Goal: Information Seeking & Learning: Learn about a topic

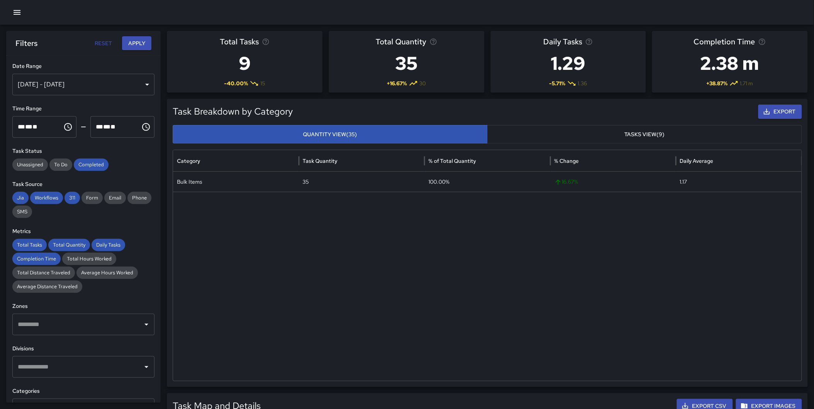
scroll to position [133, 0]
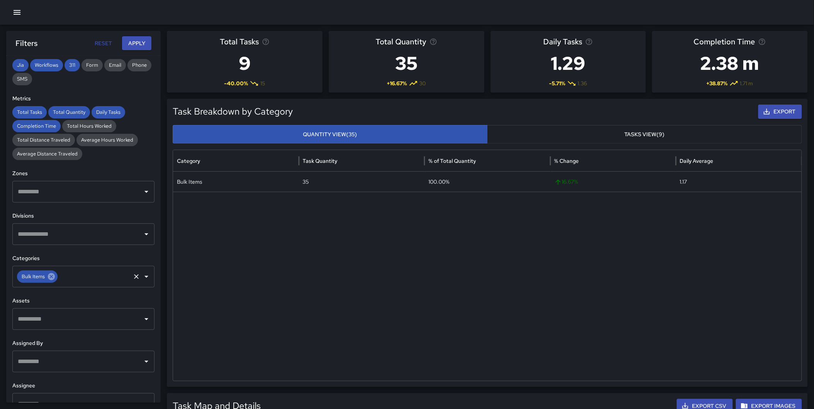
click at [49, 275] on icon at bounding box center [51, 276] width 7 height 7
click at [47, 277] on input "text" at bounding box center [78, 277] width 124 height 15
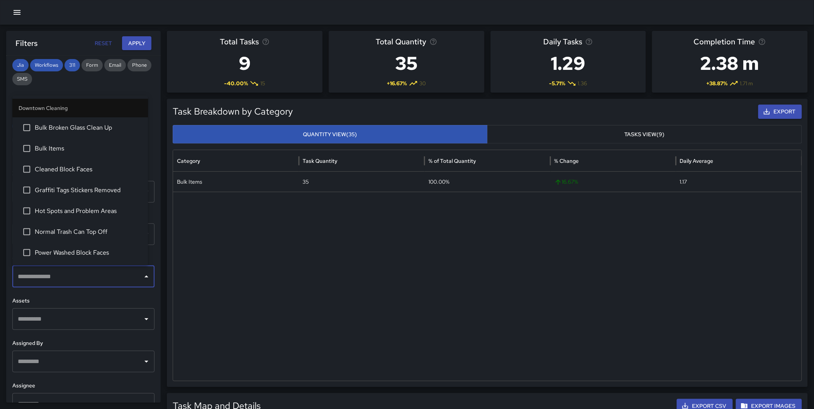
click at [151, 183] on div "**********" at bounding box center [83, 229] width 154 height 347
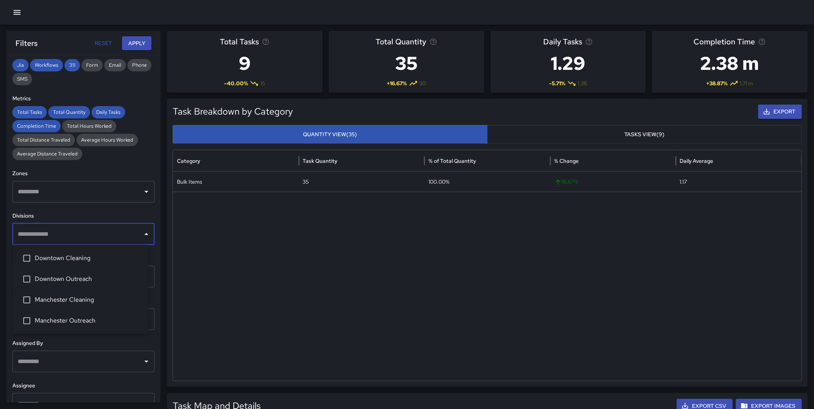
click at [83, 237] on input "text" at bounding box center [78, 234] width 124 height 15
click at [81, 263] on span "Downtown Cleaning" at bounding box center [88, 258] width 107 height 9
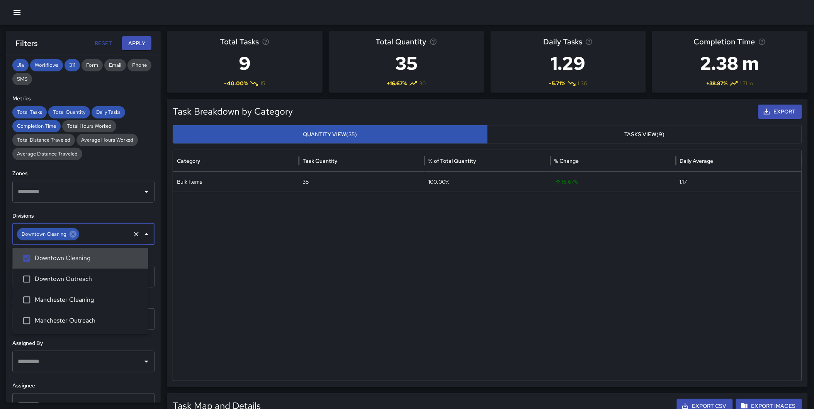
click at [141, 44] on button "Apply" at bounding box center [136, 43] width 29 height 14
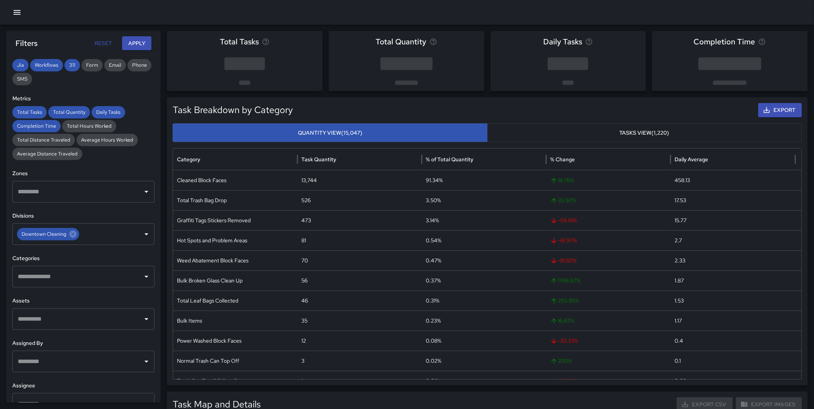
scroll to position [0, 0]
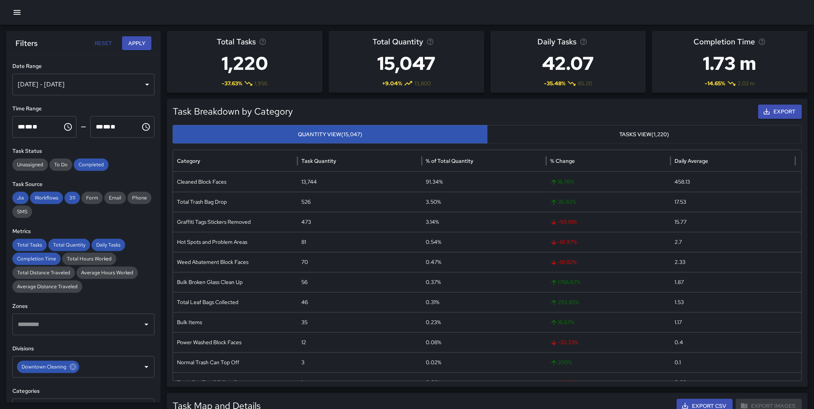
drag, startPoint x: 812, startPoint y: 130, endPoint x: 817, endPoint y: 172, distance: 42.8
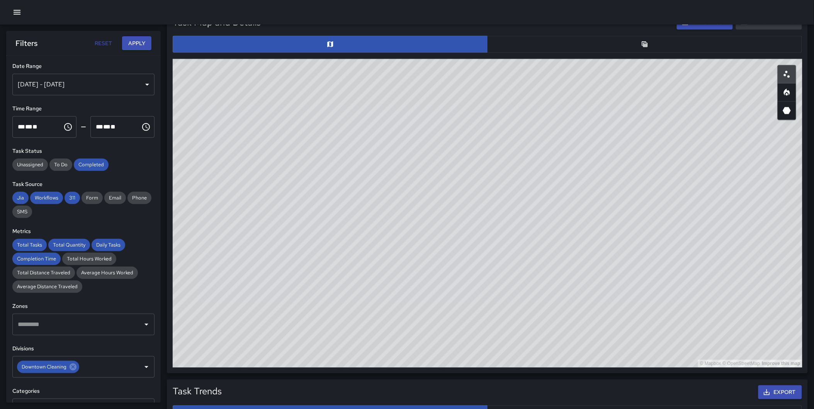
scroll to position [385, 0]
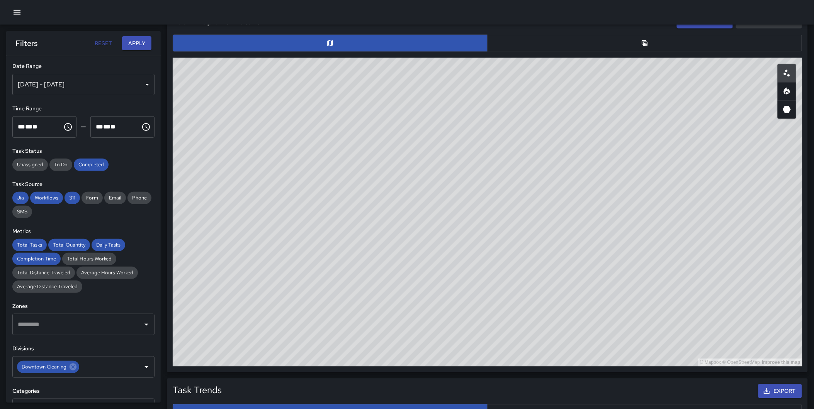
drag, startPoint x: 716, startPoint y: 165, endPoint x: 441, endPoint y: 159, distance: 275.0
click at [412, 78] on div "© Mapbox © OpenStreetMap Improve this map" at bounding box center [487, 212] width 629 height 309
drag, startPoint x: 479, startPoint y: 202, endPoint x: 552, endPoint y: 330, distance: 147.5
click at [487, 388] on div "Total Tasks 1,220 -37.63 % 1,956 Total Quantity 15,047 + 9.04 % 13,800 Daily Ta…" at bounding box center [490, 198] width 647 height 1105
click at [785, 90] on icon "Heatmap" at bounding box center [786, 91] width 6 height 7
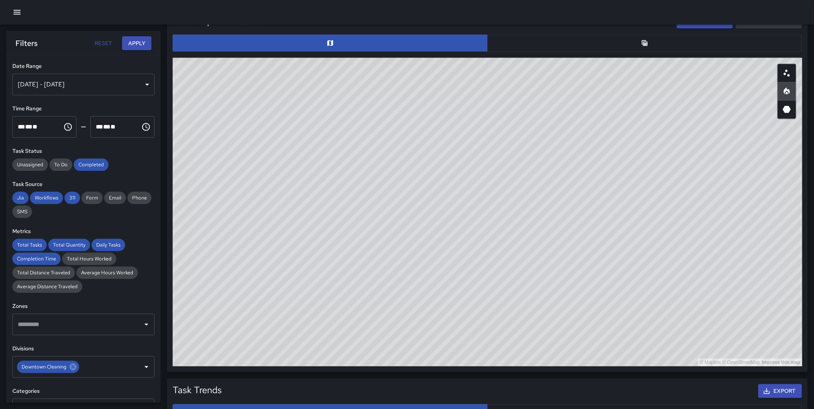
type button "heatmap"
drag, startPoint x: 642, startPoint y: 130, endPoint x: 573, endPoint y: 129, distance: 69.5
click at [573, 129] on div "© Mapbox © OpenStreetMap Improve this map" at bounding box center [487, 212] width 629 height 309
drag, startPoint x: 434, startPoint y: 186, endPoint x: 465, endPoint y: 252, distance: 72.4
click at [461, 258] on div "© Mapbox © OpenStreetMap Improve this map" at bounding box center [487, 212] width 629 height 309
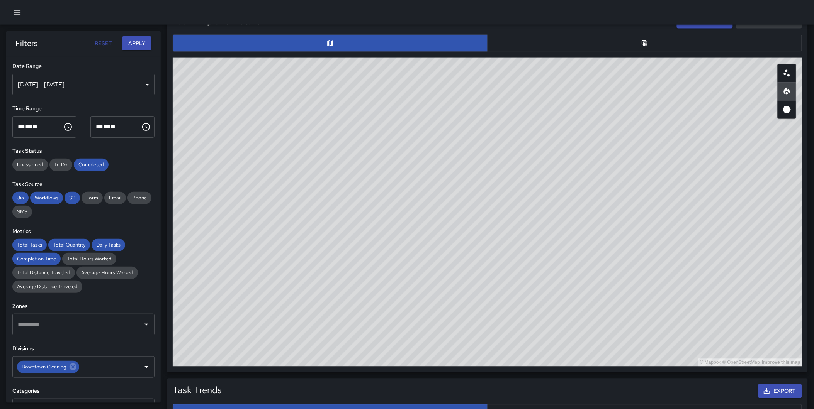
drag, startPoint x: 433, startPoint y: 199, endPoint x: 495, endPoint y: 360, distance: 173.0
click at [496, 360] on div "© Mapbox © OpenStreetMap Improve this map" at bounding box center [487, 212] width 629 height 309
drag, startPoint x: 703, startPoint y: 226, endPoint x: 648, endPoint y: 301, distance: 93.3
click at [649, 304] on div "© Mapbox © OpenStreetMap Improve this map" at bounding box center [487, 212] width 629 height 309
drag, startPoint x: 622, startPoint y: 216, endPoint x: 613, endPoint y: 242, distance: 27.4
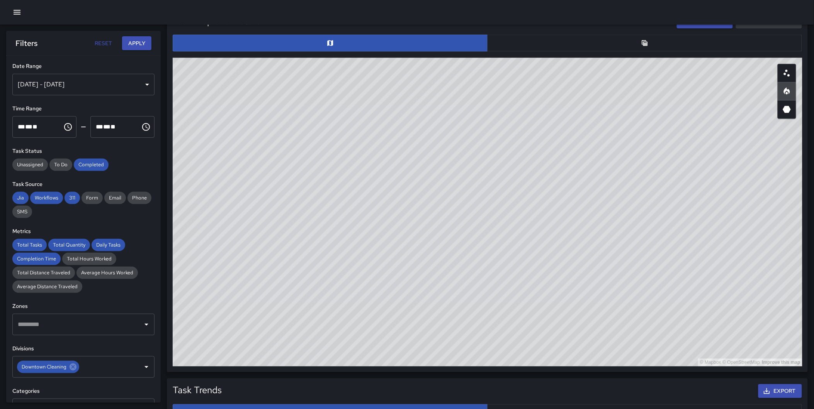
click at [613, 242] on div "© Mapbox © OpenStreetMap Improve this map" at bounding box center [487, 212] width 629 height 309
drag, startPoint x: 626, startPoint y: 250, endPoint x: 625, endPoint y: 245, distance: 5.5
click at [625, 245] on div "© Mapbox © OpenStreetMap Improve this map" at bounding box center [487, 212] width 629 height 309
click at [627, 244] on div "© Mapbox © OpenStreetMap Improve this map" at bounding box center [487, 212] width 629 height 309
click at [793, 114] on button "button" at bounding box center [786, 109] width 19 height 19
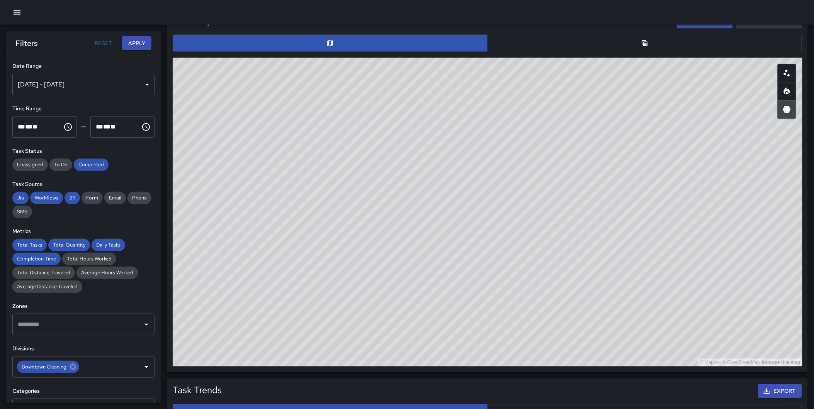
type button "hexagonal"
drag, startPoint x: 524, startPoint y: 306, endPoint x: 537, endPoint y: 102, distance: 203.9
click at [537, 102] on div "© Mapbox © OpenStreetMap Improve this map" at bounding box center [487, 212] width 629 height 309
click at [504, 153] on div "© Mapbox © OpenStreetMap Improve this map" at bounding box center [487, 212] width 629 height 309
drag, startPoint x: 566, startPoint y: 269, endPoint x: 550, endPoint y: 265, distance: 17.1
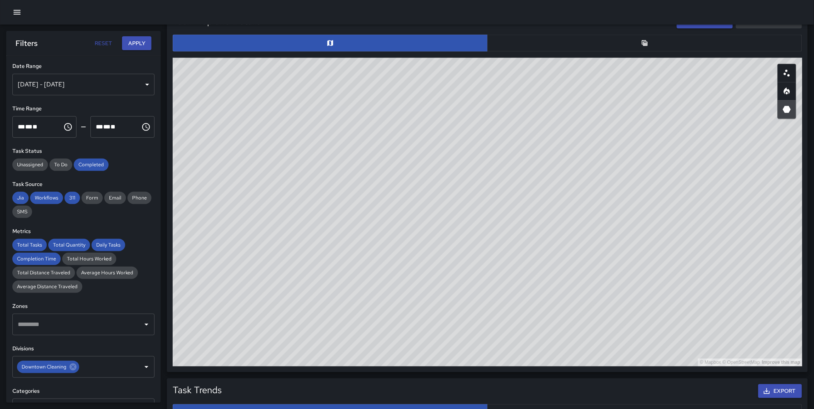
click at [550, 265] on div "© Mapbox © OpenStreetMap Improve this map" at bounding box center [487, 212] width 629 height 309
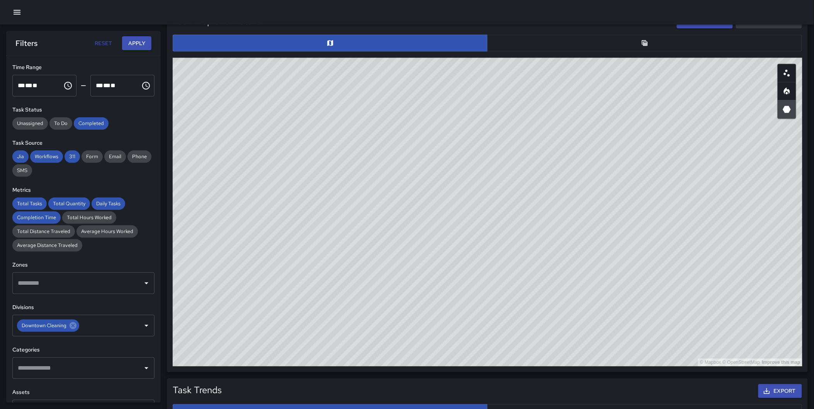
scroll to position [56, 0]
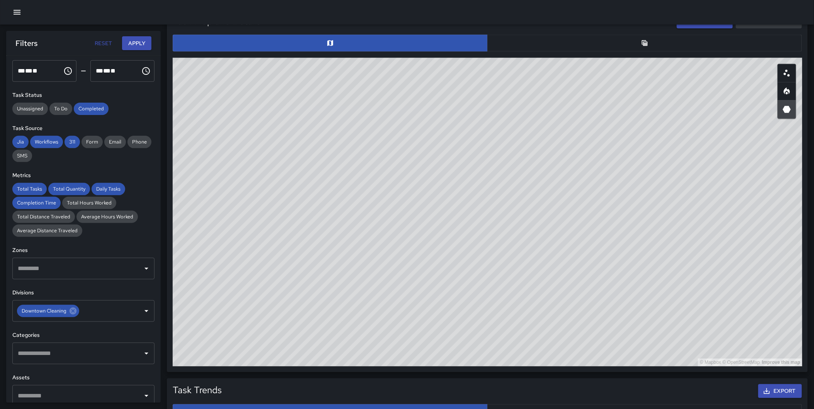
click at [70, 356] on input "text" at bounding box center [78, 353] width 124 height 15
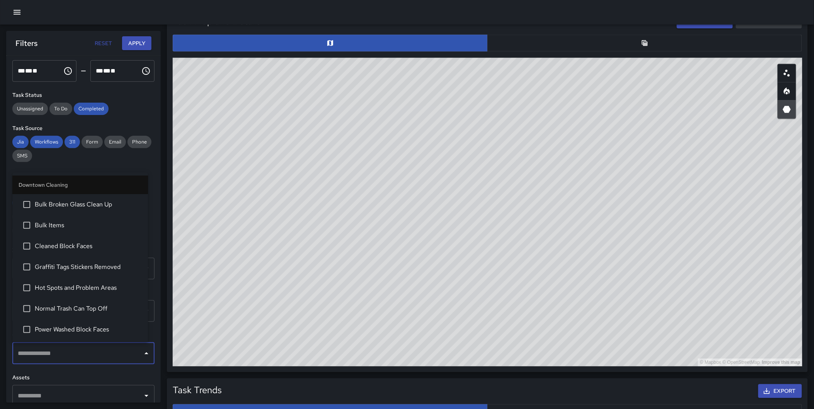
click at [87, 246] on span "Cleaned Block Faces" at bounding box center [88, 246] width 107 height 9
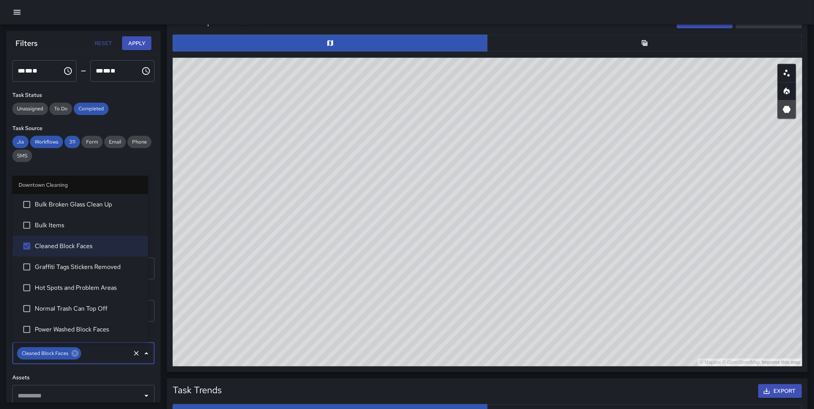
click at [132, 37] on button "Apply" at bounding box center [136, 43] width 29 height 14
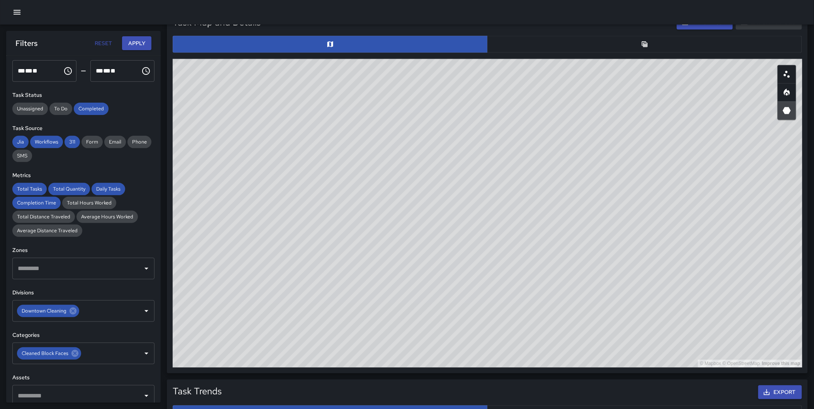
scroll to position [385, 0]
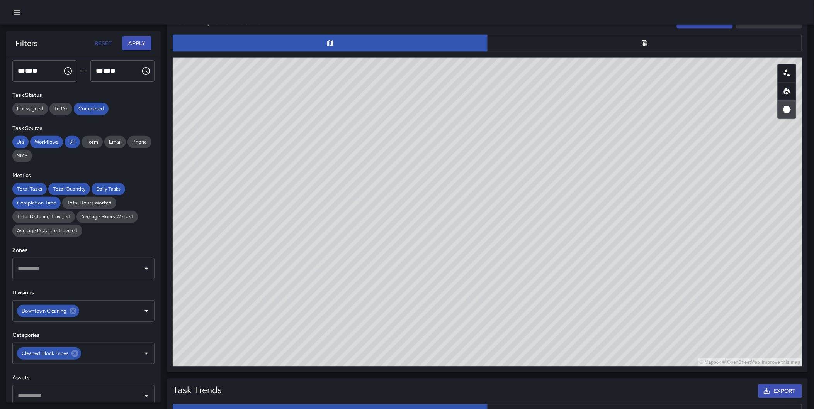
click at [783, 90] on icon "Heatmap" at bounding box center [786, 91] width 9 height 9
drag, startPoint x: 416, startPoint y: 206, endPoint x: 412, endPoint y: 379, distance: 173.0
click at [412, 379] on div "Total Tasks 350 + 19.05 % 294 Total Quantity 13,744 + 18.76 % 11,573 Daily Task…" at bounding box center [490, 198] width 647 height 1105
click at [560, 305] on div "© Mapbox © OpenStreetMap Improve this map" at bounding box center [487, 212] width 629 height 309
drag, startPoint x: 479, startPoint y: 193, endPoint x: 480, endPoint y: 203, distance: 9.4
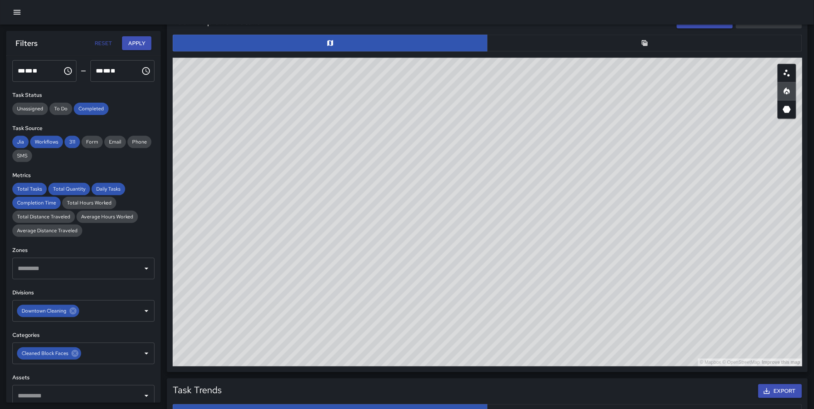
click at [480, 203] on div "© Mapbox © OpenStreetMap Improve this map" at bounding box center [487, 212] width 629 height 309
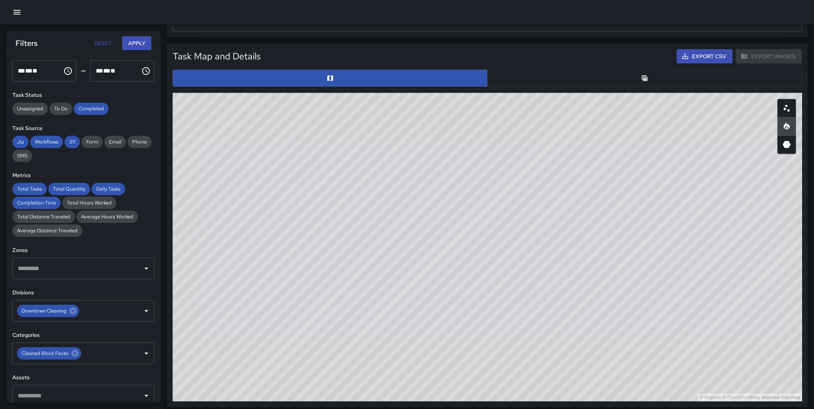
scroll to position [351, 0]
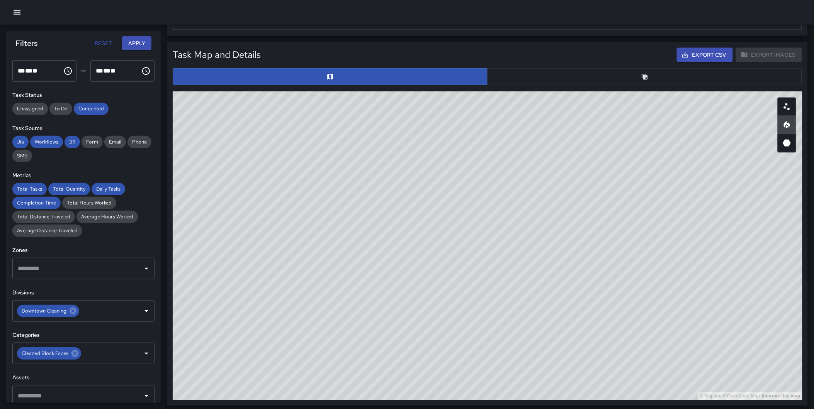
click at [642, 80] on icon "Table" at bounding box center [645, 77] width 8 height 8
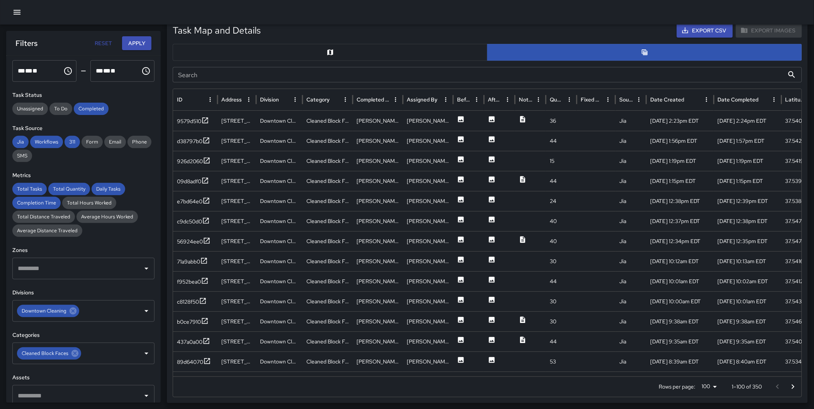
scroll to position [380, 0]
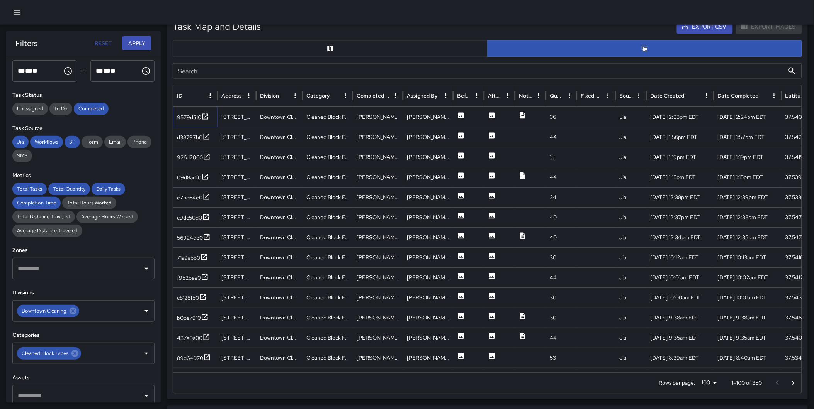
click at [201, 116] on icon at bounding box center [205, 117] width 8 height 8
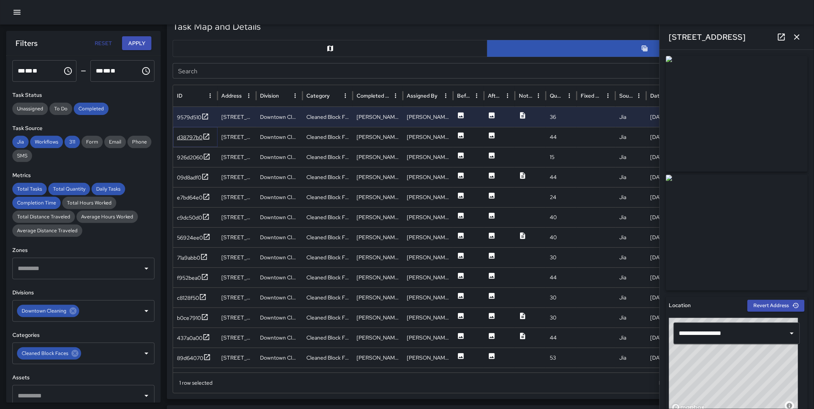
click at [205, 134] on icon at bounding box center [206, 137] width 6 height 6
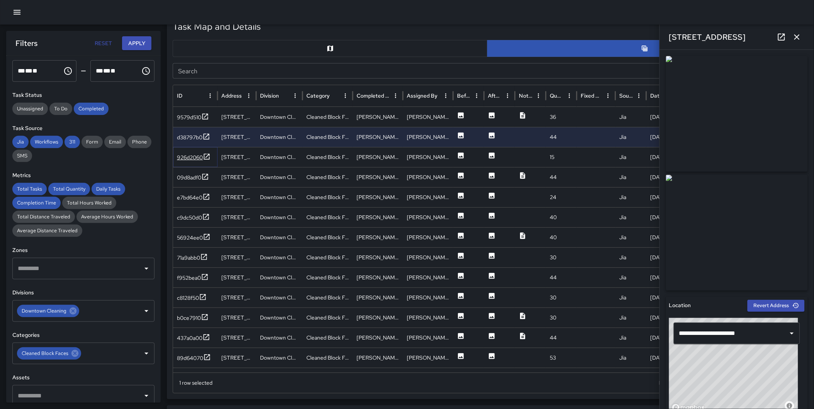
click at [207, 154] on icon at bounding box center [207, 157] width 8 height 8
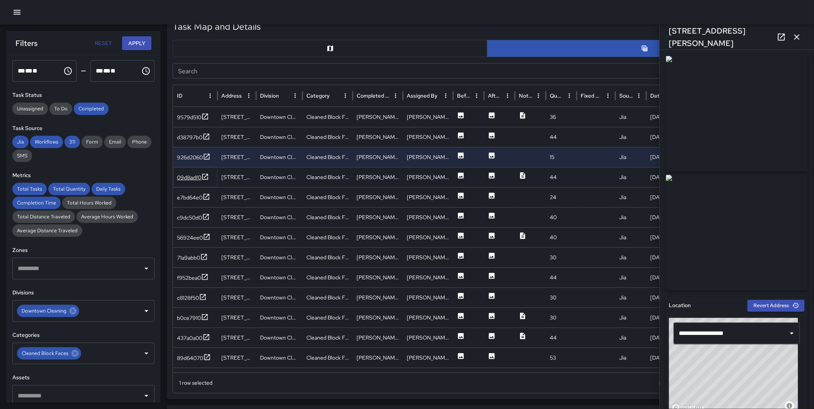
click at [206, 175] on icon at bounding box center [205, 177] width 8 height 8
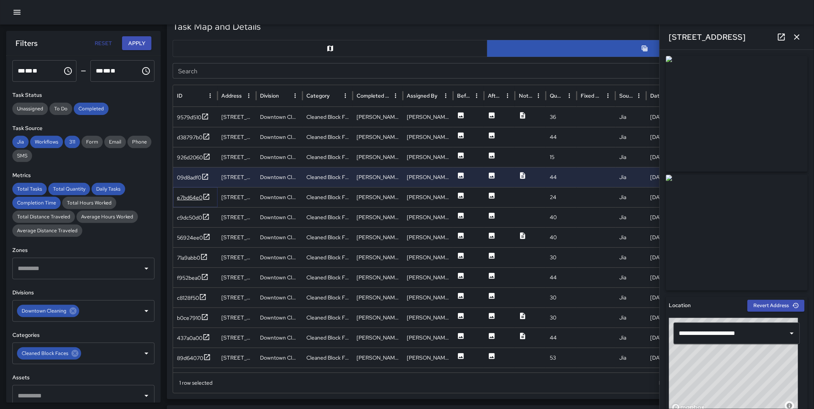
click at [208, 199] on icon at bounding box center [206, 197] width 6 height 6
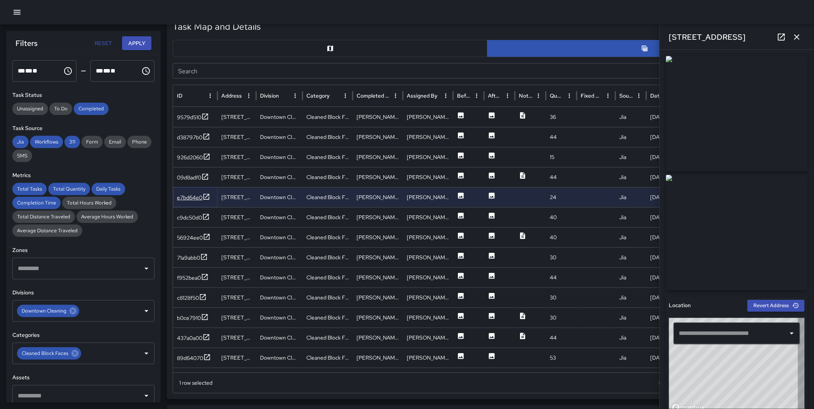
type input "**********"
click at [205, 217] on icon at bounding box center [206, 217] width 8 height 8
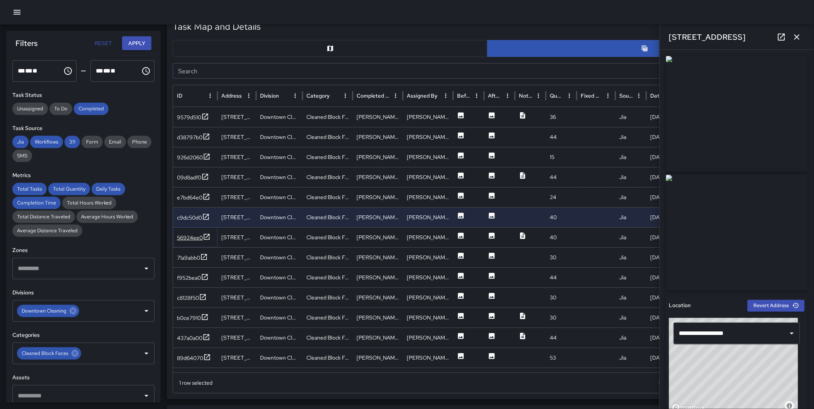
click at [205, 235] on icon at bounding box center [207, 237] width 8 height 8
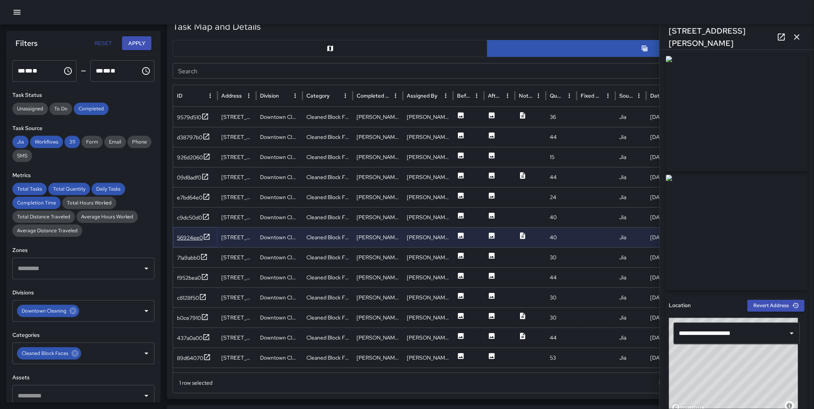
click at [207, 235] on icon at bounding box center [207, 237] width 6 height 6
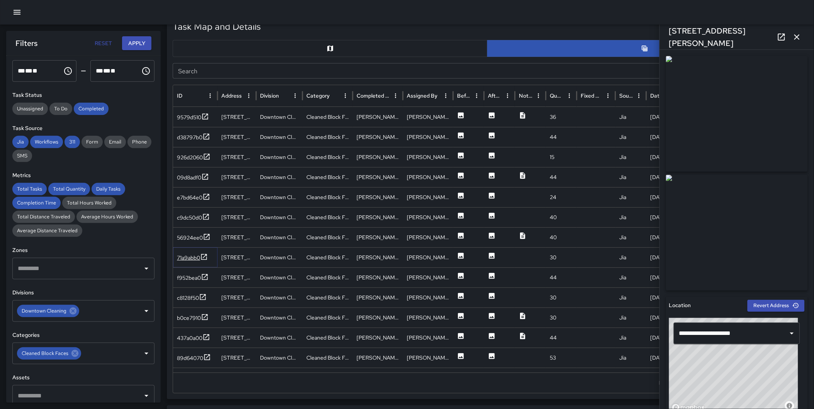
click at [202, 256] on icon at bounding box center [204, 257] width 8 height 8
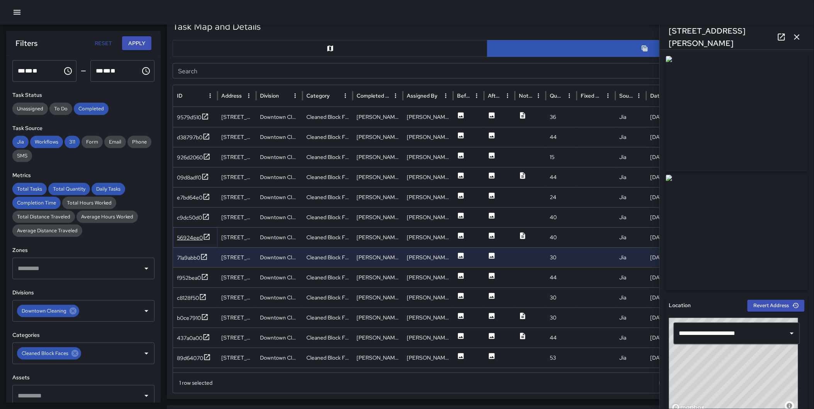
click at [204, 236] on icon at bounding box center [207, 237] width 8 height 8
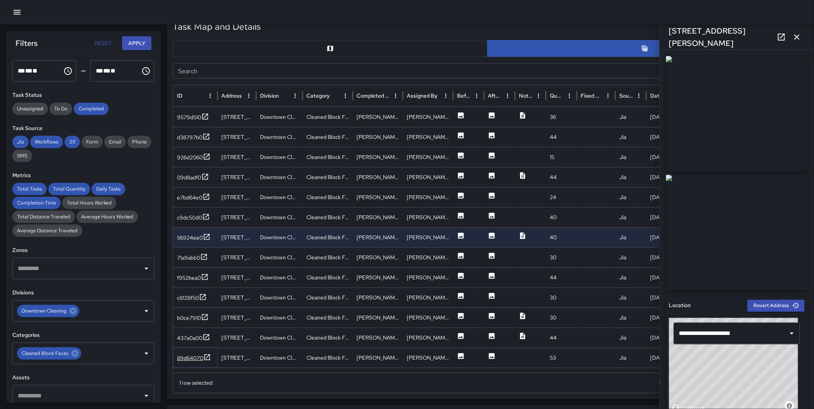
click at [205, 358] on icon at bounding box center [207, 357] width 6 height 6
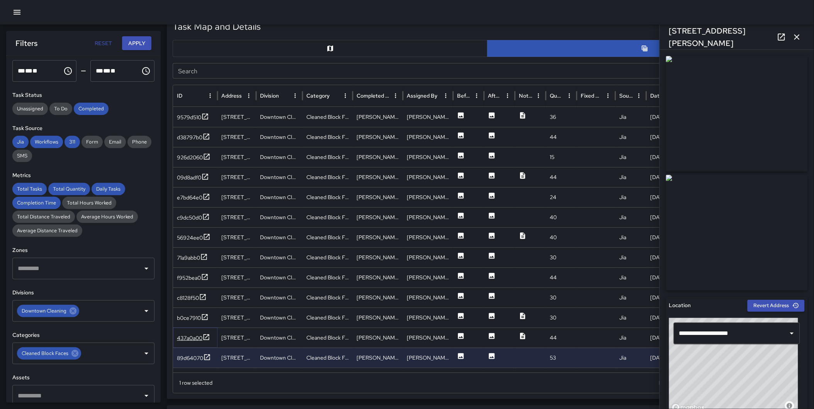
click at [207, 338] on icon at bounding box center [206, 338] width 8 height 8
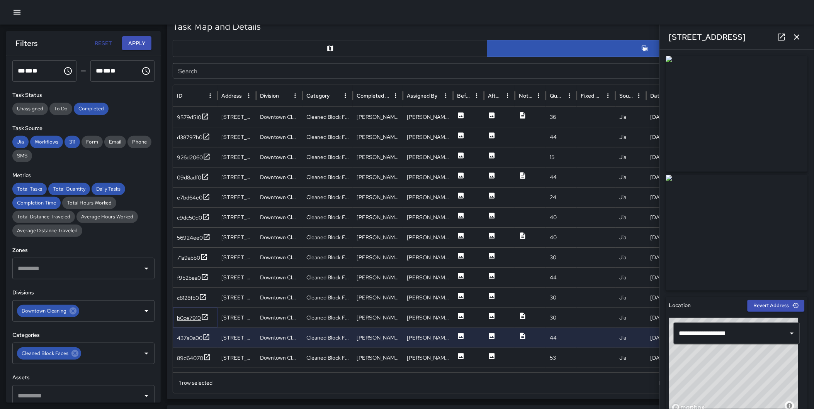
click at [205, 317] on icon at bounding box center [205, 317] width 6 height 6
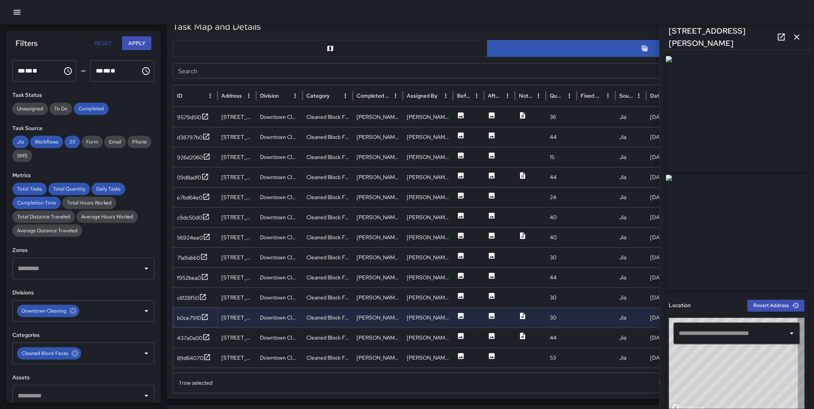
type input "**********"
click at [796, 33] on icon "button" at bounding box center [796, 36] width 9 height 9
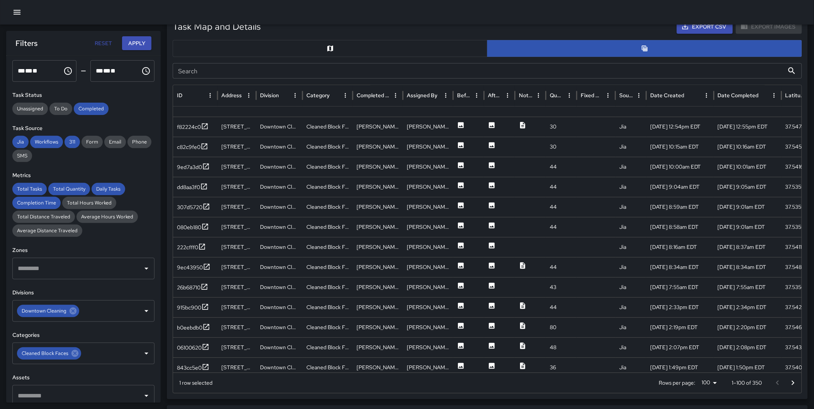
scroll to position [1742, 0]
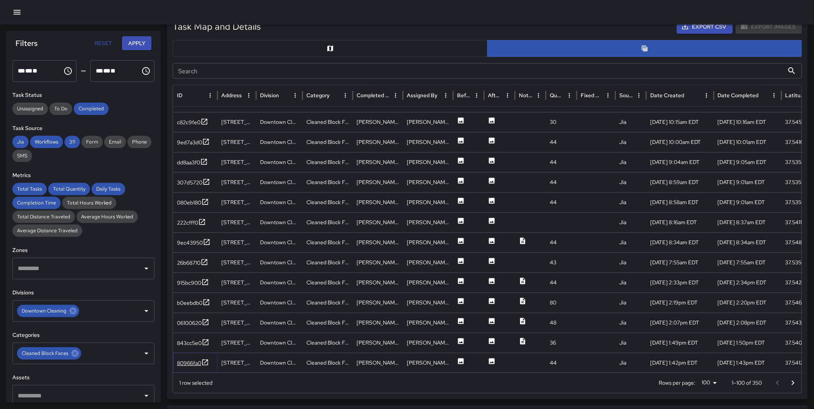
click at [207, 361] on icon at bounding box center [205, 363] width 8 height 8
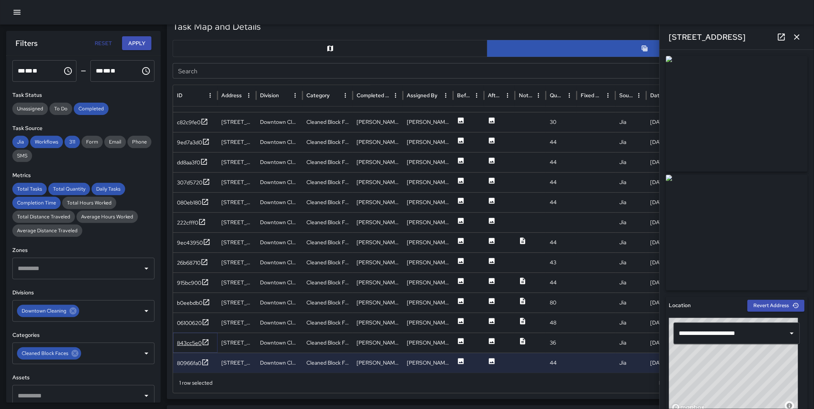
click at [207, 342] on icon at bounding box center [206, 343] width 6 height 6
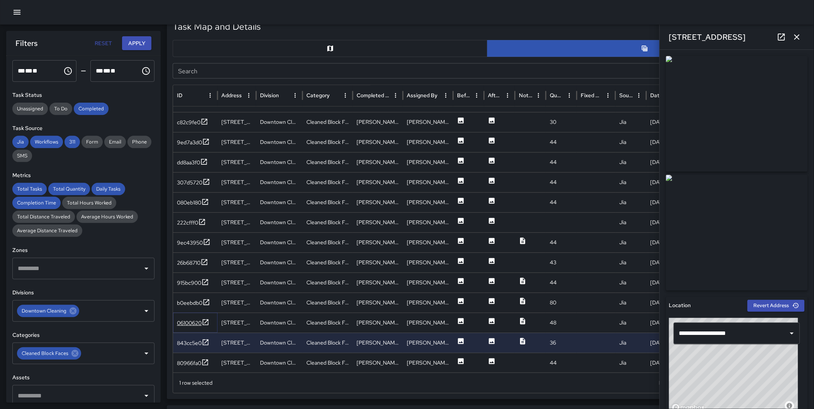
click at [205, 320] on icon at bounding box center [206, 323] width 6 height 6
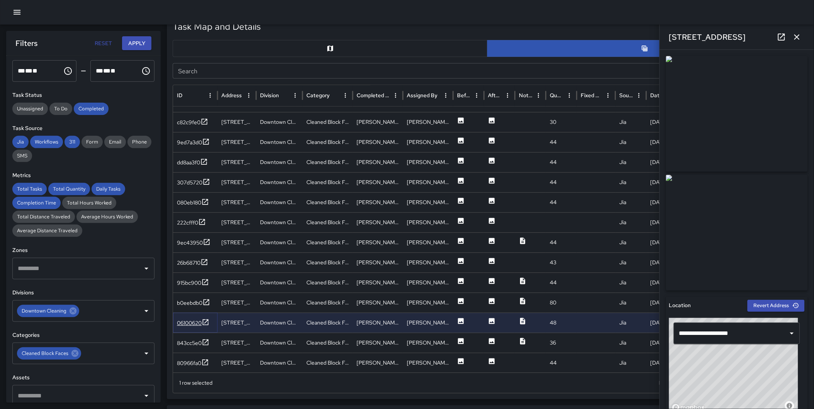
click at [205, 322] on icon at bounding box center [206, 323] width 8 height 8
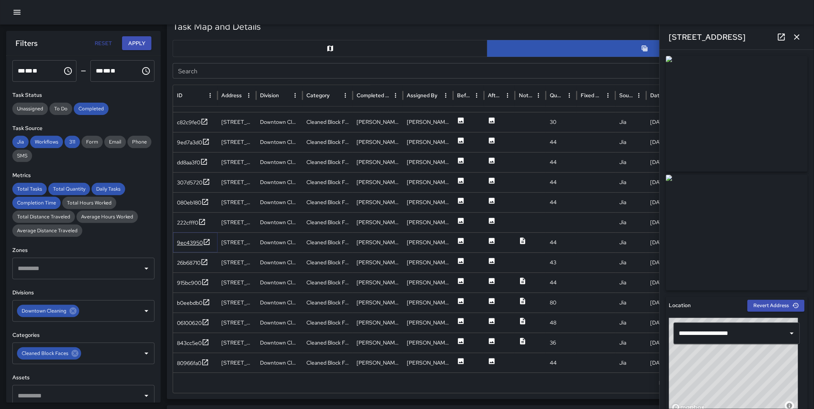
click at [207, 243] on icon at bounding box center [207, 243] width 8 height 8
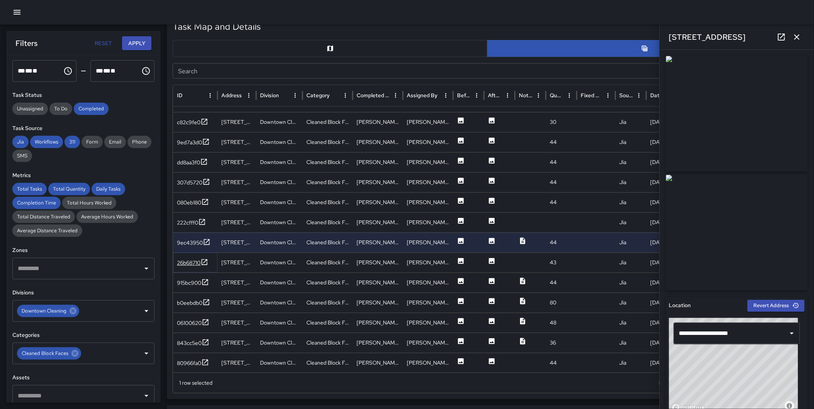
click at [205, 259] on icon at bounding box center [204, 263] width 8 height 8
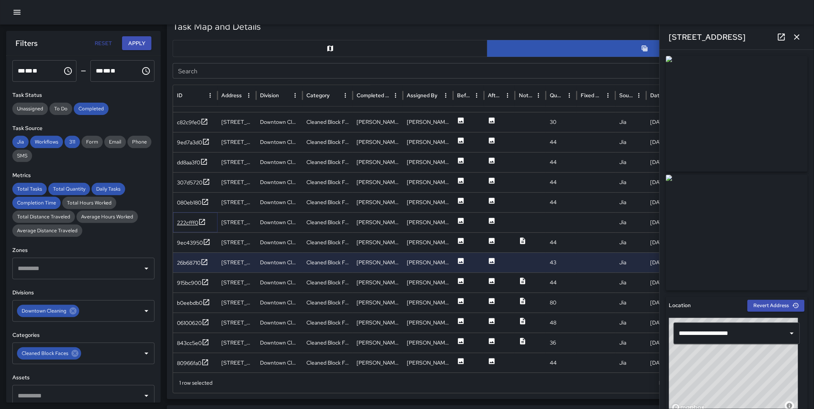
click at [202, 220] on icon at bounding box center [202, 223] width 8 height 8
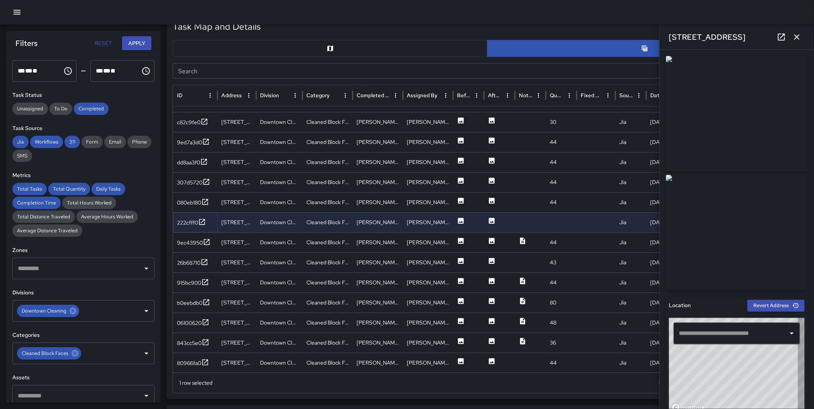
type input "**********"
click at [207, 181] on icon at bounding box center [206, 182] width 6 height 6
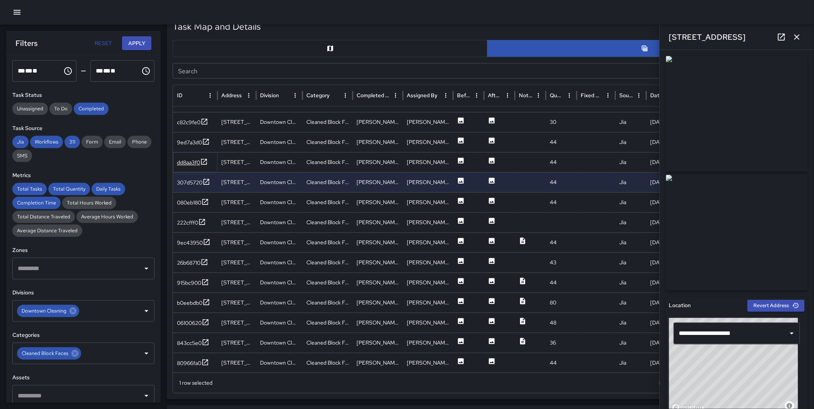
click at [205, 160] on icon at bounding box center [204, 162] width 8 height 8
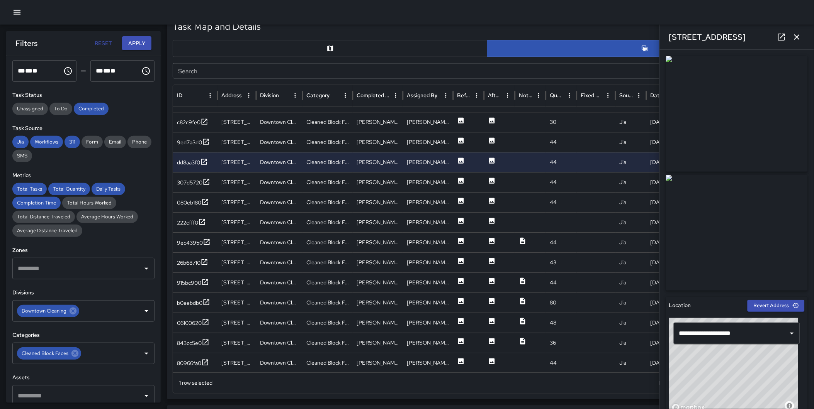
drag, startPoint x: 796, startPoint y: 35, endPoint x: 789, endPoint y: 76, distance: 41.7
click at [796, 35] on icon "button" at bounding box center [796, 36] width 9 height 9
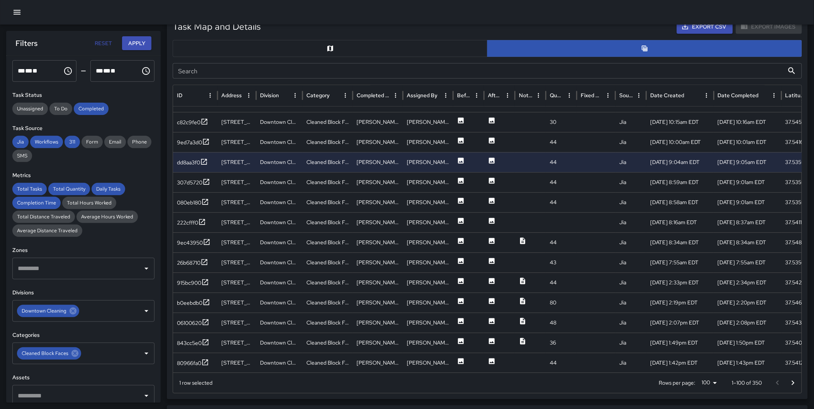
click at [789, 384] on icon "Go to next page" at bounding box center [792, 383] width 9 height 9
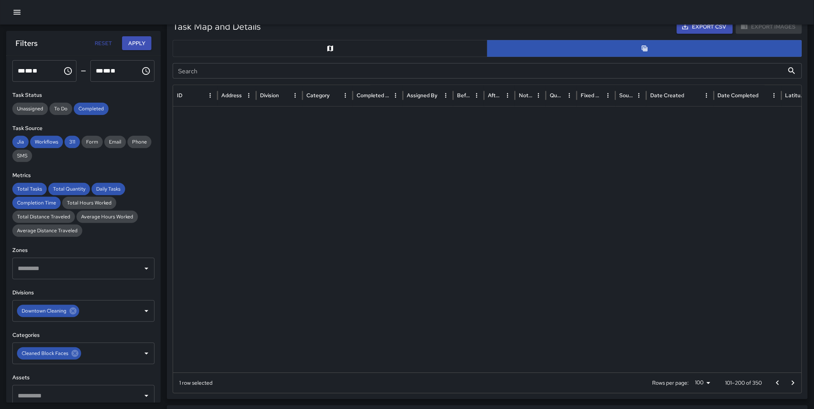
scroll to position [0, 0]
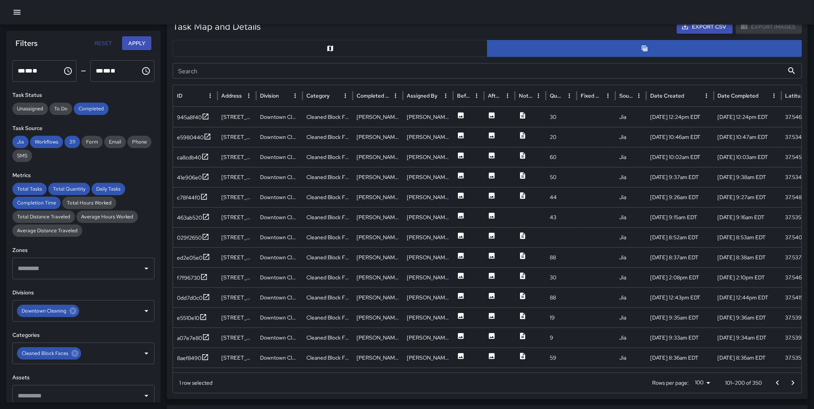
click at [790, 383] on icon "Go to next page" at bounding box center [792, 383] width 9 height 9
click at [205, 354] on icon at bounding box center [206, 358] width 8 height 8
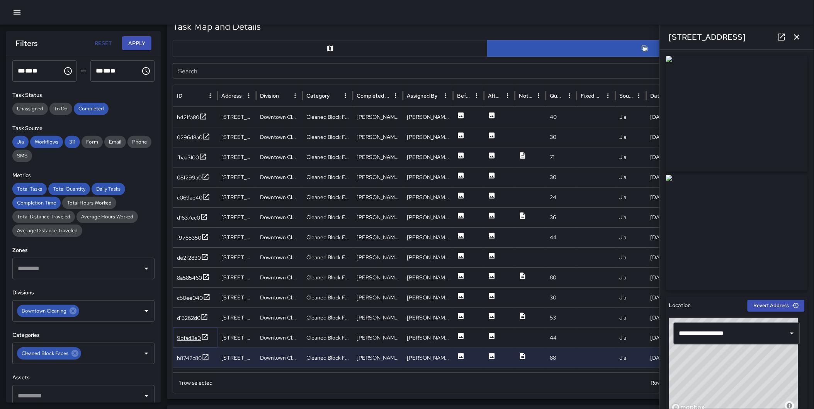
click at [204, 337] on icon at bounding box center [205, 337] width 6 height 6
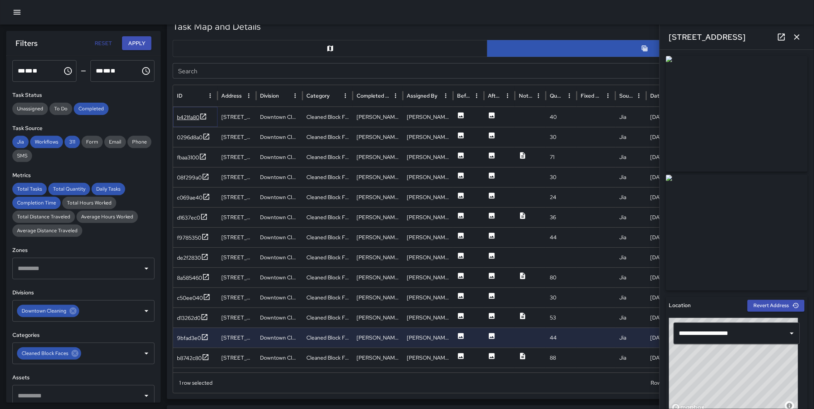
click at [204, 114] on icon at bounding box center [203, 117] width 8 height 8
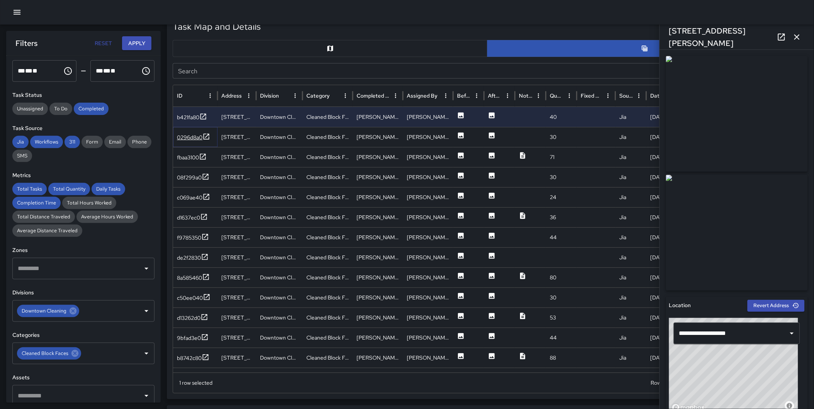
click at [209, 139] on icon at bounding box center [206, 137] width 8 height 8
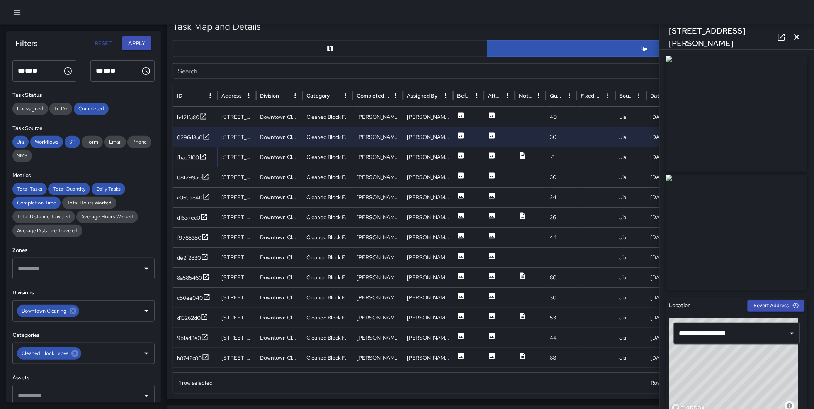
click at [204, 159] on icon at bounding box center [203, 157] width 8 height 8
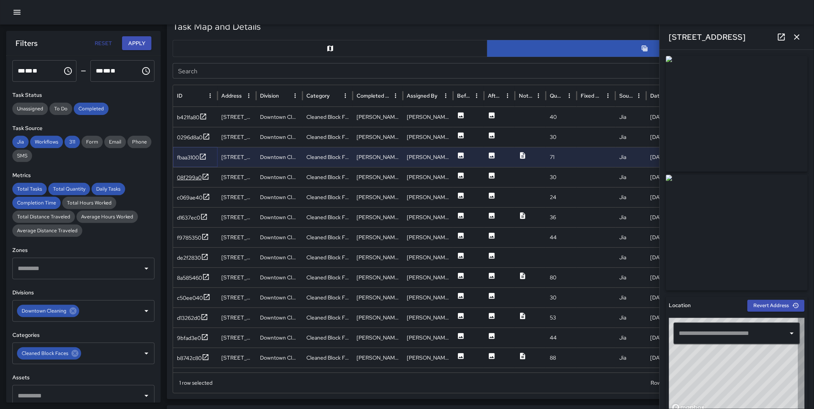
type input "**********"
click at [206, 175] on icon at bounding box center [206, 177] width 8 height 8
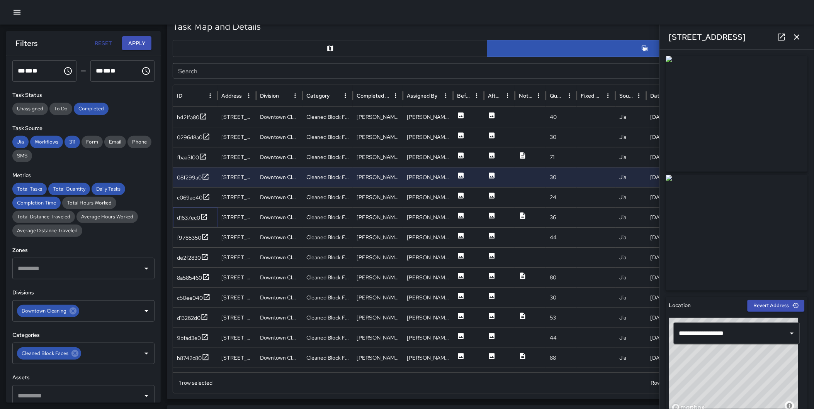
click at [203, 216] on icon at bounding box center [204, 217] width 8 height 8
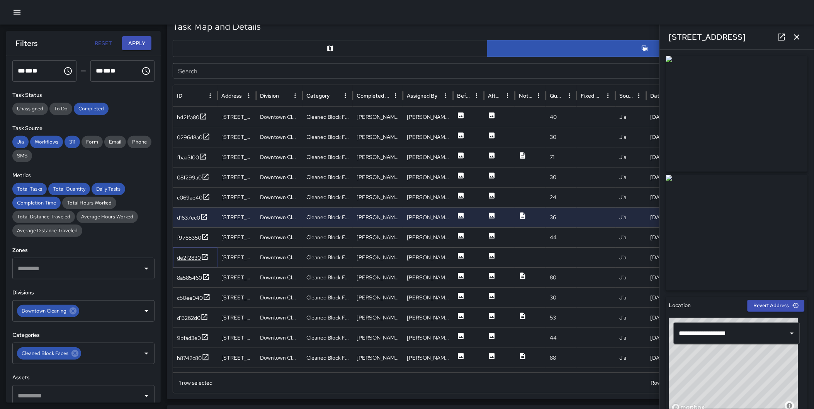
click at [203, 256] on icon at bounding box center [205, 257] width 8 height 8
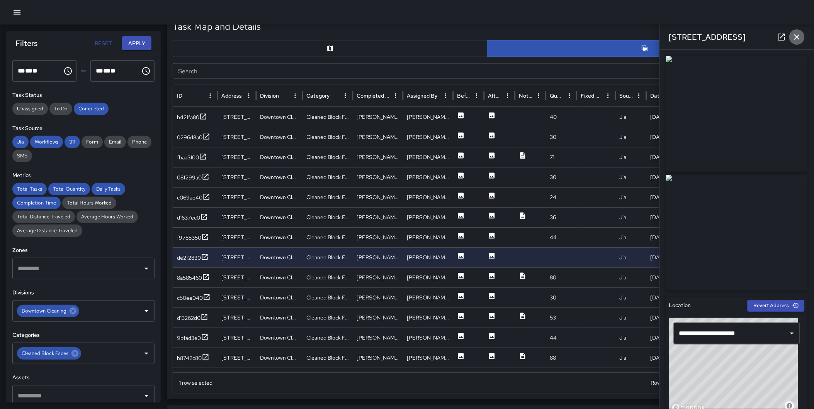
click at [795, 37] on icon "button" at bounding box center [796, 36] width 9 height 9
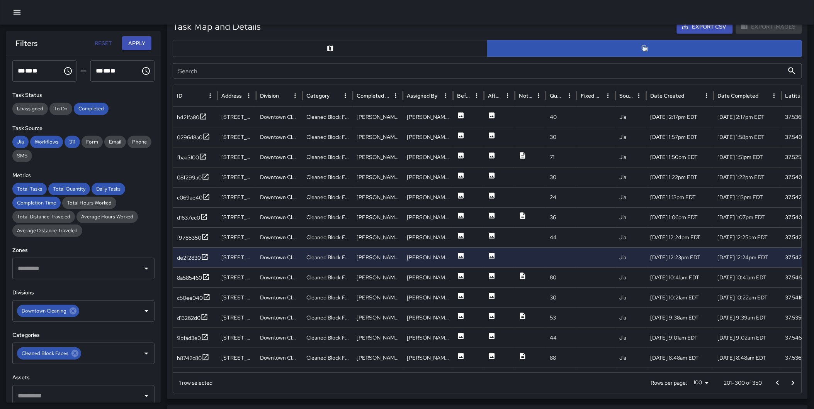
click at [794, 378] on button "Go to next page" at bounding box center [792, 383] width 15 height 15
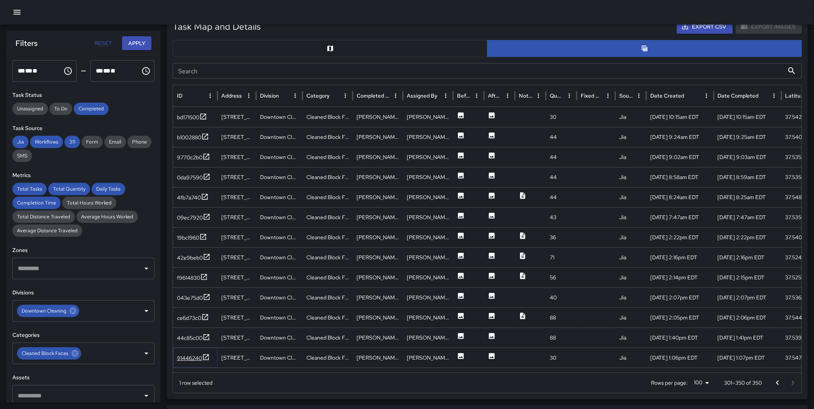
click at [207, 357] on icon at bounding box center [206, 358] width 8 height 8
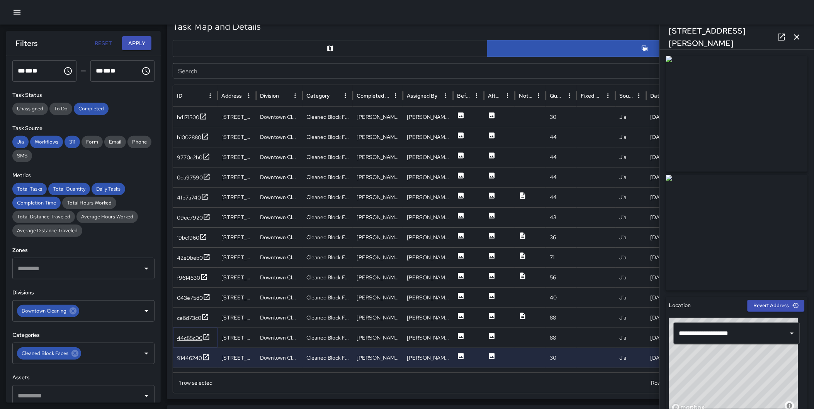
click at [208, 337] on icon at bounding box center [206, 338] width 8 height 8
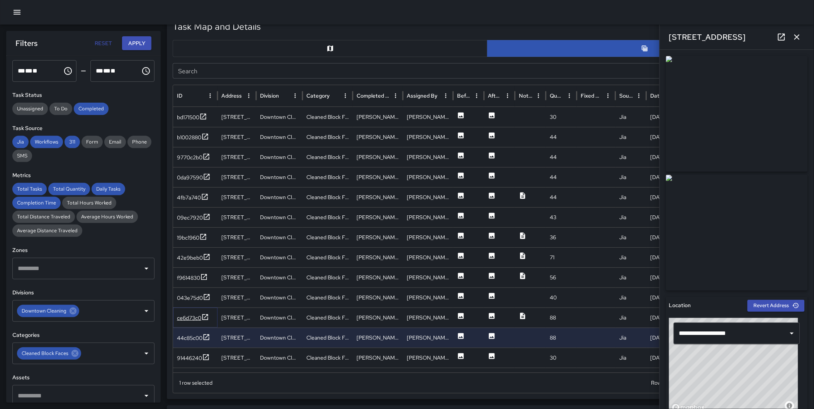
click at [206, 317] on icon at bounding box center [205, 317] width 6 height 6
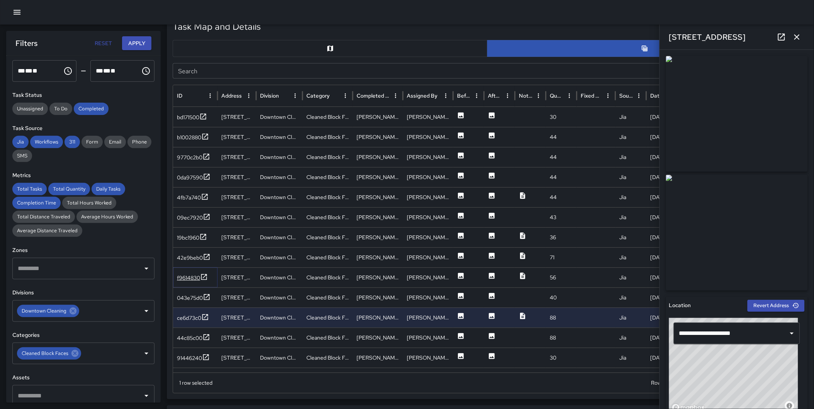
click at [206, 275] on icon at bounding box center [204, 277] width 6 height 6
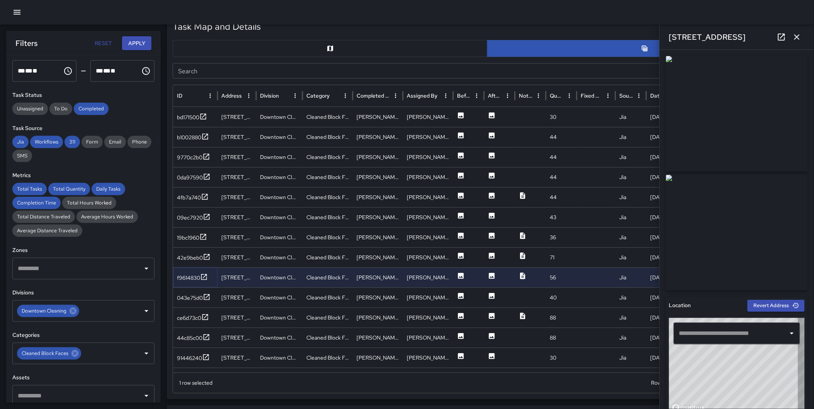
type input "**********"
click at [206, 214] on icon at bounding box center [207, 217] width 8 height 8
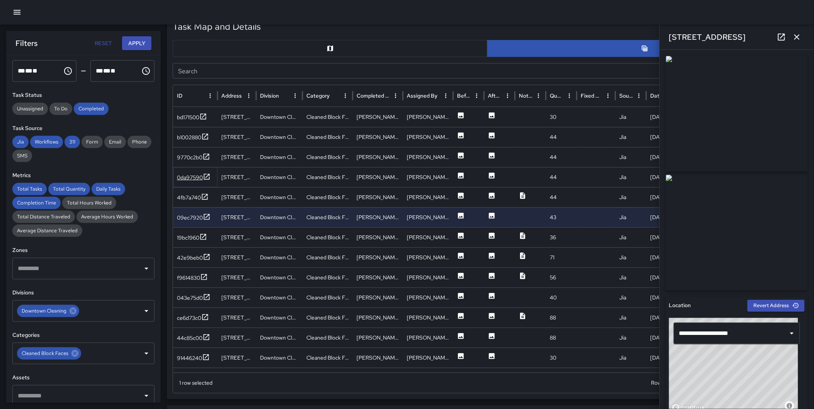
click at [205, 174] on icon at bounding box center [207, 177] width 6 height 6
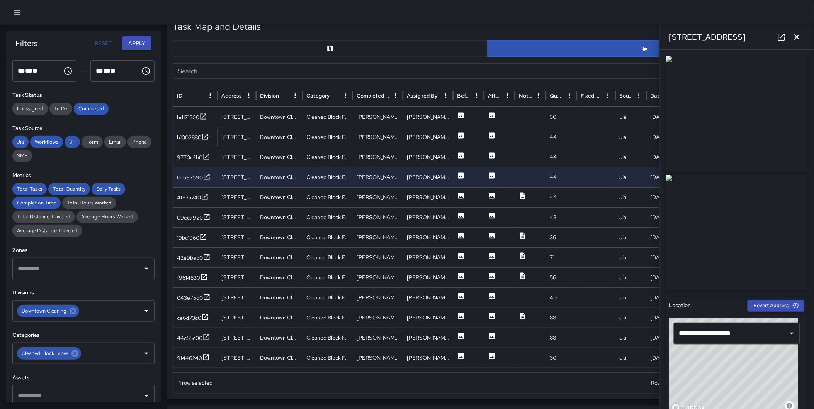
click at [205, 137] on icon at bounding box center [205, 137] width 8 height 8
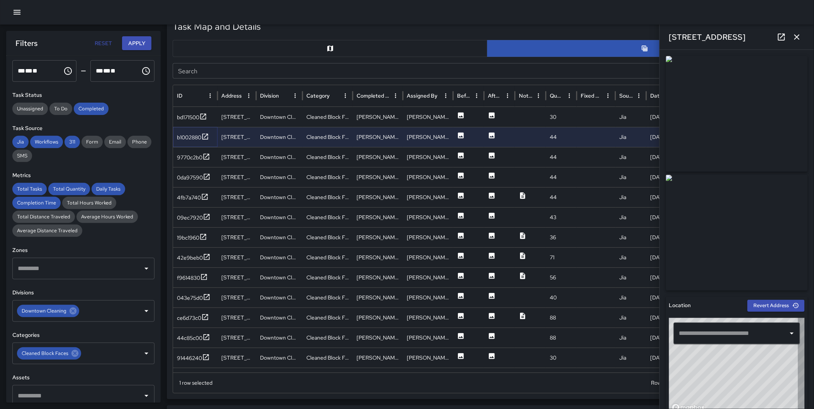
type input "**********"
click at [798, 37] on icon "button" at bounding box center [796, 36] width 9 height 9
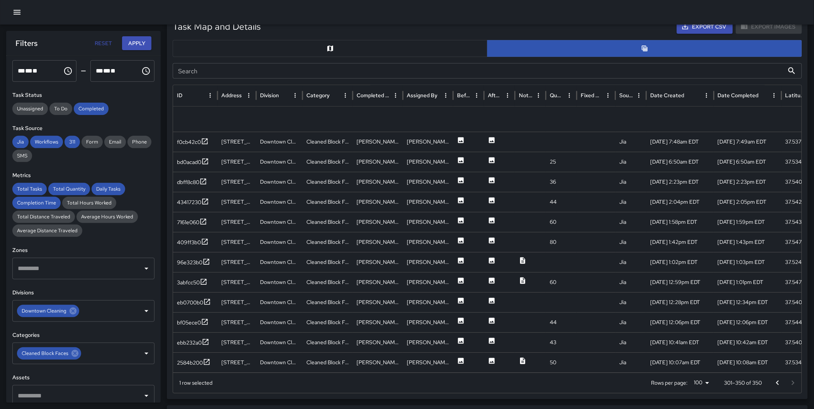
scroll to position [738, 0]
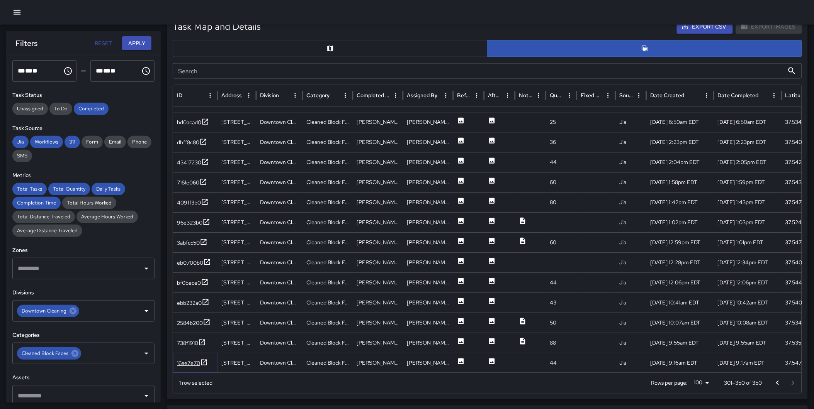
click at [202, 361] on icon at bounding box center [204, 363] width 8 height 8
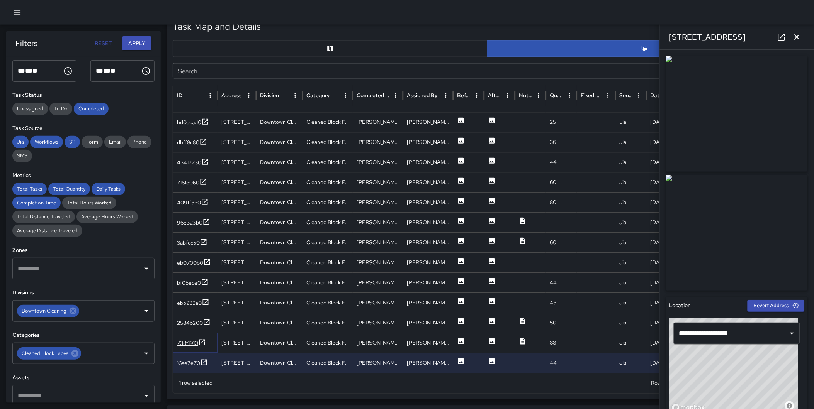
click at [202, 342] on icon at bounding box center [202, 343] width 8 height 8
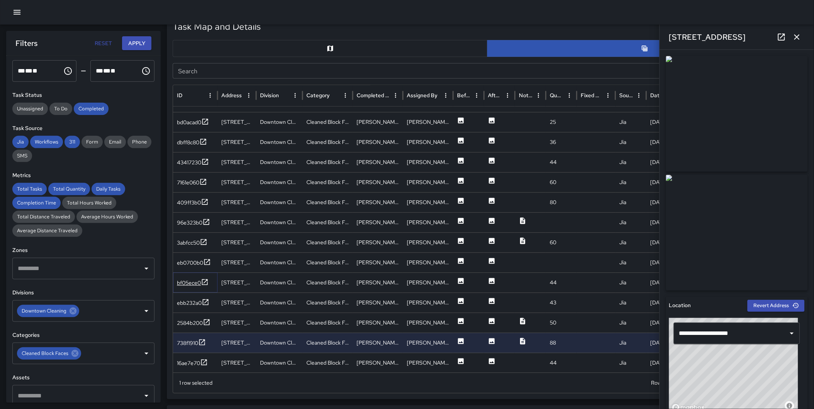
click at [205, 280] on icon at bounding box center [205, 283] width 6 height 6
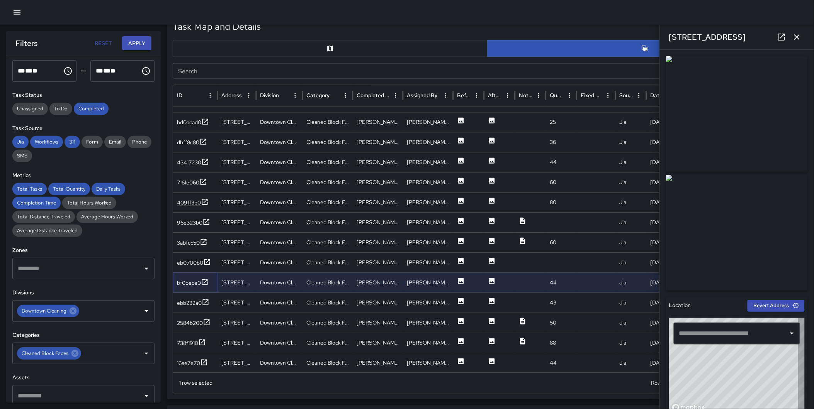
type input "**********"
click at [205, 201] on icon at bounding box center [205, 202] width 8 height 8
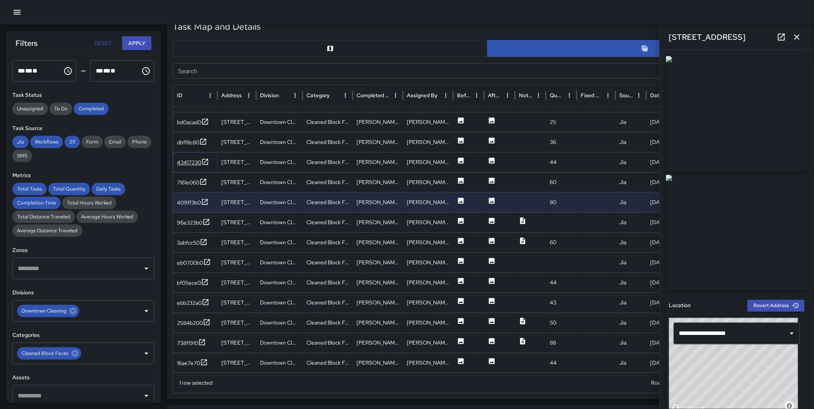
click at [208, 161] on icon at bounding box center [205, 162] width 8 height 8
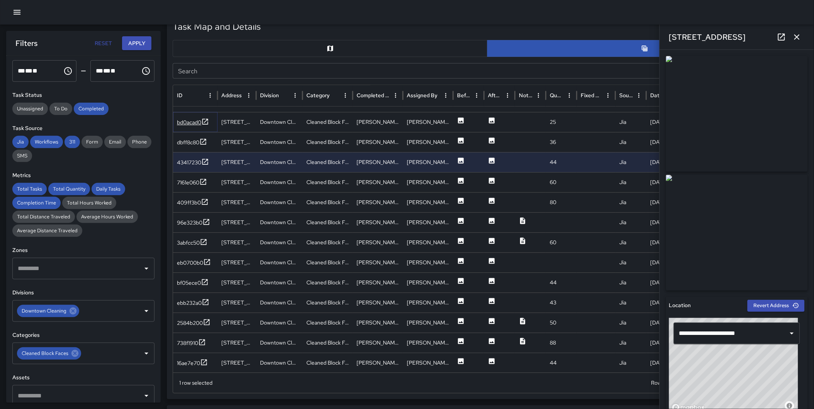
click at [205, 121] on icon at bounding box center [205, 122] width 8 height 8
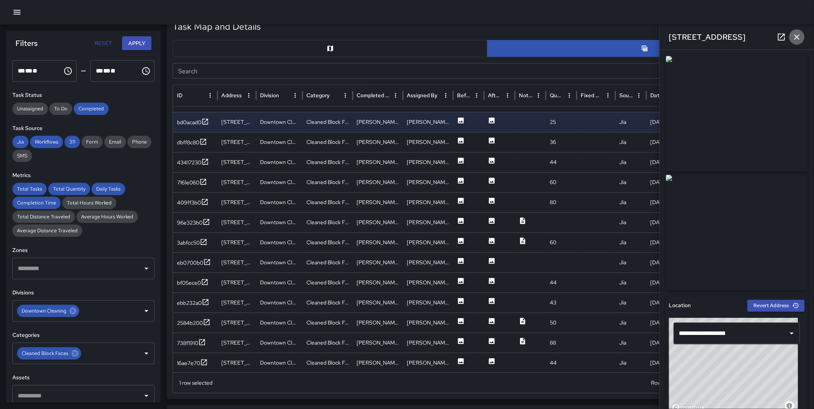
click at [798, 35] on icon "button" at bounding box center [796, 36] width 9 height 9
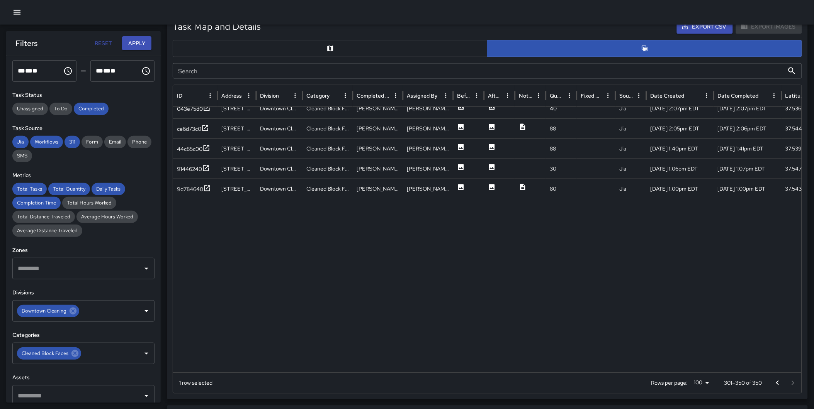
scroll to position [0, 0]
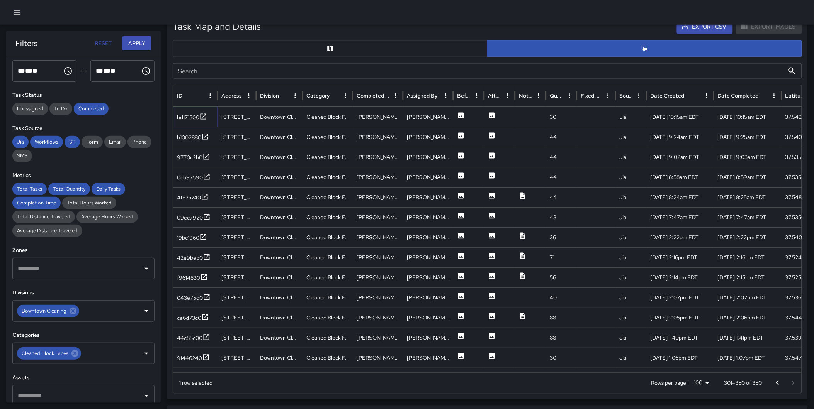
click at [203, 114] on icon at bounding box center [203, 117] width 8 height 8
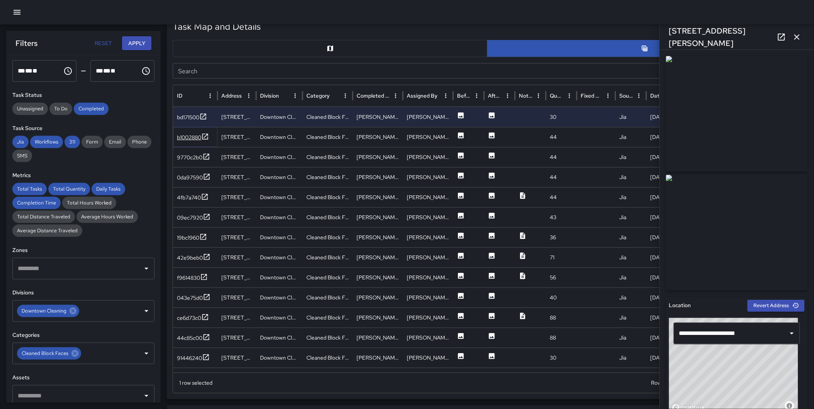
click at [204, 134] on icon at bounding box center [205, 137] width 8 height 8
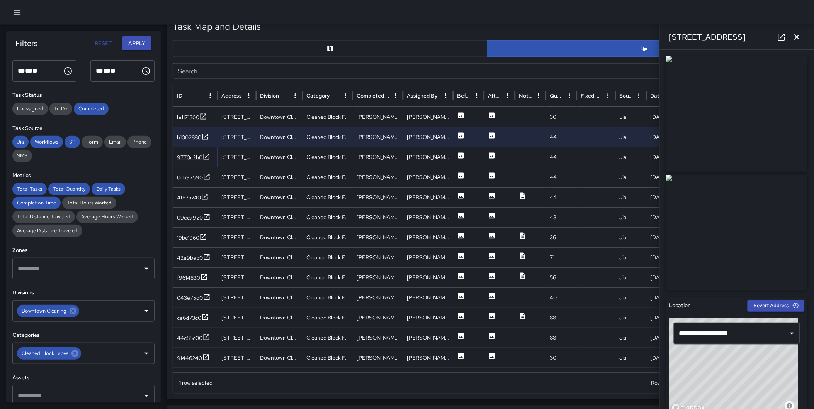
click at [207, 154] on icon at bounding box center [206, 157] width 6 height 6
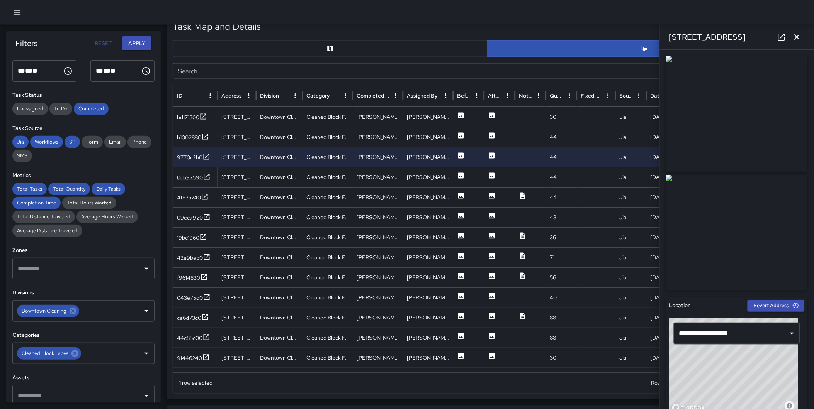
click at [207, 179] on icon at bounding box center [207, 177] width 6 height 6
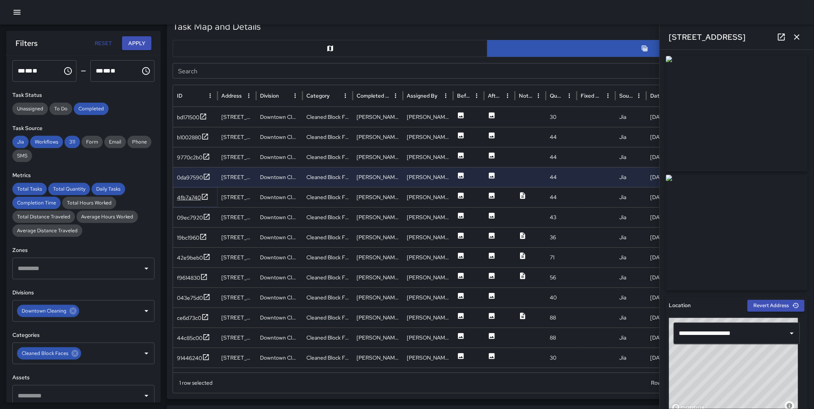
click at [207, 194] on icon at bounding box center [205, 197] width 6 height 6
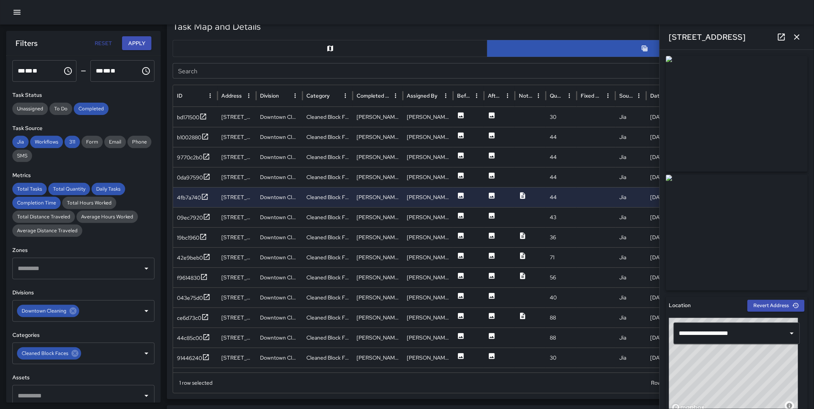
drag, startPoint x: 800, startPoint y: 37, endPoint x: 774, endPoint y: 145, distance: 111.2
click at [789, 150] on div "**********" at bounding box center [736, 204] width 154 height 409
drag, startPoint x: 794, startPoint y: 34, endPoint x: 790, endPoint y: 48, distance: 14.7
click at [794, 34] on icon "button" at bounding box center [796, 36] width 9 height 9
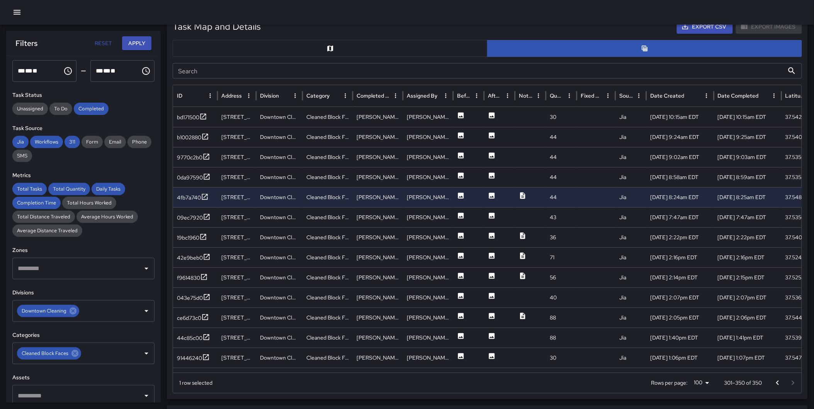
click at [781, 381] on icon "Go to previous page" at bounding box center [777, 383] width 9 height 9
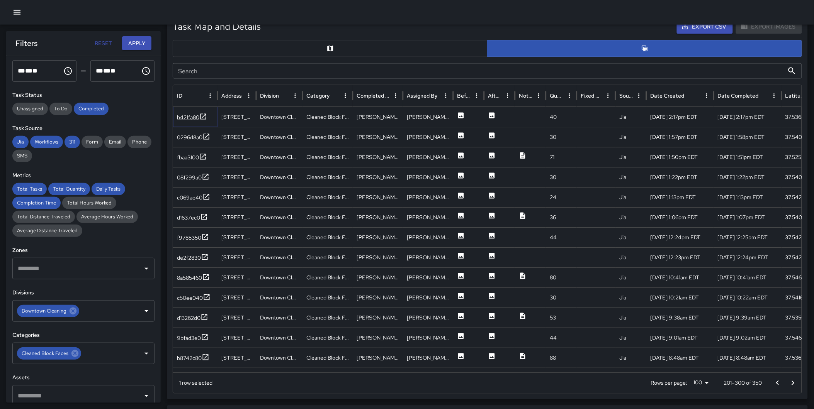
click at [201, 117] on icon at bounding box center [203, 117] width 6 height 6
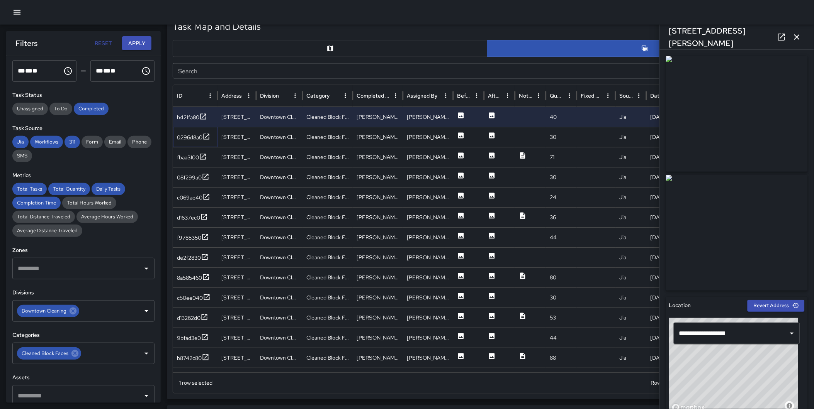
click at [206, 137] on icon at bounding box center [206, 137] width 6 height 6
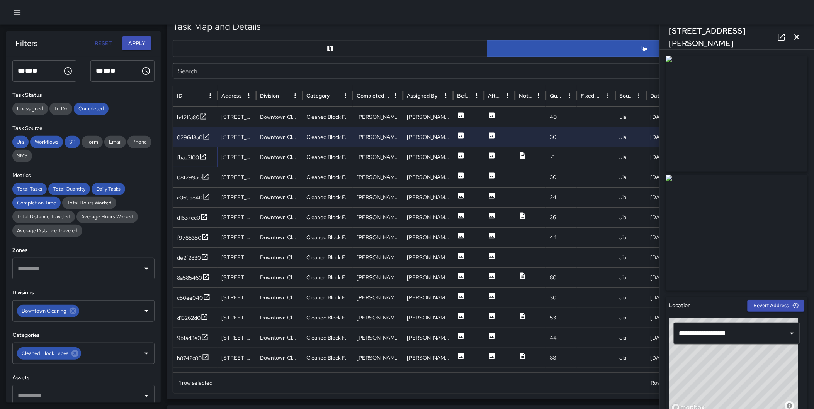
click at [204, 156] on icon at bounding box center [203, 157] width 6 height 6
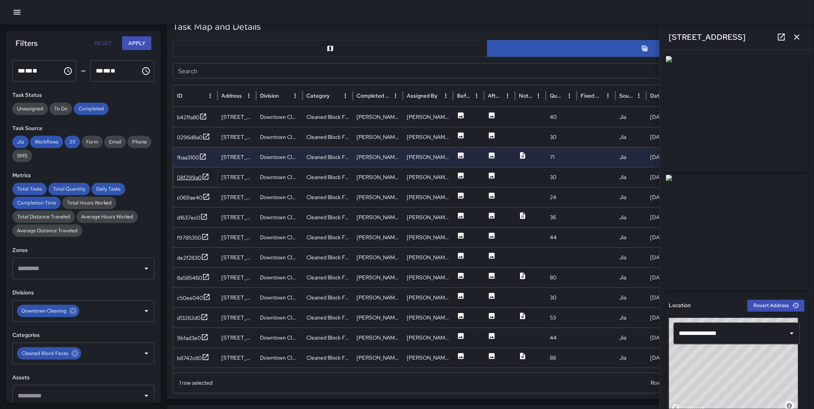
click at [206, 177] on icon at bounding box center [206, 177] width 8 height 8
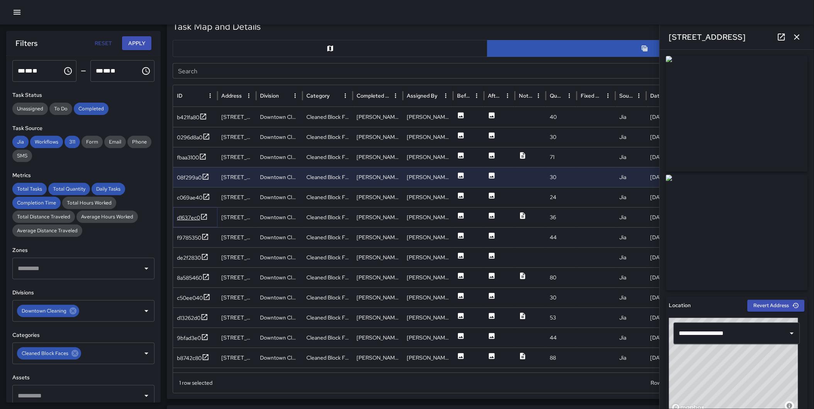
click at [203, 220] on icon at bounding box center [204, 217] width 8 height 8
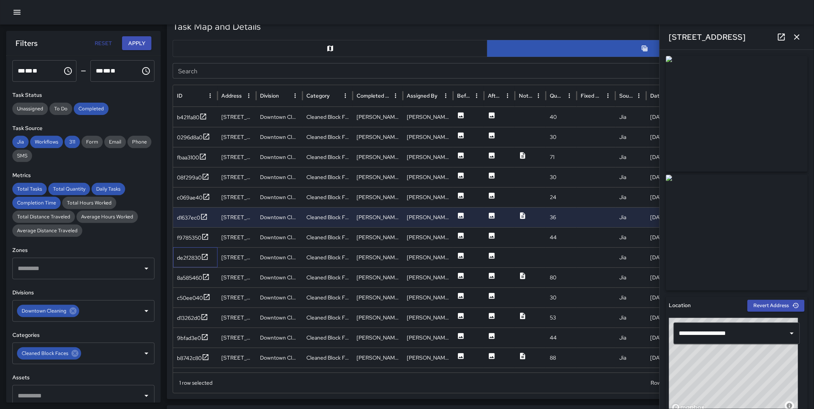
click at [204, 248] on div "de2f2830" at bounding box center [195, 258] width 44 height 20
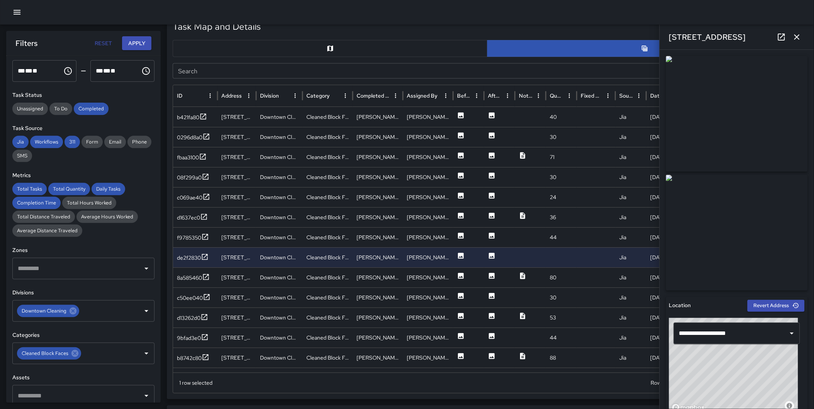
click at [795, 32] on button "button" at bounding box center [796, 36] width 15 height 15
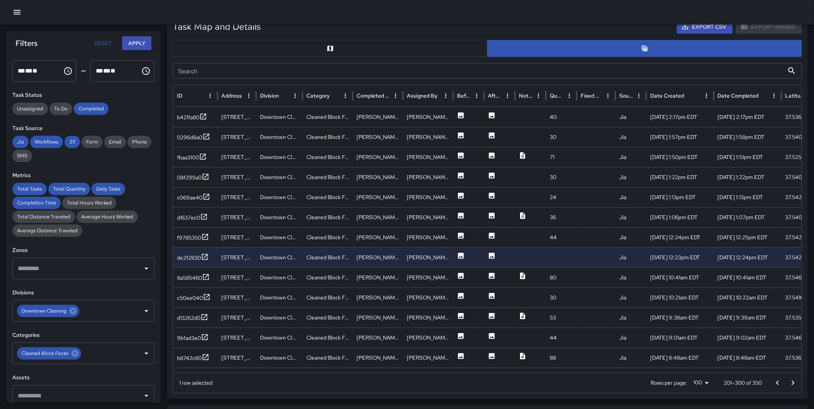
click at [778, 383] on icon "Go to previous page" at bounding box center [777, 383] width 9 height 9
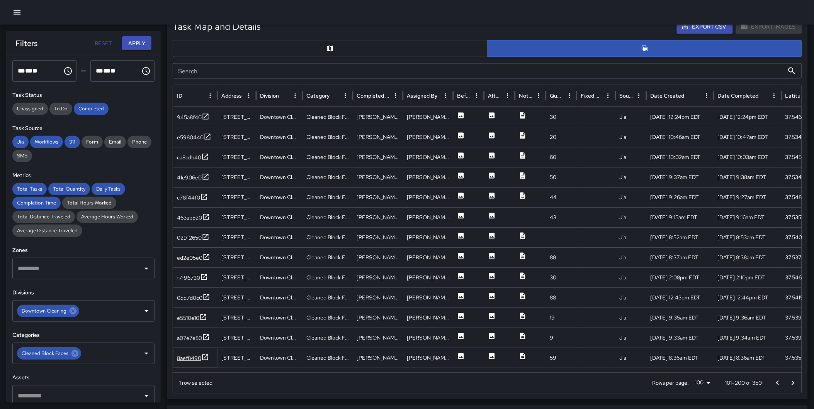
click at [204, 356] on icon at bounding box center [205, 358] width 8 height 8
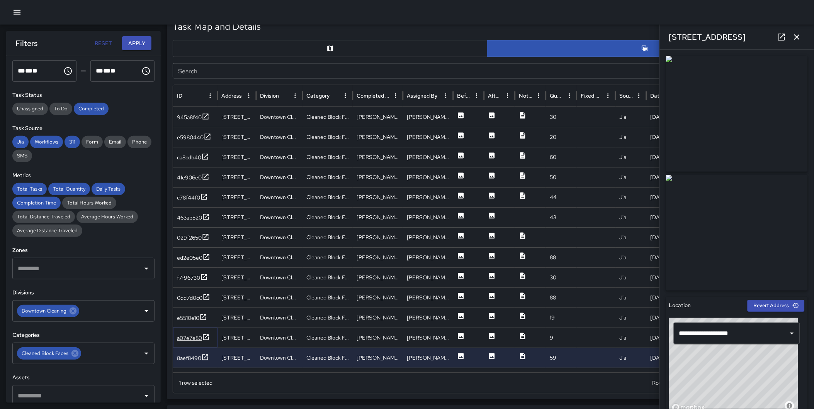
click at [203, 336] on icon at bounding box center [206, 338] width 8 height 8
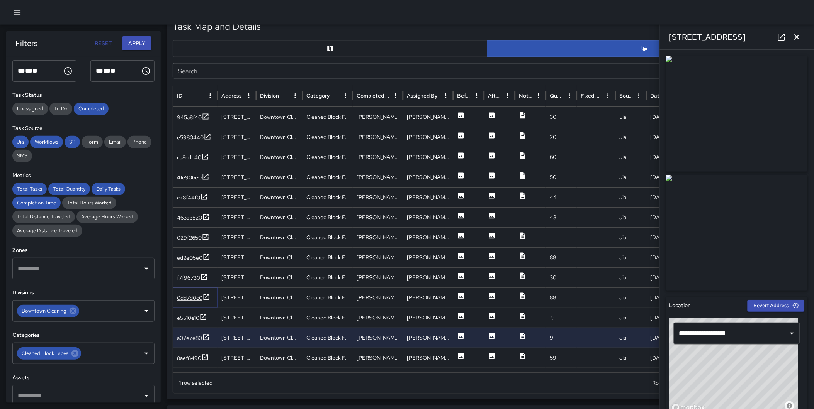
click at [207, 298] on icon at bounding box center [206, 297] width 8 height 8
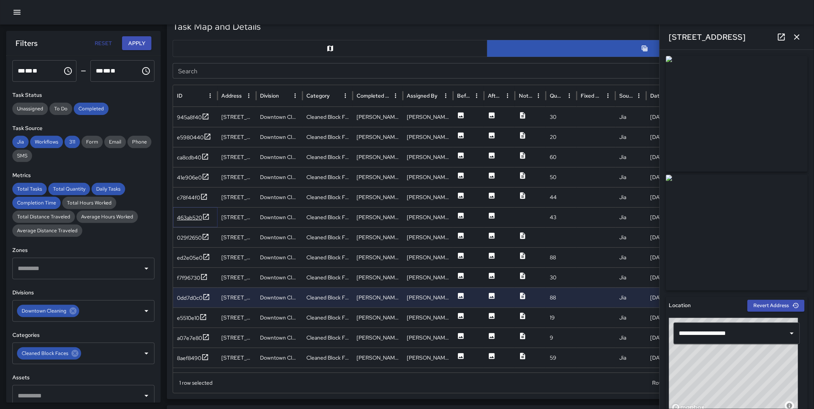
click at [207, 213] on icon at bounding box center [206, 217] width 8 height 8
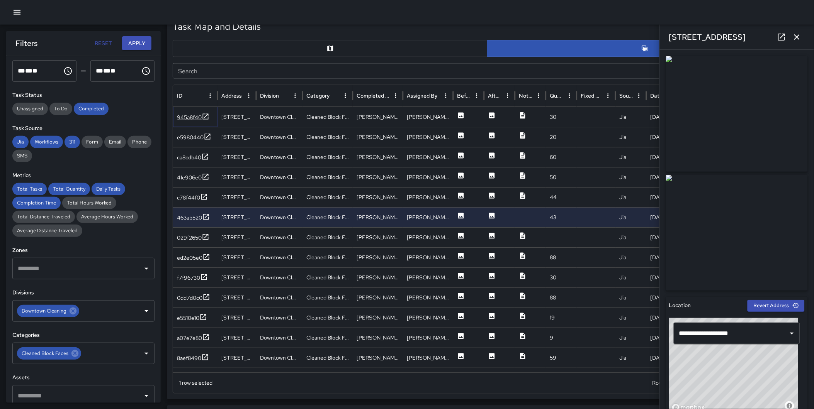
click at [203, 117] on icon at bounding box center [206, 117] width 8 height 8
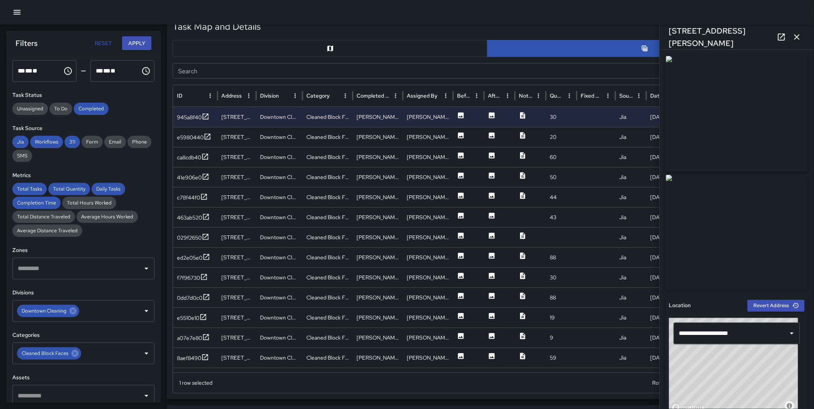
click at [797, 38] on icon "button" at bounding box center [796, 36] width 9 height 9
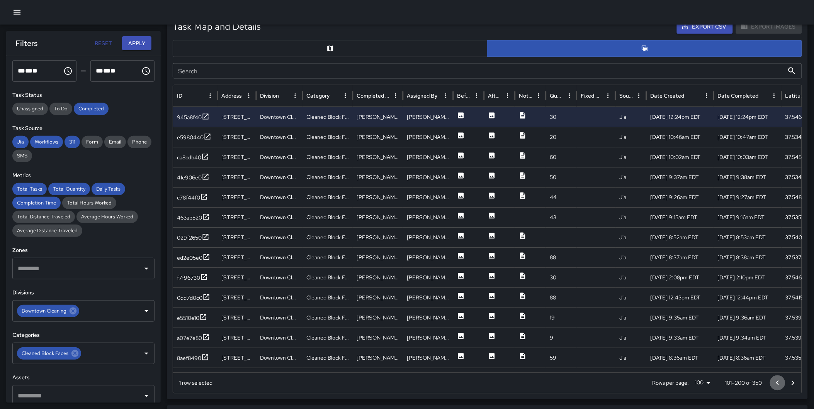
click at [777, 382] on icon "Go to previous page" at bounding box center [777, 383] width 9 height 9
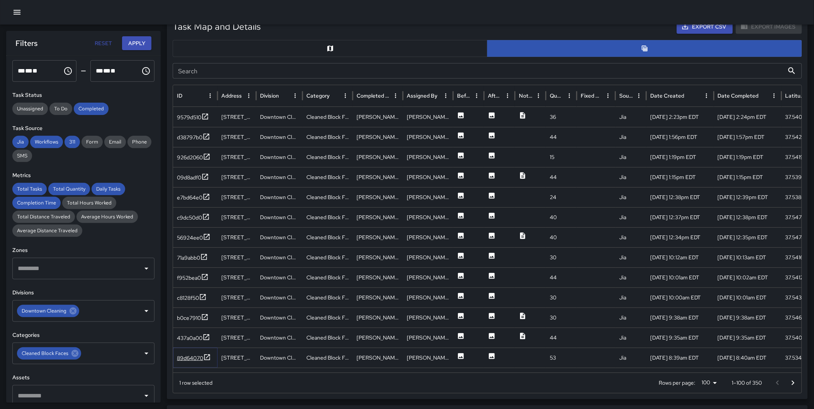
click at [202, 357] on div "89d64070" at bounding box center [190, 358] width 26 height 8
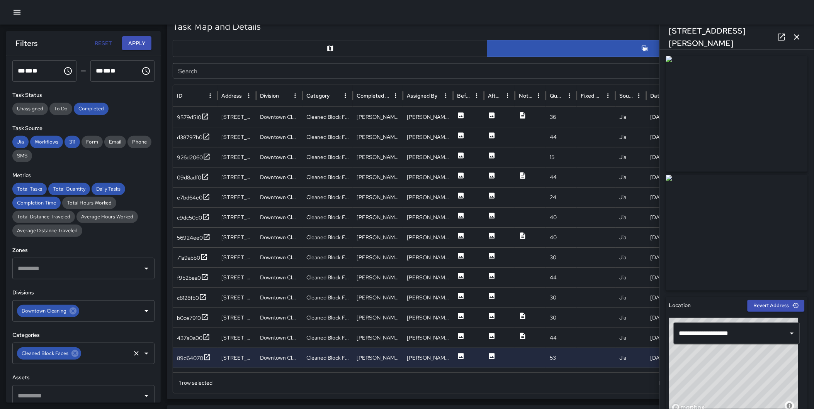
click at [73, 349] on icon at bounding box center [75, 353] width 8 height 8
click at [66, 353] on input "text" at bounding box center [78, 353] width 124 height 15
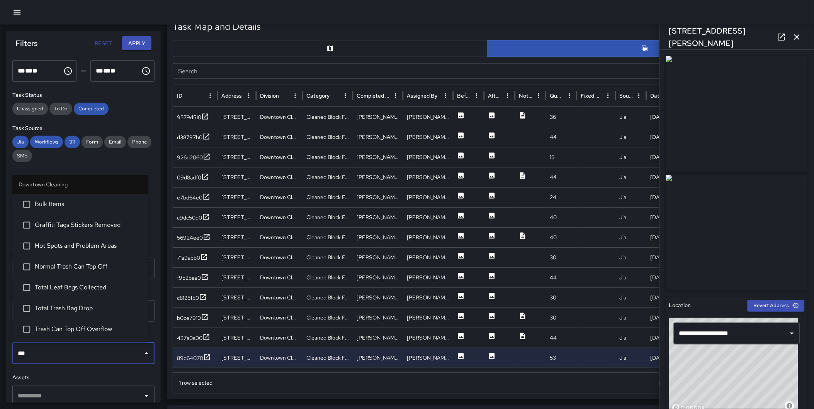
type input "****"
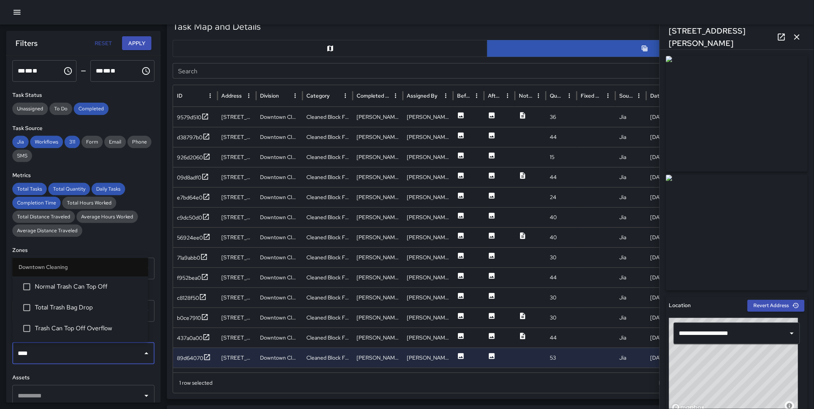
click at [74, 306] on span "Total Trash Bag Drop" at bounding box center [88, 308] width 107 height 9
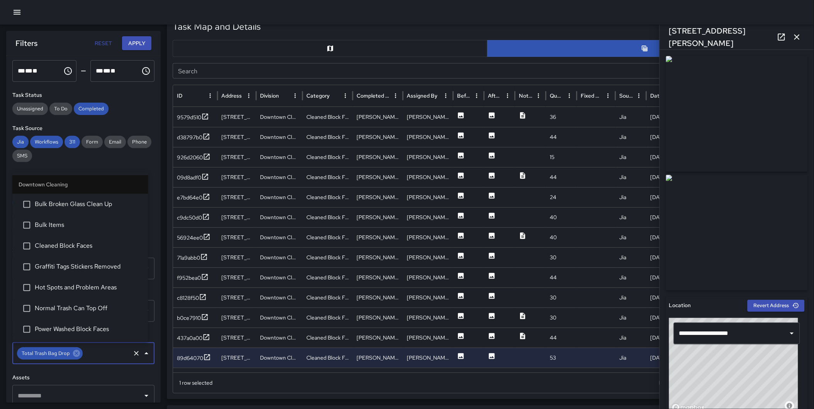
scroll to position [39, 0]
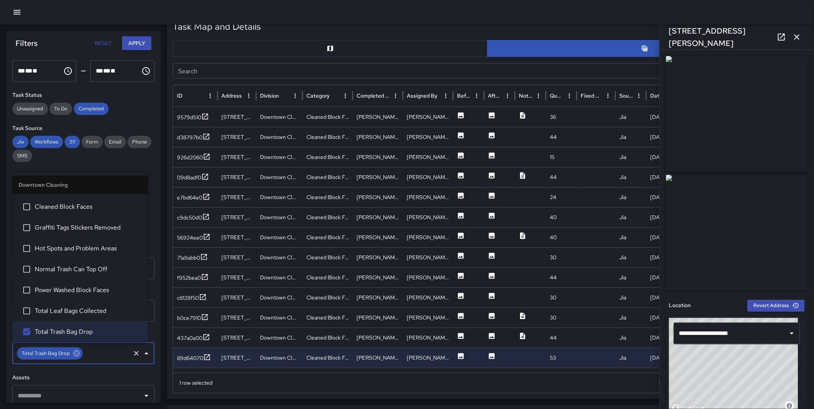
click at [139, 43] on button "Apply" at bounding box center [136, 43] width 29 height 14
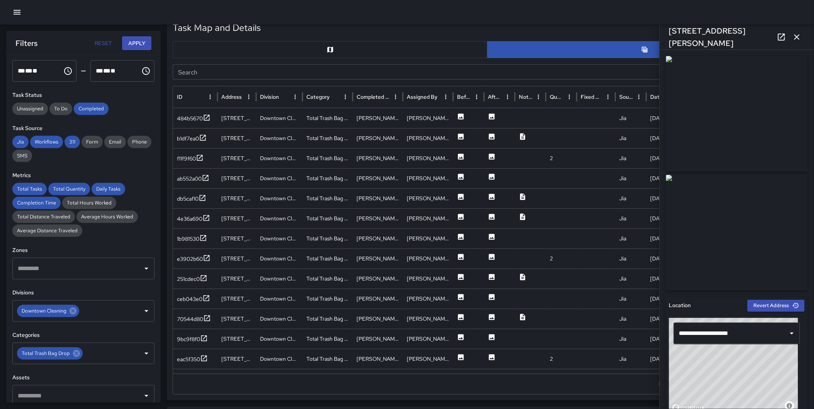
scroll to position [380, 0]
click at [797, 36] on icon "button" at bounding box center [796, 36] width 5 height 5
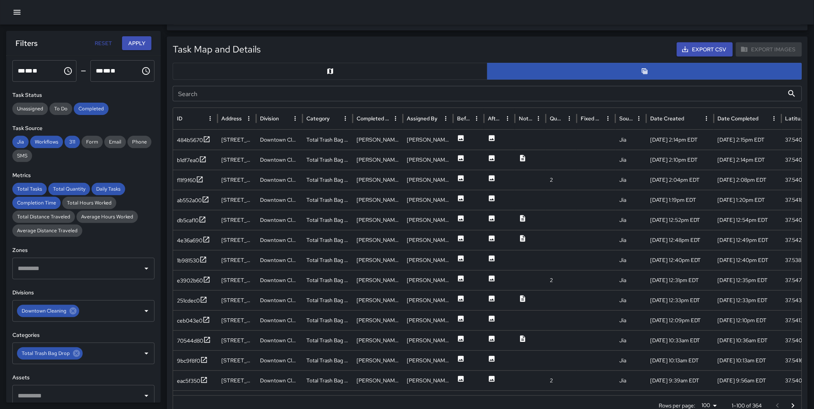
scroll to position [356, 0]
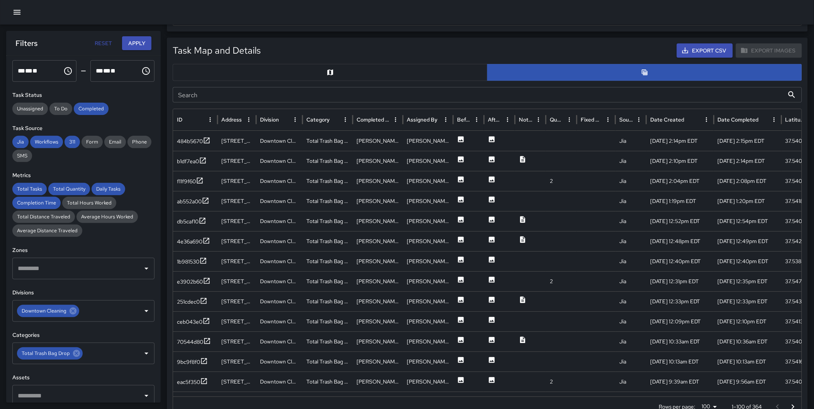
click at [306, 73] on button "button" at bounding box center [330, 72] width 315 height 17
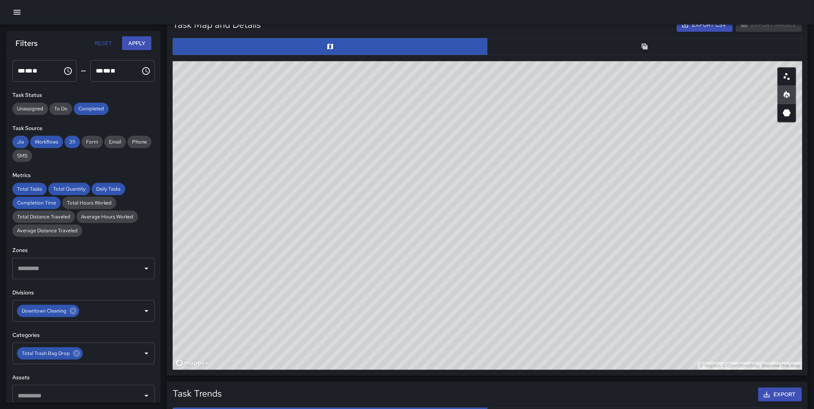
scroll to position [378, 0]
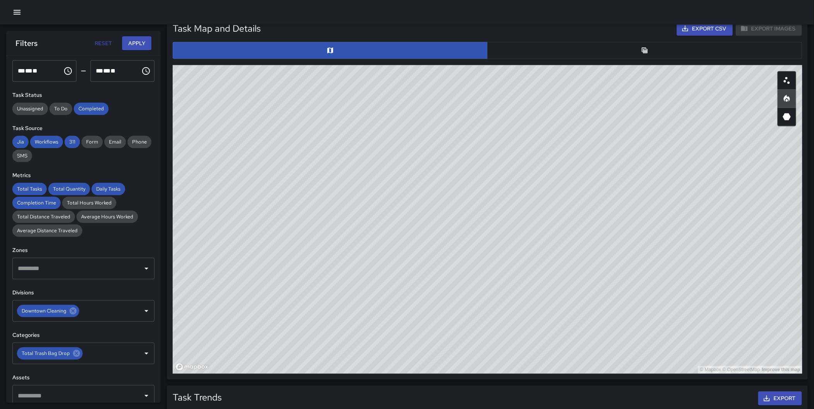
type button "map"
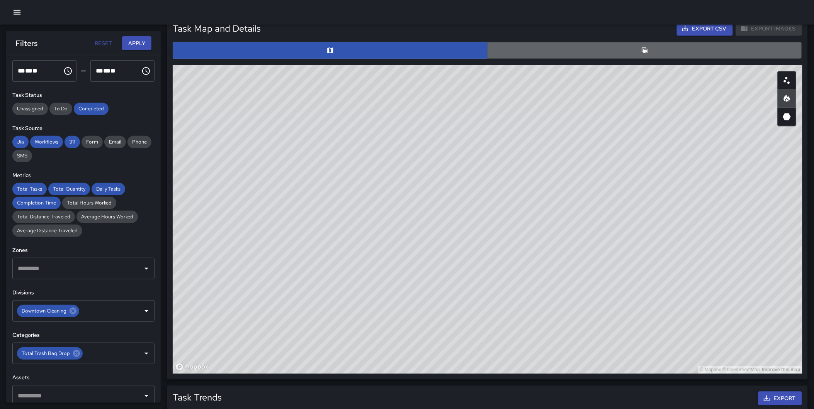
click at [621, 55] on button "button" at bounding box center [644, 50] width 315 height 17
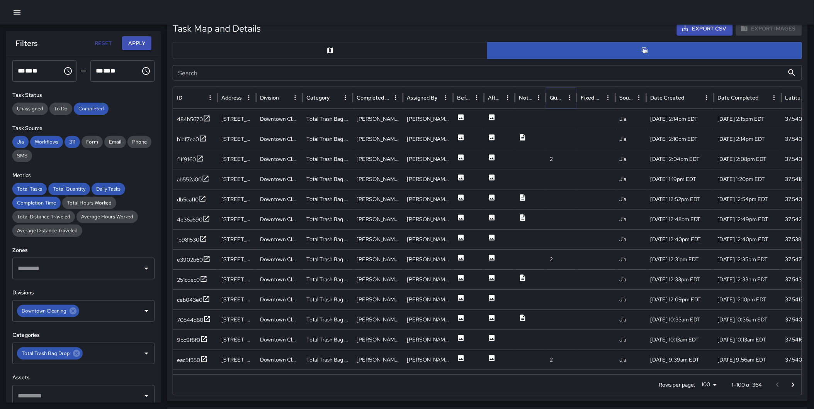
click at [567, 98] on icon "Sort" at bounding box center [569, 97] width 5 height 5
click at [558, 98] on icon "Sort" at bounding box center [558, 97] width 5 height 5
click at [207, 117] on icon at bounding box center [207, 119] width 8 height 8
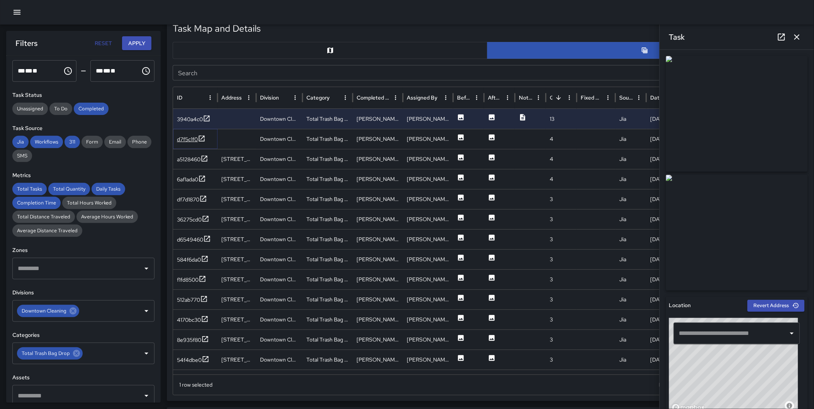
click at [200, 136] on icon at bounding box center [202, 139] width 6 height 6
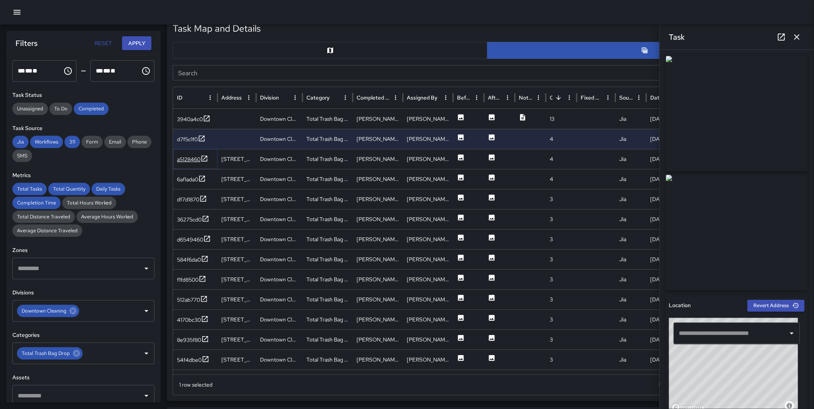
click at [206, 156] on icon at bounding box center [204, 159] width 8 height 8
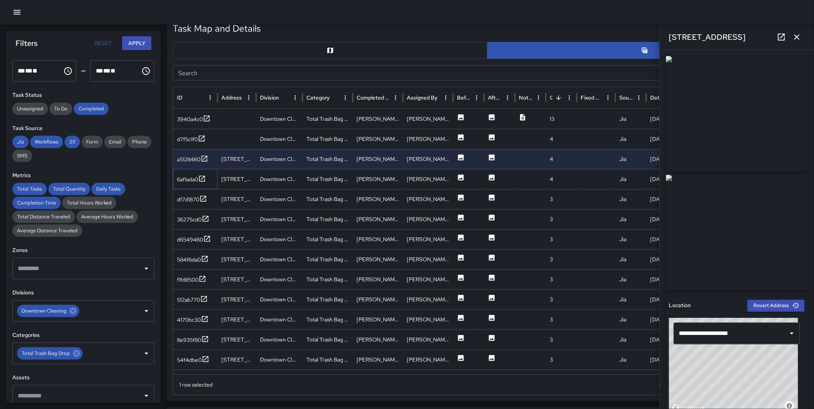
click at [202, 185] on div "6af1ada0" at bounding box center [195, 179] width 44 height 20
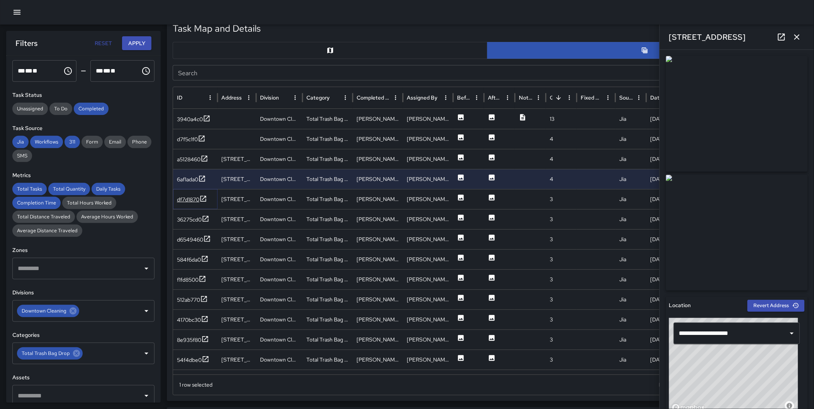
click at [205, 198] on icon at bounding box center [203, 199] width 8 height 8
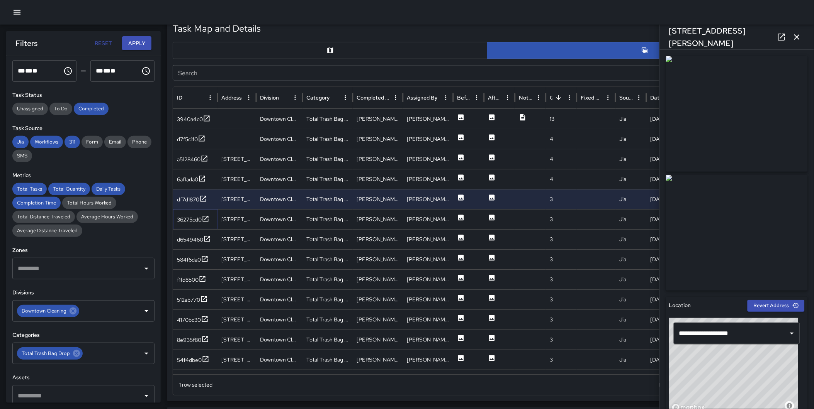
click at [207, 215] on icon at bounding box center [206, 219] width 8 height 8
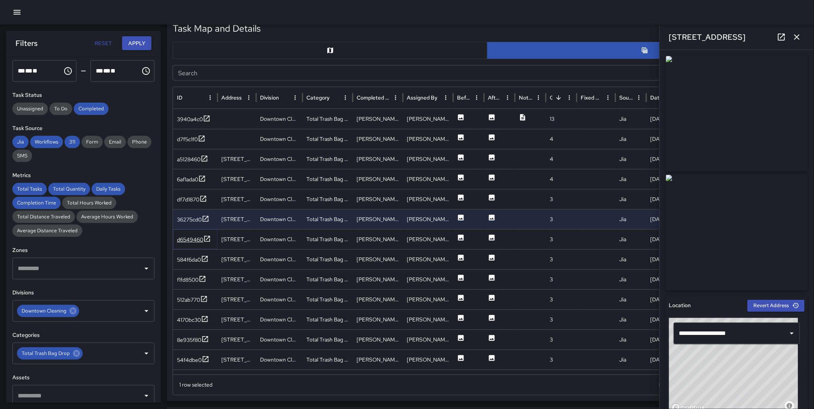
click at [205, 237] on icon at bounding box center [207, 239] width 8 height 8
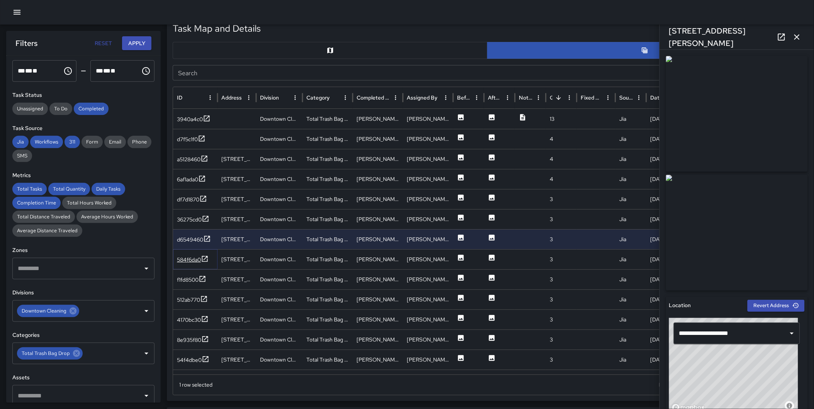
click at [206, 260] on icon at bounding box center [205, 259] width 8 height 8
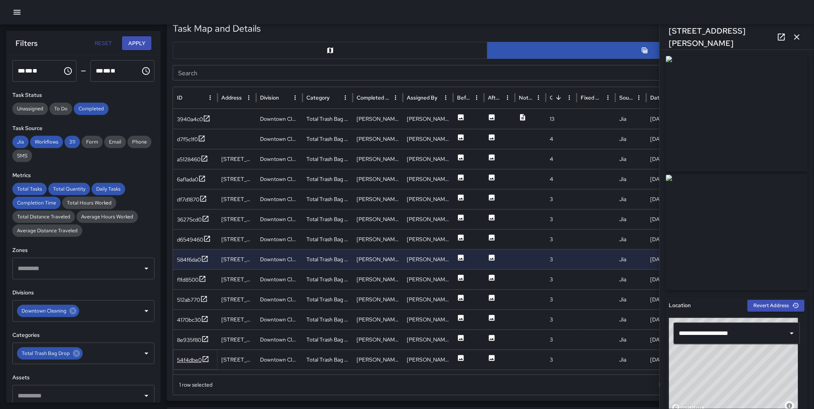
click at [203, 359] on icon at bounding box center [206, 360] width 8 height 8
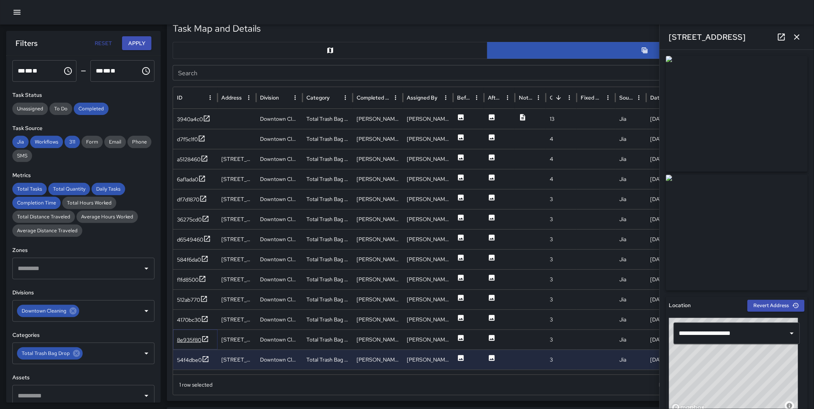
click at [205, 340] on icon at bounding box center [205, 339] width 6 height 6
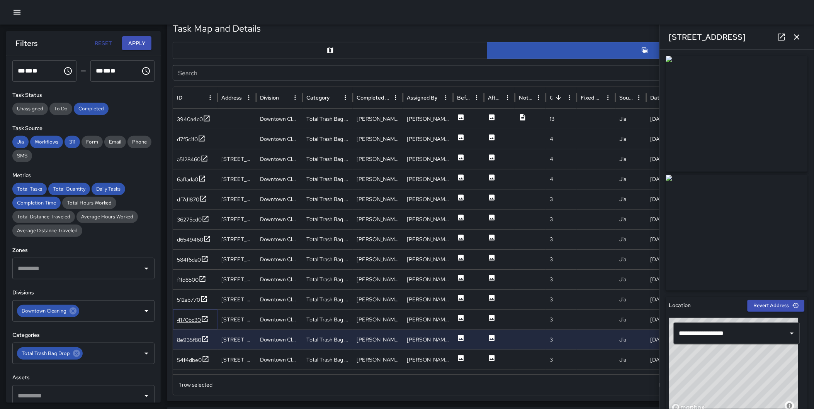
click at [205, 319] on icon at bounding box center [205, 319] width 6 height 6
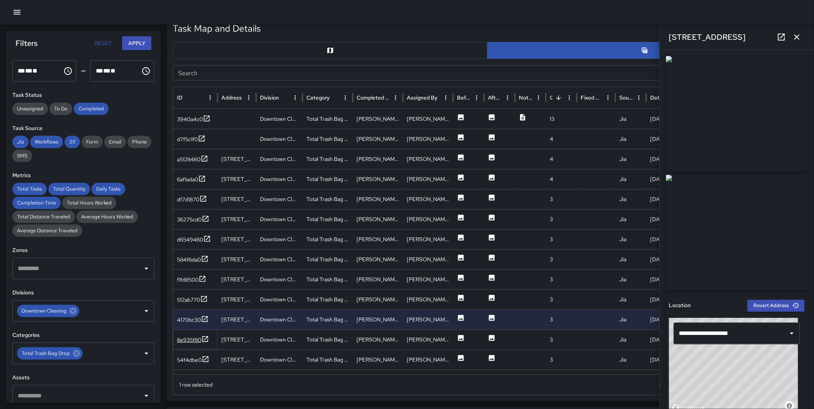
click at [205, 338] on icon at bounding box center [205, 340] width 8 height 8
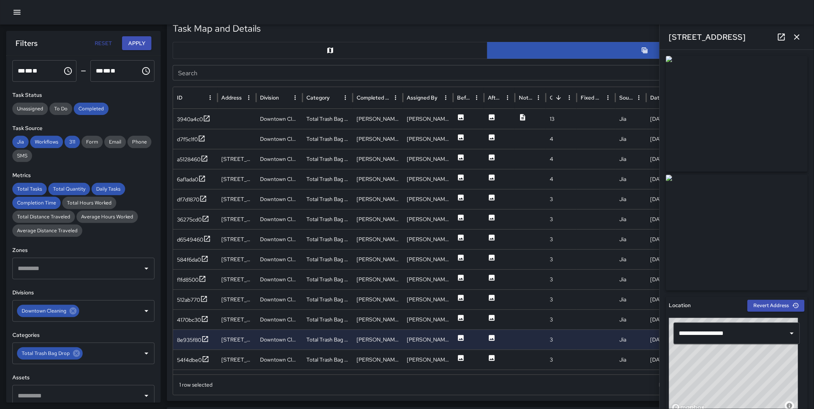
drag, startPoint x: 799, startPoint y: 34, endPoint x: 760, endPoint y: 140, distance: 113.3
click at [799, 34] on icon "button" at bounding box center [796, 36] width 9 height 9
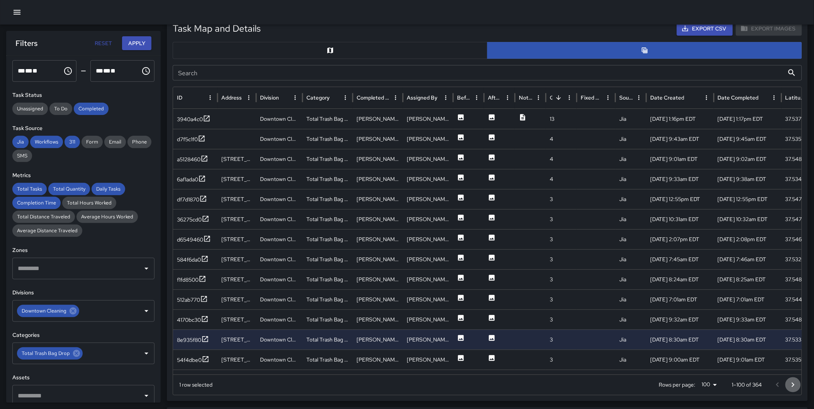
click at [794, 384] on icon "Go to next page" at bounding box center [792, 385] width 9 height 9
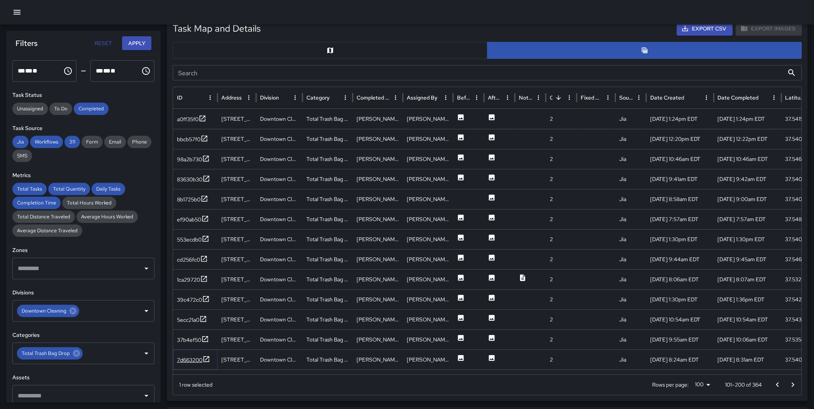
click at [207, 361] on icon at bounding box center [206, 360] width 8 height 8
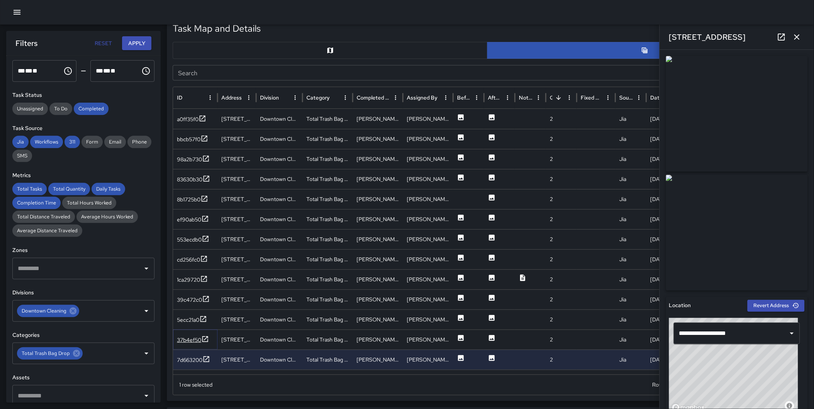
click at [203, 340] on icon at bounding box center [205, 340] width 8 height 8
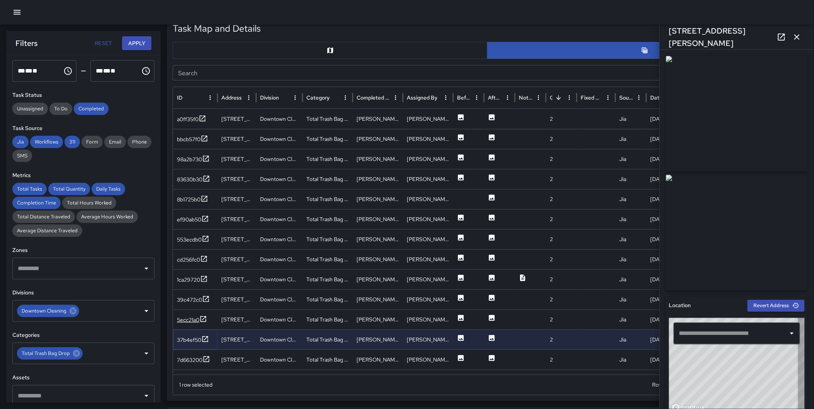
type input "**********"
click at [204, 317] on icon at bounding box center [203, 319] width 8 height 8
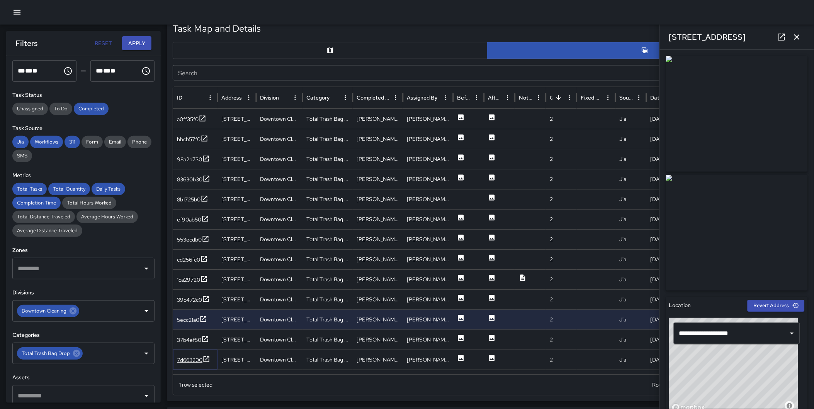
click at [207, 360] on icon at bounding box center [206, 360] width 8 height 8
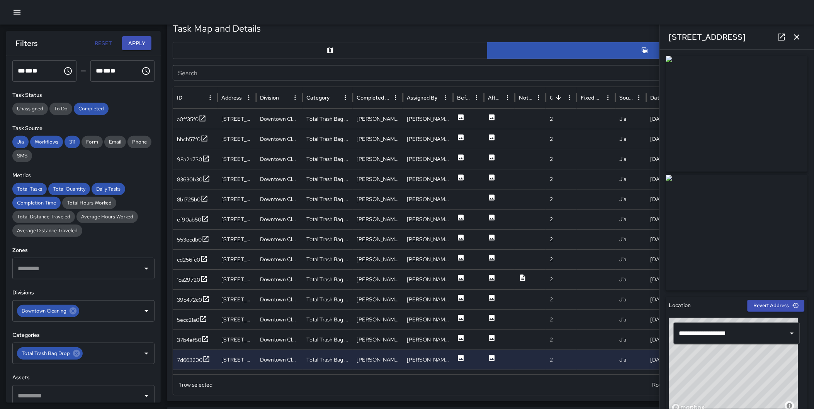
click at [797, 40] on icon "button" at bounding box center [796, 36] width 9 height 9
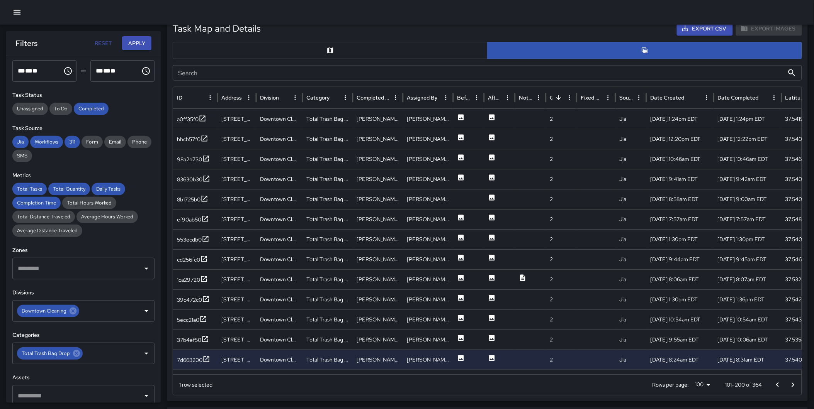
click at [787, 382] on button "Go to next page" at bounding box center [792, 385] width 15 height 15
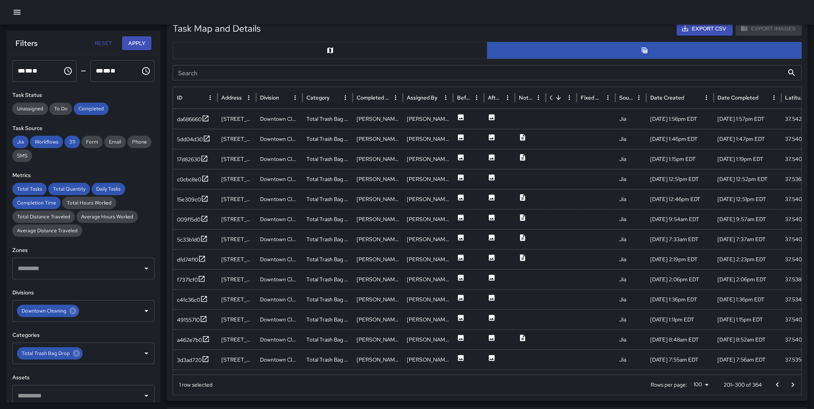
click at [787, 382] on button "Go to next page" at bounding box center [792, 385] width 15 height 15
click at [779, 385] on icon "Go to previous page" at bounding box center [777, 385] width 9 height 9
click at [206, 356] on icon at bounding box center [206, 359] width 6 height 6
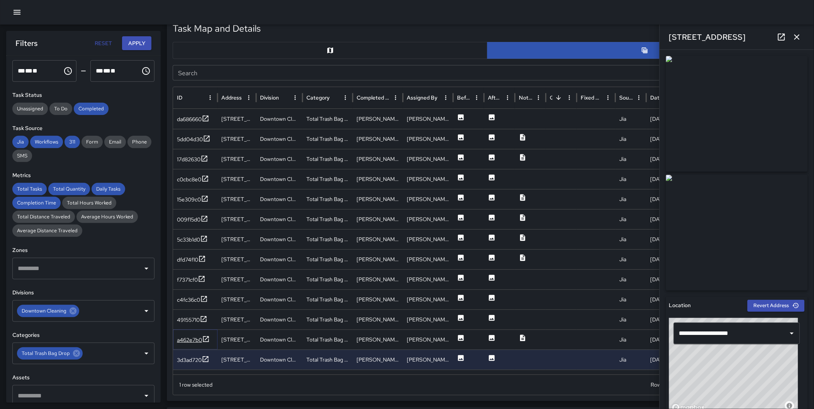
click at [204, 338] on icon at bounding box center [206, 340] width 8 height 8
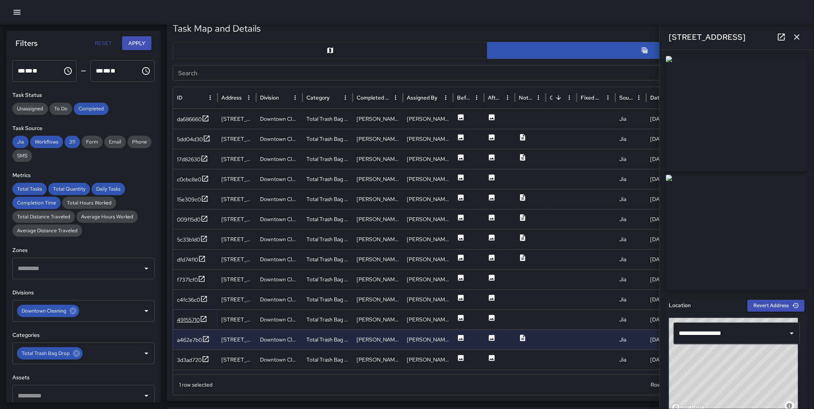
click at [201, 318] on icon at bounding box center [204, 319] width 6 height 6
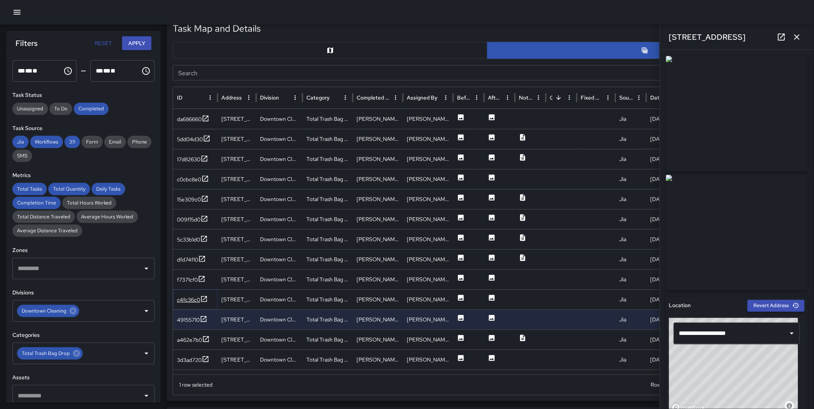
click at [203, 297] on icon at bounding box center [204, 299] width 8 height 8
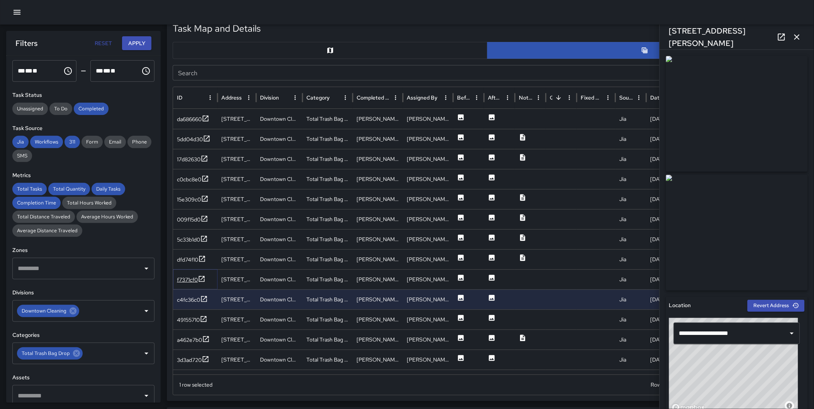
click at [202, 280] on icon at bounding box center [202, 279] width 8 height 8
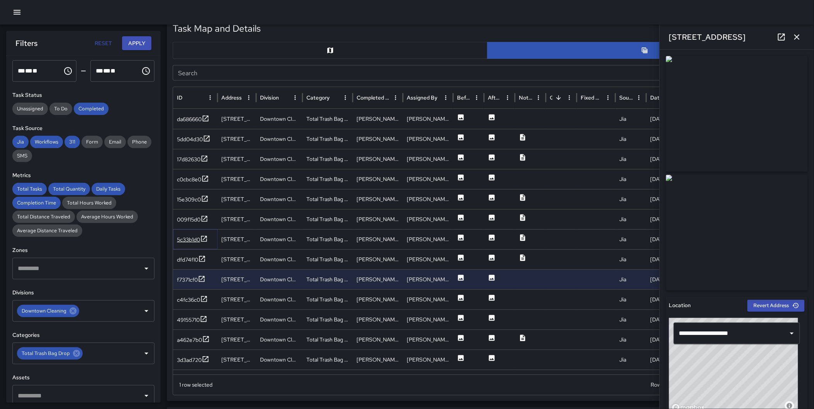
click at [203, 235] on icon at bounding box center [204, 239] width 8 height 8
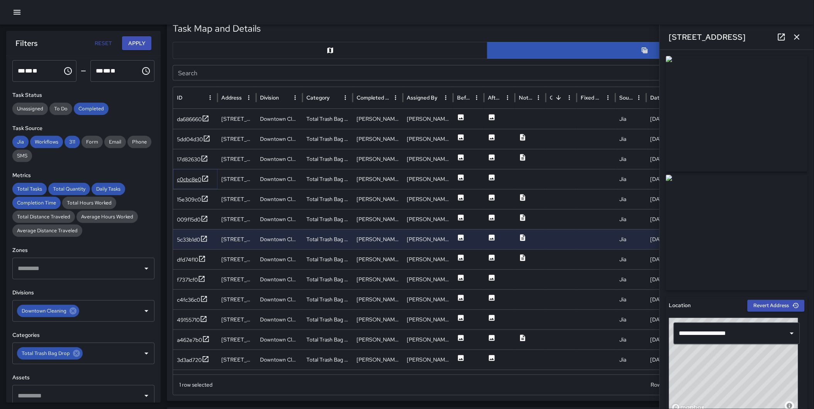
click at [207, 176] on icon at bounding box center [205, 179] width 6 height 6
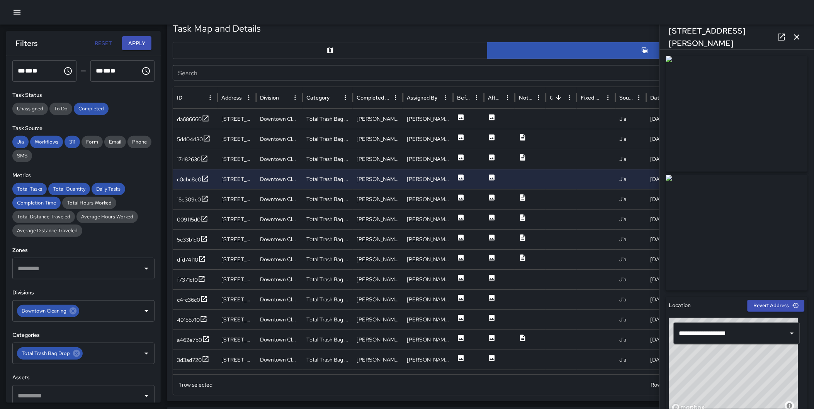
click at [798, 35] on icon "button" at bounding box center [796, 36] width 9 height 9
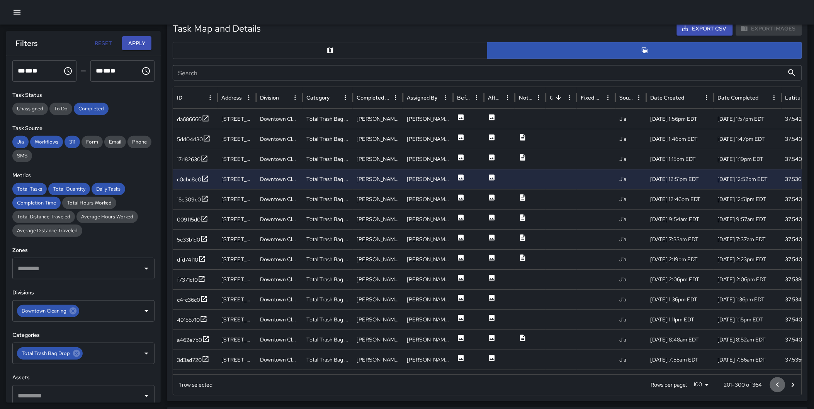
click at [779, 385] on icon "Go to previous page" at bounding box center [777, 385] width 9 height 9
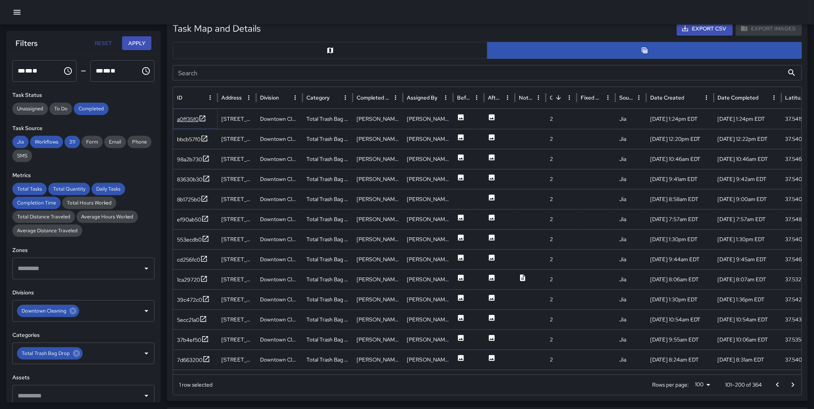
click at [198, 117] on div "a0ff35f0" at bounding box center [188, 119] width 22 height 8
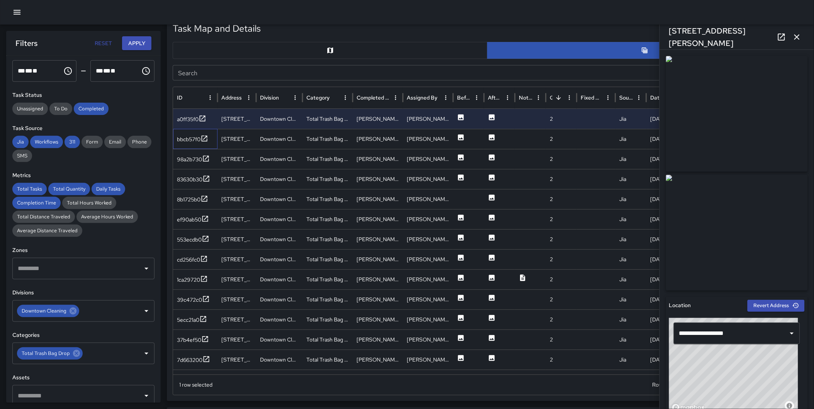
click at [212, 134] on div "bbcb57f0" at bounding box center [195, 139] width 44 height 20
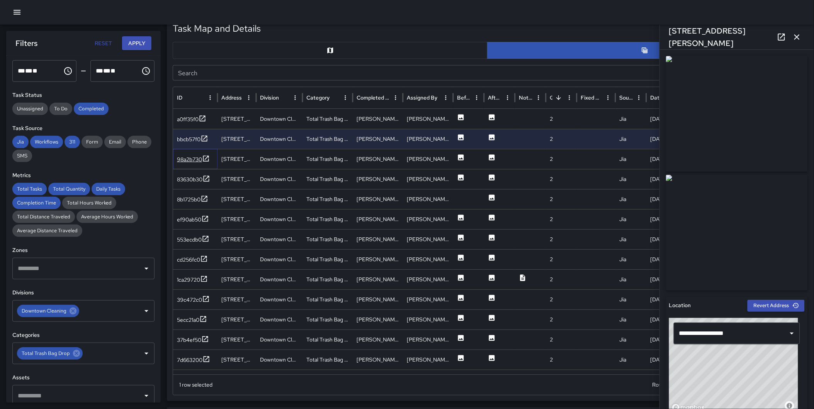
click at [206, 159] on icon at bounding box center [206, 159] width 6 height 6
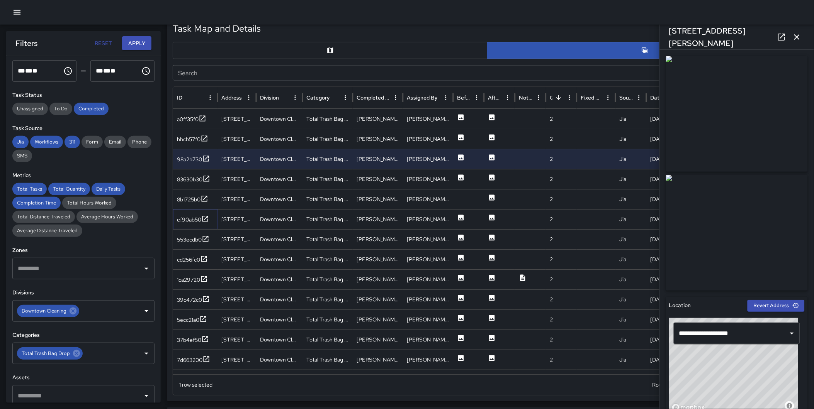
click at [206, 220] on icon at bounding box center [205, 219] width 8 height 8
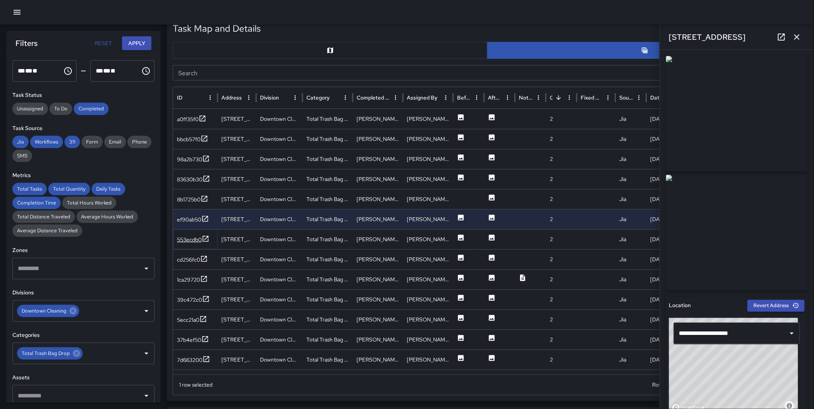
click at [204, 240] on icon at bounding box center [206, 239] width 8 height 8
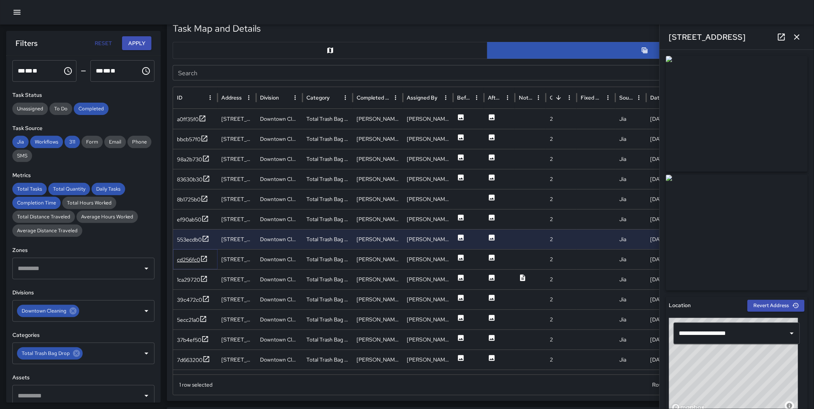
click at [204, 258] on icon at bounding box center [204, 259] width 8 height 8
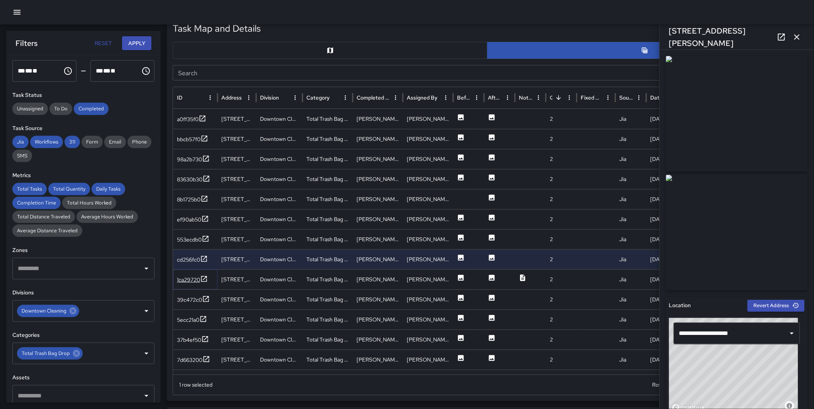
click at [205, 277] on icon at bounding box center [204, 279] width 8 height 8
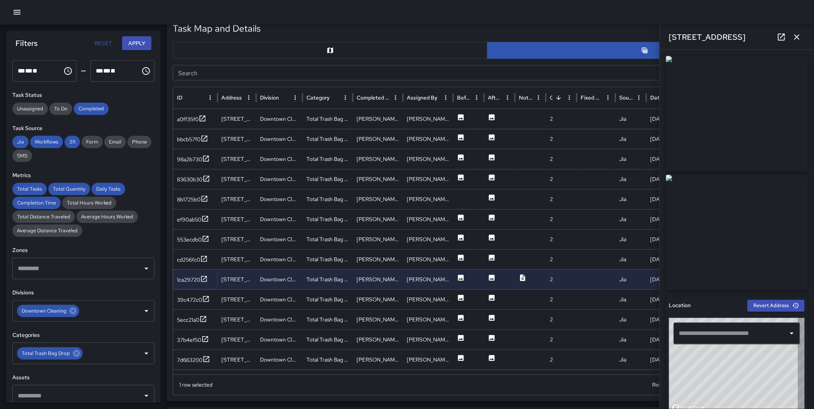
type input "**********"
click at [167, 67] on div "Task Map and Details Export CSV Export Images Search Search ID Address Division…" at bounding box center [487, 209] width 641 height 386
click at [797, 38] on icon "button" at bounding box center [796, 36] width 9 height 9
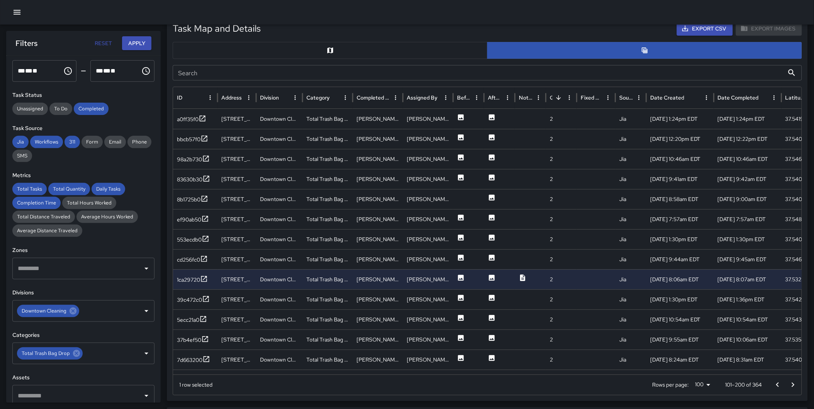
click at [775, 382] on icon "Go to previous page" at bounding box center [777, 385] width 9 height 9
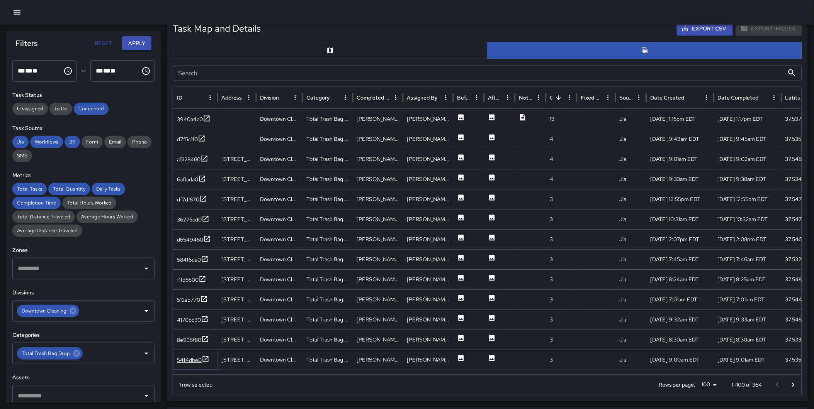
click at [207, 358] on icon at bounding box center [206, 360] width 8 height 8
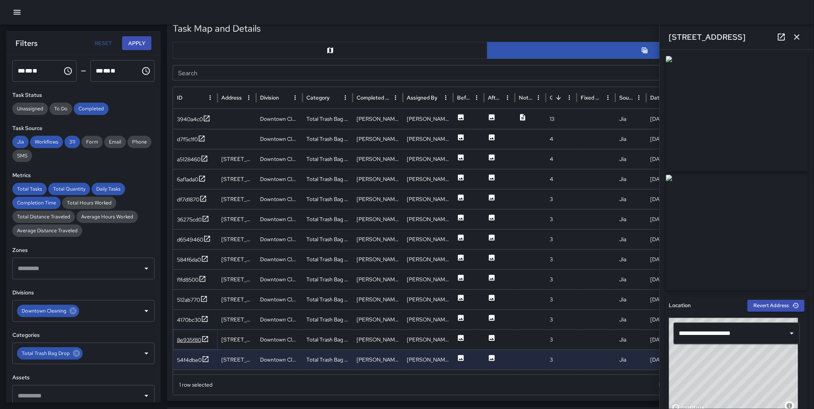
click at [203, 337] on icon at bounding box center [205, 340] width 8 height 8
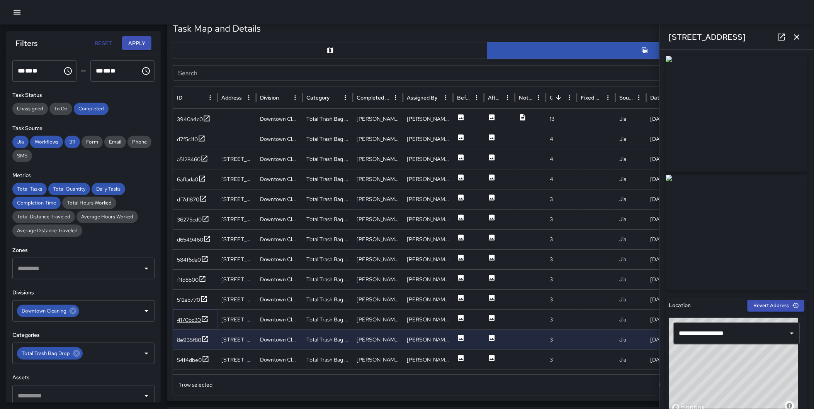
click at [206, 319] on icon at bounding box center [205, 319] width 8 height 8
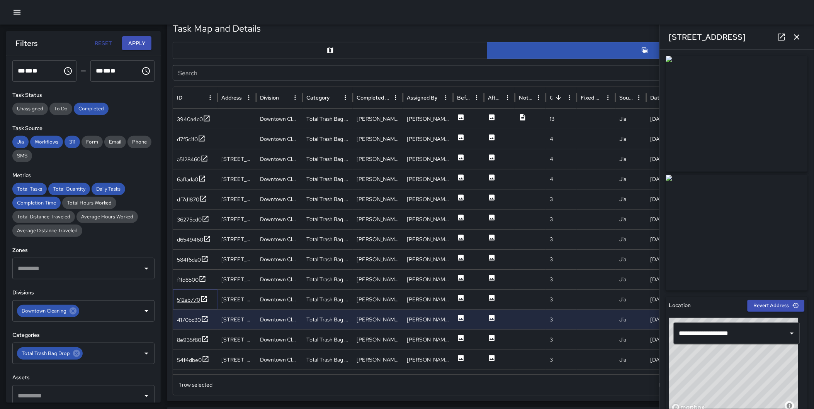
click at [202, 295] on icon at bounding box center [204, 299] width 8 height 8
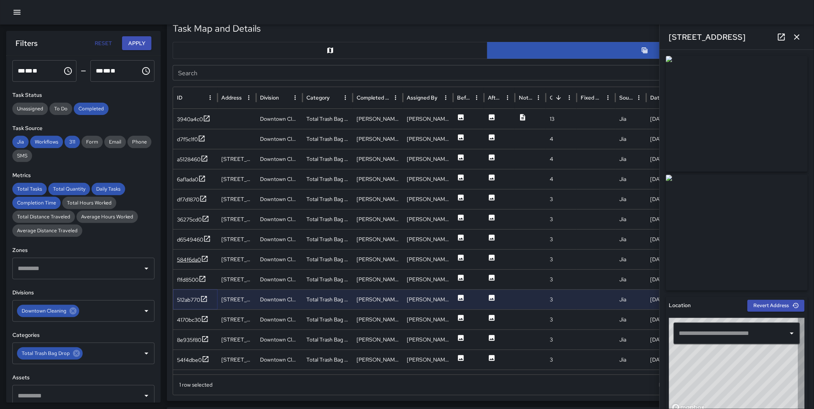
type input "**********"
click at [207, 256] on icon at bounding box center [205, 259] width 8 height 8
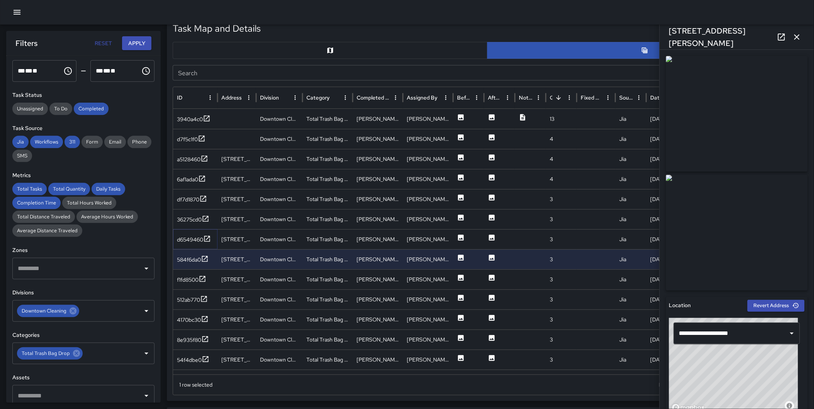
drag, startPoint x: 209, startPoint y: 237, endPoint x: 206, endPoint y: 229, distance: 8.5
click at [208, 237] on icon at bounding box center [207, 239] width 6 height 6
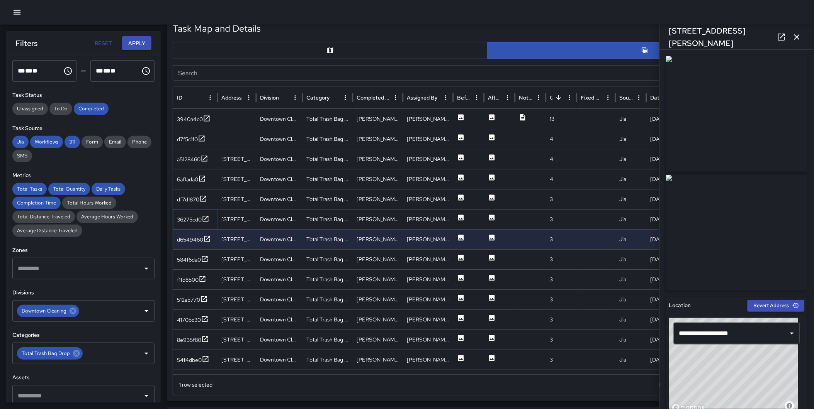
click at [202, 217] on icon at bounding box center [206, 219] width 8 height 8
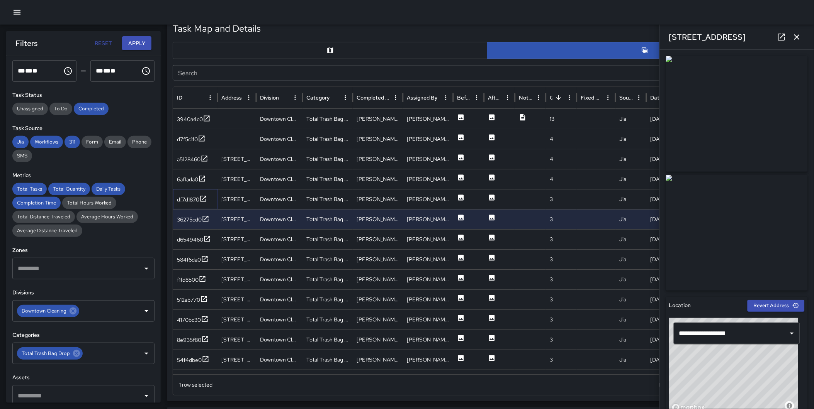
click at [203, 199] on icon at bounding box center [203, 199] width 6 height 6
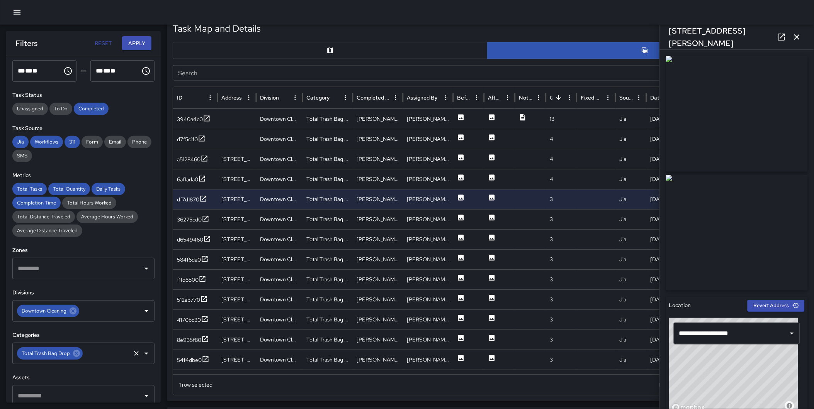
click at [74, 356] on icon at bounding box center [76, 353] width 7 height 7
click at [141, 39] on button "Apply" at bounding box center [136, 43] width 29 height 14
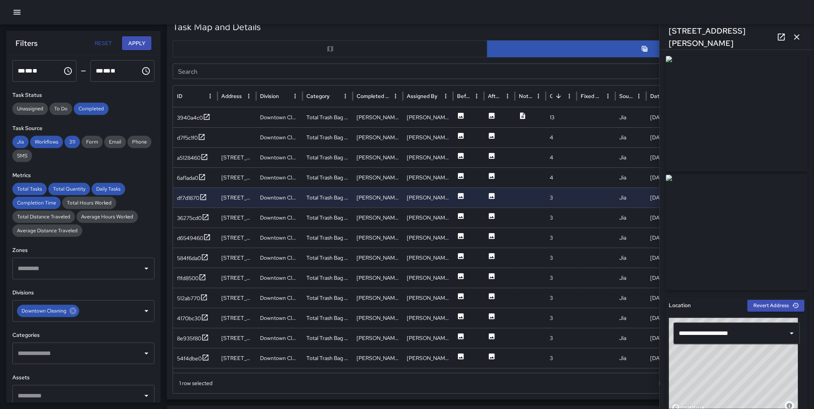
scroll to position [376, 0]
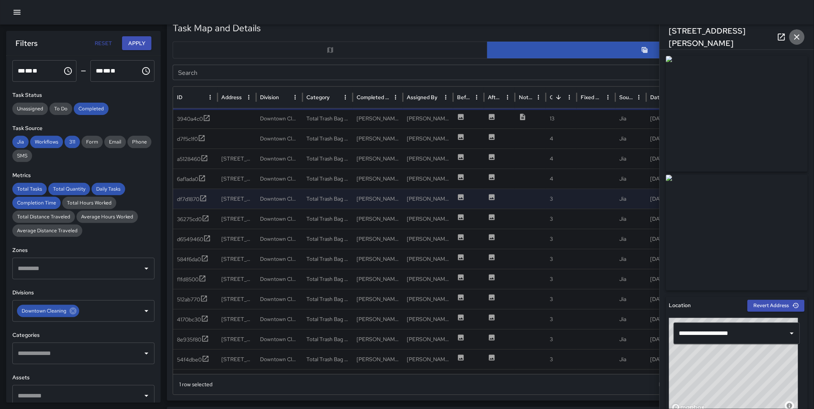
click at [793, 36] on icon "button" at bounding box center [796, 36] width 9 height 9
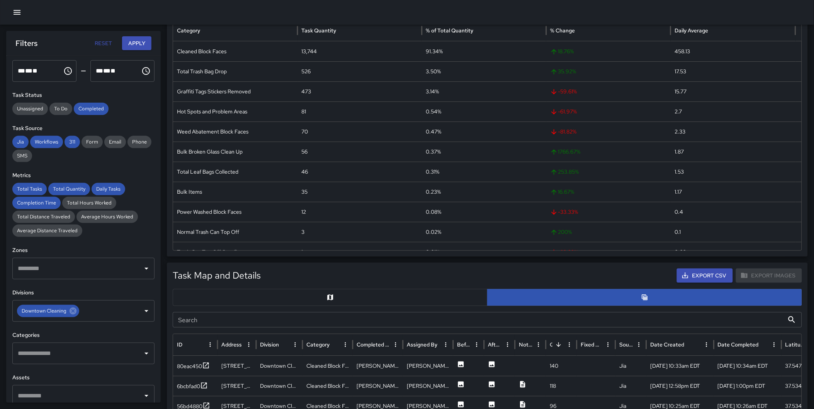
scroll to position [41, 0]
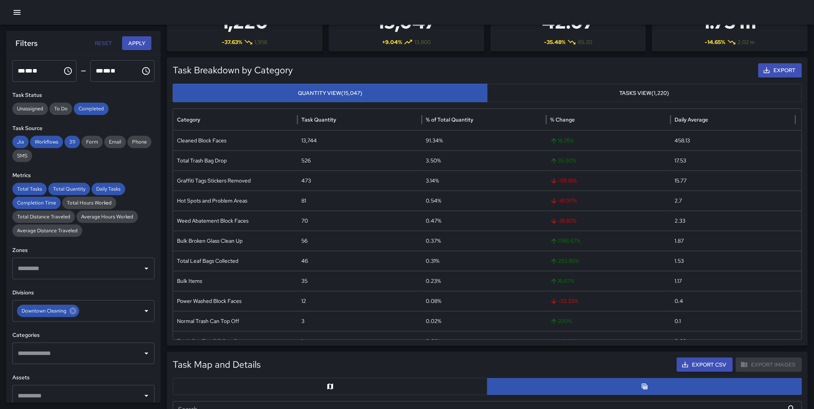
click at [68, 349] on input "text" at bounding box center [78, 353] width 124 height 15
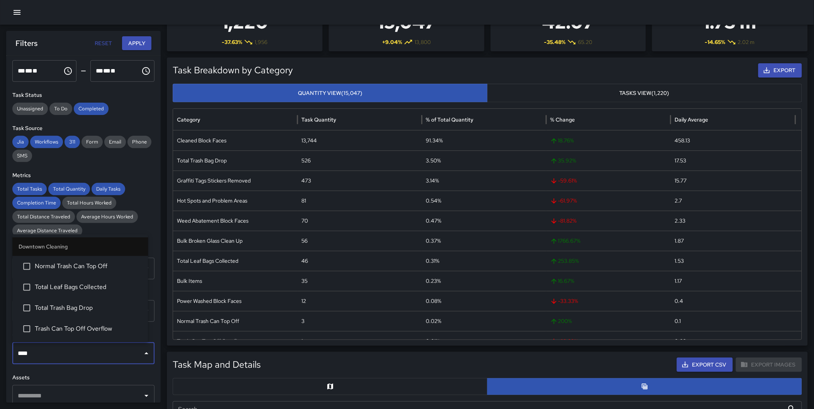
type input "*****"
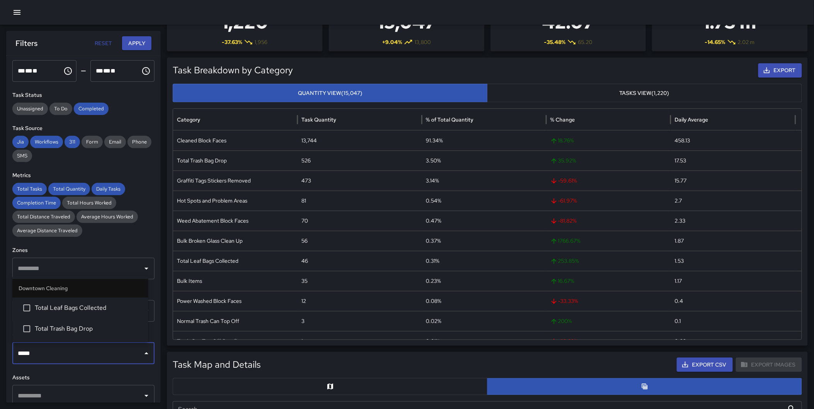
click at [72, 331] on span "Total Trash Bag Drop" at bounding box center [88, 328] width 107 height 9
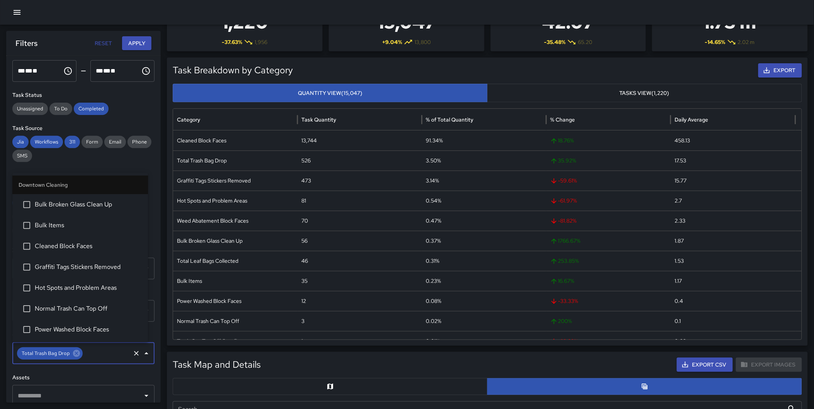
scroll to position [39, 0]
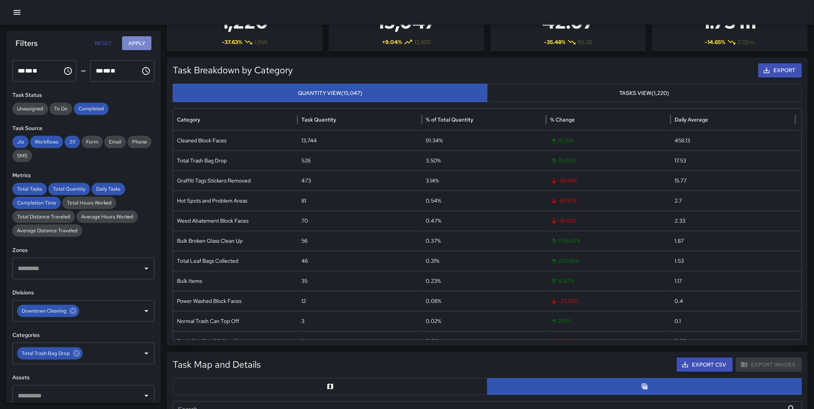
click at [139, 44] on button "Apply" at bounding box center [136, 43] width 29 height 14
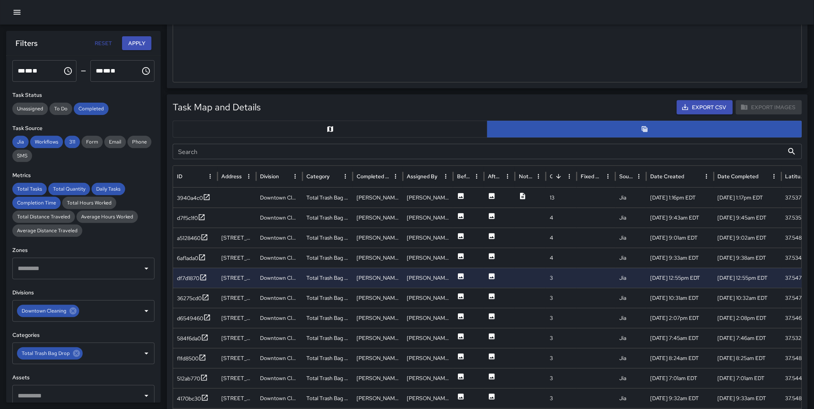
scroll to position [302, 0]
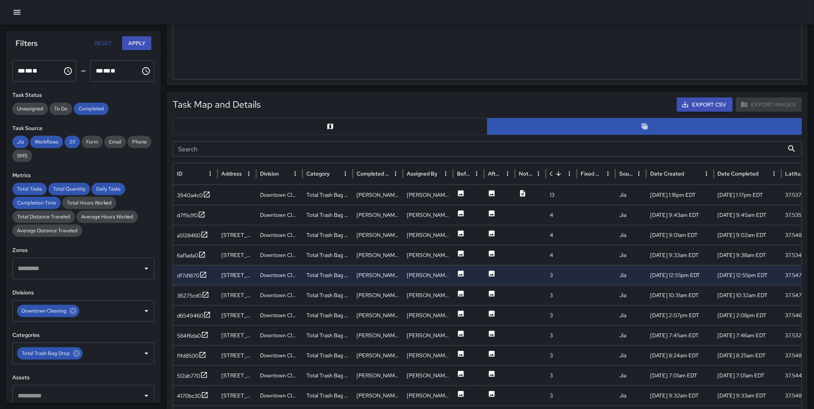
click at [334, 121] on button "button" at bounding box center [330, 126] width 315 height 17
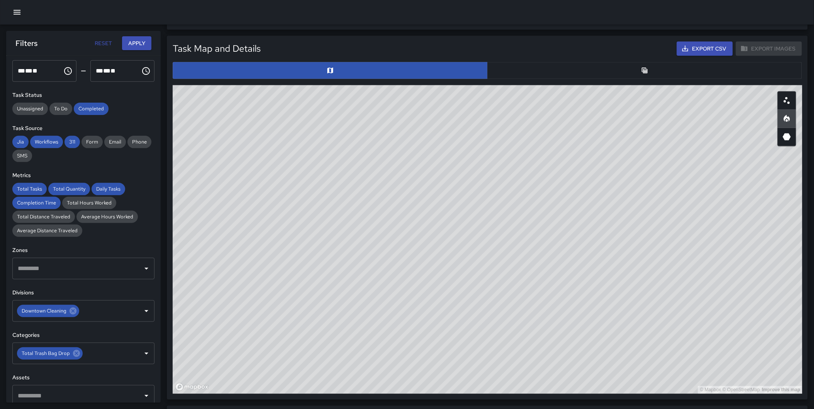
scroll to position [360, 0]
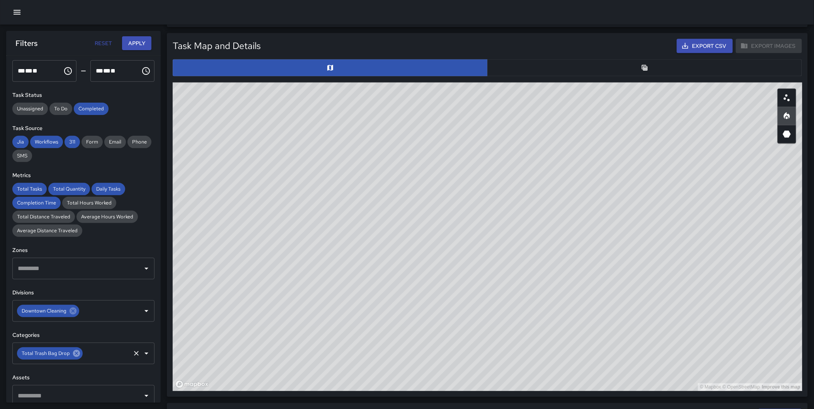
click at [74, 353] on icon at bounding box center [76, 353] width 7 height 7
click at [133, 38] on button "Apply" at bounding box center [136, 43] width 29 height 14
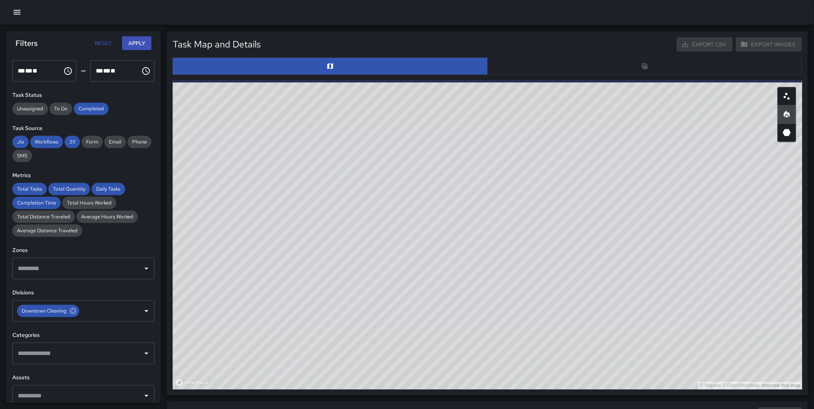
scroll to position [359, 0]
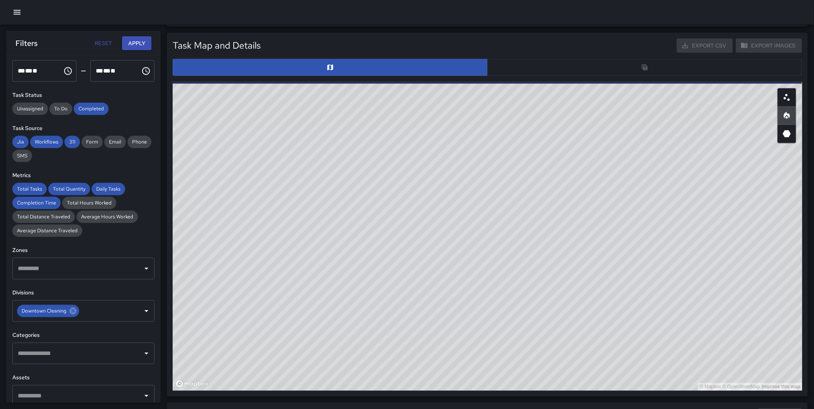
click at [164, 91] on div "Total Tasks Total Quantity Daily Tasks Completion Time Task Breakdown by Catego…" at bounding box center [407, 224] width 814 height 1104
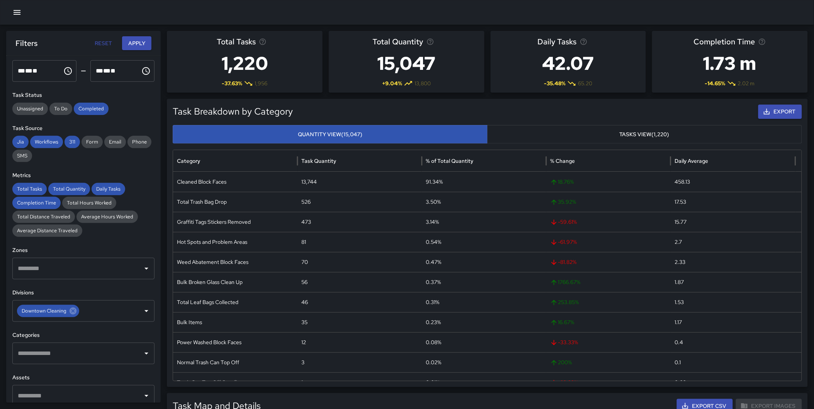
click at [60, 356] on input "text" at bounding box center [78, 353] width 124 height 15
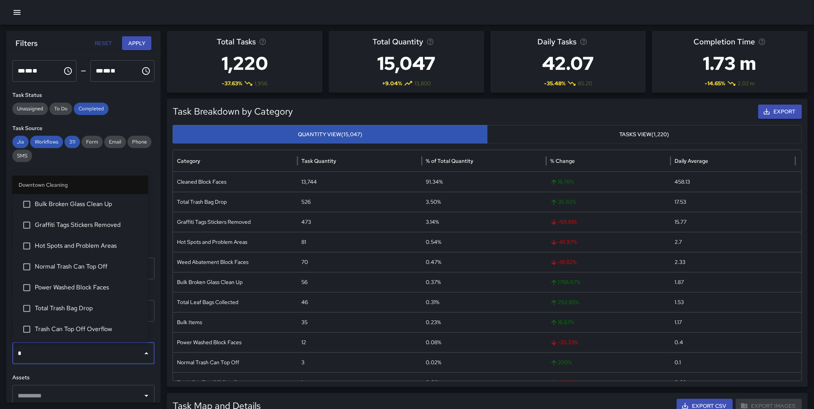
drag, startPoint x: 60, startPoint y: 354, endPoint x: -5, endPoint y: 348, distance: 65.2
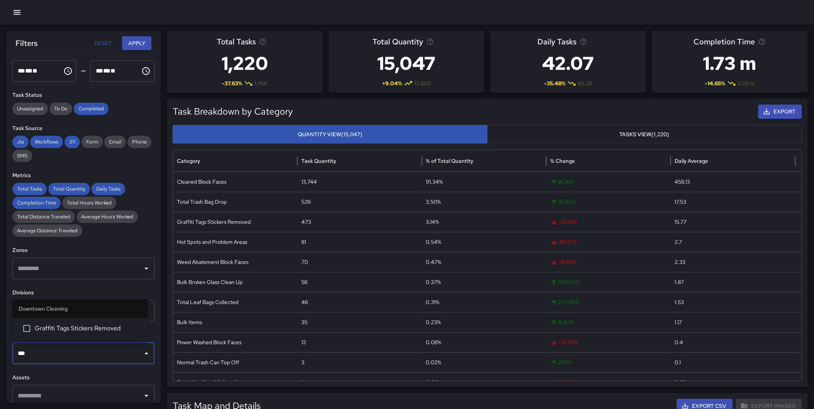
type input "****"
click at [86, 330] on span "Graffiti Tags Stickers Removed" at bounding box center [88, 328] width 107 height 9
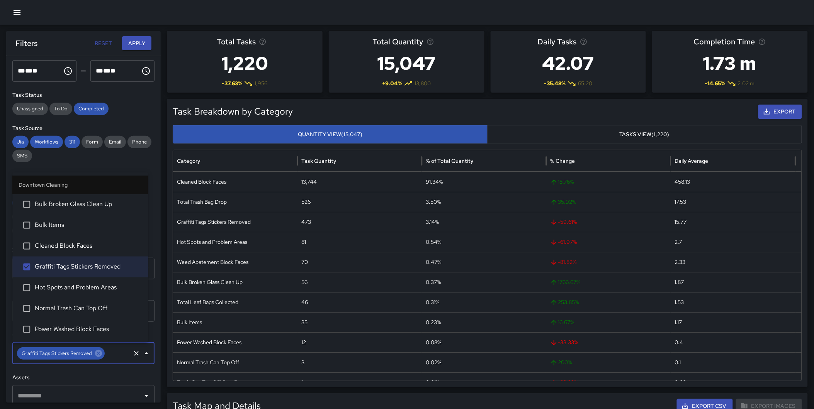
click at [136, 39] on button "Apply" at bounding box center [136, 43] width 29 height 14
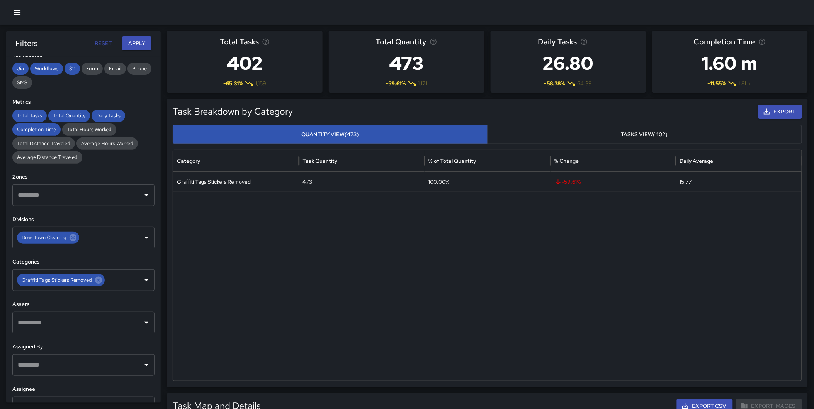
scroll to position [130, 0]
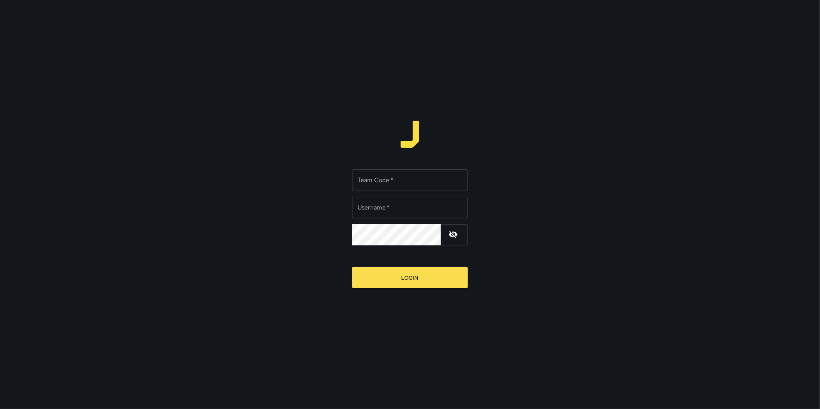
type input "**********"
click at [385, 179] on input "Team Code   *" at bounding box center [410, 181] width 116 height 22
type input "*"
type input "****"
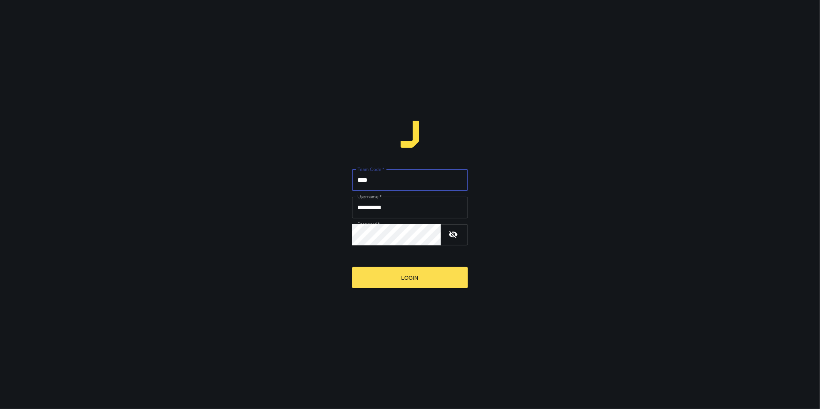
click at [352, 267] on button "Login" at bounding box center [410, 277] width 116 height 21
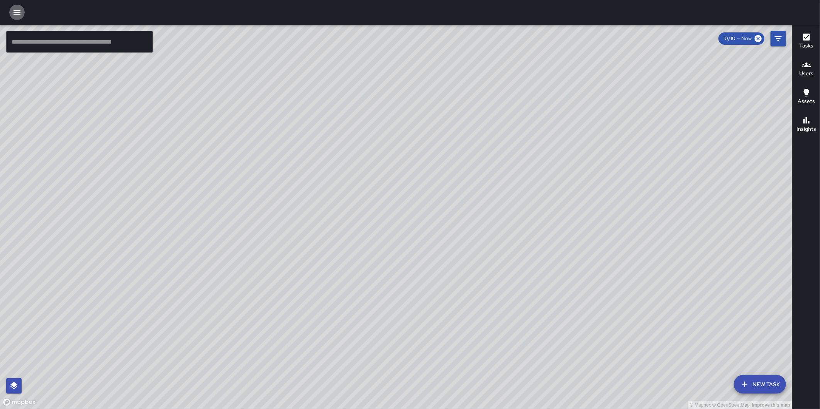
click at [15, 15] on icon "button" at bounding box center [16, 12] width 9 height 9
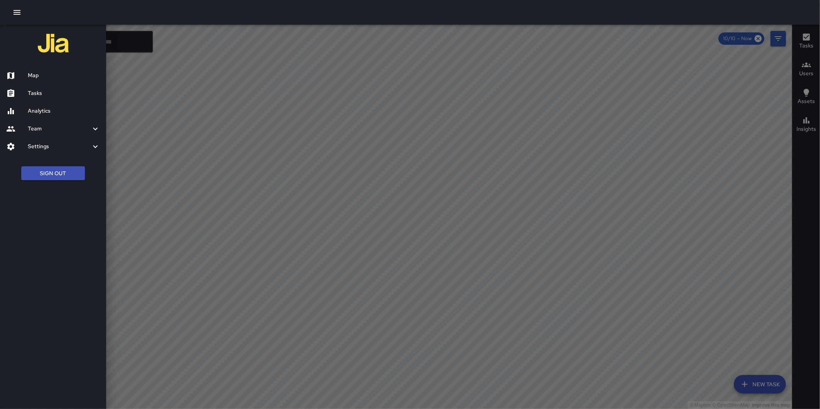
click at [41, 110] on h6 "Analytics" at bounding box center [64, 111] width 72 height 8
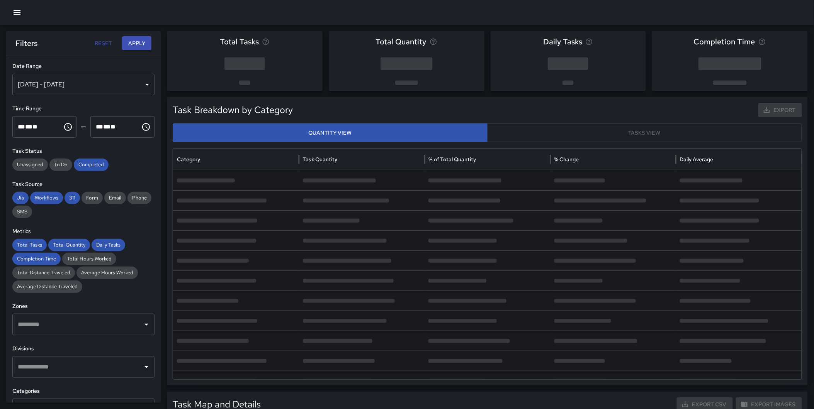
click at [93, 87] on div "[DATE] - [DATE]" at bounding box center [83, 85] width 142 height 22
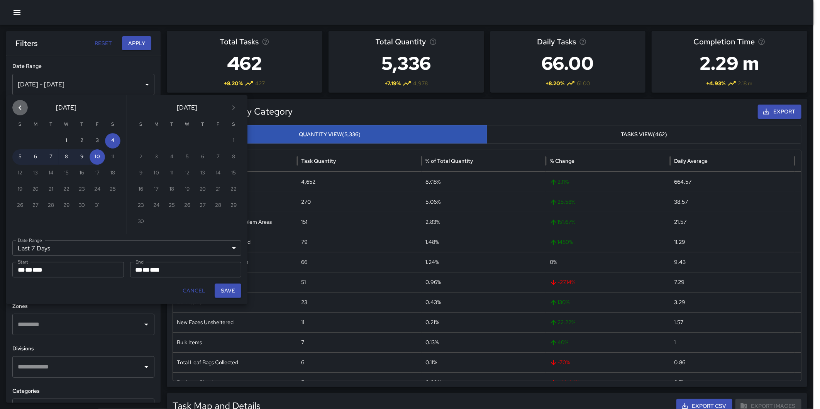
click at [21, 106] on icon "Previous month" at bounding box center [19, 107] width 9 height 9
click at [36, 139] on button "1" at bounding box center [35, 140] width 15 height 15
type input "******"
type input "**********"
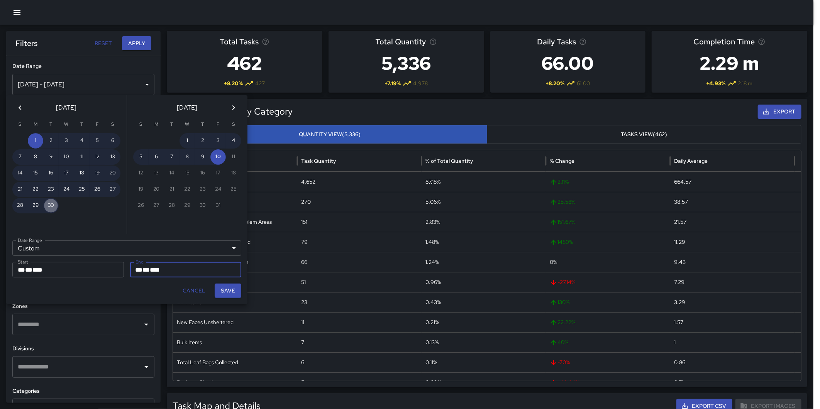
click at [49, 201] on button "30" at bounding box center [50, 205] width 15 height 15
type input "**********"
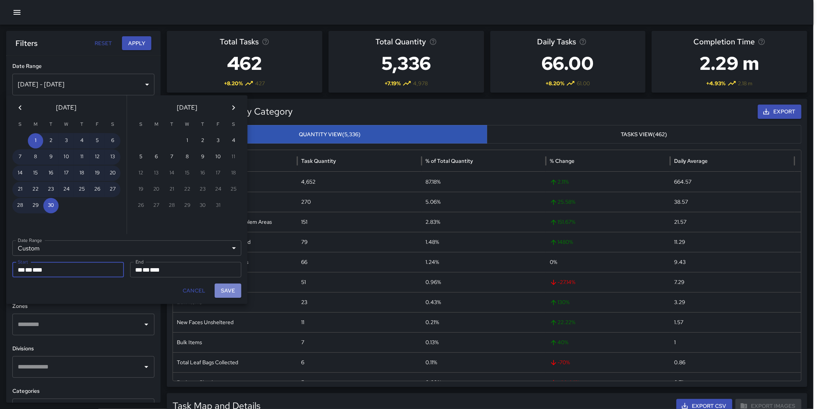
click at [231, 286] on button "Save" at bounding box center [228, 291] width 27 height 14
type input "**********"
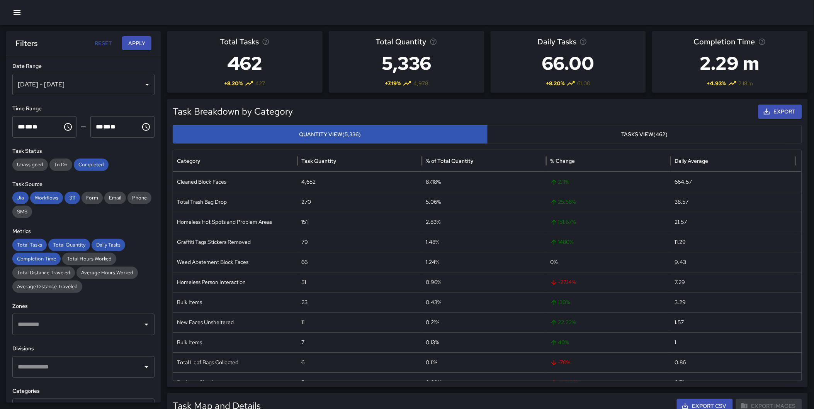
click at [124, 45] on button "Apply" at bounding box center [136, 43] width 29 height 14
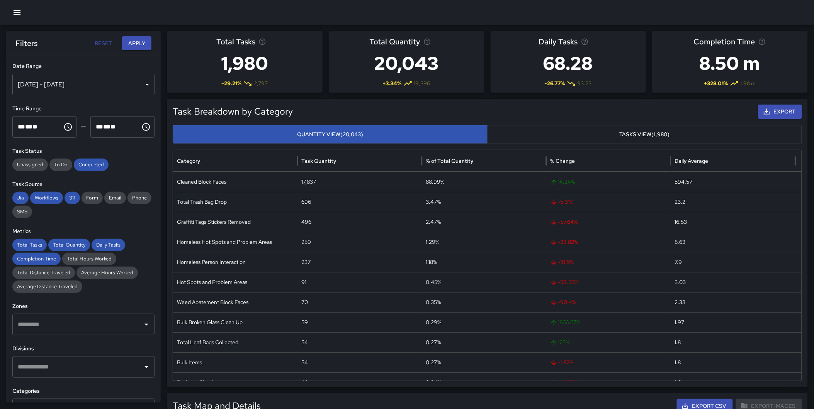
scroll to position [151, 0]
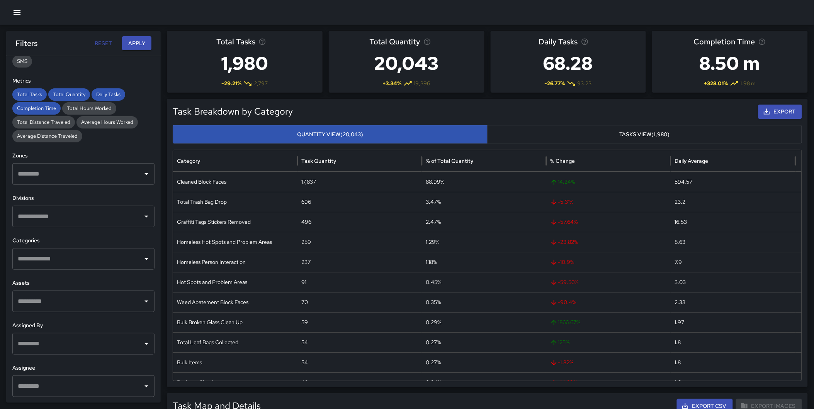
click at [60, 215] on input "text" at bounding box center [78, 216] width 124 height 15
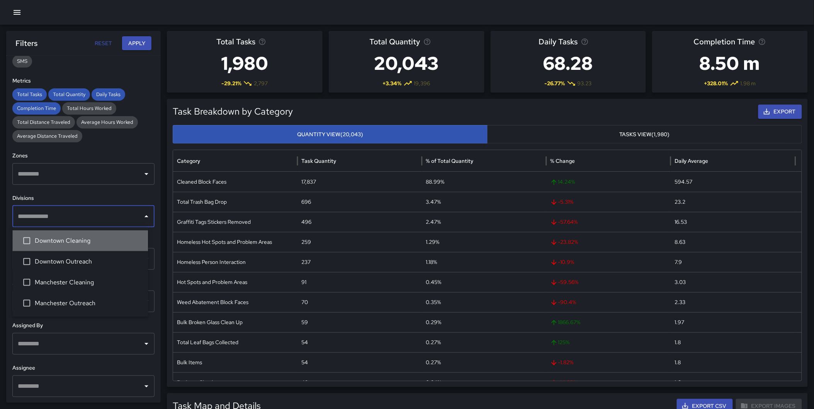
click at [72, 242] on span "Downtown Cleaning" at bounding box center [88, 240] width 107 height 9
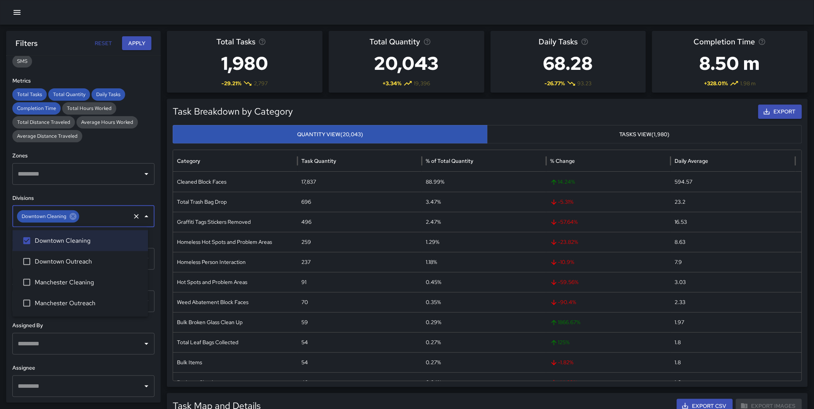
click at [144, 326] on h6 "Assigned By" at bounding box center [83, 326] width 142 height 8
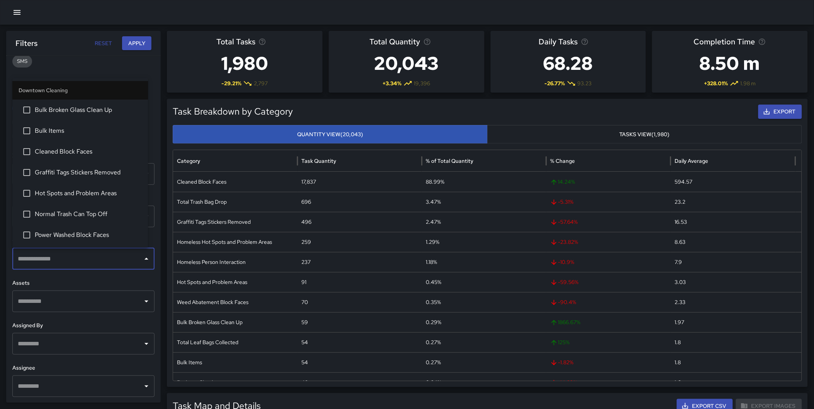
click at [48, 257] on input "text" at bounding box center [78, 259] width 124 height 15
click at [96, 170] on span "Graffiti Tags Stickers Removed" at bounding box center [88, 172] width 107 height 9
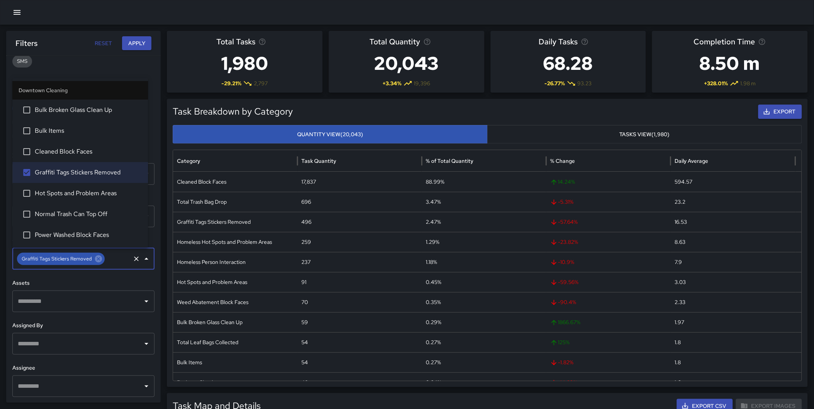
click at [130, 39] on button "Apply" at bounding box center [136, 43] width 29 height 14
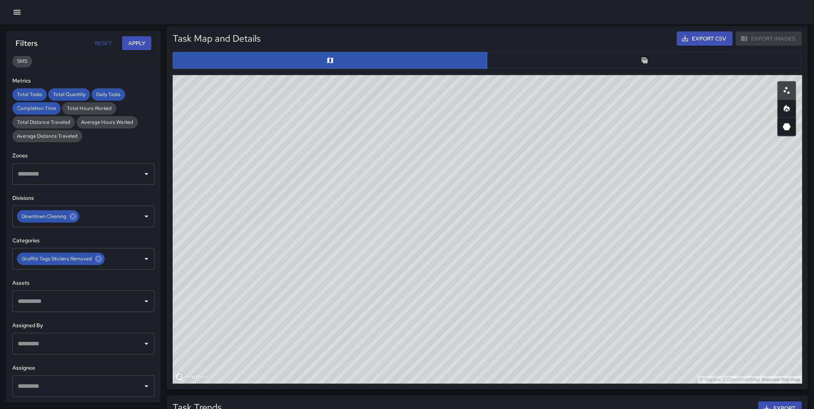
scroll to position [369, 0]
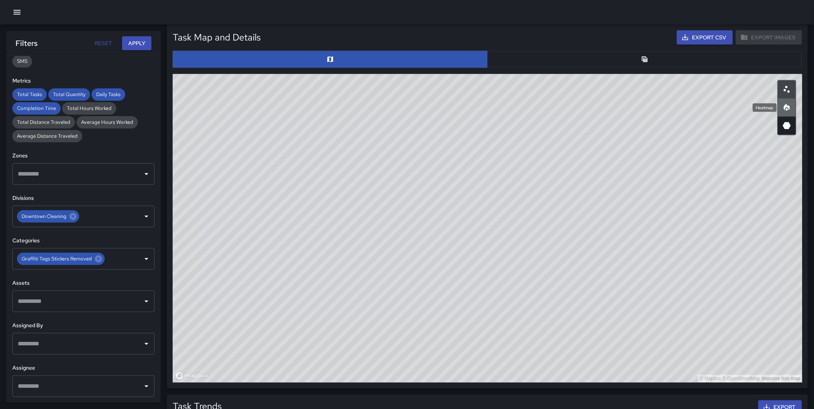
click at [788, 107] on icon "Heatmap" at bounding box center [786, 107] width 6 height 7
drag, startPoint x: 704, startPoint y: 194, endPoint x: 419, endPoint y: 103, distance: 298.6
click at [419, 103] on div "© Mapbox © OpenStreetMap Improve this map" at bounding box center [487, 228] width 629 height 309
drag, startPoint x: 368, startPoint y: 186, endPoint x: 440, endPoint y: 350, distance: 179.5
click at [407, 409] on html "**********" at bounding box center [407, 199] width 814 height 1136
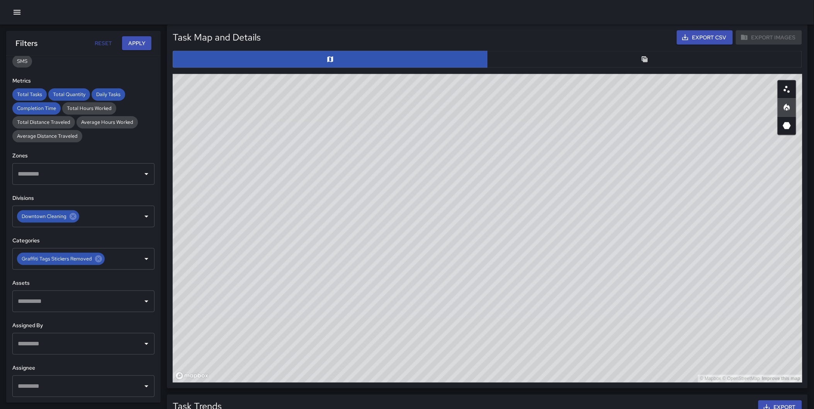
drag, startPoint x: 559, startPoint y: 140, endPoint x: 530, endPoint y: 143, distance: 29.6
click at [530, 143] on div "© Mapbox © OpenStreetMap Improve this map" at bounding box center [487, 228] width 629 height 309
drag, startPoint x: 437, startPoint y: 164, endPoint x: 452, endPoint y: 194, distance: 34.0
click at [452, 194] on div "© Mapbox © OpenStreetMap Improve this map" at bounding box center [487, 228] width 629 height 309
click at [789, 86] on icon "Scatterplot" at bounding box center [786, 89] width 9 height 9
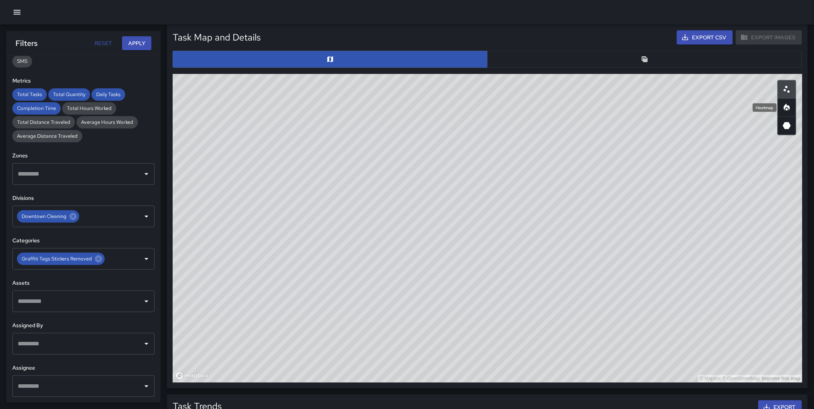
click at [787, 109] on icon "Heatmap" at bounding box center [786, 109] width 2 height 3
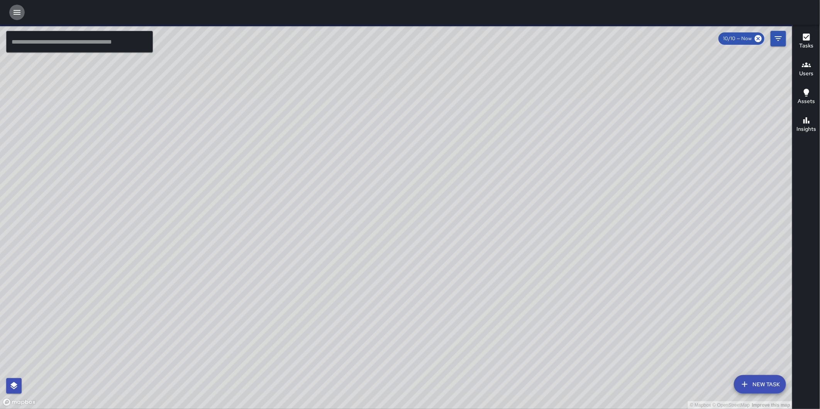
click at [19, 12] on icon "button" at bounding box center [17, 12] width 7 height 5
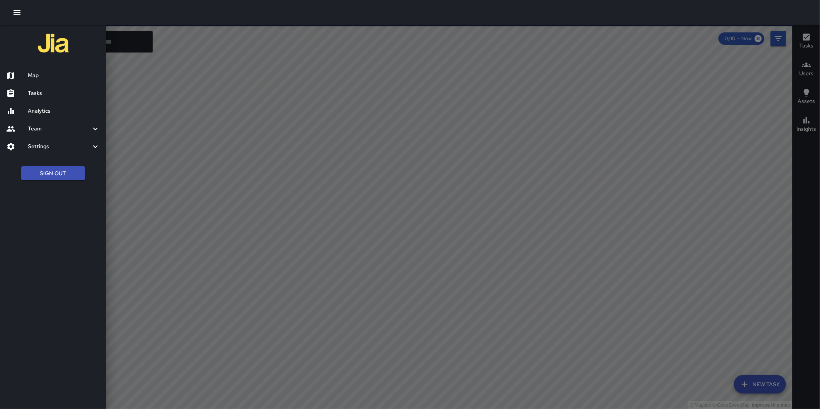
click at [57, 171] on button "Sign Out" at bounding box center [53, 173] width 64 height 14
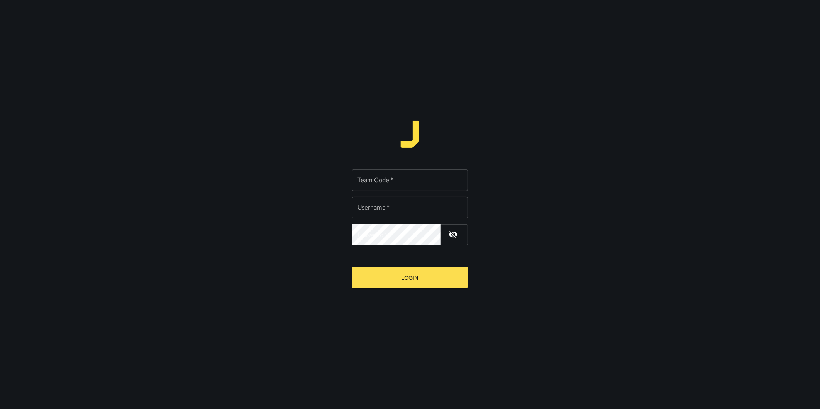
type input "**********"
click at [373, 184] on input "Team Code   *" at bounding box center [410, 181] width 116 height 22
type input "*****"
click at [352, 267] on button "Login" at bounding box center [410, 277] width 116 height 21
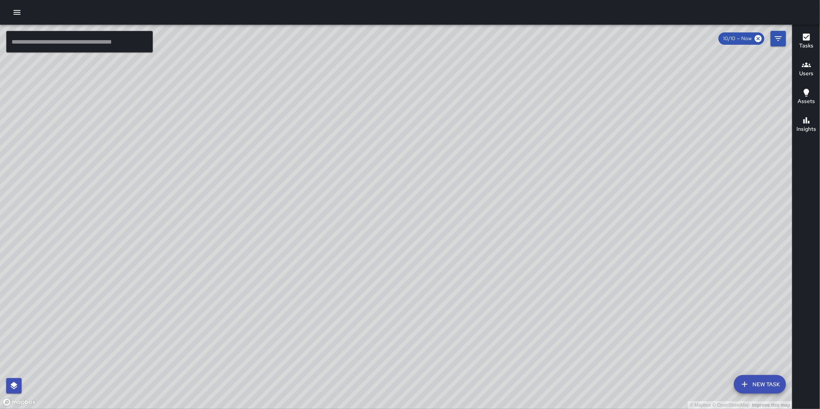
drag, startPoint x: 368, startPoint y: 109, endPoint x: 380, endPoint y: 283, distance: 174.1
click at [380, 283] on div "© Mapbox © OpenStreetMap Improve this map" at bounding box center [396, 217] width 792 height 385
drag, startPoint x: 389, startPoint y: 283, endPoint x: 367, endPoint y: 175, distance: 110.4
click at [367, 175] on div "© Mapbox © OpenStreetMap Improve this map" at bounding box center [396, 217] width 792 height 385
click at [8, 12] on div at bounding box center [410, 12] width 820 height 25
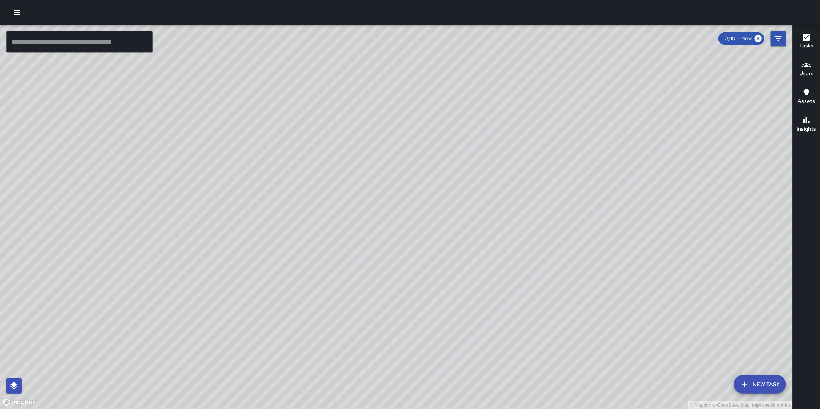
click at [20, 13] on icon "button" at bounding box center [16, 12] width 9 height 9
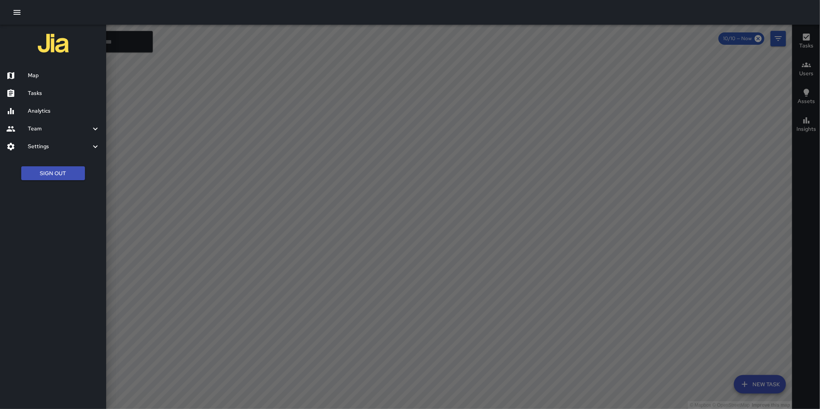
click at [59, 171] on button "Sign Out" at bounding box center [53, 173] width 64 height 14
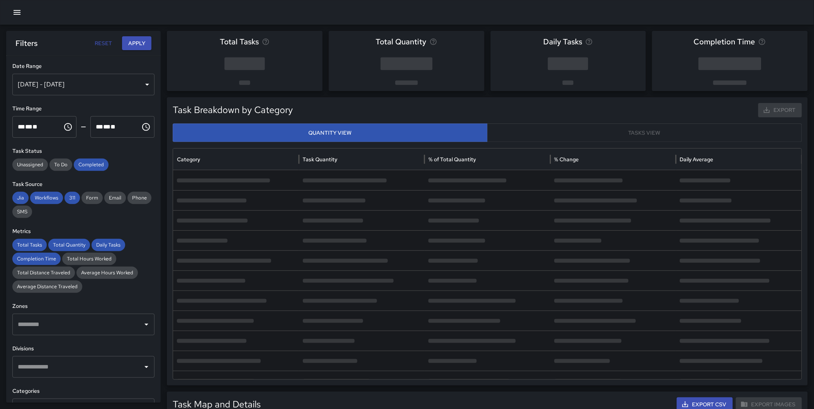
click at [70, 83] on div "Oct 04, 2025 - Oct 10, 2025" at bounding box center [83, 85] width 142 height 22
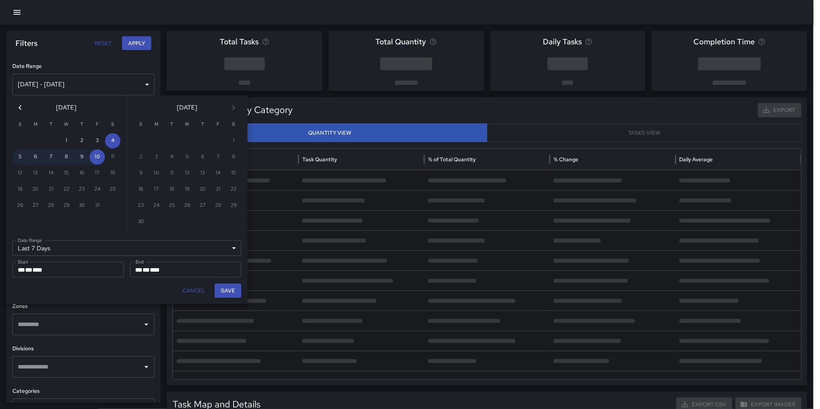
click at [21, 107] on icon "Previous month" at bounding box center [19, 107] width 9 height 9
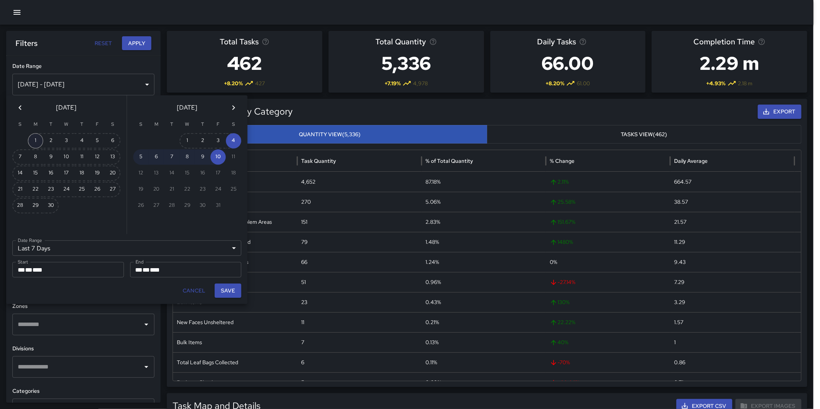
click at [40, 140] on button "1" at bounding box center [35, 140] width 15 height 15
type input "******"
type input "**********"
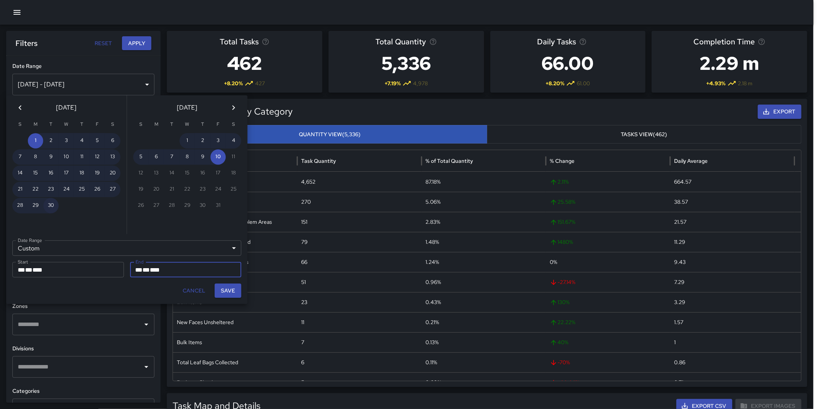
click at [51, 199] on button "30" at bounding box center [50, 205] width 15 height 15
type input "**********"
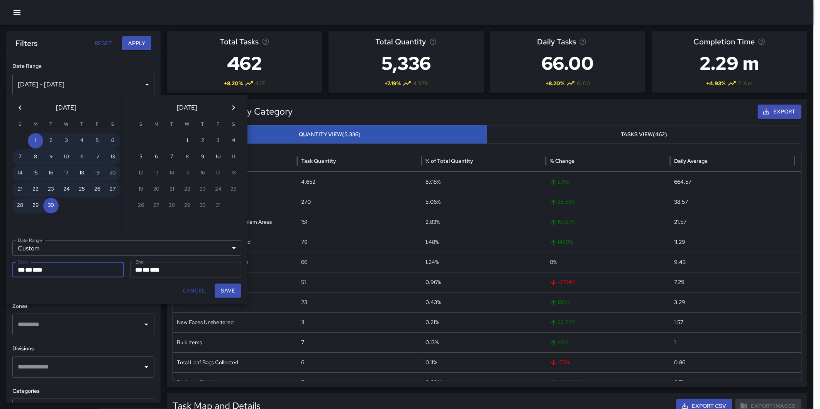
click at [226, 289] on button "Save" at bounding box center [228, 291] width 27 height 14
type input "**********"
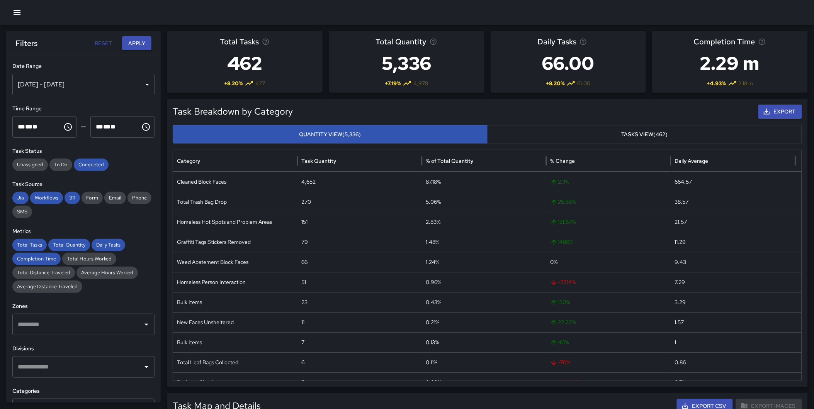
click at [139, 41] on button "Apply" at bounding box center [136, 43] width 29 height 14
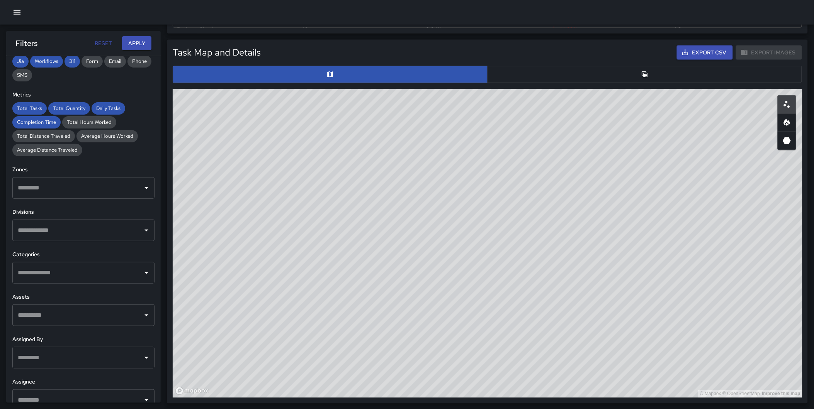
scroll to position [366, 0]
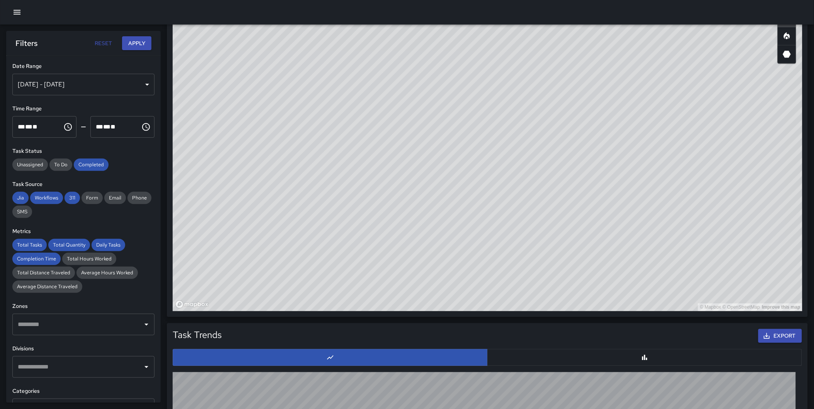
scroll to position [458, 0]
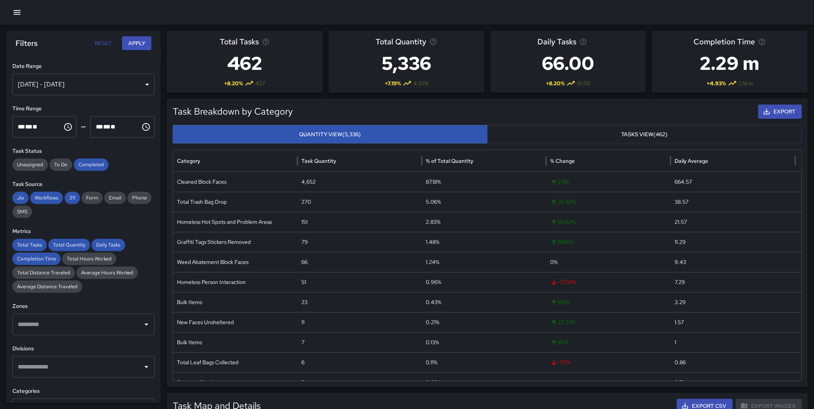
click at [17, 12] on icon "button" at bounding box center [17, 12] width 7 height 5
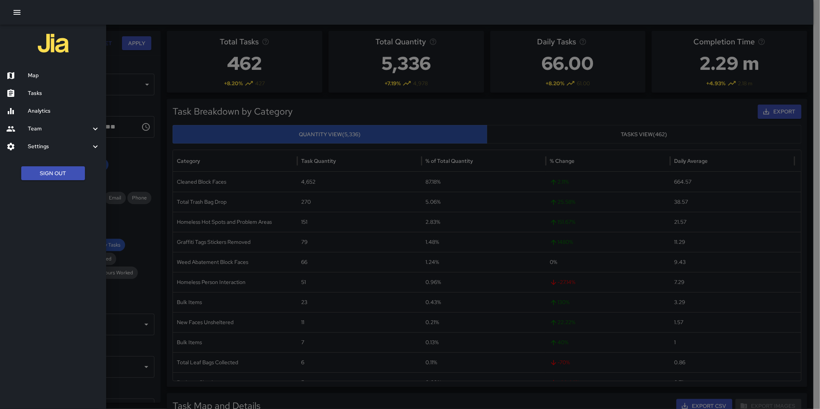
click at [56, 171] on button "Sign Out" at bounding box center [53, 173] width 64 height 14
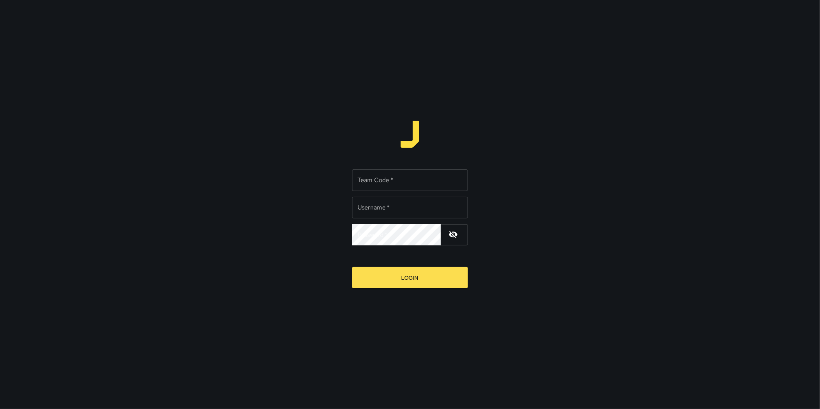
type input "**********"
click at [403, 185] on input "Team Code   *" at bounding box center [410, 181] width 116 height 22
type input "****"
click at [531, 168] on div "**********" at bounding box center [410, 204] width 820 height 409
click at [421, 280] on button "Login" at bounding box center [410, 277] width 116 height 21
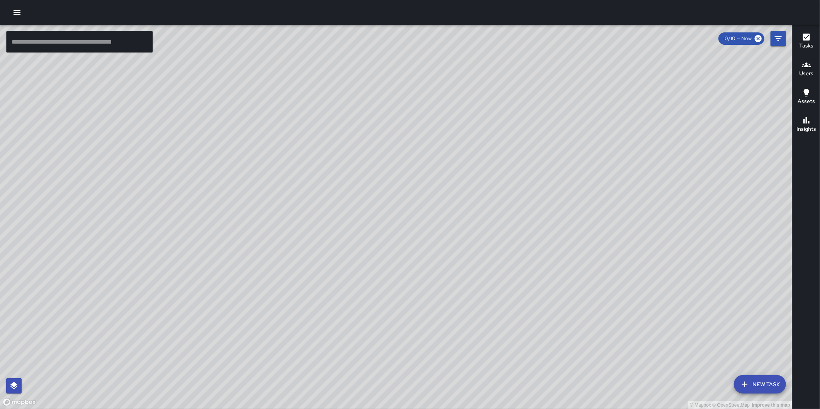
drag, startPoint x: 446, startPoint y: 154, endPoint x: 413, endPoint y: 129, distance: 41.3
click at [413, 129] on div "© Mapbox © OpenStreetMap Improve this map" at bounding box center [396, 217] width 792 height 385
drag, startPoint x: 567, startPoint y: 148, endPoint x: 555, endPoint y: 141, distance: 13.5
click at [554, 142] on div "© Mapbox © OpenStreetMap Improve this map" at bounding box center [396, 217] width 792 height 385
click at [14, 9] on icon "button" at bounding box center [16, 12] width 9 height 9
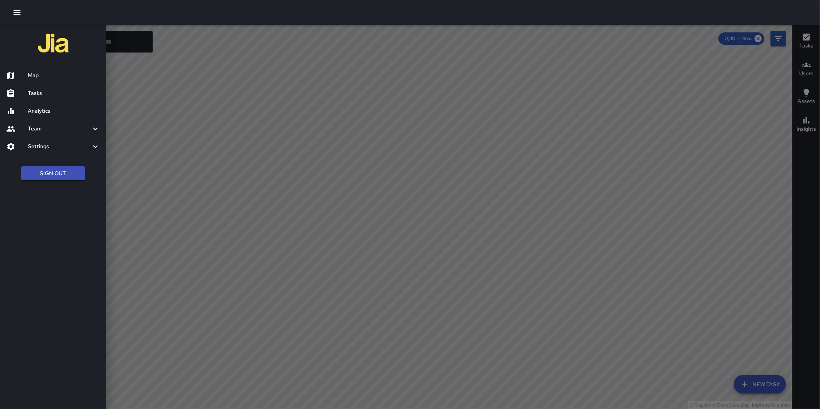
click at [44, 110] on h6 "Analytics" at bounding box center [64, 111] width 72 height 8
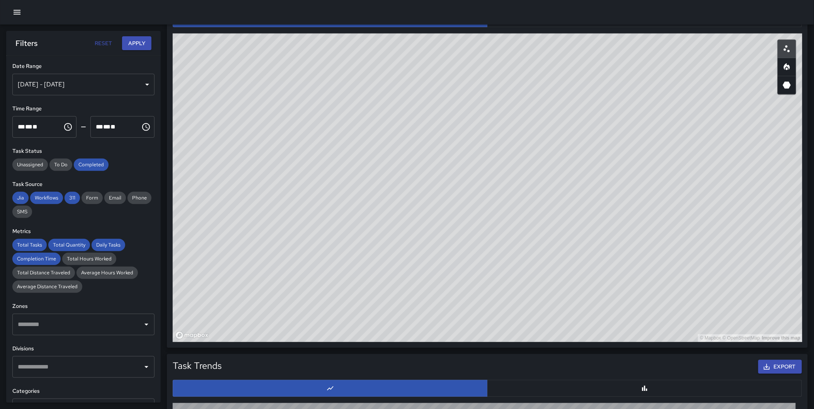
scroll to position [410, 0]
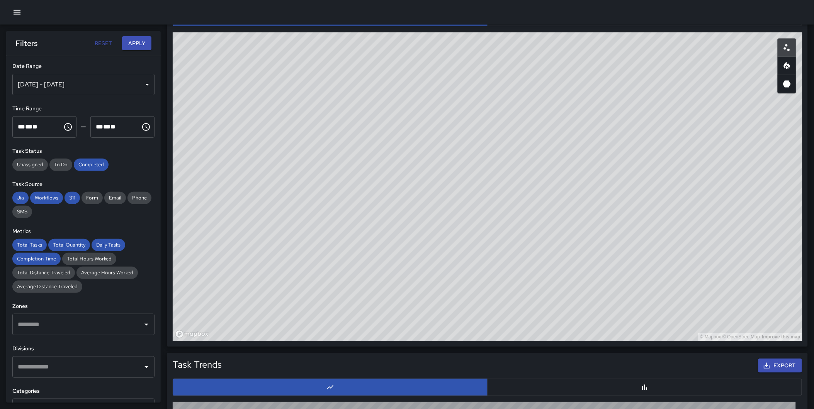
drag, startPoint x: 688, startPoint y: 165, endPoint x: 363, endPoint y: 52, distance: 344.4
click at [363, 52] on div "© Mapbox © OpenStreetMap Improve this map" at bounding box center [487, 186] width 629 height 309
drag, startPoint x: 369, startPoint y: 116, endPoint x: 426, endPoint y: 327, distance: 218.2
click at [426, 327] on div "© Mapbox © OpenStreetMap Improve this map" at bounding box center [487, 186] width 629 height 309
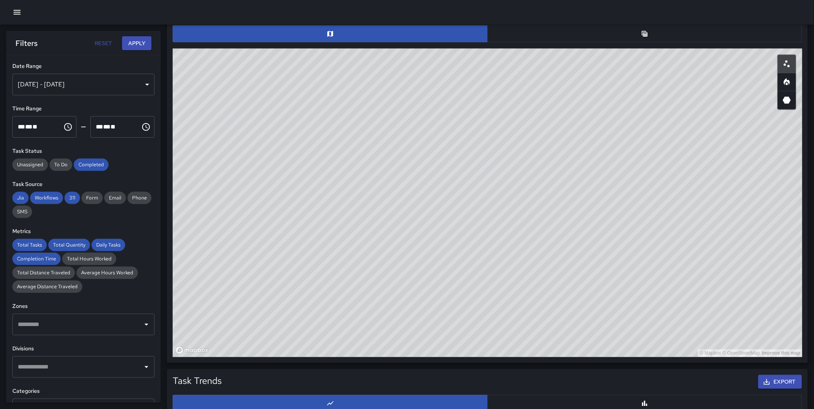
scroll to position [395, 0]
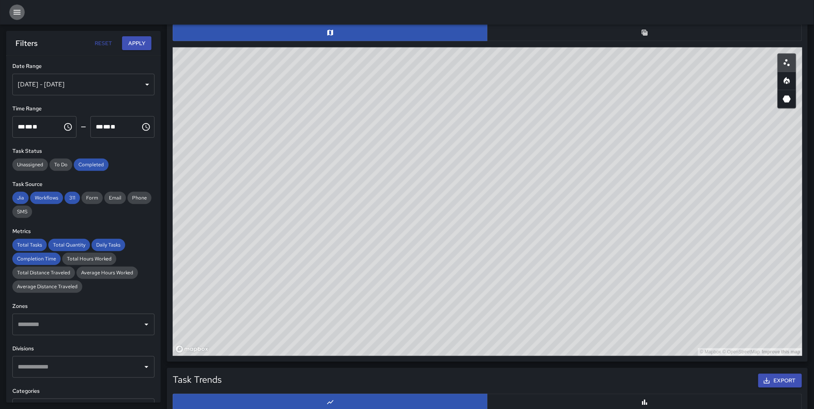
click at [18, 12] on icon "button" at bounding box center [17, 12] width 7 height 5
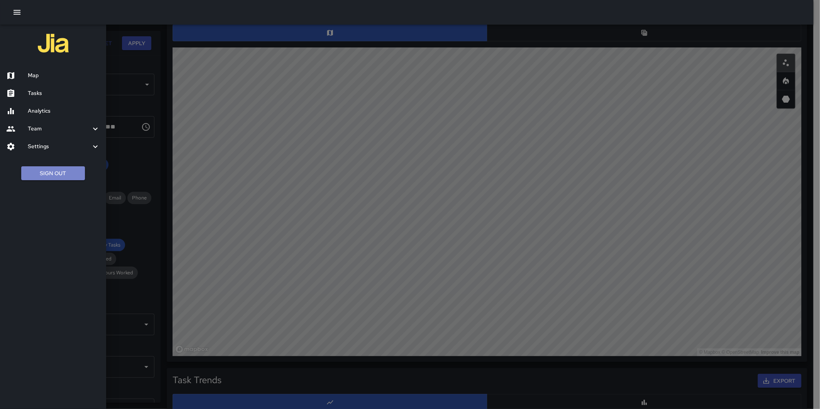
click at [54, 174] on button "Sign Out" at bounding box center [53, 173] width 64 height 14
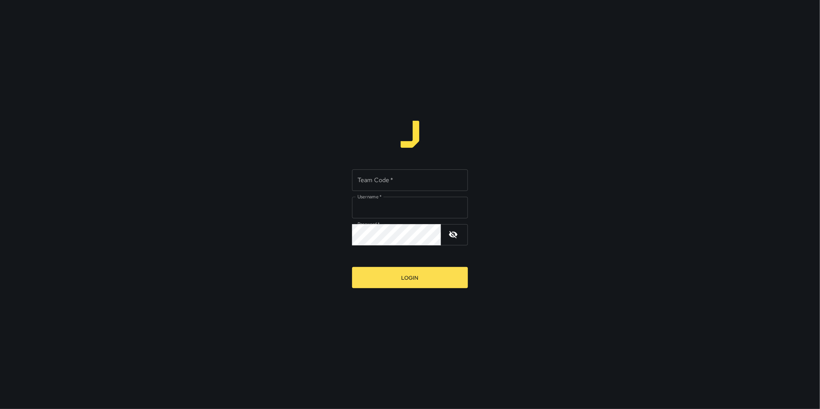
type input "**********"
click at [373, 180] on input "Team Code   *" at bounding box center [410, 181] width 116 height 22
type input "*"
type input "****"
click at [352, 267] on button "Login" at bounding box center [410, 277] width 116 height 21
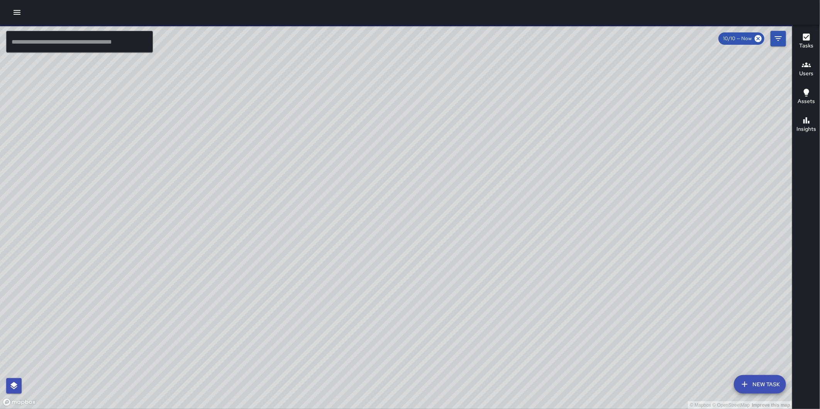
click at [17, 12] on icon "button" at bounding box center [17, 12] width 7 height 5
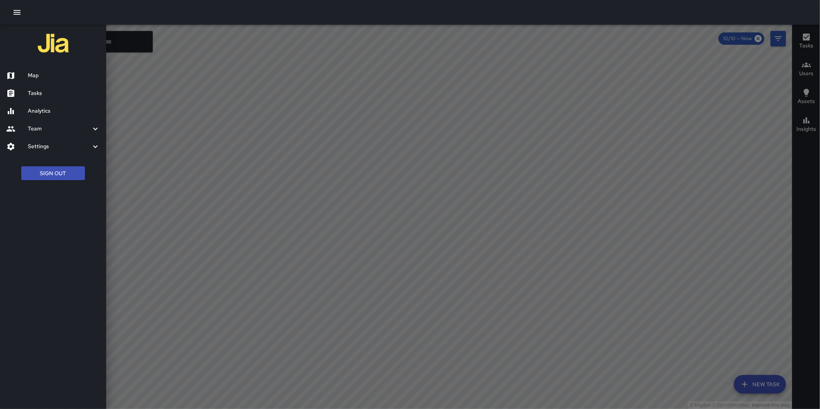
click at [17, 10] on icon "button" at bounding box center [17, 12] width 7 height 5
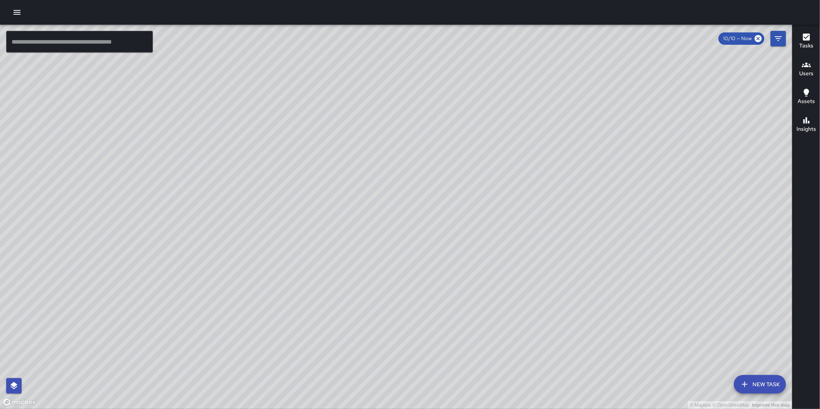
click at [24, 12] on button "button" at bounding box center [16, 12] width 15 height 15
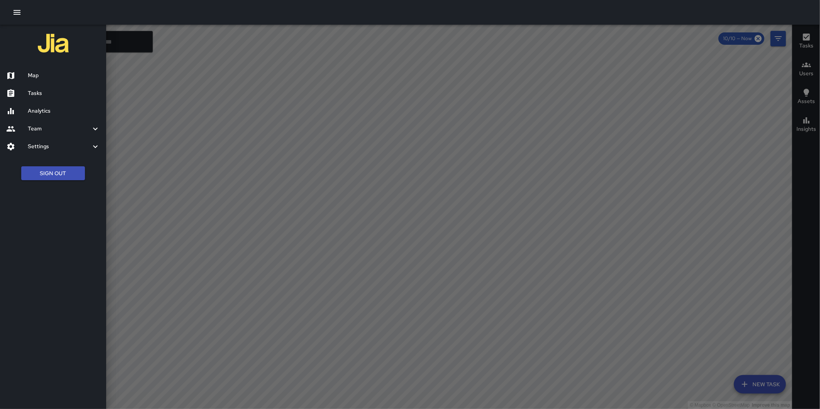
click at [63, 175] on button "Sign Out" at bounding box center [53, 173] width 64 height 14
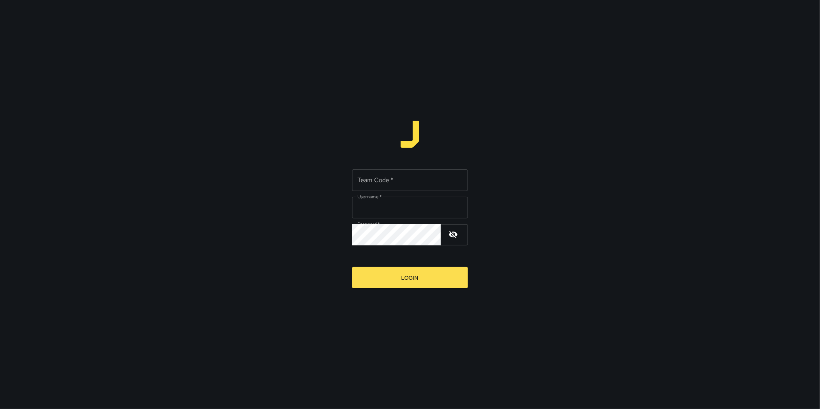
type input "**********"
click at [375, 186] on input "Team Code   *" at bounding box center [410, 181] width 116 height 22
type input "**********"
click at [403, 182] on input "Team Code   *" at bounding box center [410, 181] width 116 height 22
type input "****"
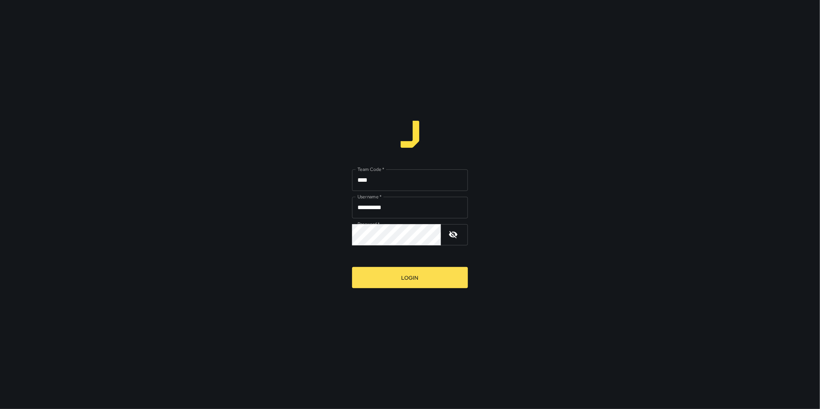
click at [480, 165] on div "**********" at bounding box center [410, 204] width 820 height 409
click at [397, 281] on button "Login" at bounding box center [410, 277] width 116 height 21
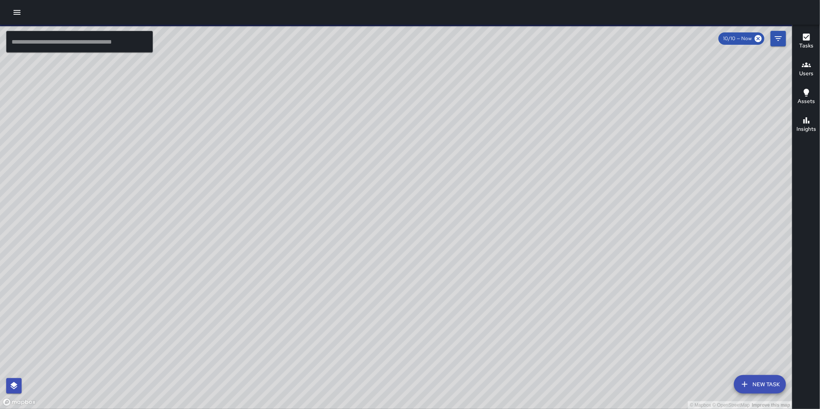
click at [14, 14] on icon "button" at bounding box center [17, 12] width 7 height 5
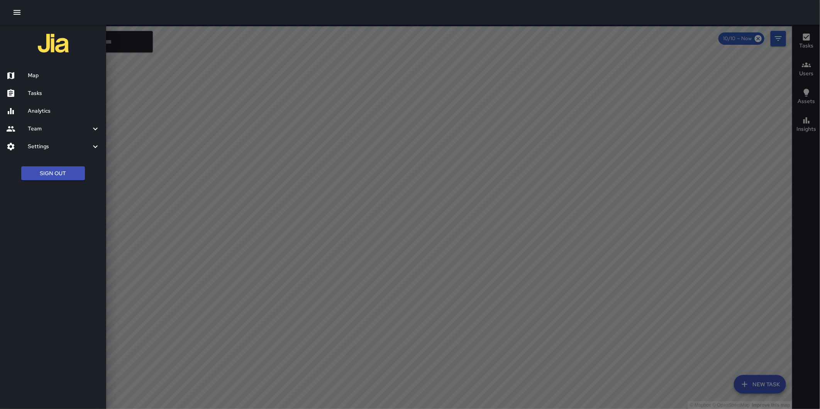
click at [46, 113] on h6 "Analytics" at bounding box center [64, 111] width 72 height 8
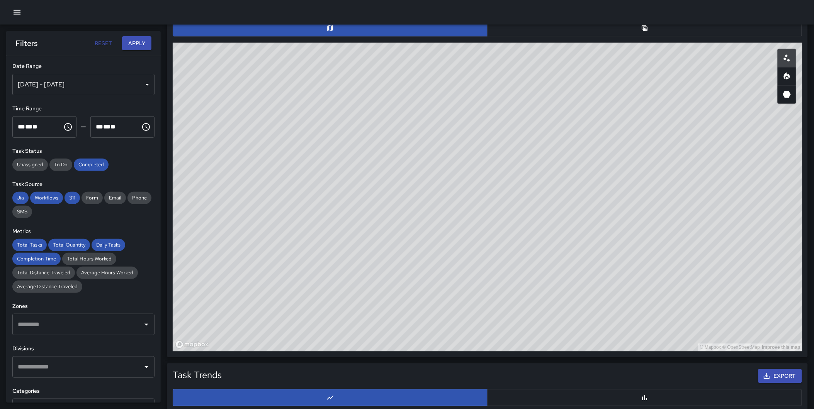
scroll to position [405, 0]
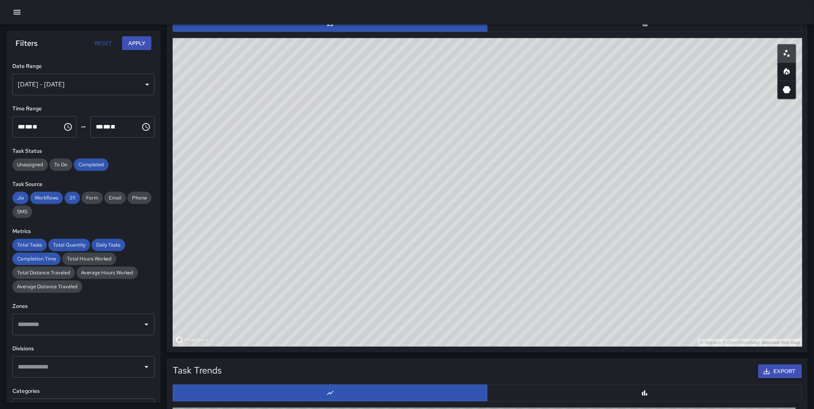
drag, startPoint x: 677, startPoint y: 179, endPoint x: 409, endPoint y: 95, distance: 280.9
click at [409, 95] on div "© Mapbox © OpenStreetMap Improve this map" at bounding box center [487, 192] width 629 height 309
click at [782, 71] on body "Total Tasks 468 + 9.60 % 427 Total Quantity 5,342 + 7.31 % 4,978 Daily Tasks 66…" at bounding box center [407, 163] width 814 height 1136
click at [788, 71] on icon "Heatmap" at bounding box center [786, 71] width 6 height 7
drag, startPoint x: 407, startPoint y: 161, endPoint x: 395, endPoint y: 166, distance: 14.0
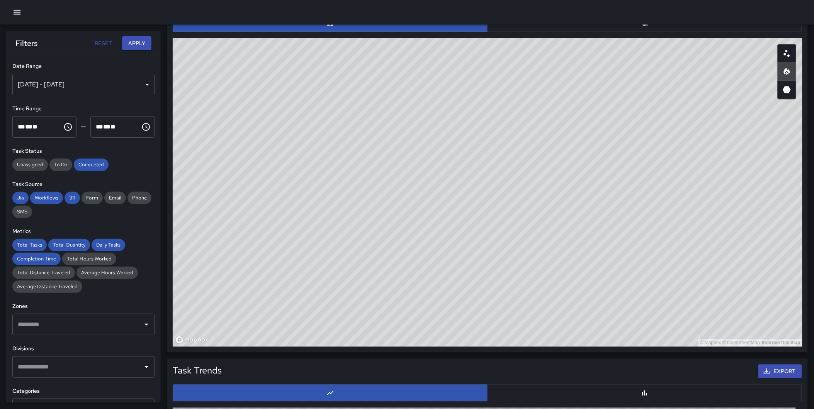
click at [395, 166] on div "© Mapbox © OpenStreetMap Improve this map" at bounding box center [487, 192] width 629 height 309
drag, startPoint x: 366, startPoint y: 163, endPoint x: 439, endPoint y: 327, distance: 179.3
click at [438, 329] on div "© Mapbox © OpenStreetMap Improve this map" at bounding box center [487, 192] width 629 height 309
drag, startPoint x: 538, startPoint y: 232, endPoint x: 536, endPoint y: 218, distance: 14.4
click at [536, 218] on div "© Mapbox © OpenStreetMap Improve this map" at bounding box center [487, 192] width 629 height 309
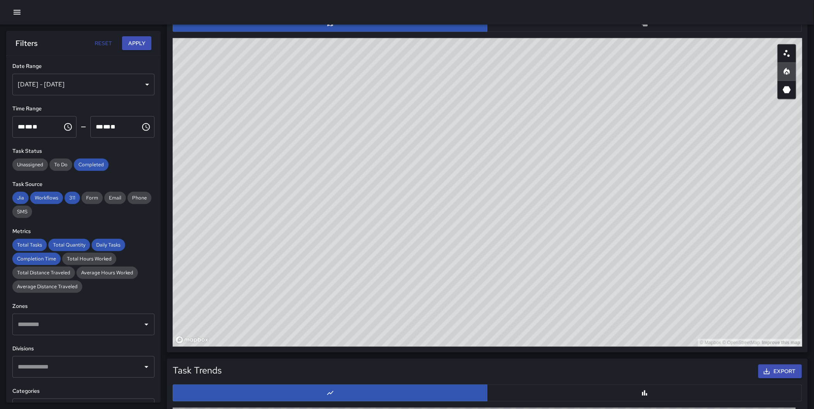
click at [84, 80] on div "[DATE] - [DATE]" at bounding box center [83, 85] width 142 height 22
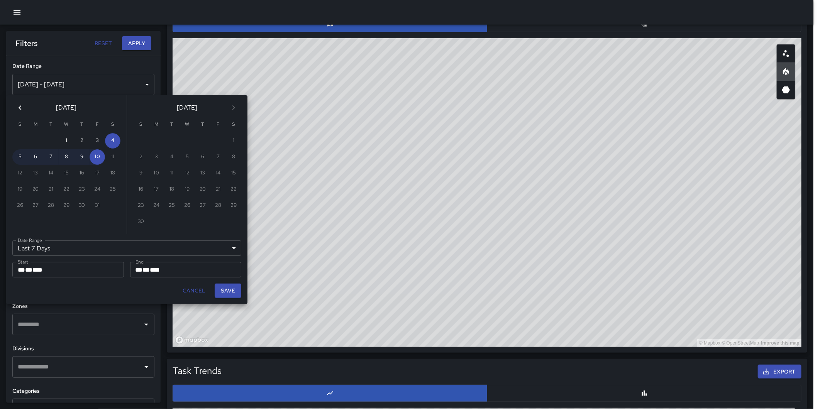
click at [18, 105] on icon "Previous month" at bounding box center [19, 107] width 9 height 9
click at [35, 139] on button "1" at bounding box center [35, 140] width 15 height 15
type input "******"
type input "**********"
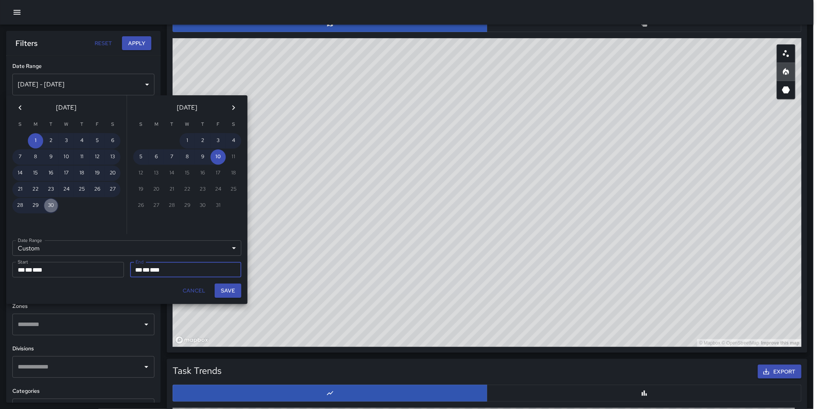
click at [53, 200] on button "30" at bounding box center [50, 205] width 15 height 15
type input "**********"
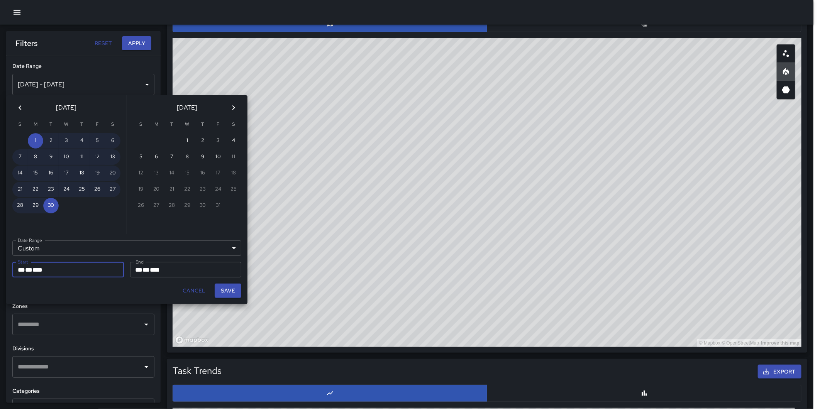
click at [232, 287] on button "Save" at bounding box center [228, 291] width 27 height 14
type input "**********"
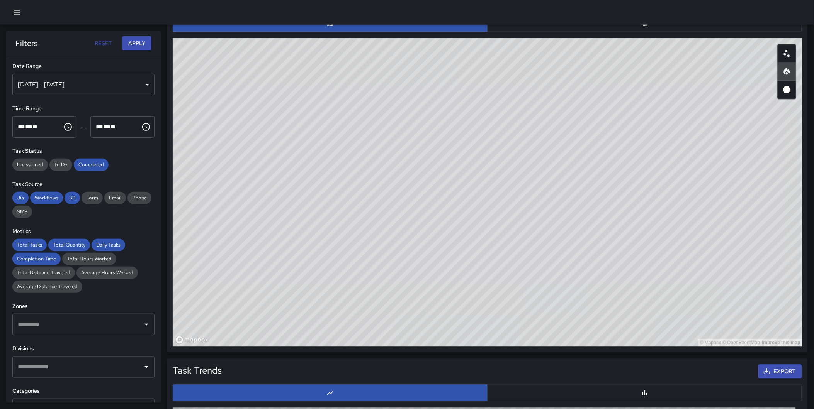
click at [138, 35] on div "Filters Reset Apply" at bounding box center [83, 43] width 154 height 25
click at [137, 39] on button "Apply" at bounding box center [136, 43] width 29 height 14
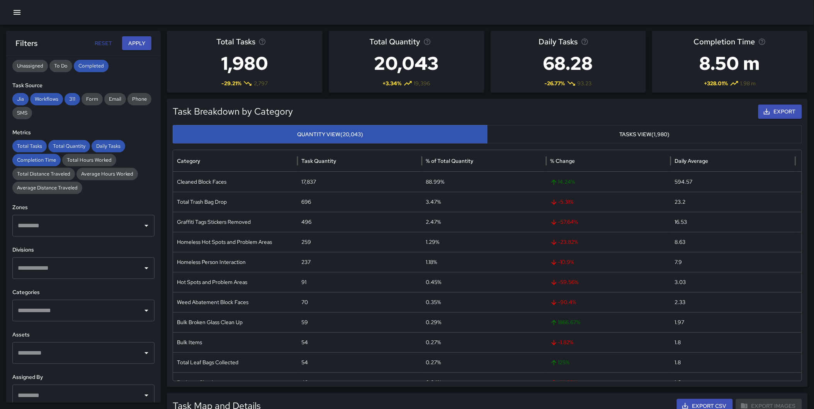
scroll to position [151, 0]
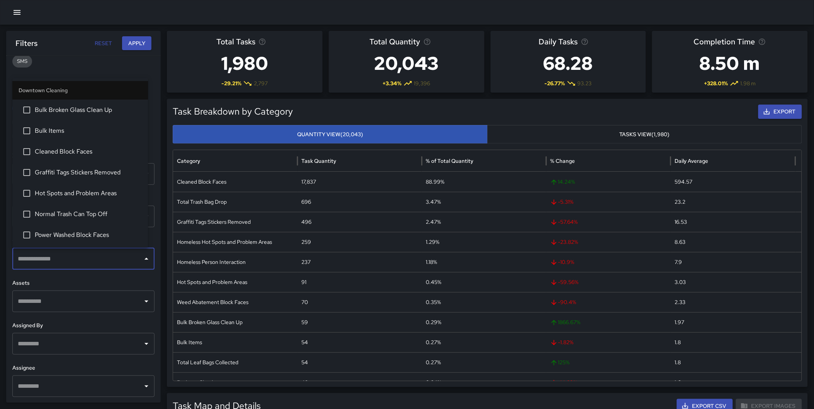
click at [83, 261] on input "text" at bounding box center [78, 259] width 124 height 15
click at [95, 175] on span "Graffiti Tags Stickers Removed" at bounding box center [88, 172] width 107 height 9
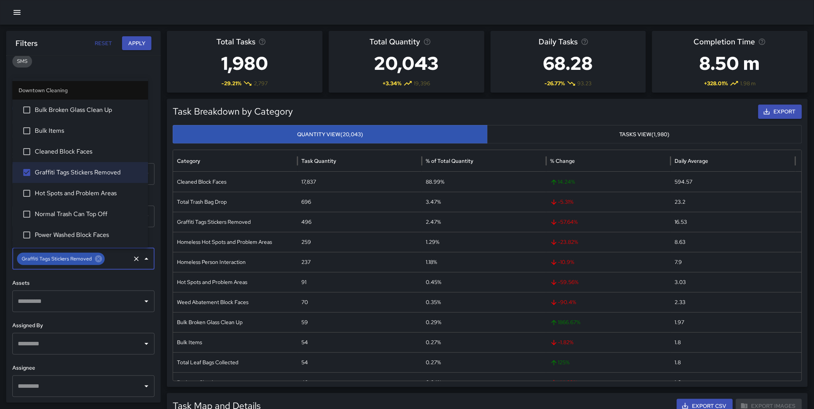
click at [138, 39] on button "Apply" at bounding box center [136, 43] width 29 height 14
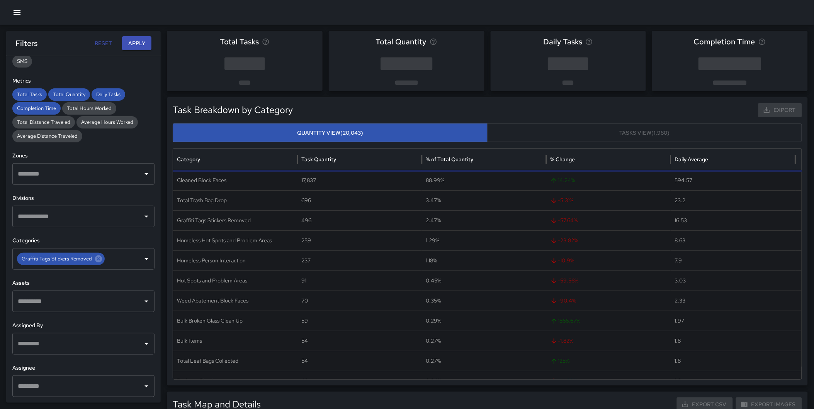
click at [80, 218] on input "text" at bounding box center [78, 216] width 124 height 15
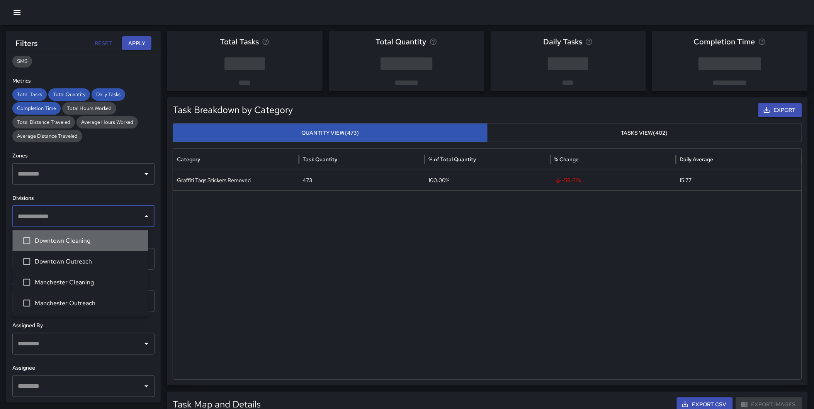
click at [70, 241] on span "Downtown Cleaning" at bounding box center [88, 240] width 107 height 9
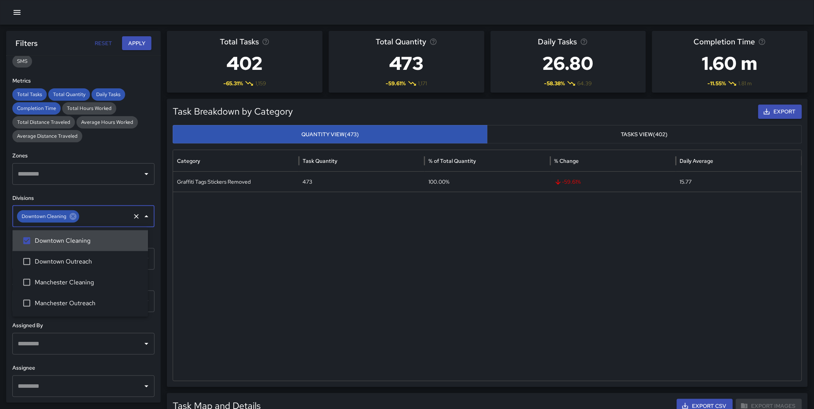
click at [128, 47] on button "Apply" at bounding box center [136, 43] width 29 height 14
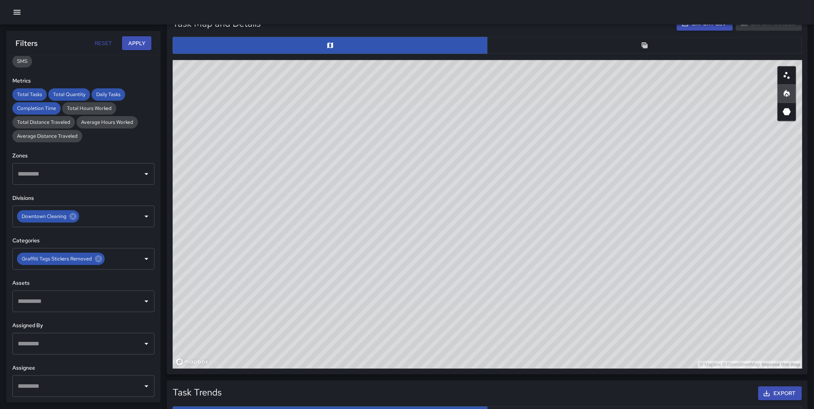
scroll to position [388, 0]
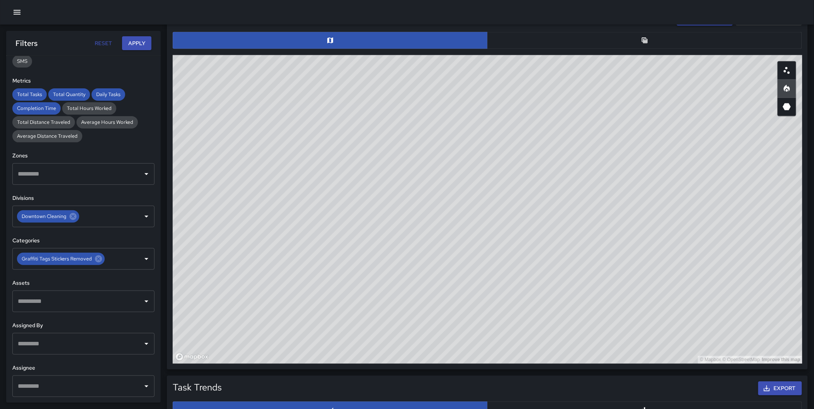
drag, startPoint x: 638, startPoint y: 36, endPoint x: 619, endPoint y: 39, distance: 19.2
click at [638, 36] on button "button" at bounding box center [644, 40] width 315 height 17
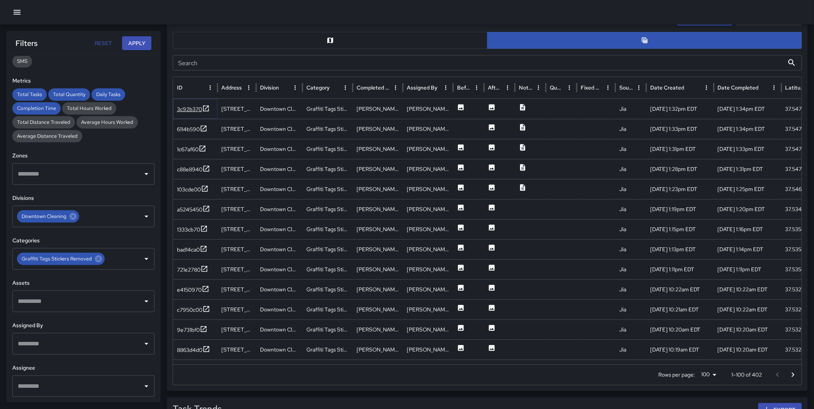
click at [205, 106] on icon at bounding box center [206, 109] width 8 height 8
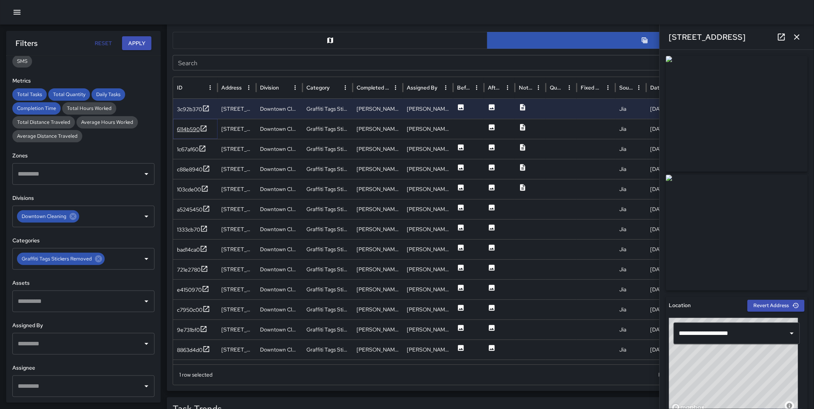
click at [203, 129] on icon at bounding box center [204, 128] width 6 height 6
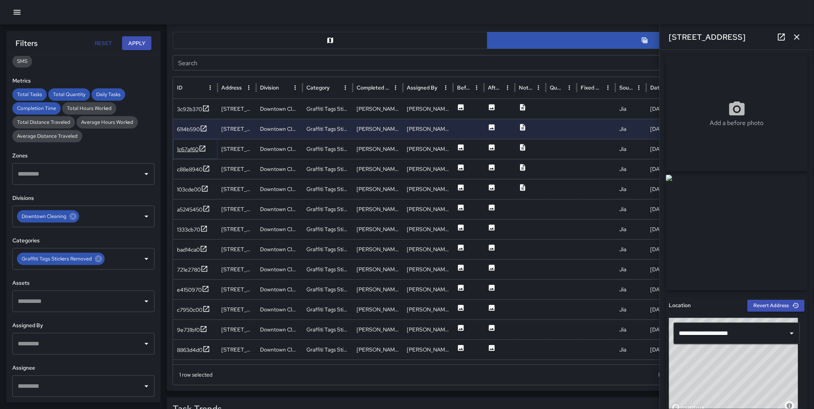
click at [204, 148] on icon at bounding box center [202, 149] width 8 height 8
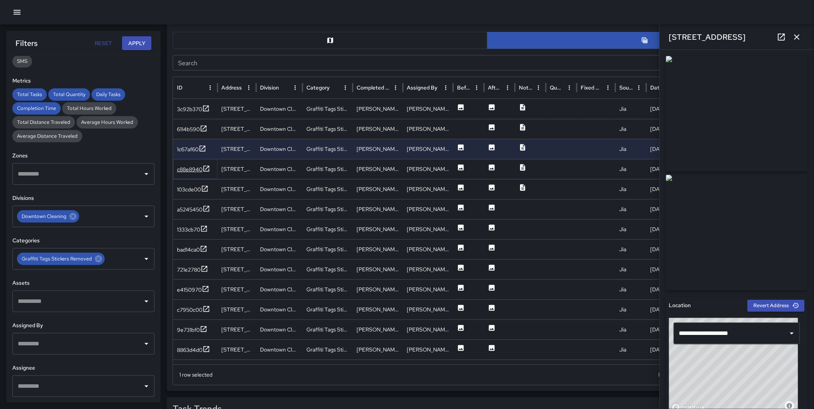
click at [207, 168] on icon at bounding box center [206, 169] width 8 height 8
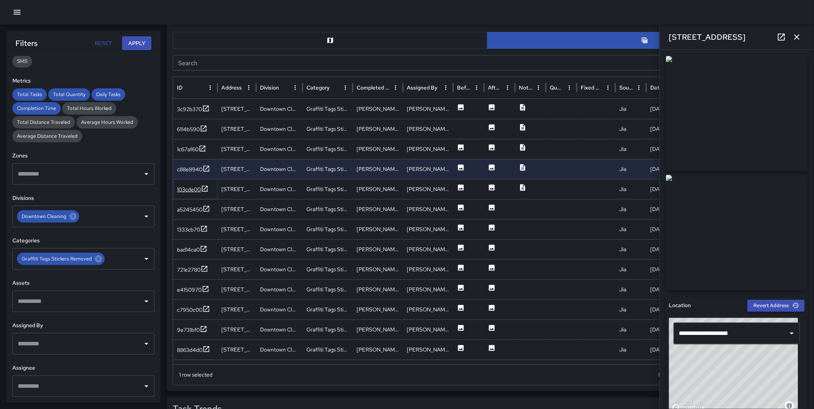
click at [207, 186] on icon at bounding box center [205, 189] width 6 height 6
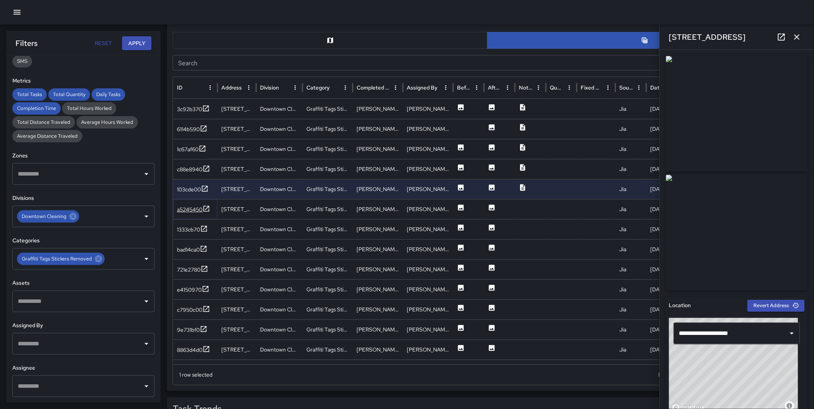
click at [203, 207] on icon at bounding box center [206, 209] width 6 height 6
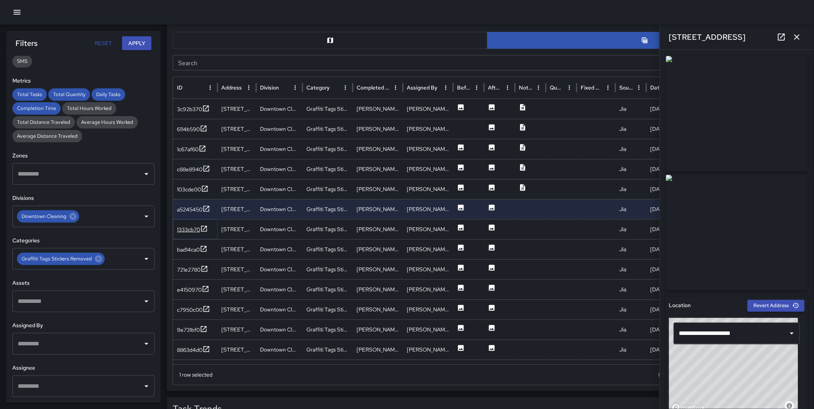
click at [202, 226] on icon at bounding box center [204, 229] width 6 height 6
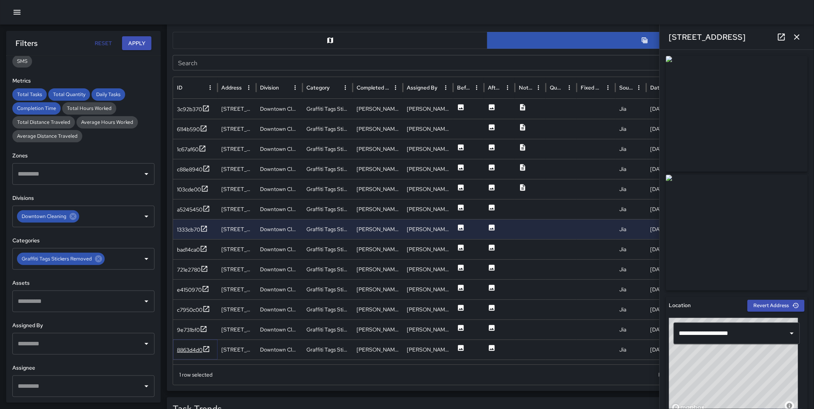
click at [206, 348] on icon at bounding box center [206, 350] width 8 height 8
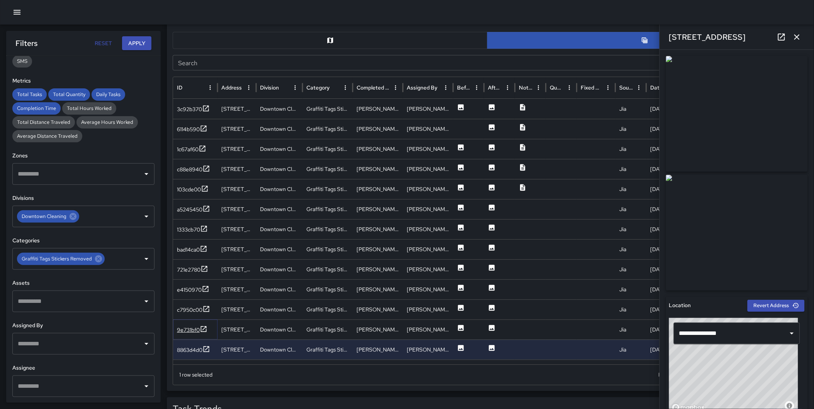
click at [200, 327] on icon at bounding box center [204, 330] width 8 height 8
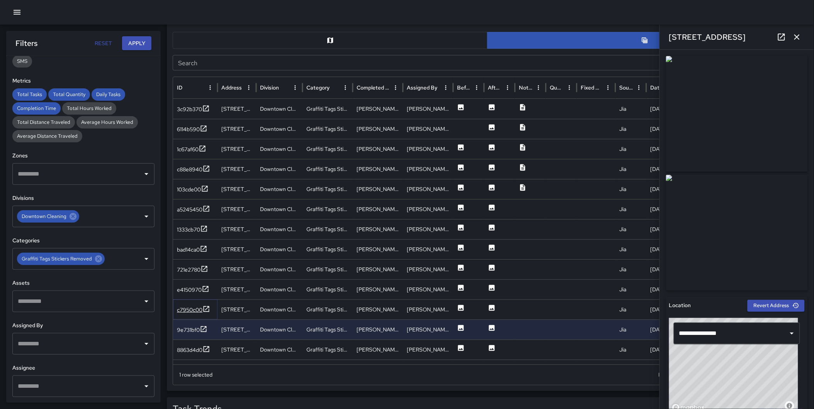
click at [206, 311] on icon at bounding box center [206, 309] width 6 height 6
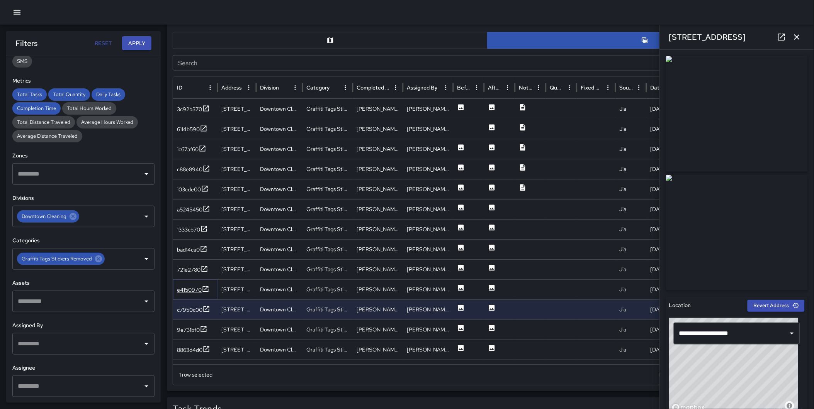
click at [205, 286] on icon at bounding box center [206, 289] width 6 height 6
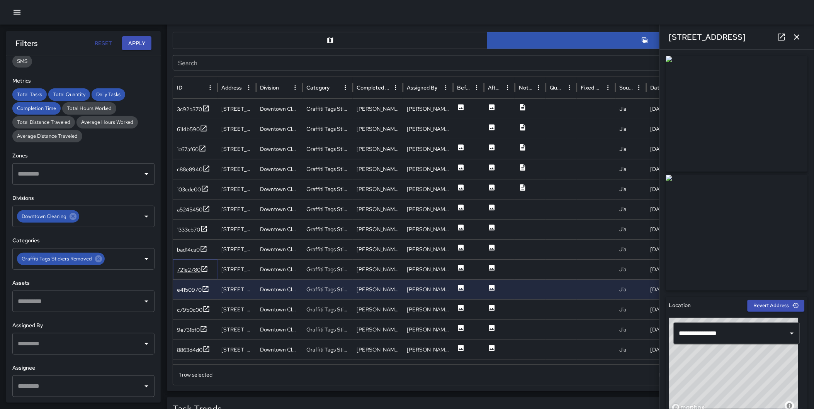
click at [205, 270] on icon at bounding box center [204, 269] width 8 height 8
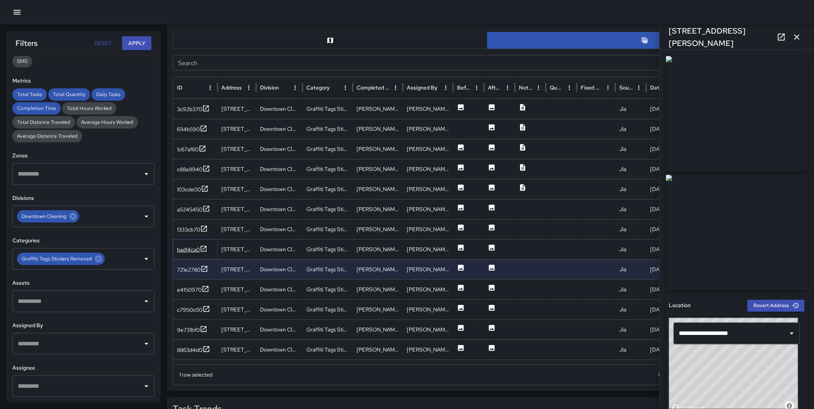
click at [206, 248] on icon at bounding box center [204, 249] width 8 height 8
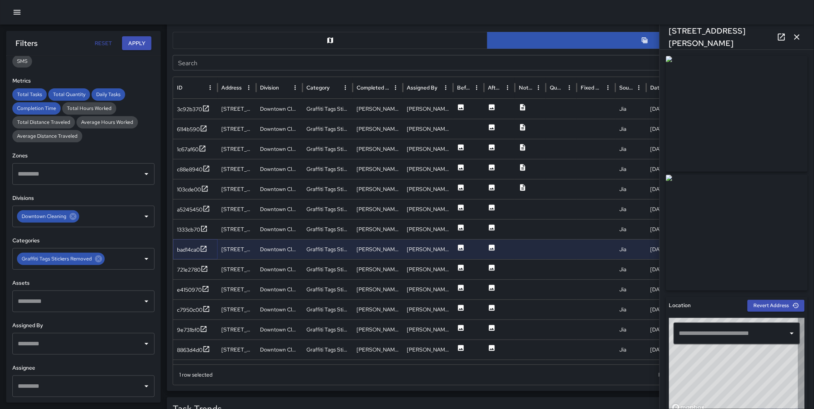
type input "**********"
click at [796, 36] on icon "button" at bounding box center [796, 36] width 5 height 5
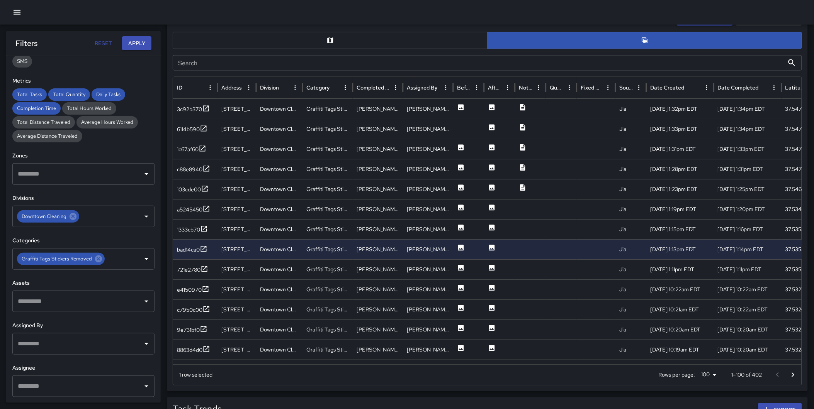
click at [791, 373] on icon "Go to next page" at bounding box center [792, 375] width 9 height 9
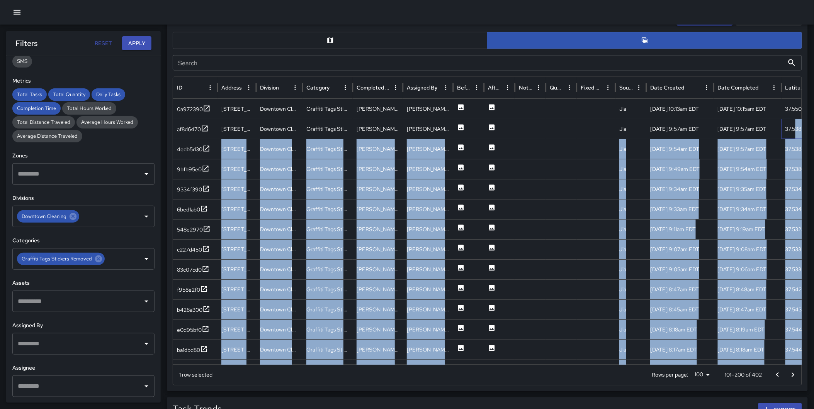
scroll to position [0, 15]
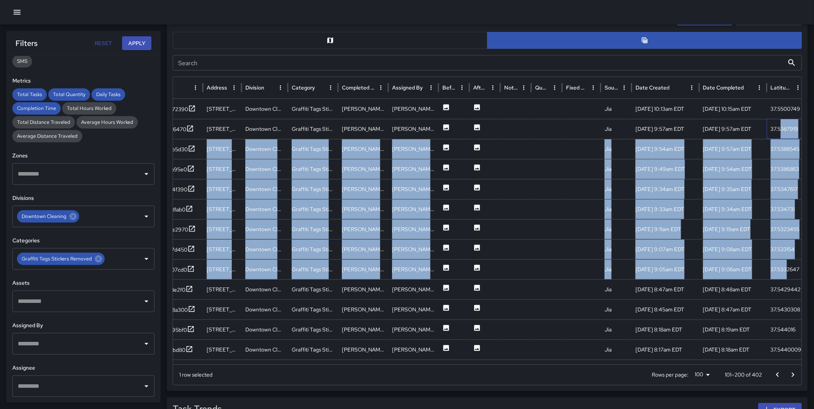
drag, startPoint x: 795, startPoint y: 130, endPoint x: 786, endPoint y: 272, distance: 142.8
click at [786, 273] on div "0a972390 512 North Monroe Street Downtown Cleaning Graffiti Tags Stickers Remov…" at bounding box center [500, 239] width 685 height 281
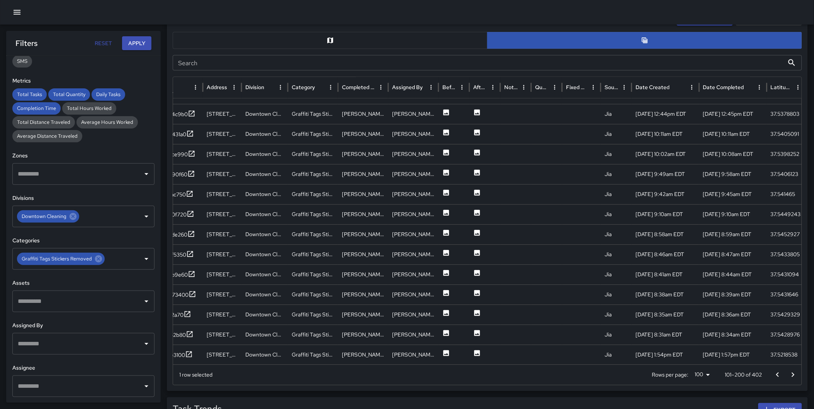
scroll to position [1742, 0]
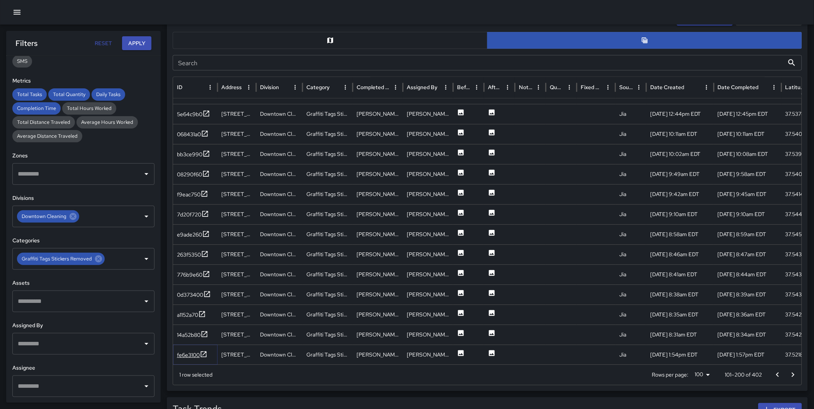
click at [205, 354] on icon at bounding box center [204, 355] width 8 height 8
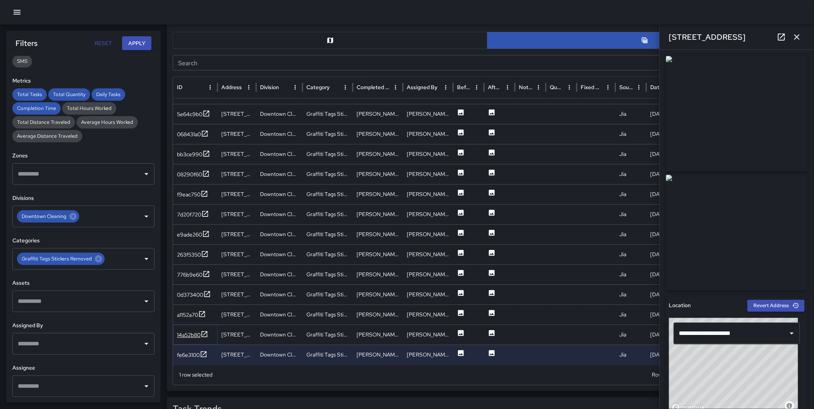
click at [205, 331] on icon at bounding box center [204, 335] width 8 height 8
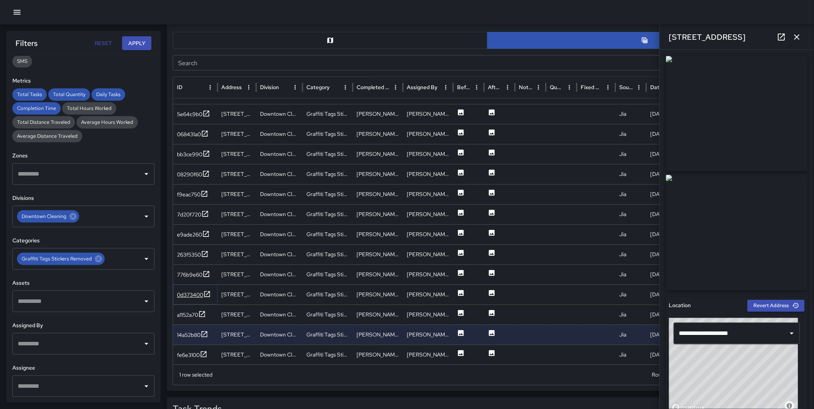
click at [210, 294] on icon at bounding box center [207, 295] width 8 height 8
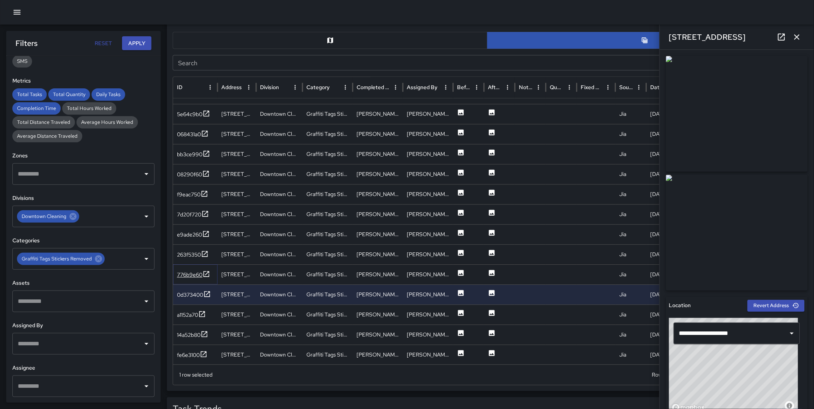
click at [209, 275] on icon at bounding box center [206, 275] width 8 height 8
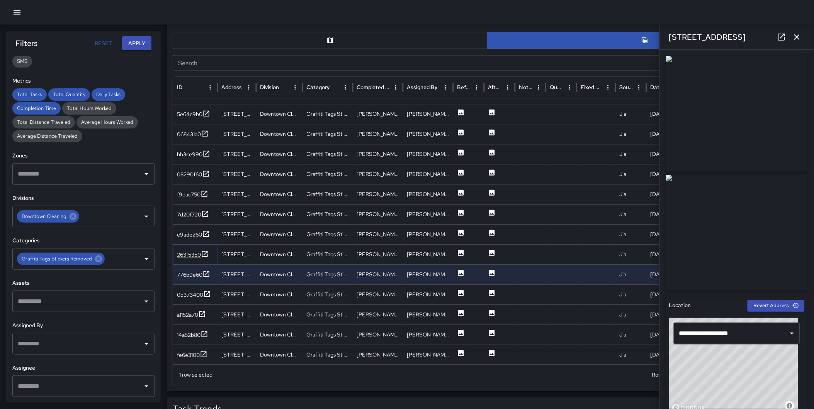
click at [203, 253] on icon at bounding box center [205, 254] width 6 height 6
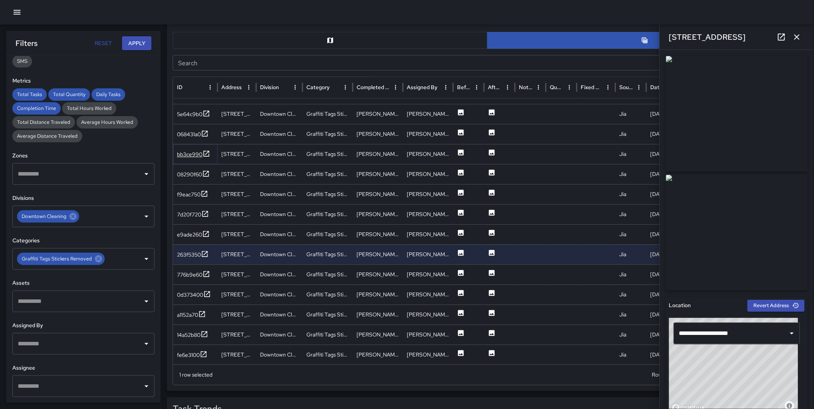
click at [205, 154] on icon at bounding box center [206, 154] width 6 height 6
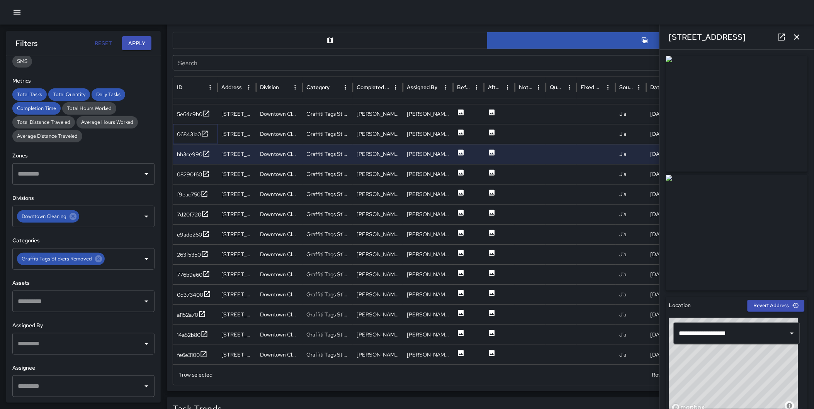
drag, startPoint x: 203, startPoint y: 134, endPoint x: 203, endPoint y: 129, distance: 5.0
click at [203, 134] on icon at bounding box center [205, 134] width 8 height 8
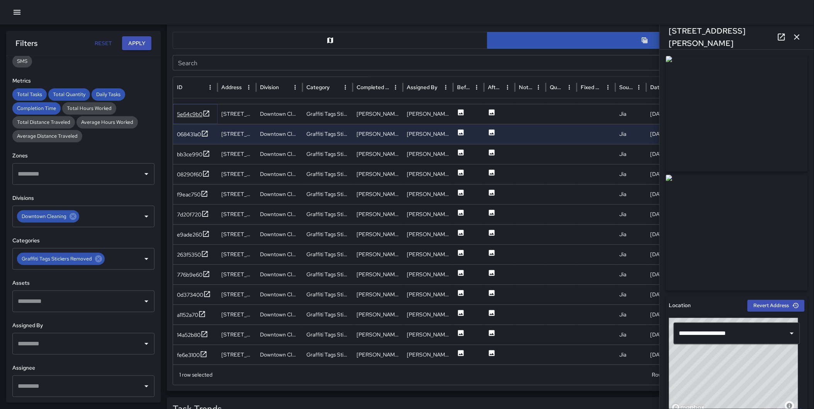
click at [207, 110] on icon at bounding box center [206, 114] width 8 height 8
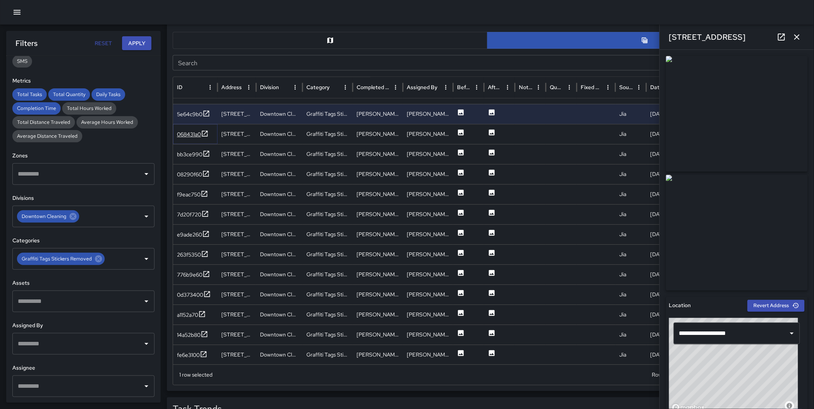
click at [201, 131] on icon at bounding box center [205, 134] width 8 height 8
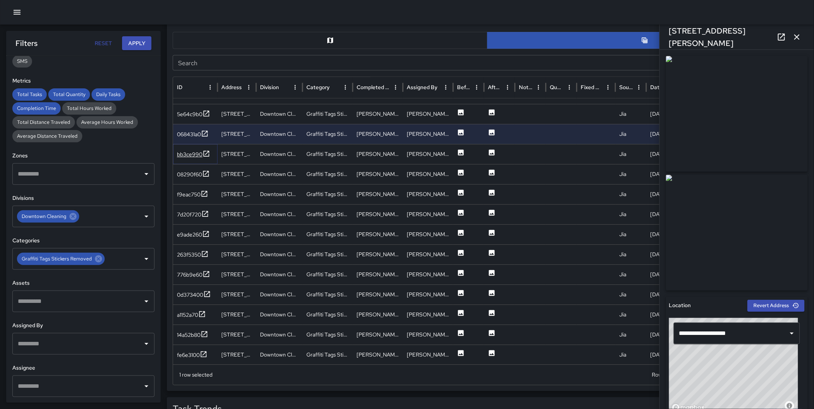
click at [209, 153] on icon at bounding box center [206, 154] width 8 height 8
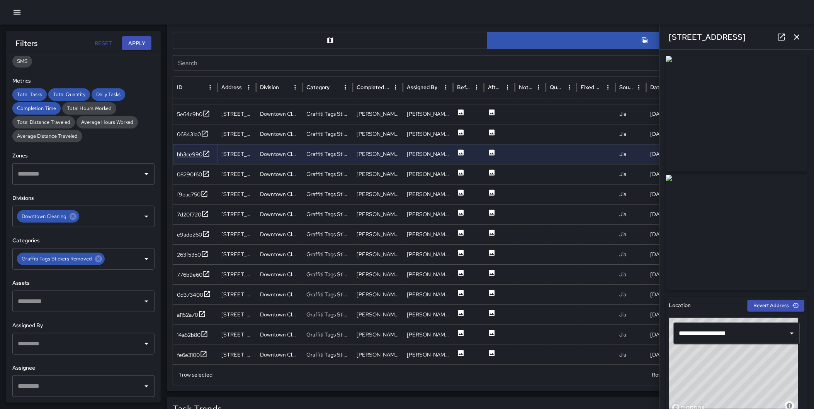
scroll to position [341, 0]
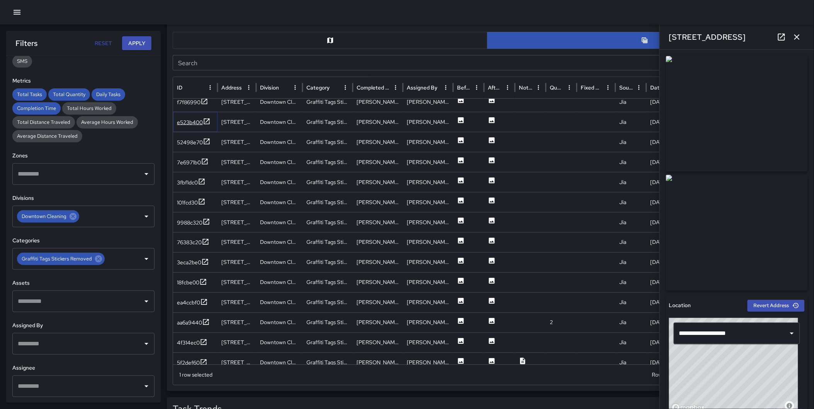
click at [205, 120] on icon at bounding box center [207, 122] width 8 height 8
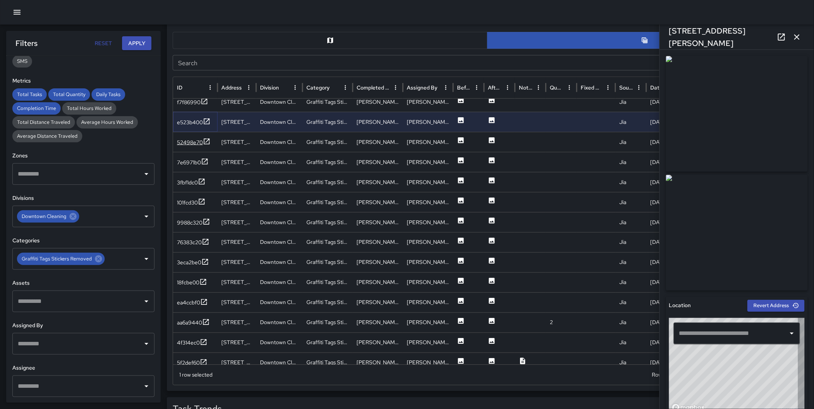
type input "**********"
click at [208, 140] on icon at bounding box center [207, 142] width 8 height 8
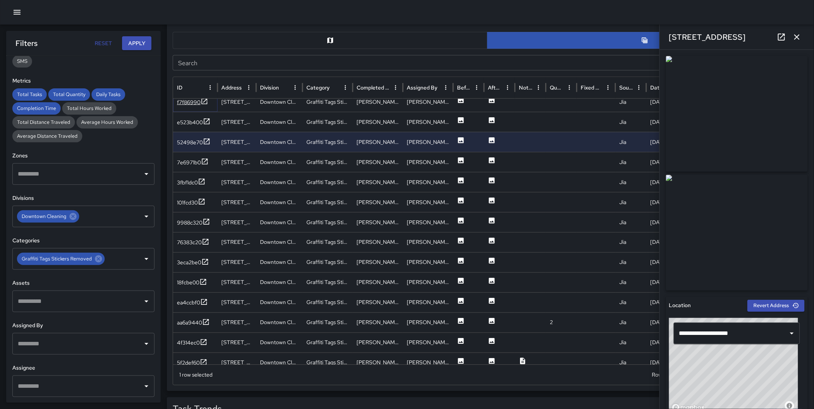
click at [205, 102] on icon at bounding box center [204, 102] width 8 height 8
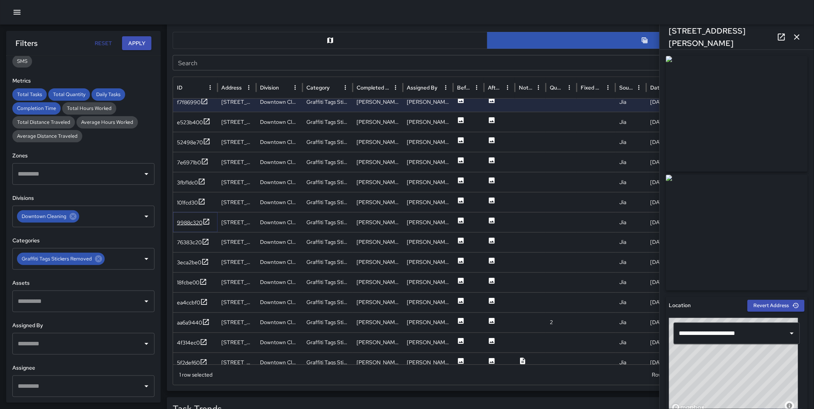
click at [207, 219] on icon at bounding box center [206, 222] width 8 height 8
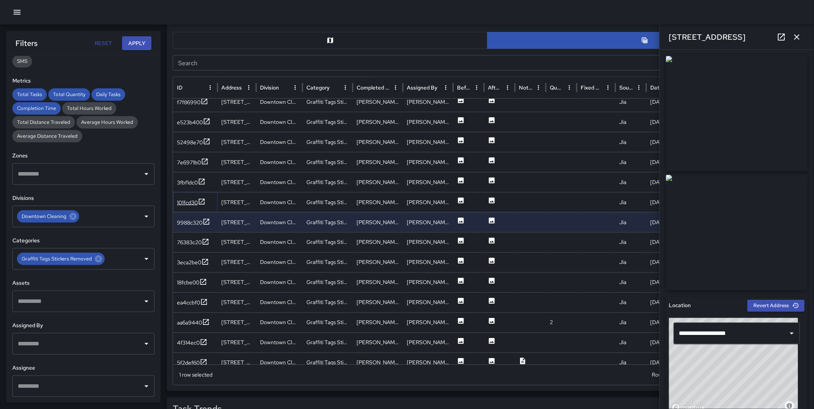
click at [201, 199] on icon at bounding box center [202, 202] width 6 height 6
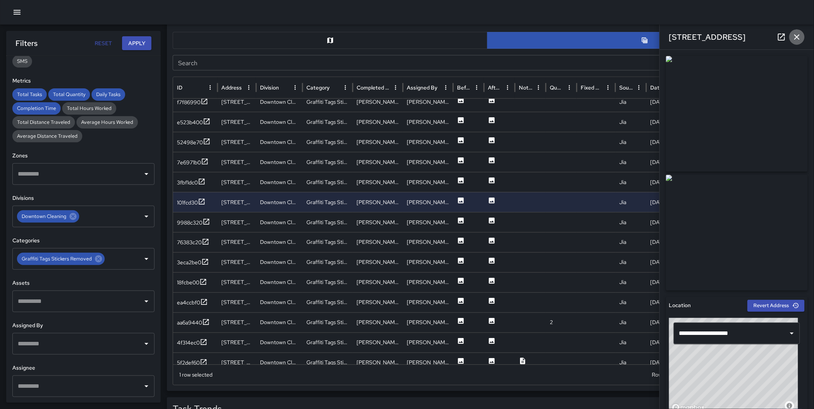
click at [799, 36] on icon "button" at bounding box center [796, 36] width 5 height 5
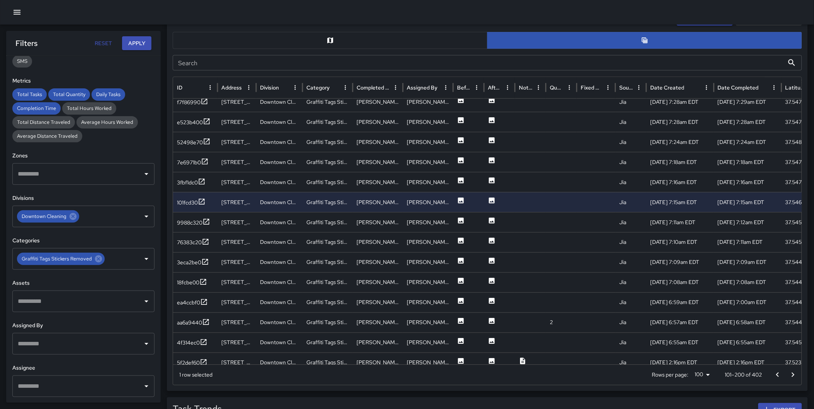
click at [786, 374] on button "Go to next page" at bounding box center [792, 375] width 15 height 15
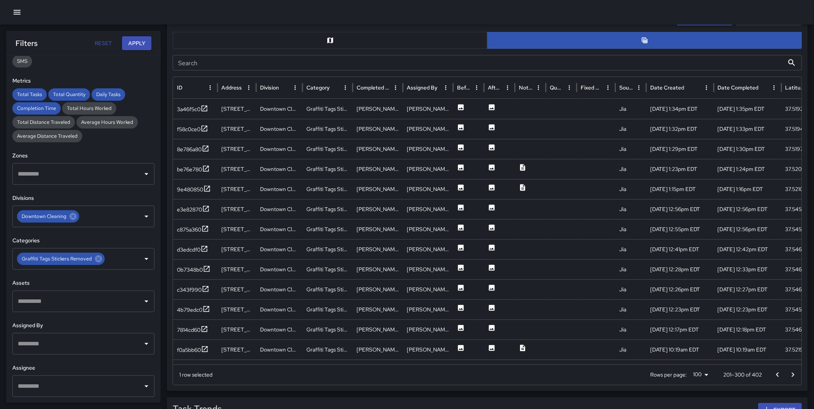
scroll to position [0, 0]
click at [200, 348] on div "f0a5bb60" at bounding box center [189, 350] width 24 height 8
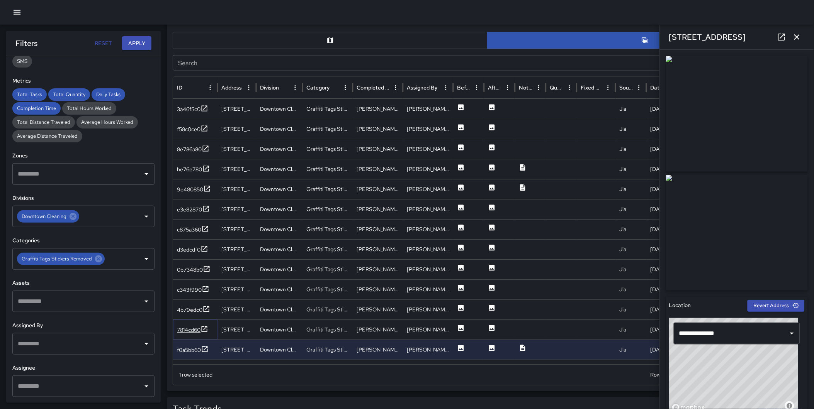
click at [205, 329] on icon at bounding box center [205, 329] width 6 height 6
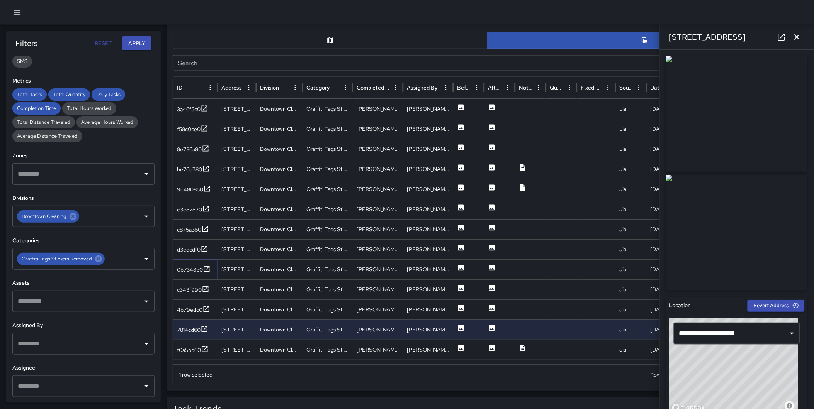
click at [203, 265] on icon at bounding box center [207, 269] width 8 height 8
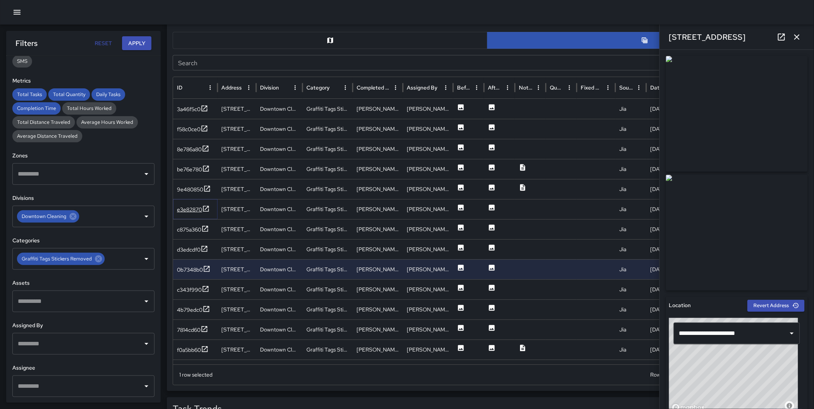
click at [204, 208] on icon at bounding box center [206, 209] width 8 height 8
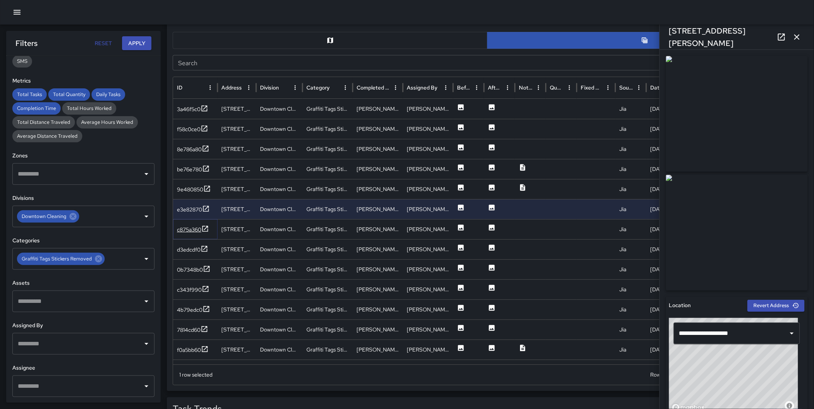
click at [205, 229] on icon at bounding box center [205, 229] width 8 height 8
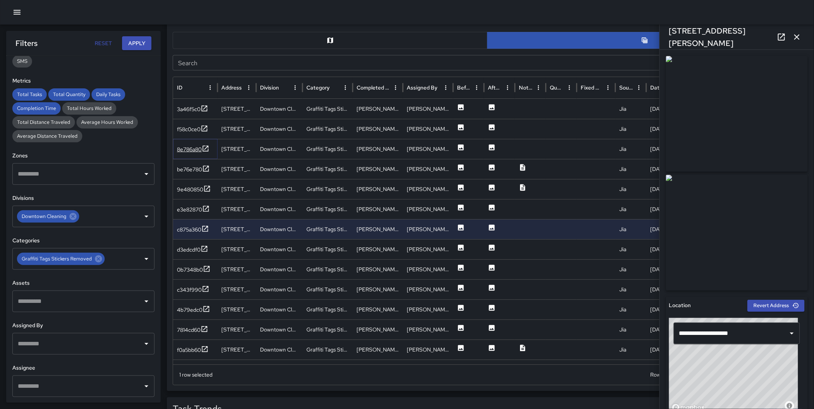
click at [206, 147] on icon at bounding box center [206, 149] width 8 height 8
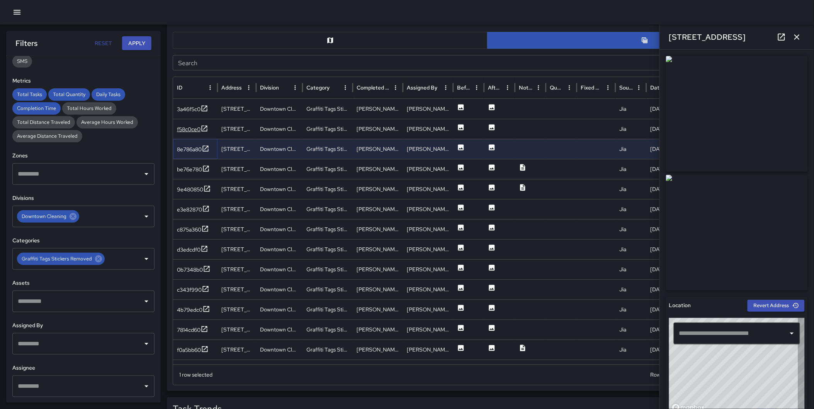
type input "**********"
click at [203, 129] on icon at bounding box center [204, 129] width 8 height 8
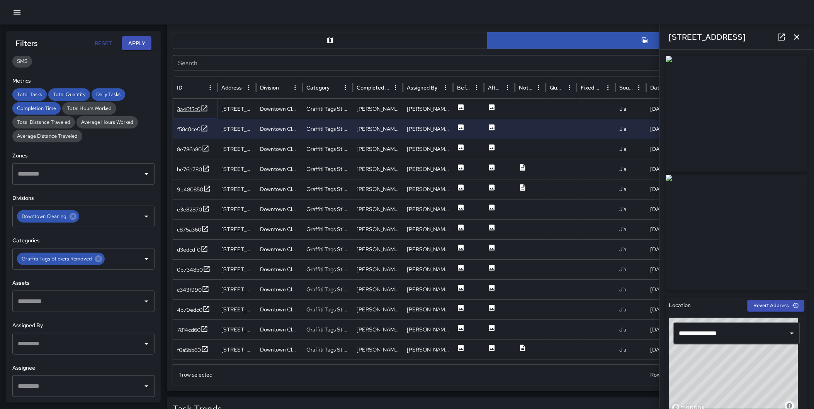
click at [203, 107] on icon at bounding box center [204, 109] width 8 height 8
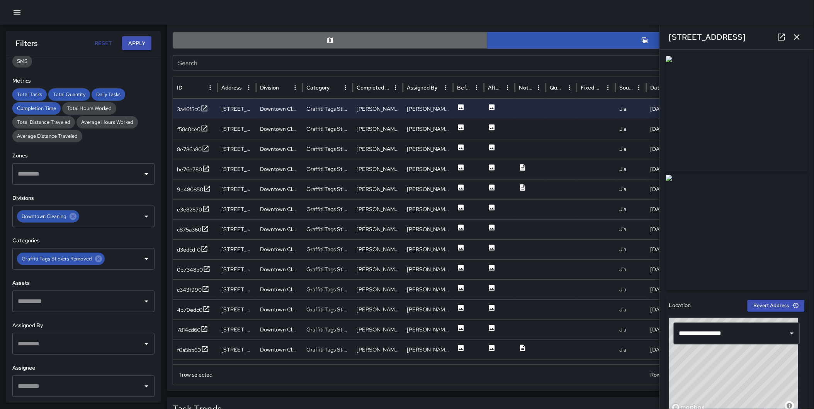
click at [340, 45] on button "button" at bounding box center [330, 40] width 315 height 17
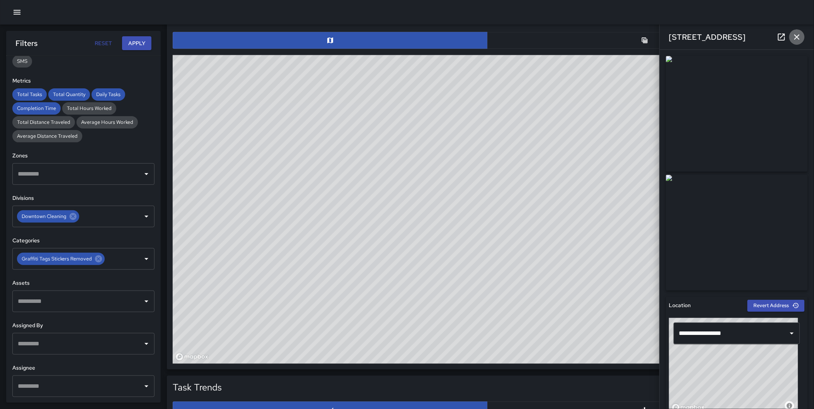
click at [794, 32] on button "button" at bounding box center [796, 36] width 15 height 15
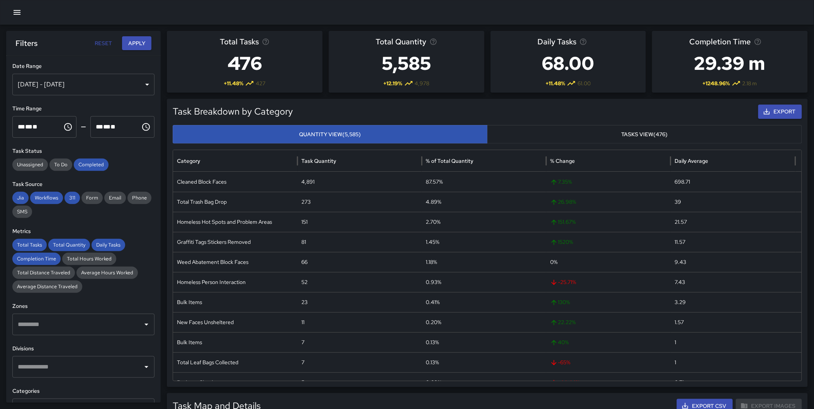
click at [70, 360] on input "text" at bounding box center [78, 367] width 124 height 15
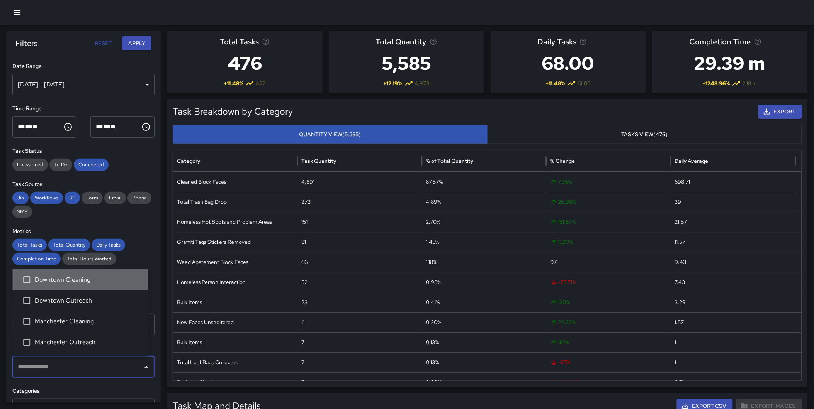
click at [74, 284] on span "Downtown Cleaning" at bounding box center [88, 279] width 107 height 9
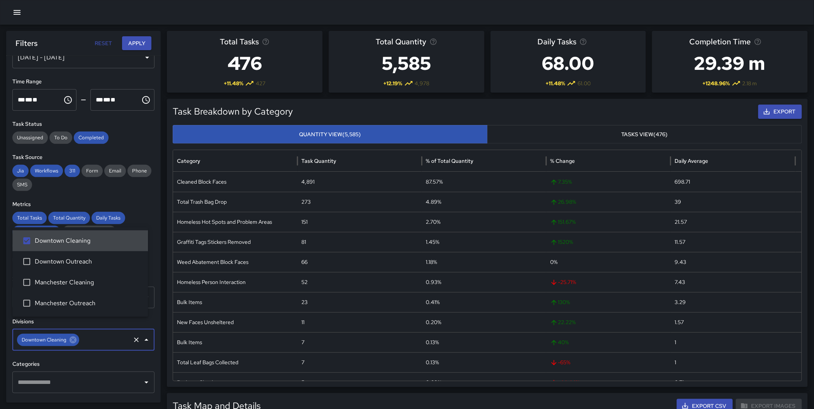
scroll to position [45, 0]
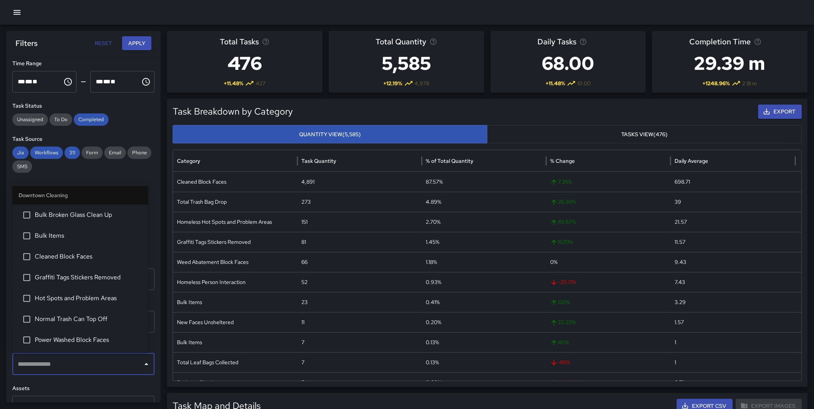
click at [63, 365] on input "text" at bounding box center [78, 364] width 124 height 15
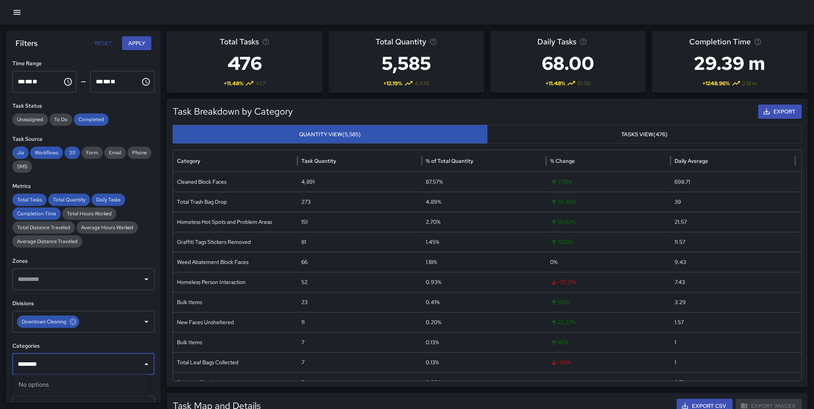
drag, startPoint x: 63, startPoint y: 365, endPoint x: 14, endPoint y: 368, distance: 48.8
click at [14, 368] on div "******** ​" at bounding box center [83, 365] width 142 height 22
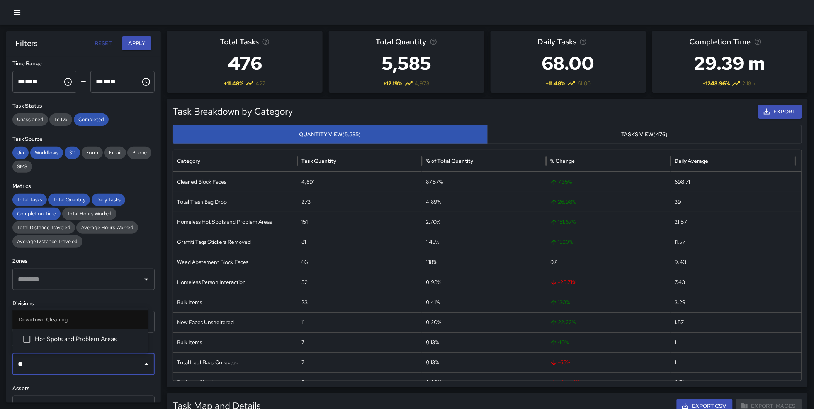
type input "***"
click at [72, 336] on span "Hot Spots and Problem Areas" at bounding box center [88, 339] width 107 height 9
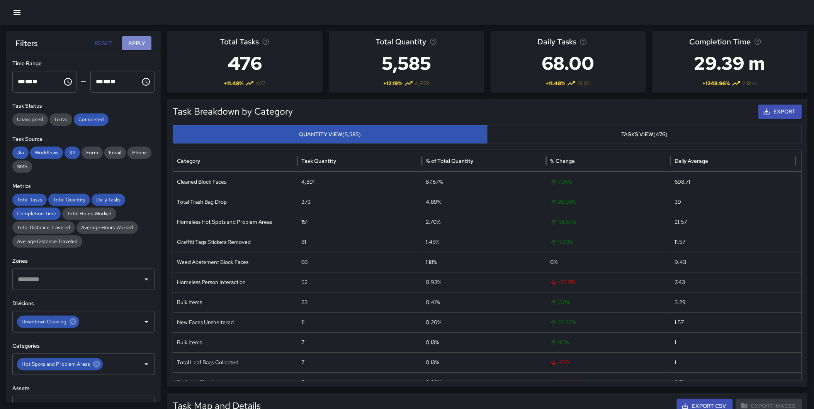
click at [136, 41] on button "Apply" at bounding box center [136, 43] width 29 height 14
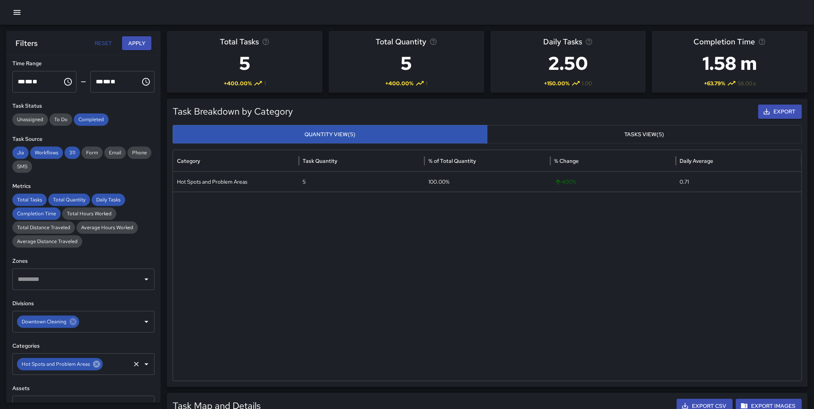
click at [93, 364] on icon at bounding box center [96, 364] width 8 height 8
click at [132, 42] on button "Apply" at bounding box center [136, 43] width 29 height 14
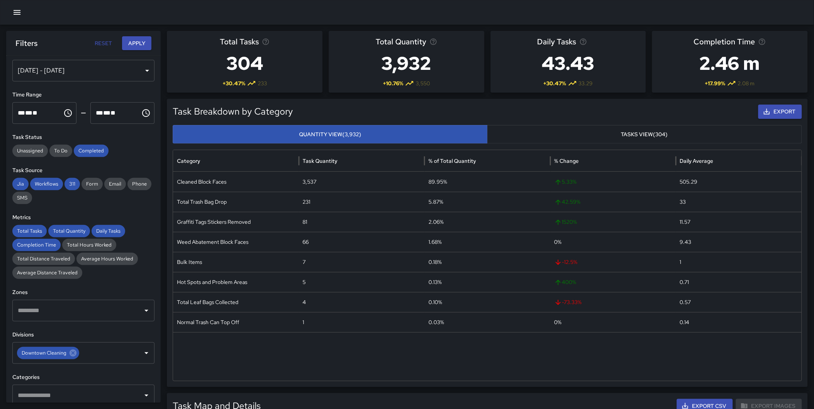
scroll to position [0, 0]
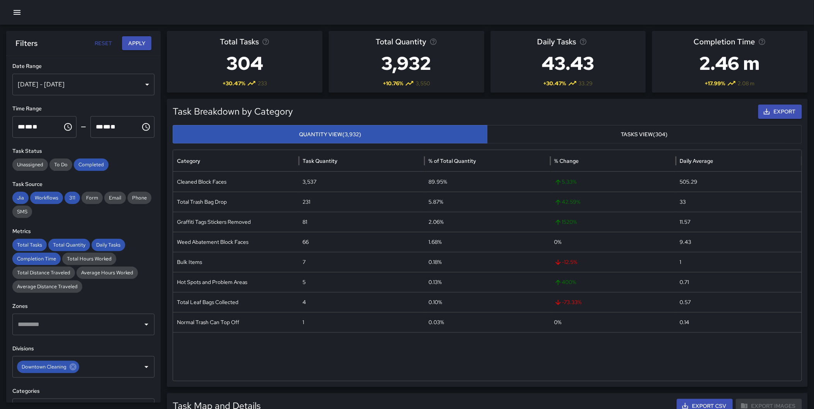
click at [84, 81] on div "[DATE] - [DATE]" at bounding box center [83, 85] width 142 height 22
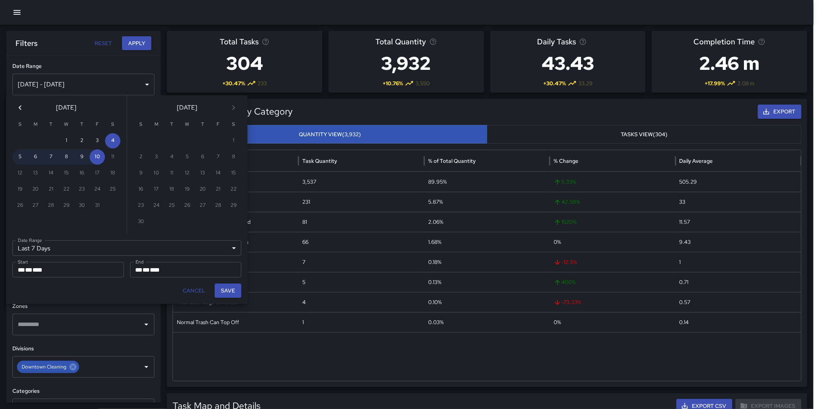
click at [21, 107] on icon "Previous month" at bounding box center [19, 107] width 9 height 9
click at [37, 138] on button "1" at bounding box center [35, 140] width 15 height 15
type input "******"
type input "**********"
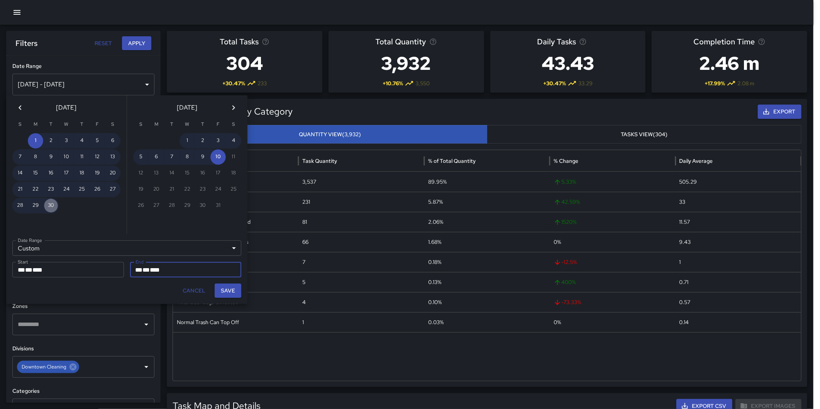
click at [49, 200] on button "30" at bounding box center [50, 205] width 15 height 15
type input "**********"
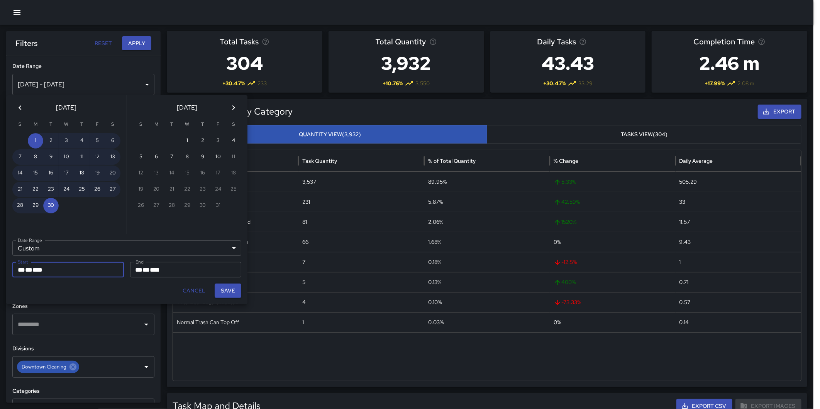
click at [232, 292] on button "Save" at bounding box center [228, 291] width 27 height 14
type input "**********"
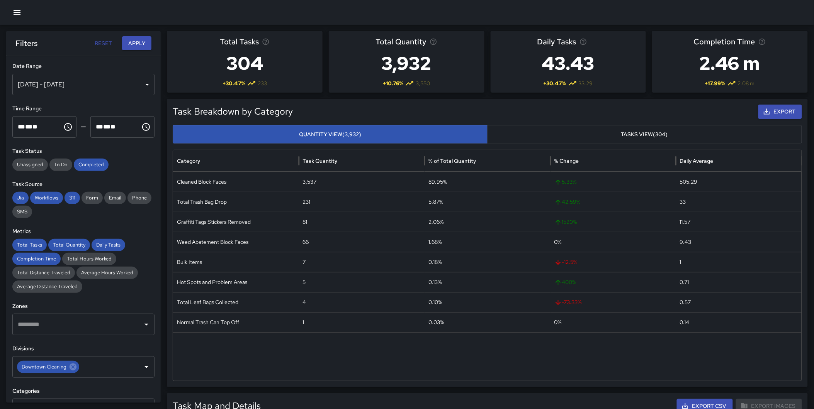
click at [134, 42] on button "Apply" at bounding box center [136, 43] width 29 height 14
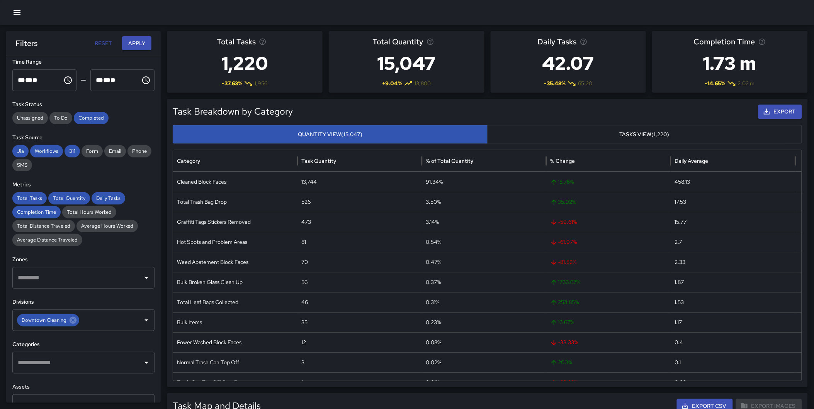
scroll to position [53, 0]
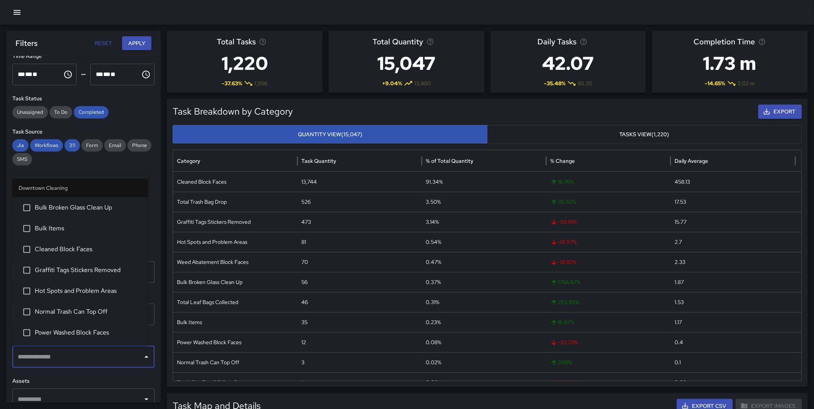
click at [69, 352] on input "text" at bounding box center [78, 357] width 124 height 15
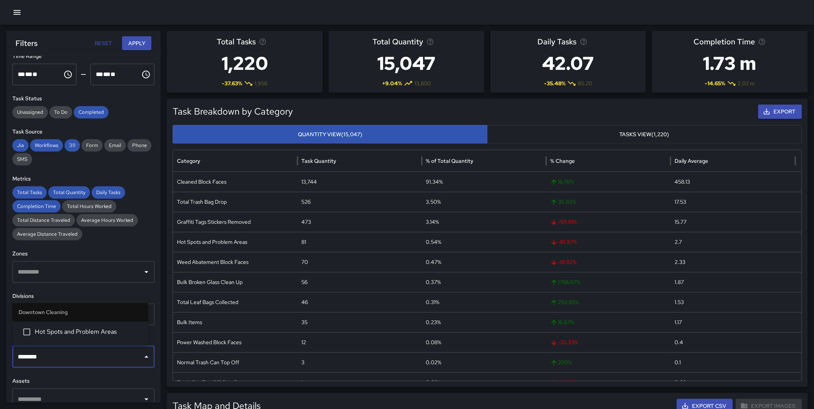
type input "*********"
click at [60, 336] on span "Hot Spots and Problem Areas" at bounding box center [88, 332] width 107 height 9
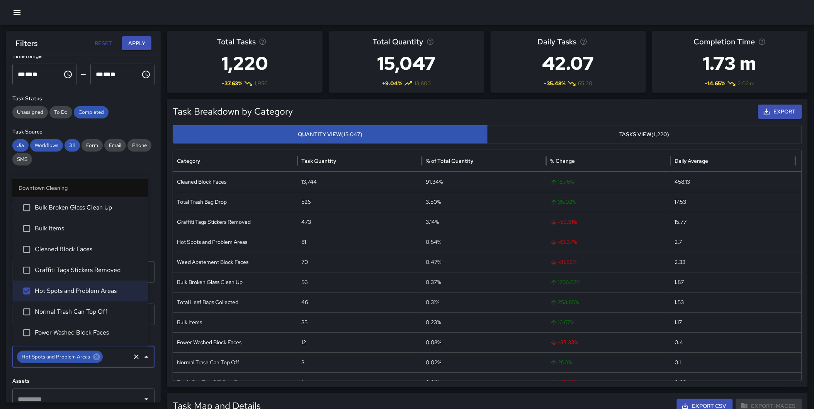
click at [133, 43] on button "Apply" at bounding box center [136, 43] width 29 height 14
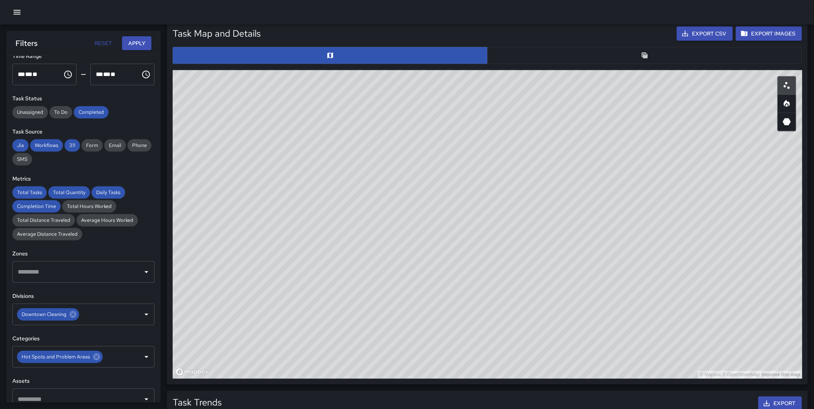
scroll to position [375, 0]
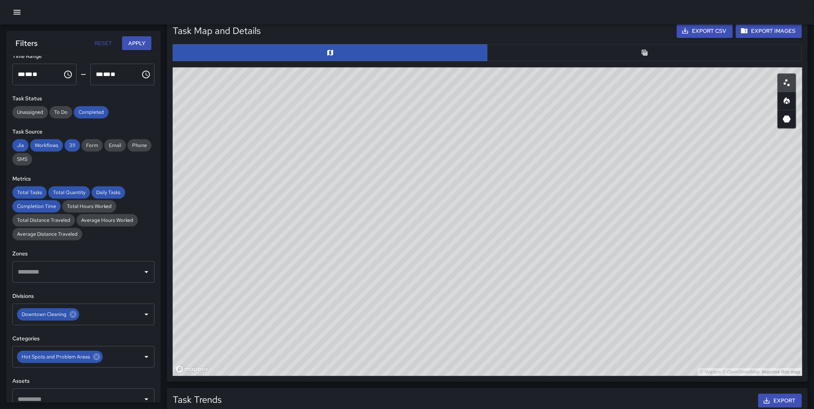
drag, startPoint x: 709, startPoint y: 217, endPoint x: 404, endPoint y: 131, distance: 316.1
click at [404, 131] on div "© Mapbox © OpenStreetMap Improve this map" at bounding box center [487, 222] width 629 height 309
click at [781, 104] on button "button" at bounding box center [786, 101] width 19 height 19
type button "heatmap"
drag, startPoint x: 371, startPoint y: 140, endPoint x: 439, endPoint y: 350, distance: 220.4
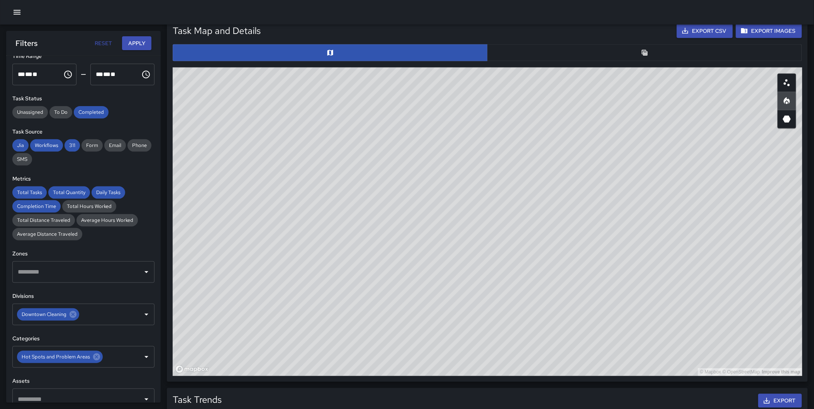
click at [439, 350] on div "© Mapbox © OpenStreetMap Improve this map" at bounding box center [487, 222] width 629 height 309
drag, startPoint x: 531, startPoint y: 252, endPoint x: 526, endPoint y: 256, distance: 6.3
click at [526, 256] on div "© Mapbox © OpenStreetMap Improve this map" at bounding box center [487, 222] width 629 height 309
drag, startPoint x: 631, startPoint y: 182, endPoint x: 588, endPoint y: 175, distance: 43.9
click at [588, 175] on div "© Mapbox © OpenStreetMap Improve this map" at bounding box center [487, 222] width 629 height 309
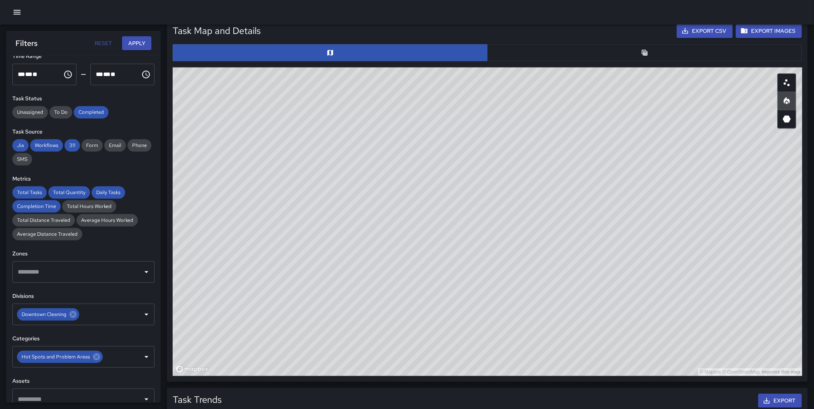
drag, startPoint x: 538, startPoint y: 157, endPoint x: 526, endPoint y: 154, distance: 12.6
click at [526, 154] on div "© Mapbox © OpenStreetMap Improve this map" at bounding box center [487, 222] width 629 height 309
drag, startPoint x: 604, startPoint y: 163, endPoint x: 588, endPoint y: 173, distance: 18.0
click at [588, 173] on div "© Mapbox © OpenStreetMap Improve this map" at bounding box center [487, 222] width 629 height 309
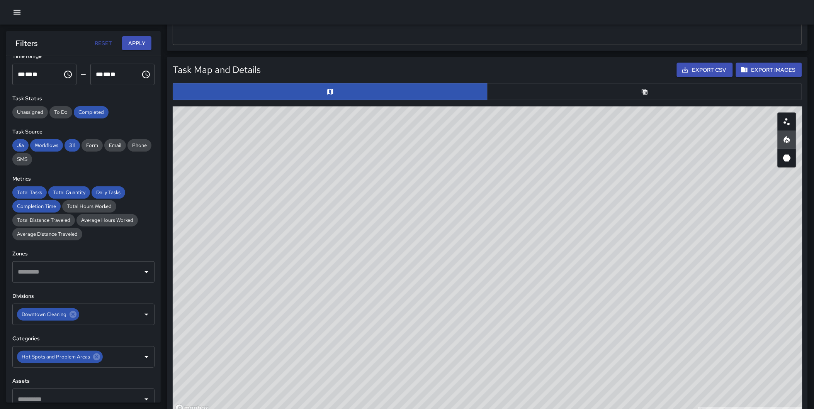
scroll to position [331, 0]
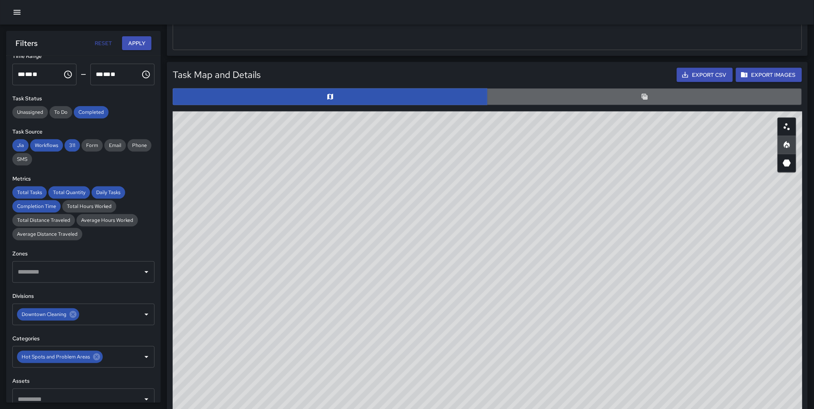
click at [656, 98] on button "button" at bounding box center [644, 96] width 315 height 17
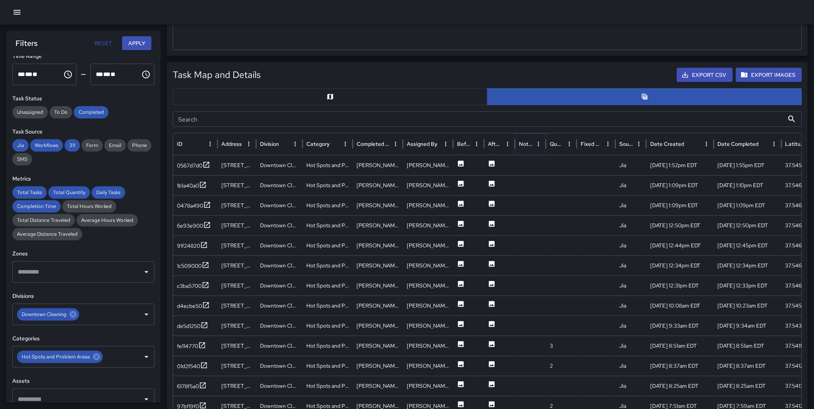
click at [536, 145] on icon "Sort" at bounding box center [538, 144] width 5 height 5
click at [527, 145] on icon "Sort" at bounding box center [527, 144] width 5 height 5
click at [566, 145] on icon "Sort" at bounding box center [569, 144] width 7 height 7
click at [203, 163] on icon at bounding box center [202, 165] width 8 height 8
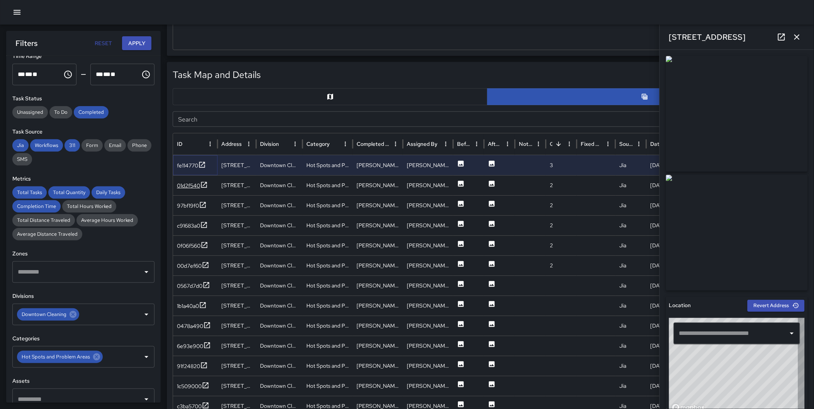
type input "**********"
click at [205, 183] on icon at bounding box center [204, 185] width 6 height 6
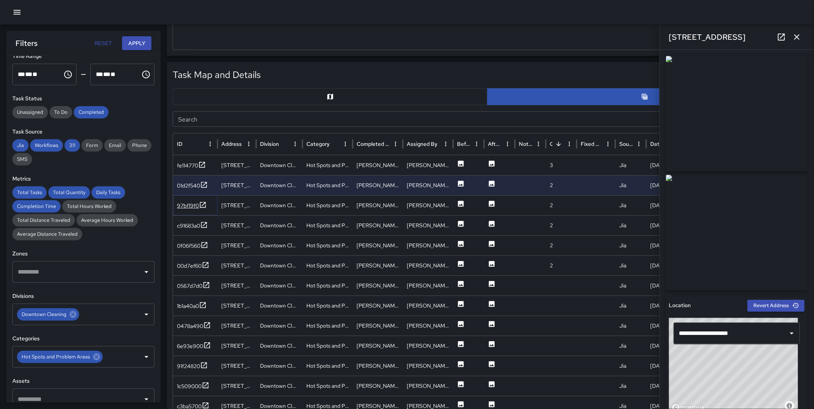
click at [203, 204] on icon at bounding box center [203, 205] width 6 height 6
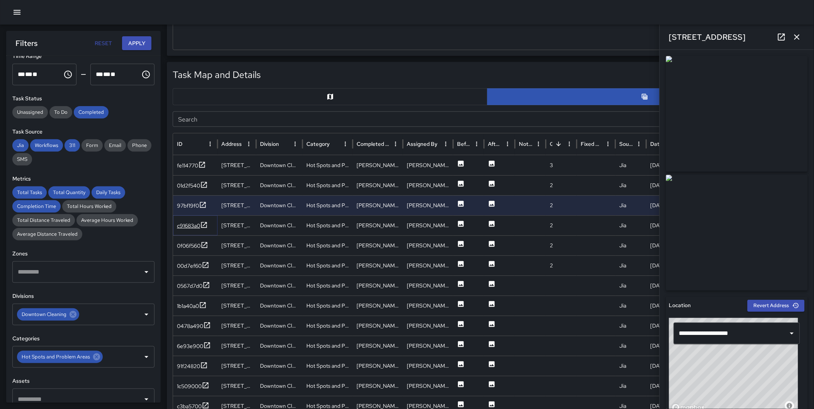
click at [203, 227] on icon at bounding box center [204, 225] width 6 height 6
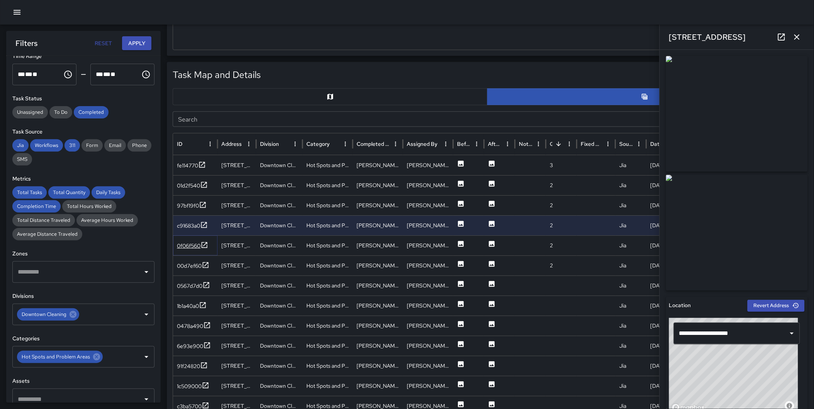
click at [203, 244] on icon at bounding box center [204, 245] width 8 height 8
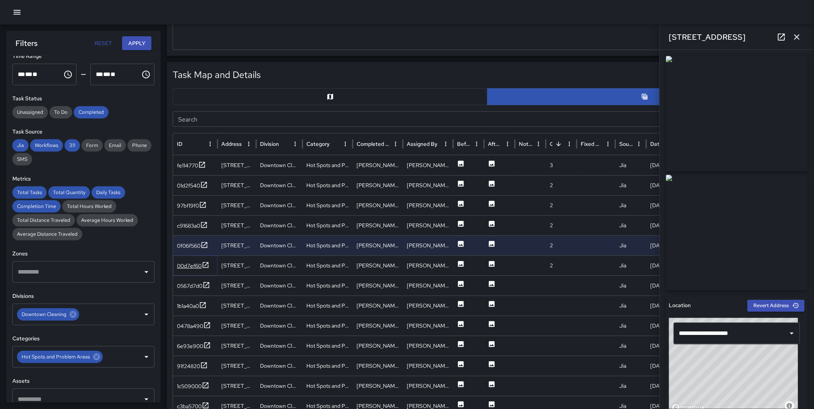
click at [203, 267] on icon at bounding box center [206, 265] width 8 height 8
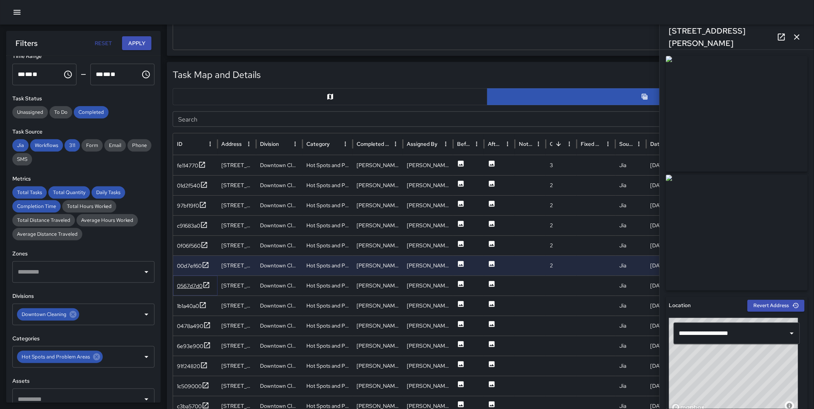
click at [207, 283] on icon at bounding box center [206, 285] width 8 height 8
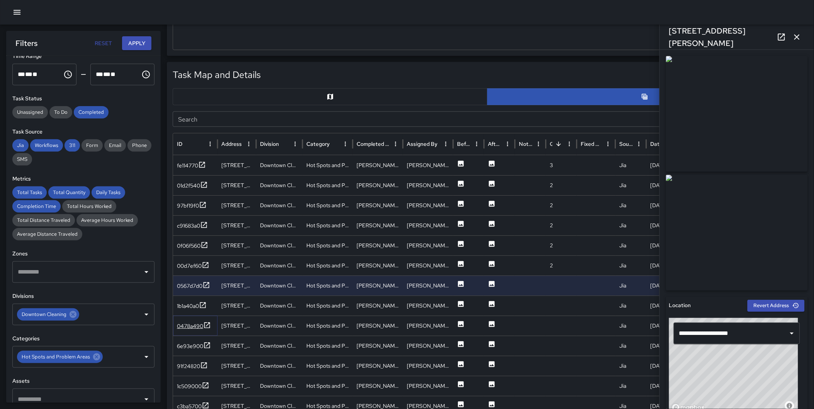
click at [206, 326] on icon at bounding box center [207, 325] width 6 height 6
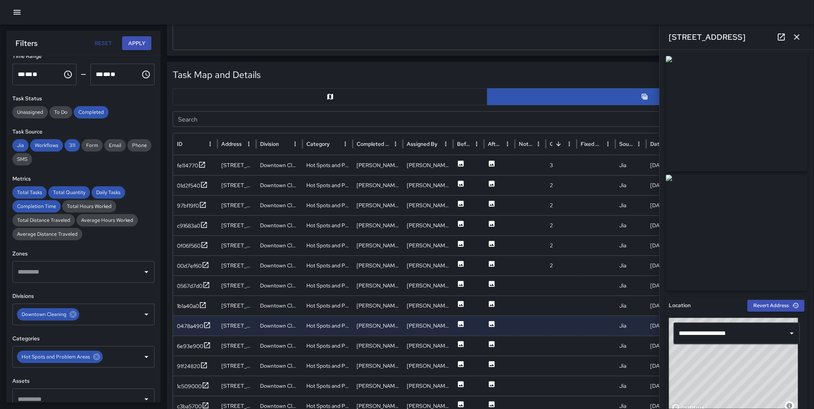
click at [802, 39] on button "button" at bounding box center [796, 36] width 15 height 15
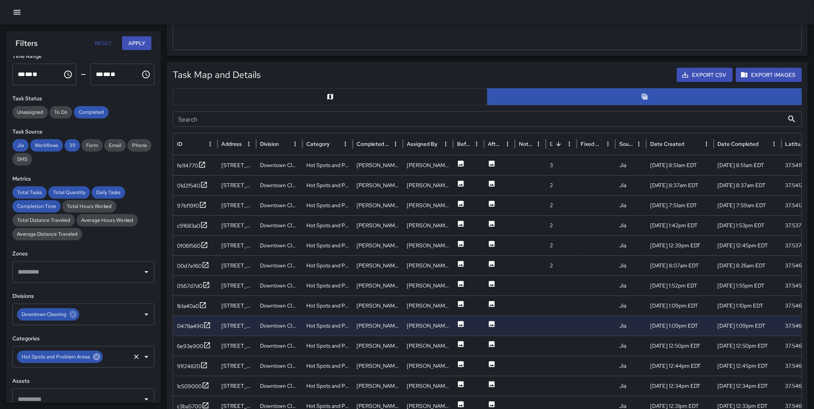
click at [93, 356] on icon at bounding box center [96, 357] width 7 height 7
click at [86, 357] on input "text" at bounding box center [78, 357] width 124 height 15
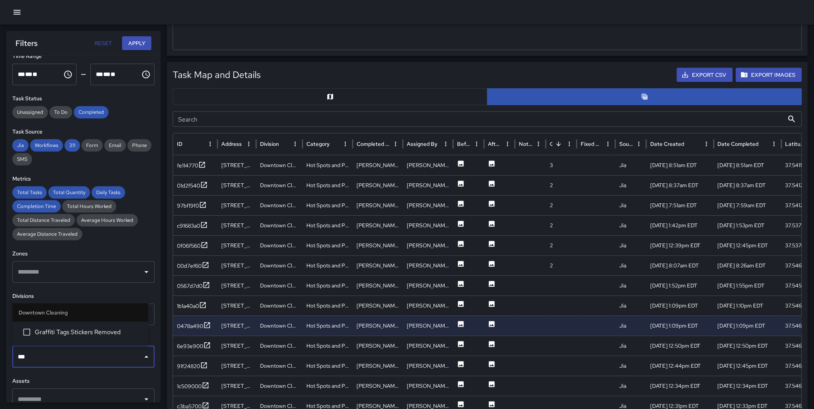
type input "****"
click at [86, 330] on span "Graffiti Tags Stickers Removed" at bounding box center [88, 332] width 107 height 9
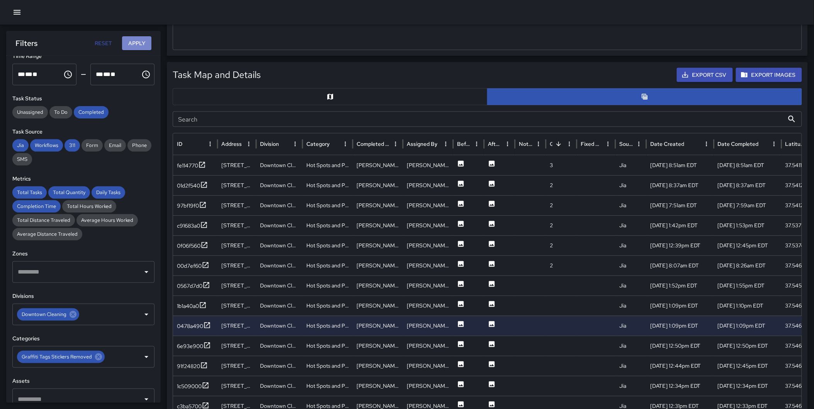
click at [133, 42] on button "Apply" at bounding box center [136, 43] width 29 height 14
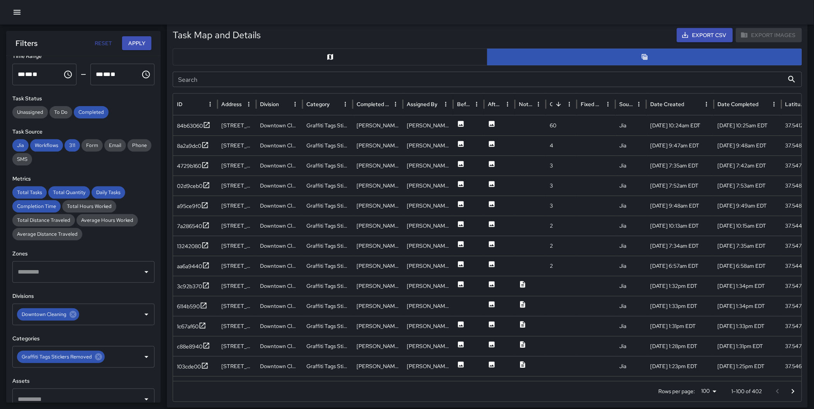
scroll to position [376, 0]
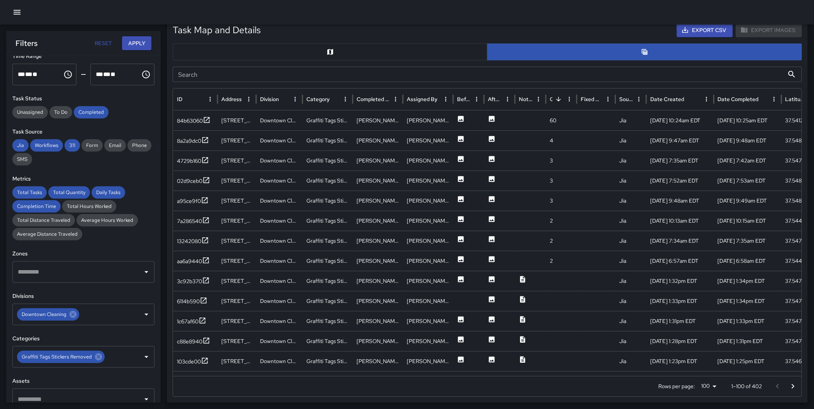
click at [352, 49] on button "button" at bounding box center [330, 52] width 315 height 17
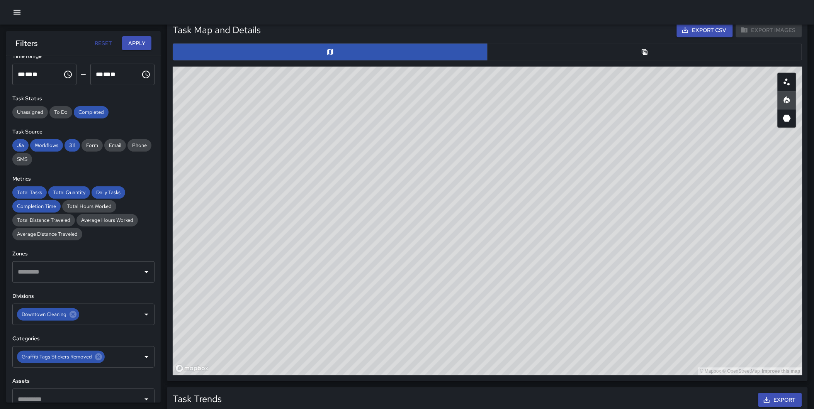
type button "map"
click at [1, 222] on div "Total Tasks 402 -65.31 % 1,159 Total Quantity 473 -59.61 % 1,171 Daily Tasks 26…" at bounding box center [407, 207] width 814 height 1105
click at [95, 358] on icon at bounding box center [98, 357] width 7 height 7
click at [132, 38] on button "Apply" at bounding box center [136, 43] width 29 height 14
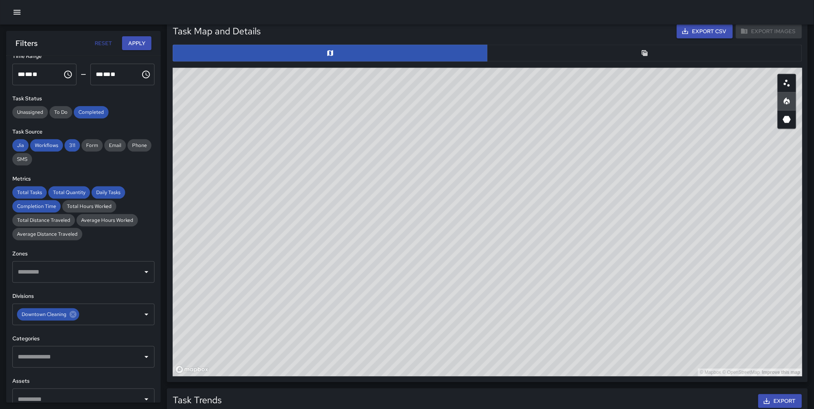
click at [167, 117] on div "Task Map and Details Export CSV Export Images ID Address 80eac450 600 North 2nd…" at bounding box center [487, 201] width 641 height 364
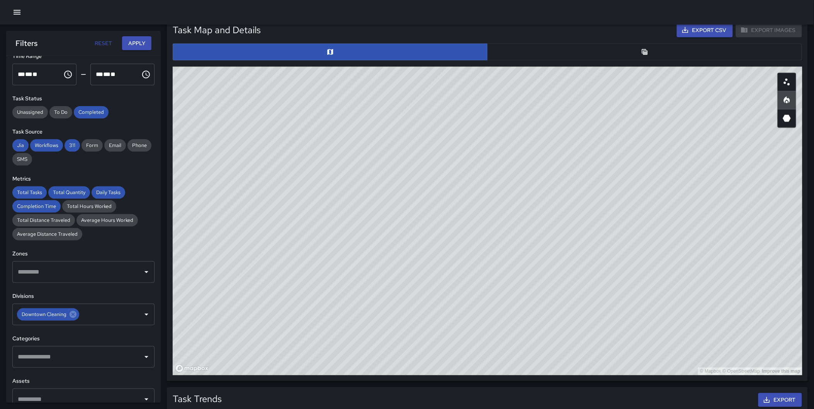
scroll to position [0, 0]
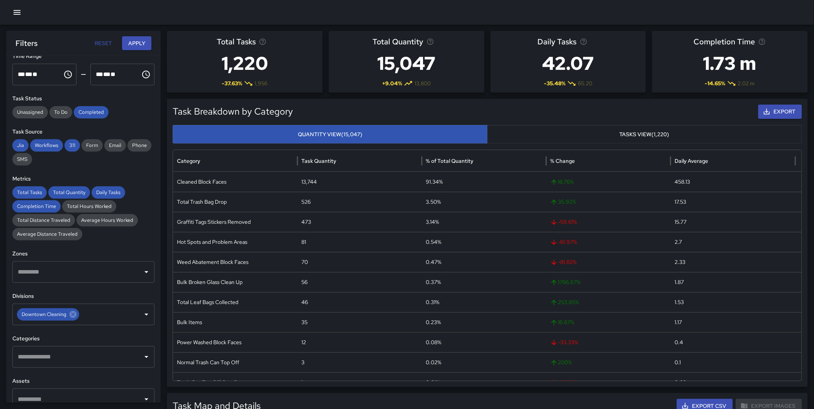
click at [57, 354] on input "text" at bounding box center [78, 357] width 124 height 15
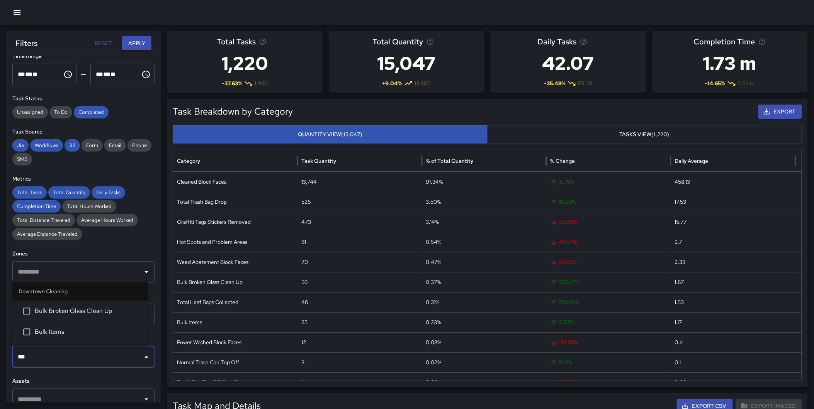
type input "****"
click at [66, 332] on span "Bulk Items" at bounding box center [88, 332] width 107 height 9
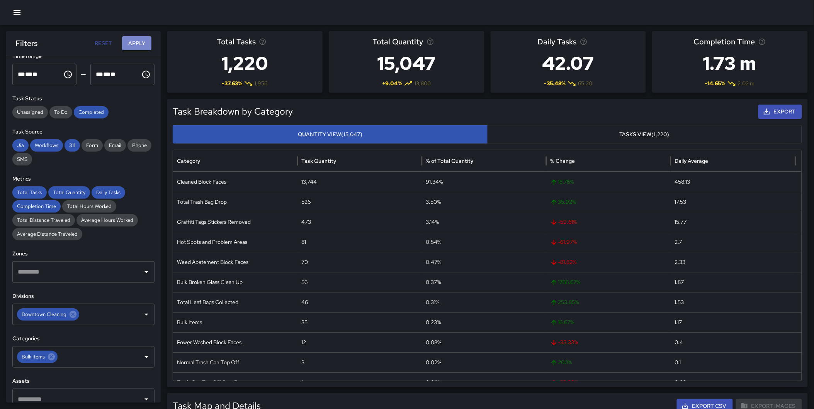
click at [133, 44] on button "Apply" at bounding box center [136, 43] width 29 height 14
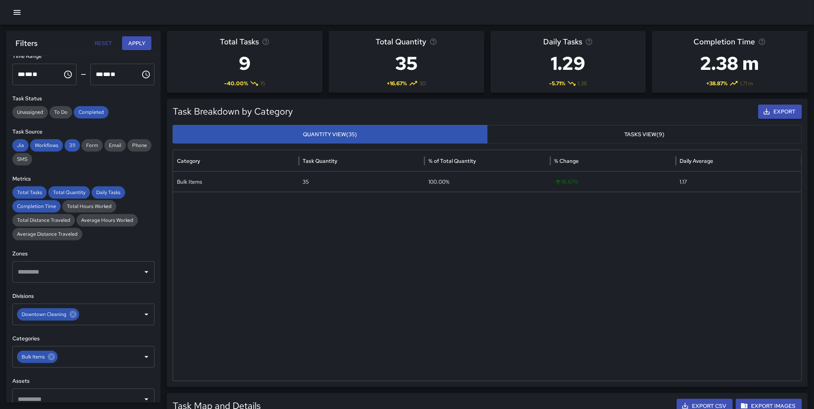
drag, startPoint x: 813, startPoint y: 93, endPoint x: 807, endPoint y: 148, distance: 55.1
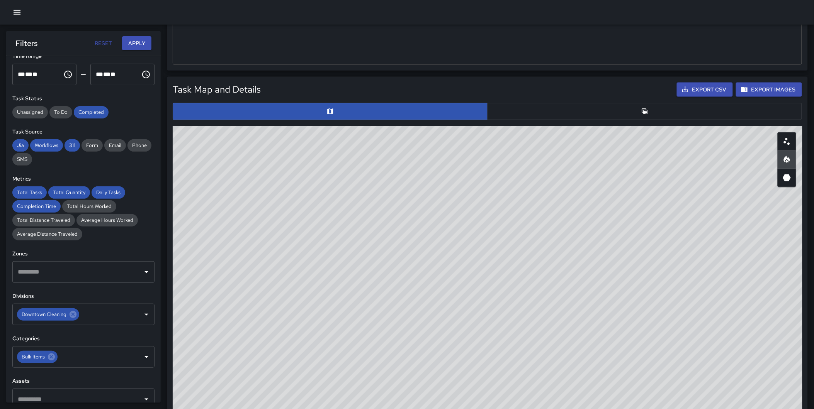
scroll to position [348, 0]
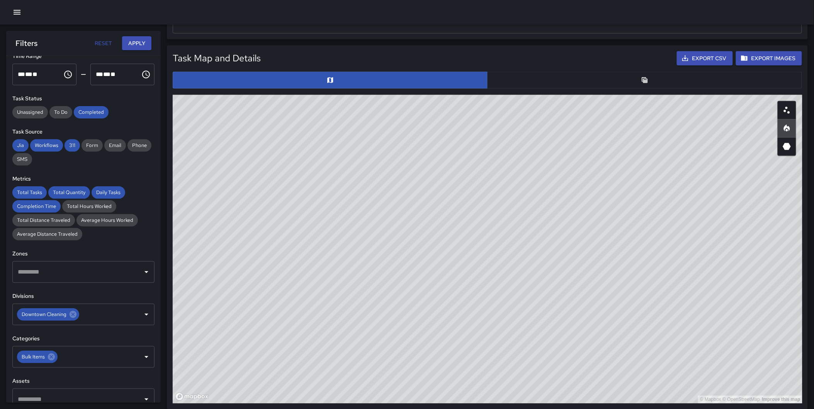
click at [644, 82] on icon "Table" at bounding box center [644, 80] width 6 height 6
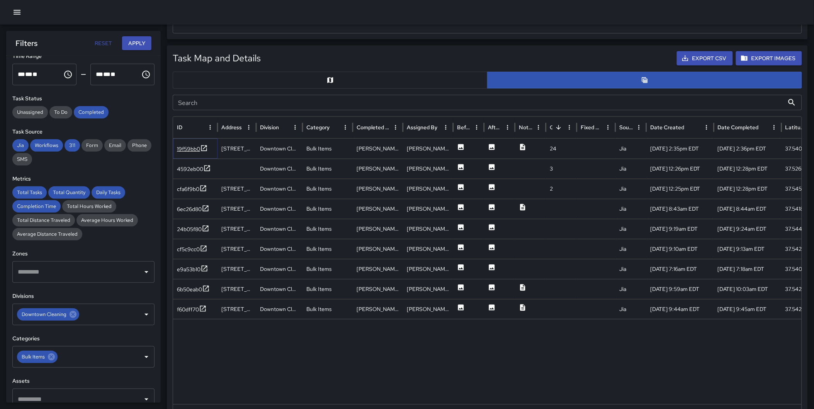
click at [203, 151] on icon at bounding box center [204, 148] width 6 height 6
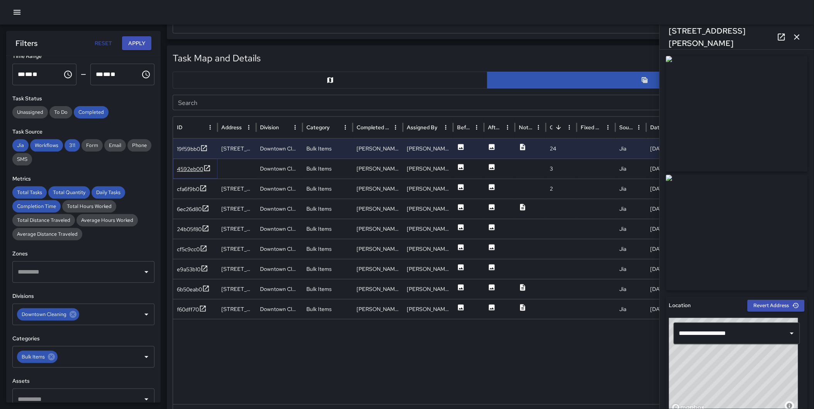
click at [205, 168] on icon at bounding box center [207, 168] width 8 height 8
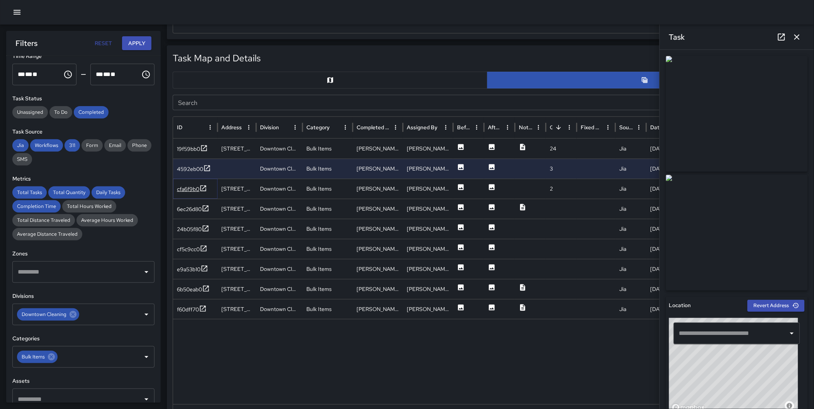
click at [204, 188] on icon at bounding box center [203, 188] width 6 height 6
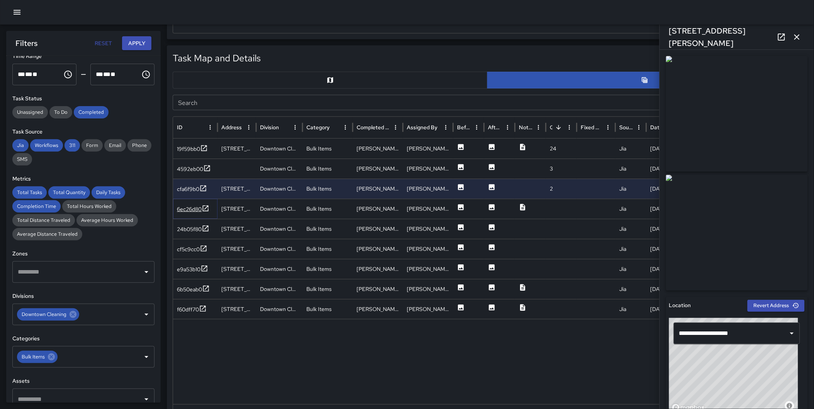
click at [206, 209] on icon at bounding box center [206, 208] width 6 height 6
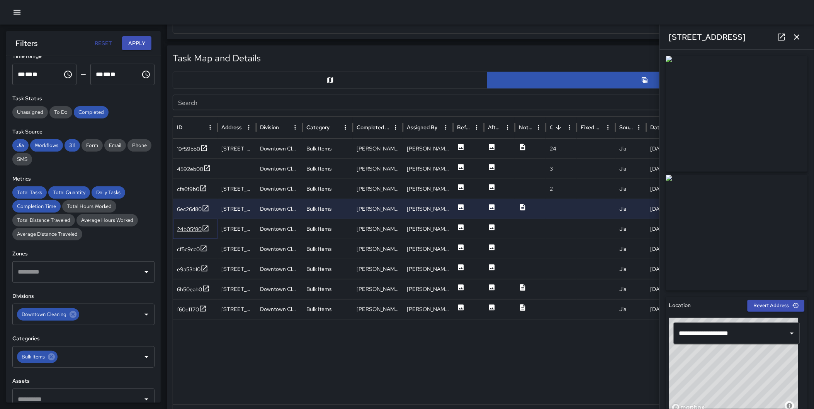
click at [208, 229] on icon at bounding box center [206, 229] width 8 height 8
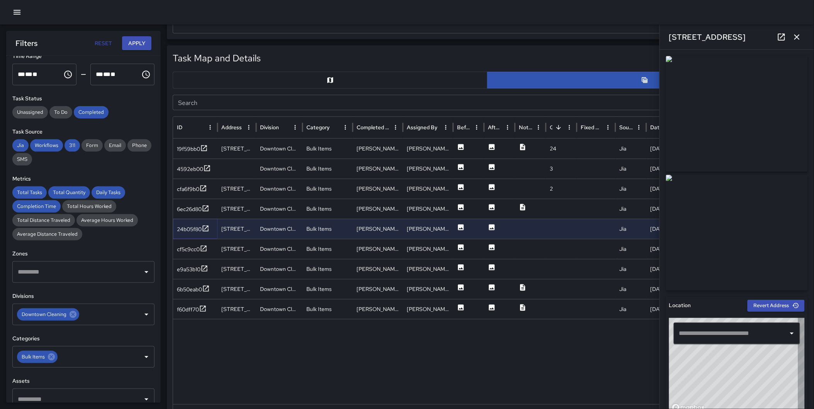
type input "**********"
click at [203, 248] on icon at bounding box center [204, 249] width 8 height 8
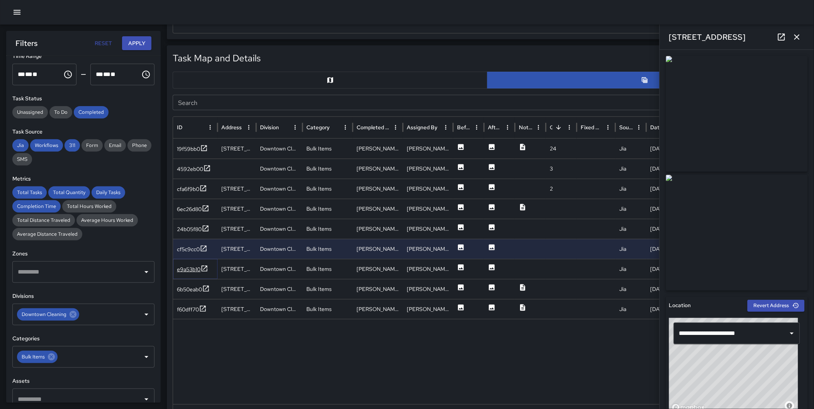
click at [203, 268] on icon at bounding box center [204, 269] width 8 height 8
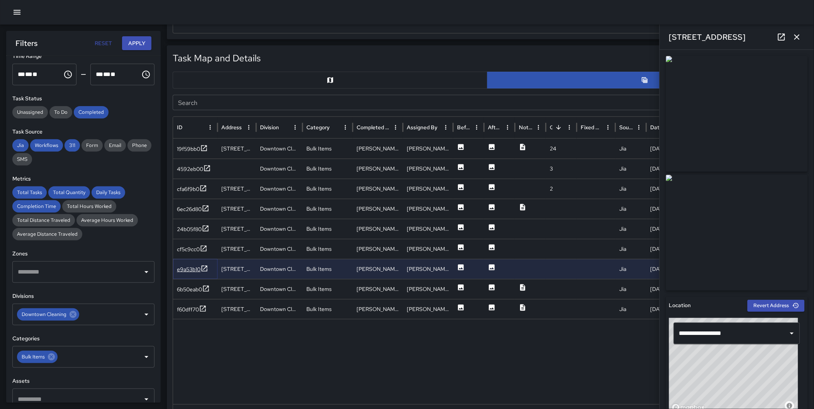
click at [203, 267] on icon at bounding box center [204, 269] width 8 height 8
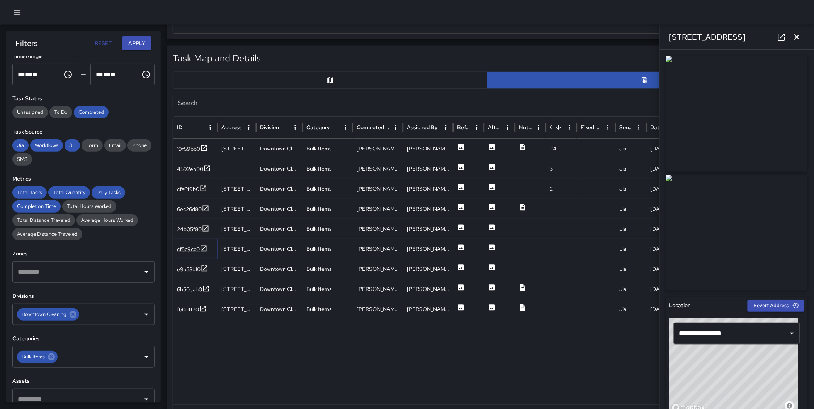
click at [204, 249] on icon at bounding box center [204, 249] width 8 height 8
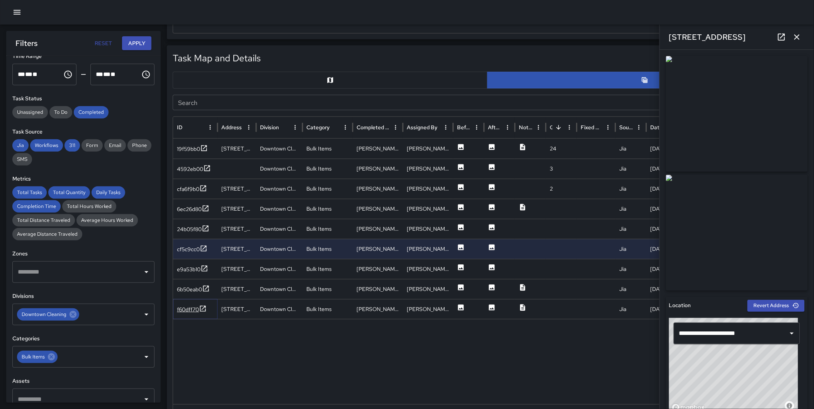
click at [205, 308] on icon at bounding box center [203, 309] width 8 height 8
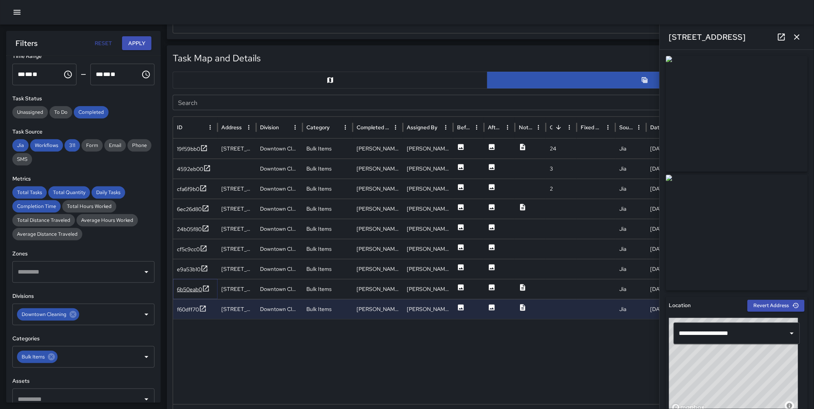
click at [205, 288] on icon at bounding box center [206, 289] width 8 height 8
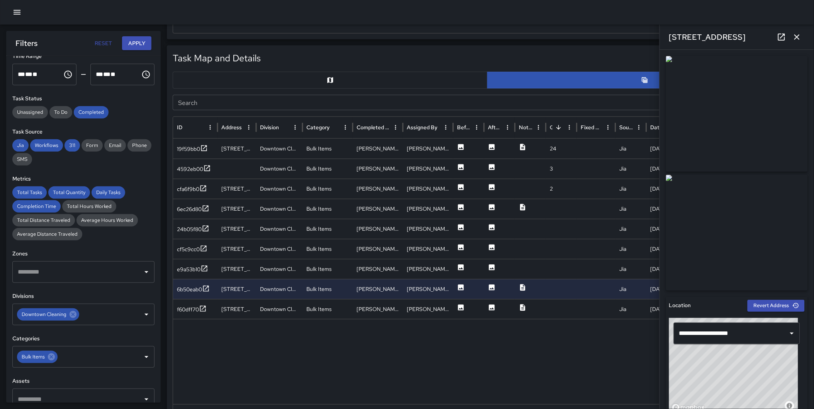
click at [795, 34] on icon "button" at bounding box center [796, 36] width 9 height 9
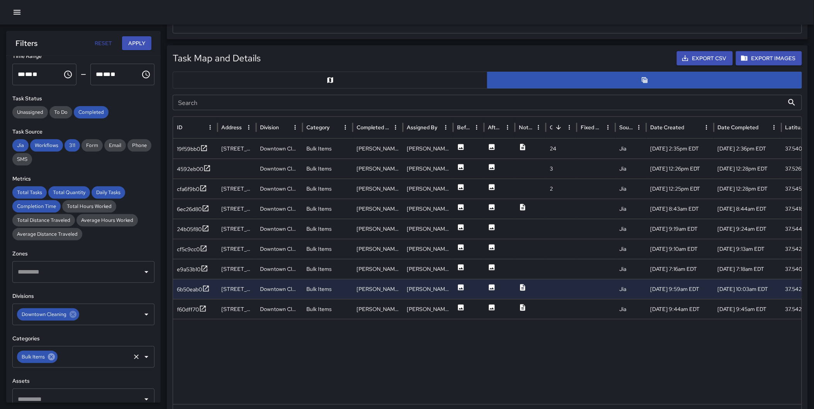
click at [50, 355] on icon at bounding box center [51, 357] width 8 height 8
click at [50, 355] on input "text" at bounding box center [78, 357] width 124 height 15
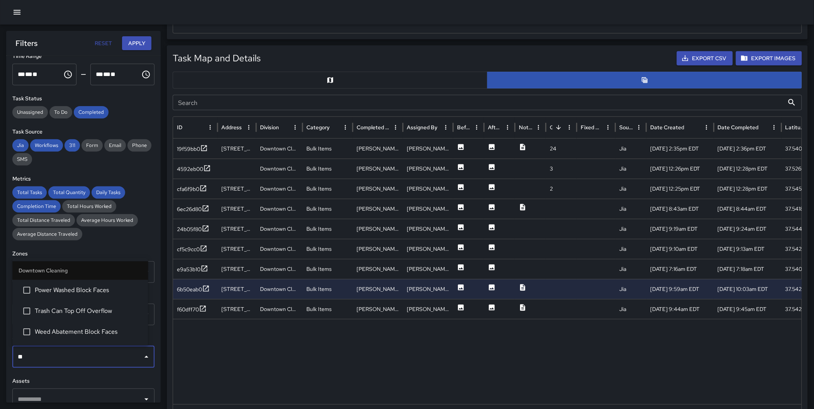
type input "***"
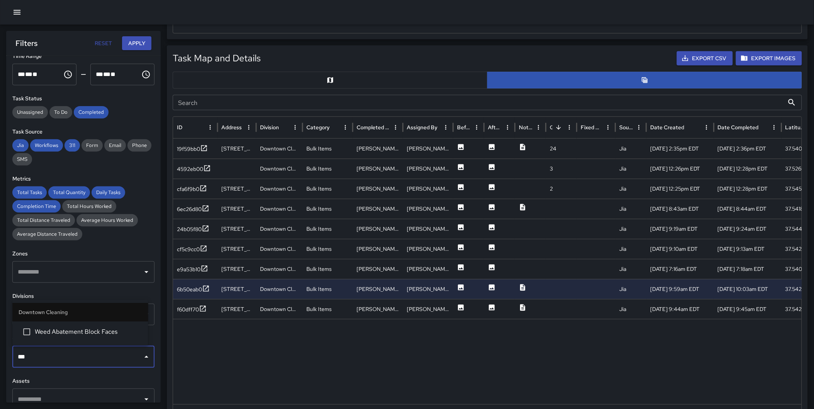
click at [75, 330] on span "Weed Abatement Block Faces" at bounding box center [88, 332] width 107 height 9
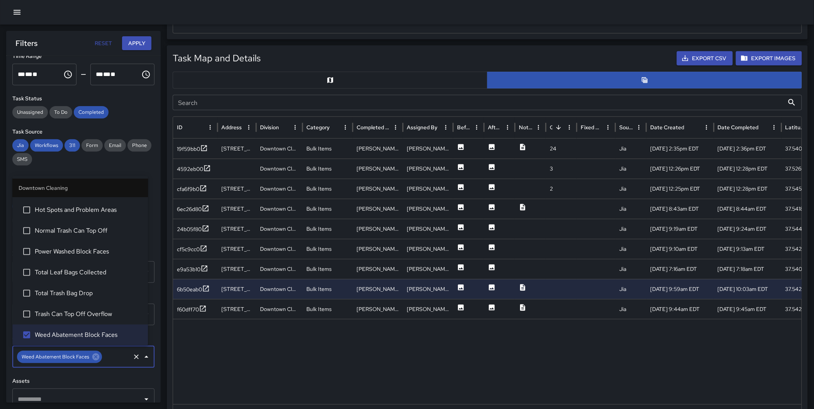
click at [143, 42] on button "Apply" at bounding box center [136, 43] width 29 height 14
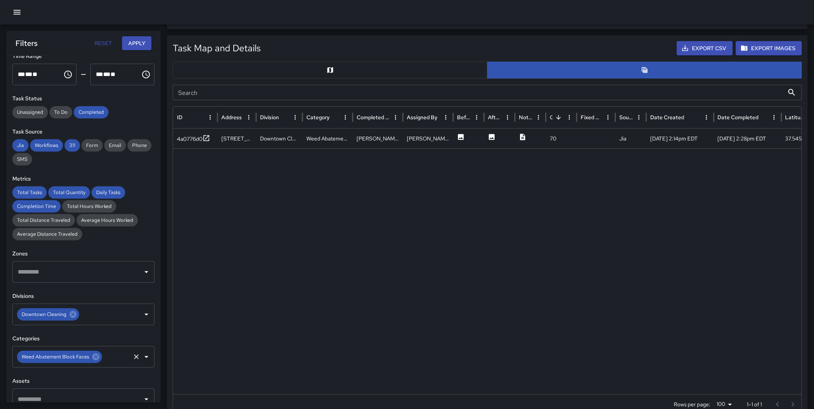
scroll to position [367, 0]
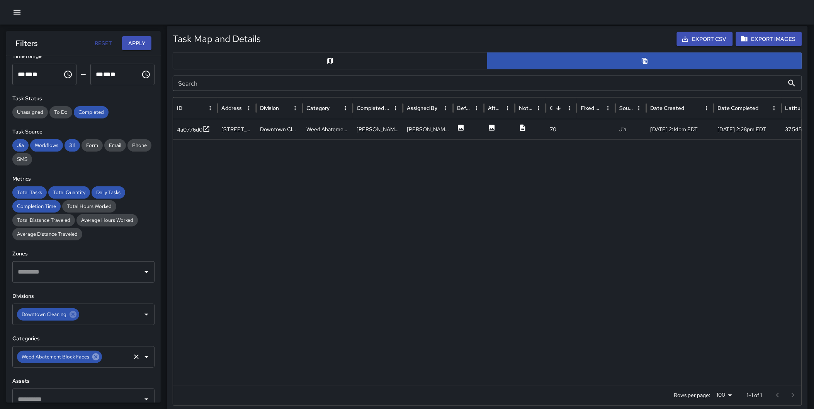
click at [93, 358] on icon at bounding box center [95, 357] width 7 height 7
click at [138, 40] on button "Apply" at bounding box center [136, 43] width 29 height 14
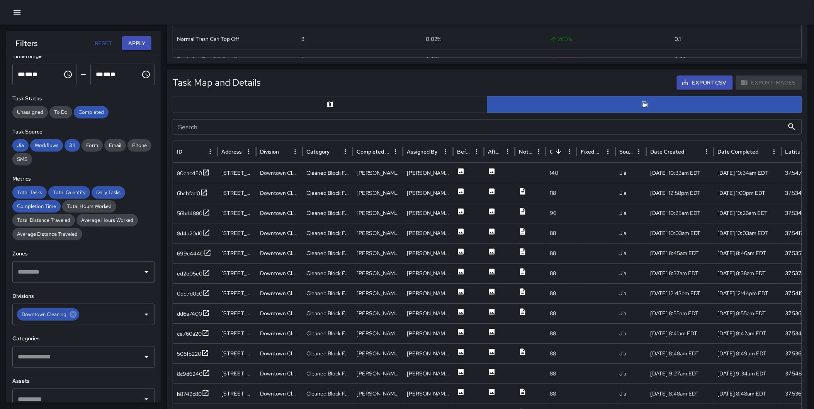
scroll to position [327, 0]
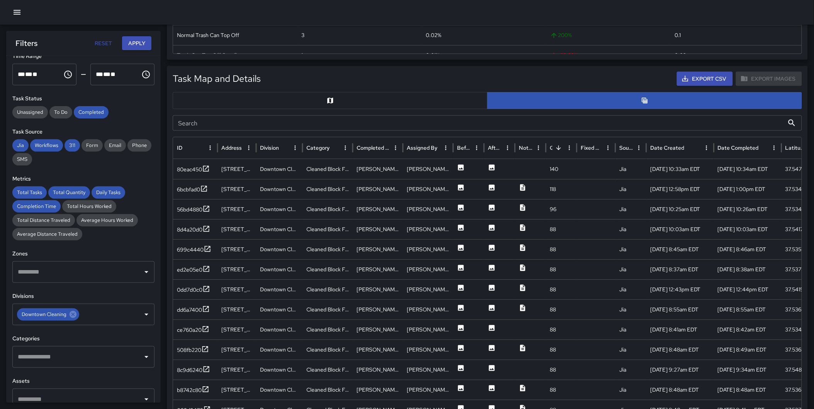
click at [73, 362] on input "text" at bounding box center [78, 357] width 124 height 15
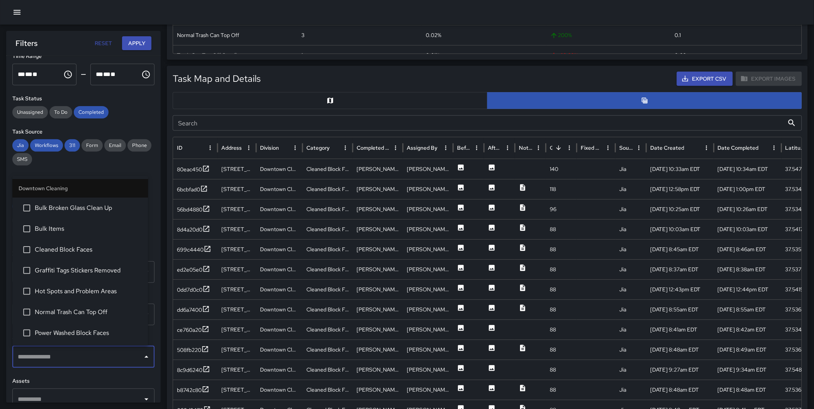
type input "*"
click at [95, 209] on span "Bulk Broken Glass Clean Up" at bounding box center [88, 207] width 107 height 9
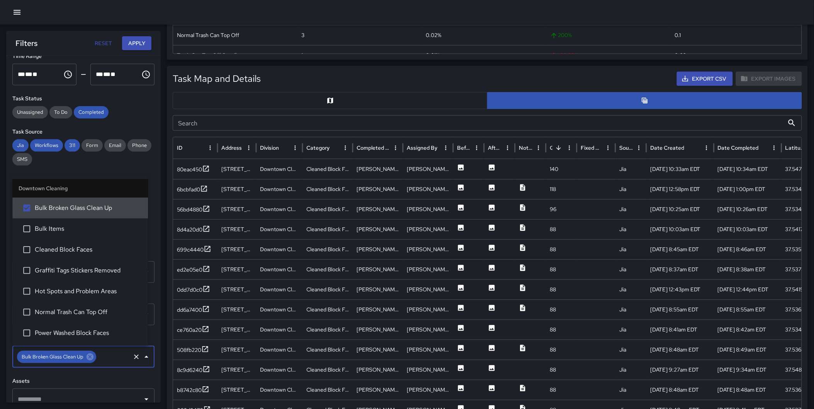
click at [140, 41] on button "Apply" at bounding box center [136, 43] width 29 height 14
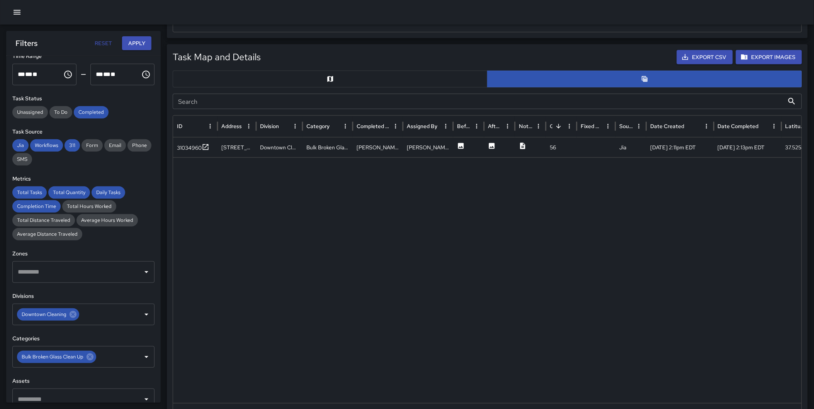
scroll to position [350, 0]
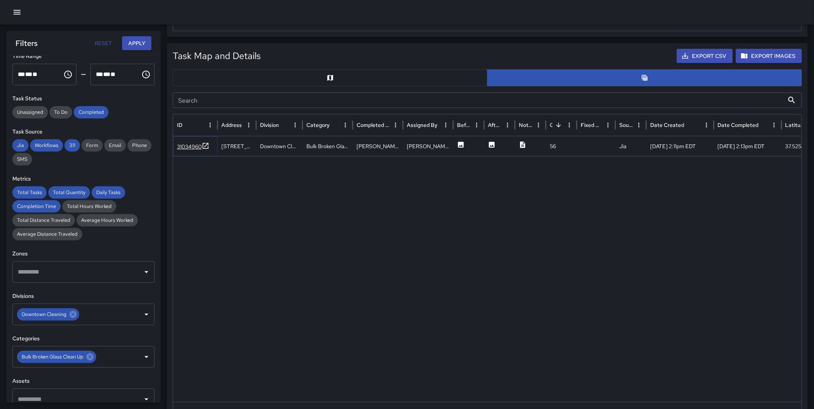
click at [206, 148] on icon at bounding box center [206, 146] width 6 height 6
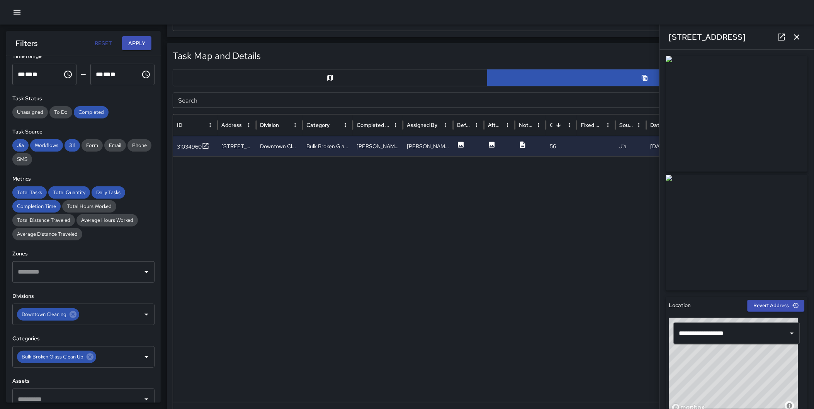
click at [799, 37] on icon "button" at bounding box center [796, 36] width 9 height 9
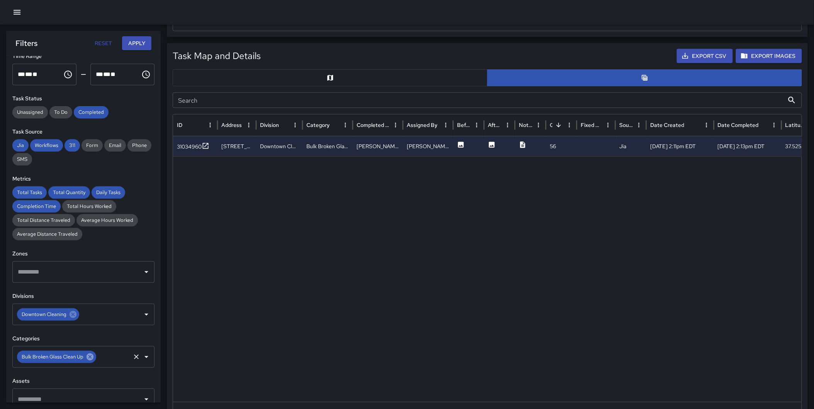
click at [93, 356] on icon at bounding box center [89, 357] width 7 height 7
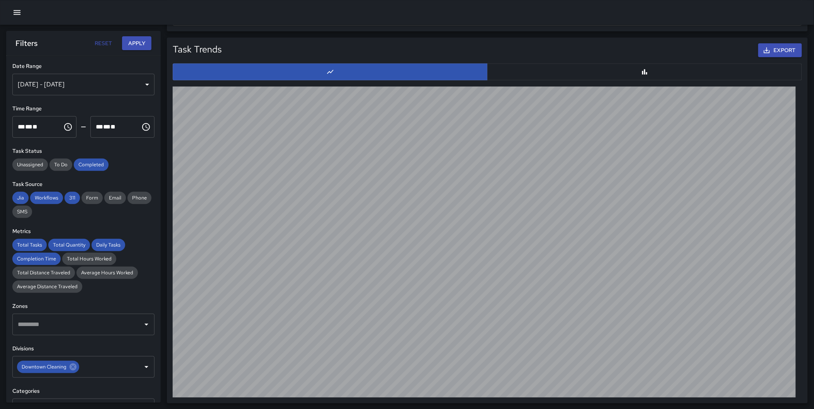
scroll to position [0, 0]
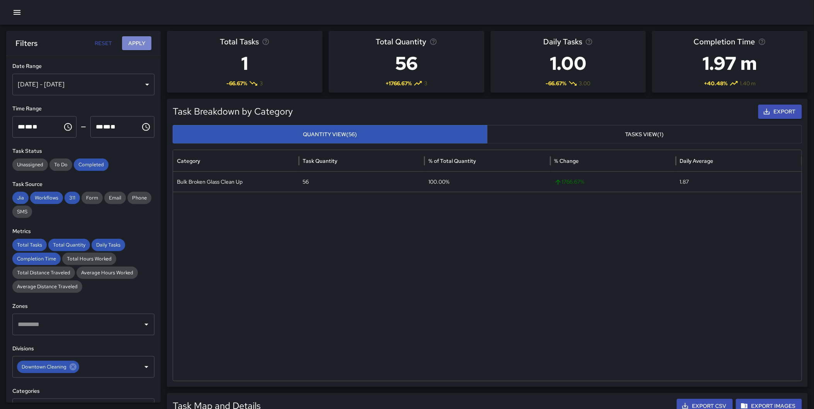
click at [134, 37] on button "Apply" at bounding box center [136, 43] width 29 height 14
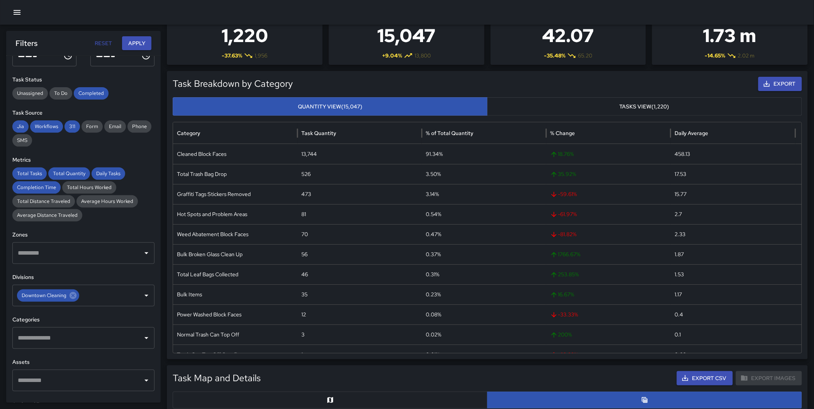
scroll to position [75, 0]
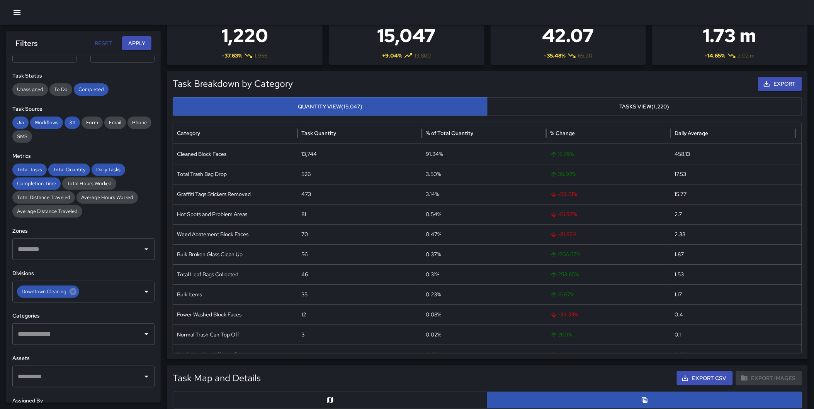
click at [51, 334] on input "text" at bounding box center [78, 334] width 124 height 15
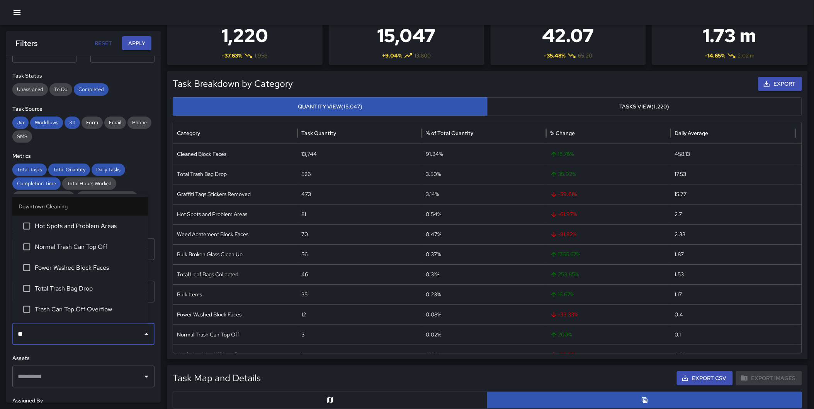
type input "***"
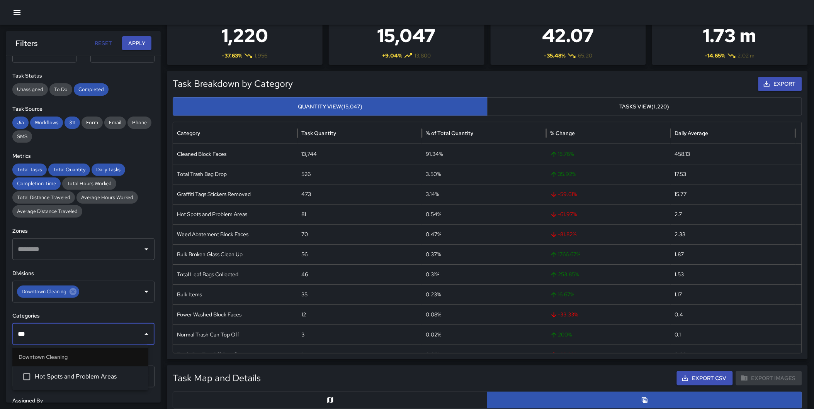
click at [78, 375] on span "Hot Spots and Problem Areas" at bounding box center [88, 377] width 107 height 9
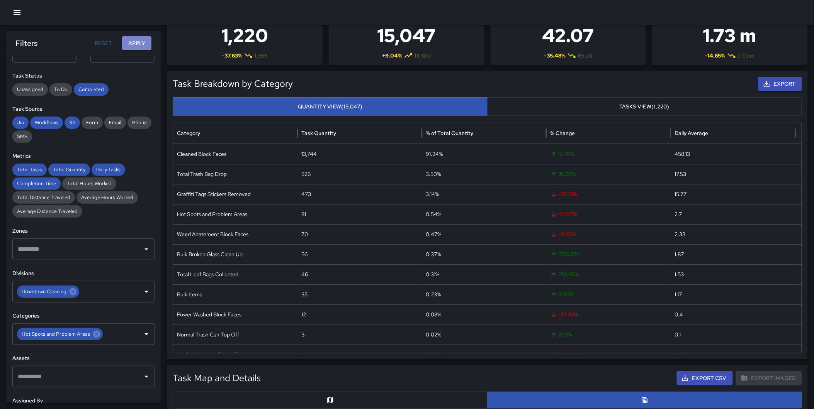
click at [137, 41] on button "Apply" at bounding box center [136, 43] width 29 height 14
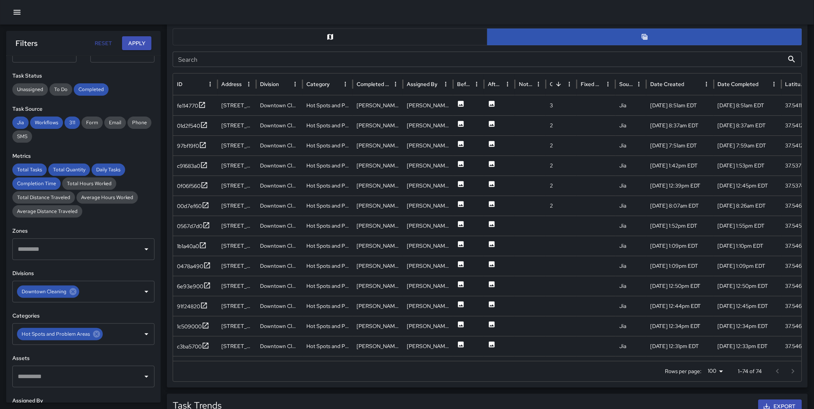
scroll to position [400, 0]
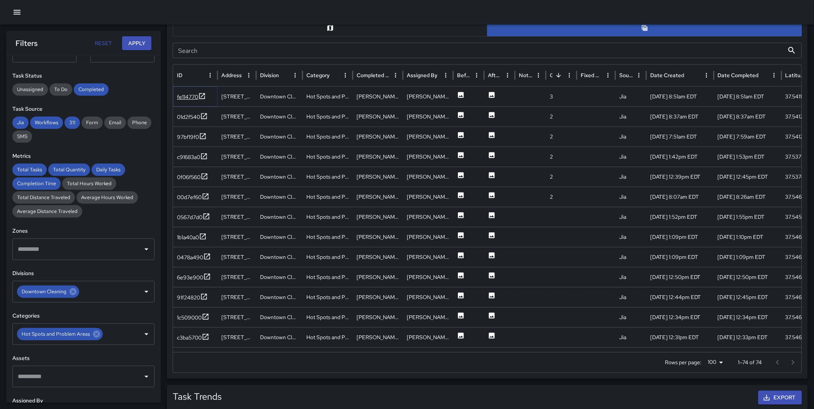
click at [199, 93] on icon at bounding box center [202, 96] width 8 height 8
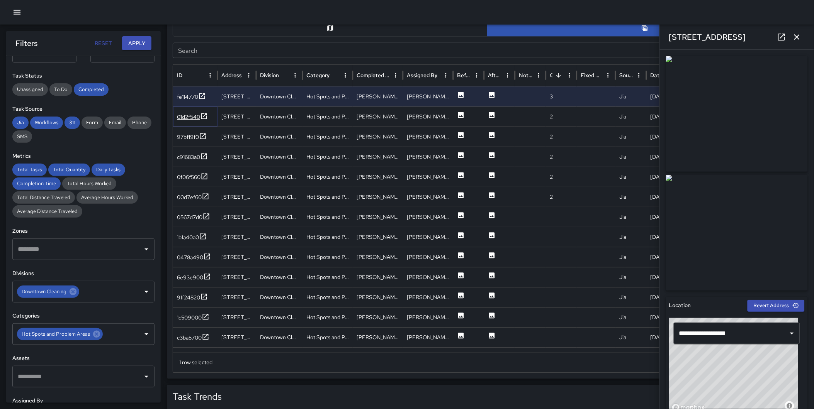
click at [203, 117] on icon at bounding box center [204, 116] width 8 height 8
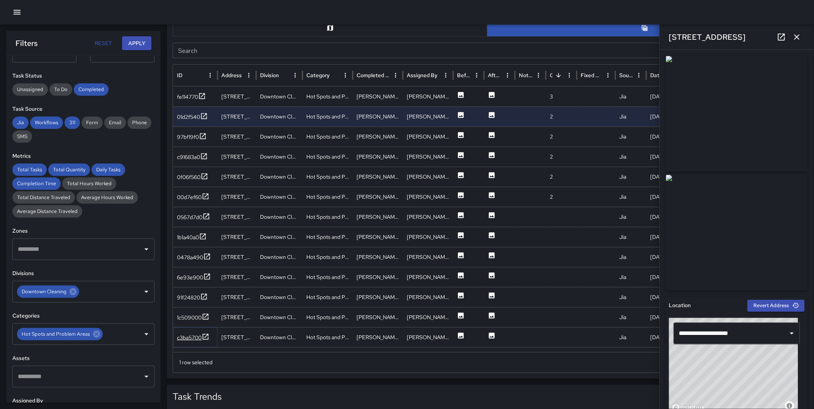
click at [207, 335] on icon at bounding box center [206, 337] width 6 height 6
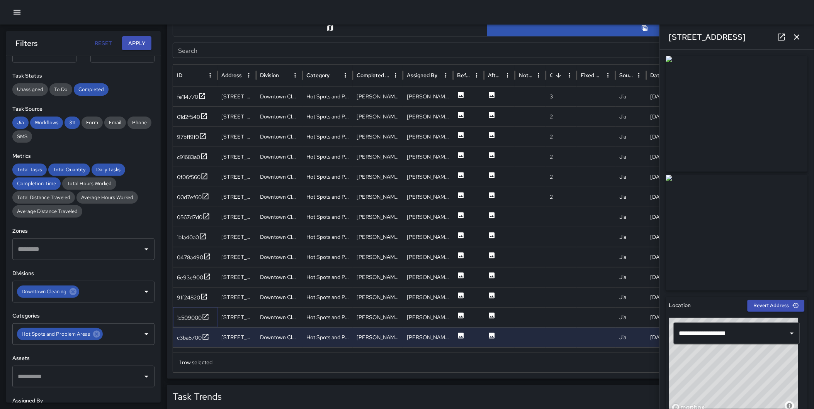
click at [206, 319] on icon at bounding box center [206, 317] width 6 height 6
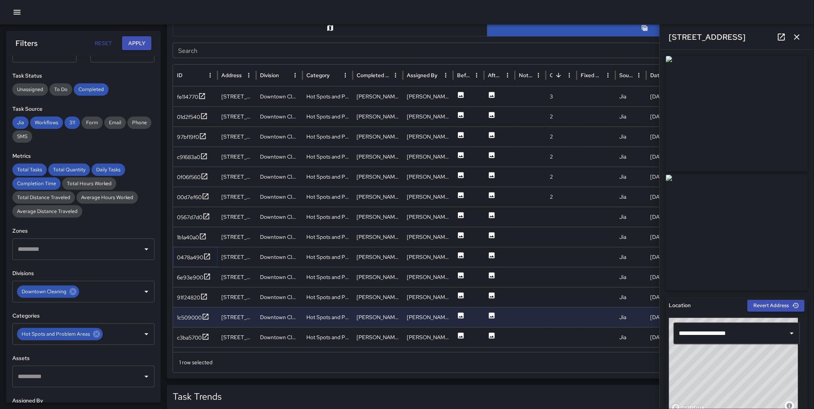
click at [205, 254] on icon at bounding box center [207, 257] width 6 height 6
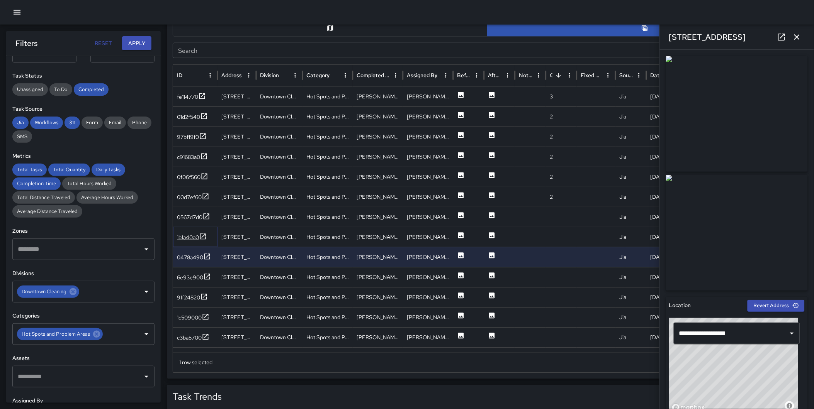
click at [202, 237] on icon at bounding box center [203, 237] width 6 height 6
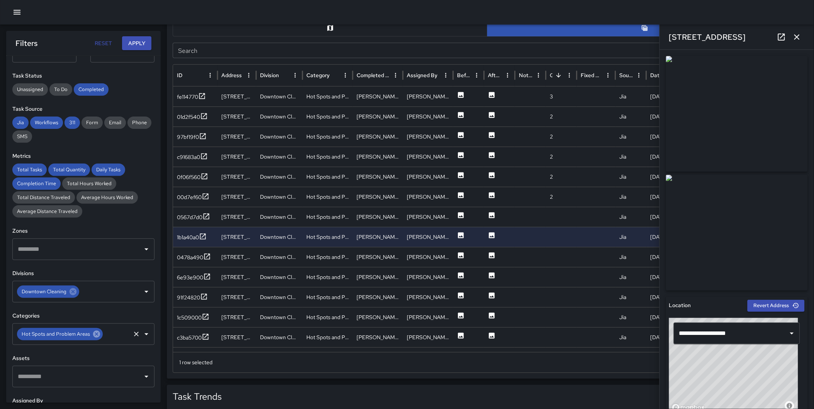
click at [95, 336] on icon at bounding box center [96, 334] width 7 height 7
click at [133, 42] on button "Apply" at bounding box center [136, 43] width 29 height 14
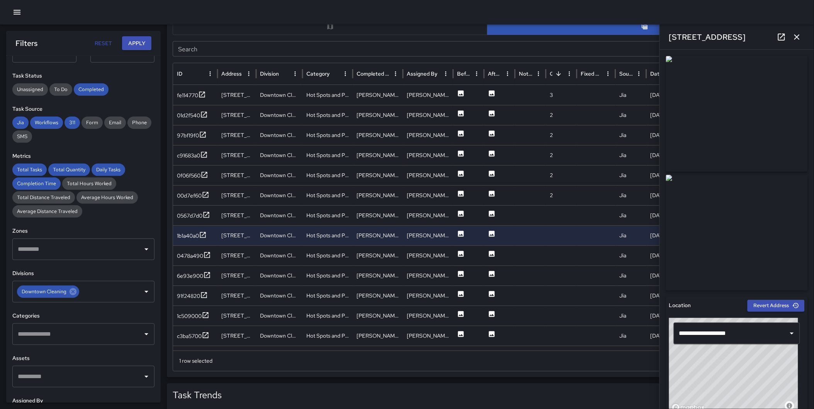
scroll to position [398, 0]
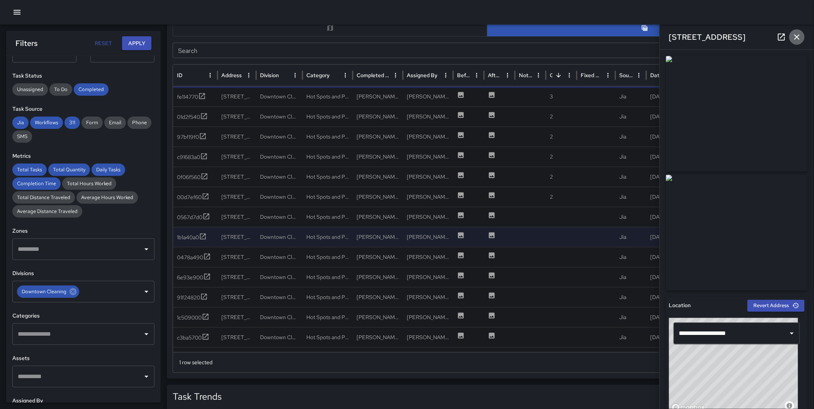
click at [795, 33] on icon "button" at bounding box center [796, 36] width 9 height 9
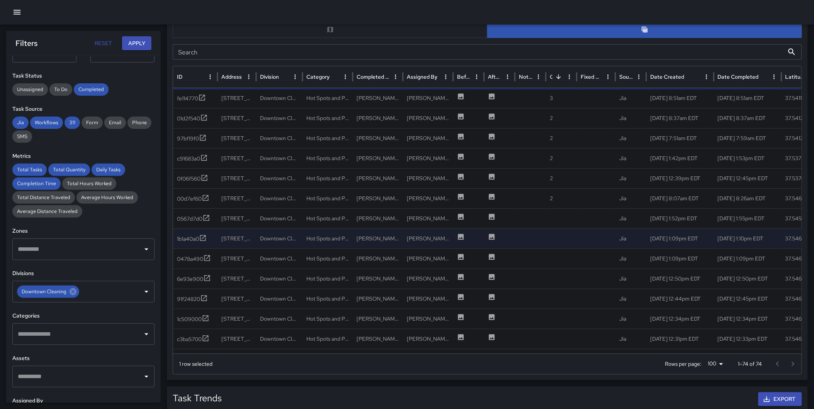
scroll to position [400, 0]
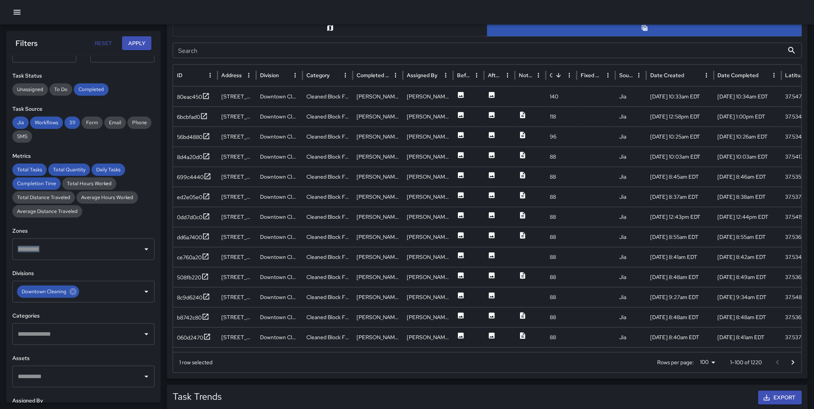
drag, startPoint x: 161, startPoint y: 263, endPoint x: 157, endPoint y: 233, distance: 30.7
click at [157, 233] on div "**********" at bounding box center [83, 229] width 154 height 347
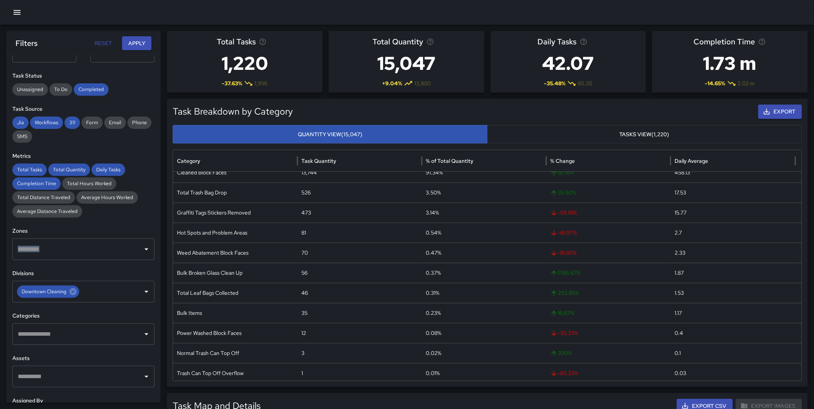
scroll to position [10, 0]
click at [59, 333] on input "text" at bounding box center [78, 334] width 124 height 15
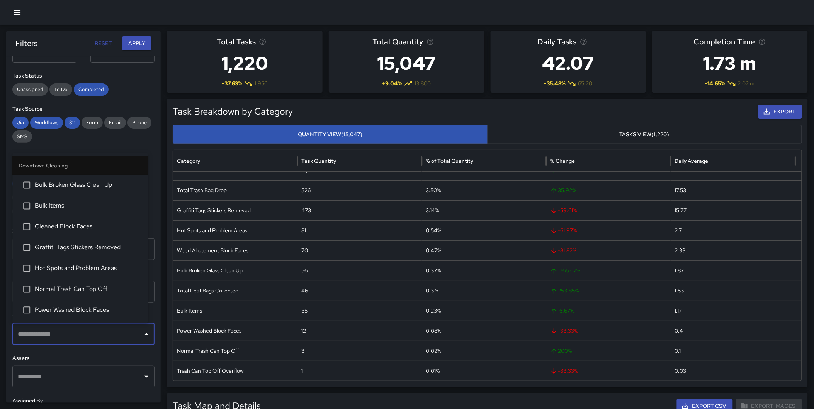
click at [68, 311] on span "Power Washed Block Faces" at bounding box center [88, 310] width 107 height 9
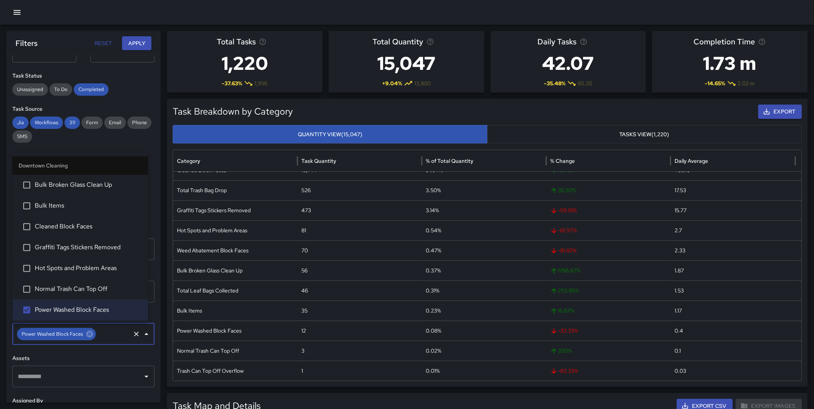
click at [136, 40] on button "Apply" at bounding box center [136, 43] width 29 height 14
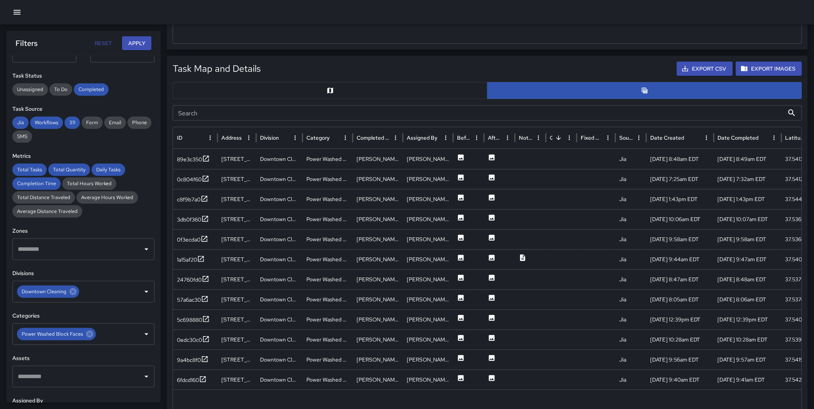
scroll to position [339, 0]
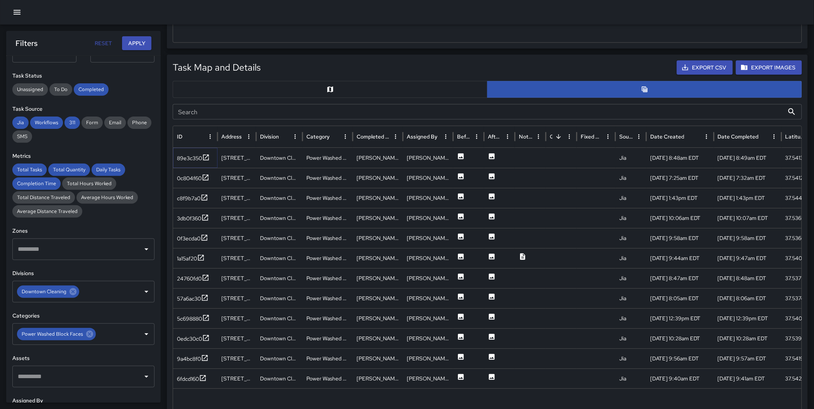
drag, startPoint x: 203, startPoint y: 154, endPoint x: 207, endPoint y: 164, distance: 11.4
click at [203, 154] on icon at bounding box center [206, 158] width 8 height 8
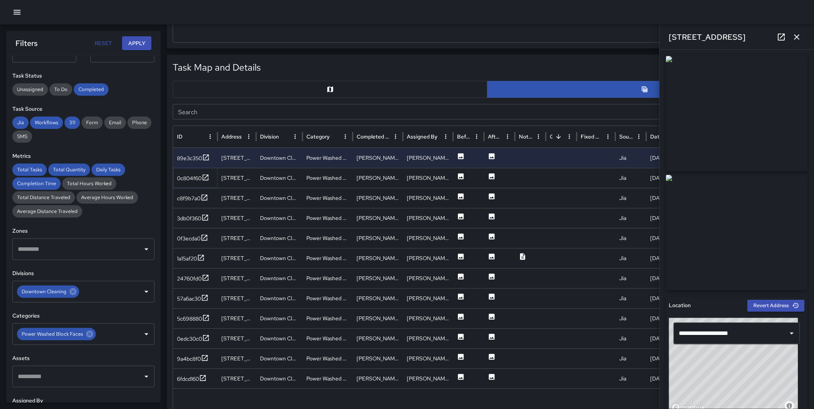
drag, startPoint x: 204, startPoint y: 175, endPoint x: 204, endPoint y: 185, distance: 9.3
click at [204, 176] on icon at bounding box center [206, 178] width 8 height 8
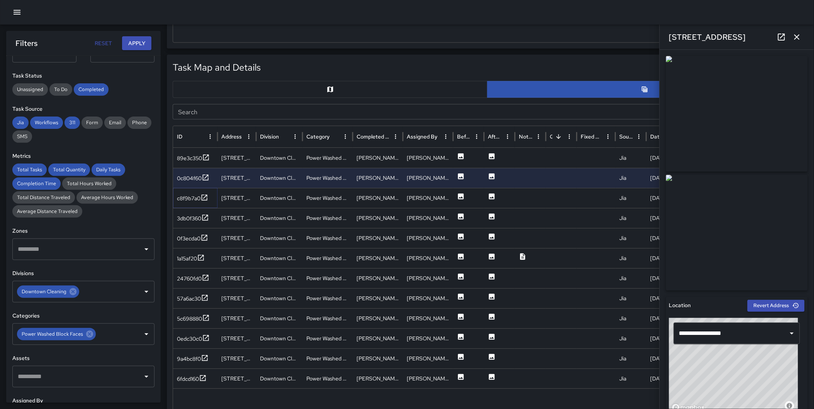
click at [205, 198] on icon at bounding box center [204, 198] width 8 height 8
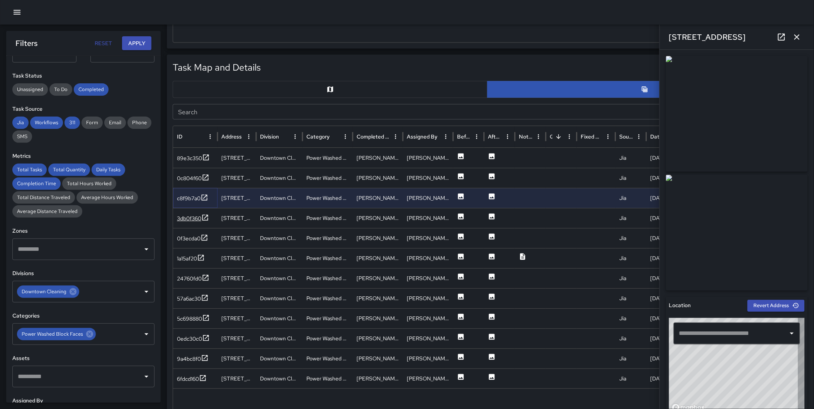
type input "**********"
drag, startPoint x: 202, startPoint y: 378, endPoint x: 202, endPoint y: 365, distance: 13.9
click at [202, 378] on icon at bounding box center [203, 379] width 8 height 8
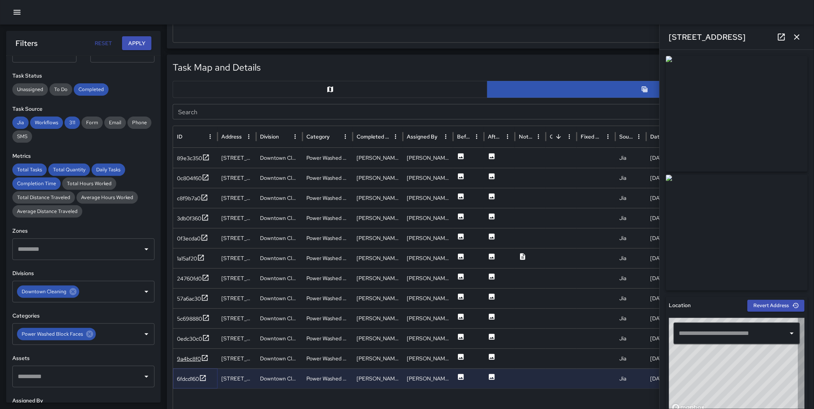
type input "**********"
click at [203, 357] on icon at bounding box center [205, 358] width 8 height 8
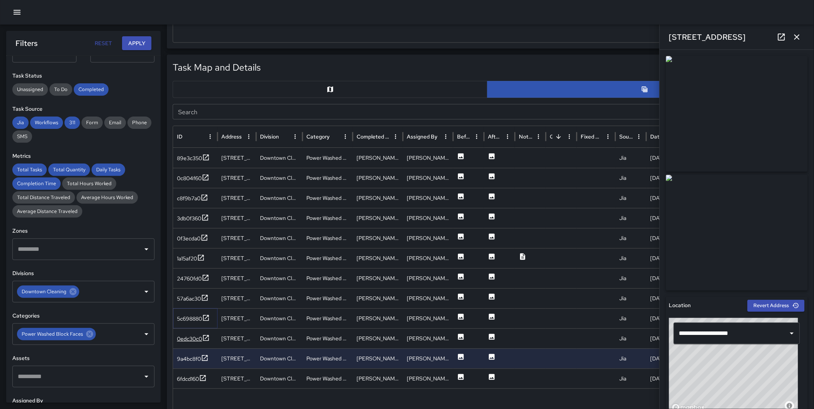
click at [207, 318] on icon at bounding box center [206, 318] width 8 height 8
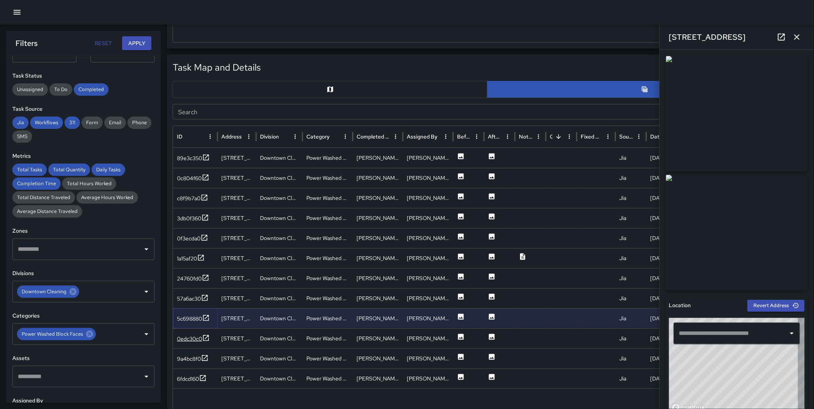
type input "**********"
click at [164, 235] on div "Total Tasks 12 -33.33 % 18 Total Quantity 12 -33.33 % 18 Daily Tasks 3.00 + 50.…" at bounding box center [407, 255] width 814 height 1127
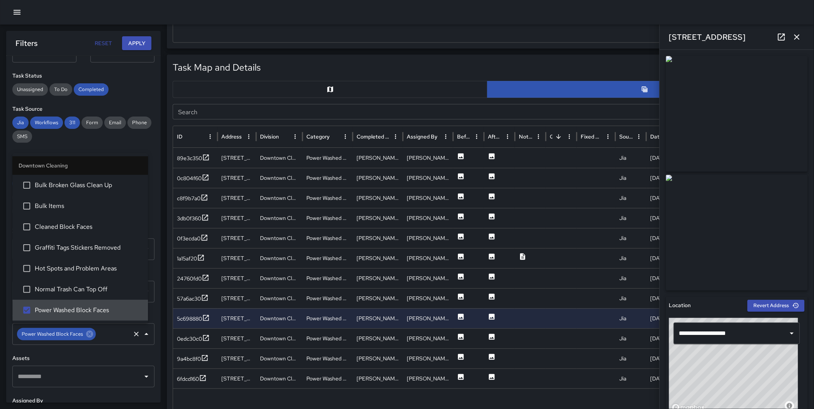
click at [93, 337] on div "Power Washed Block Faces ​" at bounding box center [83, 335] width 142 height 22
click at [90, 334] on icon at bounding box center [89, 334] width 7 height 7
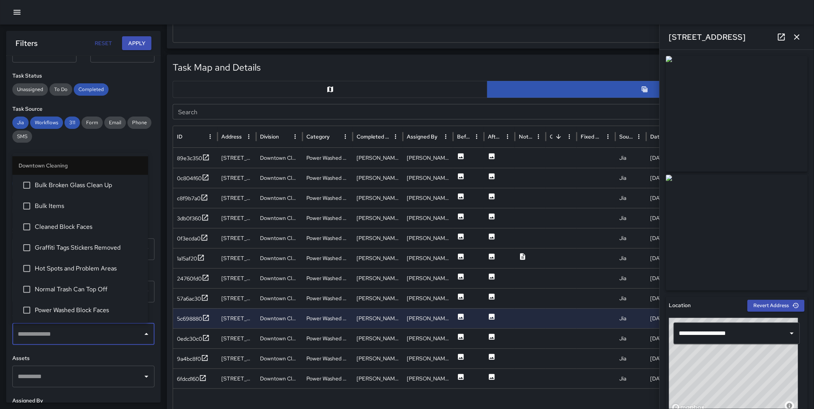
click at [151, 307] on div "**********" at bounding box center [83, 229] width 154 height 347
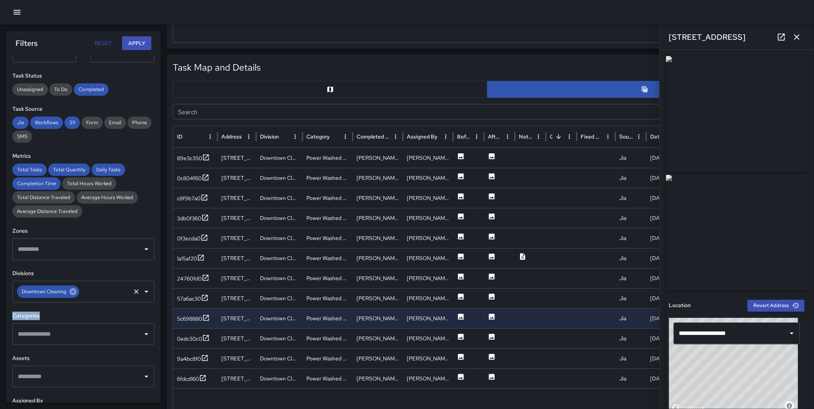
click at [70, 288] on icon at bounding box center [73, 292] width 8 height 8
click at [61, 292] on input "text" at bounding box center [78, 292] width 124 height 15
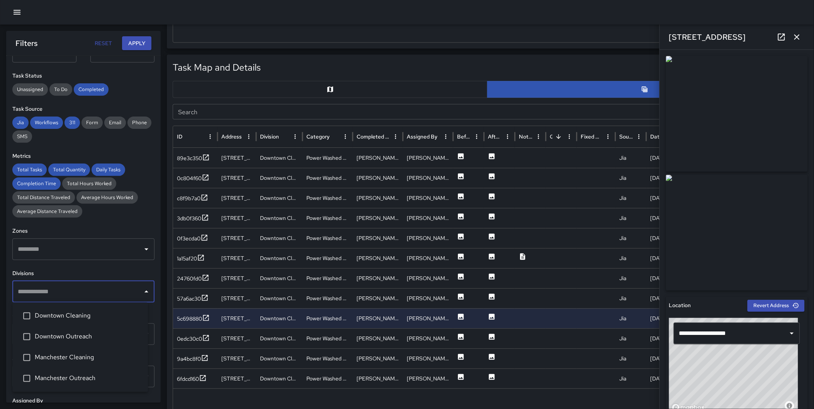
drag, startPoint x: 71, startPoint y: 352, endPoint x: 75, endPoint y: 346, distance: 7.3
click at [71, 352] on li "Manchester Cleaning" at bounding box center [80, 358] width 136 height 21
click at [136, 41] on button "Apply" at bounding box center [136, 43] width 29 height 14
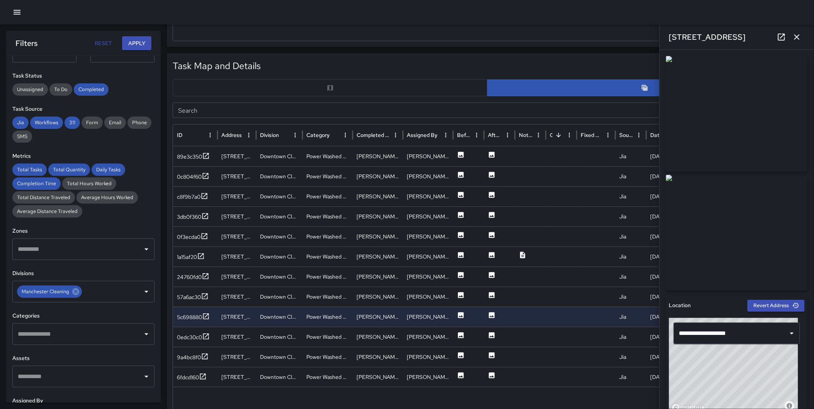
scroll to position [337, 0]
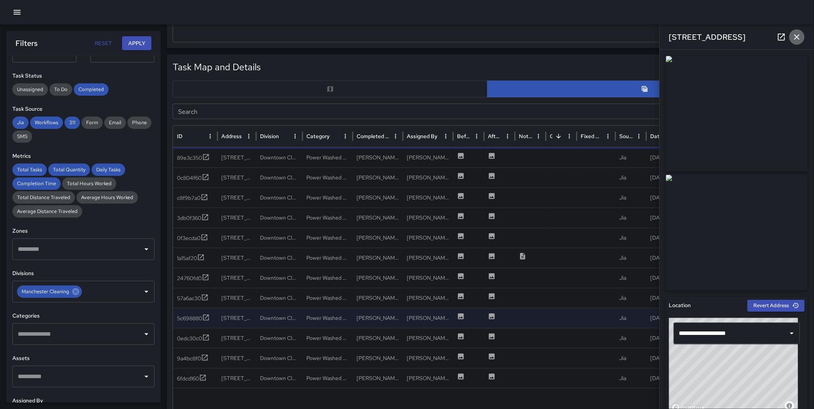
click at [793, 35] on icon "button" at bounding box center [796, 36] width 9 height 9
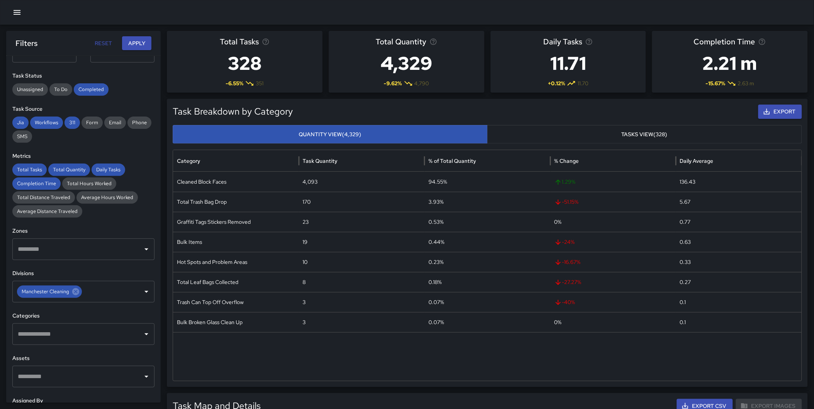
scroll to position [0, 0]
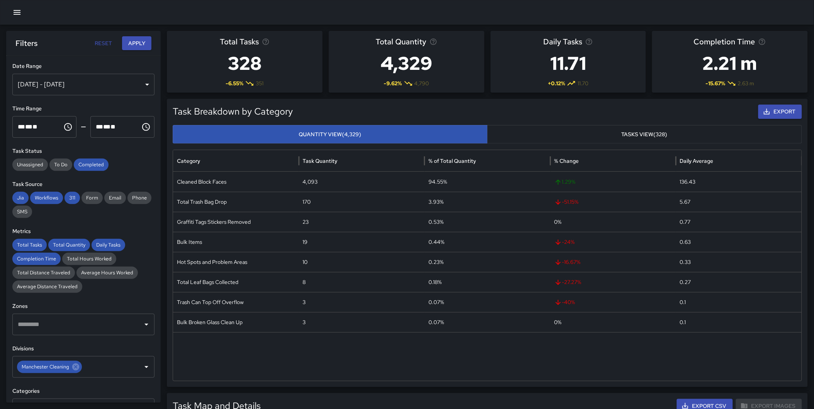
click at [782, 108] on button "Export" at bounding box center [780, 112] width 44 height 14
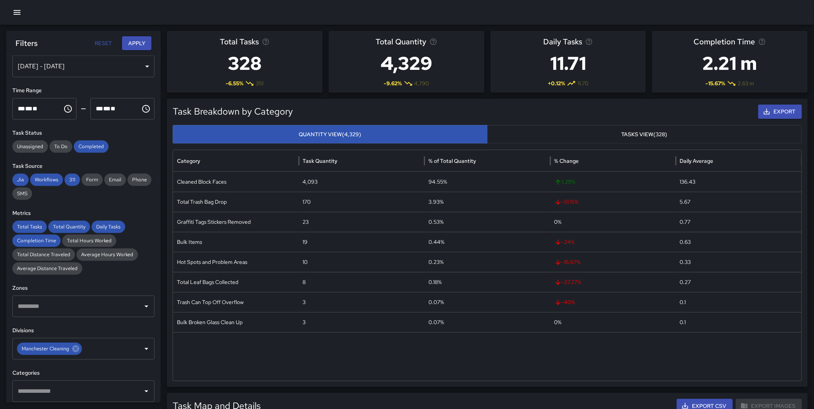
scroll to position [20, 0]
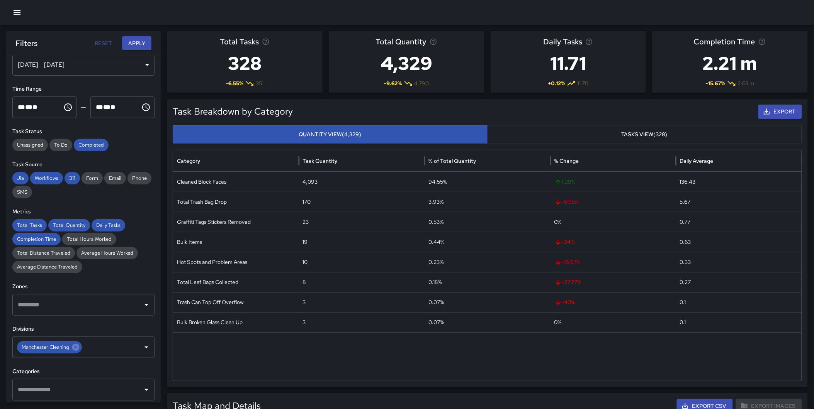
click at [66, 388] on input "text" at bounding box center [78, 390] width 124 height 15
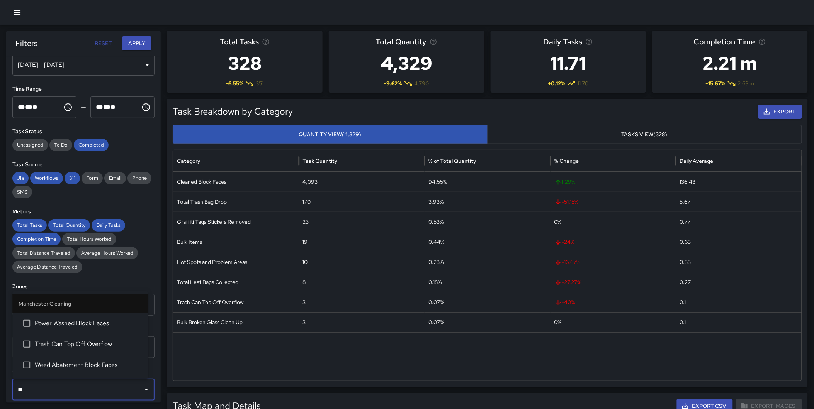
type input "***"
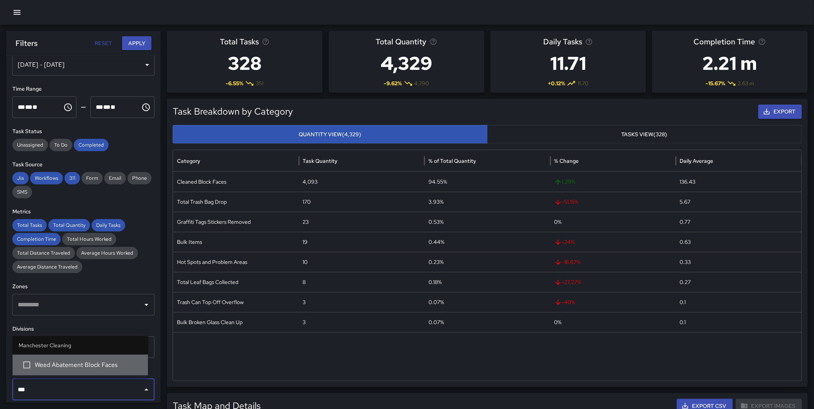
click at [75, 369] on span "Weed Abatement Block Faces" at bounding box center [88, 365] width 107 height 9
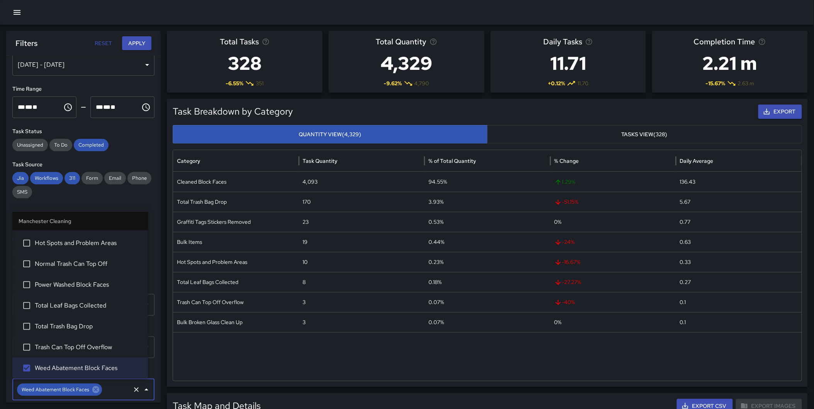
click at [132, 46] on button "Apply" at bounding box center [136, 43] width 29 height 14
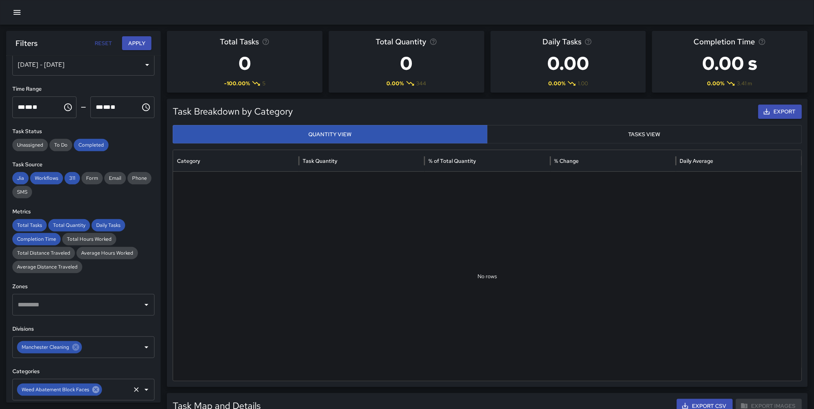
click at [97, 386] on icon at bounding box center [96, 390] width 8 height 8
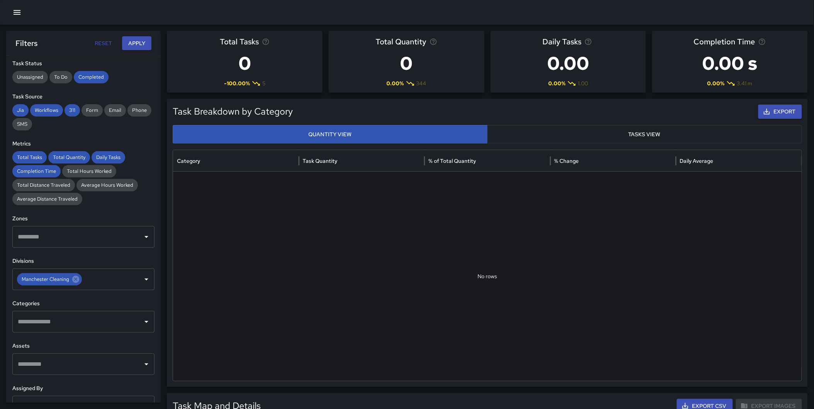
scroll to position [89, 0]
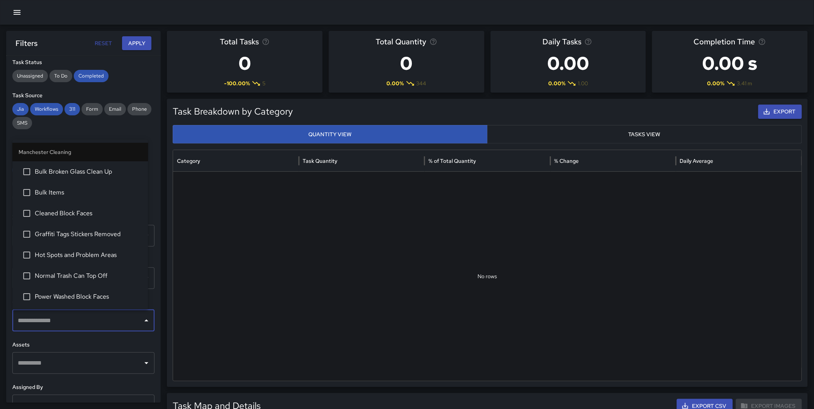
click at [62, 326] on input "text" at bounding box center [78, 321] width 124 height 15
click at [73, 296] on span "Power Washed Block Faces" at bounding box center [88, 296] width 107 height 9
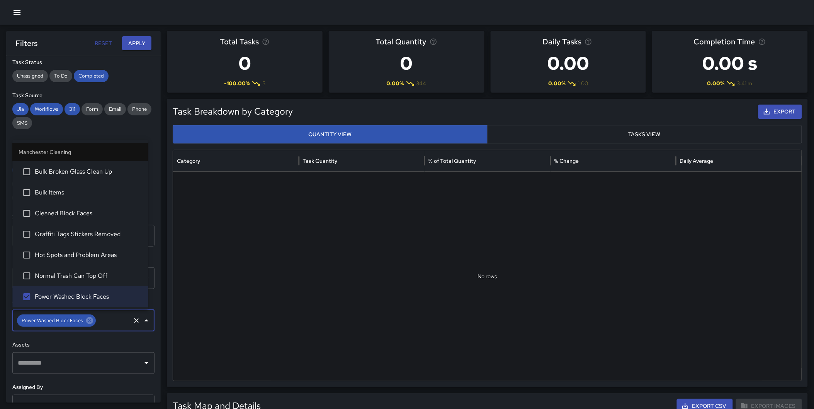
click at [143, 41] on button "Apply" at bounding box center [136, 43] width 29 height 14
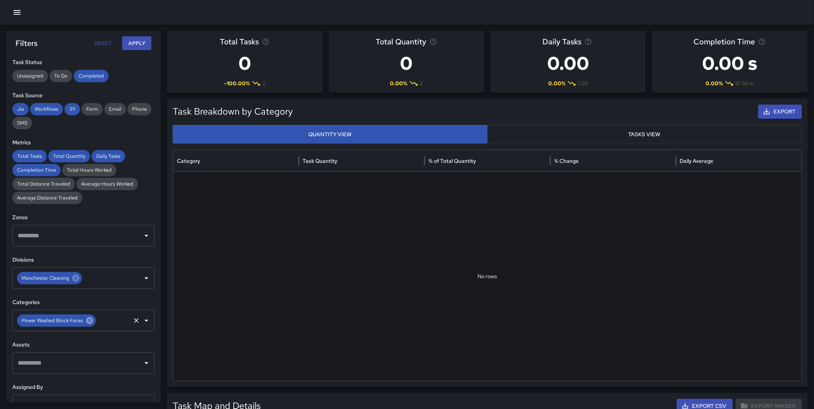
click at [87, 321] on icon at bounding box center [89, 321] width 8 height 8
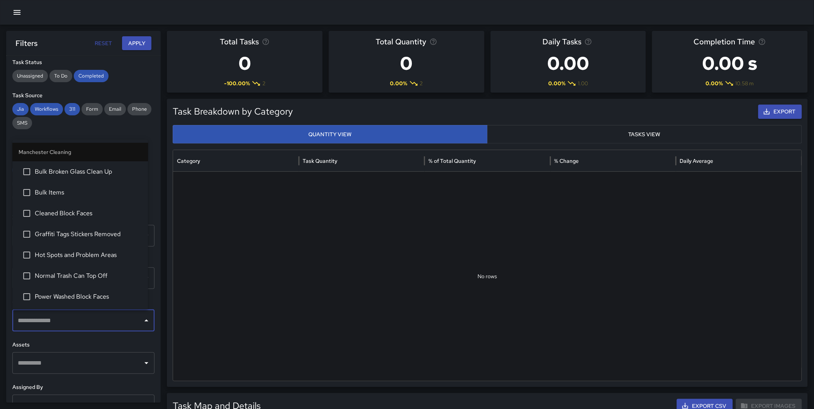
click at [53, 322] on input "text" at bounding box center [78, 321] width 124 height 15
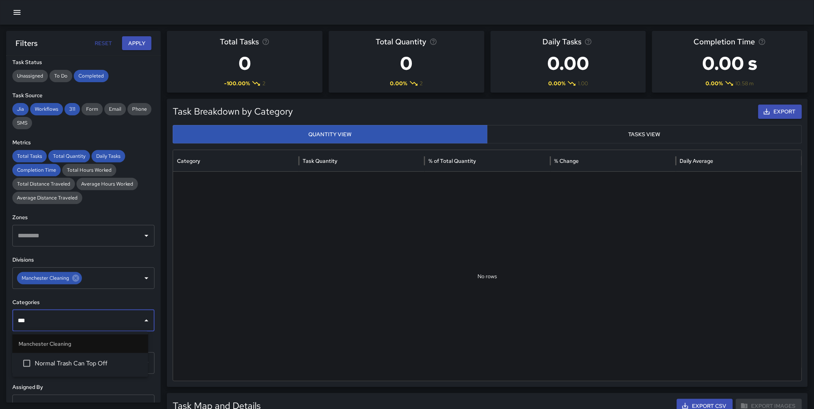
type input "****"
click at [75, 356] on li "Normal Trash Can Top Off" at bounding box center [80, 363] width 136 height 21
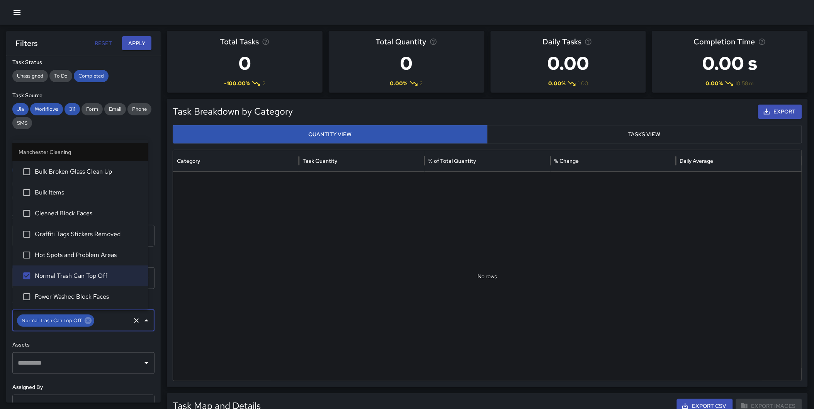
click at [134, 43] on button "Apply" at bounding box center [136, 43] width 29 height 14
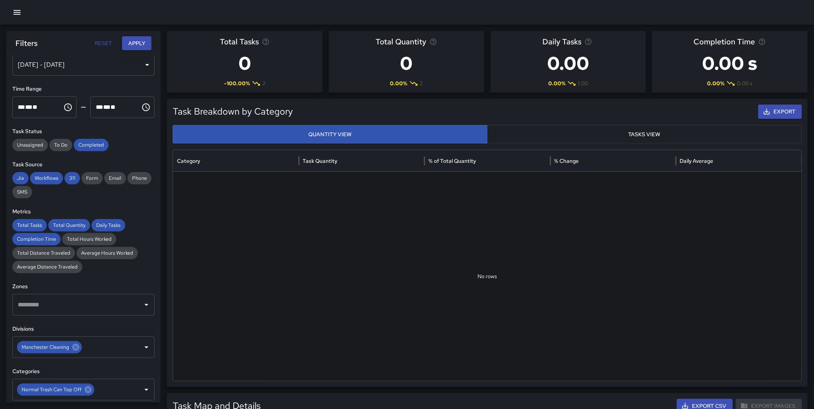
scroll to position [0, 0]
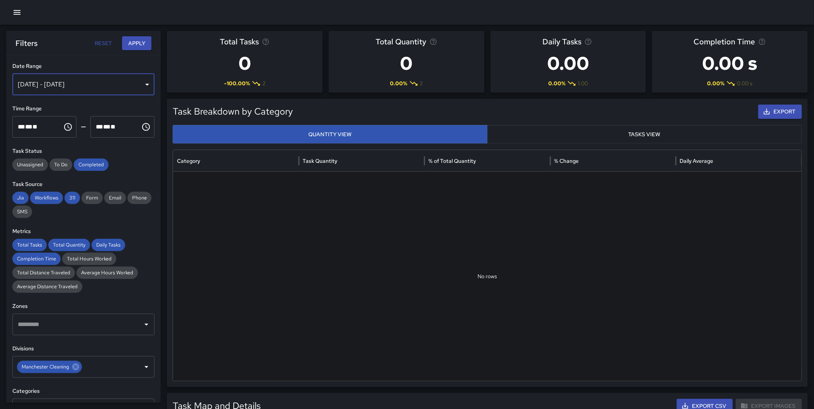
click at [53, 79] on div "[DATE] - [DATE]" at bounding box center [83, 85] width 142 height 22
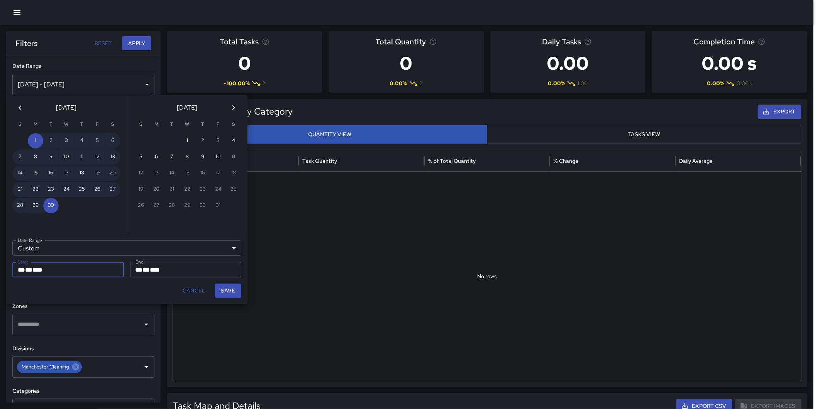
click at [20, 103] on icon "Previous month" at bounding box center [19, 107] width 9 height 9
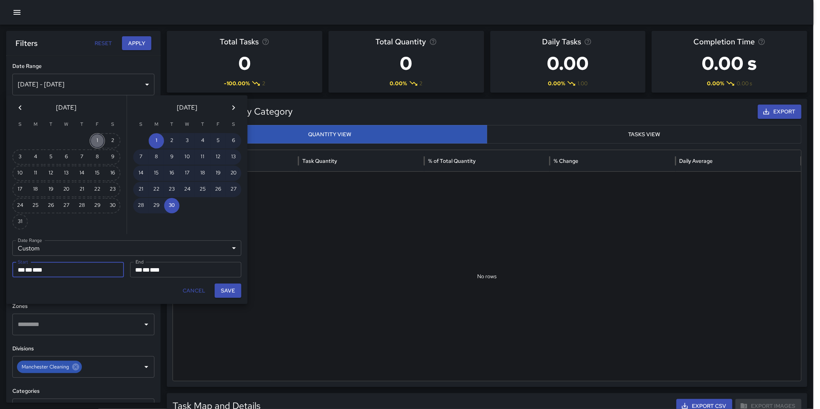
click at [96, 140] on button "1" at bounding box center [97, 140] width 15 height 15
type input "**********"
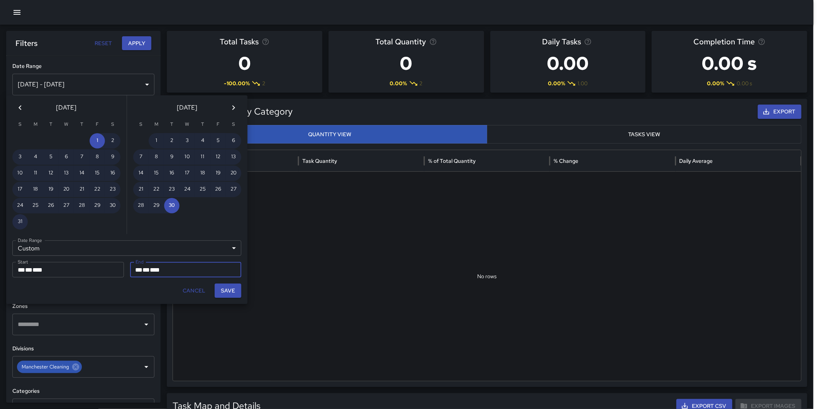
click at [20, 217] on button "31" at bounding box center [19, 221] width 15 height 15
type input "**********"
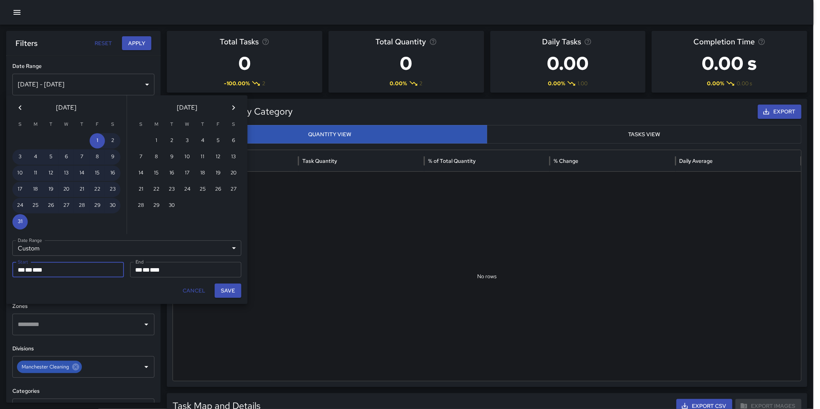
click at [226, 288] on button "Save" at bounding box center [228, 291] width 27 height 14
type input "**********"
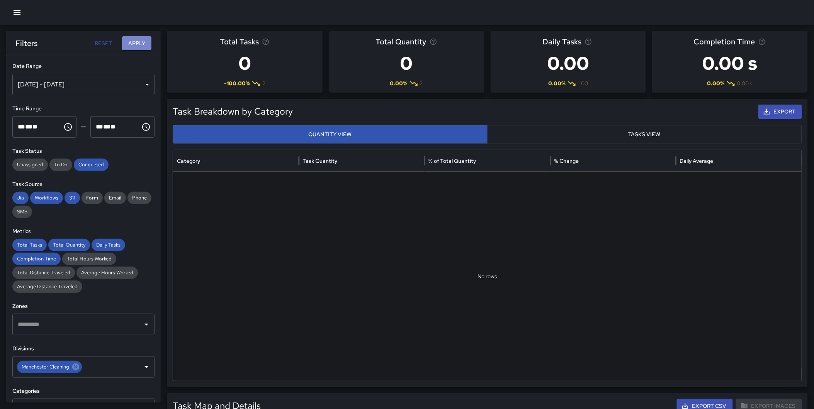
click at [137, 44] on button "Apply" at bounding box center [136, 43] width 29 height 14
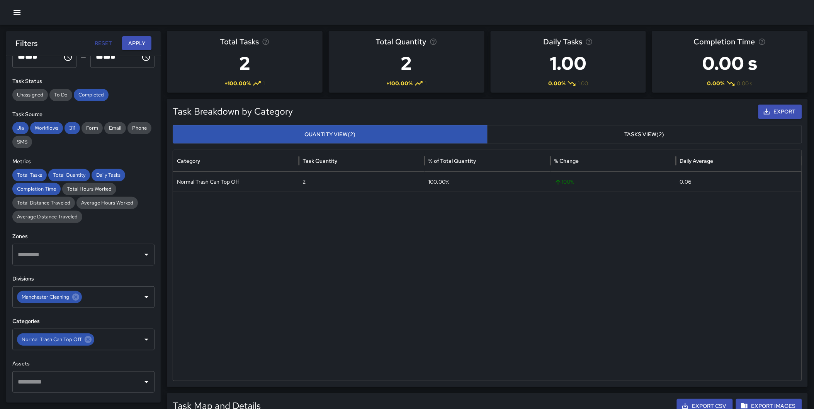
scroll to position [86, 0]
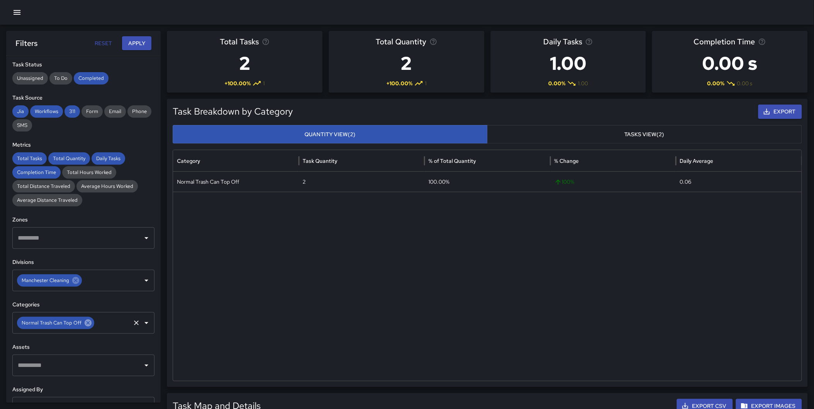
click at [86, 324] on icon at bounding box center [88, 323] width 7 height 7
click at [95, 324] on input "text" at bounding box center [112, 323] width 34 height 15
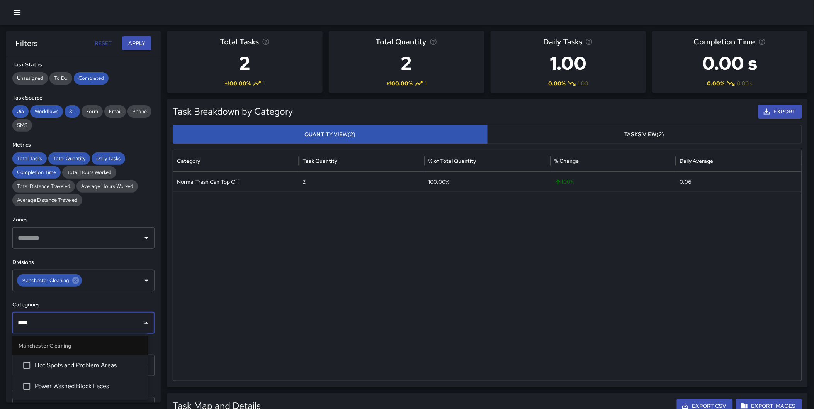
type input "*****"
click at [95, 369] on span "Power Washed Block Faces" at bounding box center [88, 365] width 107 height 9
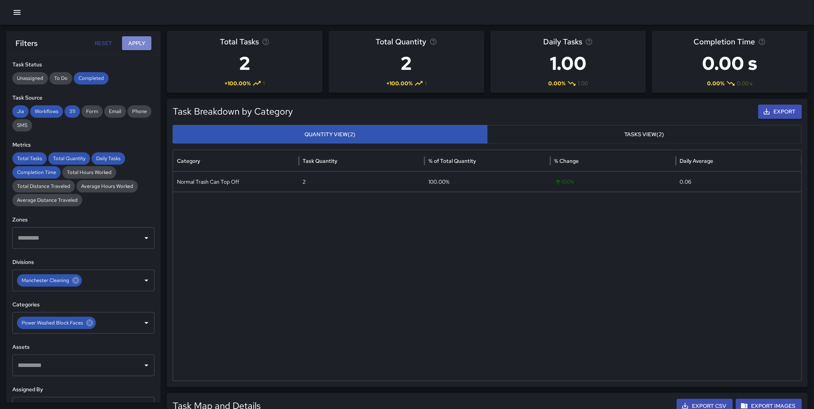
click at [137, 43] on button "Apply" at bounding box center [136, 43] width 29 height 14
click at [88, 322] on icon at bounding box center [89, 323] width 8 height 8
click at [79, 325] on input "text" at bounding box center [78, 323] width 124 height 15
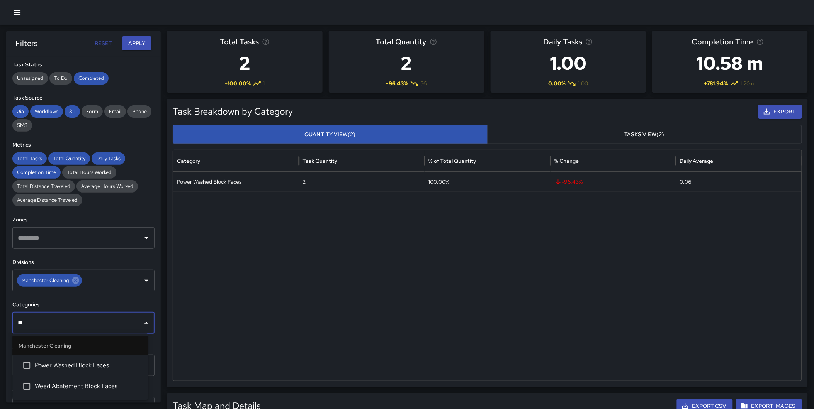
type input "***"
click at [76, 367] on span "Weed Abatement Block Faces" at bounding box center [88, 365] width 107 height 9
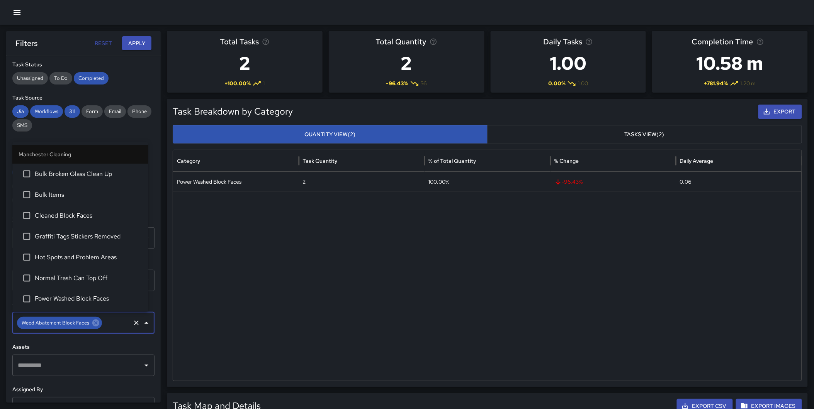
scroll to position [81, 0]
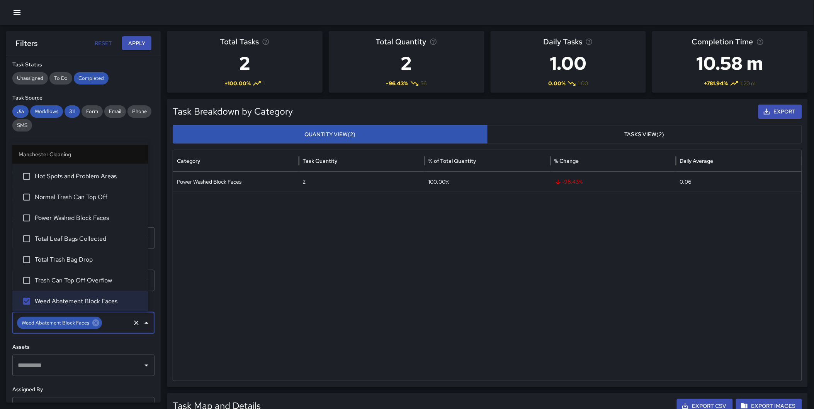
click at [141, 39] on button "Apply" at bounding box center [136, 43] width 29 height 14
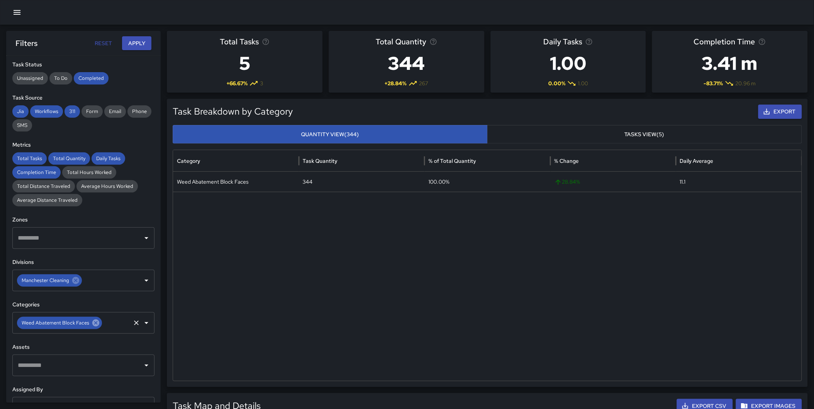
click at [94, 320] on icon at bounding box center [95, 323] width 7 height 7
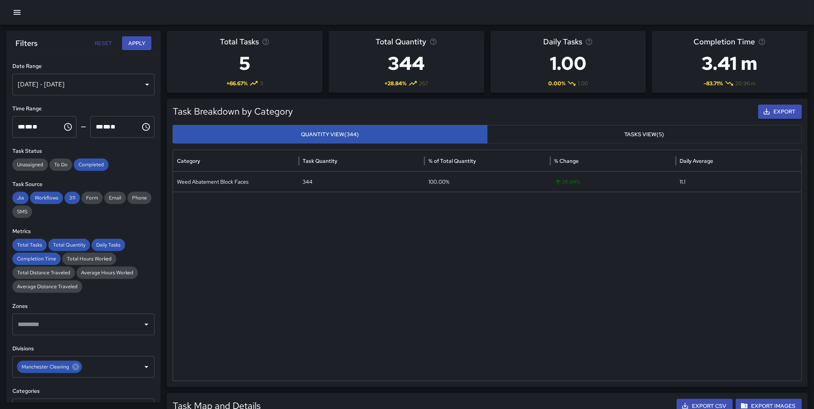
click at [72, 75] on div "Aug 01, 2025 - Aug 31, 2025" at bounding box center [83, 85] width 142 height 22
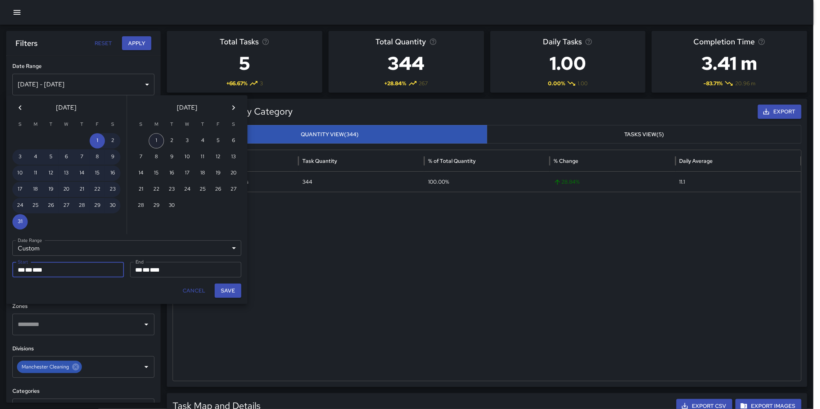
click at [159, 137] on button "1" at bounding box center [156, 140] width 15 height 15
type input "**********"
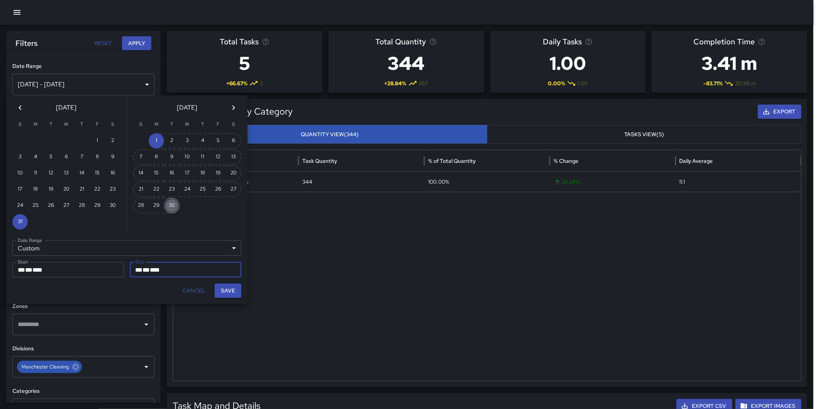
click at [176, 201] on button "30" at bounding box center [171, 205] width 15 height 15
type input "**********"
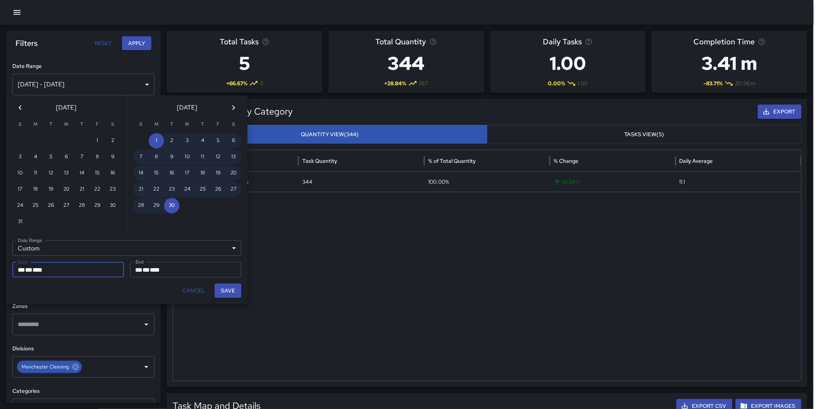
click at [224, 293] on button "Save" at bounding box center [228, 291] width 27 height 14
type input "**********"
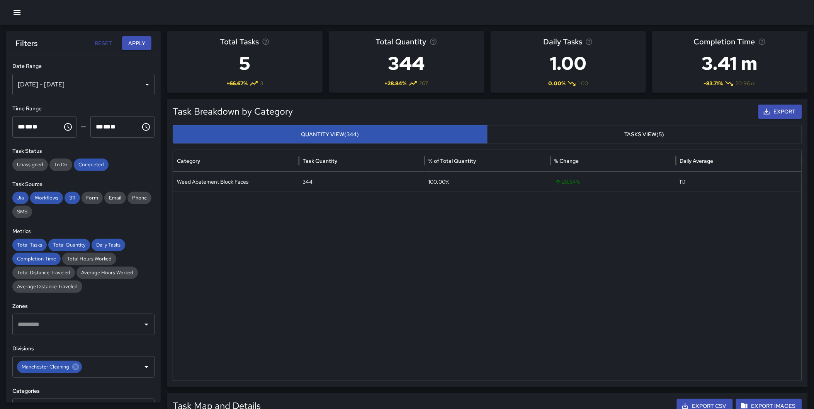
click at [136, 39] on button "Apply" at bounding box center [136, 43] width 29 height 14
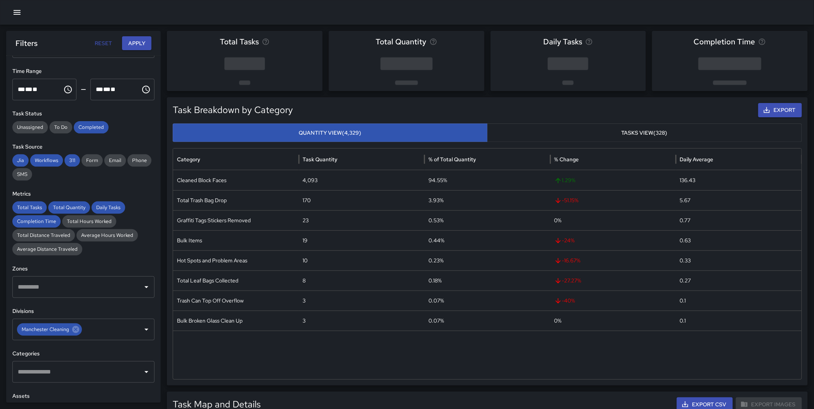
scroll to position [151, 0]
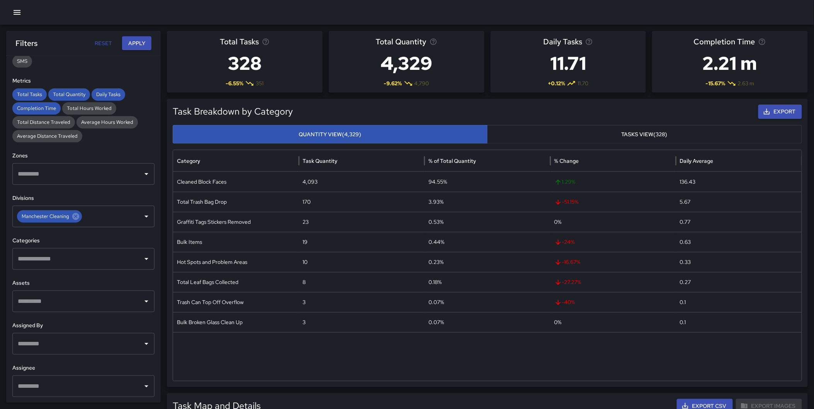
click at [50, 254] on input "text" at bounding box center [78, 259] width 124 height 15
type input "***"
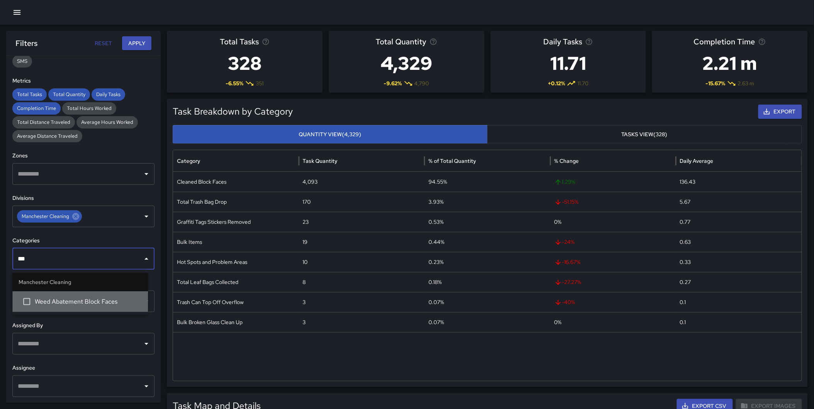
click at [68, 296] on li "Weed Abatement Block Faces" at bounding box center [80, 302] width 136 height 21
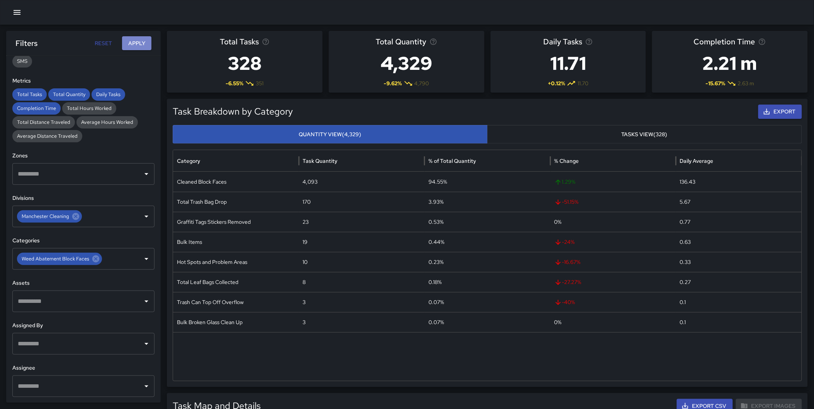
click at [133, 39] on button "Apply" at bounding box center [136, 43] width 29 height 14
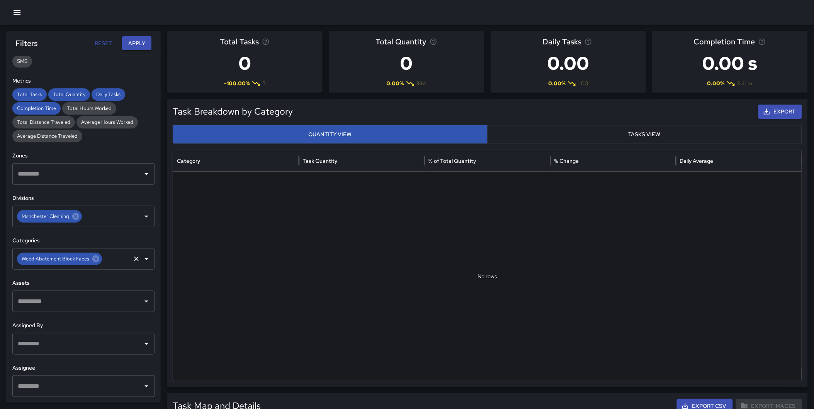
click at [95, 257] on icon at bounding box center [95, 259] width 7 height 7
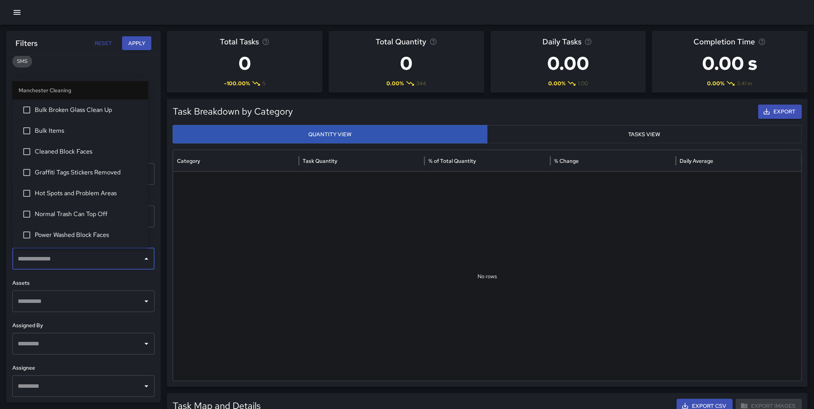
click at [77, 260] on input "text" at bounding box center [78, 259] width 124 height 15
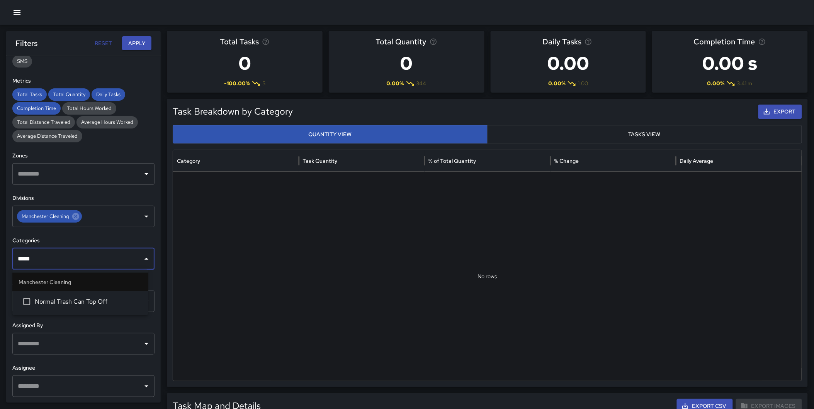
type input "******"
click at [88, 298] on span "Normal Trash Can Top Off" at bounding box center [88, 301] width 107 height 9
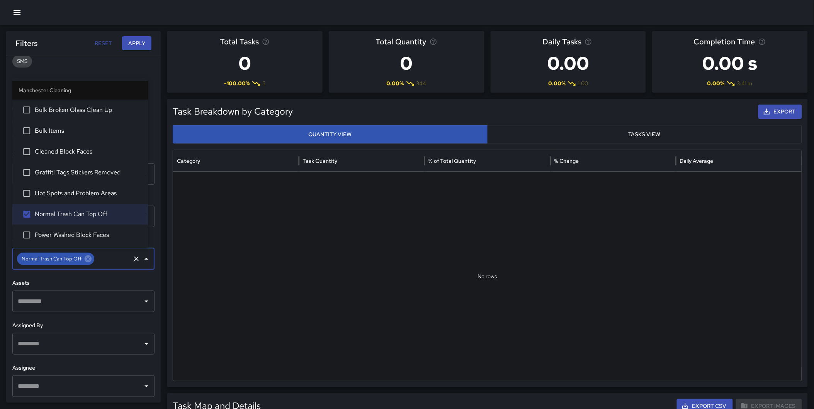
click at [136, 44] on button "Apply" at bounding box center [136, 43] width 29 height 14
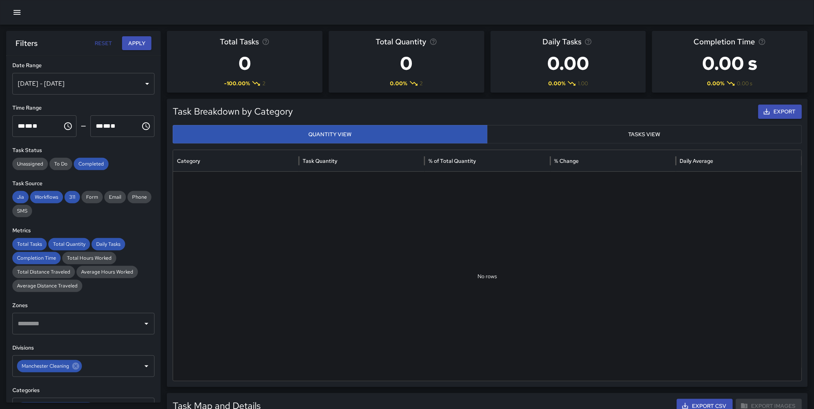
scroll to position [0, 0]
click at [85, 87] on div "[DATE] - [DATE]" at bounding box center [83, 85] width 142 height 22
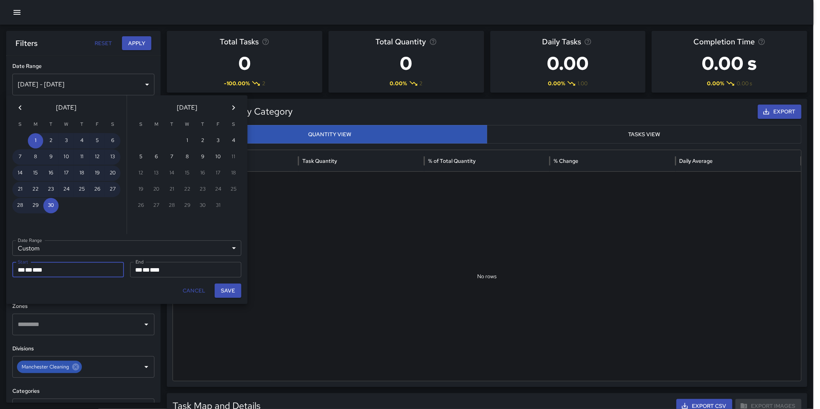
click at [19, 108] on icon "Previous month" at bounding box center [20, 107] width 3 height 5
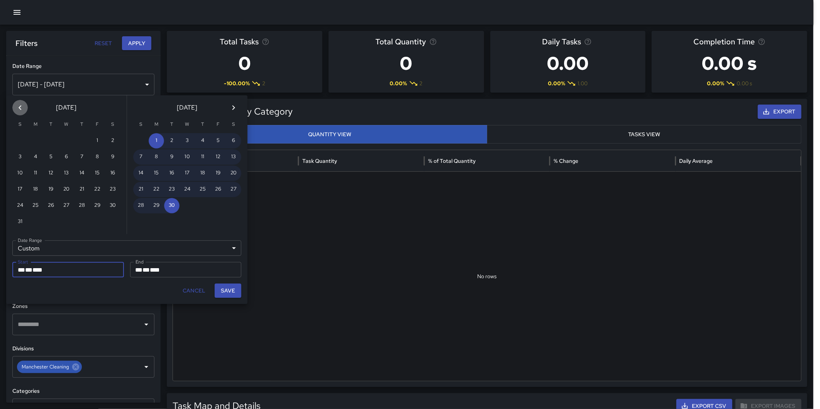
click at [19, 108] on icon "Previous month" at bounding box center [20, 107] width 3 height 5
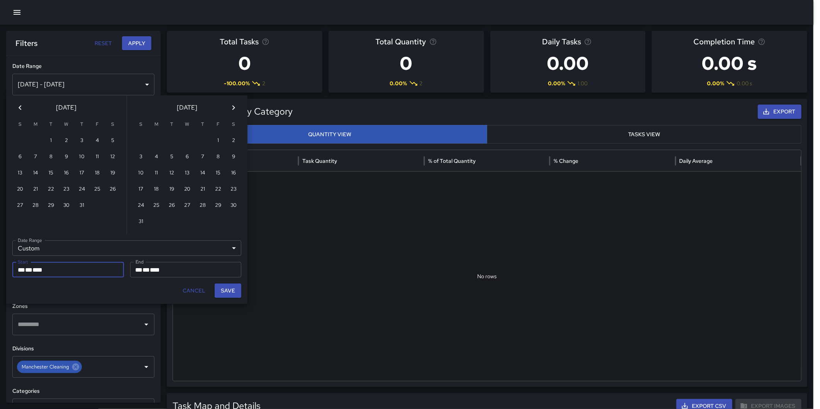
click at [19, 108] on icon "Previous month" at bounding box center [20, 107] width 3 height 5
click at [18, 106] on icon "Previous month" at bounding box center [19, 107] width 9 height 9
click at [81, 139] on button "1" at bounding box center [81, 140] width 15 height 15
type input "**********"
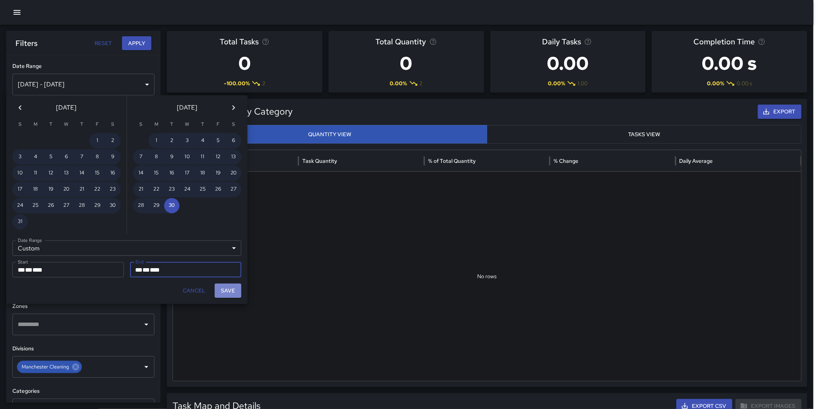
click at [230, 285] on button "Save" at bounding box center [228, 291] width 27 height 14
type input "**********"
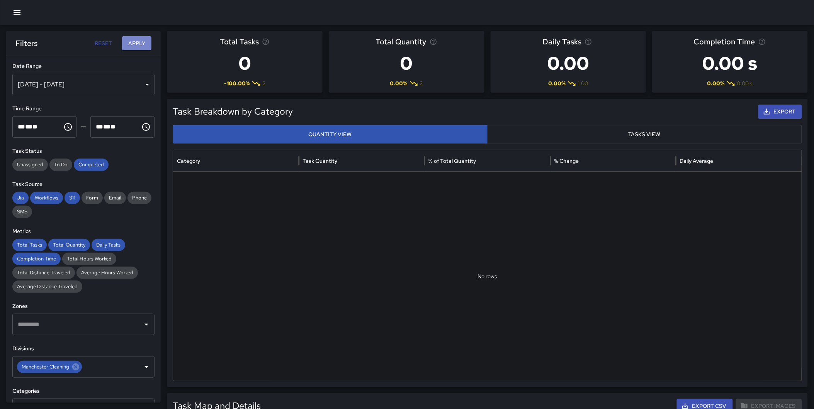
click at [140, 41] on button "Apply" at bounding box center [136, 43] width 29 height 14
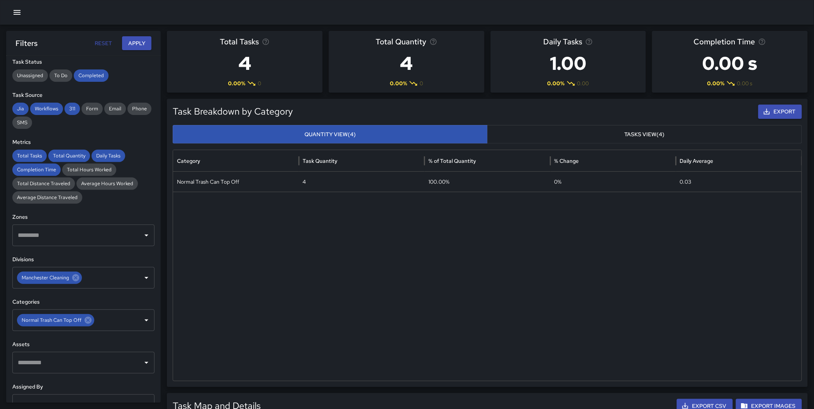
scroll to position [92, 0]
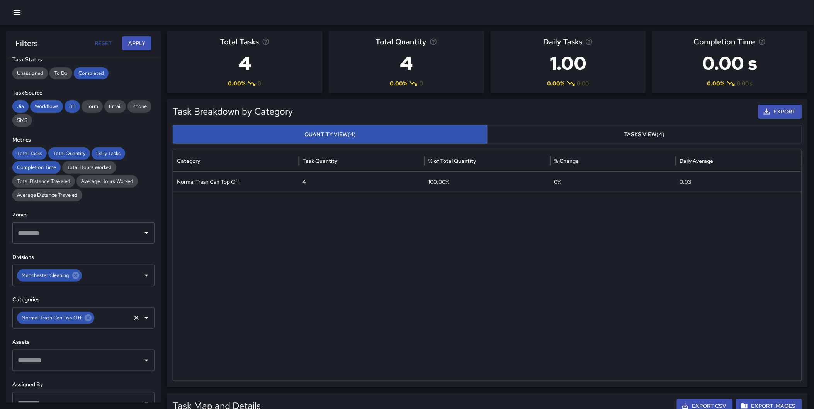
drag, startPoint x: 87, startPoint y: 317, endPoint x: 76, endPoint y: 317, distance: 10.8
click at [87, 317] on icon at bounding box center [88, 318] width 8 height 8
click at [76, 317] on input "text" at bounding box center [78, 318] width 124 height 15
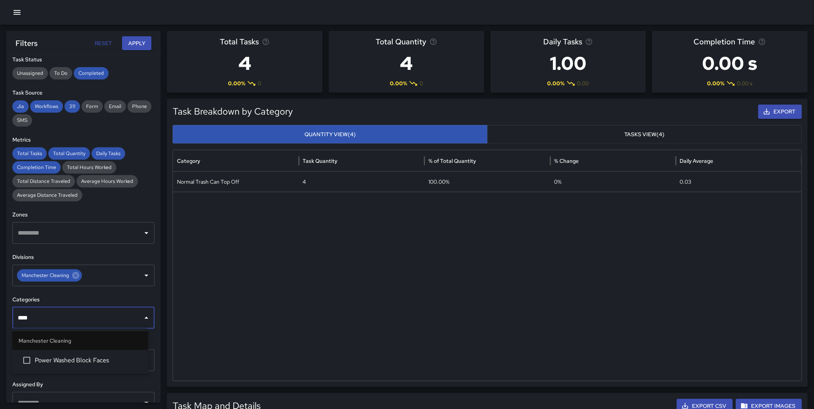
type input "*****"
click at [76, 358] on span "Power Washed Block Faces" at bounding box center [88, 360] width 107 height 9
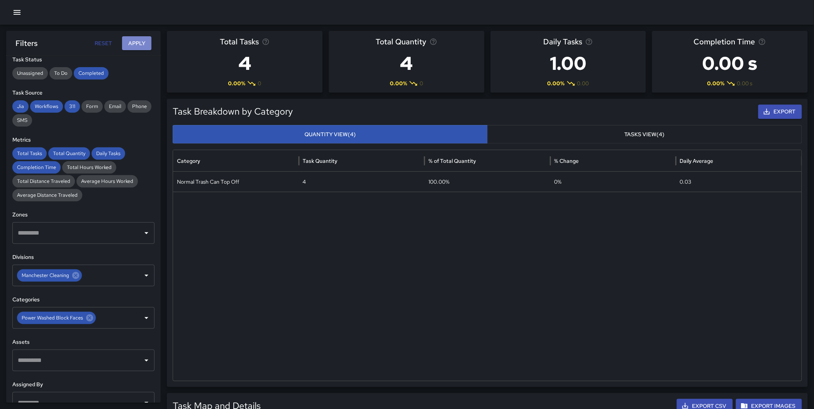
click at [132, 41] on button "Apply" at bounding box center [136, 43] width 29 height 14
click at [86, 317] on icon at bounding box center [89, 318] width 7 height 7
click at [97, 318] on input "text" at bounding box center [113, 318] width 32 height 15
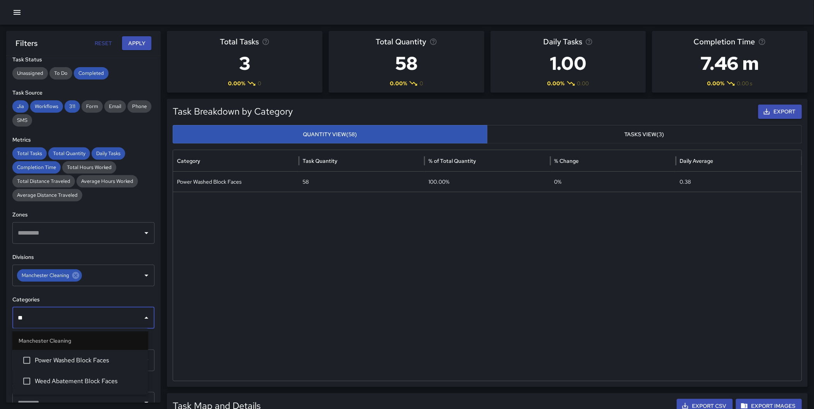
type input "***"
click at [84, 361] on span "Weed Abatement Block Faces" at bounding box center [88, 360] width 107 height 9
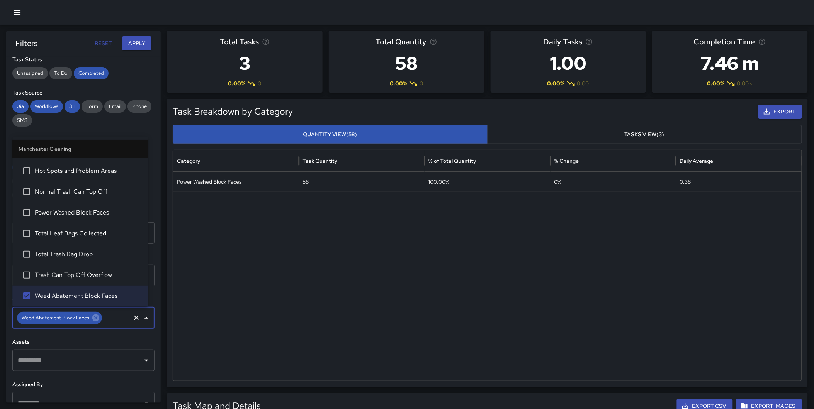
click at [137, 39] on button "Apply" at bounding box center [136, 43] width 29 height 14
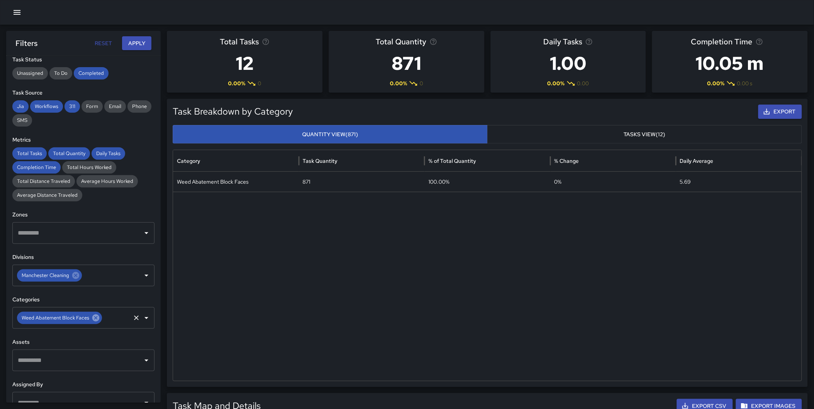
click at [93, 319] on icon at bounding box center [95, 318] width 7 height 7
click at [138, 38] on button "Apply" at bounding box center [136, 43] width 29 height 14
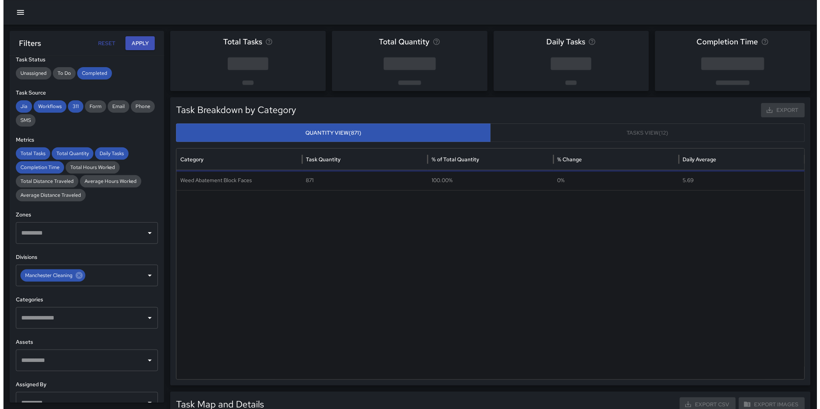
scroll to position [0, 0]
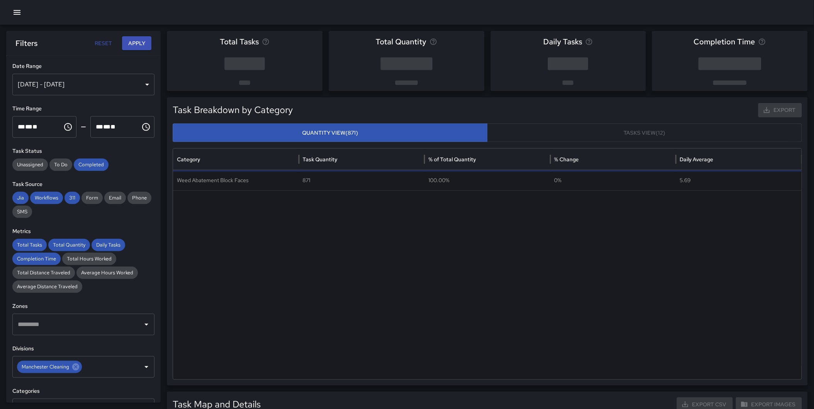
click at [76, 88] on div "May 01, 2025 - Sep 30, 2025" at bounding box center [83, 85] width 142 height 22
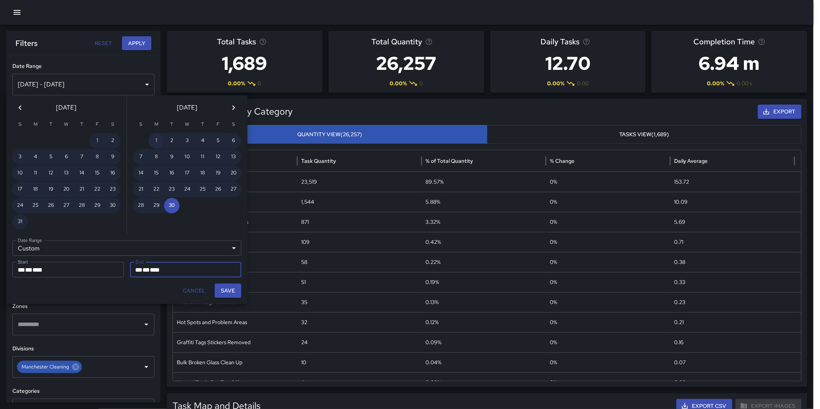
click at [156, 139] on button "1" at bounding box center [156, 140] width 15 height 15
type input "**********"
click at [233, 104] on icon "Next month" at bounding box center [233, 107] width 9 height 9
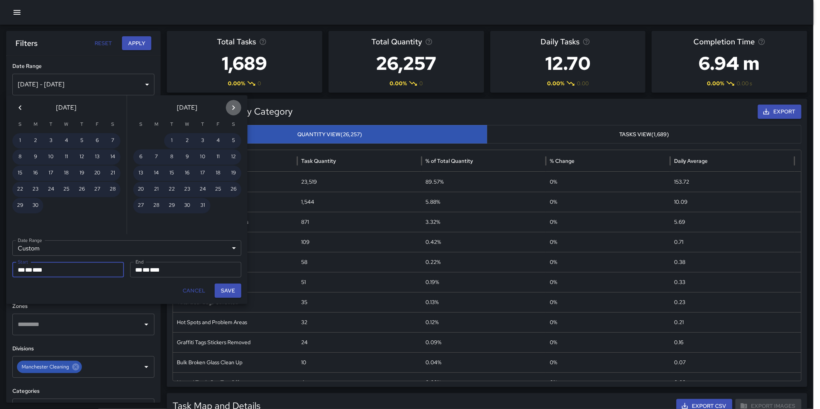
click at [233, 104] on icon "Next month" at bounding box center [233, 107] width 9 height 9
click at [237, 107] on icon "Next month" at bounding box center [233, 107] width 9 height 9
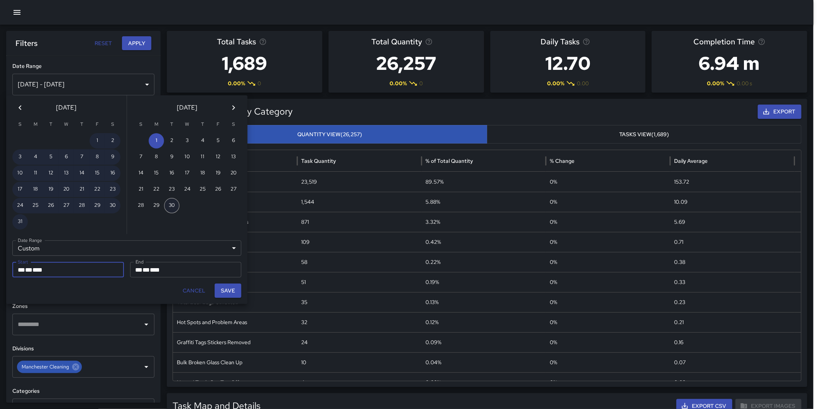
click at [175, 202] on button "30" at bounding box center [171, 205] width 15 height 15
type input "**********"
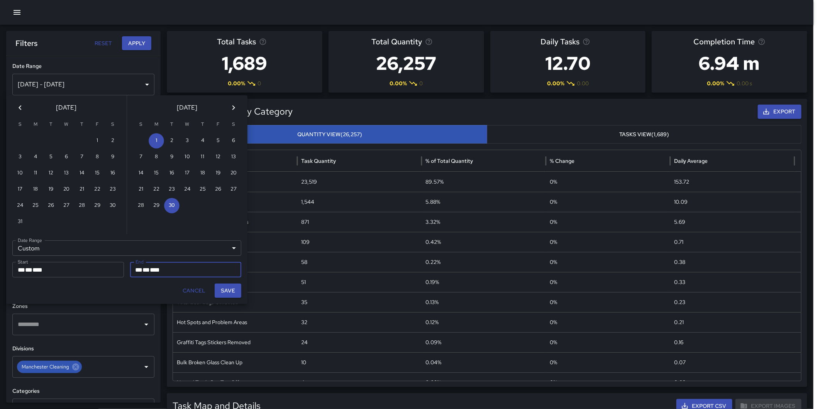
click at [233, 295] on button "Save" at bounding box center [228, 291] width 27 height 14
type input "**********"
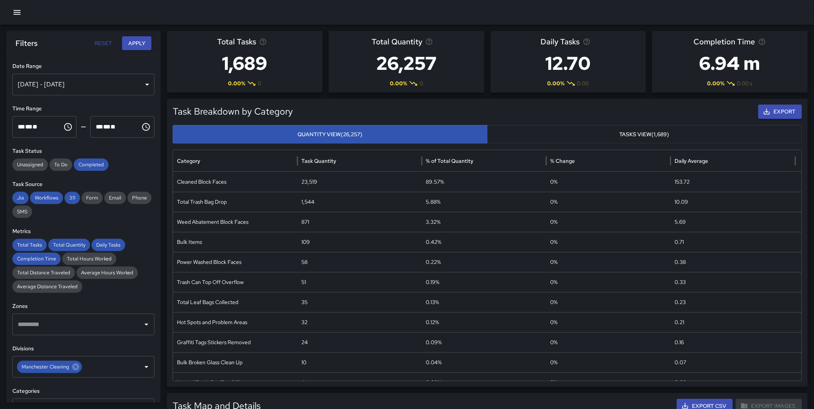
click at [137, 42] on button "Apply" at bounding box center [136, 43] width 29 height 14
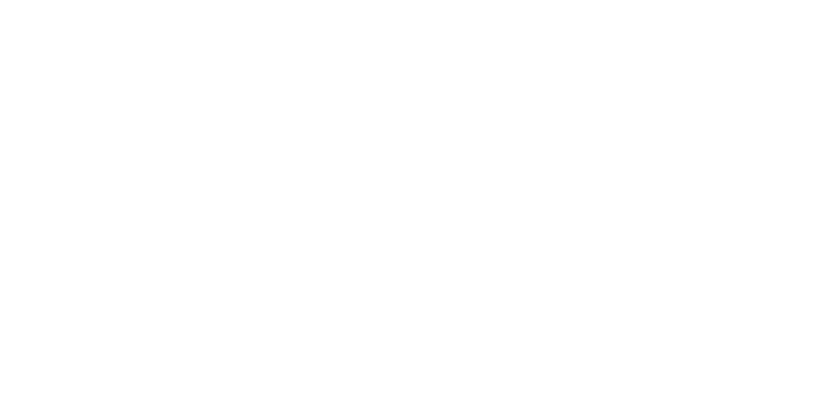
click at [156, 0] on html at bounding box center [410, 0] width 820 height 0
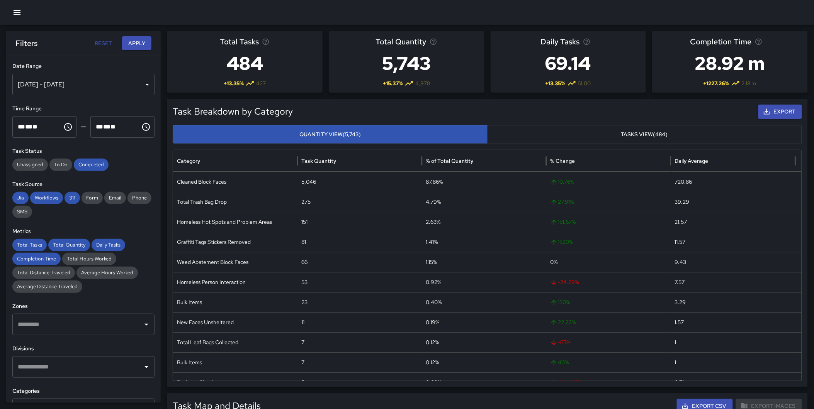
click at [51, 368] on input "text" at bounding box center [78, 367] width 124 height 15
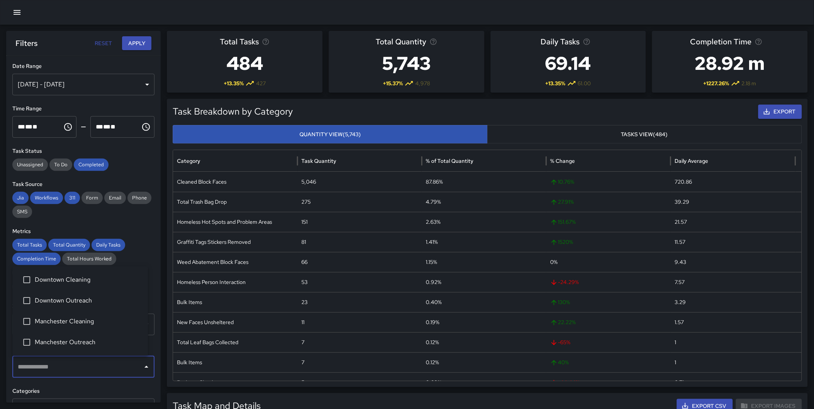
click at [70, 320] on span "Manchester Cleaning" at bounding box center [88, 321] width 107 height 9
click at [132, 44] on button "Apply" at bounding box center [136, 43] width 29 height 14
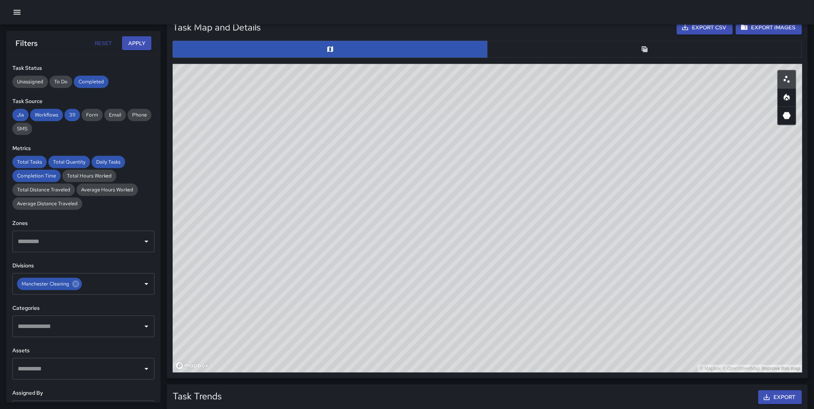
scroll to position [389, 0]
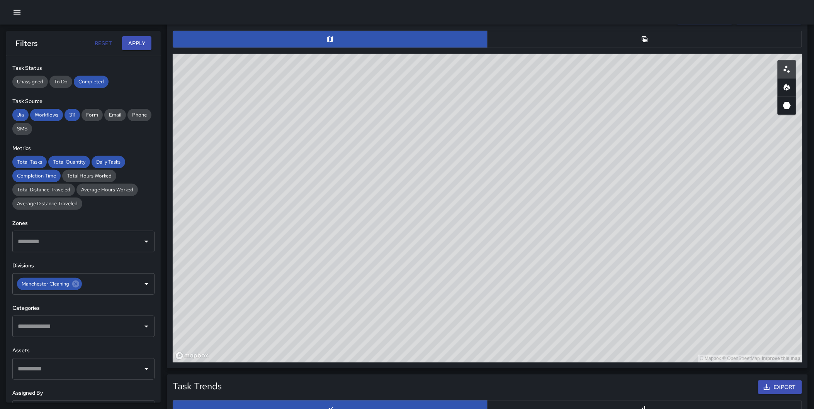
drag, startPoint x: 672, startPoint y: 164, endPoint x: 436, endPoint y: 154, distance: 236.1
click at [427, 104] on div "© Mapbox © OpenStreetMap Improve this map" at bounding box center [487, 208] width 629 height 309
drag, startPoint x: 609, startPoint y: 331, endPoint x: 502, endPoint y: 292, distance: 113.5
click at [572, 166] on div "© Mapbox © OpenStreetMap Improve this map" at bounding box center [487, 208] width 629 height 309
drag, startPoint x: 520, startPoint y: 268, endPoint x: 440, endPoint y: 122, distance: 166.9
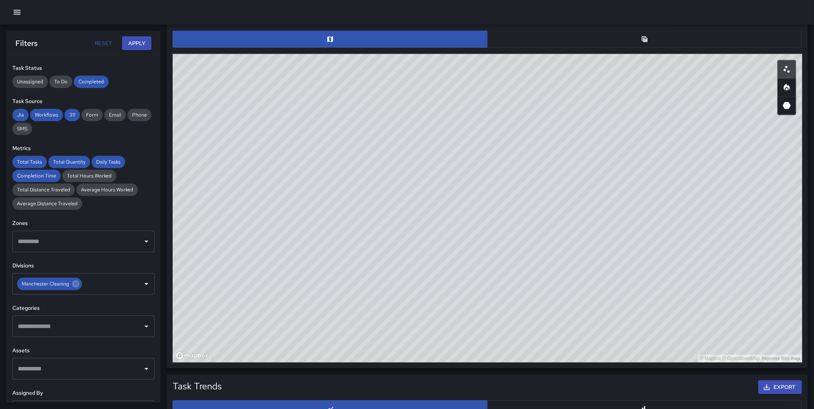
click at [440, 122] on div "© Mapbox © OpenStreetMap Improve this map" at bounding box center [487, 208] width 629 height 309
drag, startPoint x: 346, startPoint y: 232, endPoint x: 329, endPoint y: 388, distance: 157.2
click at [329, 388] on div "Total Tasks 82 + 7.89 % 76 Total Quantity 1,505 + 19.63 % 1,258 Daily Tasks 11.…" at bounding box center [490, 194] width 647 height 1105
drag, startPoint x: 470, startPoint y: 280, endPoint x: 460, endPoint y: 284, distance: 10.4
click at [460, 284] on div "© Mapbox © OpenStreetMap Improve this map" at bounding box center [487, 208] width 629 height 309
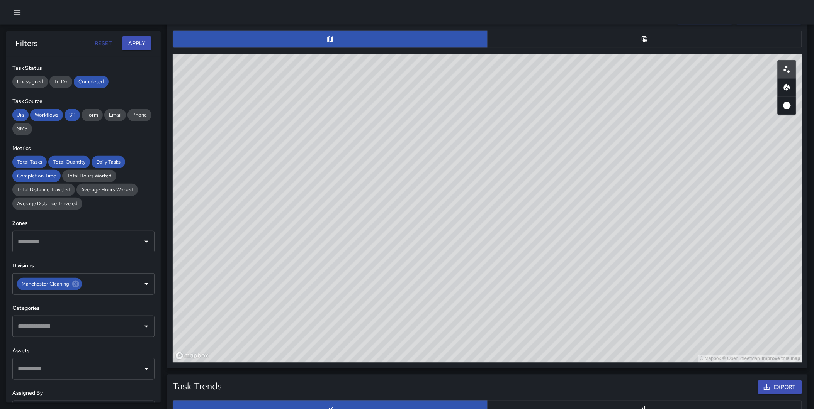
click at [790, 90] on button "button" at bounding box center [786, 87] width 19 height 19
drag, startPoint x: 755, startPoint y: 264, endPoint x: 751, endPoint y: 259, distance: 5.9
click at [751, 259] on div "© Mapbox © OpenStreetMap Improve this map" at bounding box center [487, 208] width 629 height 309
click at [789, 68] on icon "Scatterplot" at bounding box center [786, 69] width 9 height 9
click at [787, 105] on icon "3D Heatmap" at bounding box center [787, 105] width 8 height 7
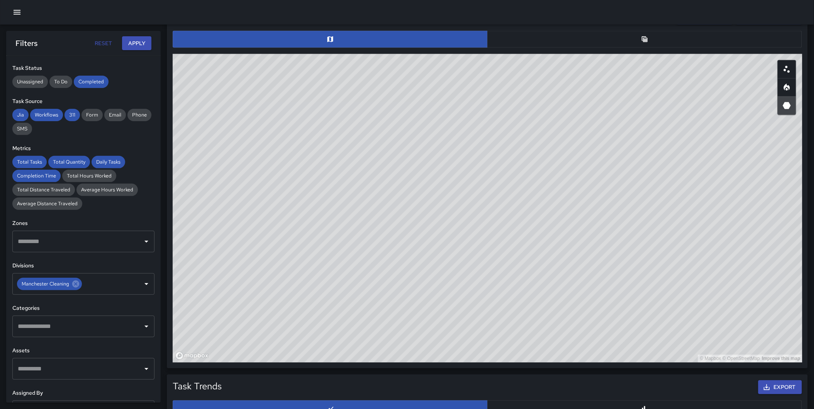
drag, startPoint x: 568, startPoint y: 277, endPoint x: 577, endPoint y: 241, distance: 37.3
click at [577, 241] on div "© Mapbox © OpenStreetMap Improve this map" at bounding box center [487, 208] width 629 height 309
drag, startPoint x: 577, startPoint y: 205, endPoint x: 577, endPoint y: 242, distance: 36.7
click at [577, 242] on div "© Mapbox © OpenStreetMap Improve this map" at bounding box center [487, 208] width 629 height 309
drag, startPoint x: 544, startPoint y: 255, endPoint x: 547, endPoint y: 20, distance: 235.2
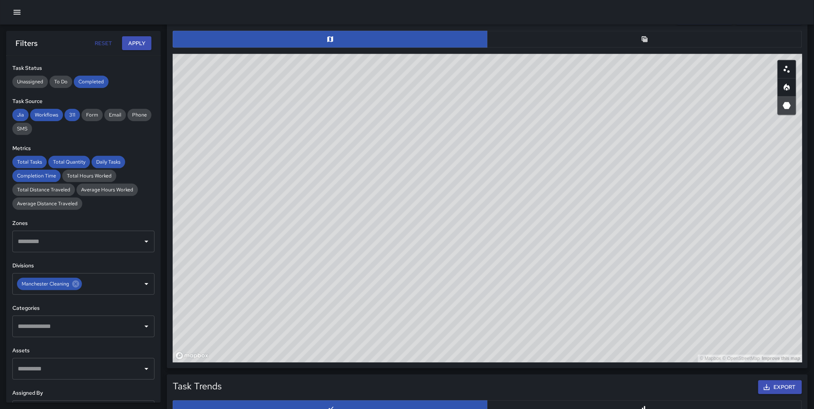
click at [547, 20] on div "Total Tasks 82 + 7.89 % 76 Total Quantity 1,505 + 19.63 % 1,258 Daily Tasks 11.…" at bounding box center [407, 179] width 814 height 1136
drag, startPoint x: 600, startPoint y: 173, endPoint x: 612, endPoint y: 197, distance: 26.6
click at [612, 197] on div "© Mapbox © OpenStreetMap Improve this map" at bounding box center [487, 208] width 629 height 309
click at [708, 255] on div "© Mapbox © OpenStreetMap Improve this map" at bounding box center [487, 208] width 629 height 309
drag, startPoint x: 664, startPoint y: 273, endPoint x: 662, endPoint y: 277, distance: 4.0
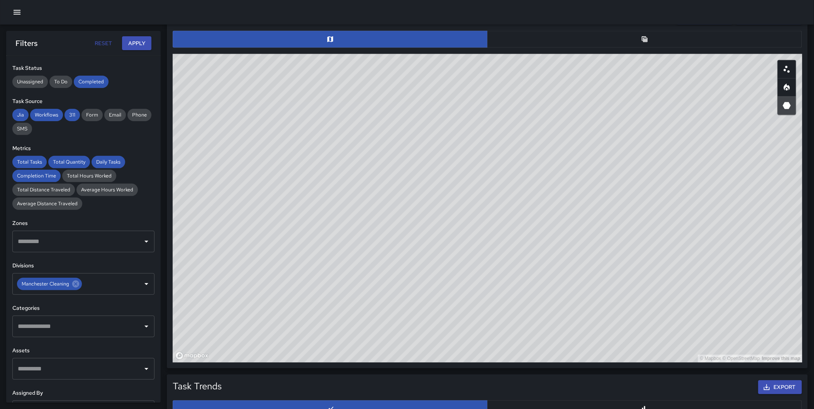
click at [662, 277] on div "© Mapbox © OpenStreetMap Improve this map" at bounding box center [487, 208] width 629 height 309
drag, startPoint x: 653, startPoint y: 254, endPoint x: 642, endPoint y: 240, distance: 17.6
click at [642, 240] on div "© Mapbox © OpenStreetMap Improve this map" at bounding box center [487, 208] width 629 height 309
click at [792, 70] on button "button" at bounding box center [786, 69] width 19 height 19
click at [789, 88] on icon "Heatmap" at bounding box center [786, 87] width 6 height 7
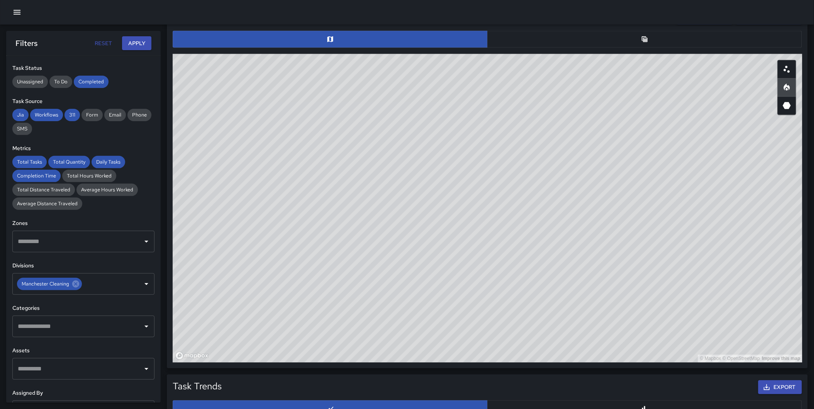
type button "heatmap"
drag, startPoint x: 426, startPoint y: 213, endPoint x: 415, endPoint y: 392, distance: 178.7
click at [415, 392] on div "Total Tasks 82 + 7.89 % 76 Total Quantity 1,505 + 19.63 % 1,258 Daily Tasks 11.…" at bounding box center [490, 194] width 647 height 1105
drag, startPoint x: 670, startPoint y: 254, endPoint x: 644, endPoint y: 207, distance: 53.8
click at [644, 207] on div "© Mapbox © OpenStreetMap Improve this map" at bounding box center [487, 208] width 629 height 309
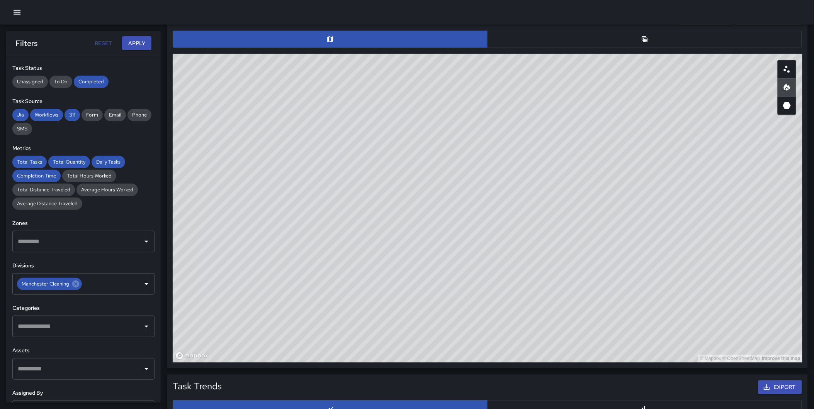
click at [645, 207] on div "© Mapbox © OpenStreetMap Improve this map" at bounding box center [487, 208] width 629 height 309
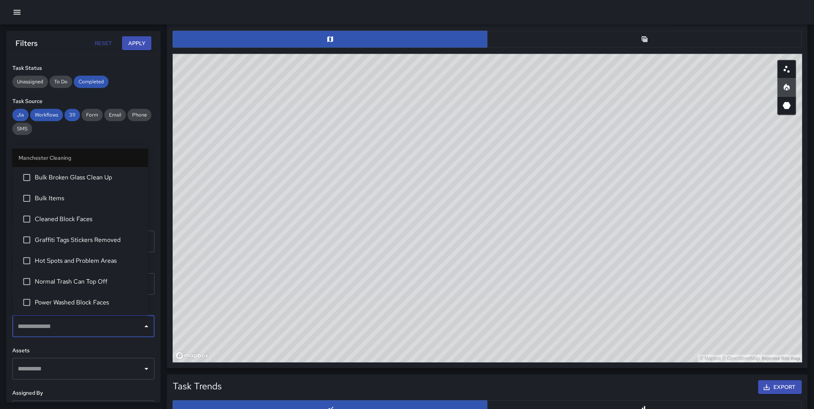
click at [68, 331] on input "text" at bounding box center [78, 326] width 124 height 15
type input "*"
click at [85, 200] on span "Cleaned Block Faces" at bounding box center [88, 198] width 107 height 9
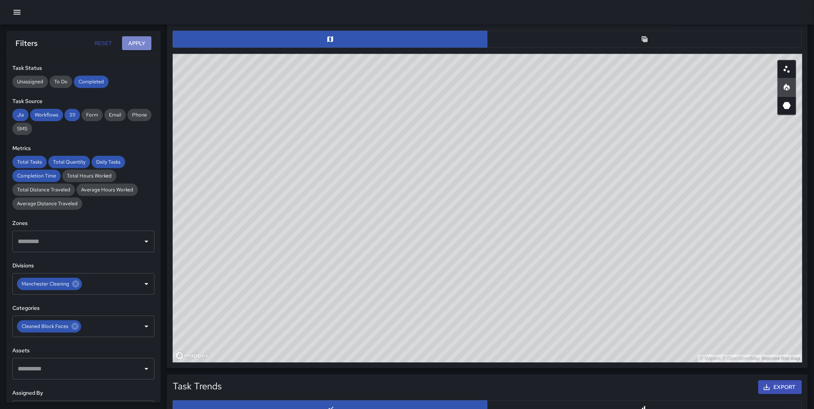
click at [141, 42] on button "Apply" at bounding box center [136, 43] width 29 height 14
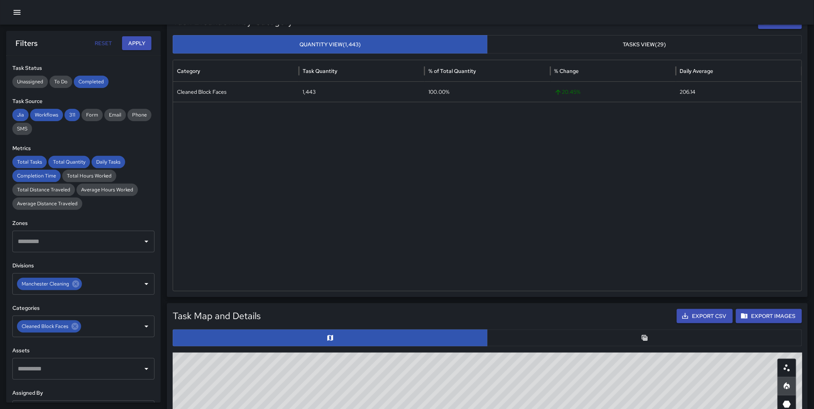
scroll to position [91, 0]
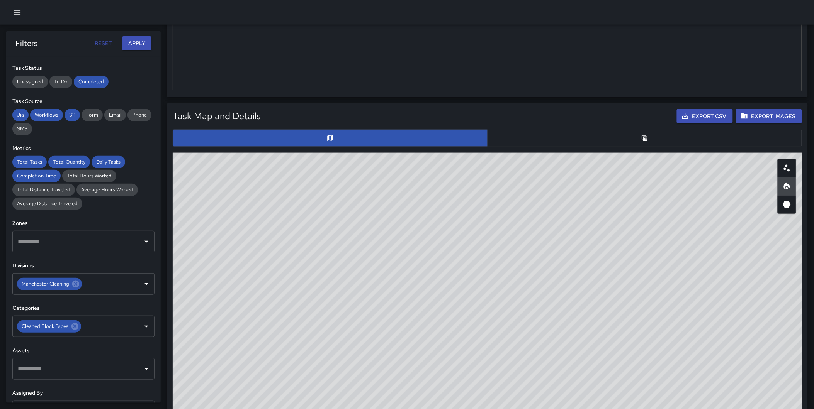
scroll to position [336, 0]
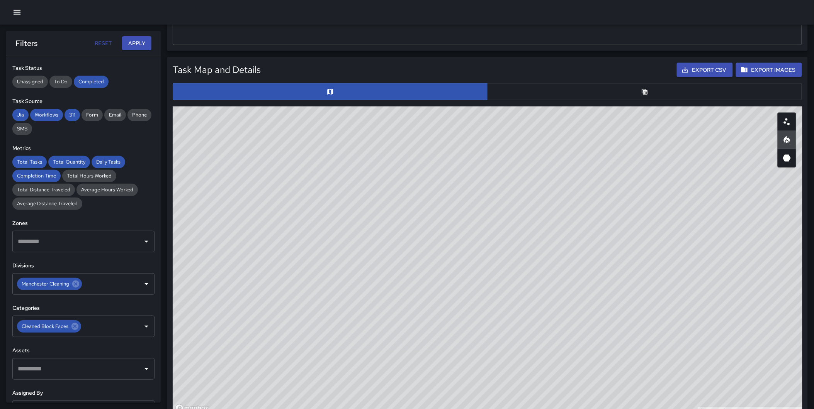
drag, startPoint x: 639, startPoint y: 90, endPoint x: 651, endPoint y: 91, distance: 12.7
click at [639, 91] on button "button" at bounding box center [644, 91] width 315 height 17
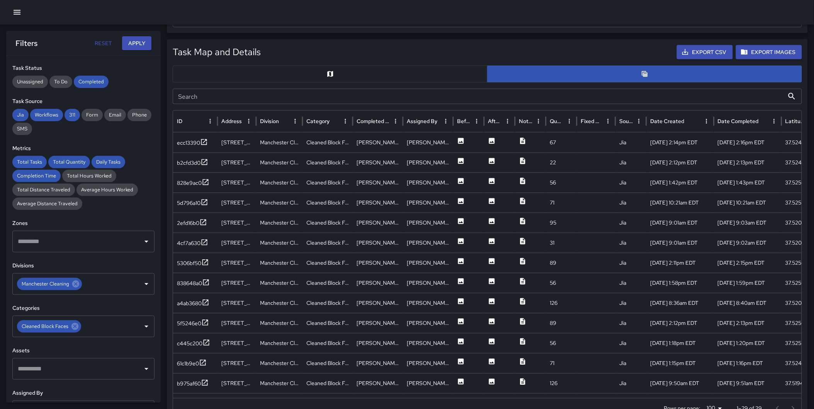
scroll to position [362, 0]
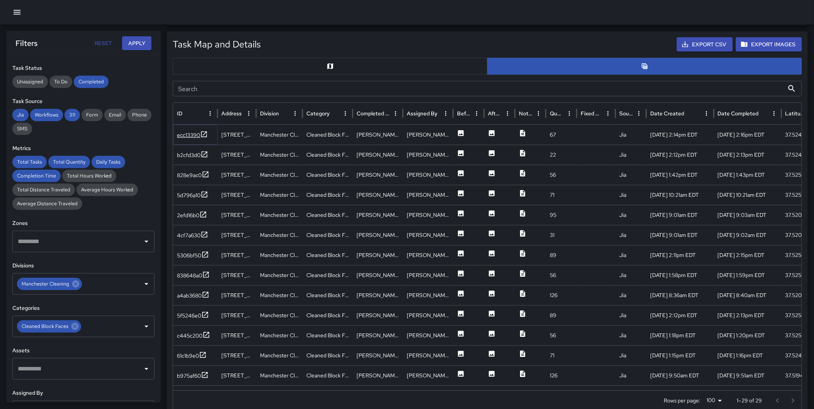
click at [203, 132] on icon at bounding box center [204, 135] width 8 height 8
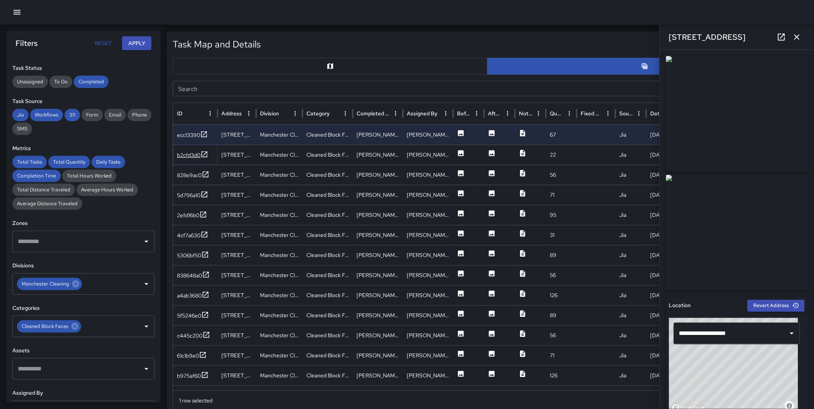
click at [206, 153] on icon at bounding box center [205, 154] width 6 height 6
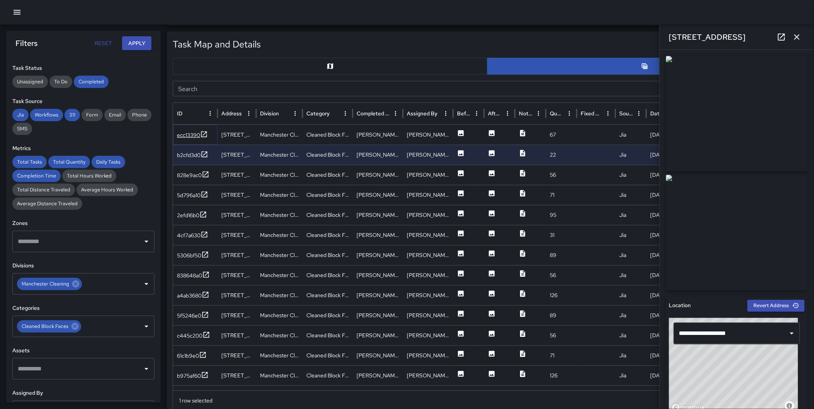
click at [202, 133] on icon at bounding box center [204, 135] width 8 height 8
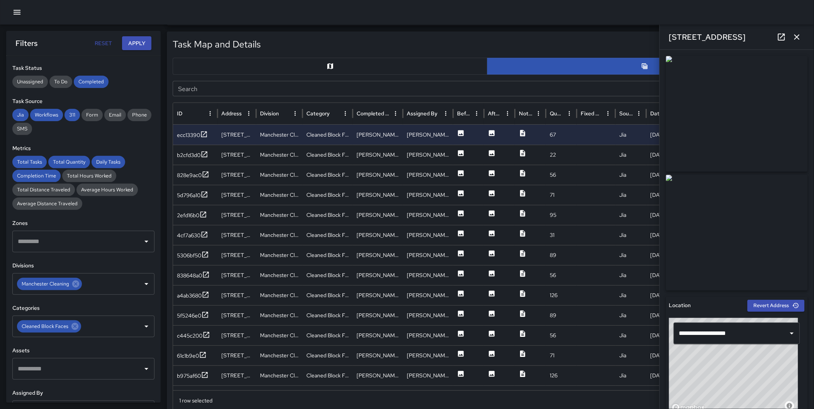
click at [798, 35] on icon "button" at bounding box center [796, 36] width 9 height 9
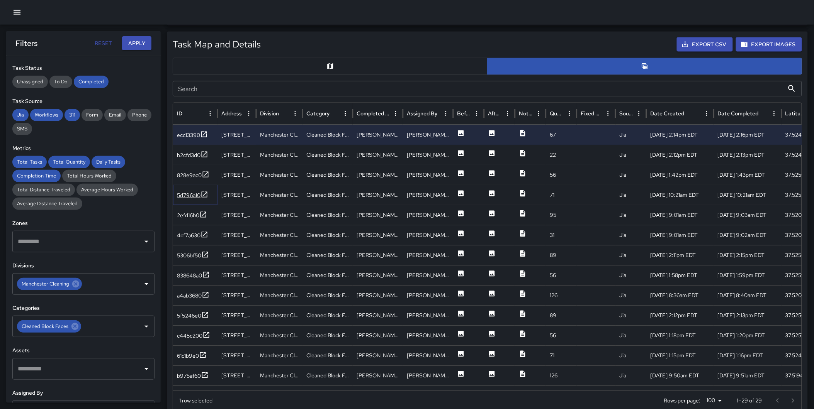
click at [198, 195] on div "5d796a10" at bounding box center [189, 196] width 24 height 8
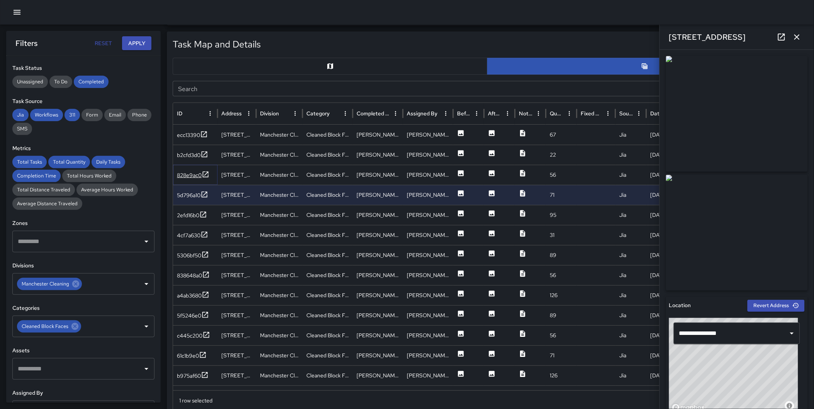
click at [205, 174] on icon at bounding box center [206, 175] width 8 height 8
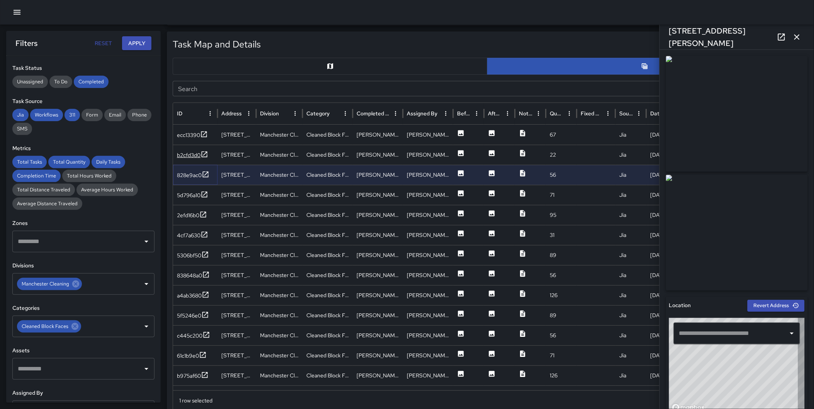
type input "**********"
click at [203, 151] on icon at bounding box center [204, 155] width 8 height 8
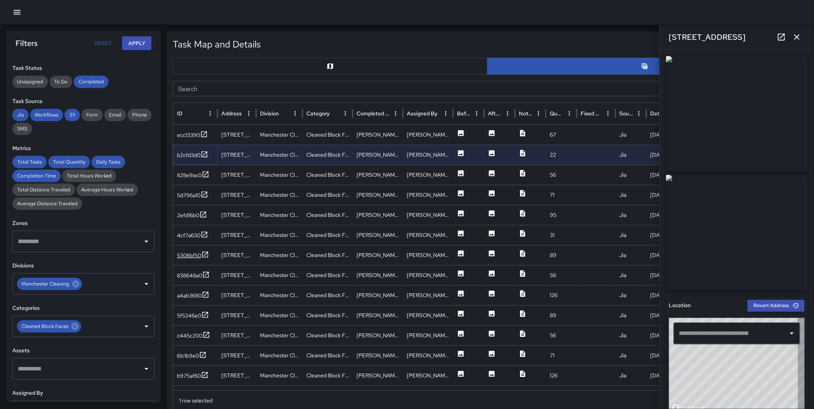
type input "**********"
click at [205, 252] on icon at bounding box center [205, 255] width 6 height 6
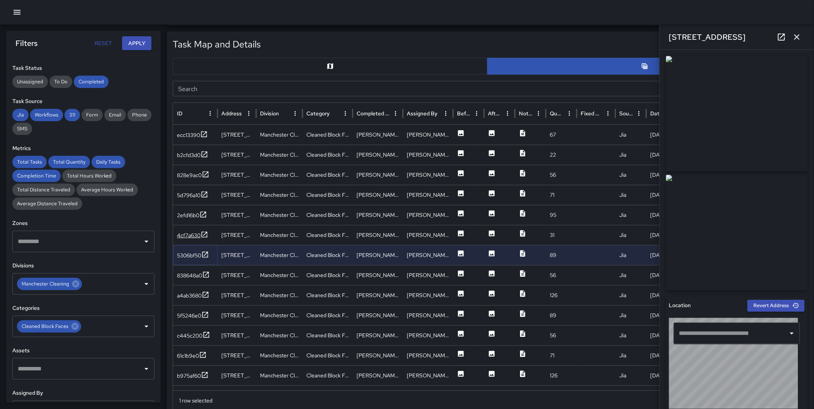
type input "**********"
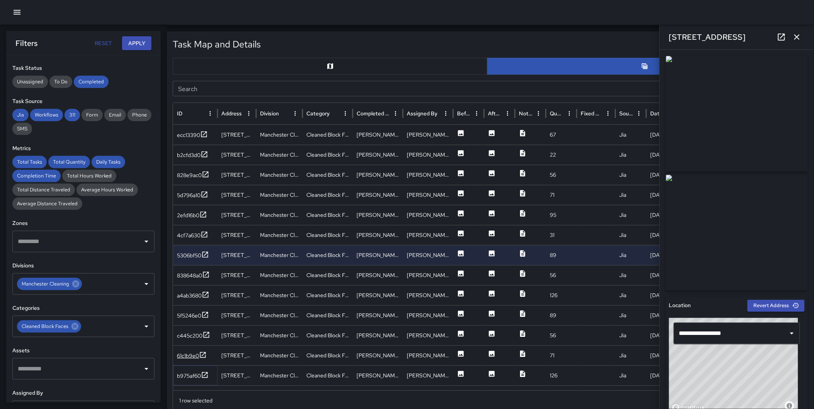
drag, startPoint x: 207, startPoint y: 372, endPoint x: 203, endPoint y: 356, distance: 16.7
click at [207, 372] on icon at bounding box center [205, 375] width 6 height 6
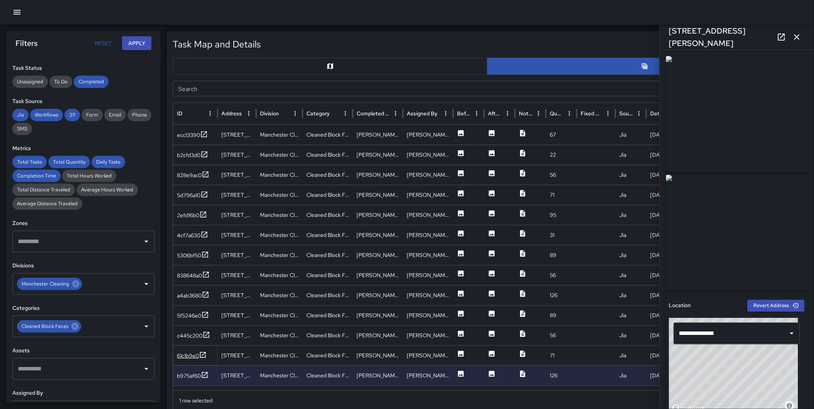
click at [202, 354] on icon at bounding box center [203, 355] width 8 height 8
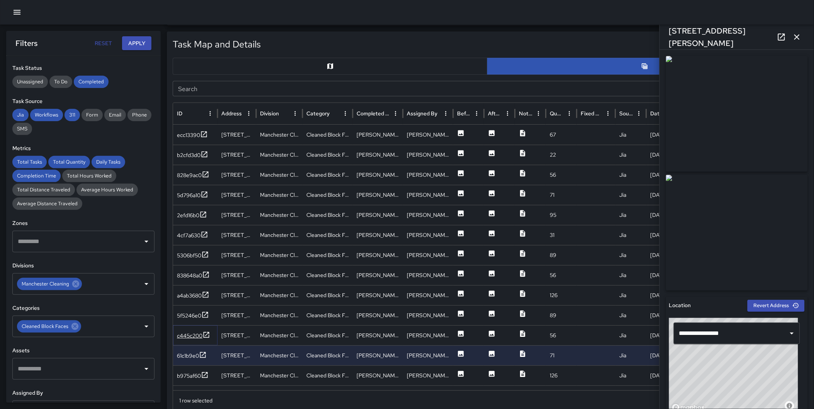
click at [206, 335] on icon at bounding box center [206, 335] width 8 height 8
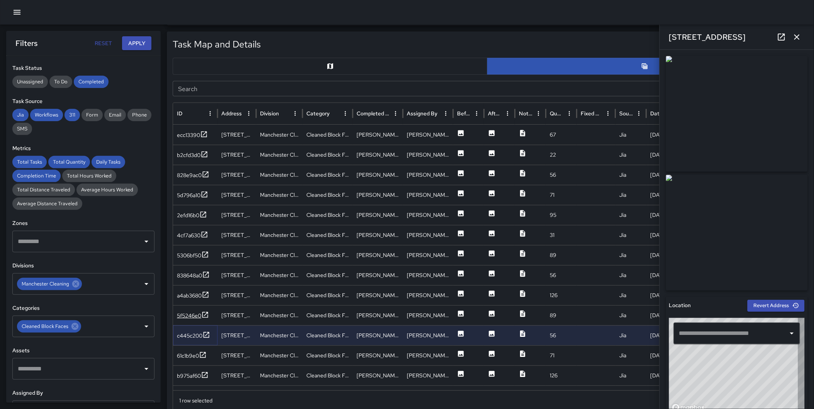
type input "**********"
click at [204, 313] on icon at bounding box center [205, 315] width 8 height 8
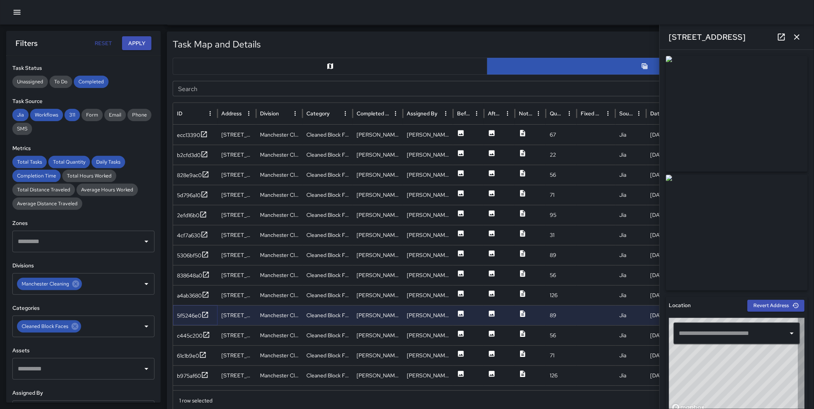
type input "**********"
click at [797, 39] on icon "button" at bounding box center [796, 36] width 9 height 9
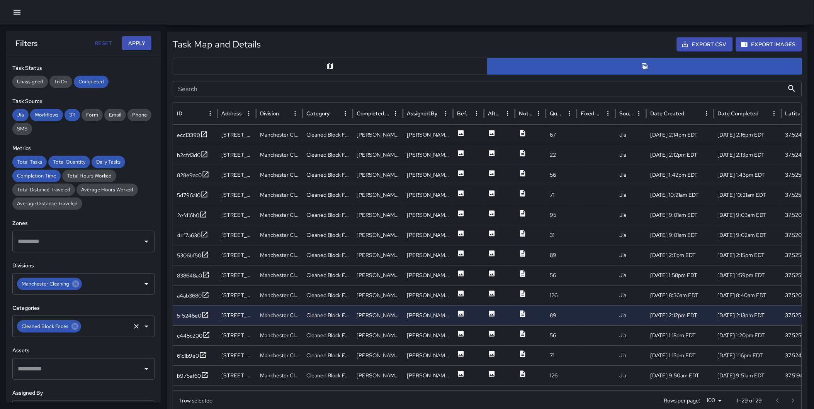
drag, startPoint x: 74, startPoint y: 324, endPoint x: 70, endPoint y: 326, distance: 4.4
click at [74, 324] on icon at bounding box center [74, 326] width 7 height 7
click at [63, 327] on input "text" at bounding box center [78, 326] width 124 height 15
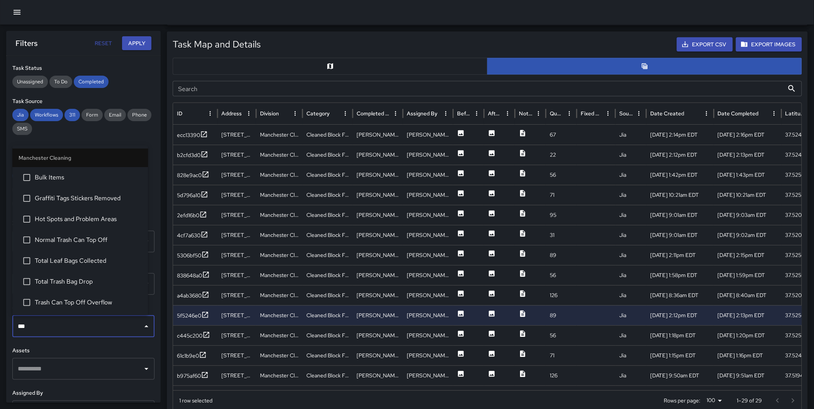
type input "****"
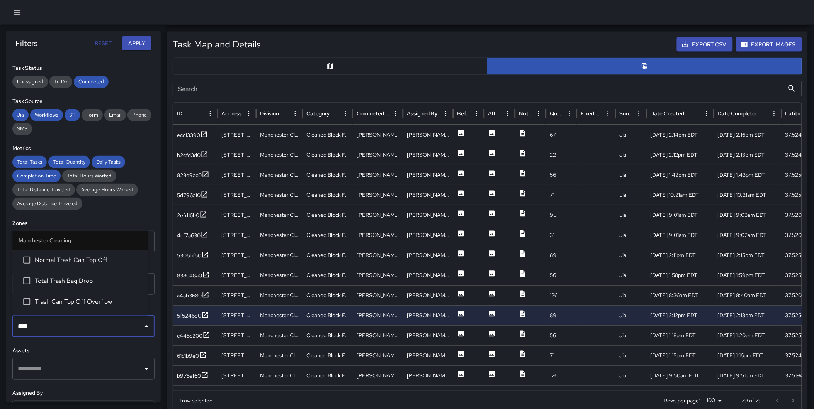
click at [79, 283] on span "Total Trash Bag Drop" at bounding box center [88, 280] width 107 height 9
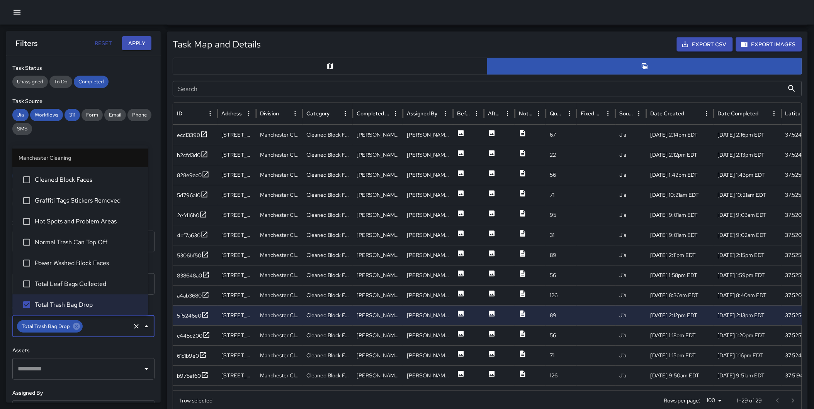
click at [134, 47] on button "Apply" at bounding box center [136, 43] width 29 height 14
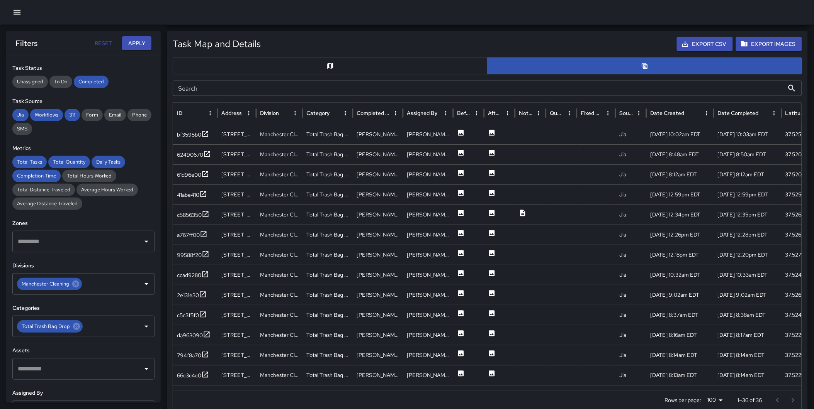
scroll to position [362, 0]
click at [167, 90] on div "Task Map and Details Export CSV Export Images Search Search ID Address Division…" at bounding box center [487, 225] width 641 height 386
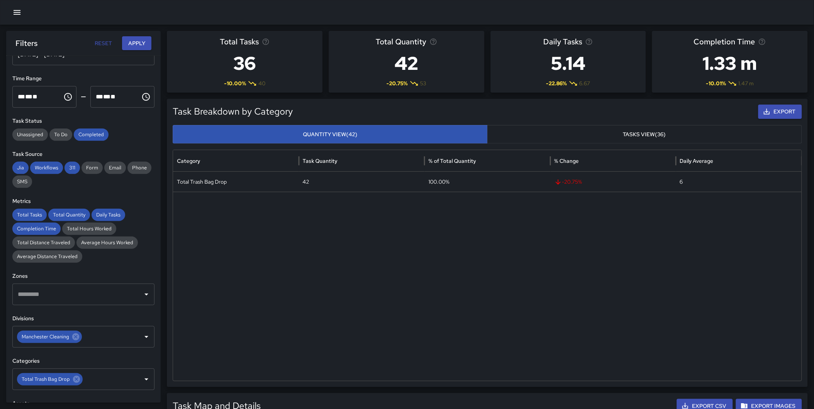
scroll to position [0, 0]
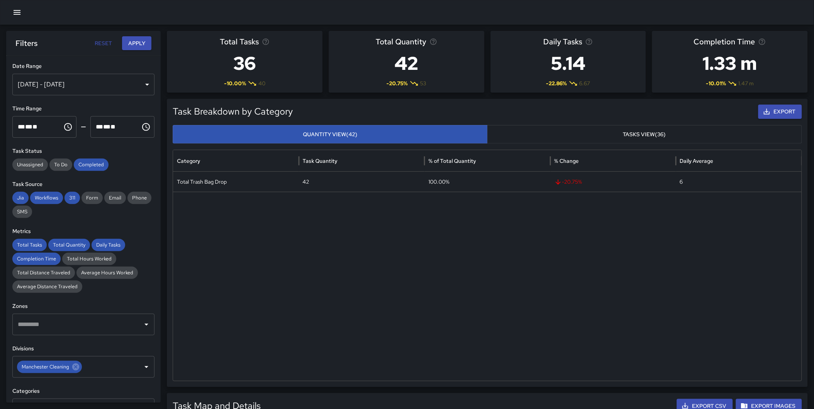
click at [109, 81] on div "[DATE] - [DATE]" at bounding box center [83, 85] width 142 height 22
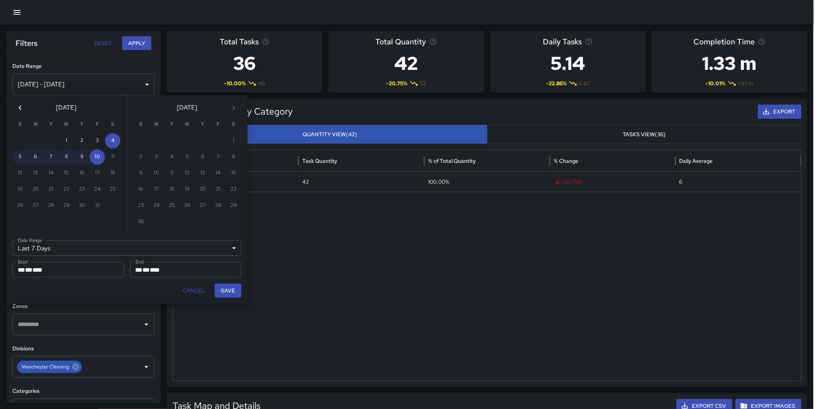
click at [10, 107] on div "[DATE]" at bounding box center [66, 106] width 120 height 22
click at [14, 103] on button "Previous month" at bounding box center [19, 107] width 15 height 15
drag, startPoint x: 35, startPoint y: 136, endPoint x: 36, endPoint y: 146, distance: 9.7
click at [35, 136] on button "1" at bounding box center [35, 140] width 15 height 15
type input "******"
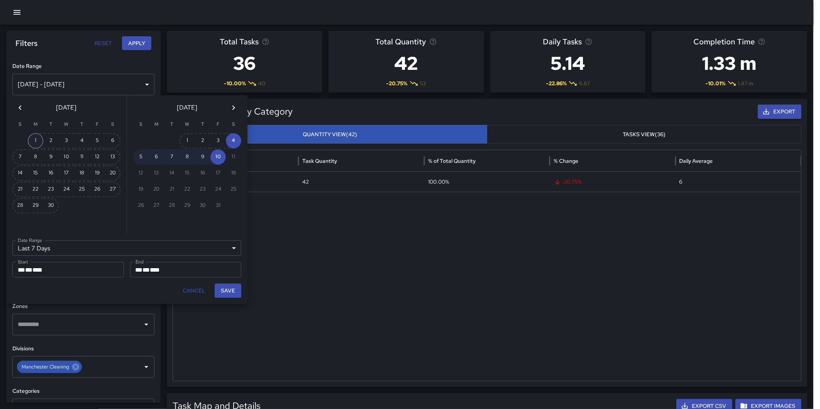
type input "**********"
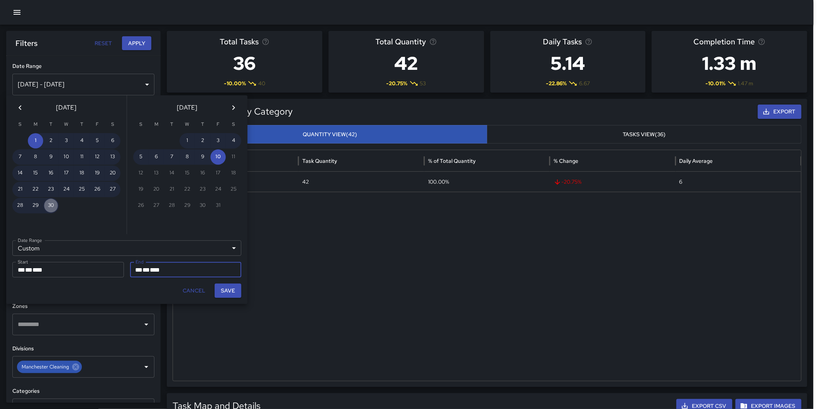
click at [45, 202] on button "30" at bounding box center [50, 205] width 15 height 15
type input "**********"
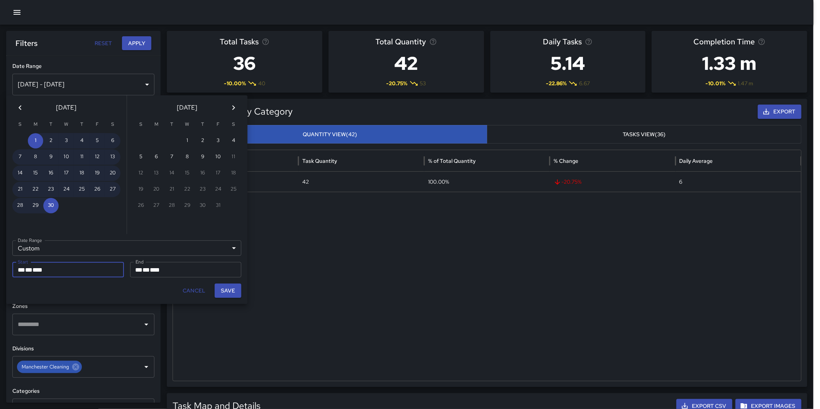
drag, startPoint x: 132, startPoint y: 39, endPoint x: 135, endPoint y: 43, distance: 4.7
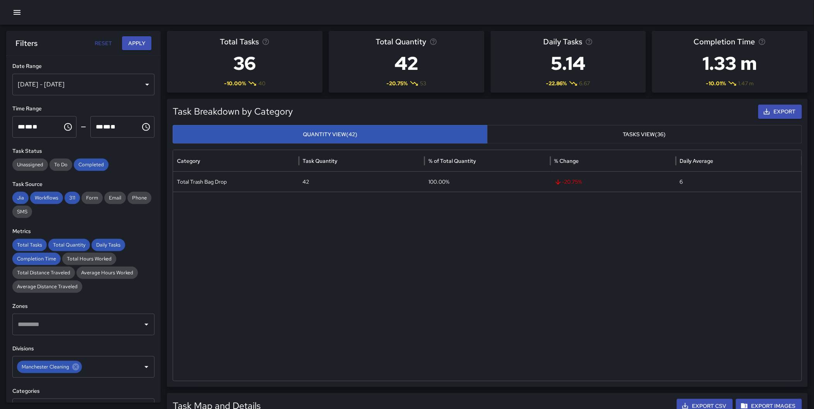
click at [144, 37] on button "Apply" at bounding box center [136, 43] width 29 height 14
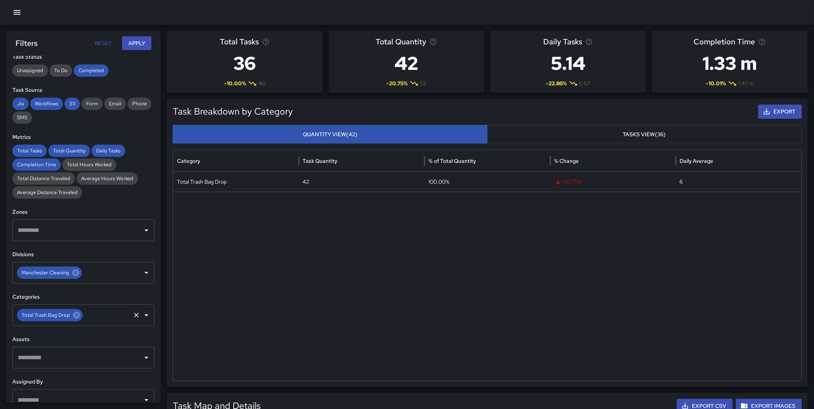
click at [76, 315] on icon at bounding box center [76, 315] width 7 height 7
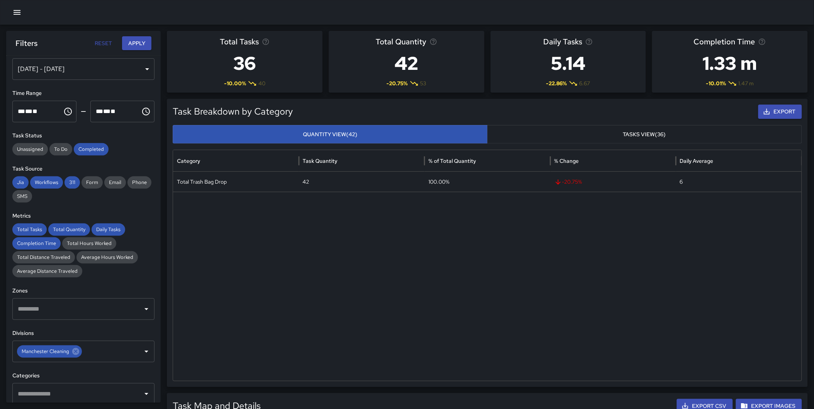
scroll to position [0, 0]
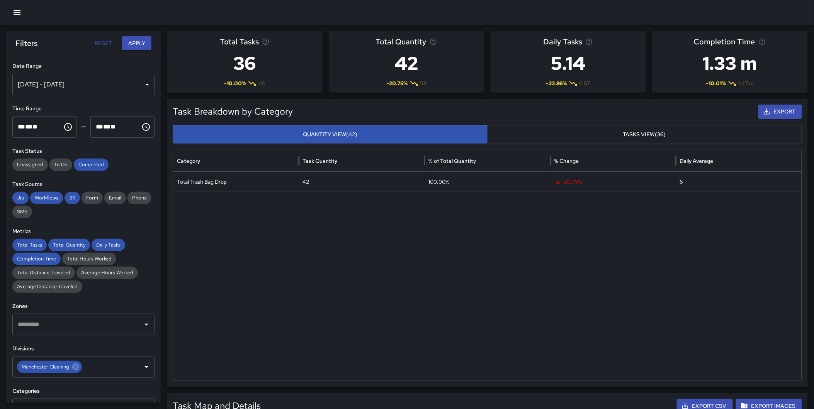
click at [80, 82] on div "[DATE] - [DATE]" at bounding box center [83, 85] width 142 height 22
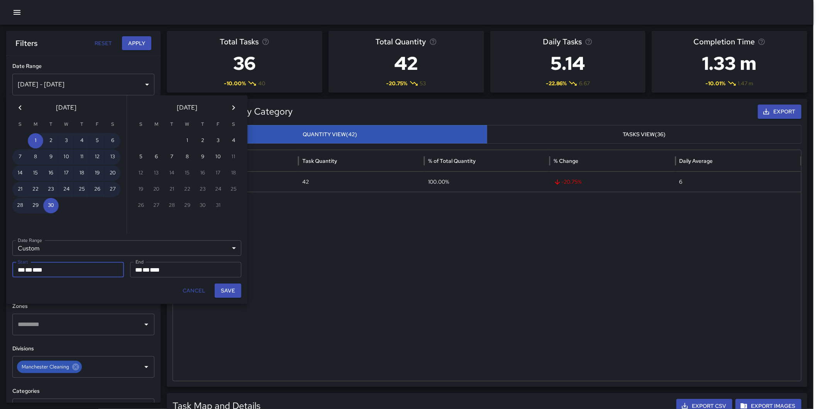
click at [20, 109] on icon "Previous month" at bounding box center [20, 107] width 3 height 5
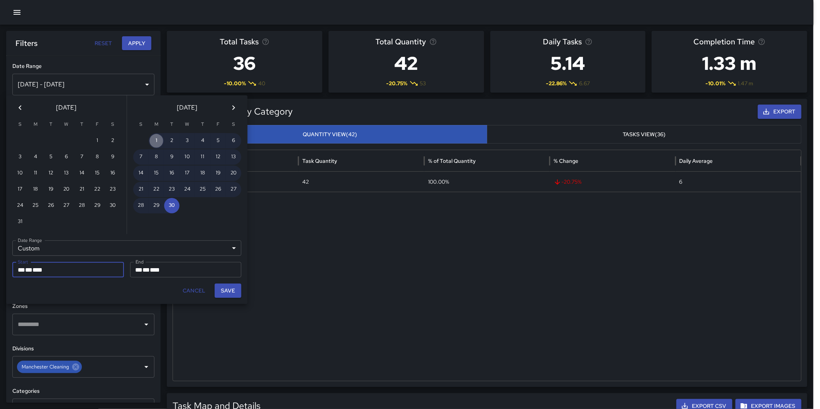
click at [158, 139] on button "1" at bounding box center [156, 140] width 15 height 15
click at [169, 198] on button "30" at bounding box center [171, 205] width 15 height 15
click at [225, 288] on button "Save" at bounding box center [228, 291] width 27 height 14
type input "**********"
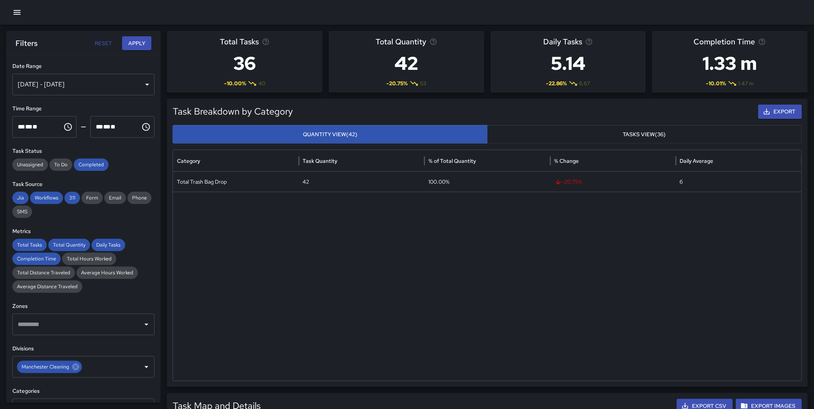
click at [137, 49] on button "Apply" at bounding box center [136, 43] width 29 height 14
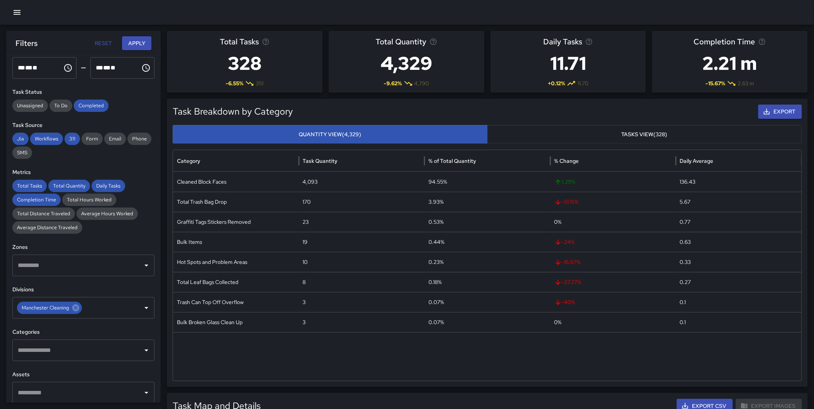
scroll to position [80, 0]
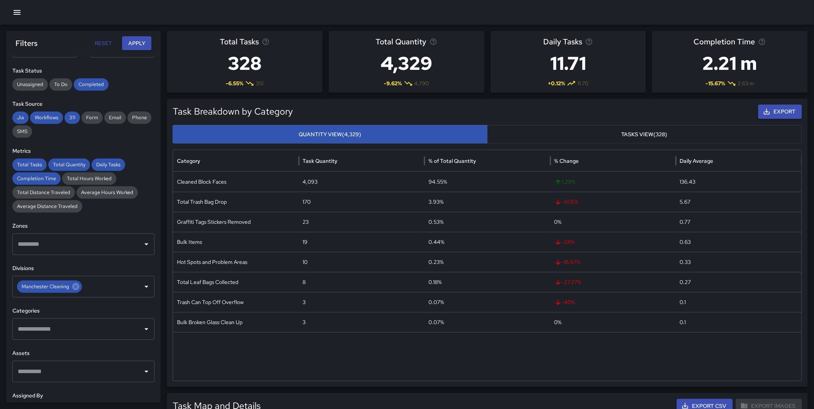
click at [48, 326] on input "text" at bounding box center [78, 329] width 124 height 15
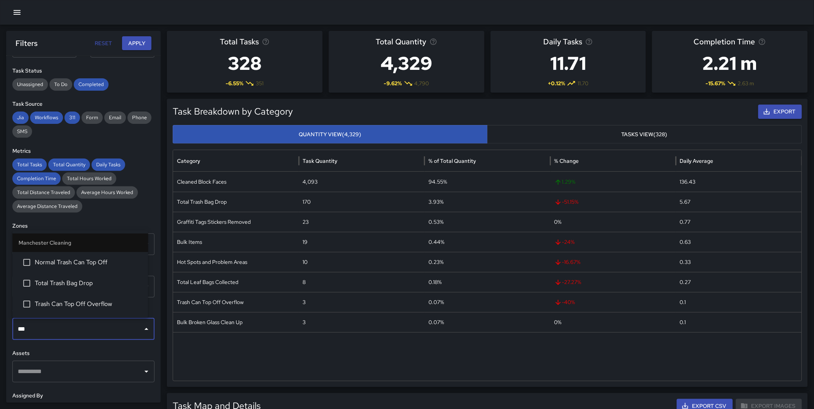
type input "****"
click at [70, 283] on span "Total Trash Bag Drop" at bounding box center [88, 283] width 107 height 9
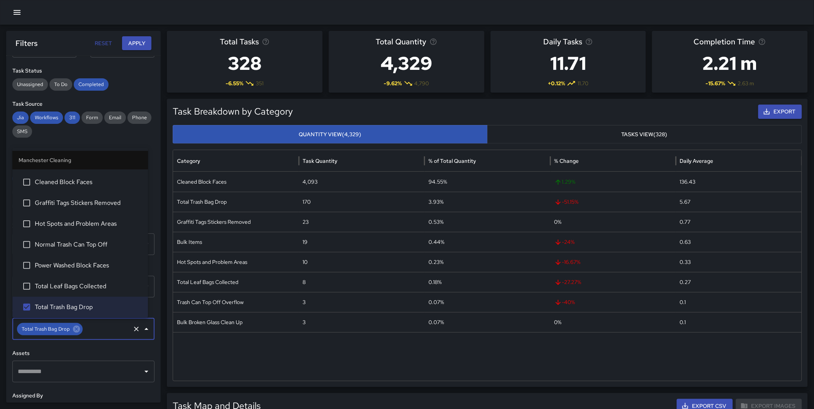
click at [129, 39] on button "Apply" at bounding box center [136, 43] width 29 height 14
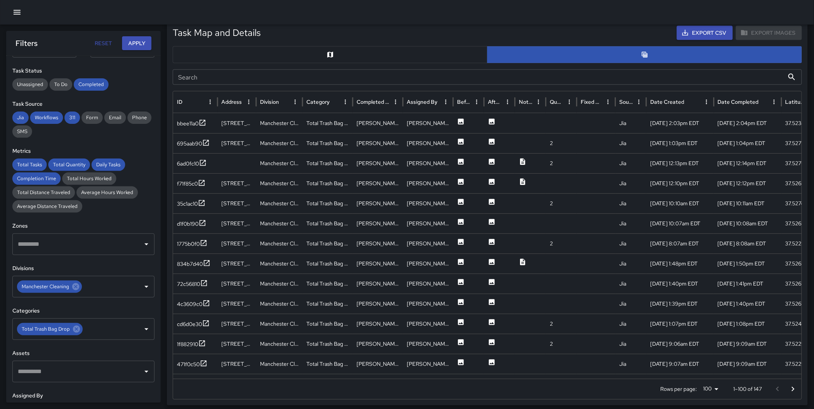
scroll to position [363, 0]
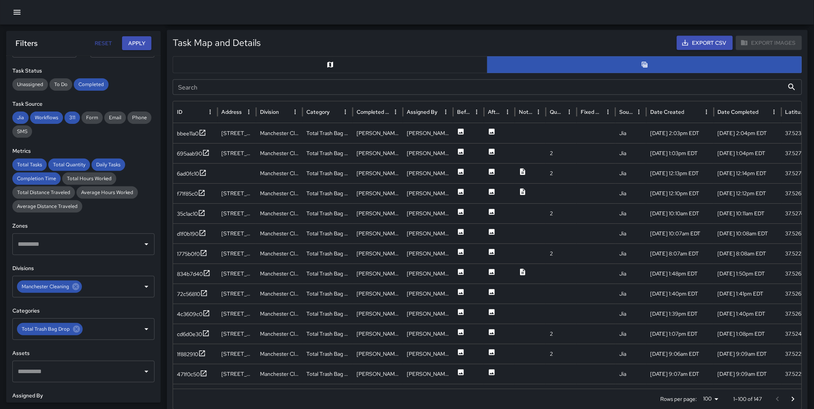
click at [337, 59] on button "button" at bounding box center [330, 64] width 315 height 17
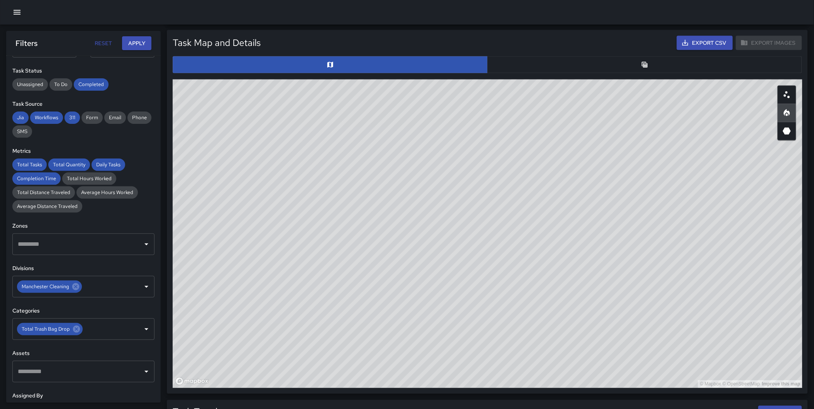
type button "map"
drag, startPoint x: 362, startPoint y: 264, endPoint x: 344, endPoint y: 273, distance: 20.9
click at [358, 275] on div "© Mapbox © OpenStreetMap Improve this map" at bounding box center [487, 234] width 629 height 309
click at [663, 66] on button "button" at bounding box center [644, 64] width 315 height 17
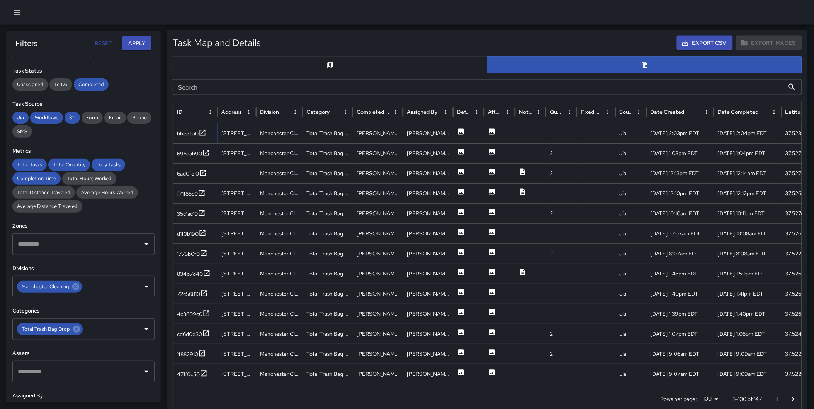
click at [202, 130] on icon at bounding box center [202, 133] width 8 height 8
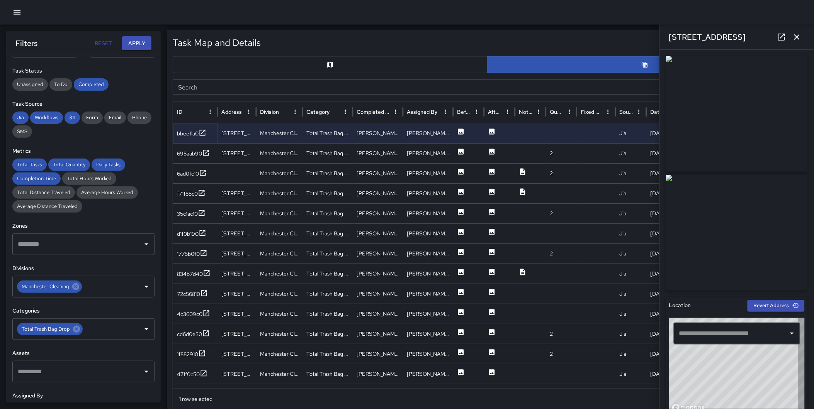
type input "**********"
click at [203, 151] on icon at bounding box center [206, 153] width 6 height 6
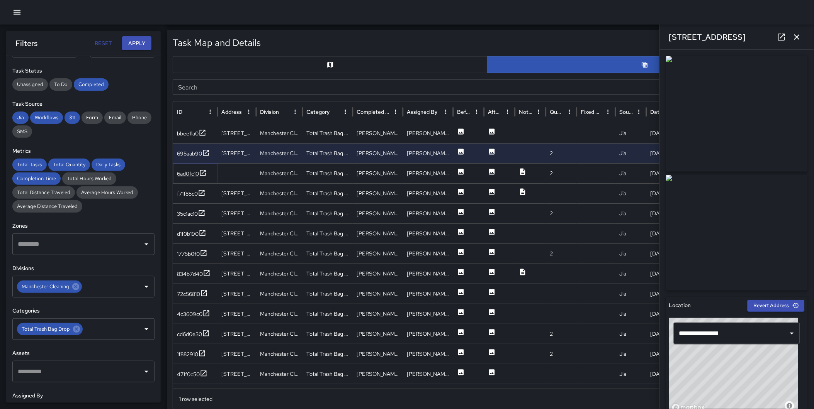
click at [202, 172] on icon at bounding box center [203, 173] width 8 height 8
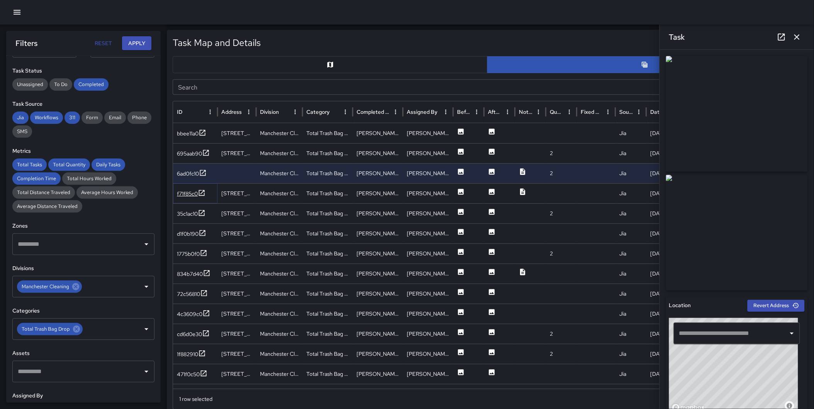
click at [203, 194] on icon at bounding box center [202, 193] width 8 height 8
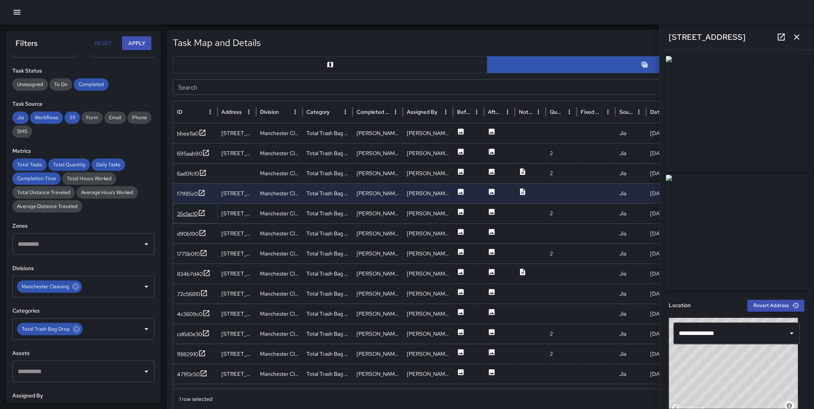
click at [202, 212] on icon at bounding box center [202, 213] width 8 height 8
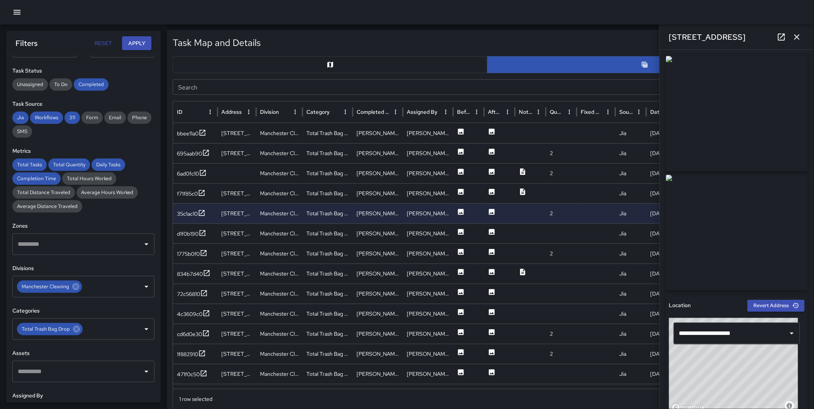
click at [802, 33] on button "button" at bounding box center [796, 36] width 15 height 15
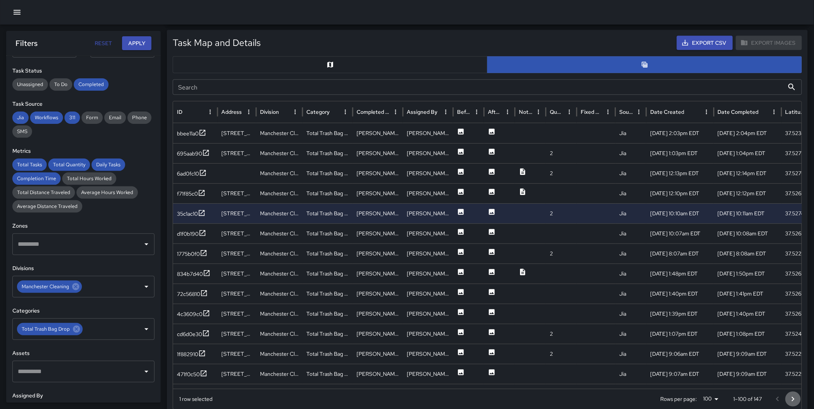
click at [793, 402] on icon "Go to next page" at bounding box center [792, 399] width 9 height 9
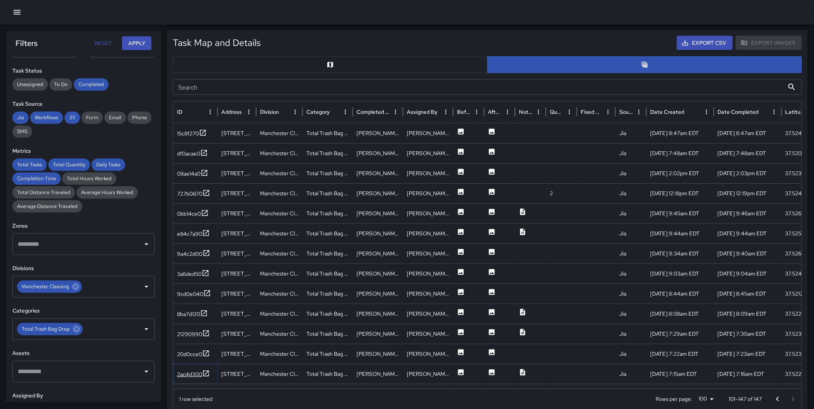
click at [207, 373] on icon at bounding box center [206, 374] width 8 height 8
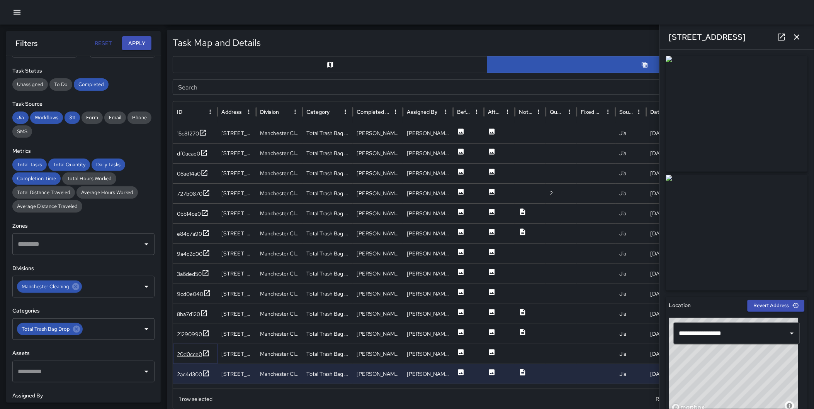
click at [205, 353] on icon at bounding box center [206, 354] width 8 height 8
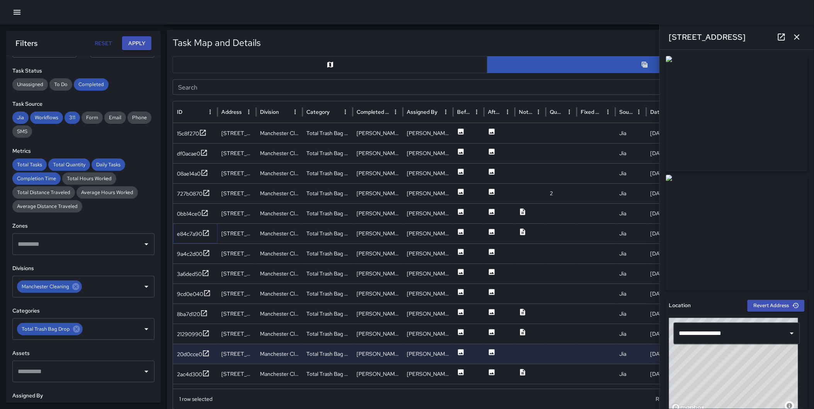
drag, startPoint x: 204, startPoint y: 234, endPoint x: 204, endPoint y: 241, distance: 7.0
click at [204, 234] on icon at bounding box center [206, 233] width 8 height 8
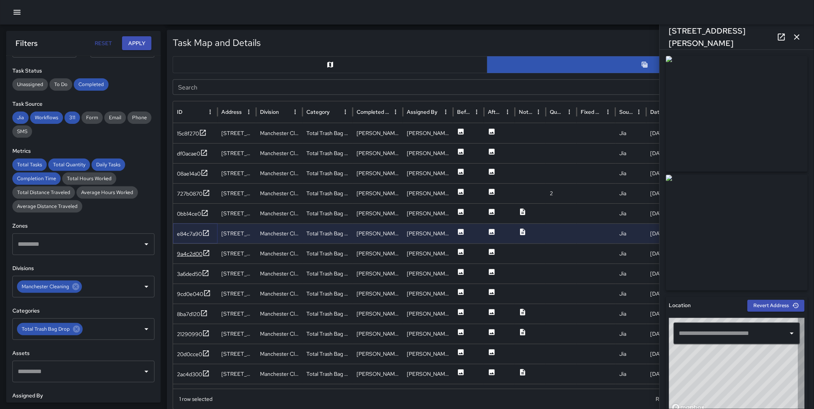
type input "**********"
click at [798, 36] on icon "button" at bounding box center [796, 36] width 9 height 9
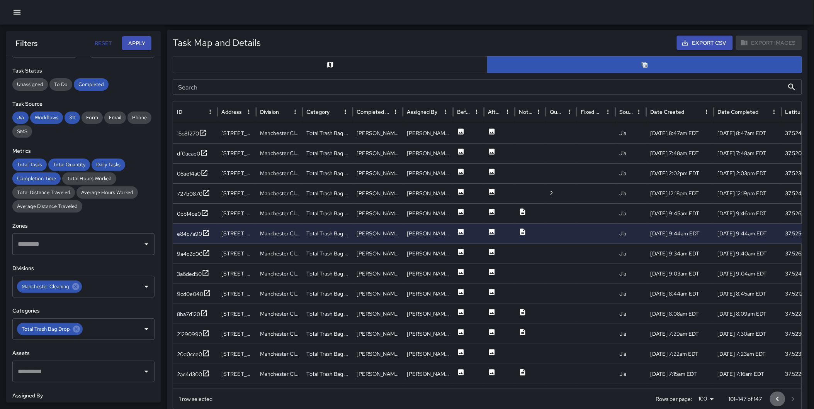
click at [778, 395] on icon "Go to previous page" at bounding box center [777, 399] width 9 height 9
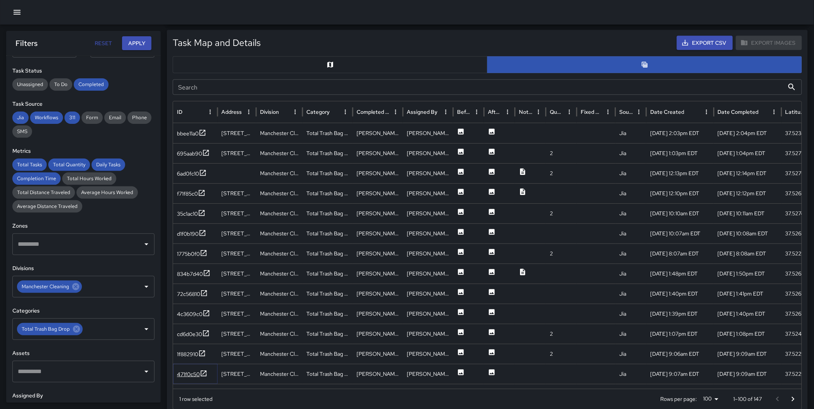
click at [206, 373] on icon at bounding box center [204, 374] width 8 height 8
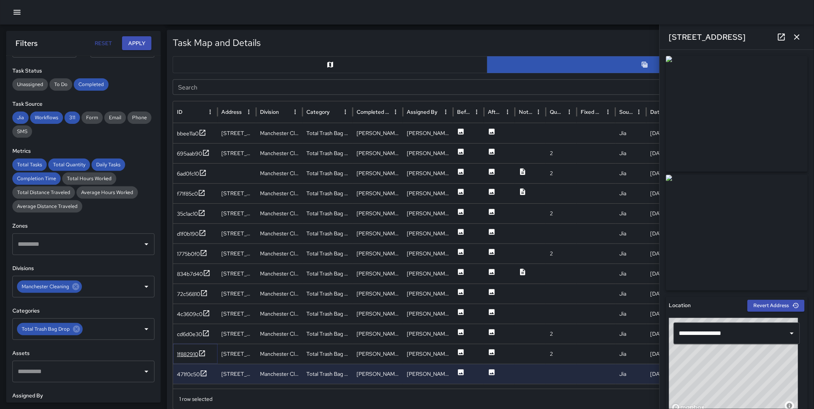
click at [203, 353] on icon at bounding box center [202, 354] width 8 height 8
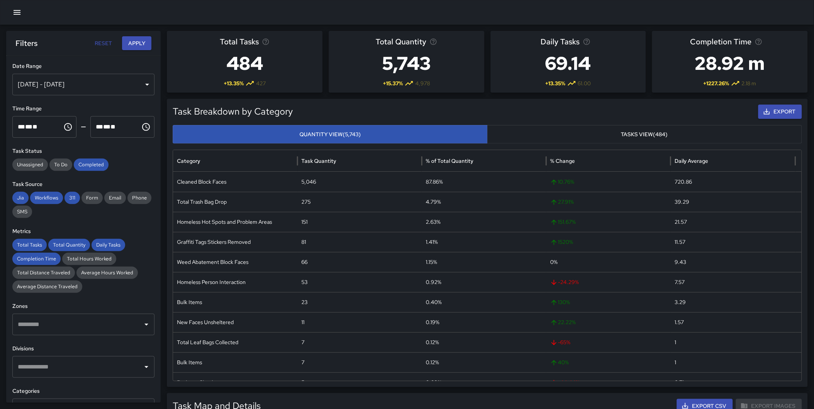
click at [64, 95] on div "**********" at bounding box center [83, 229] width 154 height 347
click at [59, 86] on div "[DATE] - [DATE]" at bounding box center [83, 85] width 142 height 22
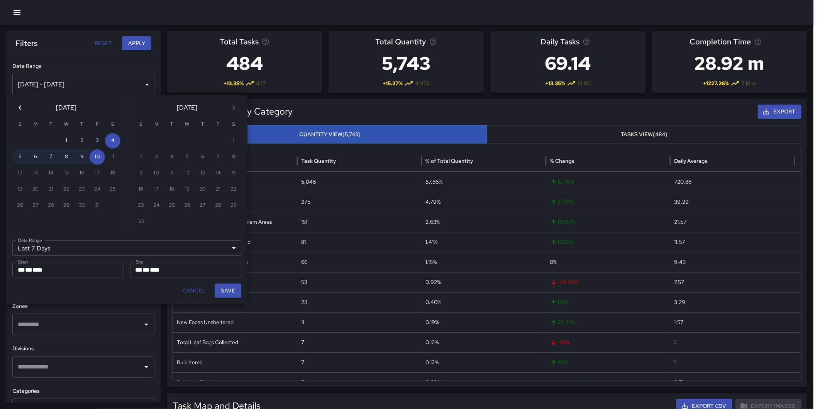
click at [17, 107] on icon "Previous month" at bounding box center [19, 107] width 9 height 9
click at [33, 140] on button "1" at bounding box center [35, 140] width 15 height 15
type input "******"
type input "**********"
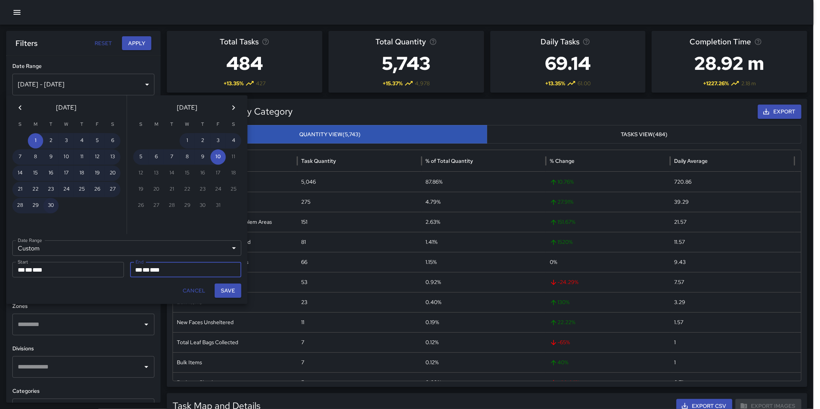
click at [51, 202] on button "30" at bounding box center [50, 205] width 15 height 15
type input "**********"
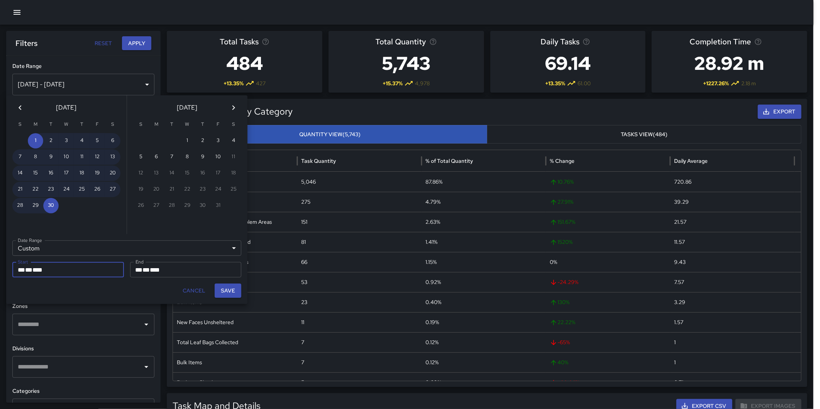
click at [229, 290] on button "Save" at bounding box center [228, 291] width 27 height 14
type input "**********"
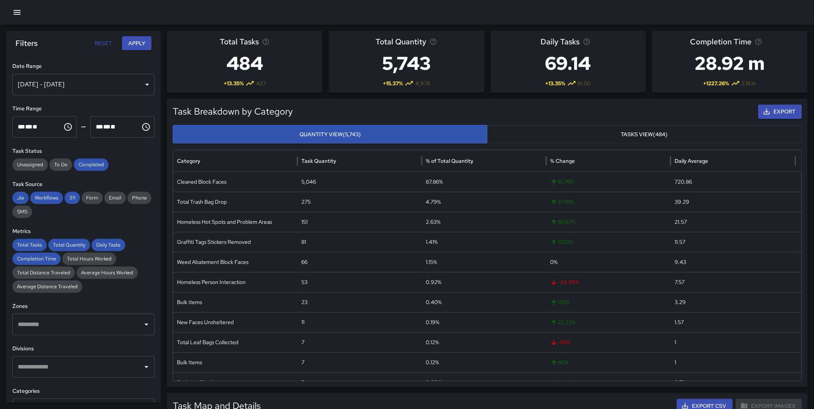
click at [133, 44] on button "Apply" at bounding box center [136, 43] width 29 height 14
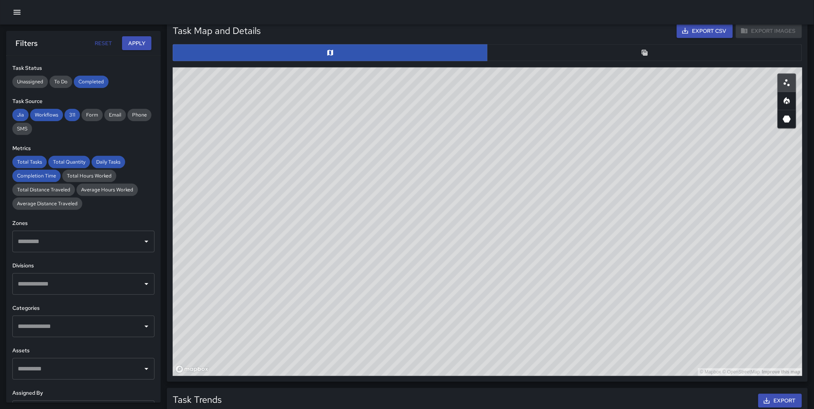
scroll to position [101, 0]
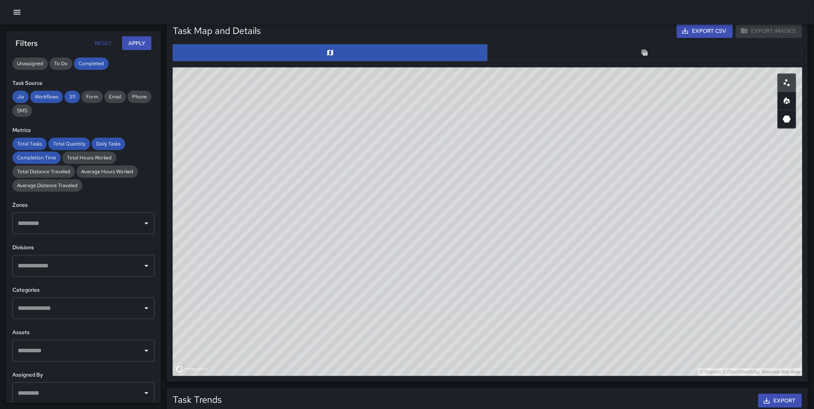
click at [67, 310] on input "text" at bounding box center [78, 308] width 124 height 15
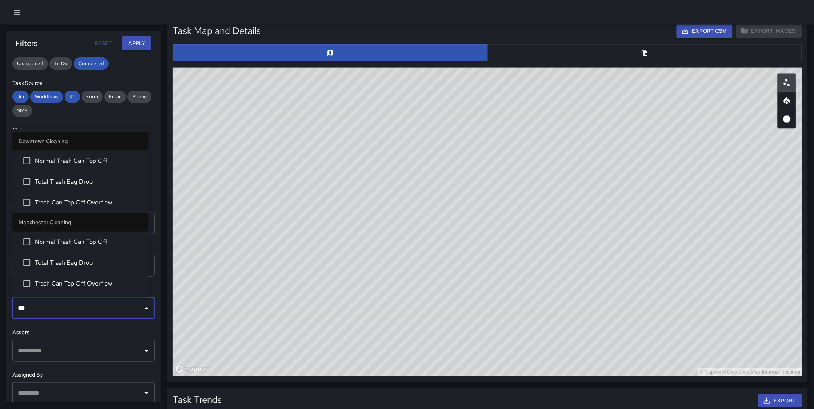
type input "****"
click at [66, 263] on span "Total Trash Bag Drop" at bounding box center [88, 262] width 107 height 9
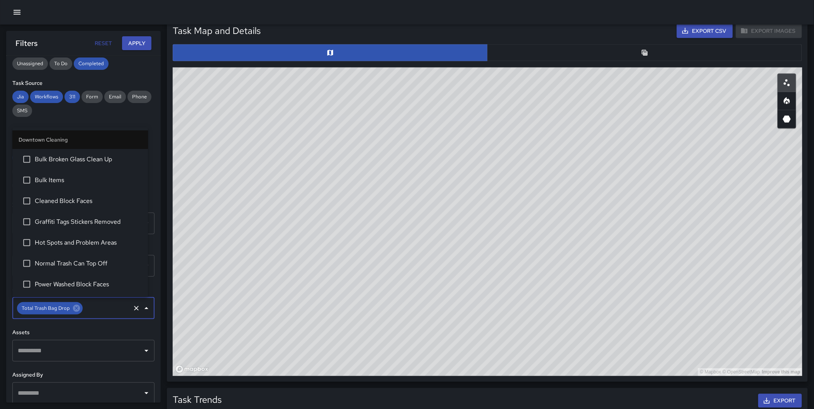
scroll to position [659, 0]
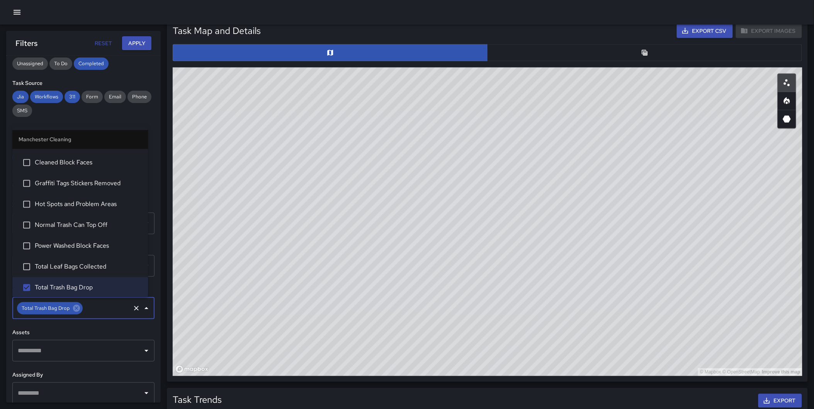
click at [151, 153] on div "**********" at bounding box center [83, 229] width 154 height 347
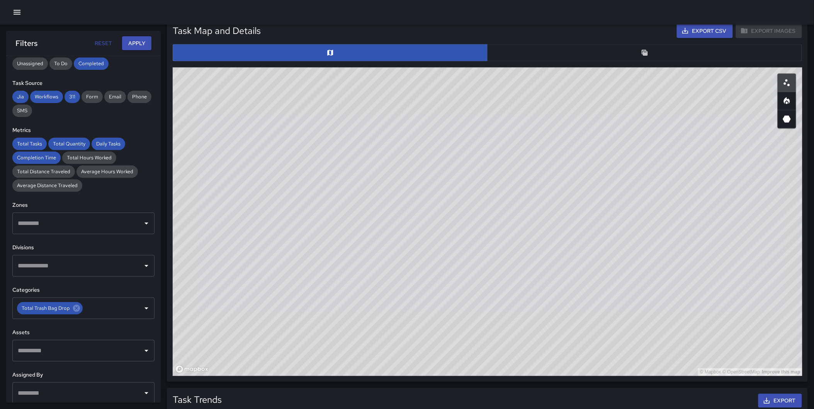
click at [93, 254] on div "Divisions ​" at bounding box center [83, 260] width 142 height 33
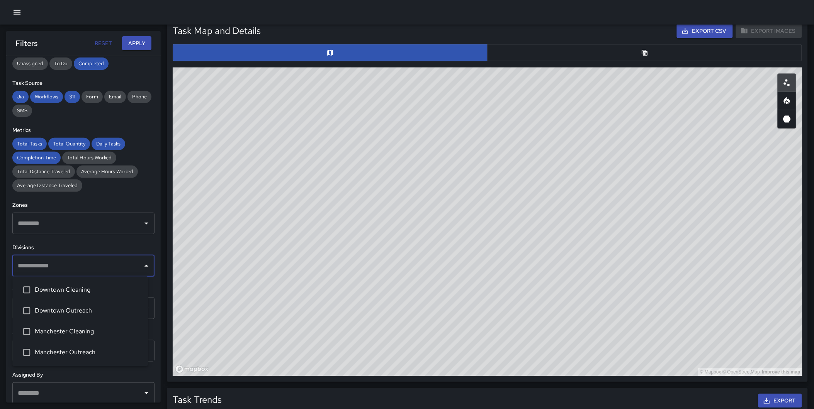
click at [89, 262] on input "text" at bounding box center [78, 266] width 124 height 15
click at [91, 327] on span "Manchester Cleaning" at bounding box center [88, 331] width 107 height 9
click at [130, 41] on button "Apply" at bounding box center [136, 43] width 29 height 14
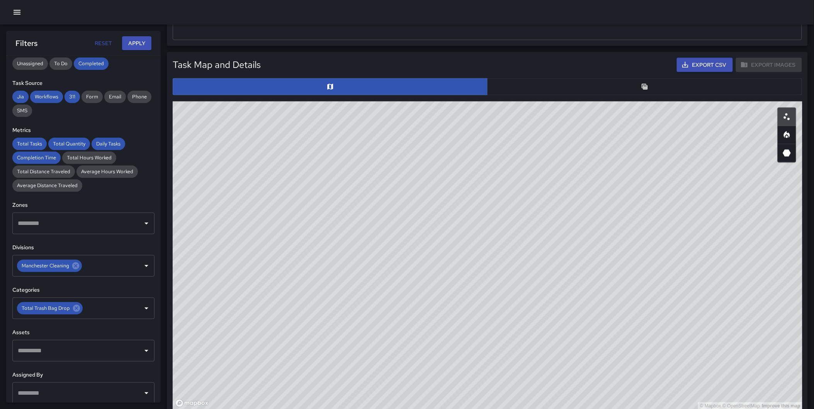
scroll to position [339, 0]
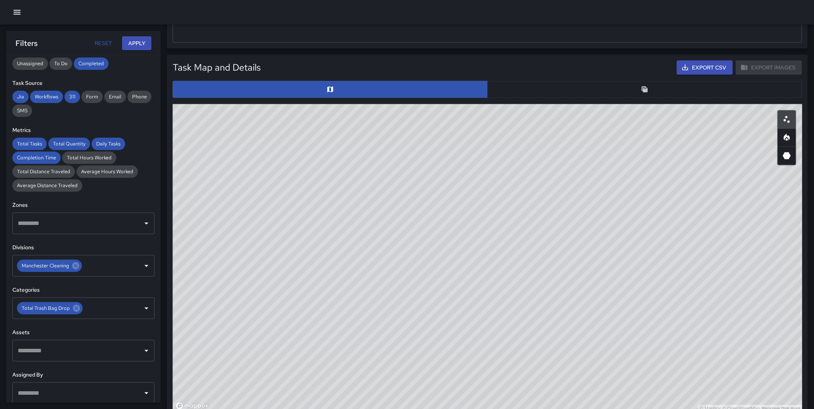
click at [632, 82] on button "button" at bounding box center [644, 89] width 315 height 17
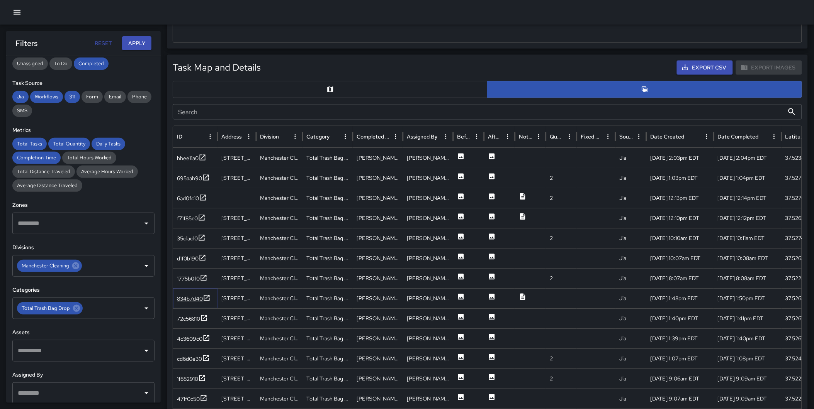
click at [208, 298] on icon at bounding box center [207, 298] width 8 height 8
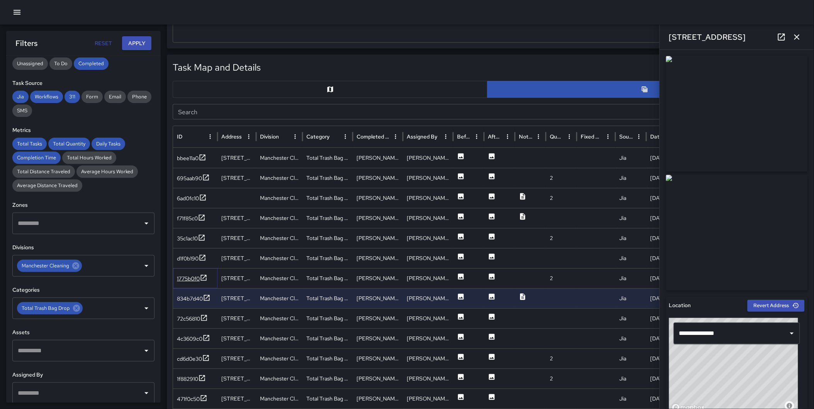
click at [203, 276] on icon at bounding box center [204, 278] width 8 height 8
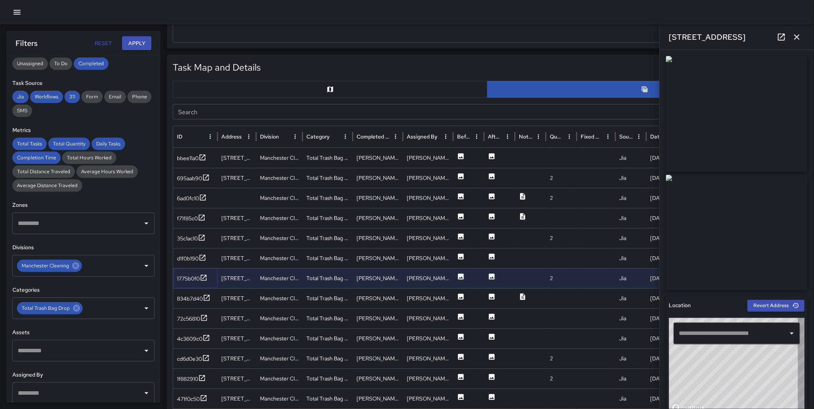
type input "**********"
click at [203, 255] on icon at bounding box center [202, 258] width 8 height 8
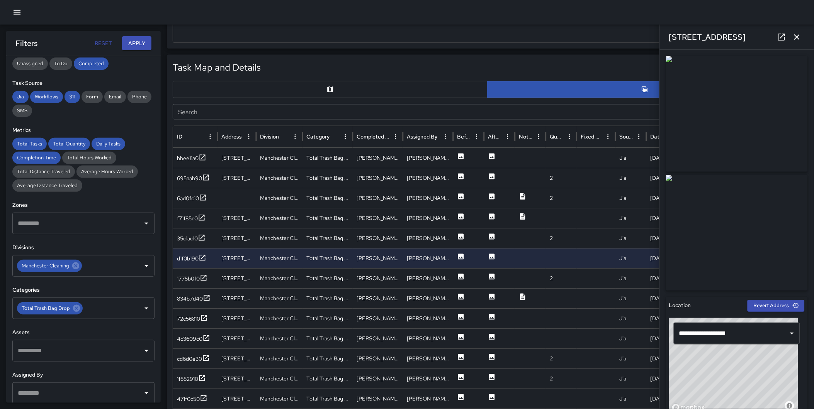
click at [795, 34] on icon "button" at bounding box center [796, 36] width 9 height 9
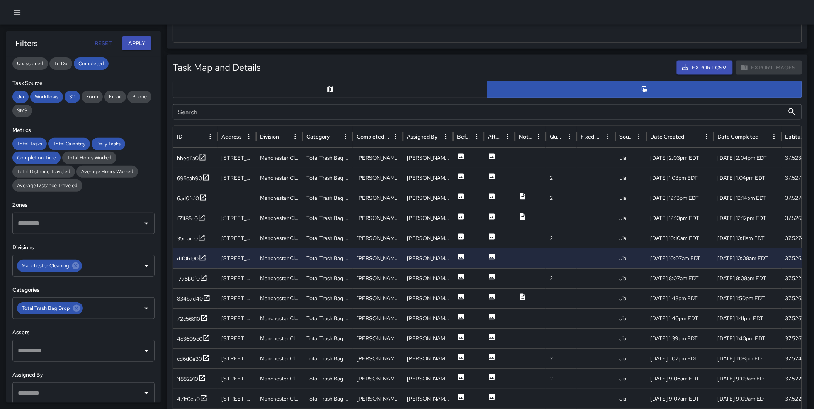
scroll to position [1742, 0]
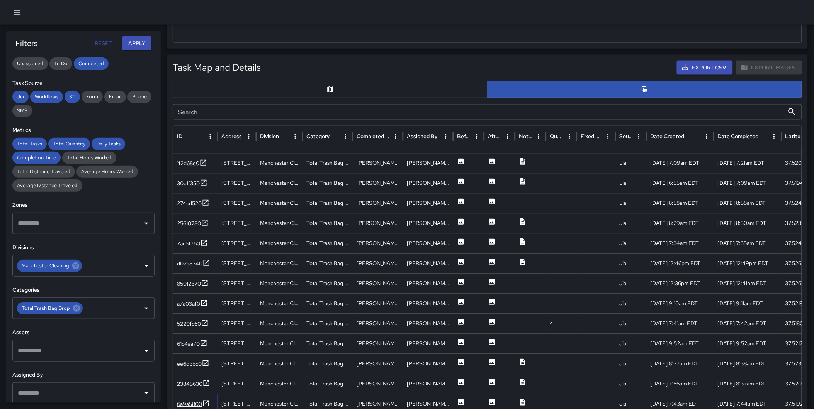
click at [205, 400] on icon at bounding box center [206, 404] width 8 height 8
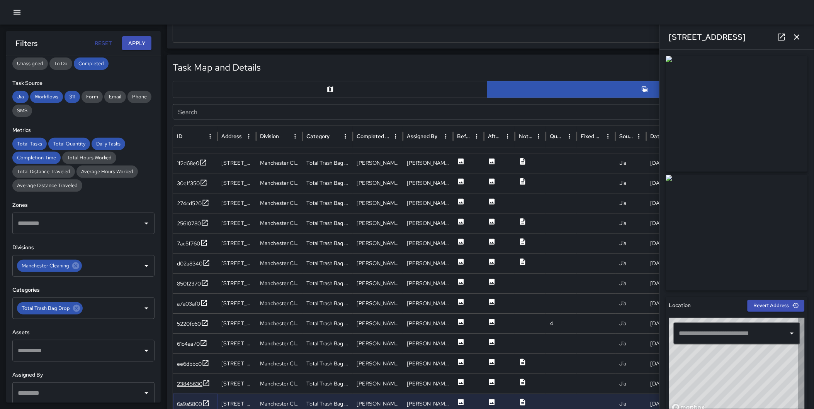
type input "**********"
click at [205, 384] on icon at bounding box center [206, 384] width 8 height 8
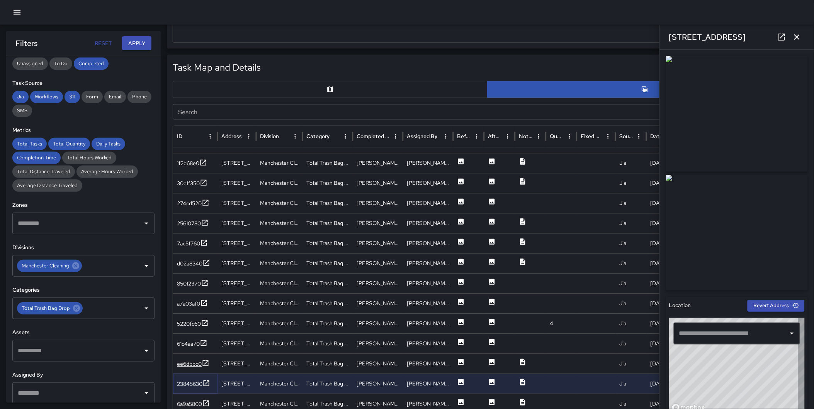
type input "**********"
click at [207, 360] on icon at bounding box center [206, 364] width 8 height 8
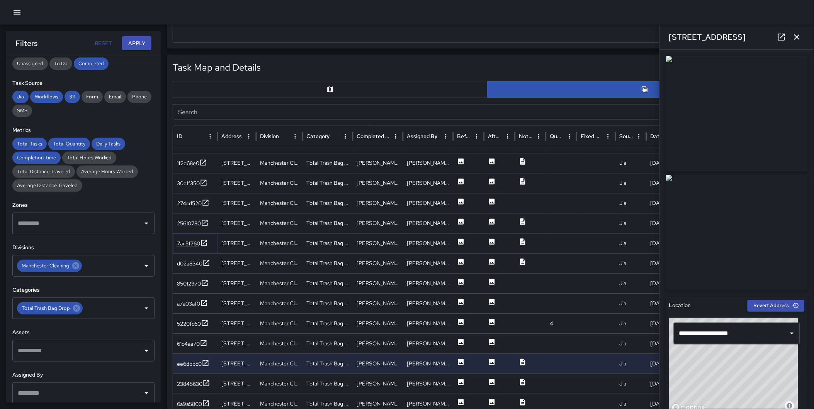
drag, startPoint x: 205, startPoint y: 241, endPoint x: 205, endPoint y: 248, distance: 6.6
click at [205, 241] on icon at bounding box center [204, 243] width 8 height 8
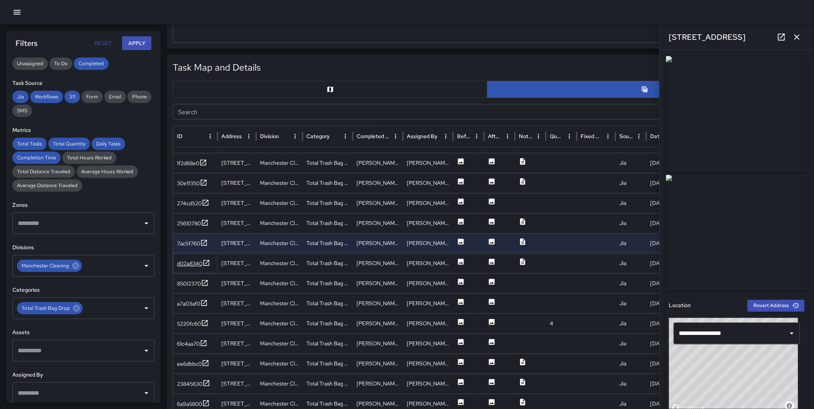
click at [206, 264] on icon at bounding box center [206, 263] width 8 height 8
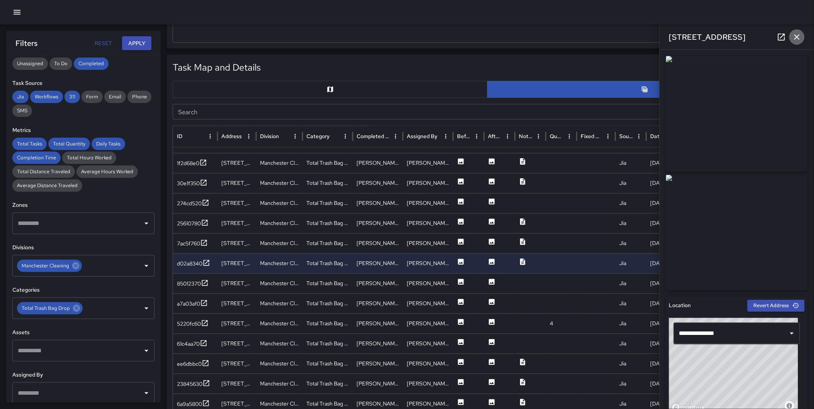
click at [799, 34] on icon "button" at bounding box center [796, 36] width 9 height 9
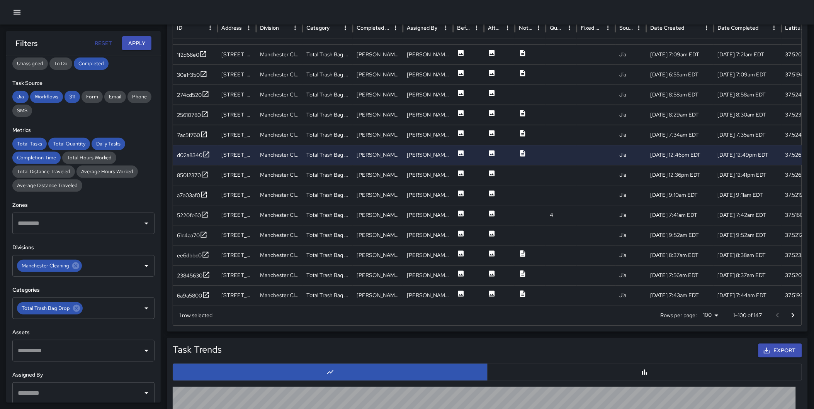
scroll to position [432, 0]
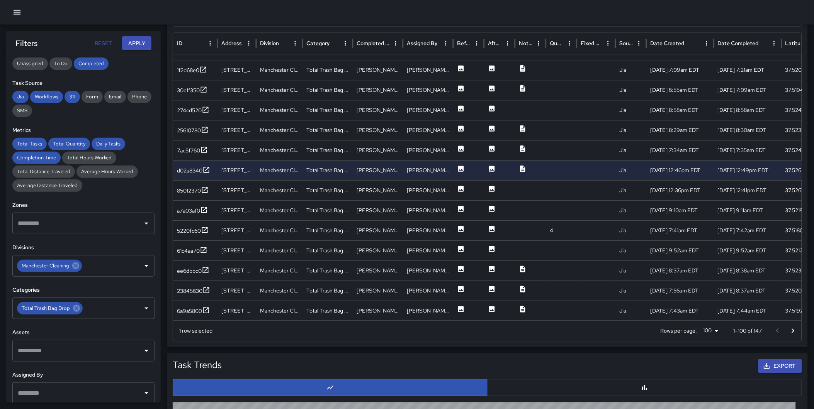
click at [789, 330] on icon "Go to next page" at bounding box center [792, 331] width 9 height 9
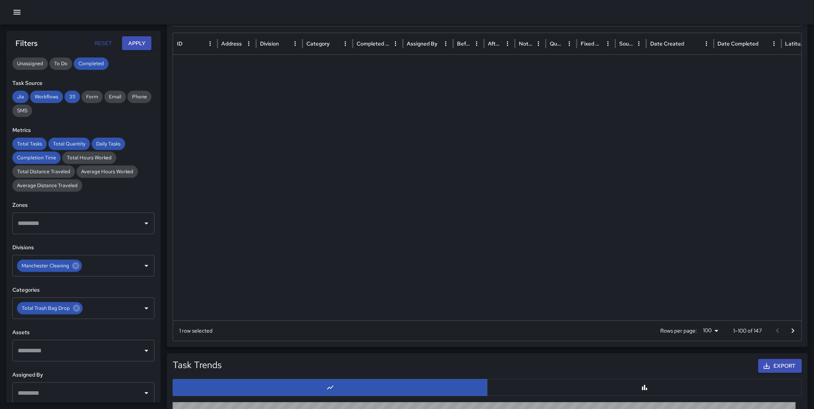
scroll to position [0, 0]
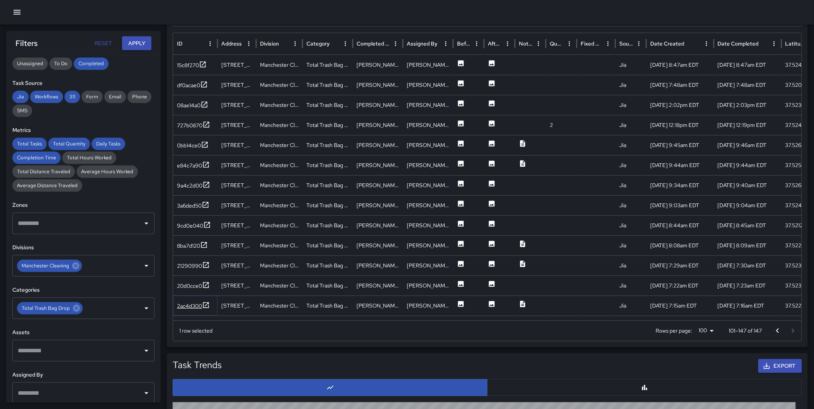
click at [203, 306] on icon at bounding box center [206, 305] width 6 height 6
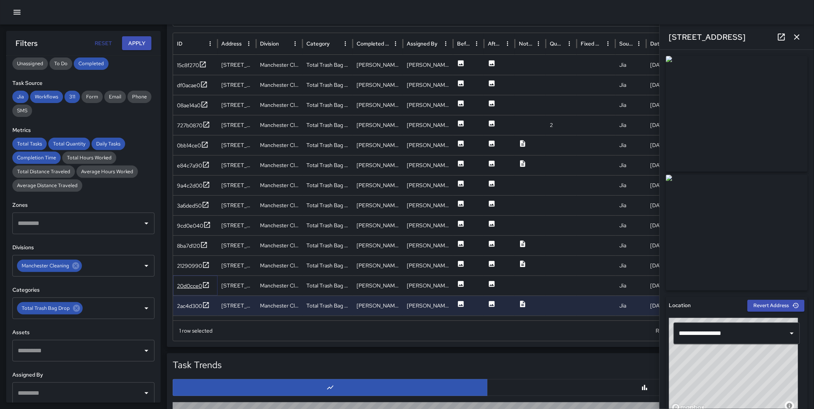
click at [207, 285] on icon at bounding box center [206, 285] width 8 height 8
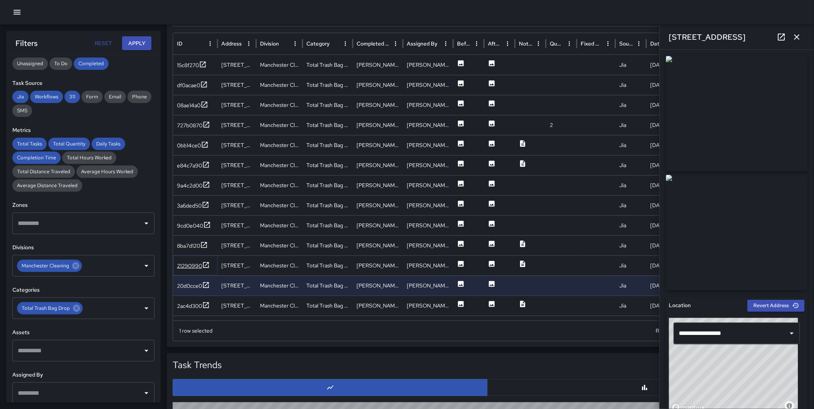
click at [205, 264] on icon at bounding box center [206, 265] width 8 height 8
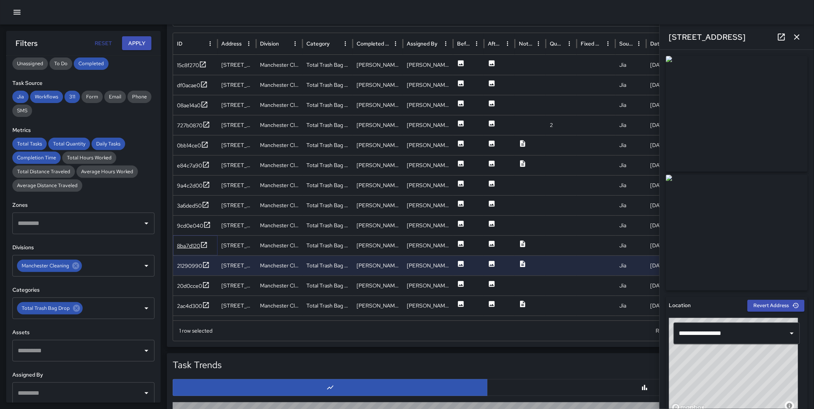
click at [205, 243] on icon at bounding box center [204, 245] width 8 height 8
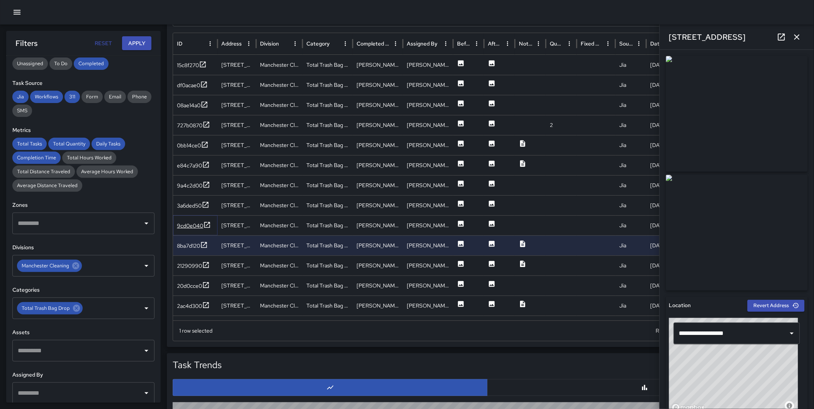
click at [207, 223] on icon at bounding box center [207, 225] width 8 height 8
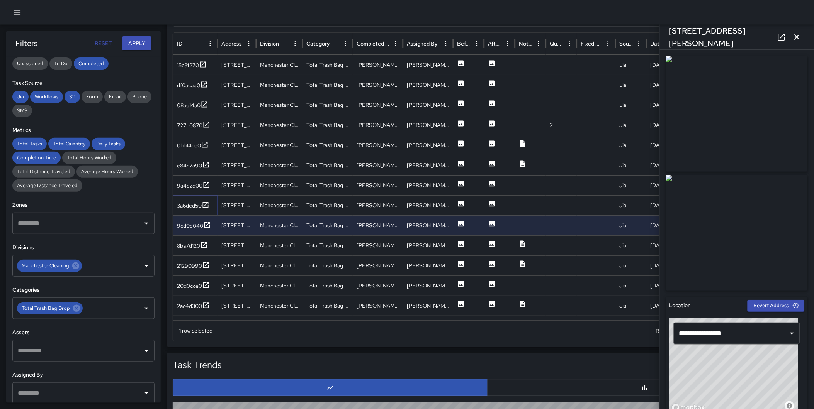
click at [203, 203] on icon at bounding box center [206, 205] width 6 height 6
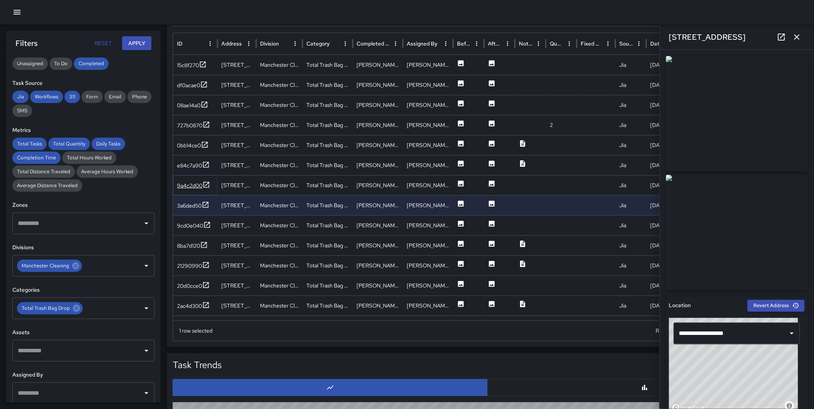
click at [205, 183] on icon at bounding box center [206, 185] width 8 height 8
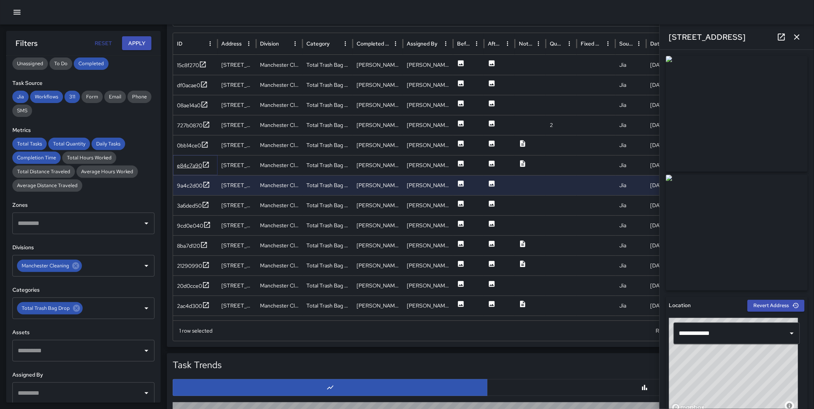
click at [205, 163] on icon at bounding box center [206, 165] width 8 height 8
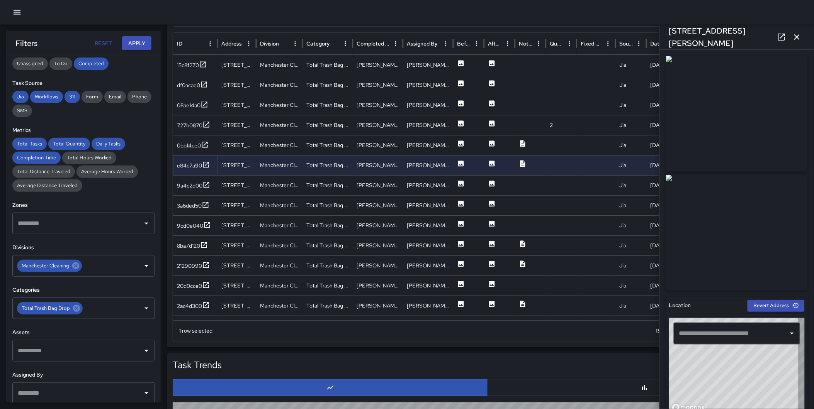
type input "**********"
click at [207, 143] on icon at bounding box center [205, 145] width 6 height 6
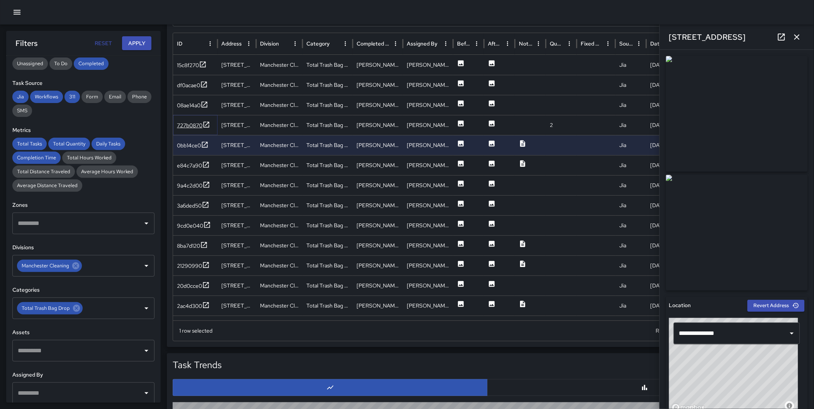
click at [209, 124] on icon at bounding box center [206, 125] width 6 height 6
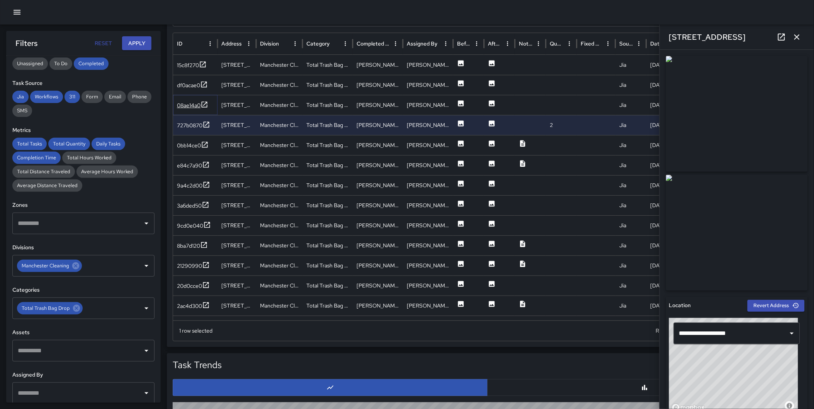
click at [202, 101] on icon at bounding box center [204, 105] width 8 height 8
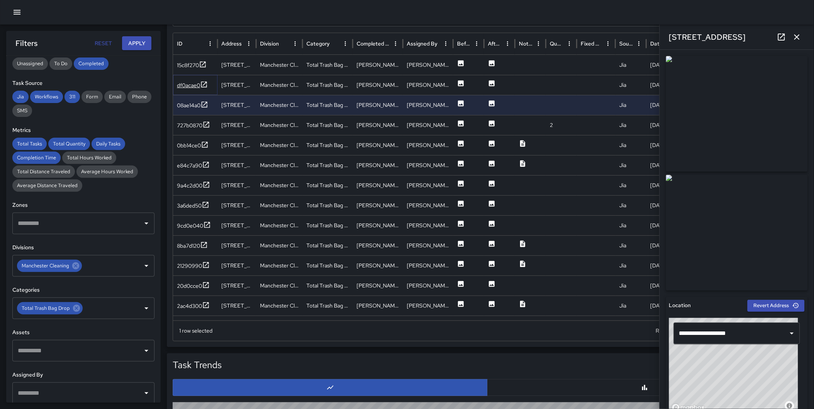
click at [205, 85] on icon at bounding box center [204, 85] width 8 height 8
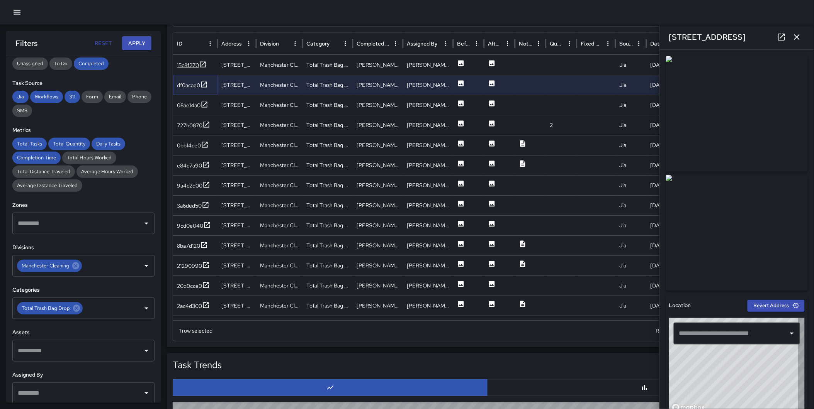
type input "**********"
click at [202, 101] on icon at bounding box center [204, 105] width 8 height 8
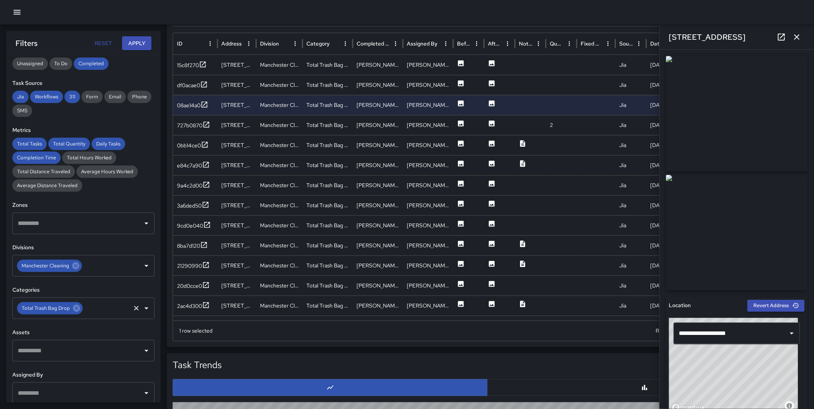
click at [69, 310] on span "Total Trash Bag Drop" at bounding box center [46, 309] width 58 height 8
click at [73, 308] on icon at bounding box center [76, 308] width 7 height 7
click at [132, 44] on button "Apply" at bounding box center [136, 43] width 29 height 14
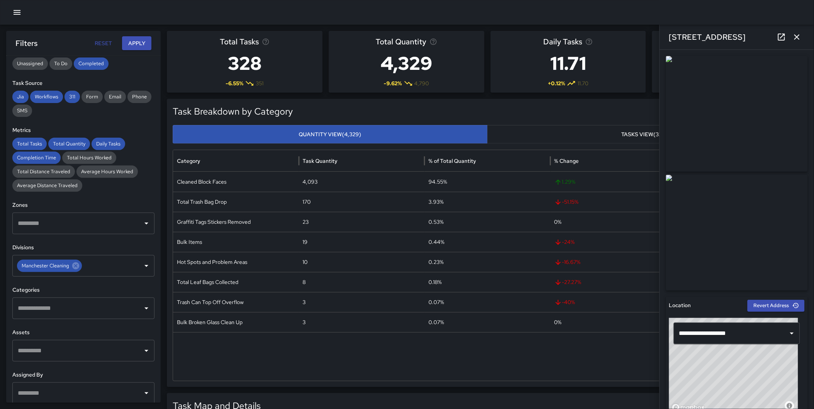
click at [800, 36] on icon "button" at bounding box center [796, 36] width 9 height 9
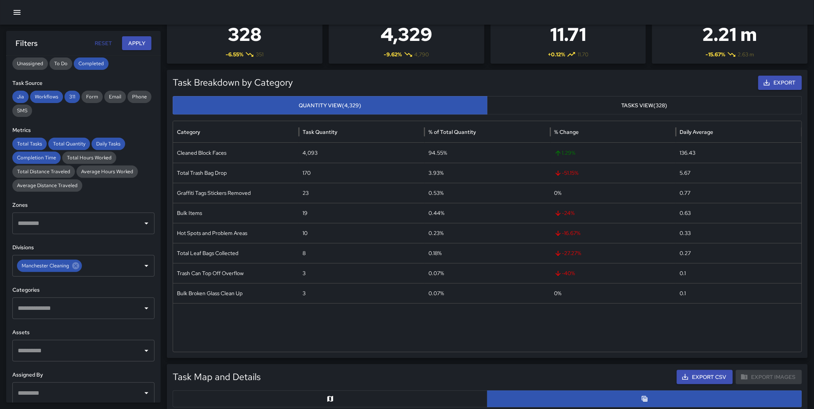
scroll to position [32, 0]
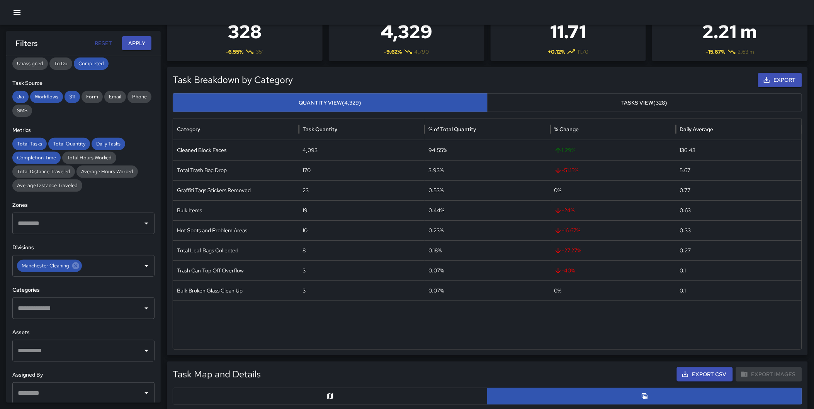
click at [55, 311] on input "text" at bounding box center [78, 308] width 124 height 15
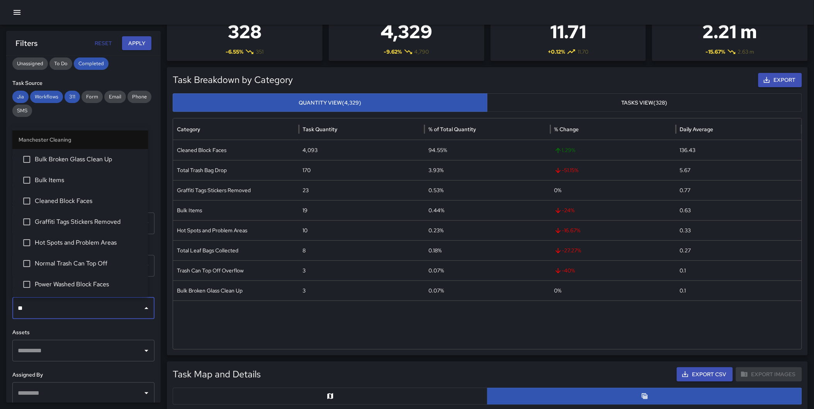
type input "***"
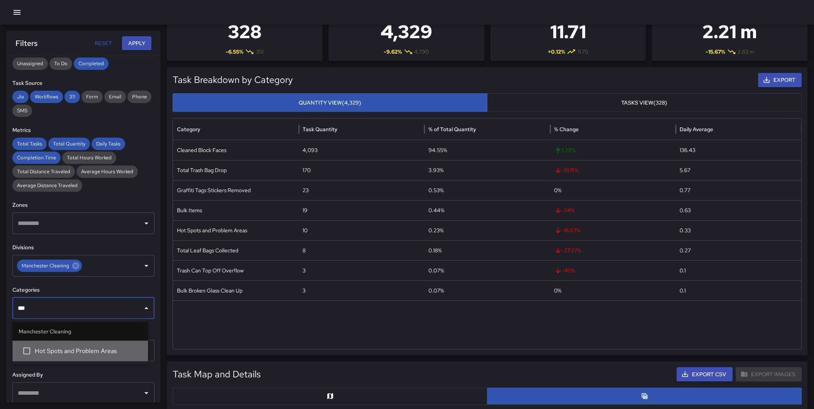
drag, startPoint x: 63, startPoint y: 348, endPoint x: 63, endPoint y: 338, distance: 10.4
click at [63, 349] on span "Hot Spots and Problem Areas" at bounding box center [88, 351] width 107 height 9
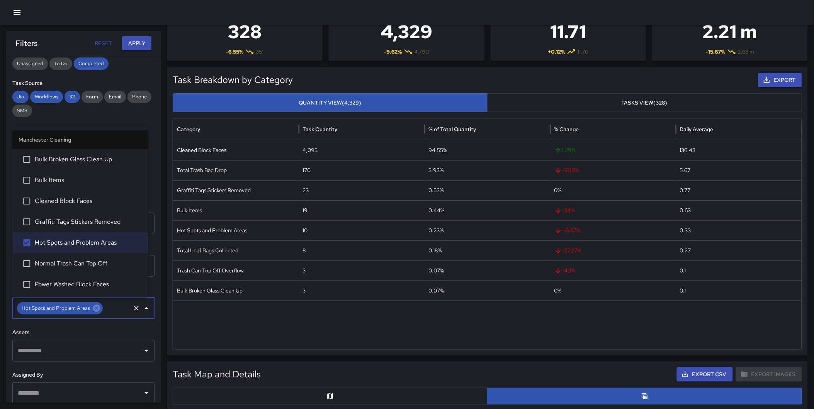
click at [135, 41] on button "Apply" at bounding box center [136, 43] width 29 height 14
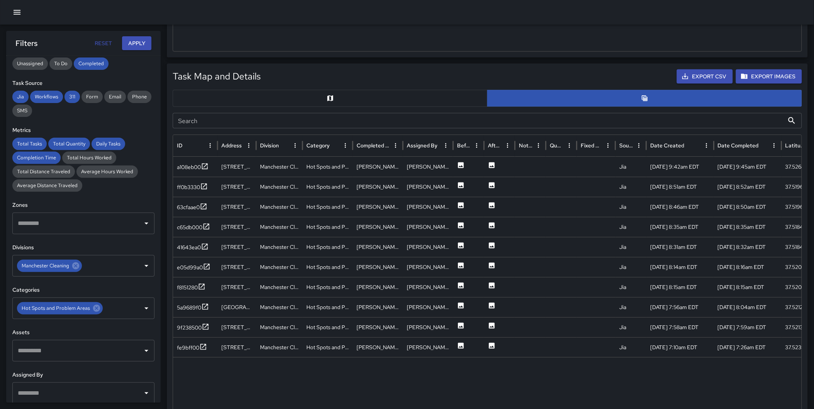
scroll to position [337, 0]
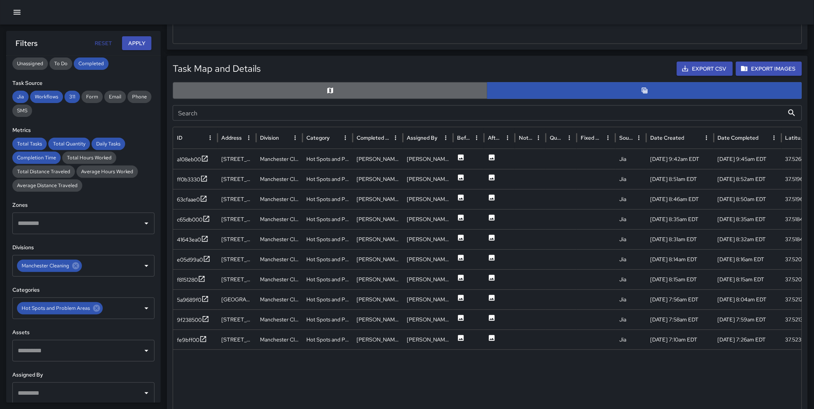
click at [362, 94] on button "button" at bounding box center [330, 90] width 315 height 17
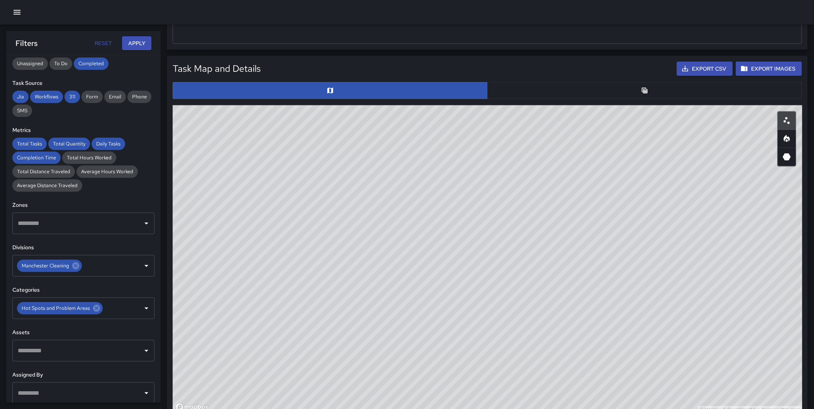
drag, startPoint x: 813, startPoint y: 198, endPoint x: 815, endPoint y: 205, distance: 7.1
click at [814, 205] on html "**********" at bounding box center [407, 231] width 814 height 1136
drag, startPoint x: 717, startPoint y: 222, endPoint x: 500, endPoint y: 168, distance: 223.1
click at [466, 140] on div "© Mapbox © OpenStreetMap Improve this map" at bounding box center [487, 259] width 629 height 309
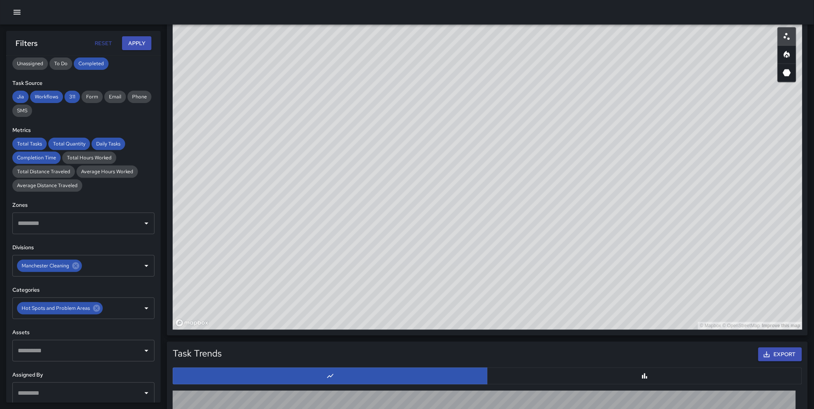
scroll to position [426, 0]
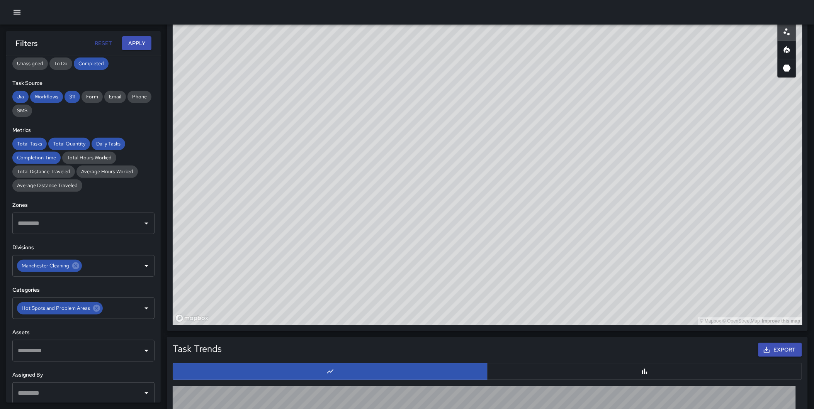
drag, startPoint x: 627, startPoint y: 188, endPoint x: 592, endPoint y: 51, distance: 141.9
click at [592, 51] on div "© Mapbox © OpenStreetMap Improve this map" at bounding box center [487, 171] width 629 height 309
drag, startPoint x: 533, startPoint y: 239, endPoint x: 501, endPoint y: 82, distance: 160.0
click at [501, 82] on div "© Mapbox © OpenStreetMap Improve this map" at bounding box center [487, 171] width 629 height 309
click at [793, 48] on button "button" at bounding box center [786, 50] width 19 height 19
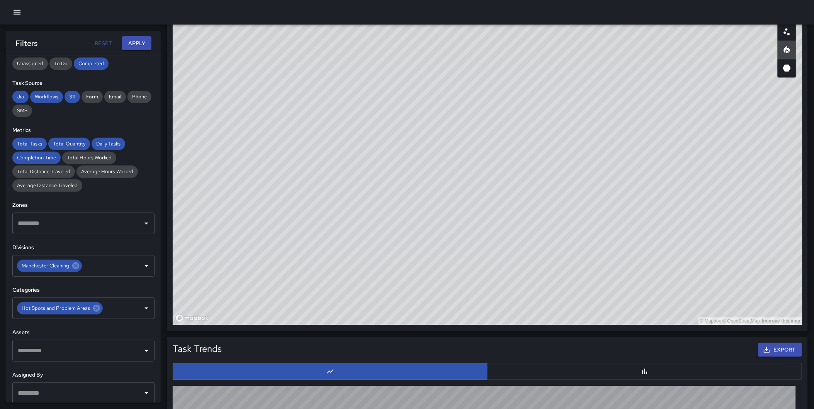
type button "heatmap"
click at [526, 387] on div "Total Tasks 10 -16.67 % 12 Total Quantity 10 -16.67 % 12 Daily Tasks 5.00 + 108…" at bounding box center [490, 157] width 647 height 1105
drag, startPoint x: 698, startPoint y: 105, endPoint x: 612, endPoint y: 110, distance: 85.5
click at [612, 110] on div "© Mapbox © OpenStreetMap Improve this map" at bounding box center [487, 171] width 629 height 309
drag, startPoint x: 627, startPoint y: 144, endPoint x: 625, endPoint y: 155, distance: 11.4
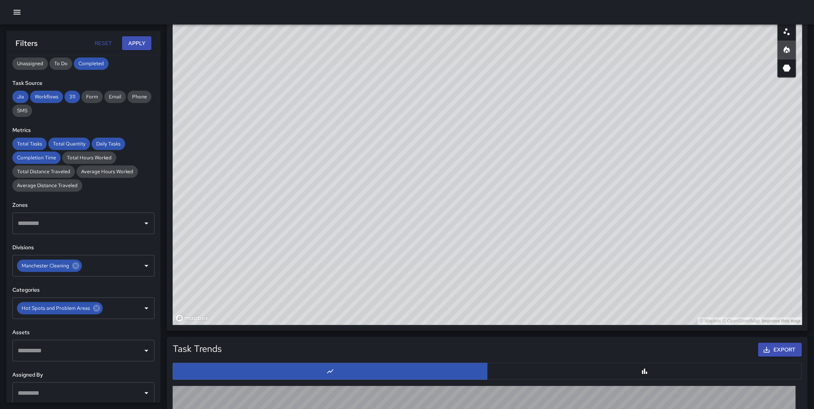
click at [625, 155] on div "© Mapbox © OpenStreetMap Improve this map" at bounding box center [487, 171] width 629 height 309
drag, startPoint x: 574, startPoint y: 113, endPoint x: 574, endPoint y: 129, distance: 15.5
click at [574, 129] on div "© Mapbox © OpenStreetMap Improve this map" at bounding box center [487, 171] width 629 height 309
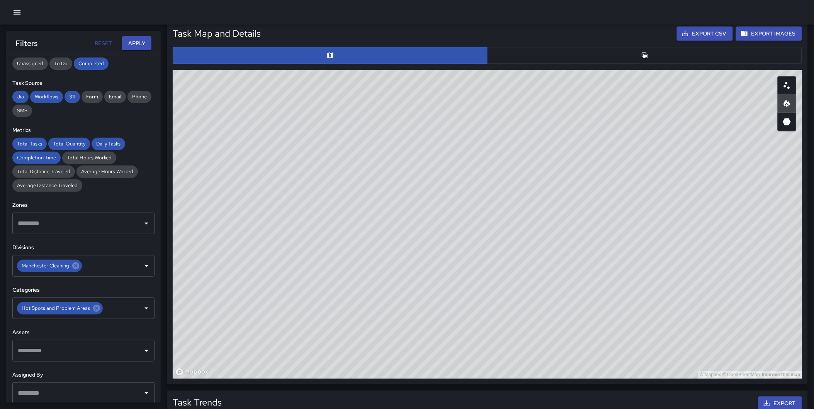
scroll to position [371, 0]
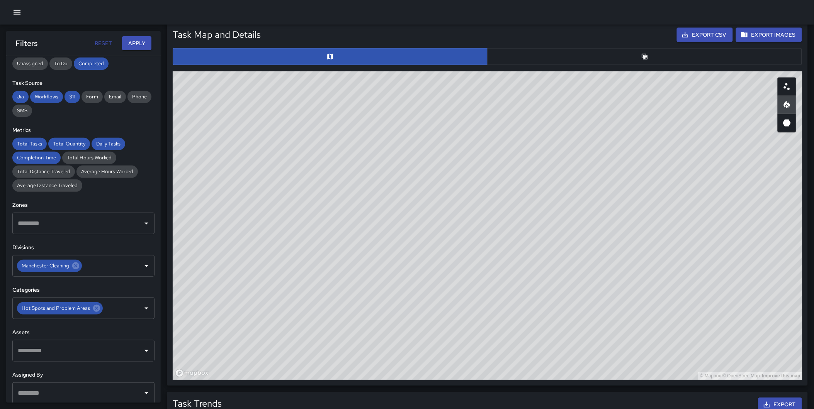
drag, startPoint x: 384, startPoint y: 284, endPoint x: 377, endPoint y: 276, distance: 9.8
click at [377, 276] on div "© Mapbox © OpenStreetMap Improve this map" at bounding box center [487, 225] width 629 height 309
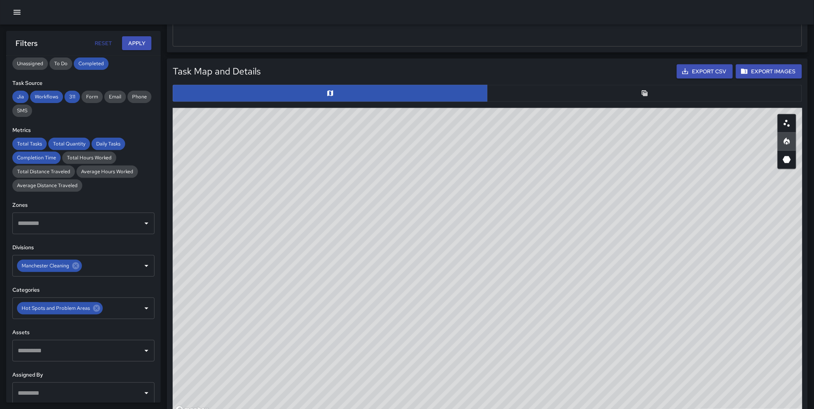
scroll to position [336, 0]
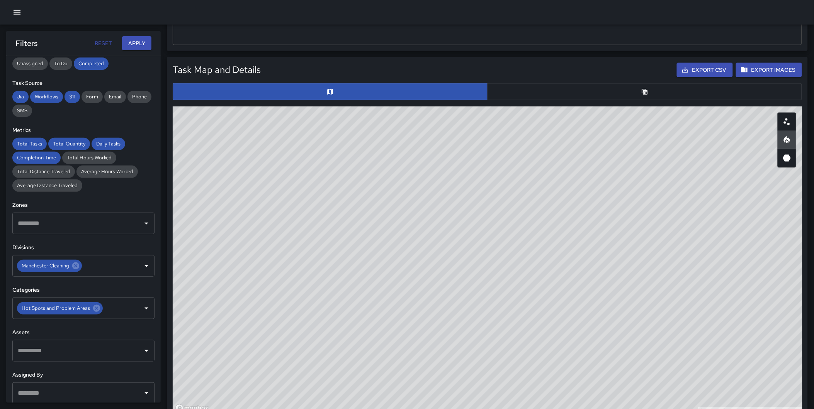
click at [646, 95] on icon "Table" at bounding box center [645, 92] width 8 height 8
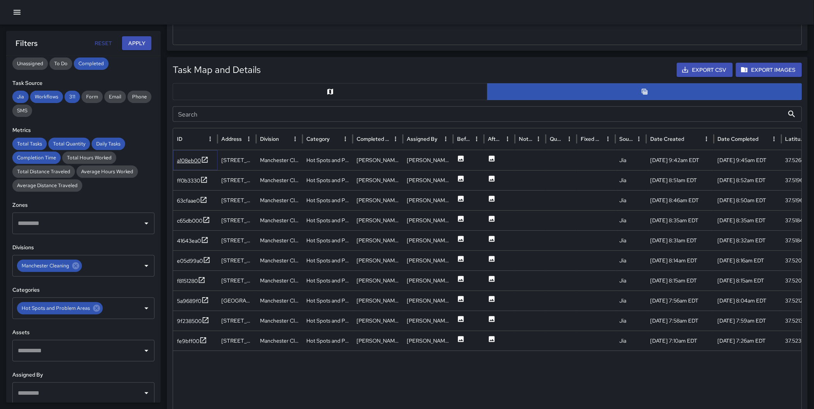
click at [202, 161] on icon at bounding box center [205, 160] width 8 height 8
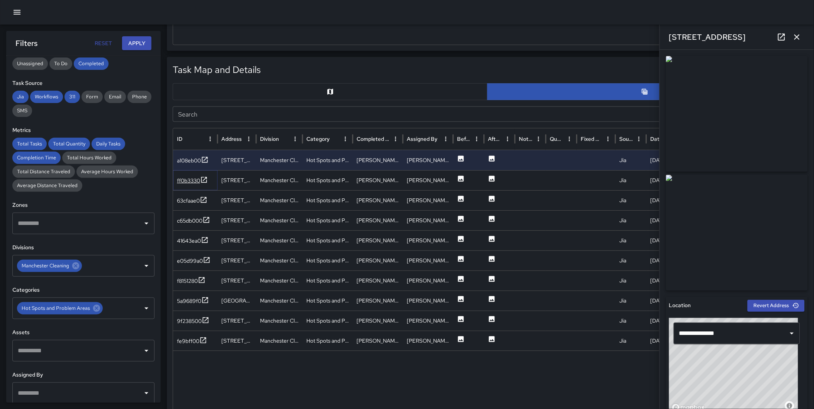
click at [203, 180] on icon at bounding box center [204, 180] width 8 height 8
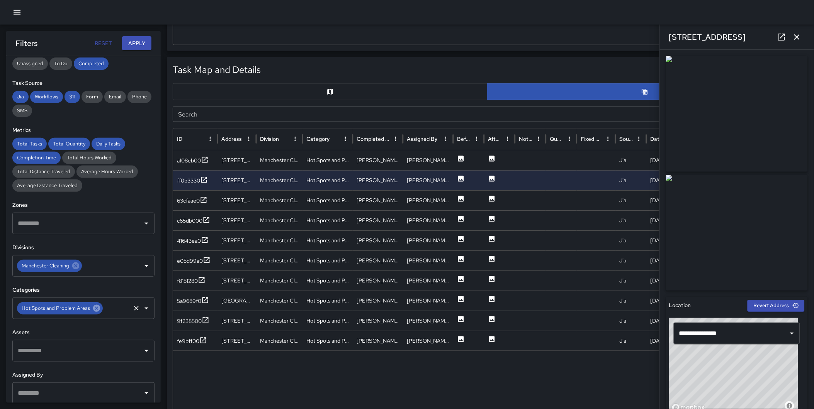
click at [97, 309] on icon at bounding box center [96, 308] width 7 height 7
click at [78, 307] on input "text" at bounding box center [78, 308] width 124 height 15
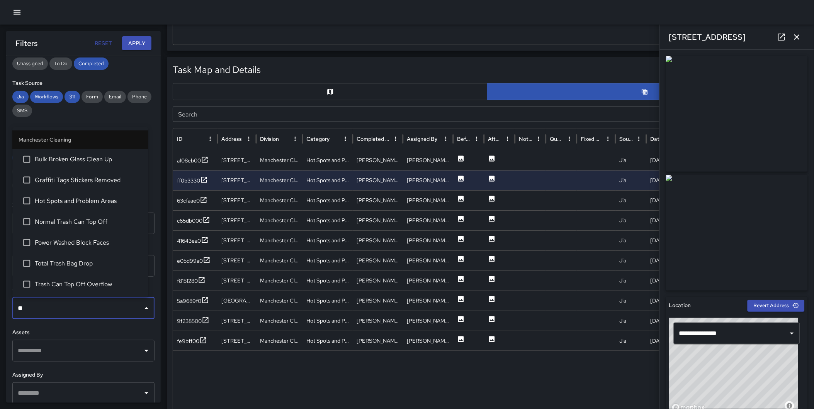
type input "***"
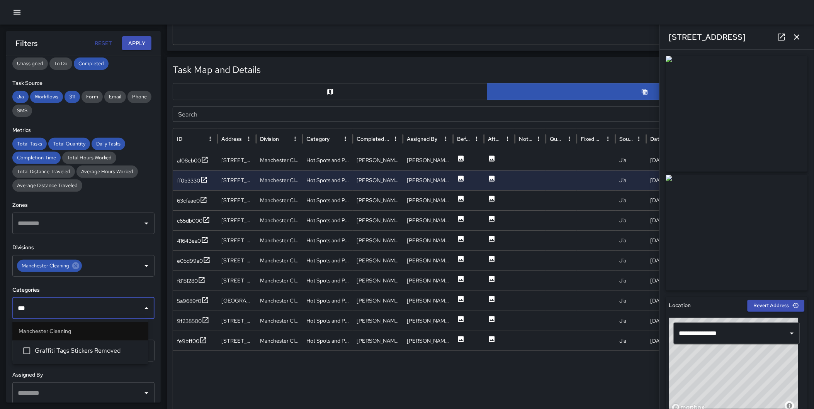
click at [78, 348] on span "Graffiti Tags Stickers Removed" at bounding box center [88, 351] width 107 height 9
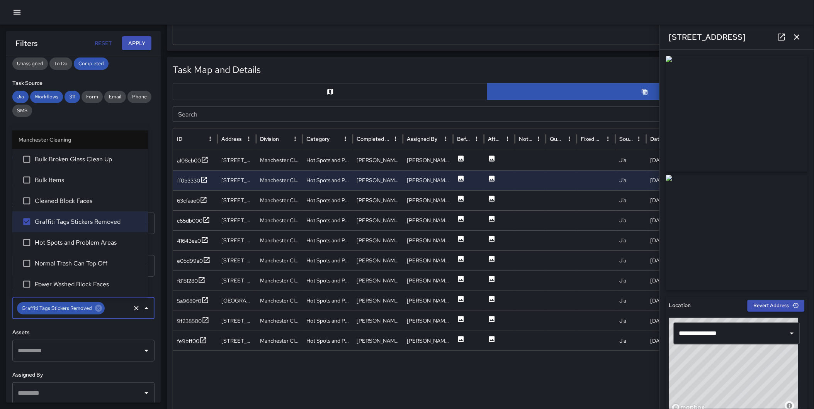
drag, startPoint x: 136, startPoint y: 43, endPoint x: 127, endPoint y: 59, distance: 18.2
click at [136, 43] on button "Apply" at bounding box center [136, 43] width 29 height 14
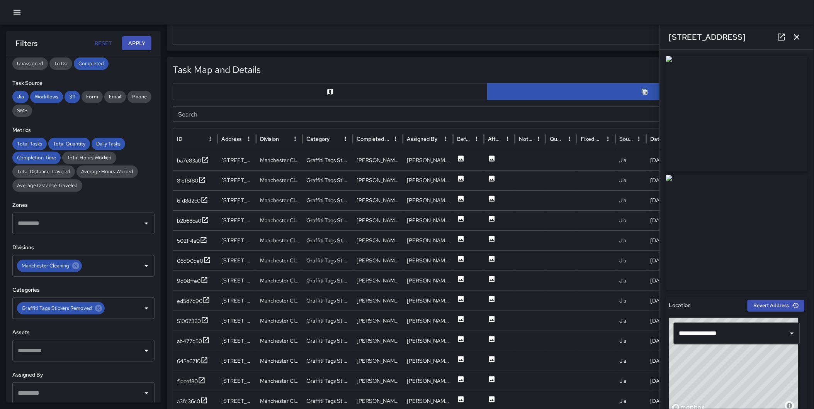
click at [162, 122] on div "Total Tasks 23 0.00 % 0 Total Quantity 23 0.00 % 0 Daily Tasks 11.50 0.00 % 0.0…" at bounding box center [407, 258] width 814 height 1127
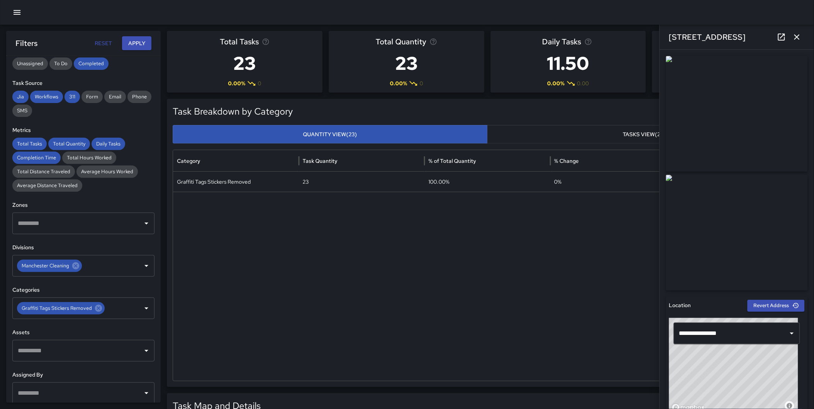
scroll to position [0, 0]
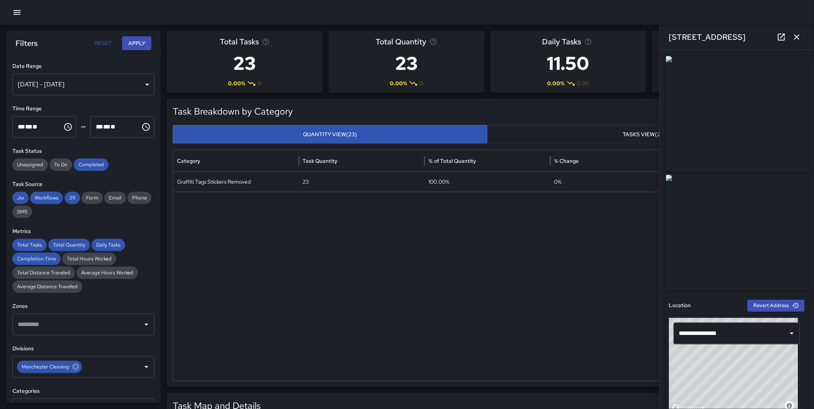
click at [796, 35] on icon "button" at bounding box center [796, 36] width 9 height 9
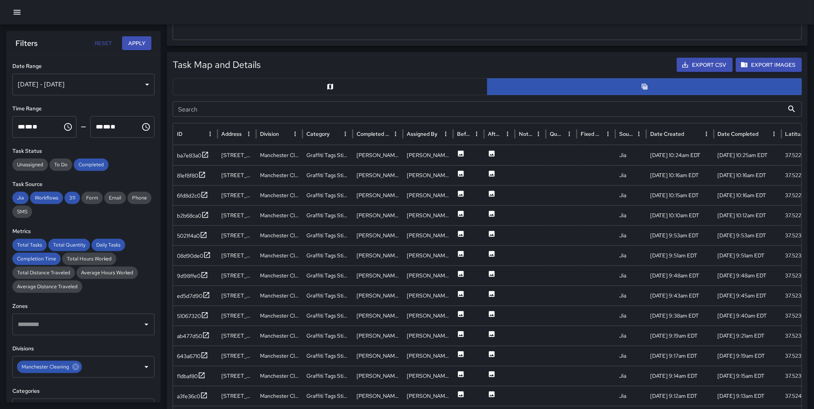
scroll to position [343, 0]
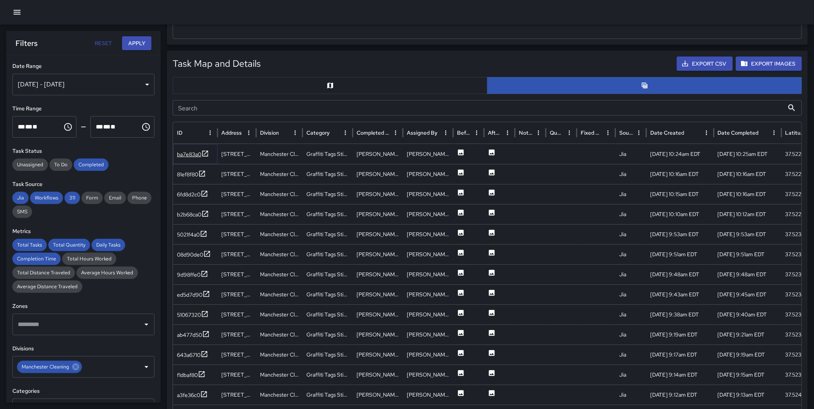
click at [201, 150] on div "ba7e83a0" at bounding box center [193, 155] width 32 height 10
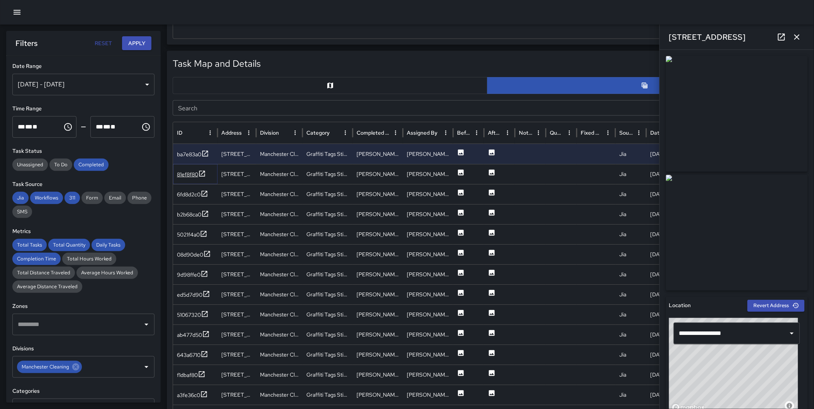
click at [198, 171] on div "81ef8f80" at bounding box center [187, 175] width 21 height 8
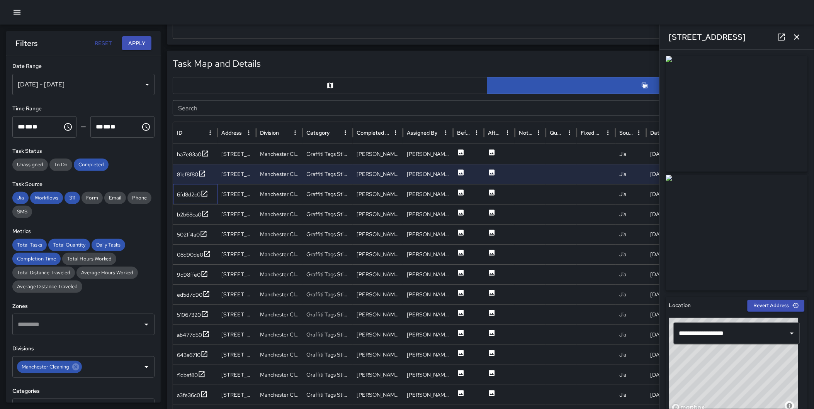
drag, startPoint x: 209, startPoint y: 191, endPoint x: 203, endPoint y: 194, distance: 7.3
click at [209, 191] on div "6fd8d2c0" at bounding box center [195, 194] width 44 height 20
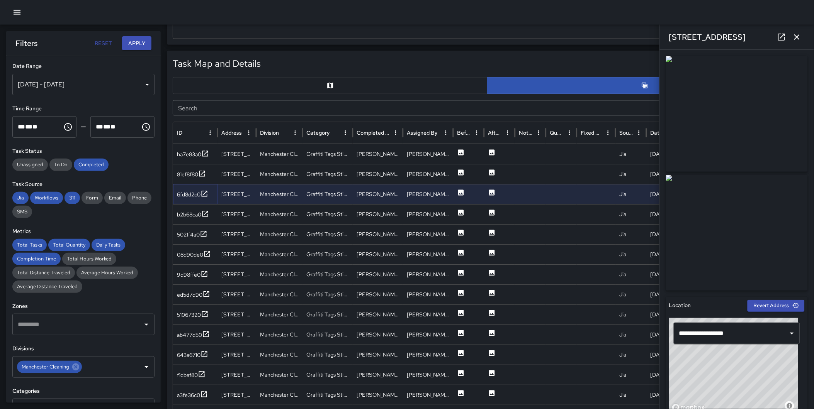
click at [203, 195] on icon at bounding box center [204, 194] width 8 height 8
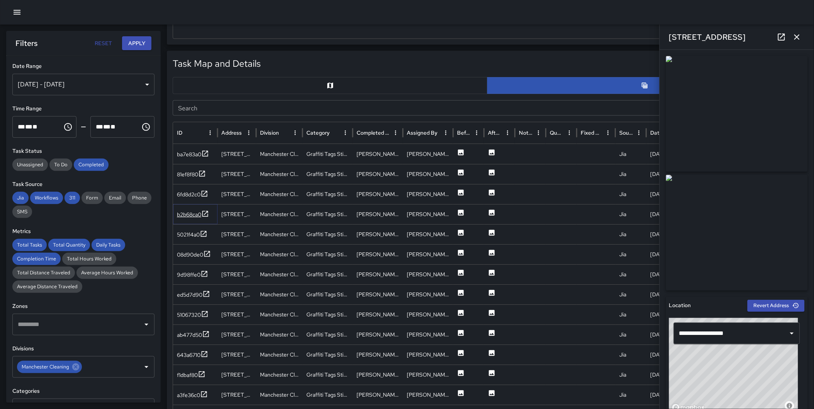
click at [205, 213] on icon at bounding box center [205, 214] width 8 height 8
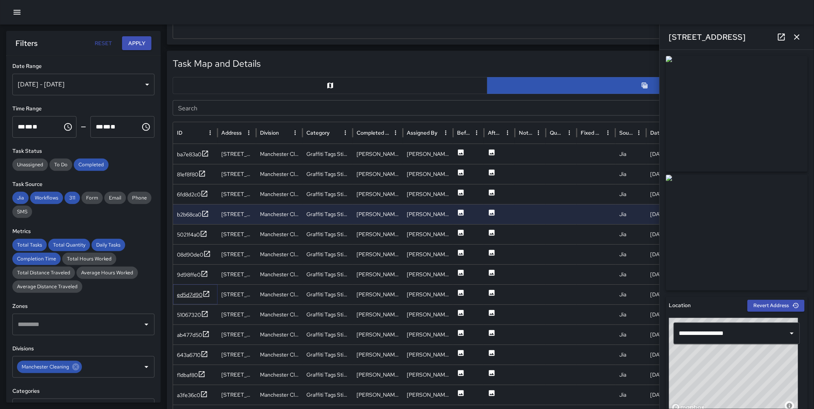
click at [208, 295] on icon at bounding box center [206, 294] width 8 height 8
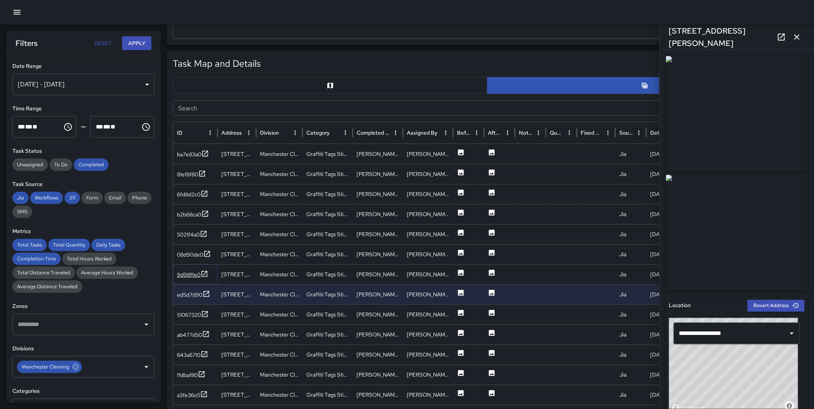
click at [203, 276] on icon at bounding box center [205, 274] width 6 height 6
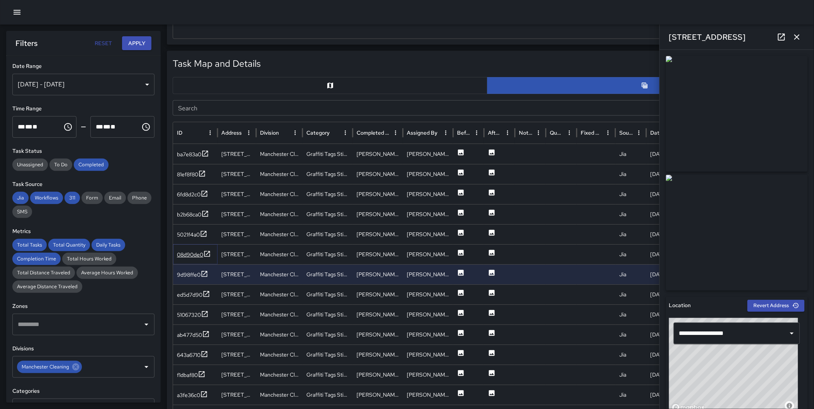
click at [206, 254] on icon at bounding box center [207, 254] width 8 height 8
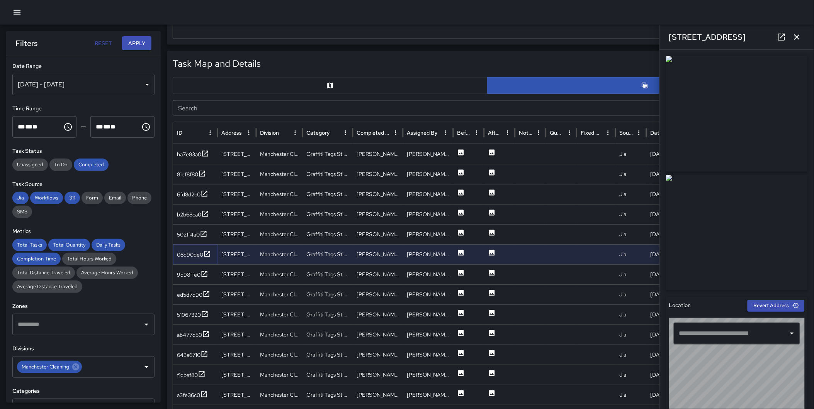
type input "**********"
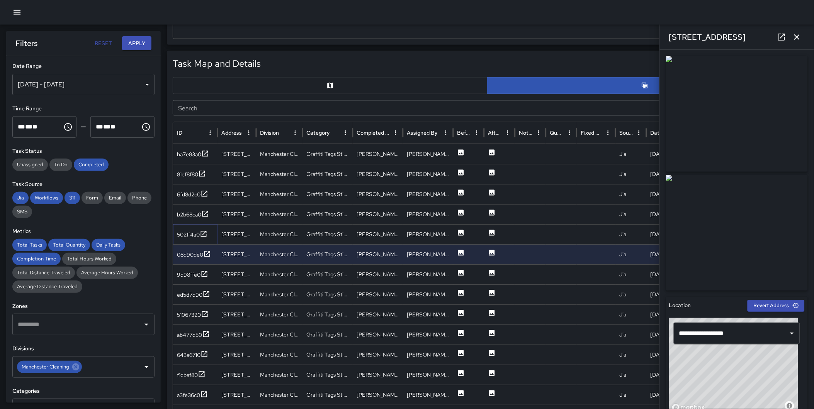
click at [205, 232] on icon at bounding box center [204, 234] width 8 height 8
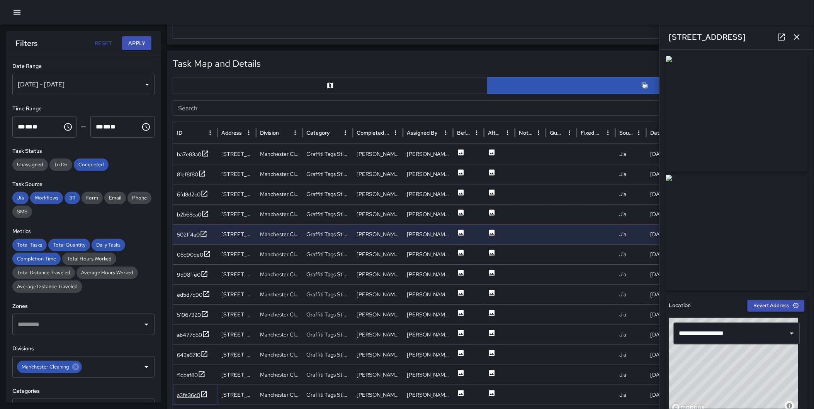
click at [202, 391] on icon at bounding box center [204, 395] width 8 height 8
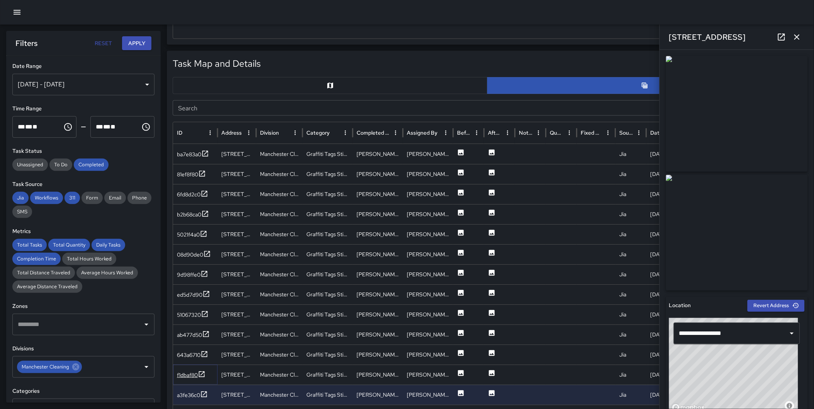
click at [204, 371] on icon at bounding box center [202, 374] width 6 height 6
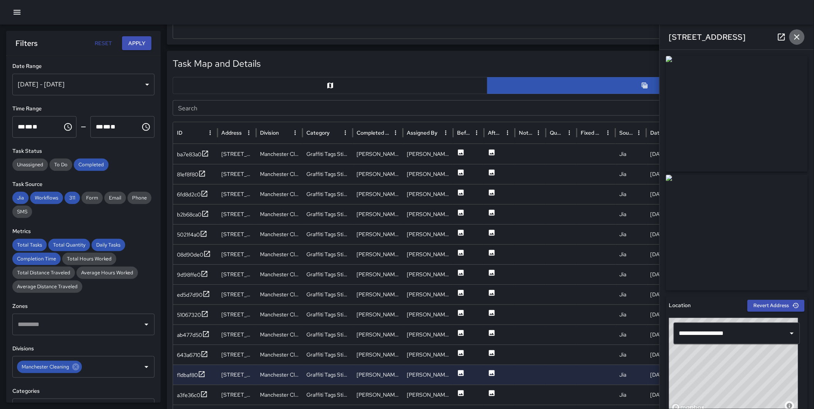
click at [797, 35] on icon "button" at bounding box center [796, 36] width 9 height 9
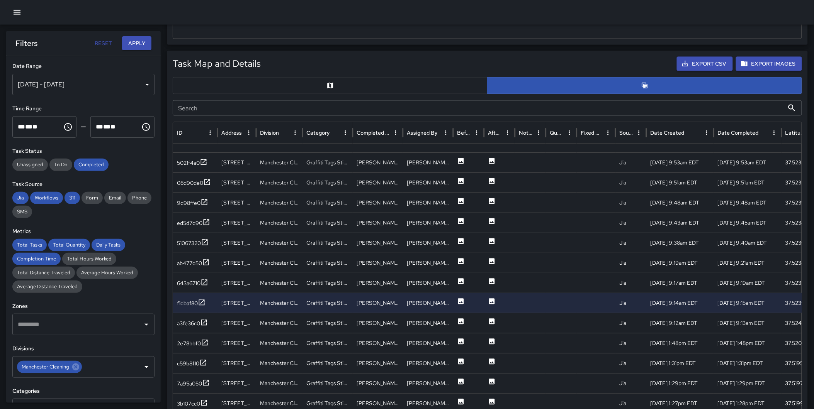
scroll to position [195, 0]
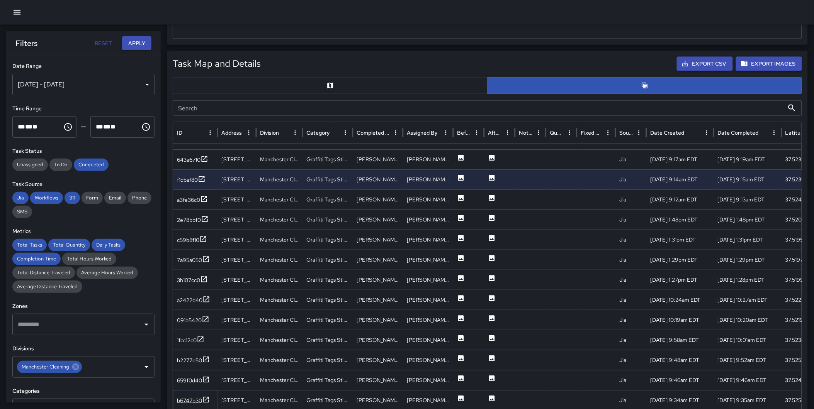
click at [205, 398] on icon at bounding box center [206, 400] width 8 height 8
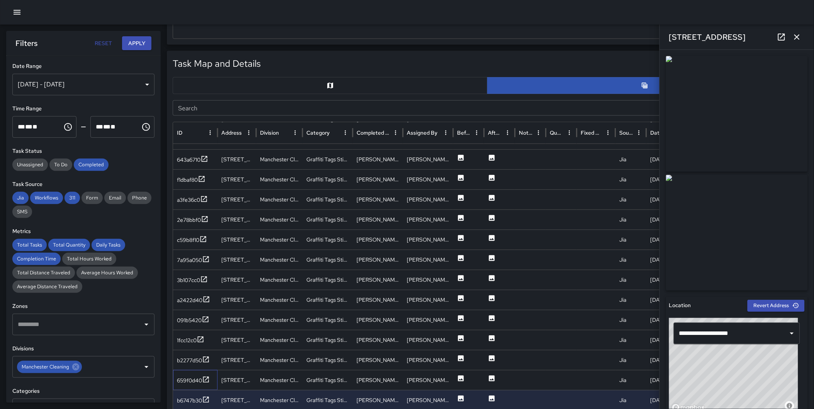
click at [203, 373] on div "659f0d40" at bounding box center [195, 380] width 44 height 20
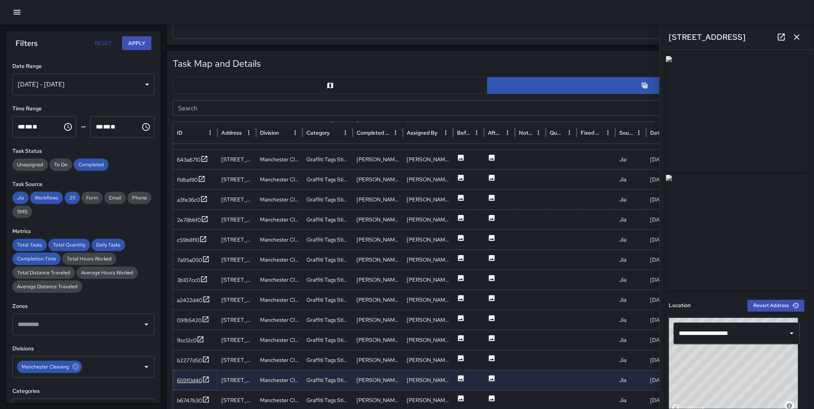
click at [207, 380] on icon at bounding box center [206, 380] width 8 height 8
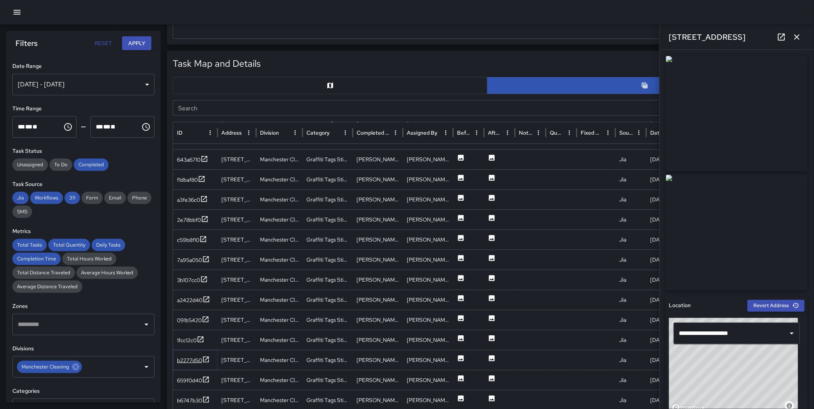
click at [207, 358] on icon at bounding box center [206, 360] width 8 height 8
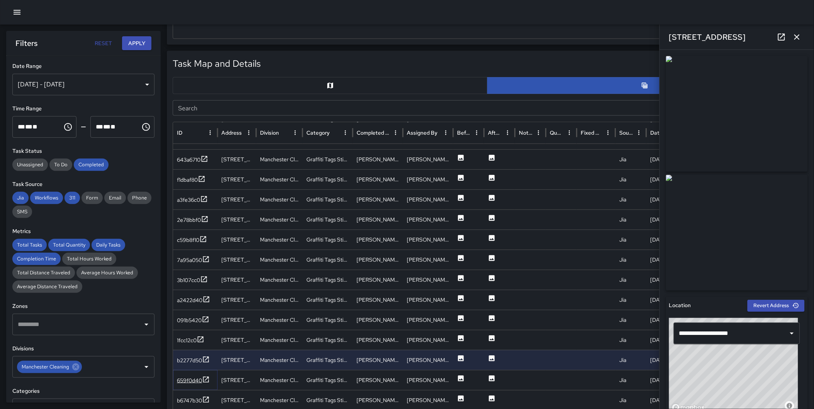
click at [205, 378] on icon at bounding box center [206, 380] width 8 height 8
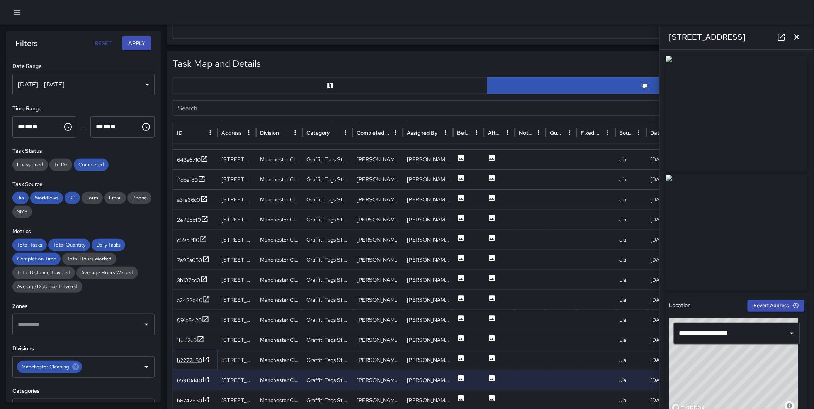
click at [206, 356] on icon at bounding box center [206, 360] width 8 height 8
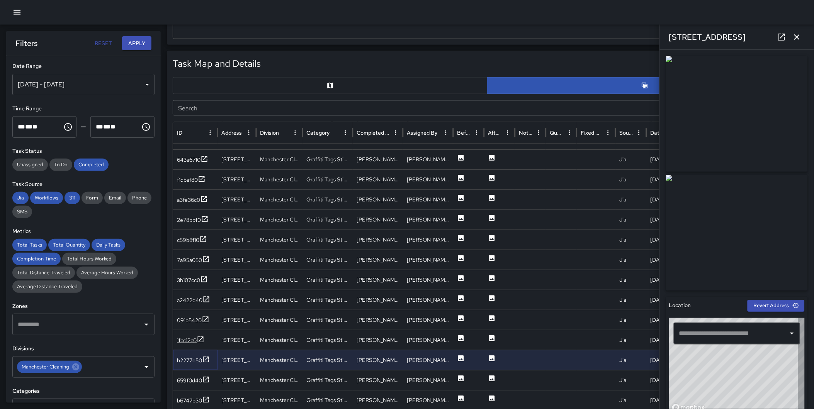
type input "**********"
click at [198, 338] on icon at bounding box center [201, 340] width 6 height 6
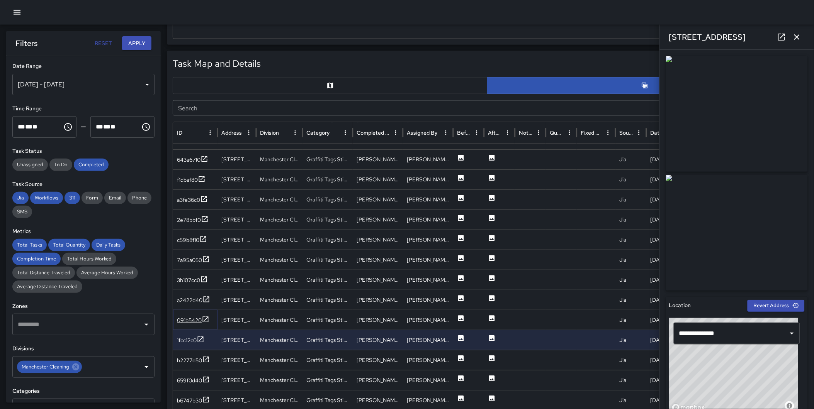
click at [205, 319] on icon at bounding box center [206, 320] width 6 height 6
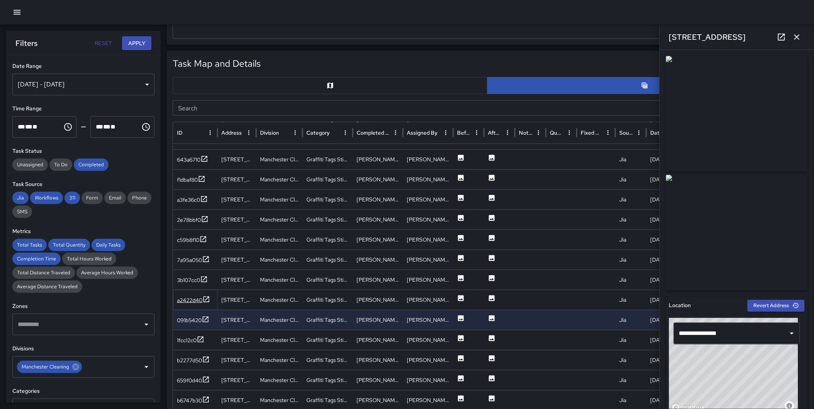
click at [207, 298] on icon at bounding box center [206, 300] width 8 height 8
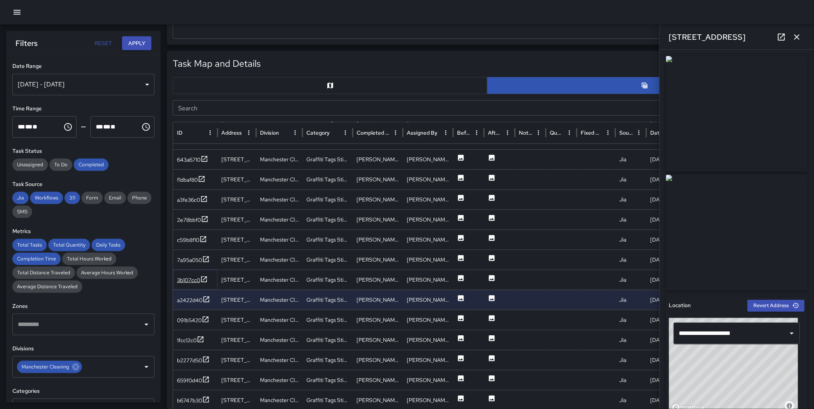
click at [205, 278] on icon at bounding box center [204, 280] width 8 height 8
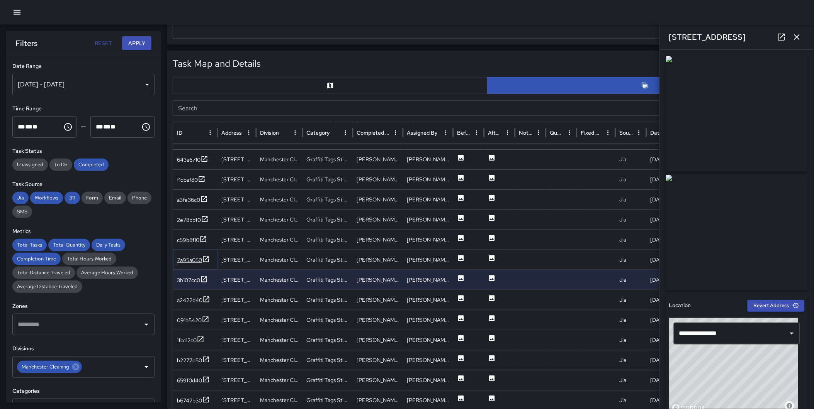
click at [206, 257] on icon at bounding box center [206, 260] width 8 height 8
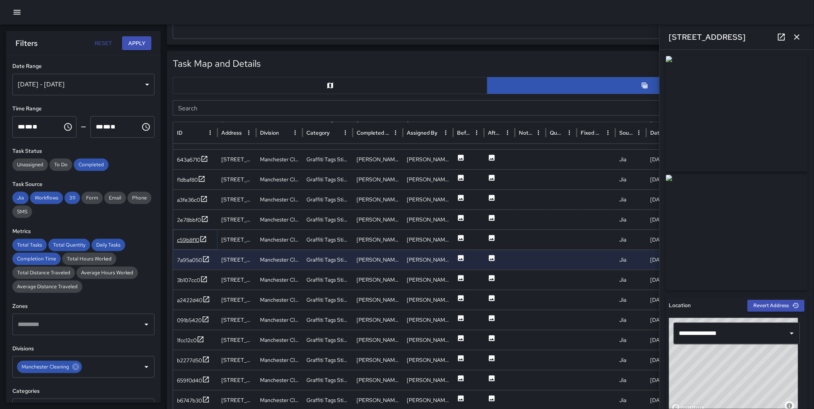
click at [206, 238] on icon at bounding box center [203, 240] width 8 height 8
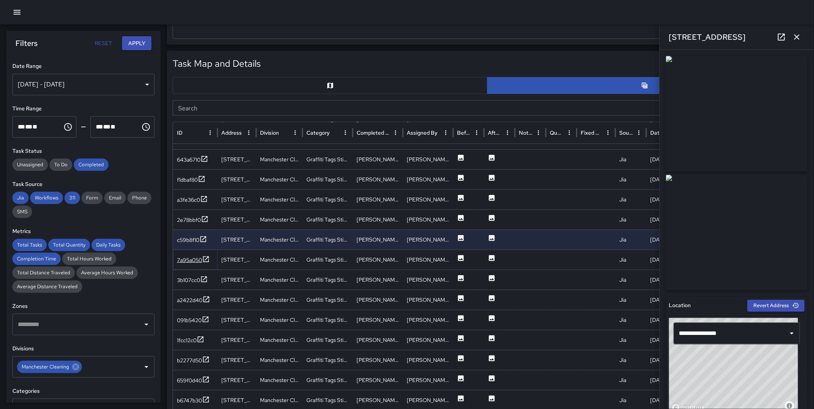
click at [205, 257] on icon at bounding box center [206, 260] width 8 height 8
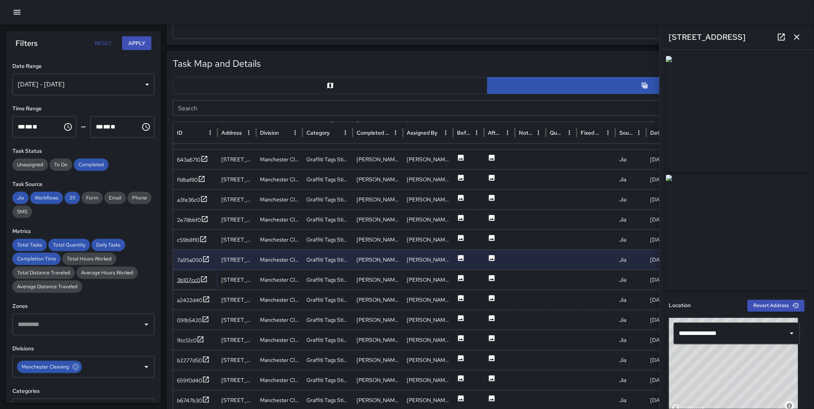
click at [206, 277] on icon at bounding box center [204, 279] width 6 height 6
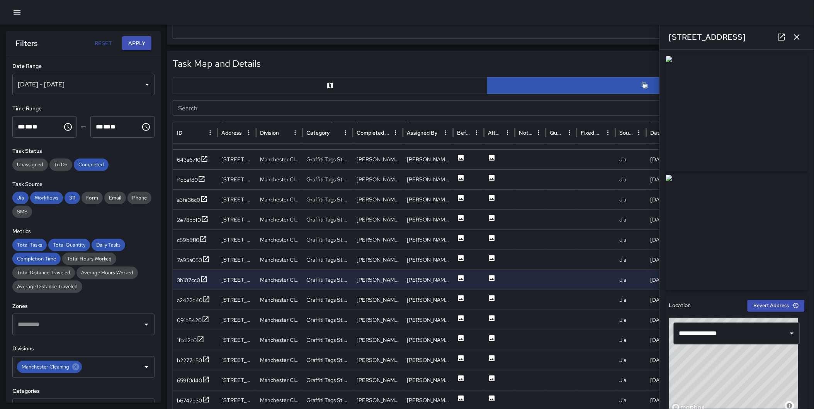
drag, startPoint x: 798, startPoint y: 38, endPoint x: 793, endPoint y: 68, distance: 30.6
click at [798, 38] on icon "button" at bounding box center [796, 36] width 5 height 5
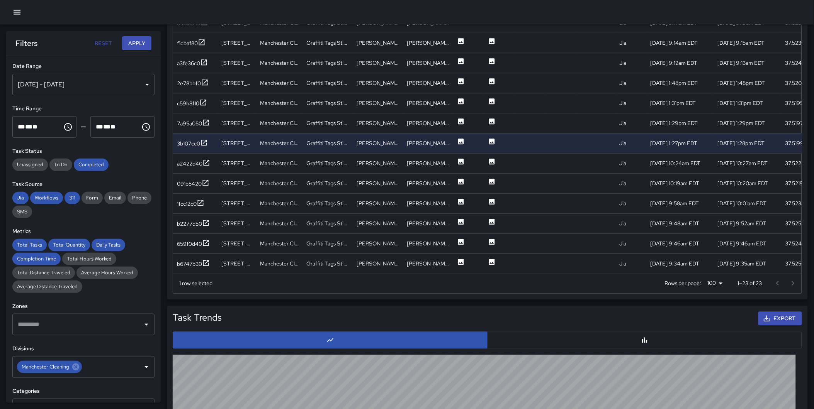
scroll to position [499, 0]
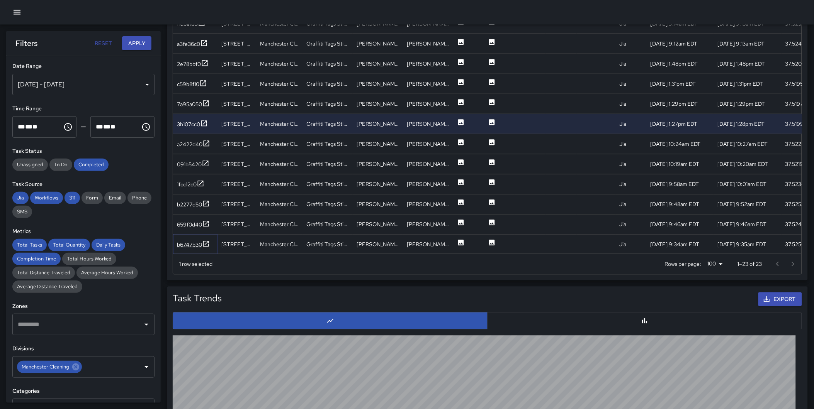
click at [205, 240] on icon at bounding box center [206, 244] width 8 height 8
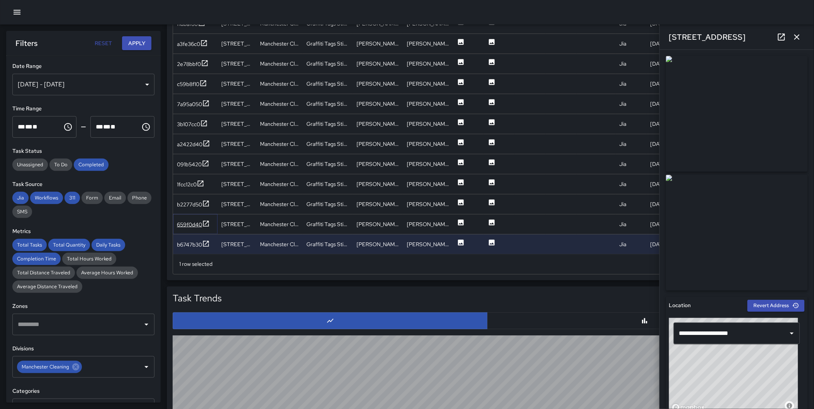
click at [203, 222] on icon at bounding box center [206, 224] width 6 height 6
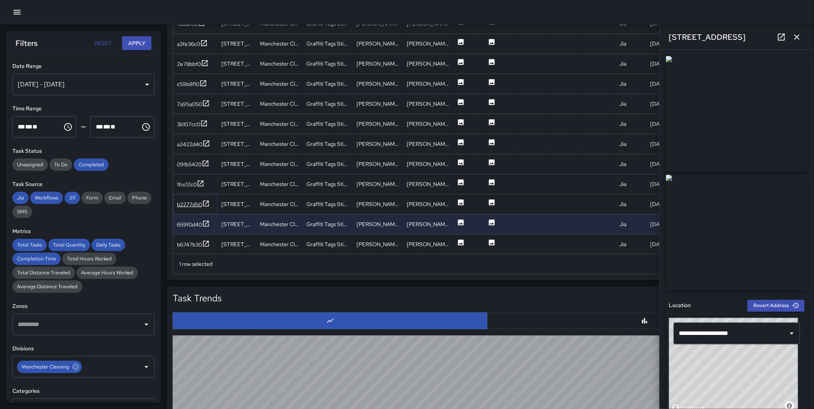
click at [205, 202] on icon at bounding box center [206, 204] width 8 height 8
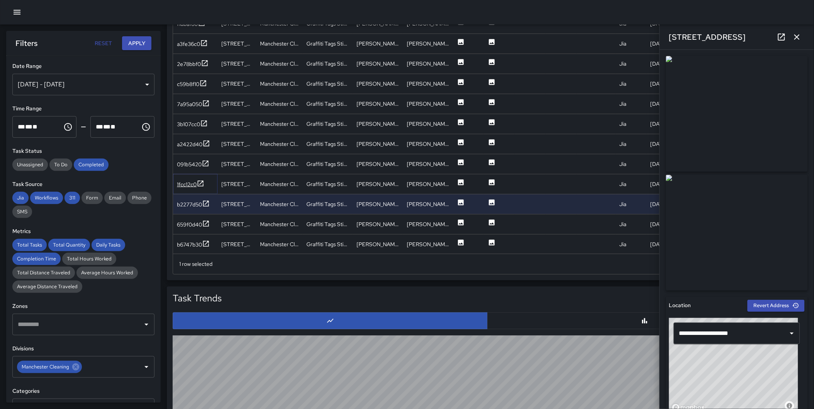
click at [201, 180] on icon at bounding box center [201, 184] width 8 height 8
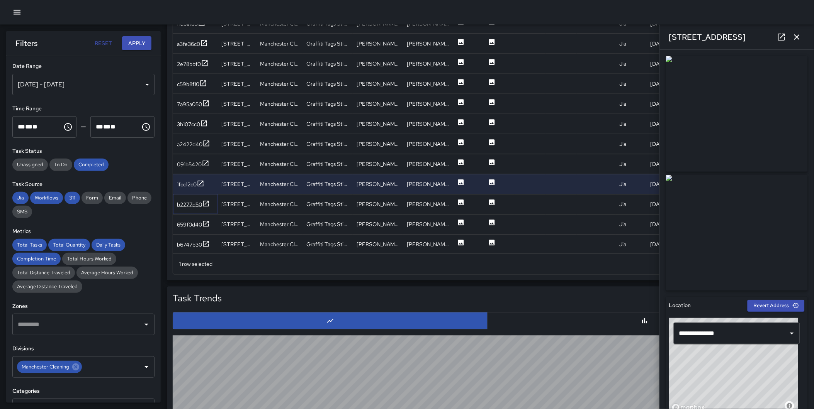
click at [204, 200] on icon at bounding box center [206, 204] width 8 height 8
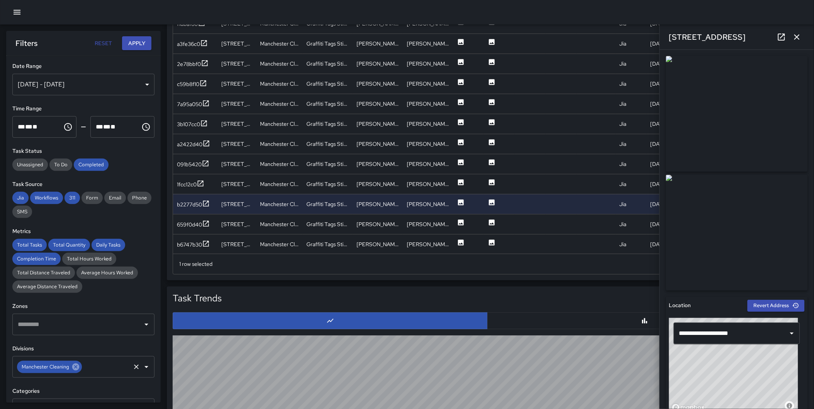
click at [76, 365] on icon at bounding box center [75, 367] width 7 height 7
click at [67, 370] on input "text" at bounding box center [78, 367] width 124 height 15
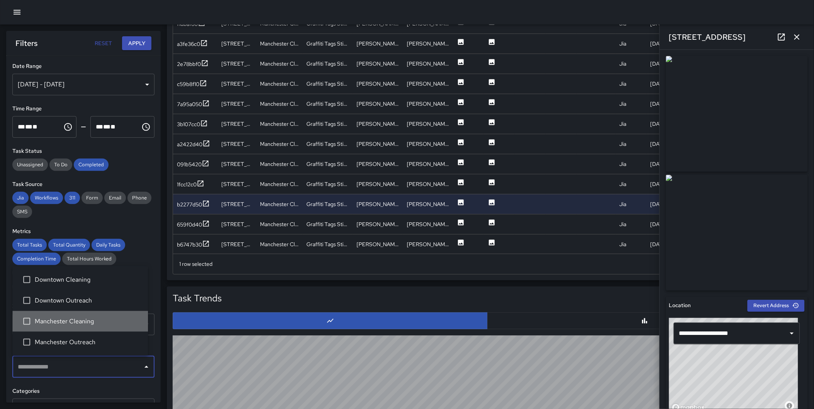
drag, startPoint x: 82, startPoint y: 319, endPoint x: 94, endPoint y: 318, distance: 12.4
click at [82, 319] on span "Manchester Cleaning" at bounding box center [88, 321] width 107 height 9
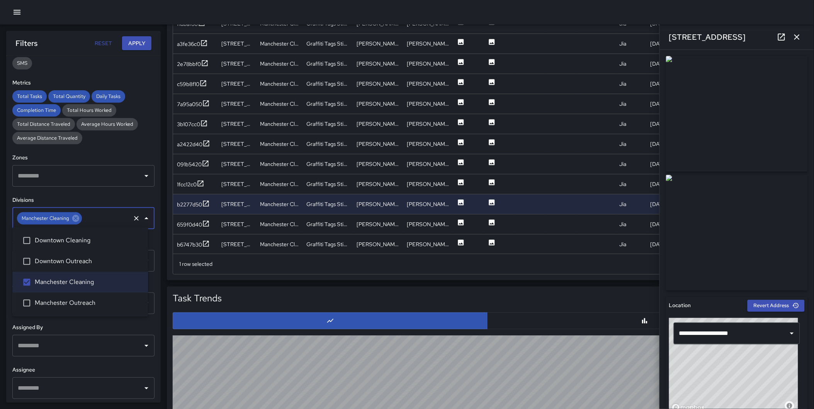
scroll to position [151, 0]
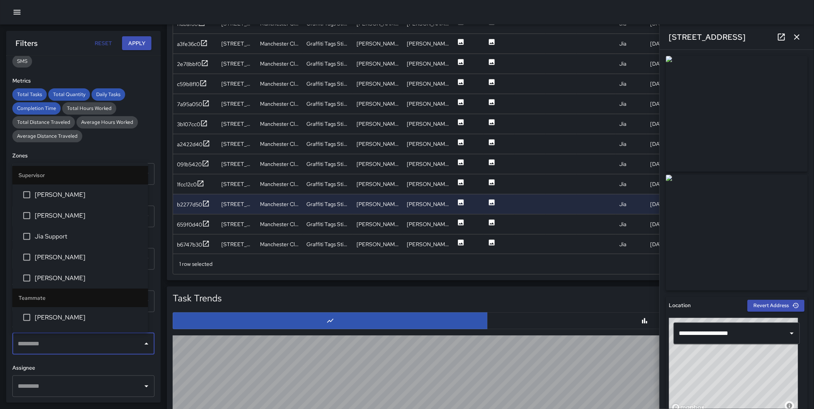
click at [71, 344] on input "text" at bounding box center [78, 344] width 124 height 15
click at [79, 361] on div "**********" at bounding box center [83, 229] width 154 height 347
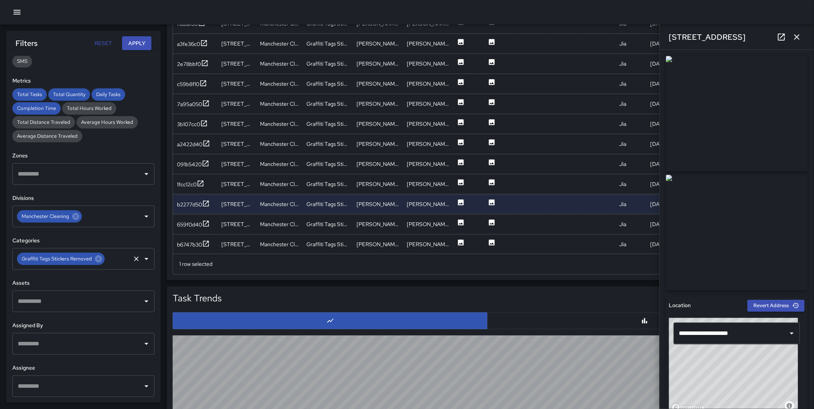
drag, startPoint x: 97, startPoint y: 258, endPoint x: 86, endPoint y: 259, distance: 10.9
click at [97, 259] on icon at bounding box center [98, 259] width 8 height 8
click at [68, 261] on input "text" at bounding box center [78, 259] width 124 height 15
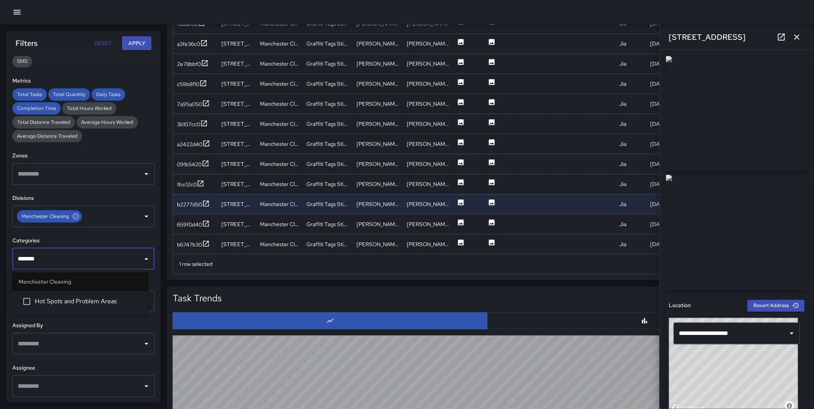
type input "********"
click at [68, 299] on span "Hot Spots and Problem Areas" at bounding box center [88, 301] width 107 height 9
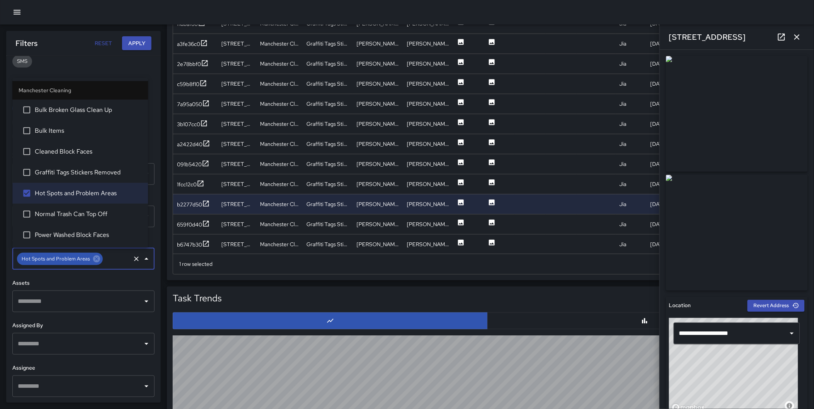
click at [126, 39] on button "Apply" at bounding box center [136, 43] width 29 height 14
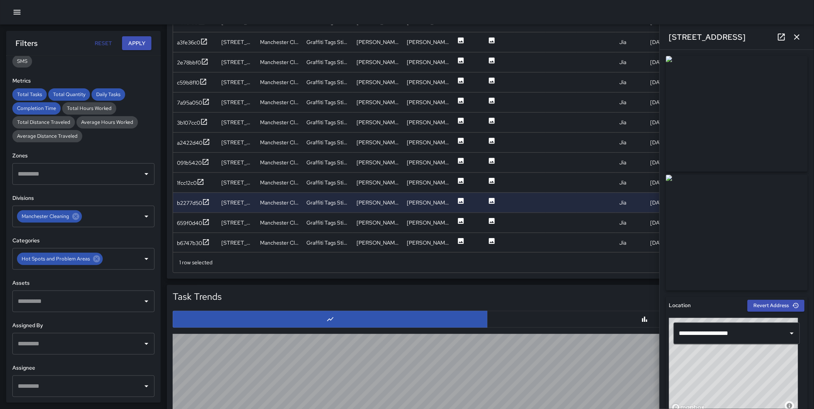
scroll to position [497, 0]
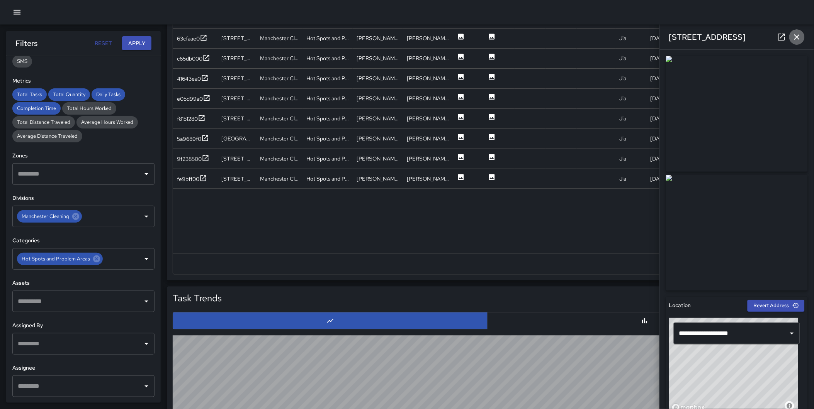
click at [794, 40] on icon "button" at bounding box center [796, 36] width 9 height 9
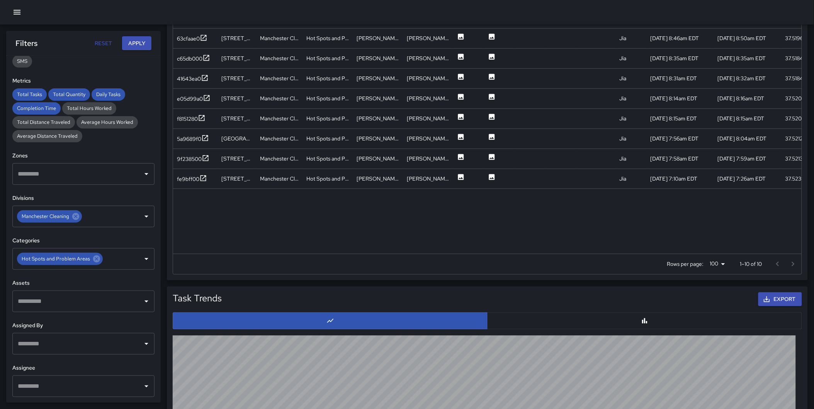
scroll to position [499, 0]
click at [202, 177] on icon at bounding box center [203, 179] width 8 height 8
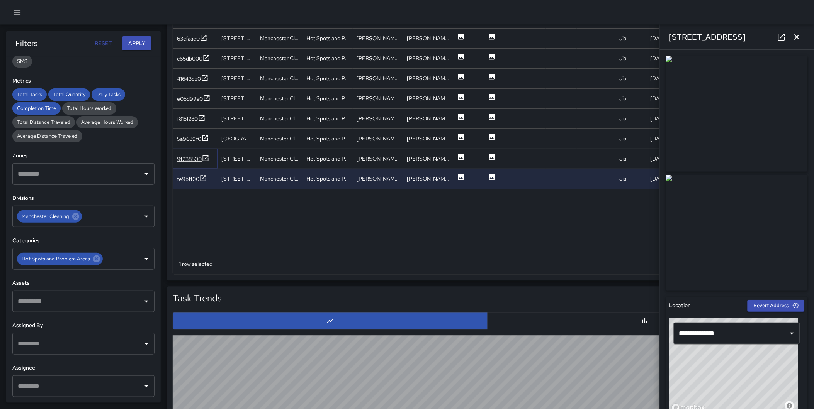
click at [206, 154] on icon at bounding box center [206, 158] width 8 height 8
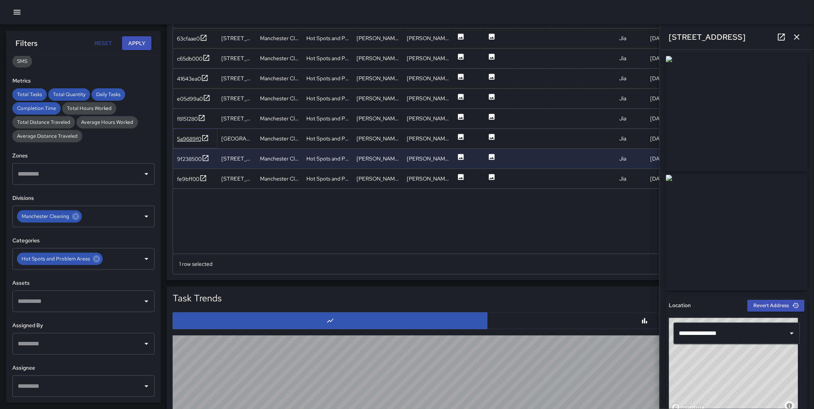
click at [203, 139] on icon at bounding box center [205, 138] width 8 height 8
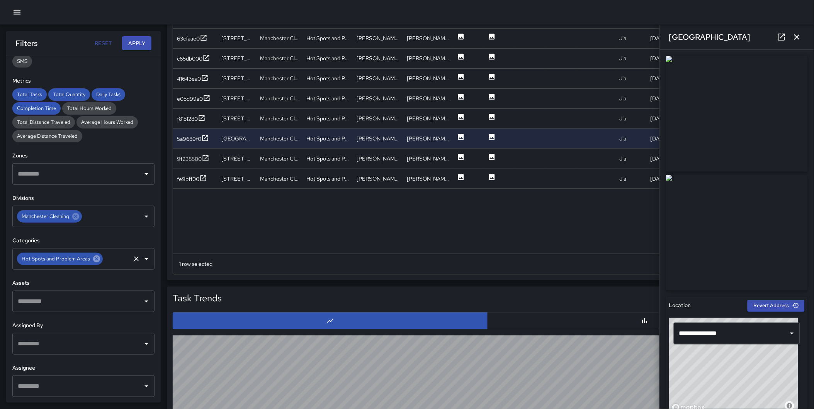
click at [96, 259] on icon at bounding box center [96, 259] width 7 height 7
click at [71, 261] on input "text" at bounding box center [78, 259] width 124 height 15
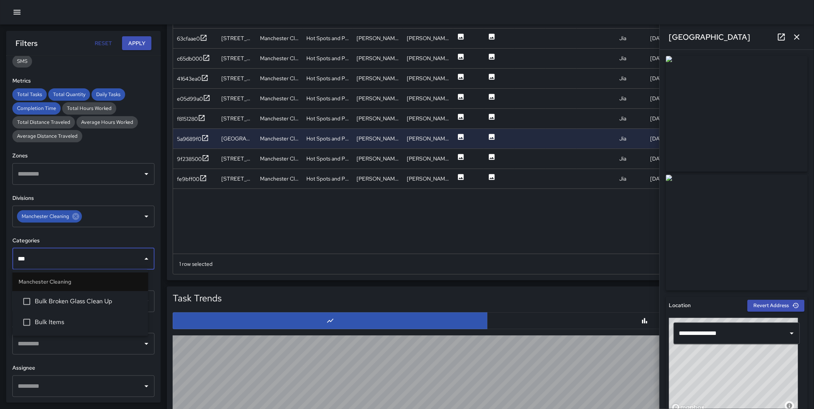
type input "****"
click at [53, 315] on li "Bulk Items" at bounding box center [80, 322] width 136 height 21
click at [134, 32] on div "Filters Reset Apply" at bounding box center [83, 43] width 154 height 25
click at [133, 39] on button "Apply" at bounding box center [136, 43] width 29 height 14
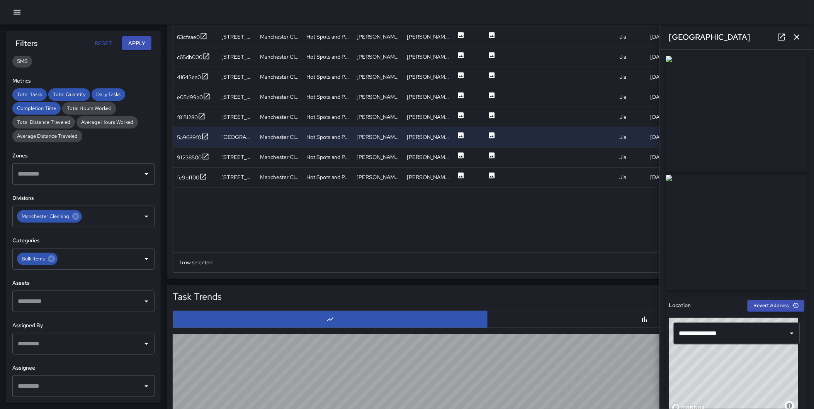
scroll to position [497, 0]
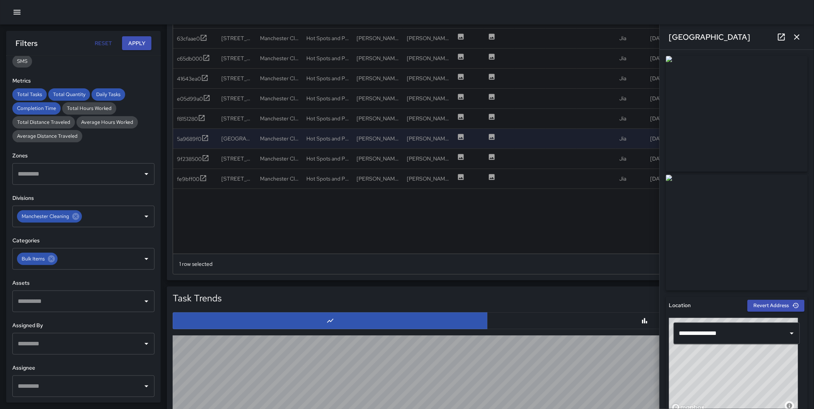
click at [797, 35] on icon "button" at bounding box center [796, 36] width 9 height 9
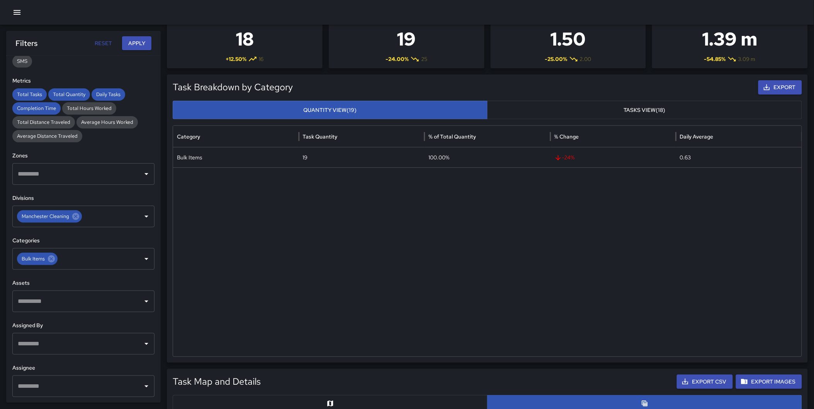
scroll to position [0, 0]
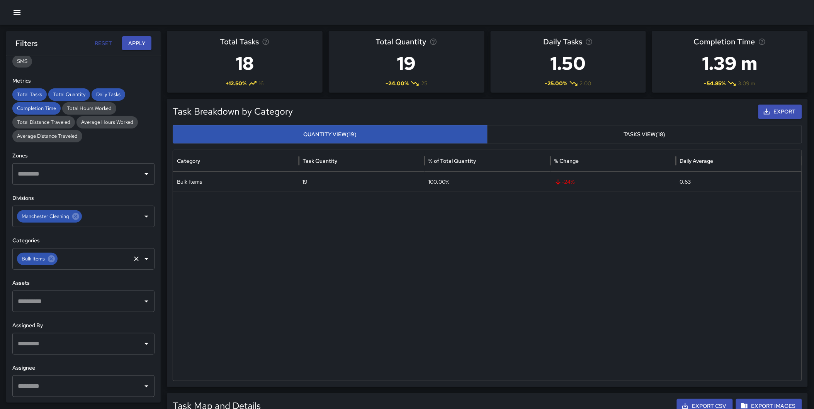
click at [51, 257] on icon at bounding box center [51, 259] width 7 height 7
click at [46, 259] on input "text" at bounding box center [78, 259] width 124 height 15
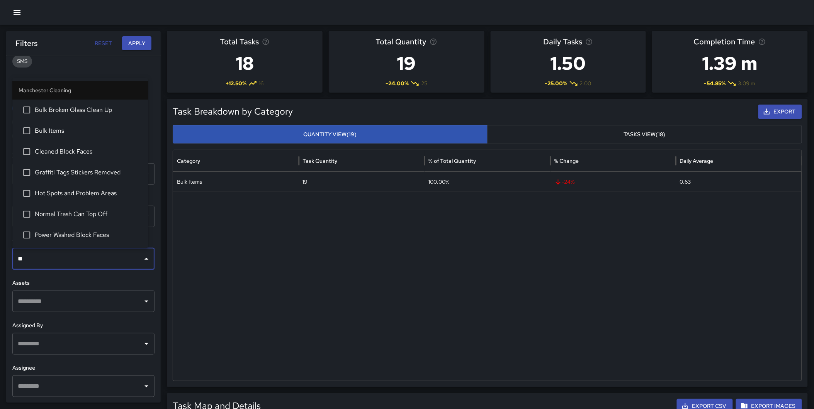
type input "***"
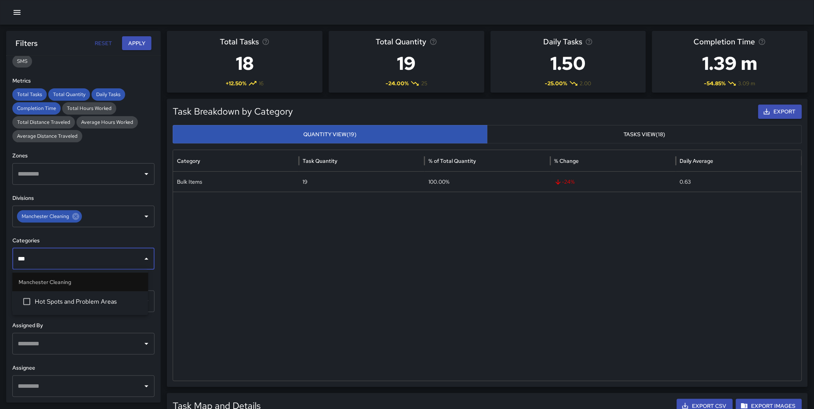
click at [78, 300] on span "Hot Spots and Problem Areas" at bounding box center [88, 301] width 107 height 9
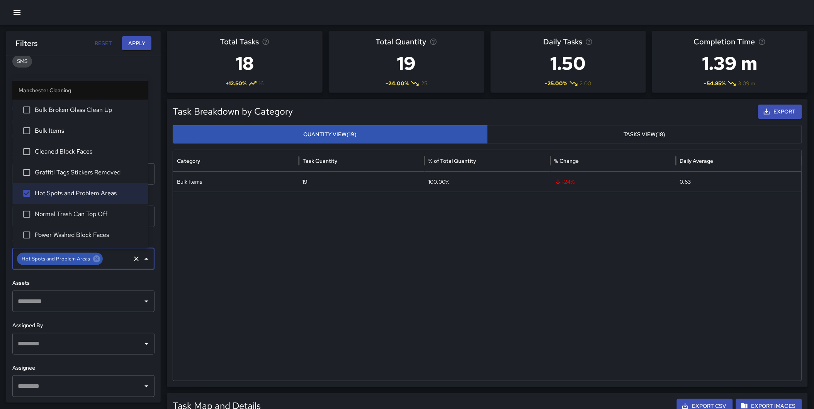
click at [138, 41] on button "Apply" at bounding box center [136, 43] width 29 height 14
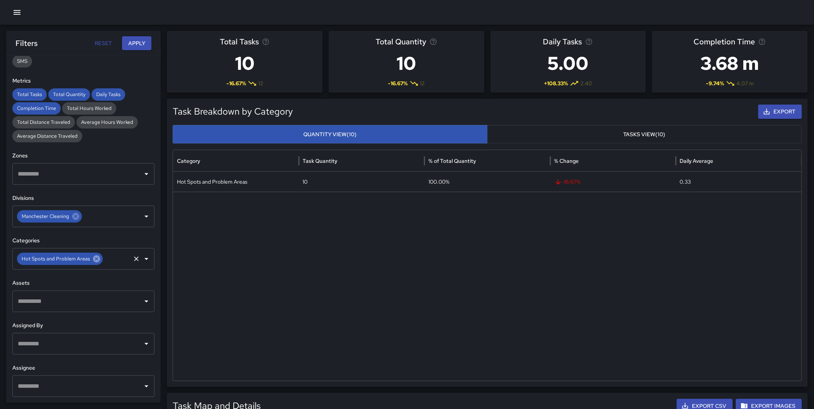
click at [93, 259] on icon at bounding box center [96, 259] width 7 height 7
click at [104, 259] on input "text" at bounding box center [116, 259] width 25 height 15
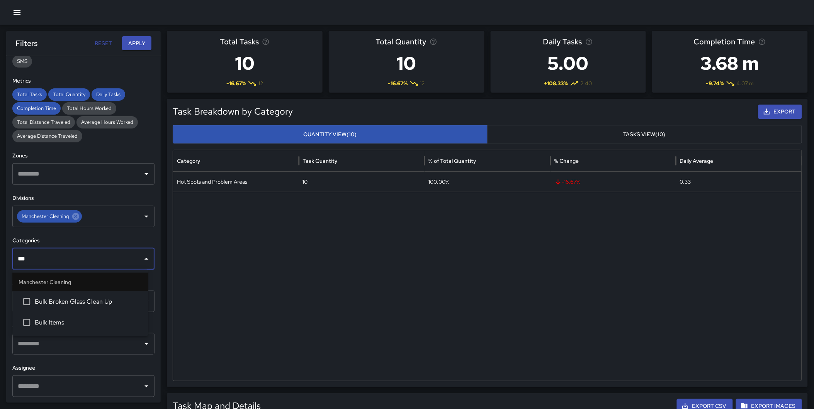
type input "****"
drag, startPoint x: 75, startPoint y: 322, endPoint x: 80, endPoint y: 302, distance: 20.0
click at [75, 322] on span "Bulk Items" at bounding box center [88, 322] width 107 height 9
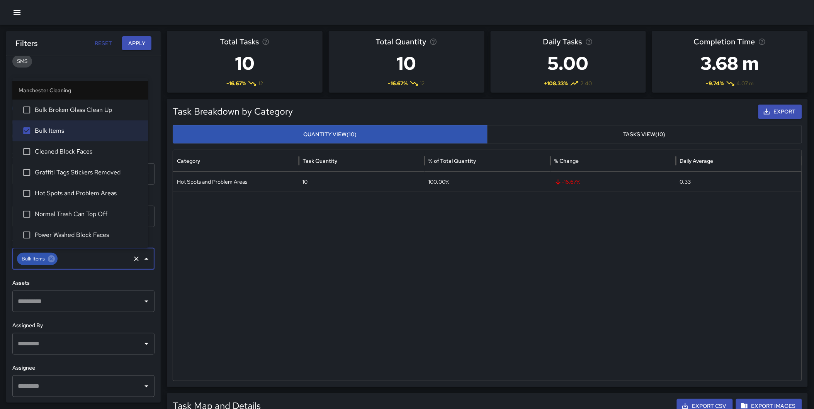
click at [137, 42] on button "Apply" at bounding box center [136, 43] width 29 height 14
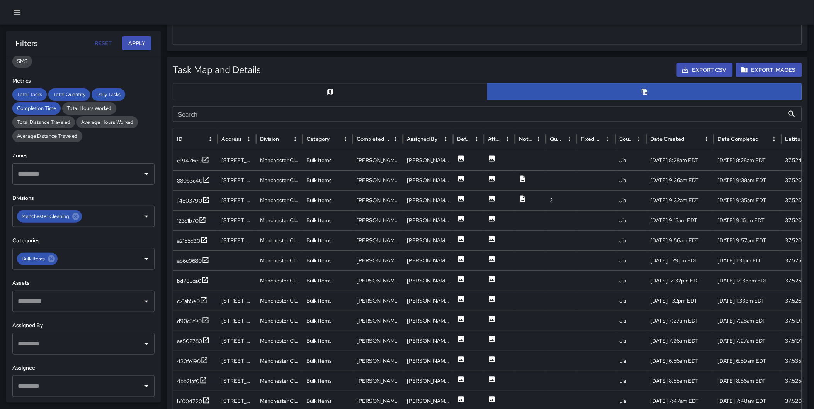
scroll to position [346, 0]
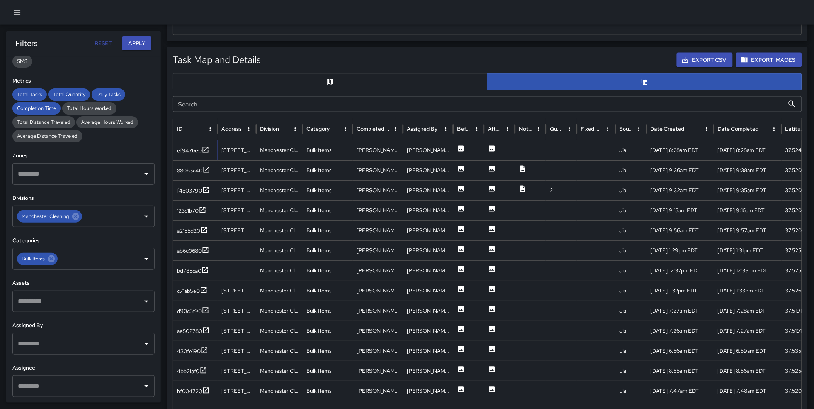
click at [204, 147] on icon at bounding box center [206, 150] width 8 height 8
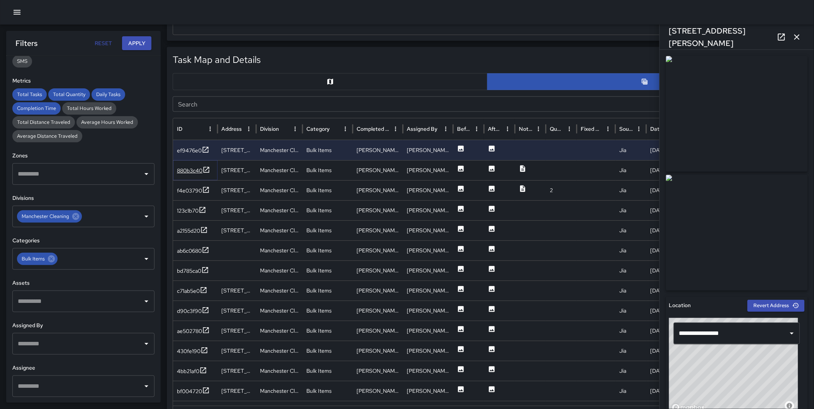
click at [205, 168] on icon at bounding box center [206, 170] width 8 height 8
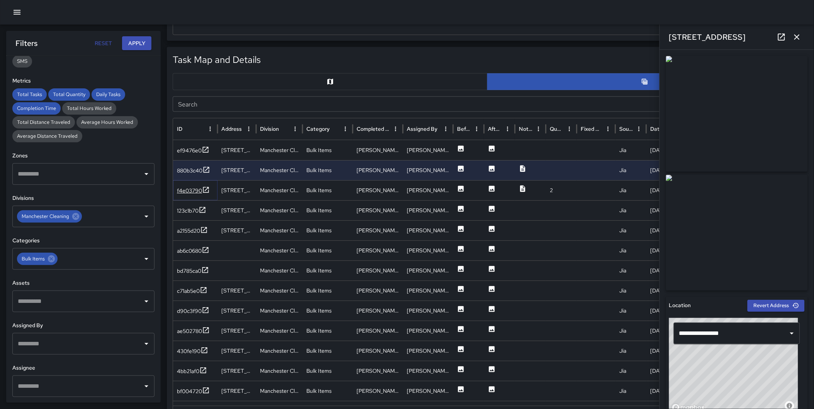
click at [205, 187] on icon at bounding box center [206, 190] width 8 height 8
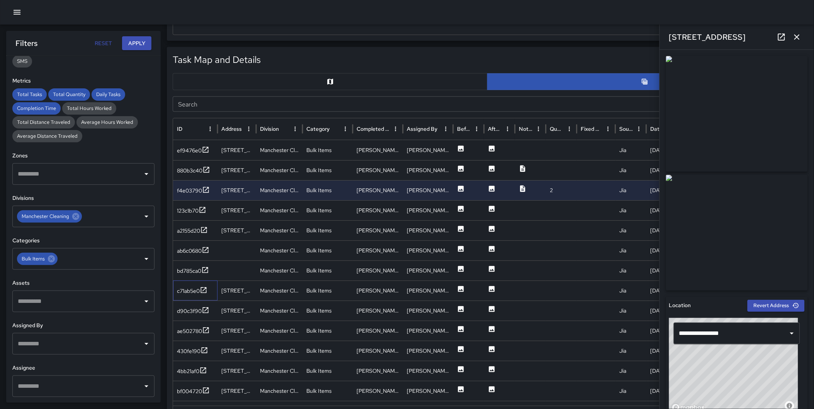
click at [209, 290] on div "c71ab5e0" at bounding box center [195, 291] width 44 height 20
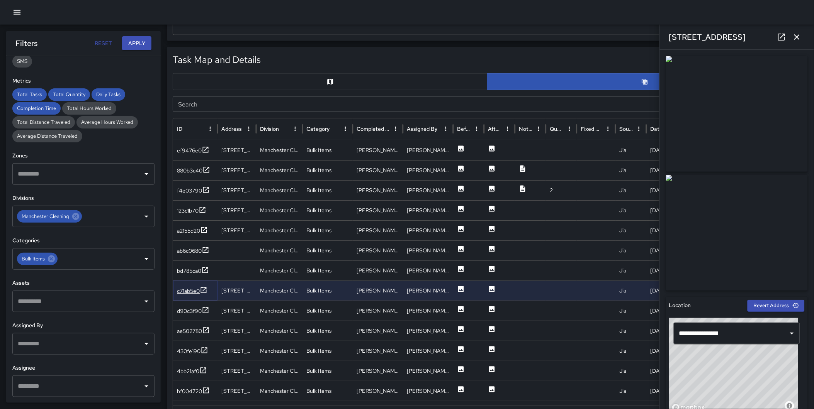
click at [206, 287] on icon at bounding box center [204, 291] width 8 height 8
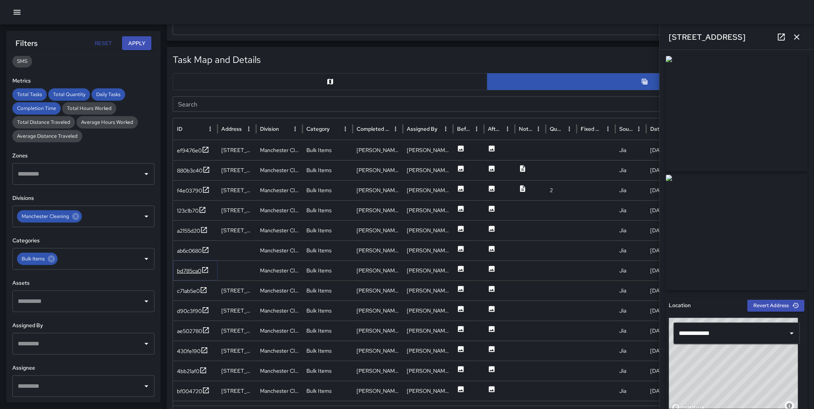
click at [206, 270] on icon at bounding box center [205, 270] width 6 height 6
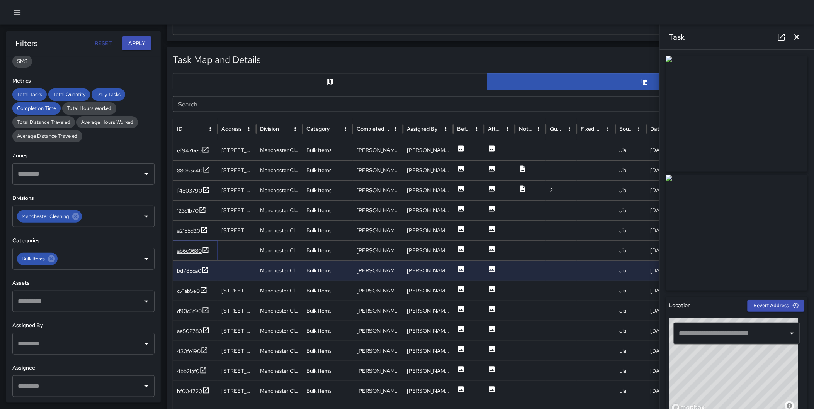
click at [207, 250] on icon at bounding box center [206, 250] width 8 height 8
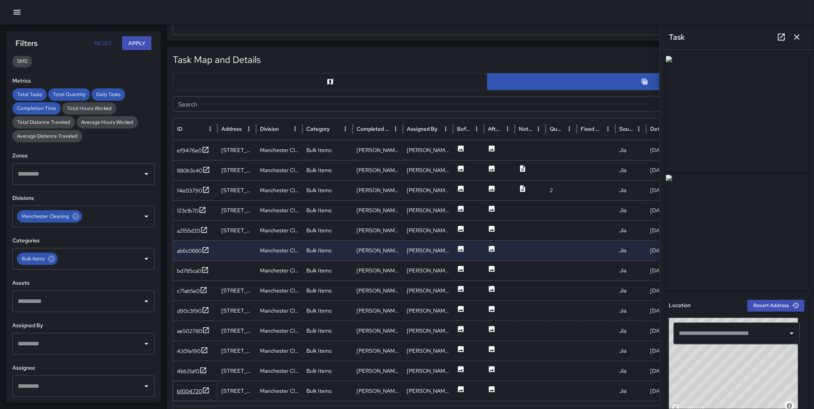
click at [206, 391] on icon at bounding box center [206, 391] width 6 height 6
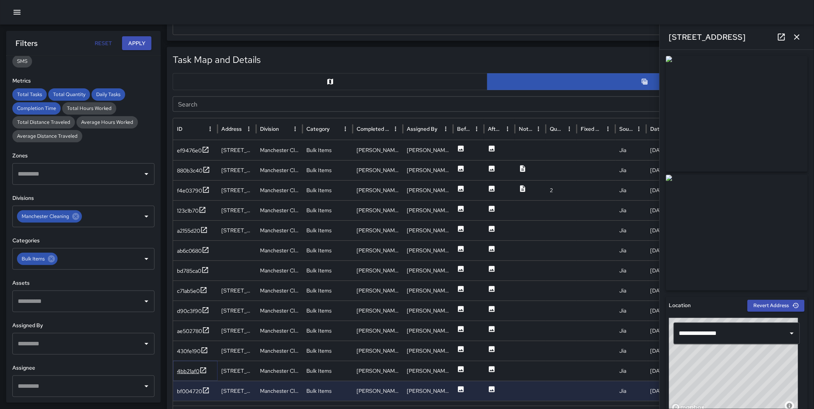
click at [205, 368] on icon at bounding box center [203, 371] width 6 height 6
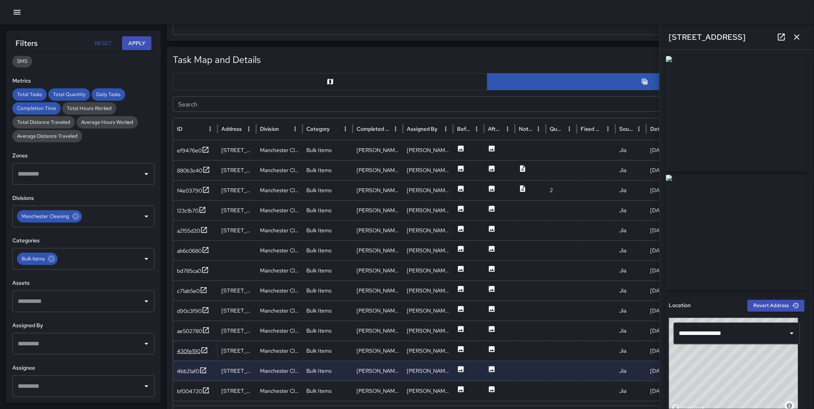
click at [205, 349] on icon at bounding box center [205, 351] width 6 height 6
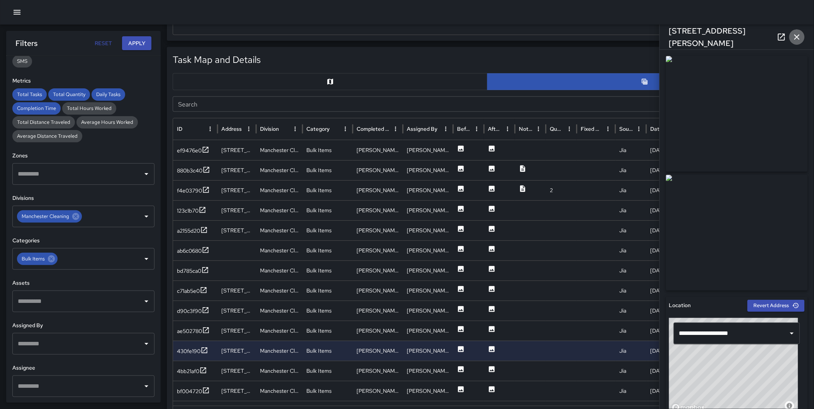
click at [799, 37] on icon "button" at bounding box center [796, 36] width 9 height 9
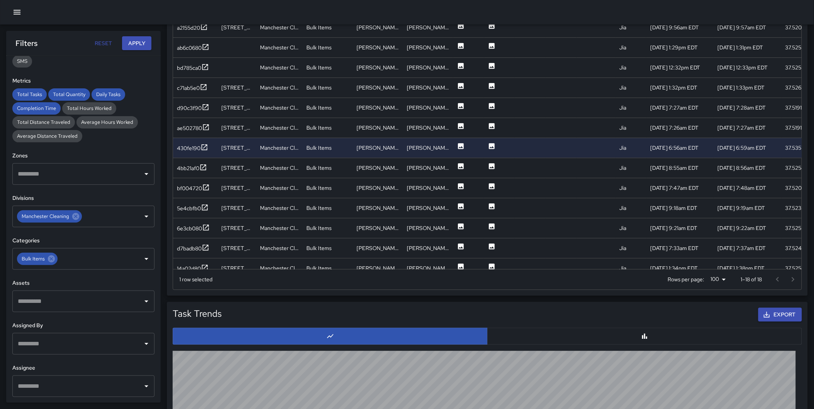
scroll to position [461, 0]
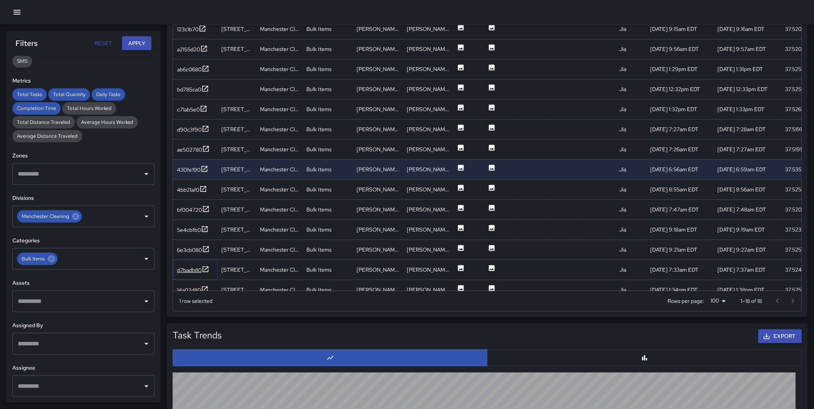
click at [203, 270] on icon at bounding box center [206, 269] width 6 height 6
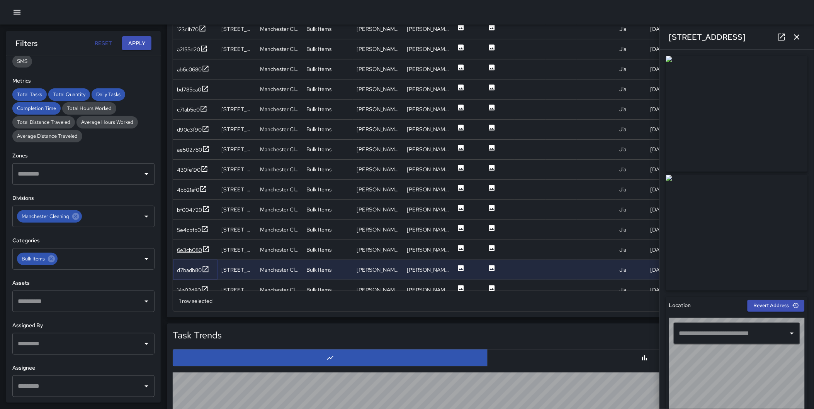
type input "**********"
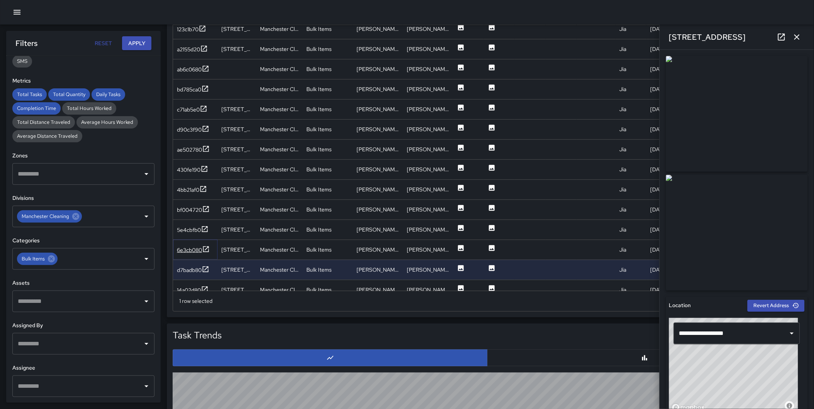
click at [205, 248] on icon at bounding box center [206, 250] width 8 height 8
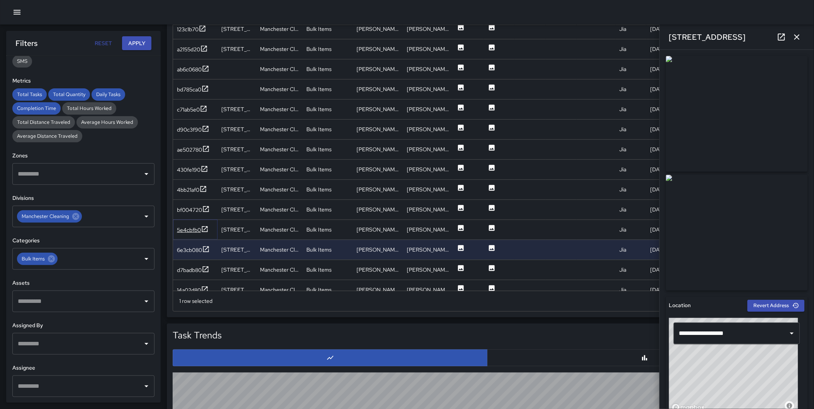
click at [205, 229] on icon at bounding box center [205, 230] width 8 height 8
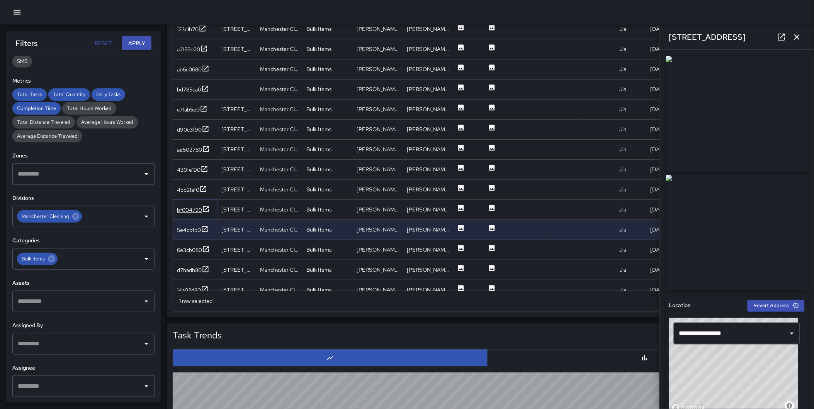
click at [203, 210] on icon at bounding box center [206, 209] width 6 height 6
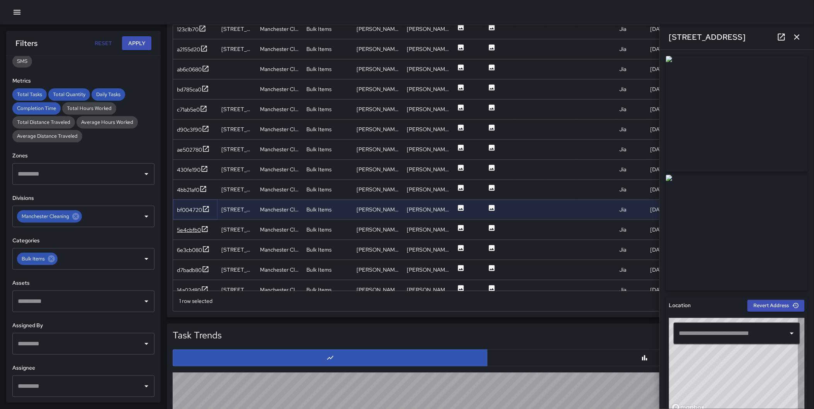
type input "**********"
click at [203, 228] on icon at bounding box center [205, 230] width 8 height 8
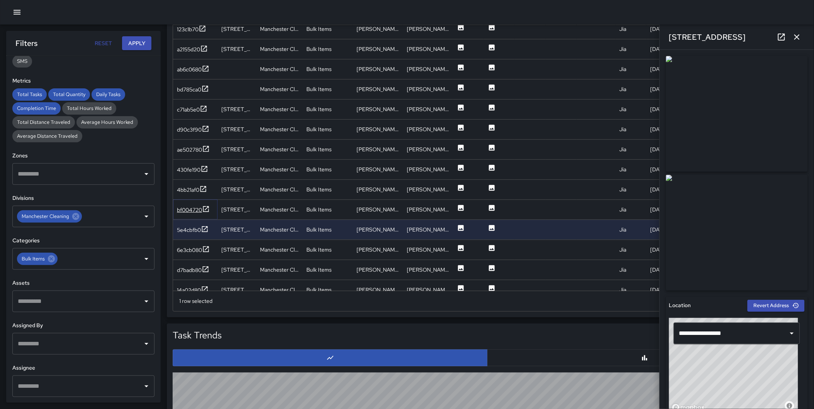
click at [200, 207] on div "bf004720" at bounding box center [189, 210] width 25 height 8
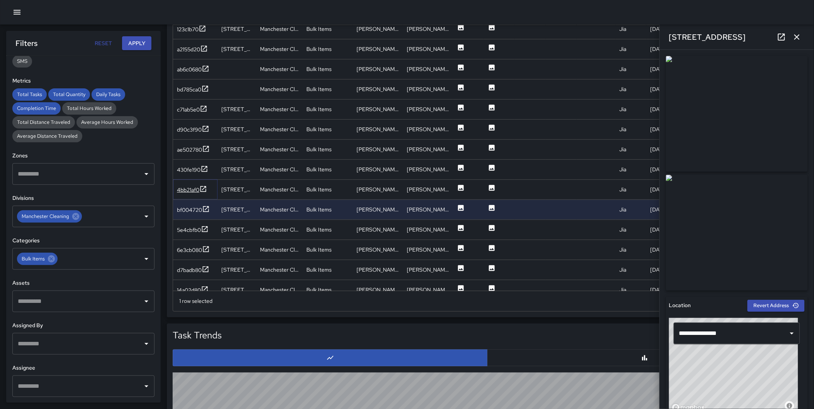
click at [203, 186] on icon at bounding box center [203, 189] width 8 height 8
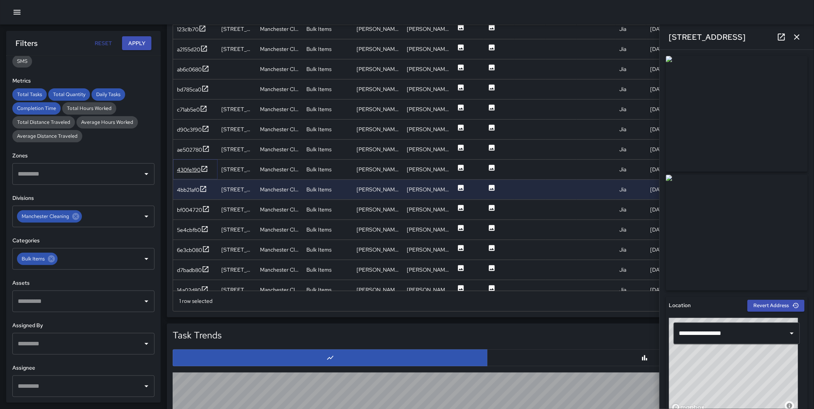
click at [205, 168] on icon at bounding box center [204, 169] width 8 height 8
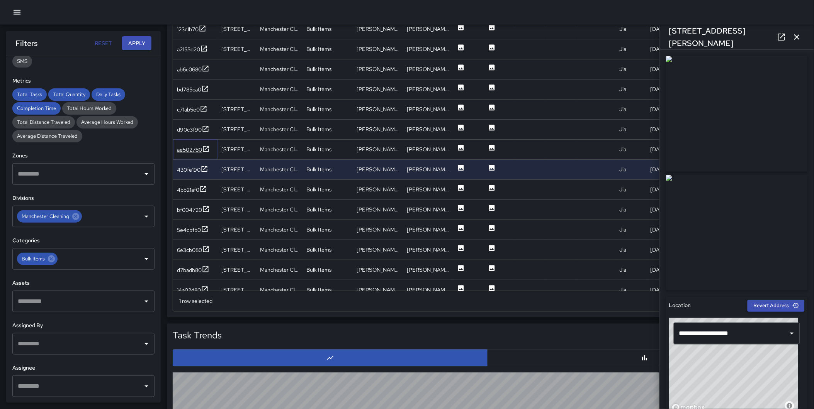
click at [205, 147] on icon at bounding box center [206, 149] width 8 height 8
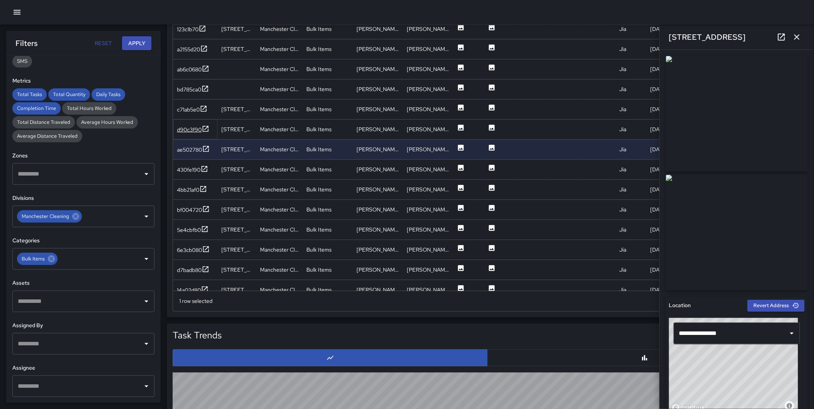
click at [205, 125] on icon at bounding box center [206, 129] width 8 height 8
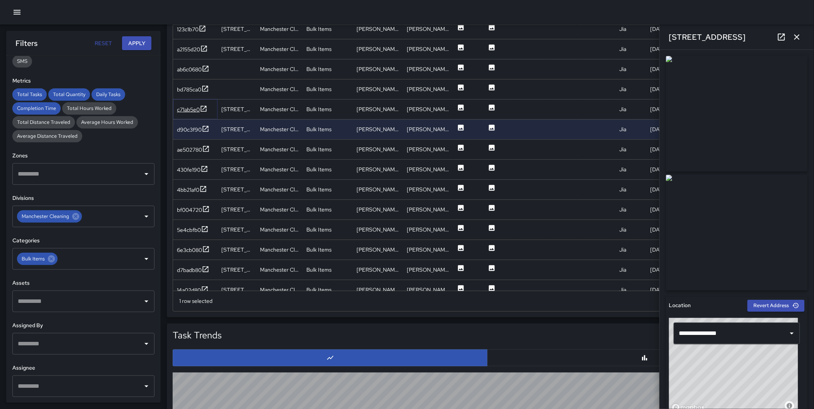
click at [205, 106] on icon at bounding box center [204, 109] width 8 height 8
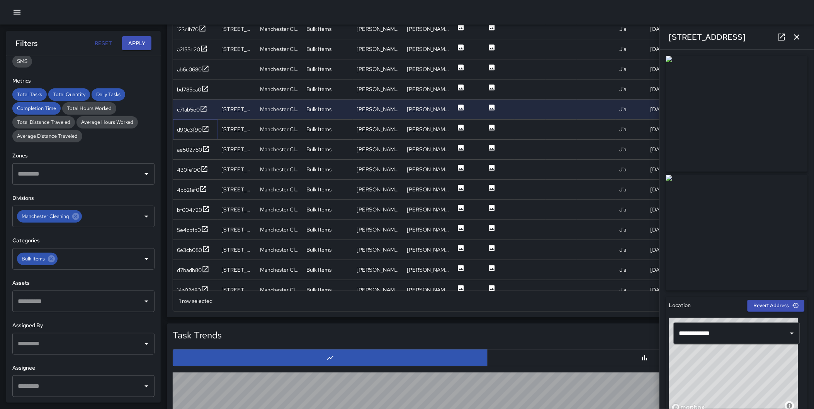
click at [207, 131] on icon at bounding box center [206, 129] width 6 height 6
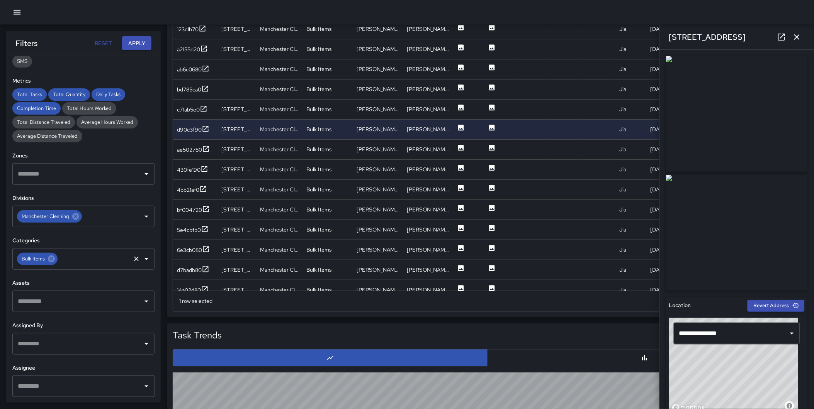
click at [54, 261] on icon at bounding box center [51, 259] width 8 height 8
click at [49, 260] on input "text" at bounding box center [78, 259] width 124 height 15
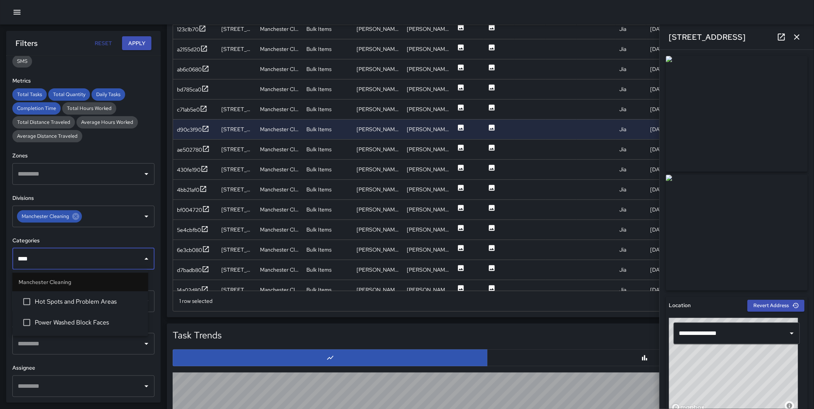
type input "*****"
click at [93, 300] on span "Power Washed Block Faces" at bounding box center [88, 301] width 107 height 9
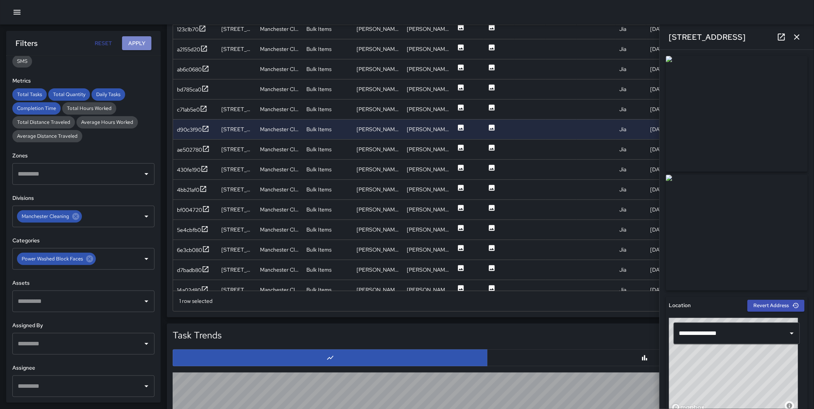
click at [133, 46] on button "Apply" at bounding box center [136, 43] width 29 height 14
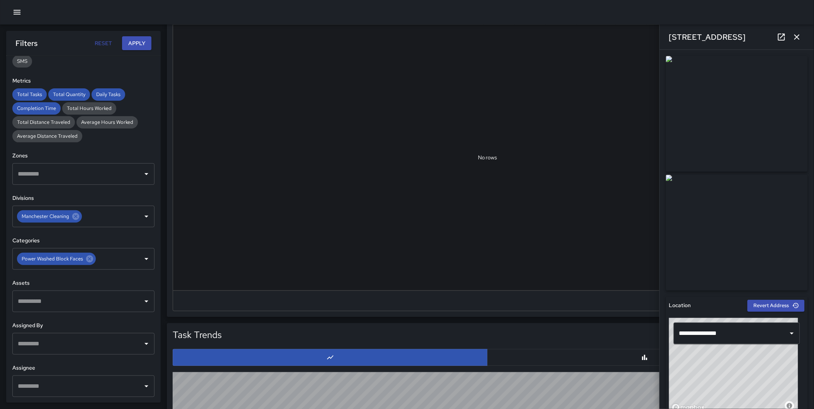
scroll to position [0, 0]
click at [166, 86] on div "**********" at bounding box center [407, 133] width 814 height 1125
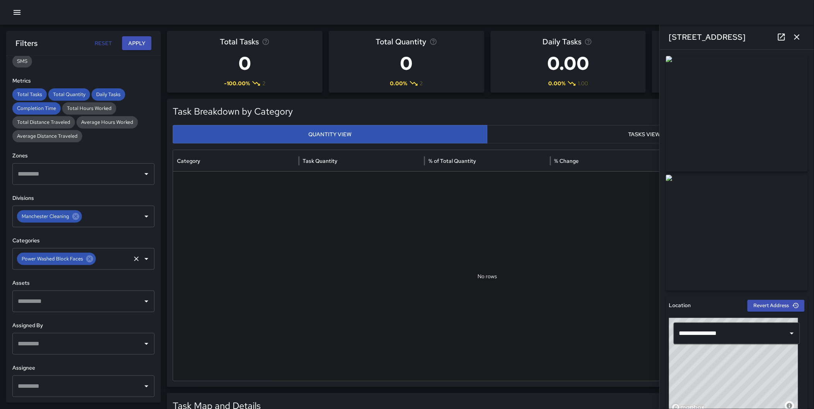
click at [90, 258] on icon at bounding box center [89, 259] width 8 height 8
click at [139, 44] on button "Apply" at bounding box center [136, 43] width 29 height 14
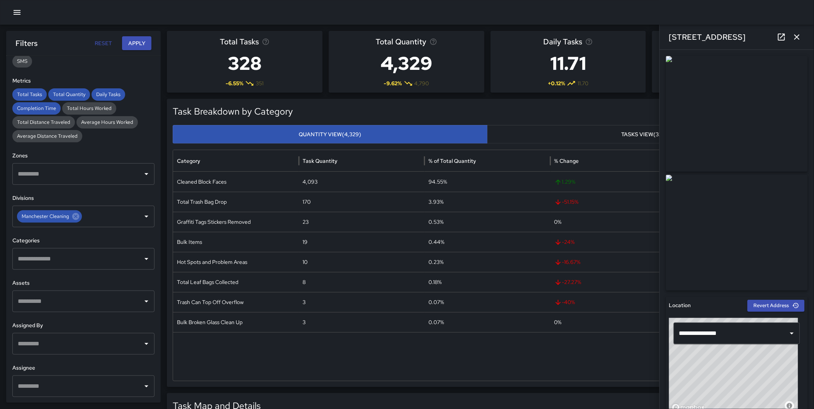
click at [66, 256] on input "text" at bounding box center [78, 259] width 124 height 15
type input "****"
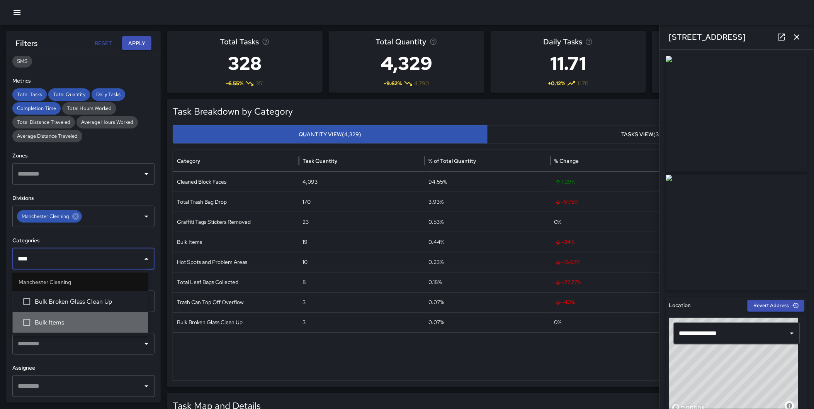
click at [59, 317] on li "Bulk Items" at bounding box center [80, 322] width 136 height 21
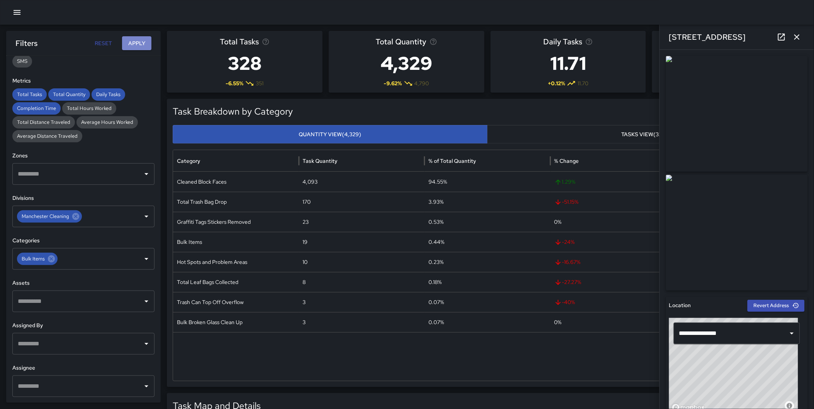
drag, startPoint x: 143, startPoint y: 37, endPoint x: 191, endPoint y: 54, distance: 50.3
click at [143, 38] on button "Apply" at bounding box center [136, 43] width 29 height 14
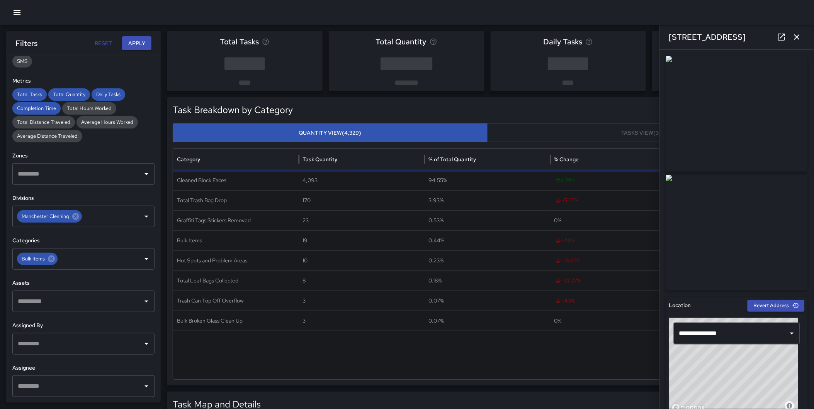
click at [797, 38] on icon "button" at bounding box center [796, 36] width 9 height 9
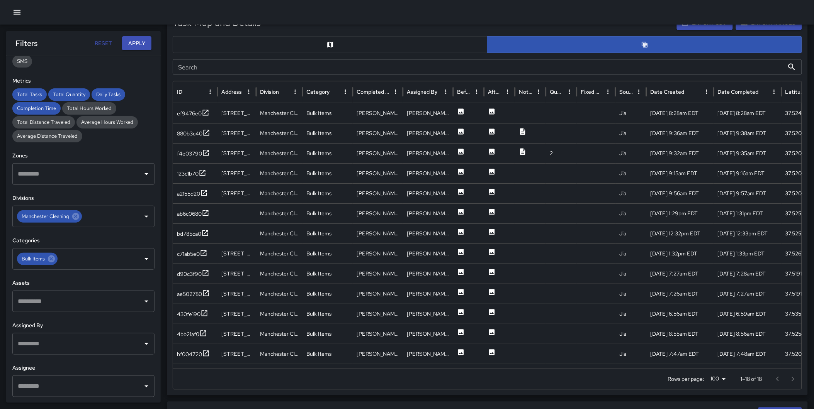
scroll to position [387, 0]
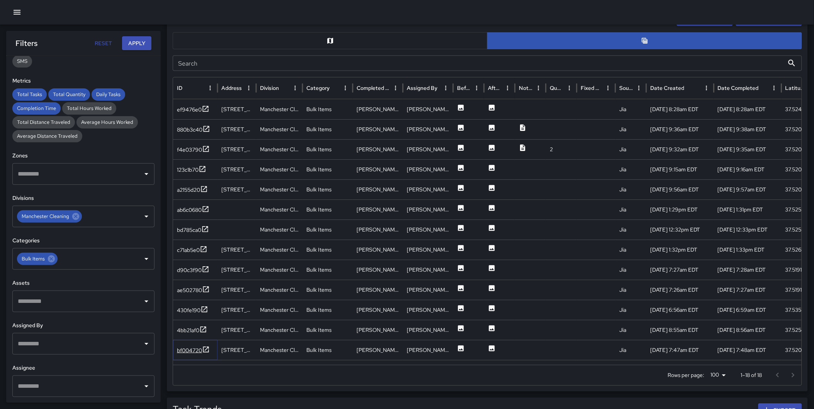
click at [206, 348] on icon at bounding box center [206, 350] width 8 height 8
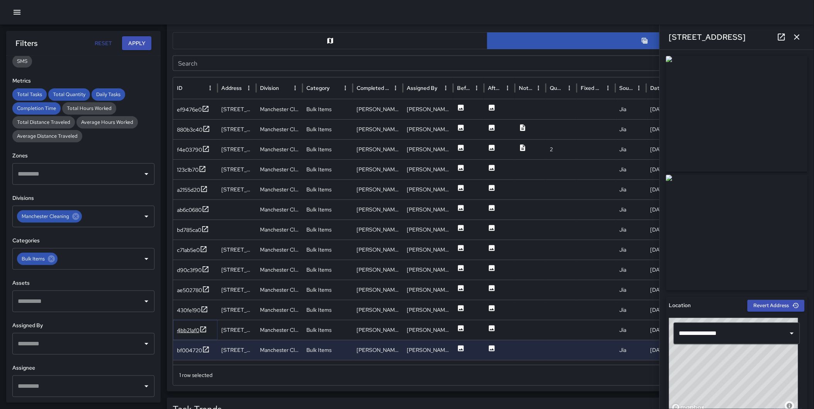
click at [202, 330] on icon at bounding box center [203, 330] width 6 height 6
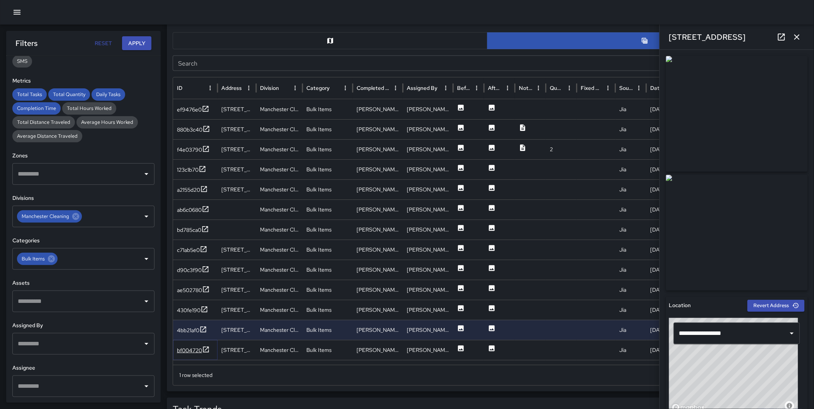
click at [206, 348] on icon at bounding box center [206, 350] width 8 height 8
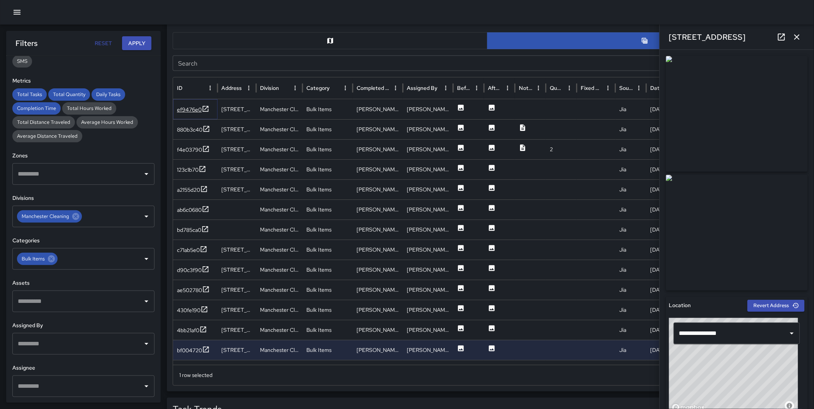
click at [205, 105] on icon at bounding box center [206, 109] width 8 height 8
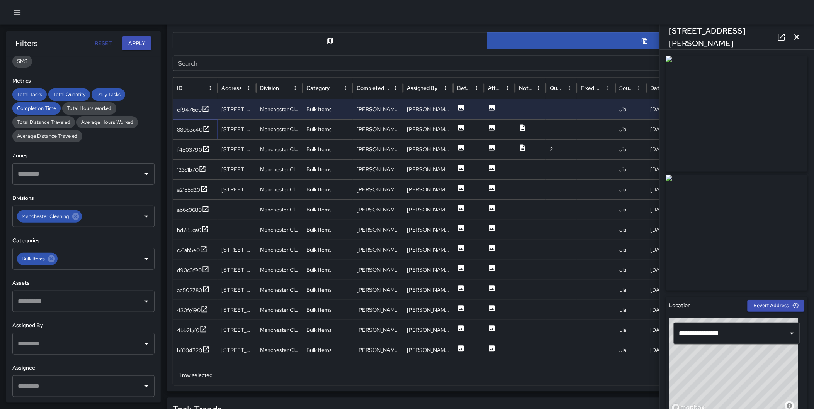
click at [206, 129] on icon at bounding box center [206, 129] width 6 height 6
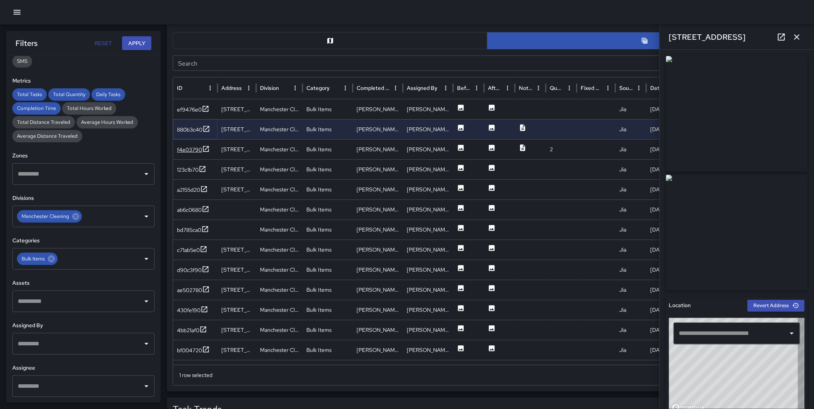
type input "**********"
click at [207, 147] on icon at bounding box center [206, 149] width 8 height 8
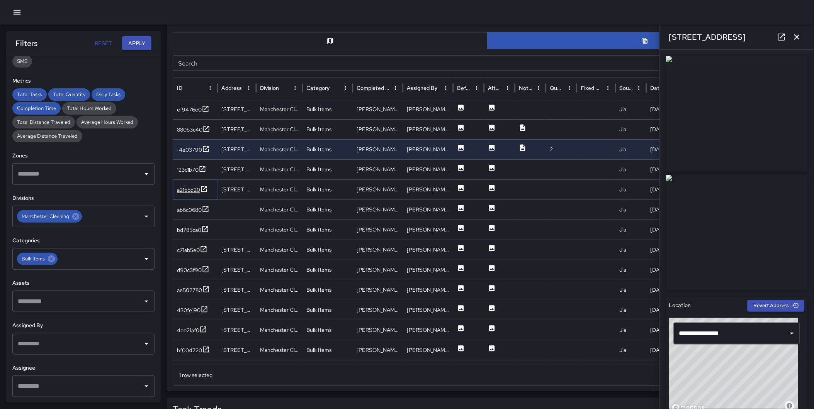
click at [202, 188] on icon at bounding box center [204, 189] width 6 height 6
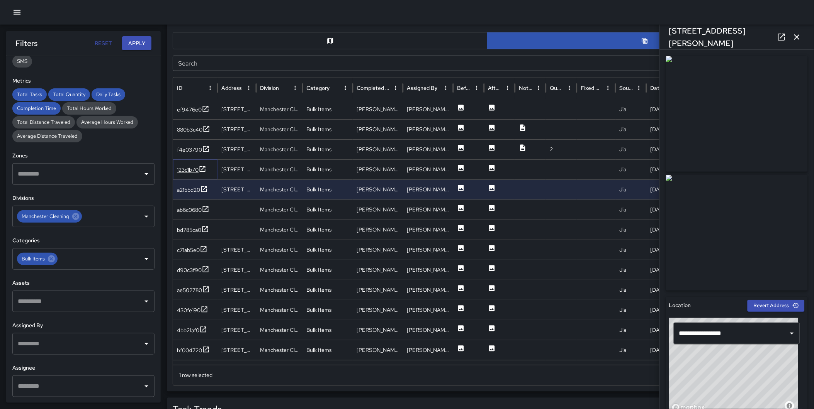
click at [205, 167] on icon at bounding box center [203, 169] width 6 height 6
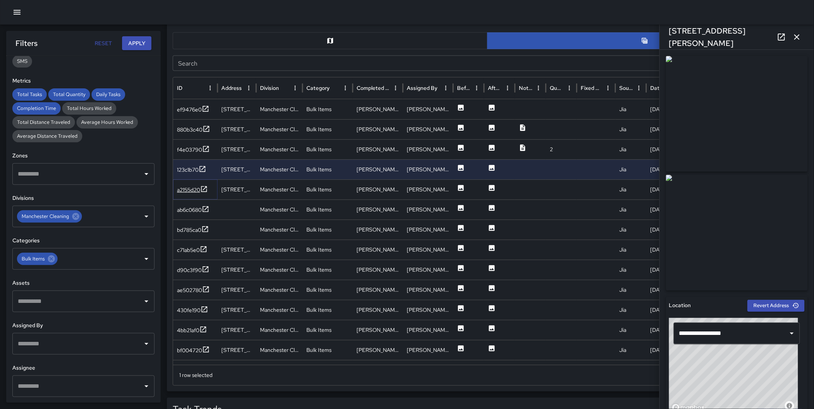
click at [204, 191] on icon at bounding box center [204, 189] width 6 height 6
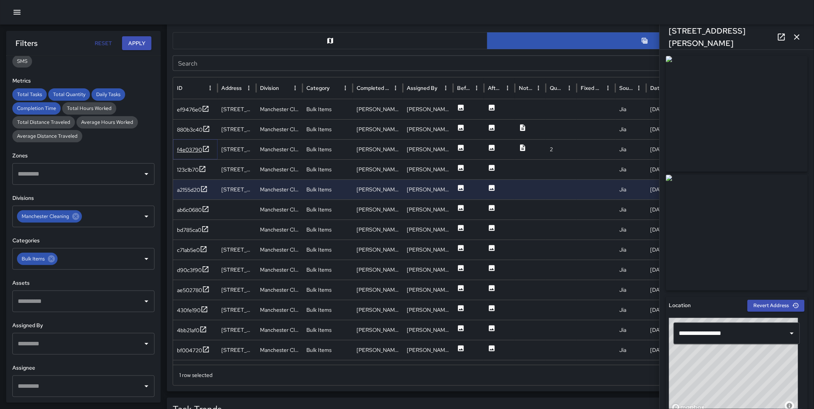
click at [203, 145] on icon at bounding box center [206, 149] width 8 height 8
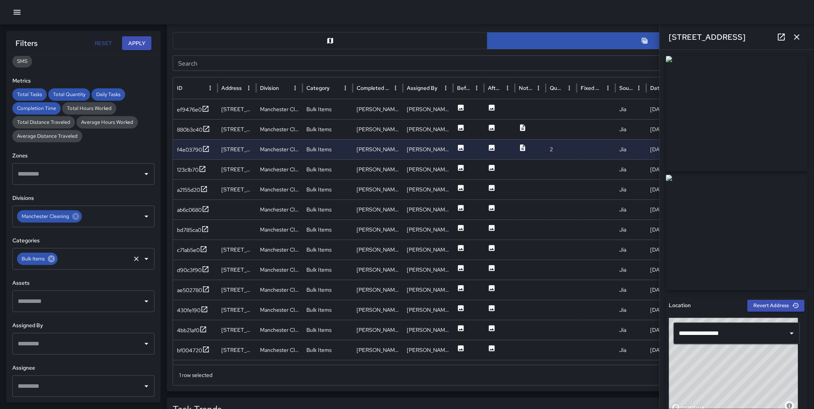
click at [49, 261] on icon at bounding box center [51, 259] width 8 height 8
click at [72, 216] on icon at bounding box center [75, 216] width 7 height 7
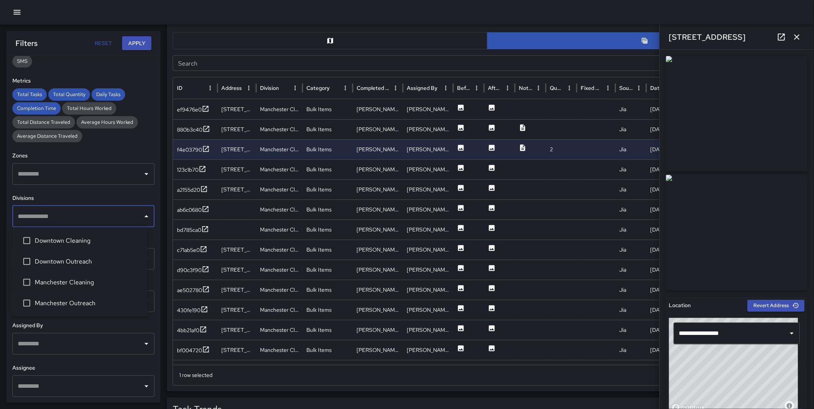
click at [68, 217] on input "text" at bounding box center [78, 216] width 124 height 15
type input "********"
click at [89, 265] on span "Downtown Outreach" at bounding box center [88, 261] width 107 height 9
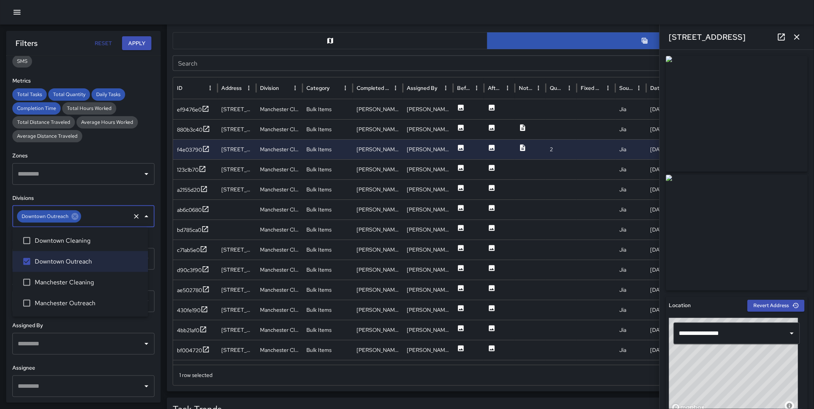
click at [135, 43] on button "Apply" at bounding box center [136, 43] width 29 height 14
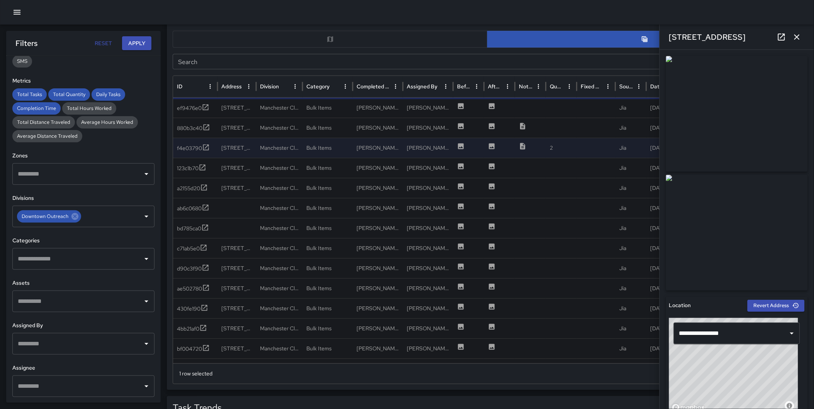
scroll to position [386, 0]
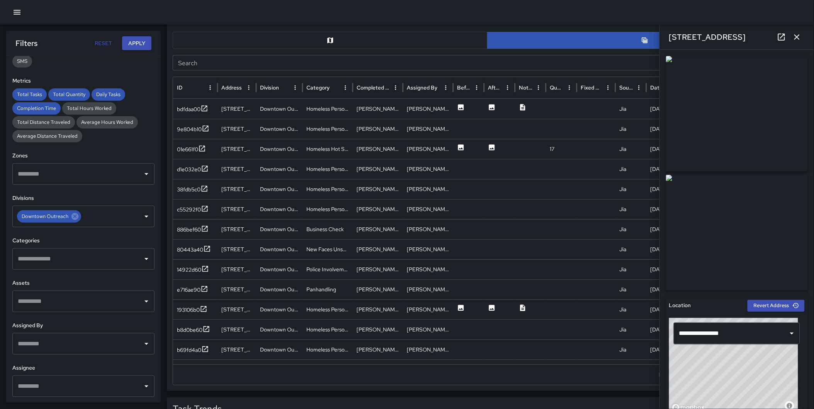
click at [798, 39] on icon "button" at bounding box center [796, 36] width 5 height 5
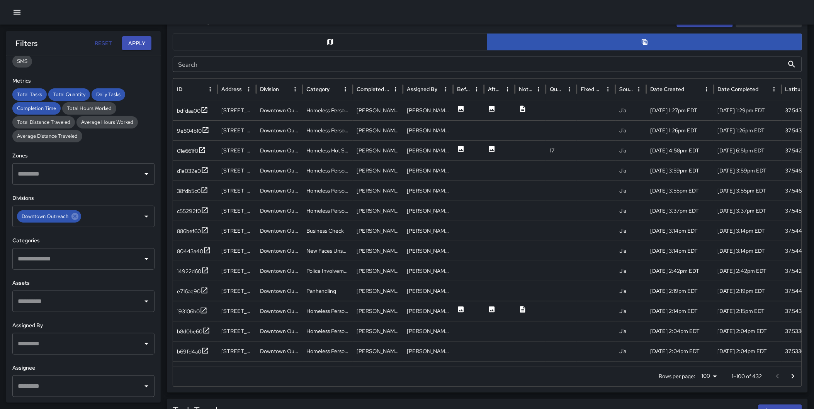
scroll to position [387, 0]
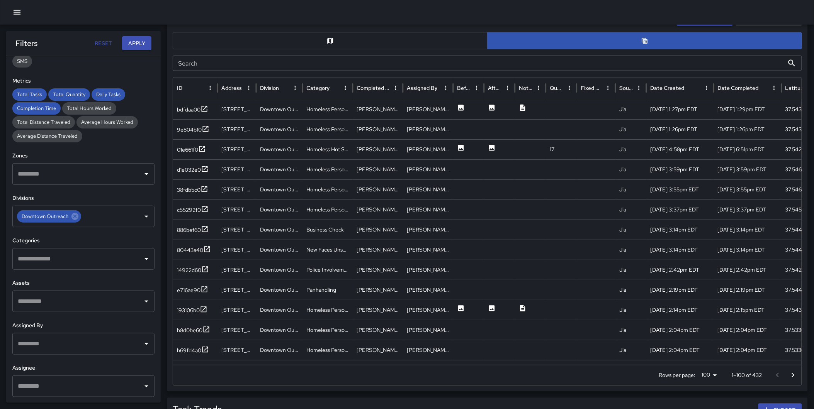
click at [165, 183] on div "Total Tasks 432 -11.48 % 488 Total Quantity 667 -17.04 % 804 Daily Tasks 21.60 …" at bounding box center [407, 207] width 814 height 1127
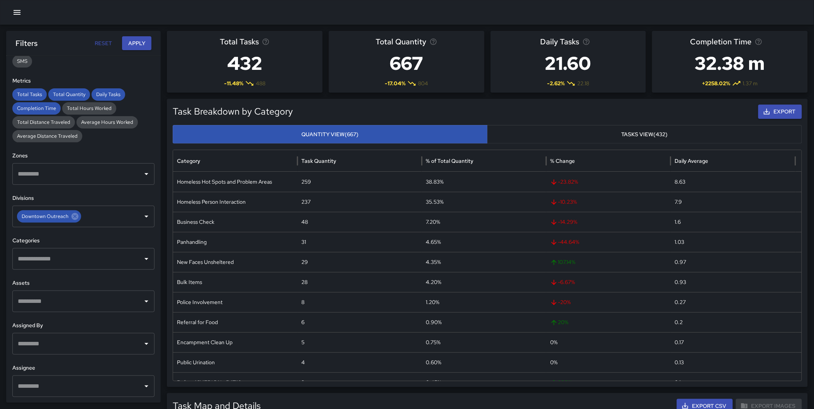
scroll to position [0, 0]
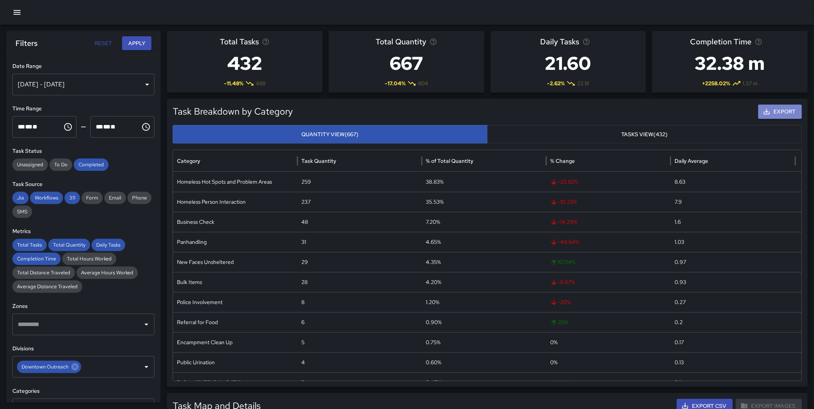
drag, startPoint x: 784, startPoint y: 114, endPoint x: 778, endPoint y: 110, distance: 7.0
click at [783, 114] on button "Export" at bounding box center [780, 112] width 44 height 14
click at [12, 8] on icon "button" at bounding box center [16, 12] width 9 height 9
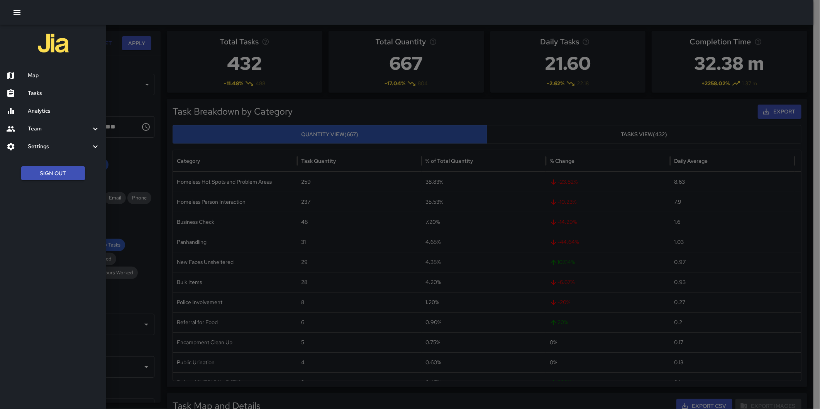
click at [40, 145] on h6 "Settings" at bounding box center [59, 146] width 63 height 8
click at [53, 183] on h6 "Divisions and Categories" at bounding box center [64, 185] width 72 height 8
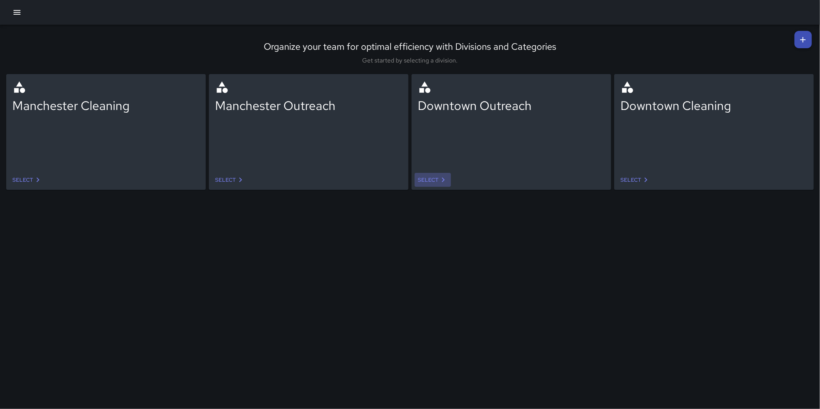
click at [435, 180] on link "Select" at bounding box center [433, 180] width 36 height 14
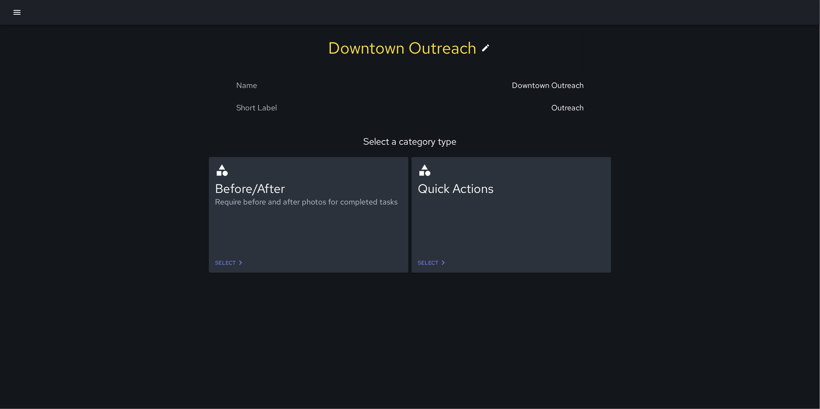
click at [431, 264] on link "Select" at bounding box center [433, 263] width 36 height 14
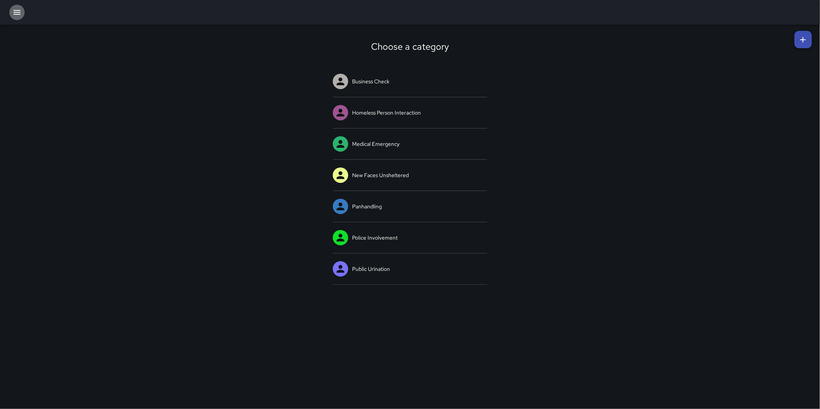
click at [20, 10] on icon "button" at bounding box center [16, 12] width 9 height 9
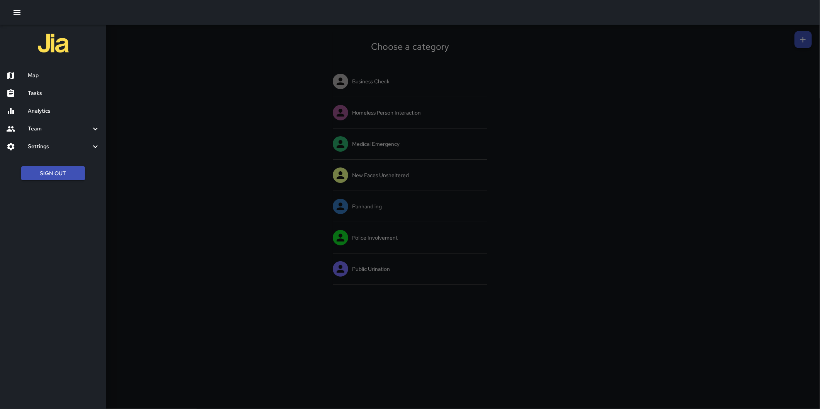
click at [41, 110] on h6 "Analytics" at bounding box center [64, 111] width 72 height 8
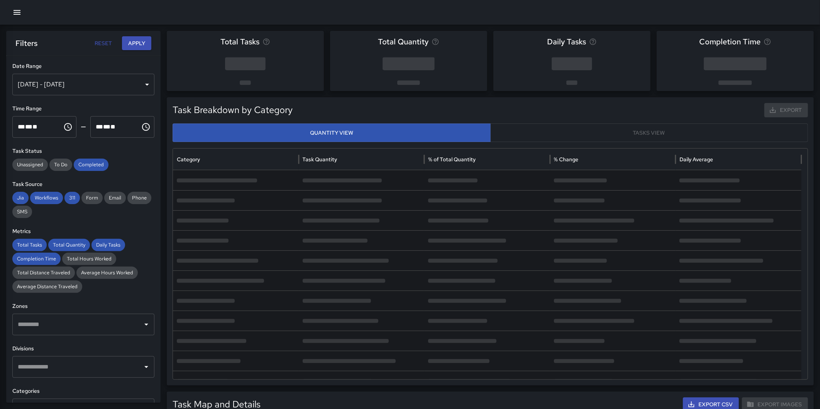
click at [64, 86] on div at bounding box center [410, 204] width 820 height 409
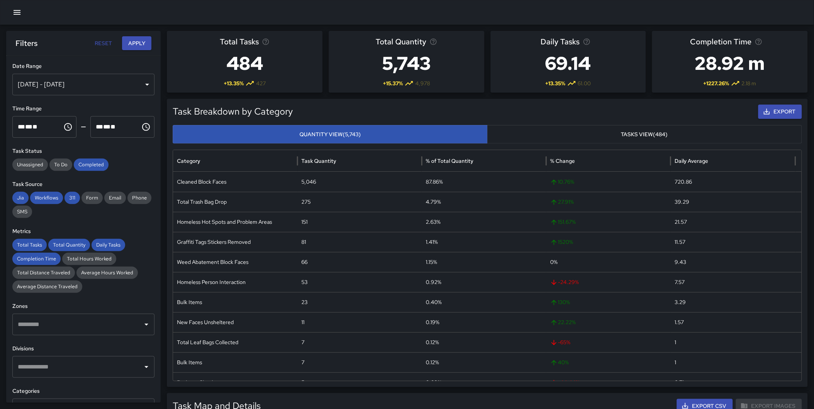
click at [44, 86] on div "[DATE] - [DATE]" at bounding box center [83, 85] width 142 height 22
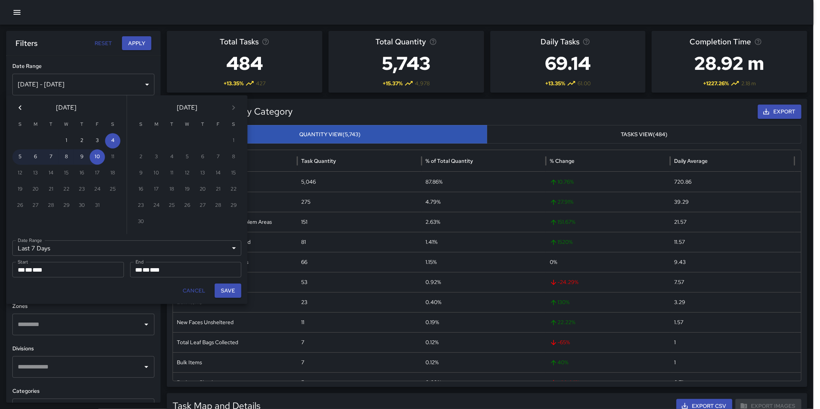
click at [21, 108] on icon "Previous month" at bounding box center [19, 107] width 9 height 9
click at [39, 142] on button "1" at bounding box center [35, 140] width 15 height 15
type input "******"
type input "**********"
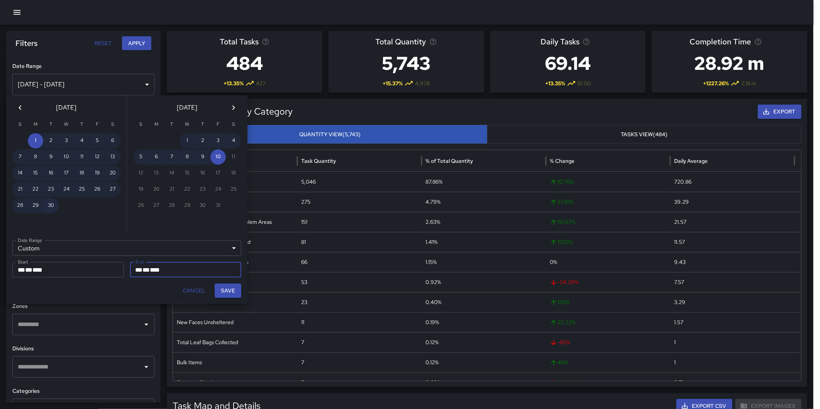
click at [50, 198] on button "30" at bounding box center [50, 205] width 15 height 15
type input "**********"
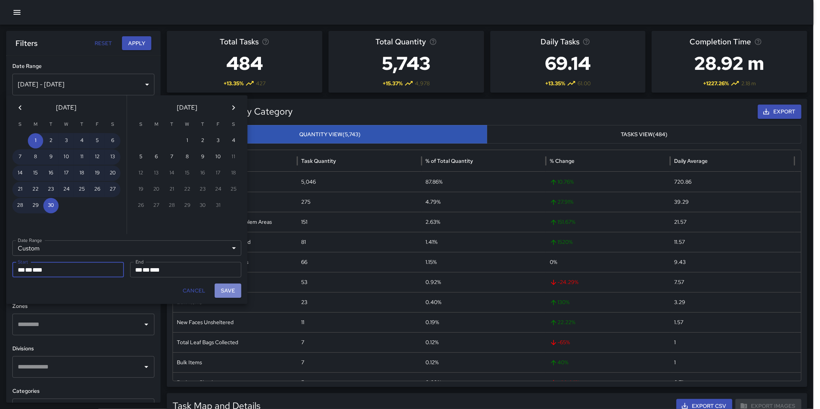
click at [227, 290] on button "Save" at bounding box center [228, 291] width 27 height 14
type input "**********"
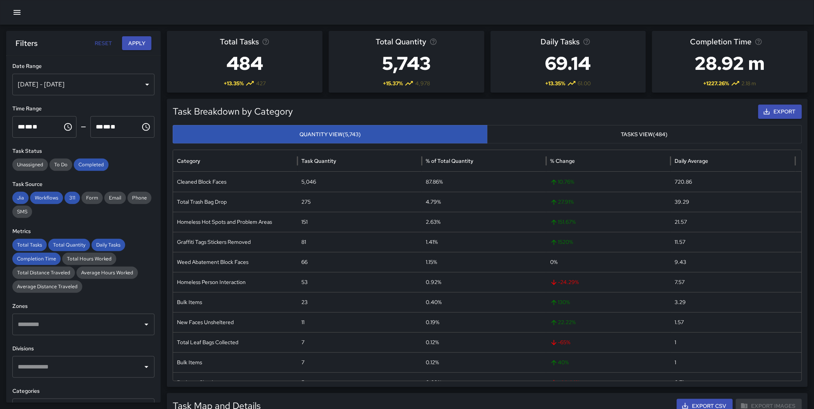
click at [138, 47] on button "Apply" at bounding box center [136, 43] width 29 height 14
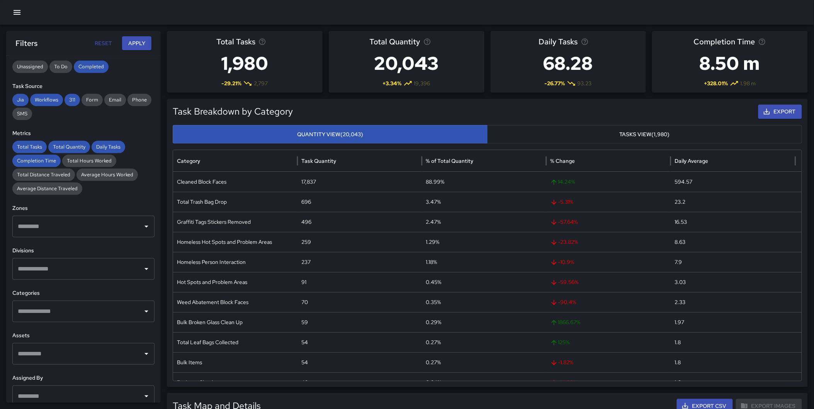
scroll to position [99, 0]
click at [42, 261] on input "text" at bounding box center [78, 268] width 124 height 15
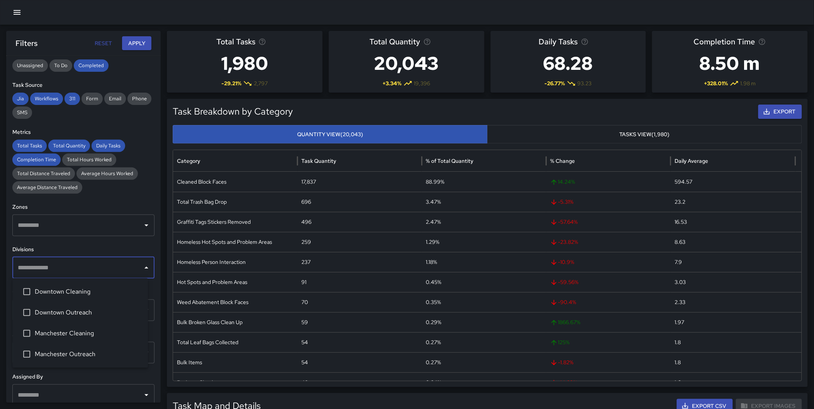
drag, startPoint x: 78, startPoint y: 349, endPoint x: 78, endPoint y: 339, distance: 10.4
click at [78, 339] on ul "Downtown Cleaning Downtown Outreach Manchester Cleaning Manchester Outreach" at bounding box center [80, 323] width 136 height 90
click at [70, 332] on span "Manchester Cleaning" at bounding box center [88, 333] width 107 height 9
click at [152, 283] on div "**********" at bounding box center [83, 229] width 154 height 347
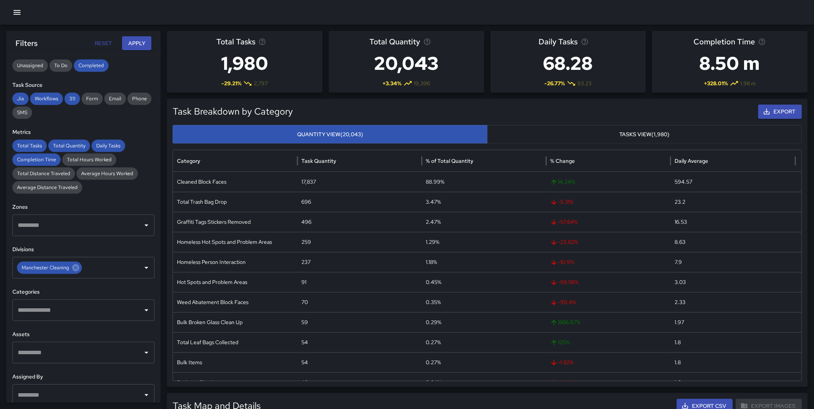
click at [54, 315] on input "text" at bounding box center [78, 310] width 124 height 15
type input "****"
click at [65, 349] on li "Graffiti Tags Stickers Removed" at bounding box center [80, 353] width 136 height 21
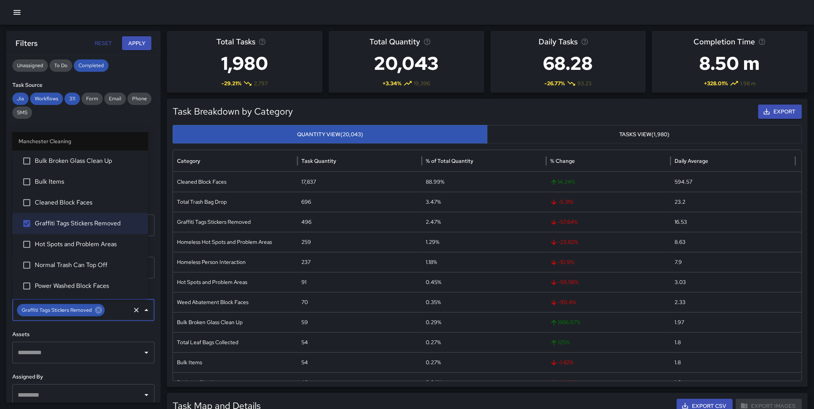
click at [138, 38] on button "Apply" at bounding box center [136, 43] width 29 height 14
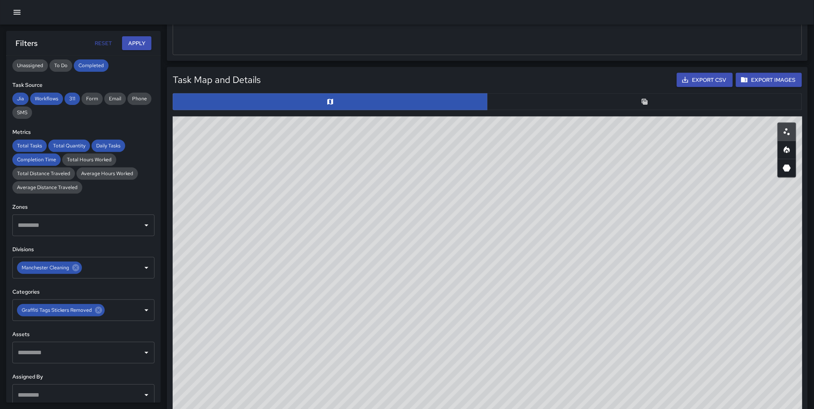
scroll to position [343, 0]
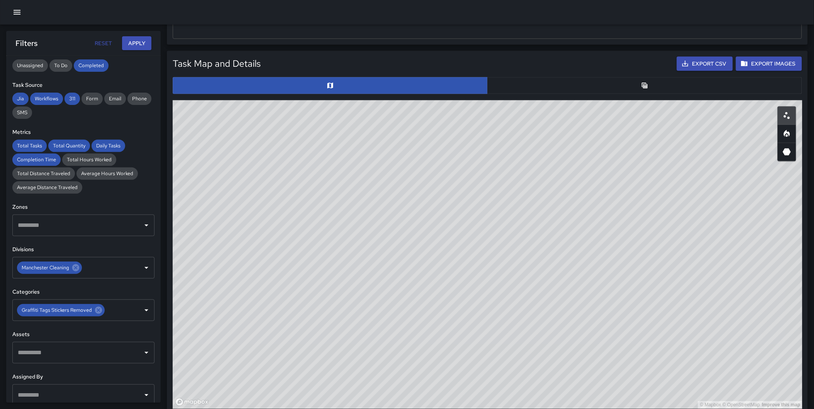
click at [784, 136] on icon "Heatmap" at bounding box center [786, 133] width 9 height 9
drag, startPoint x: 660, startPoint y: 173, endPoint x: 429, endPoint y: 107, distance: 239.3
click at [429, 107] on div "© Mapbox © OpenStreetMap Improve this map" at bounding box center [487, 254] width 629 height 309
click at [785, 117] on circle "Scatterplot" at bounding box center [784, 116] width 2 height 2
click at [789, 137] on icon "Heatmap" at bounding box center [786, 133] width 9 height 9
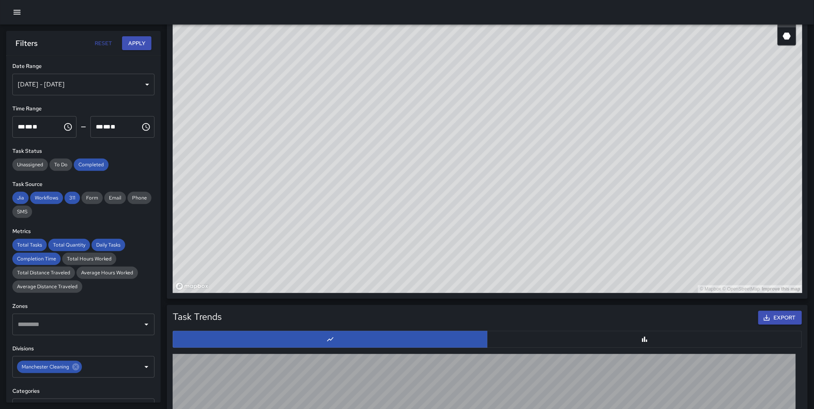
scroll to position [727, 0]
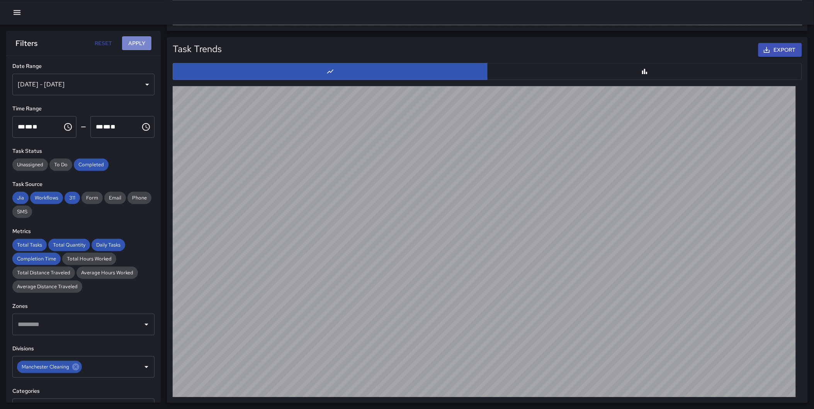
click at [131, 40] on button "Apply" at bounding box center [136, 43] width 29 height 14
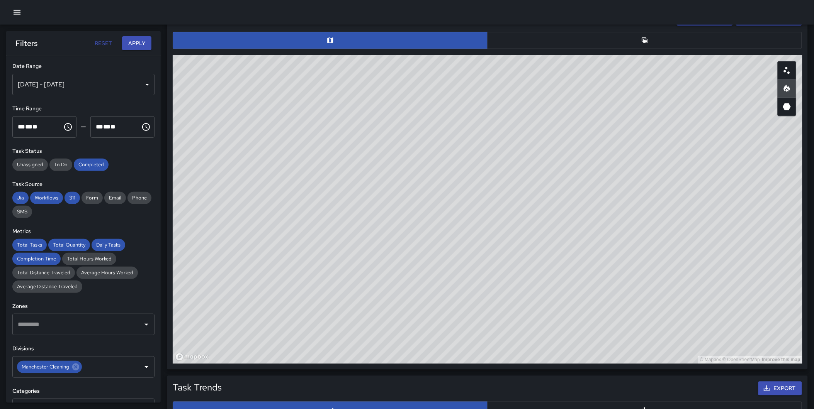
scroll to position [365, 0]
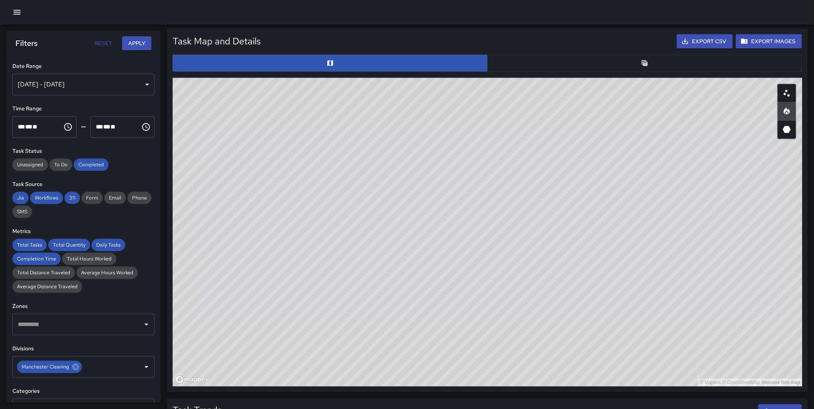
drag, startPoint x: 426, startPoint y: 203, endPoint x: 446, endPoint y: 319, distance: 117.7
click at [446, 319] on div "© Mapbox © OpenStreetMap Improve this map" at bounding box center [487, 232] width 629 height 309
drag, startPoint x: 650, startPoint y: 251, endPoint x: 564, endPoint y: 80, distance: 191.5
click at [583, 61] on div "Task Map and Details Export CSV Export Images ID Address ba7e83a0 634 Decatur S…" at bounding box center [487, 210] width 629 height 353
drag, startPoint x: 622, startPoint y: 256, endPoint x: 542, endPoint y: 96, distance: 178.9
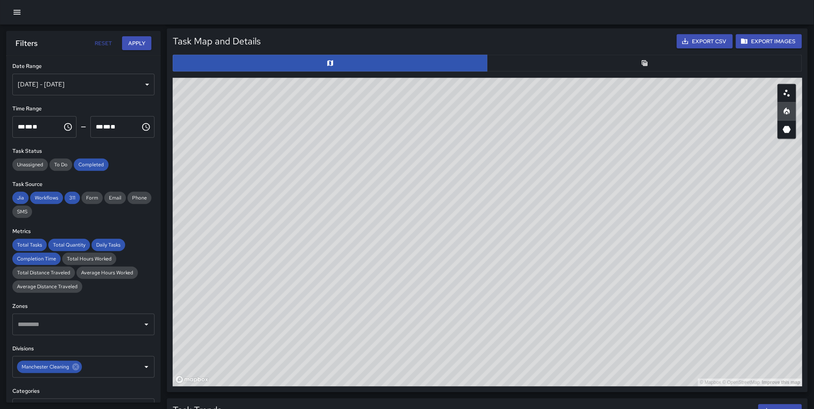
click at [542, 96] on div "© Mapbox © OpenStreetMap Improve this map" at bounding box center [487, 232] width 629 height 309
drag, startPoint x: 590, startPoint y: 240, endPoint x: 551, endPoint y: 274, distance: 51.7
click at [551, 274] on div "© Mapbox © OpenStreetMap Improve this map" at bounding box center [487, 232] width 629 height 309
drag, startPoint x: 555, startPoint y: 203, endPoint x: 529, endPoint y: 225, distance: 34.3
click at [529, 225] on div "© Mapbox © OpenStreetMap Improve this map" at bounding box center [487, 232] width 629 height 309
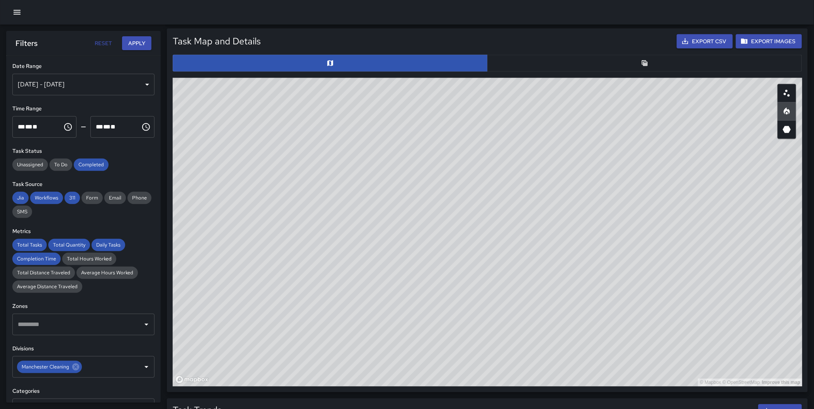
drag, startPoint x: 673, startPoint y: 199, endPoint x: 658, endPoint y: 227, distance: 31.6
click at [658, 227] on div "© Mapbox © OpenStreetMap Improve this map" at bounding box center [487, 232] width 629 height 309
click at [580, 208] on div "© Mapbox © OpenStreetMap Improve this map" at bounding box center [487, 232] width 629 height 309
drag, startPoint x: 585, startPoint y: 238, endPoint x: 571, endPoint y: 239, distance: 14.3
click at [576, 249] on div "© Mapbox © OpenStreetMap Improve this map" at bounding box center [487, 232] width 629 height 309
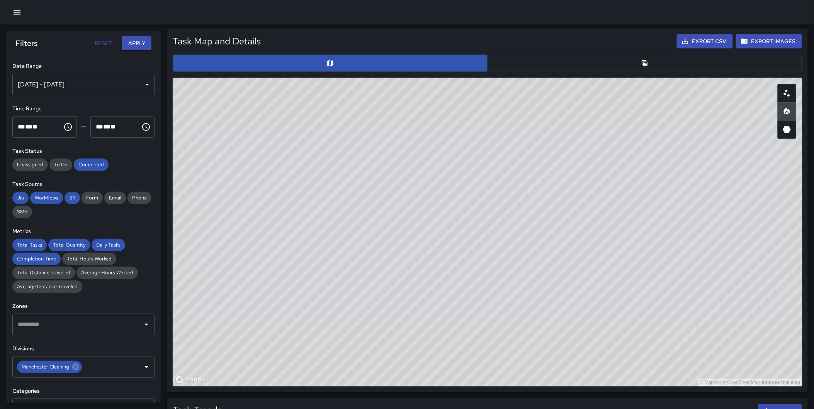
drag, startPoint x: 556, startPoint y: 194, endPoint x: 540, endPoint y: 198, distance: 16.9
click at [540, 198] on div "© Mapbox © OpenStreetMap Improve this map" at bounding box center [487, 232] width 629 height 309
click at [76, 365] on icon at bounding box center [75, 367] width 7 height 7
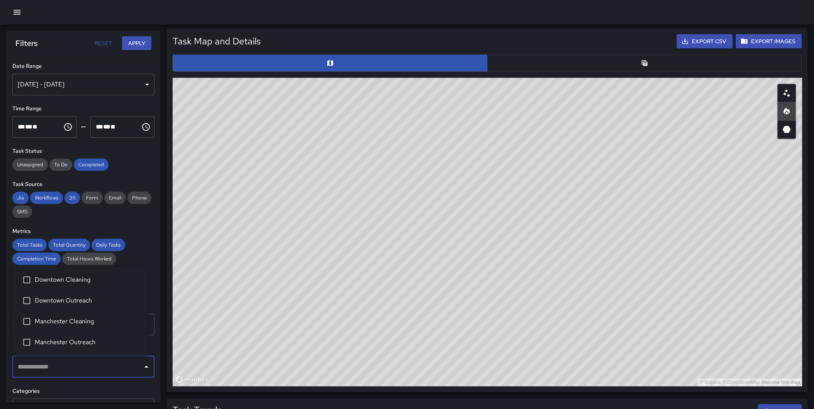
click at [75, 367] on input "text" at bounding box center [78, 367] width 124 height 15
click at [87, 304] on span "Downtown Outreach" at bounding box center [88, 301] width 107 height 9
click at [136, 43] on button "Apply" at bounding box center [136, 43] width 29 height 14
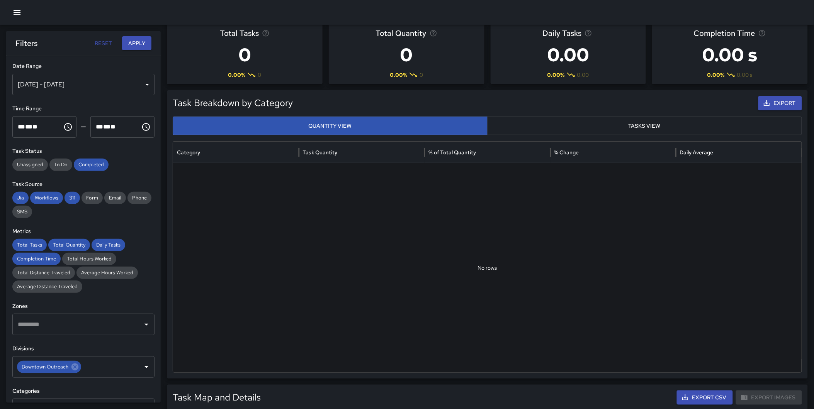
scroll to position [0, 0]
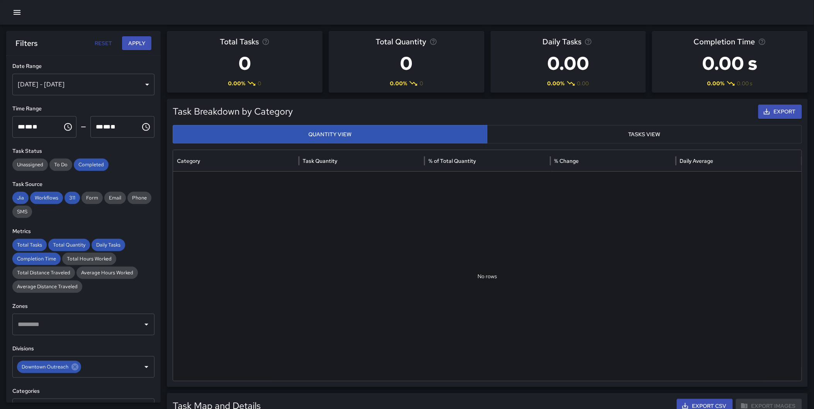
click at [129, 34] on div "Filters Reset Apply" at bounding box center [83, 43] width 154 height 25
click at [129, 44] on button "Apply" at bounding box center [136, 43] width 29 height 14
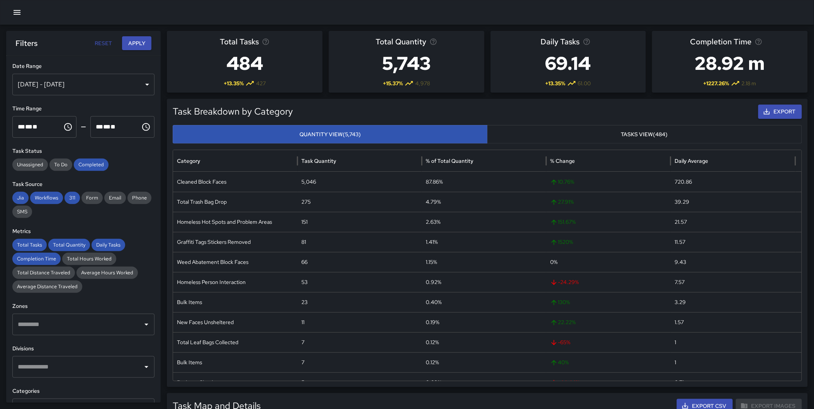
click at [63, 79] on div "[DATE] - [DATE]" at bounding box center [83, 85] width 142 height 22
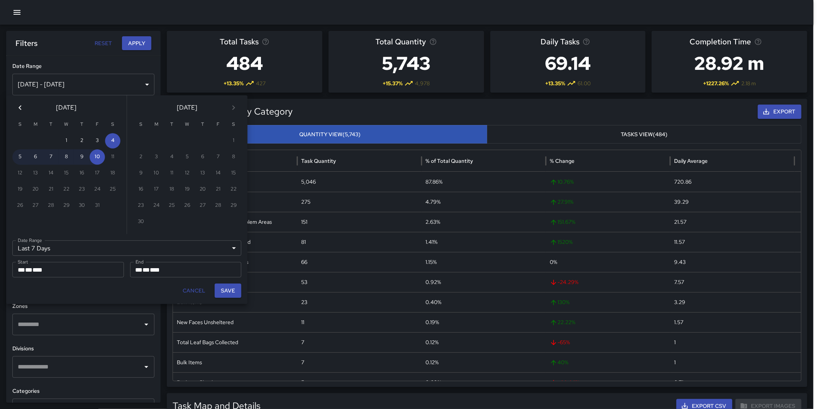
click at [20, 106] on icon "Previous month" at bounding box center [19, 107] width 9 height 9
click at [39, 140] on button "1" at bounding box center [35, 140] width 15 height 15
type input "******"
type input "**********"
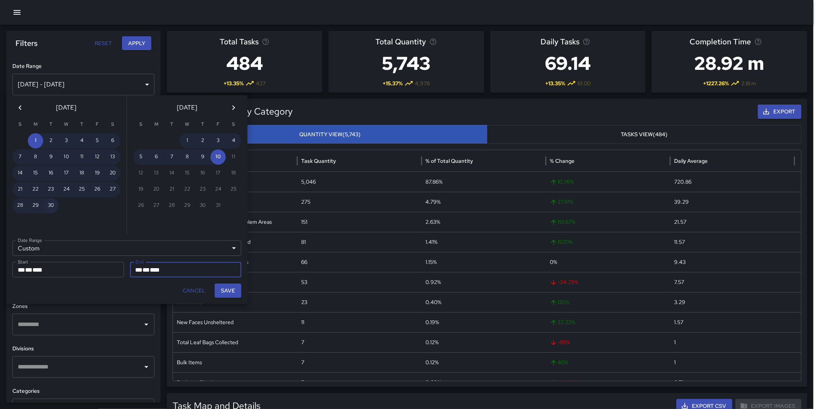
click at [49, 200] on button "30" at bounding box center [50, 205] width 15 height 15
type input "**********"
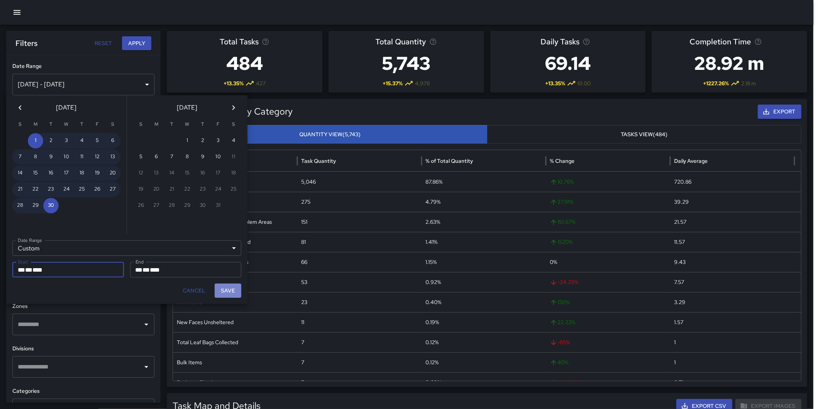
click at [221, 288] on button "Save" at bounding box center [228, 291] width 27 height 14
type input "**********"
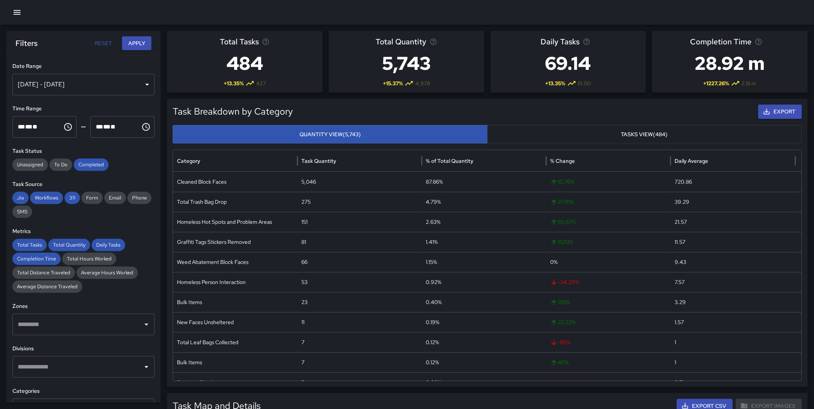
click at [136, 36] on button "Apply" at bounding box center [136, 43] width 29 height 14
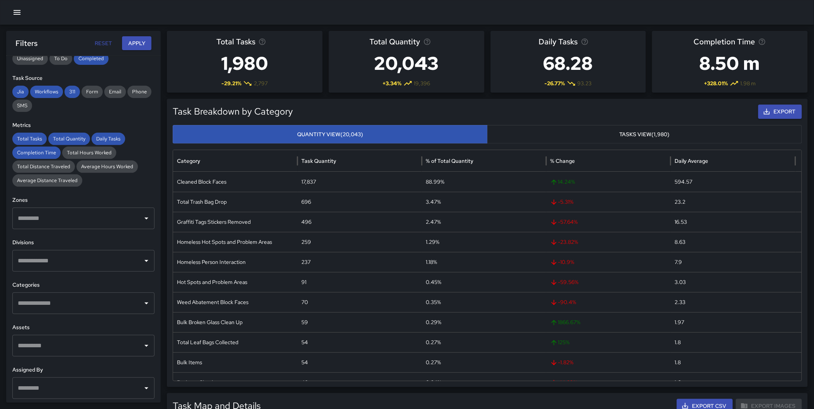
scroll to position [108, 0]
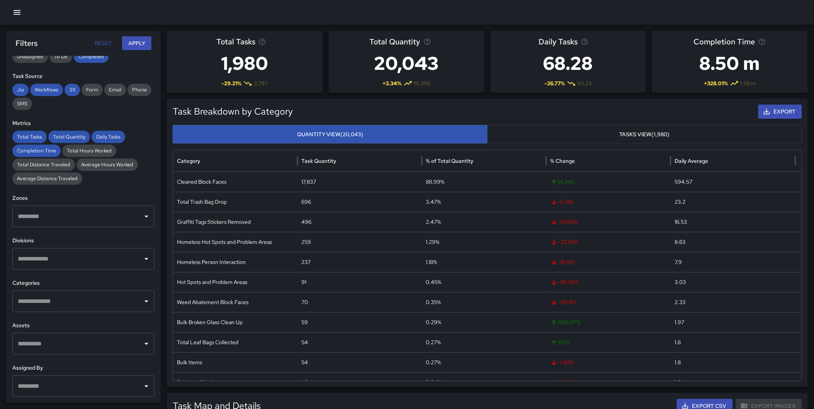
click at [66, 253] on input "text" at bounding box center [78, 259] width 124 height 15
click at [87, 300] on span "Downtown Outreach" at bounding box center [88, 304] width 107 height 9
click at [136, 44] on button "Apply" at bounding box center [136, 43] width 29 height 14
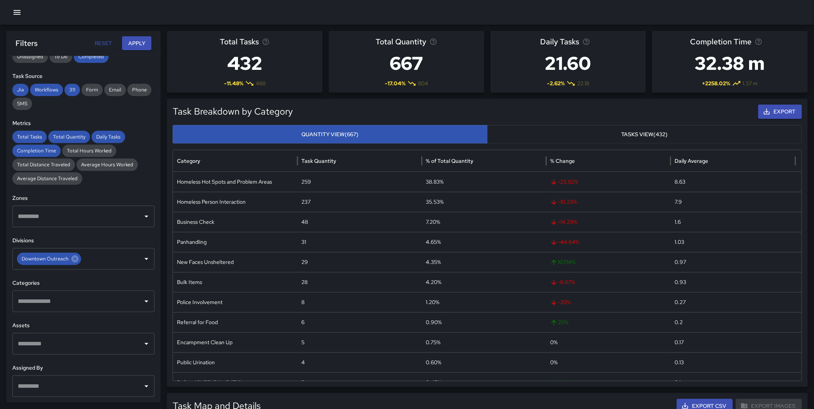
click at [57, 304] on input "text" at bounding box center [78, 301] width 124 height 15
type input "******"
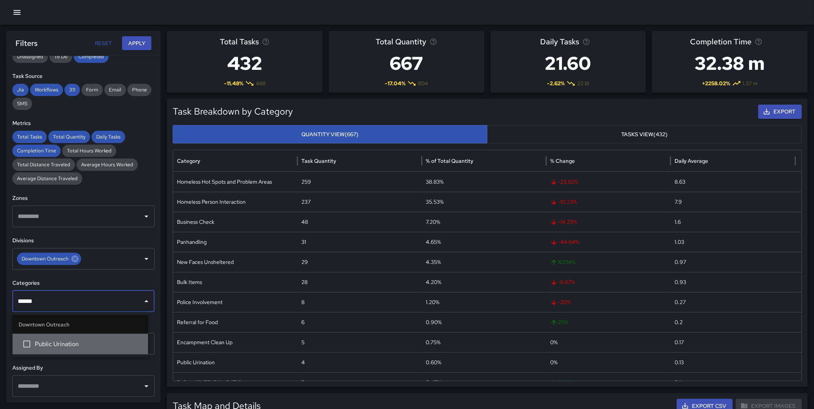
click at [61, 349] on span "Public Urination" at bounding box center [88, 344] width 107 height 9
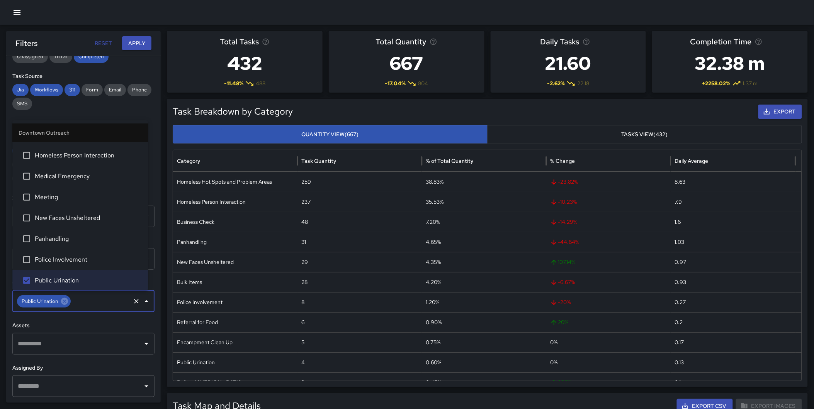
click at [134, 41] on button "Apply" at bounding box center [136, 43] width 29 height 14
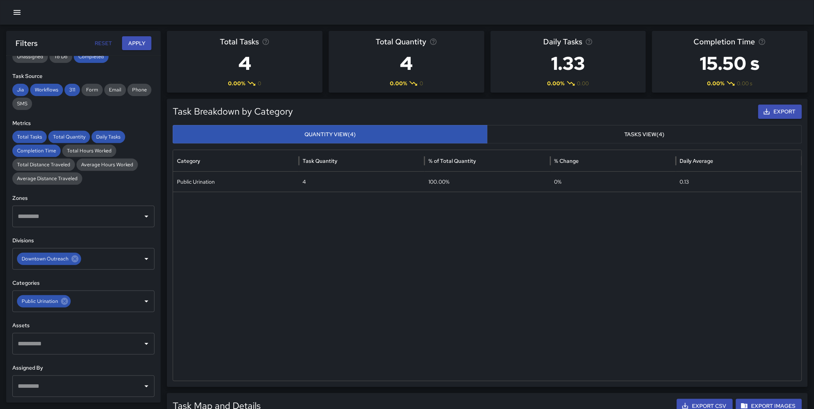
scroll to position [0, 0]
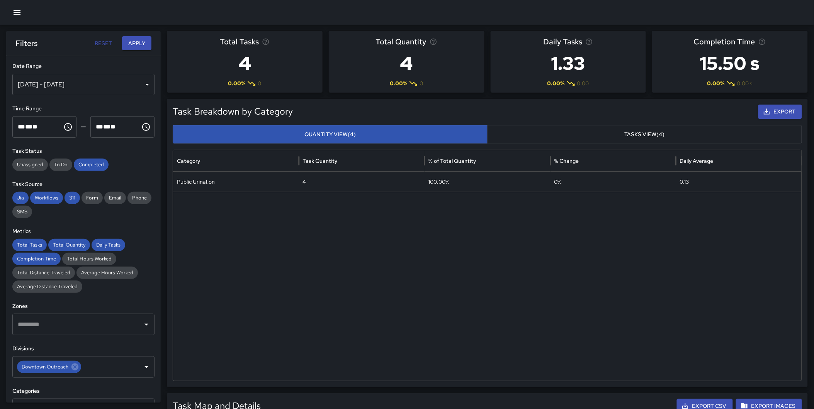
click at [81, 82] on div "[DATE] - [DATE]" at bounding box center [83, 85] width 142 height 22
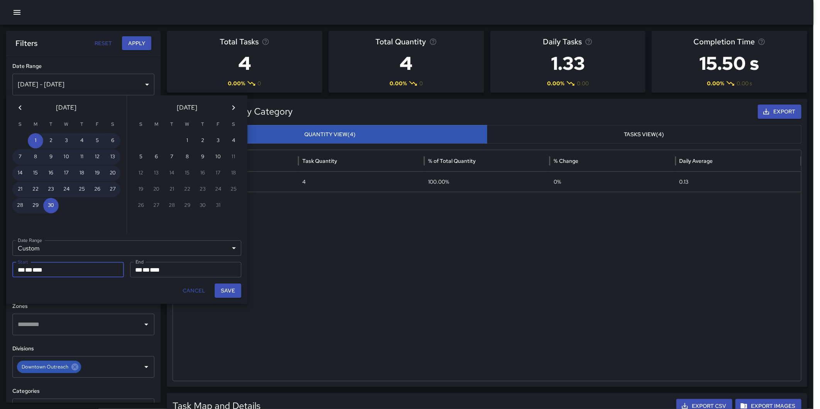
click at [22, 103] on icon "Previous month" at bounding box center [19, 107] width 9 height 9
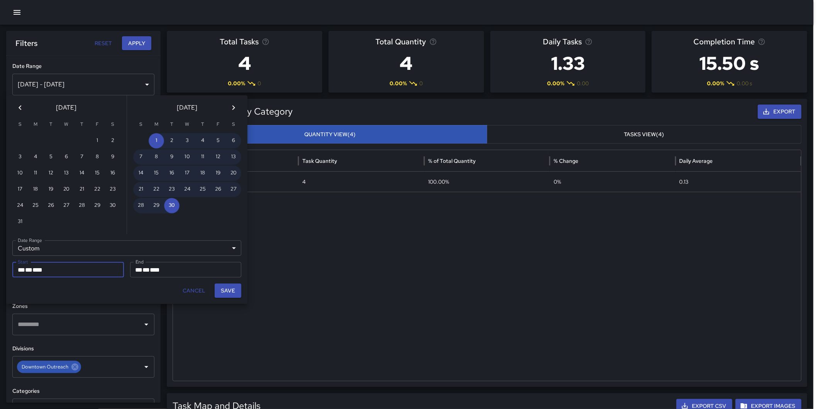
click at [22, 103] on icon "Previous month" at bounding box center [19, 107] width 9 height 9
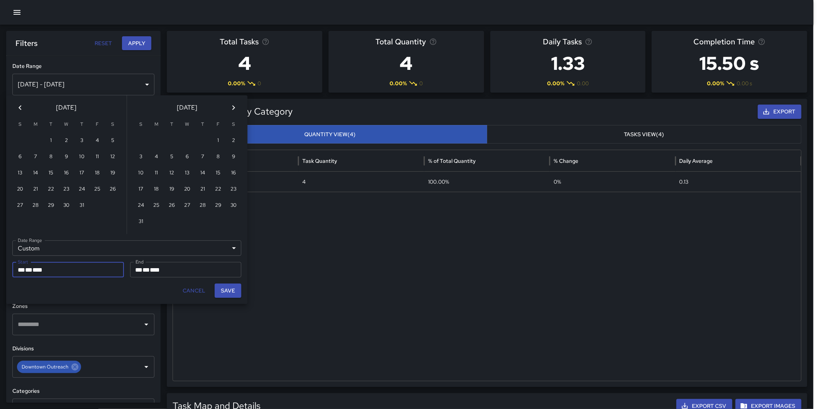
click at [22, 103] on icon "Previous month" at bounding box center [19, 107] width 9 height 9
click at [78, 137] on button "1" at bounding box center [81, 140] width 15 height 15
type input "**********"
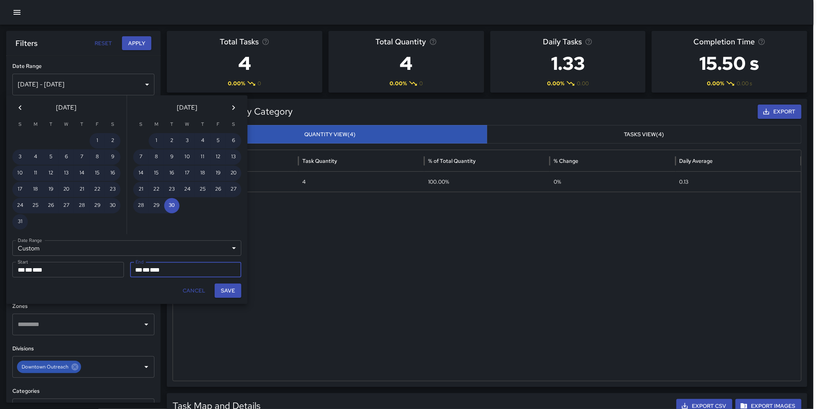
click at [228, 291] on button "Save" at bounding box center [228, 291] width 27 height 14
type input "**********"
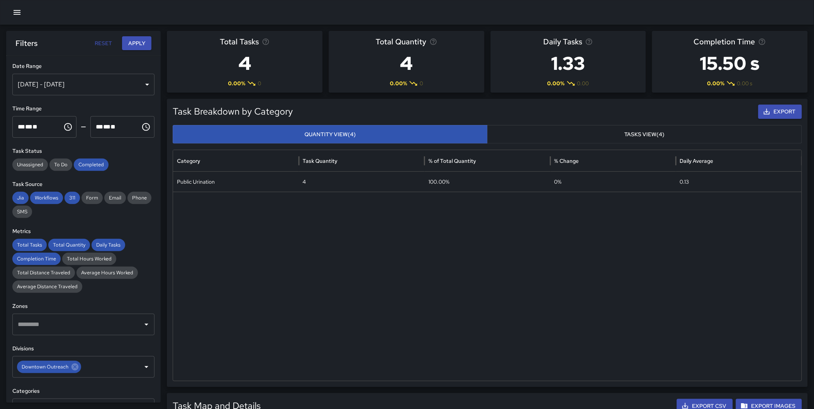
click at [140, 43] on button "Apply" at bounding box center [136, 43] width 29 height 14
click at [75, 368] on icon at bounding box center [75, 367] width 8 height 8
click at [61, 370] on input "text" at bounding box center [78, 367] width 124 height 15
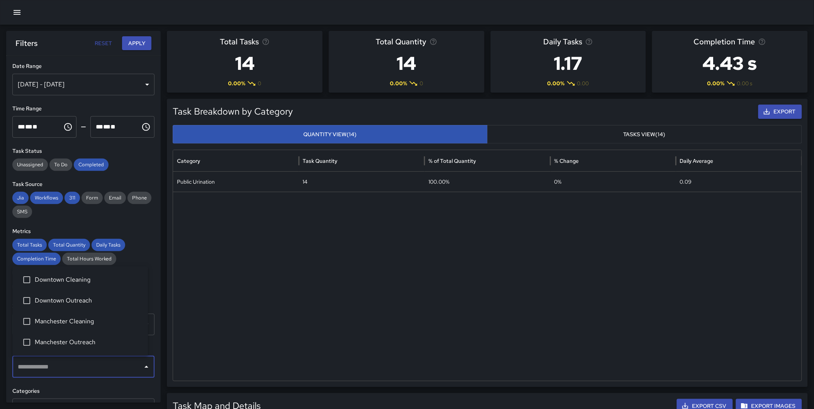
type input "*"
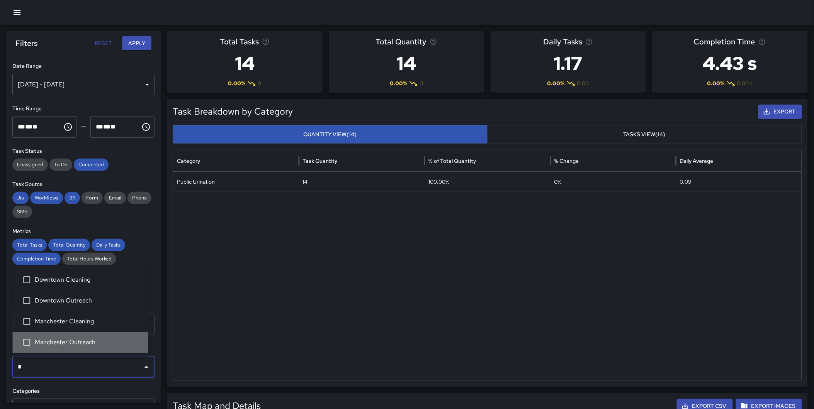
click at [82, 341] on span "Manchester Outreach" at bounding box center [88, 342] width 107 height 9
drag, startPoint x: 76, startPoint y: 342, endPoint x: 71, endPoint y: 336, distance: 7.5
click at [75, 342] on span "Manchester Outreach" at bounding box center [88, 342] width 107 height 9
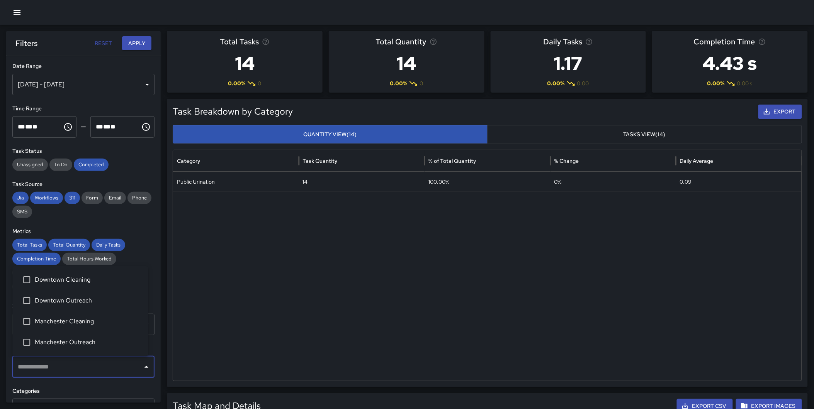
click at [67, 303] on span "Downtown Outreach" at bounding box center [88, 300] width 107 height 9
click at [137, 44] on button "Apply" at bounding box center [136, 43] width 29 height 14
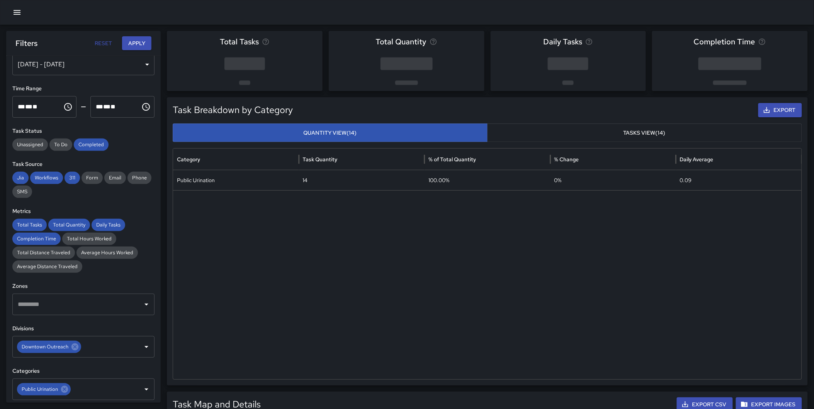
scroll to position [93, 0]
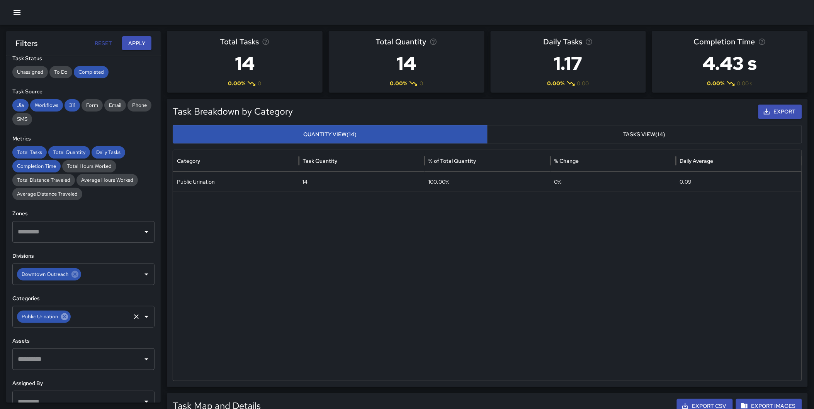
click at [67, 316] on icon at bounding box center [64, 317] width 7 height 7
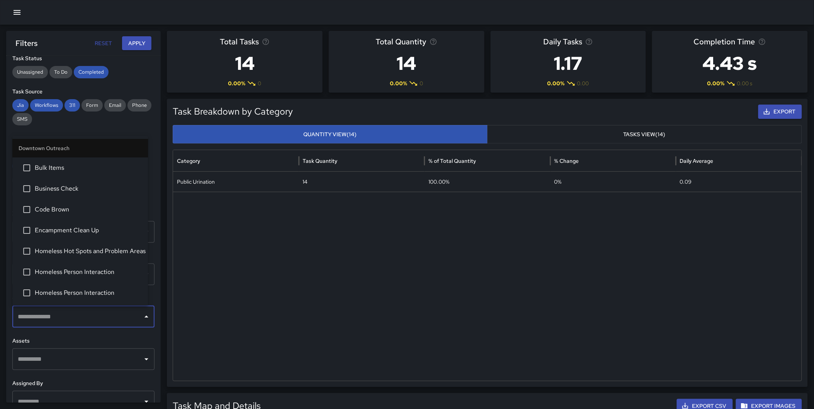
click at [56, 319] on input "text" at bounding box center [78, 317] width 124 height 15
type input "*"
click at [66, 230] on span "Encampment Clean Up" at bounding box center [88, 230] width 107 height 9
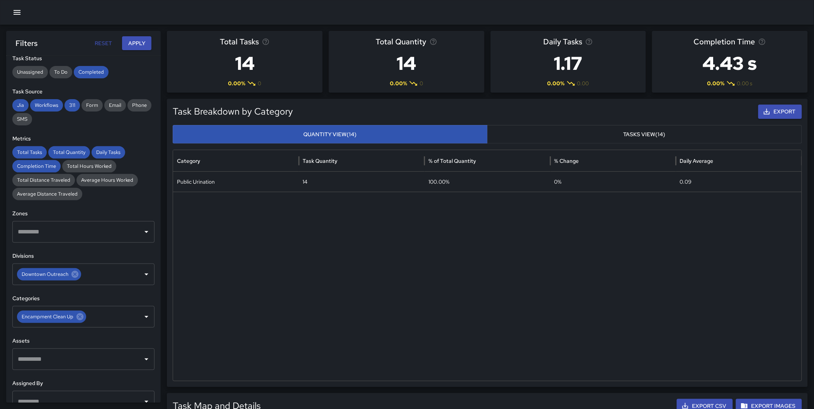
click at [134, 36] on div "Filters Reset Apply" at bounding box center [83, 43] width 154 height 25
click at [136, 40] on button "Apply" at bounding box center [136, 43] width 29 height 14
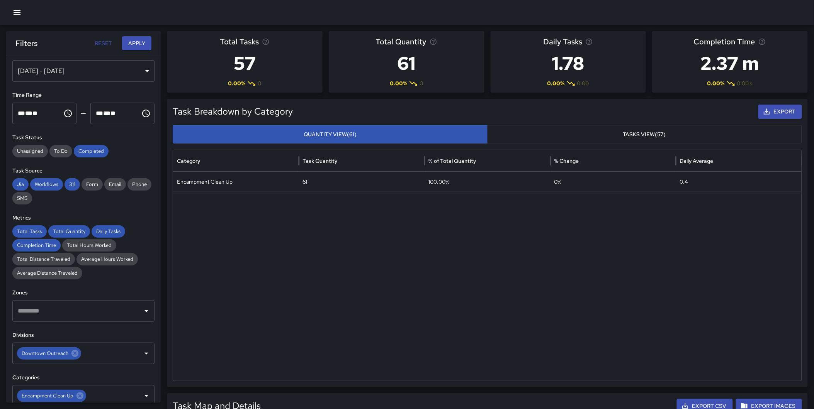
scroll to position [0, 0]
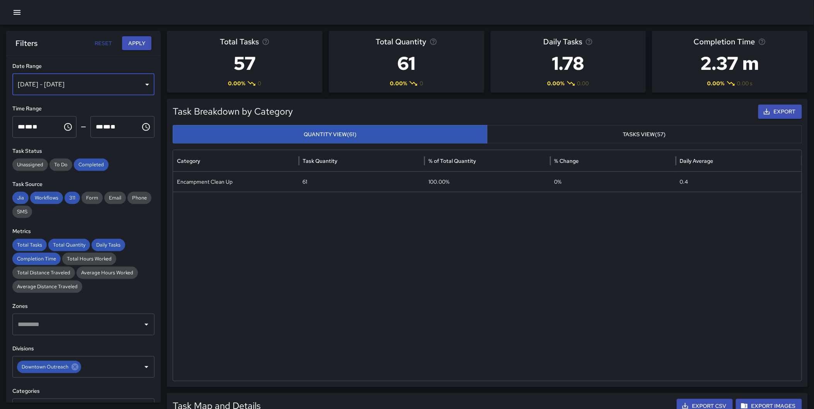
click at [92, 82] on div "[DATE] - [DATE]" at bounding box center [83, 85] width 142 height 22
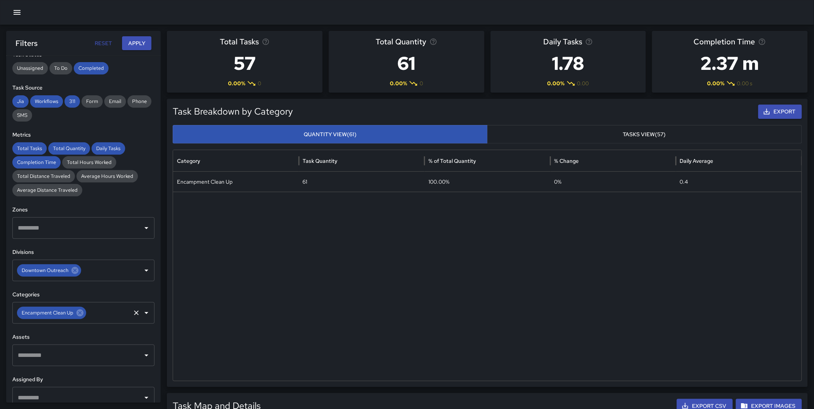
scroll to position [95, 0]
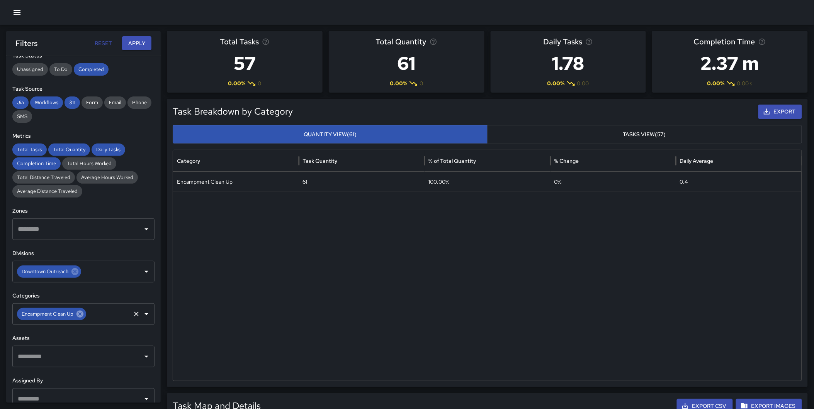
click at [79, 312] on icon at bounding box center [79, 314] width 7 height 7
click at [70, 312] on input "text" at bounding box center [78, 314] width 124 height 15
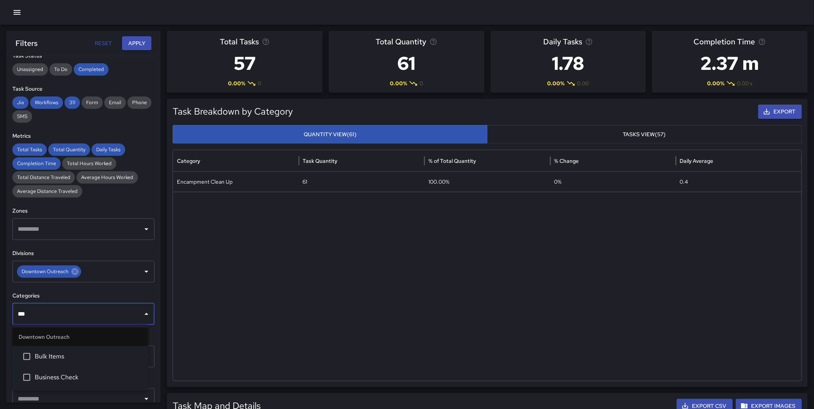
type input "****"
click at [60, 350] on li "Bulk Items" at bounding box center [80, 356] width 136 height 21
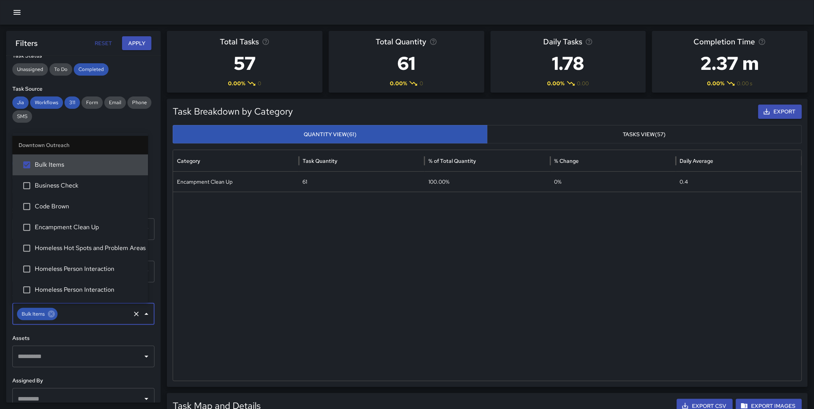
drag, startPoint x: 148, startPoint y: 45, endPoint x: 141, endPoint y: 44, distance: 6.2
click at [147, 45] on button "Apply" at bounding box center [136, 43] width 29 height 14
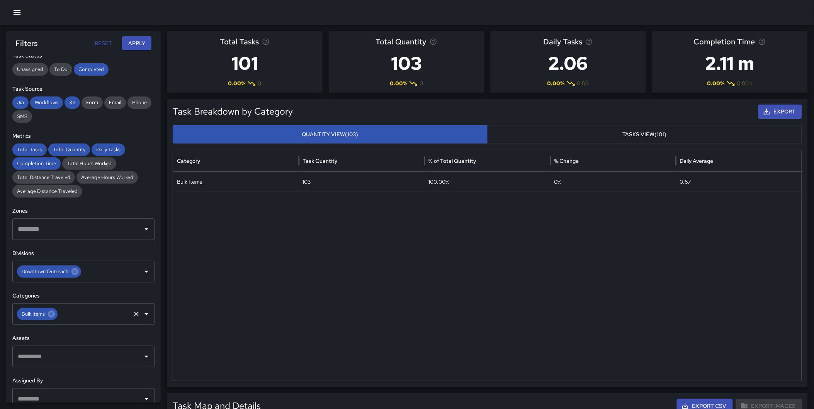
click at [51, 315] on icon at bounding box center [51, 314] width 7 height 7
click at [40, 310] on input "text" at bounding box center [78, 314] width 124 height 15
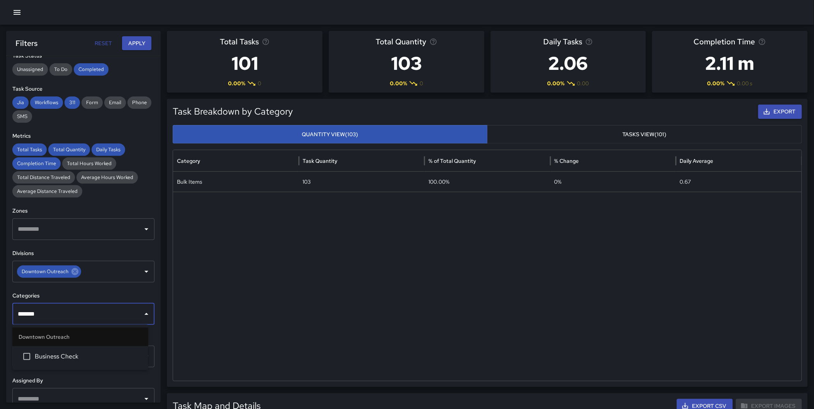
type input "********"
click at [53, 352] on span "Business Check" at bounding box center [88, 356] width 107 height 9
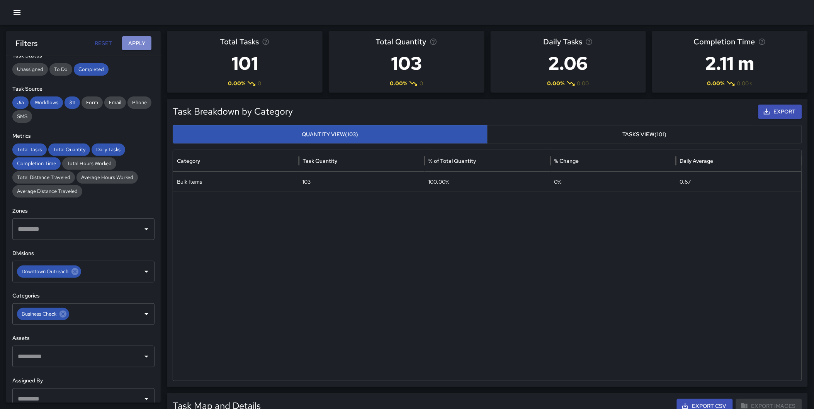
click at [137, 39] on button "Apply" at bounding box center [136, 43] width 29 height 14
click at [62, 312] on icon at bounding box center [63, 314] width 8 height 8
click at [58, 315] on input "text" at bounding box center [78, 314] width 124 height 15
type input "**********"
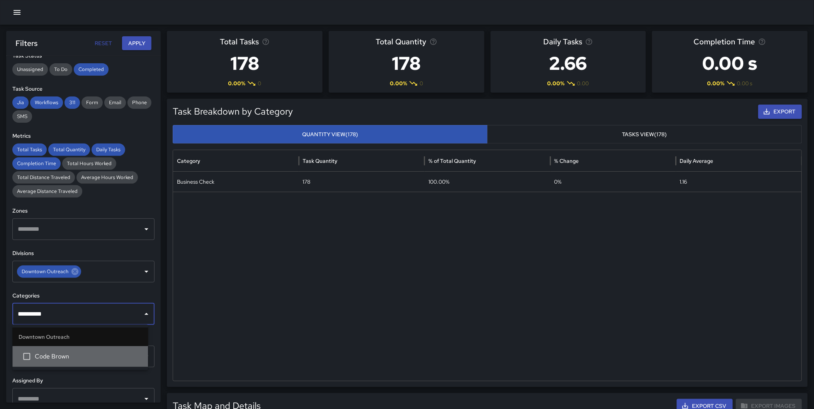
click at [68, 354] on span "Code Brown" at bounding box center [88, 356] width 107 height 9
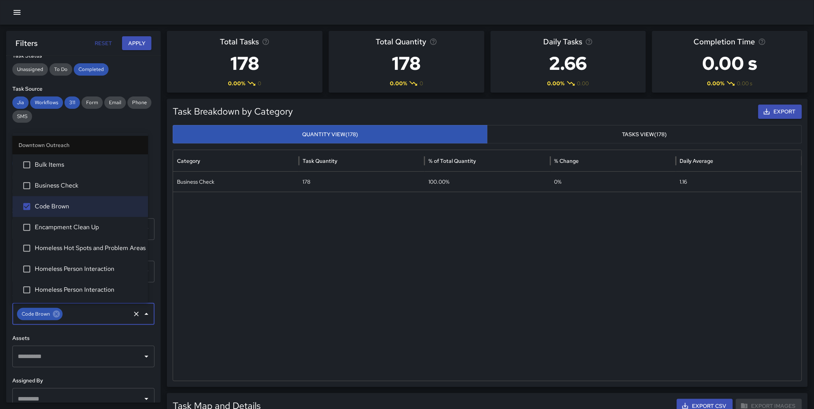
click at [137, 47] on button "Apply" at bounding box center [136, 43] width 29 height 14
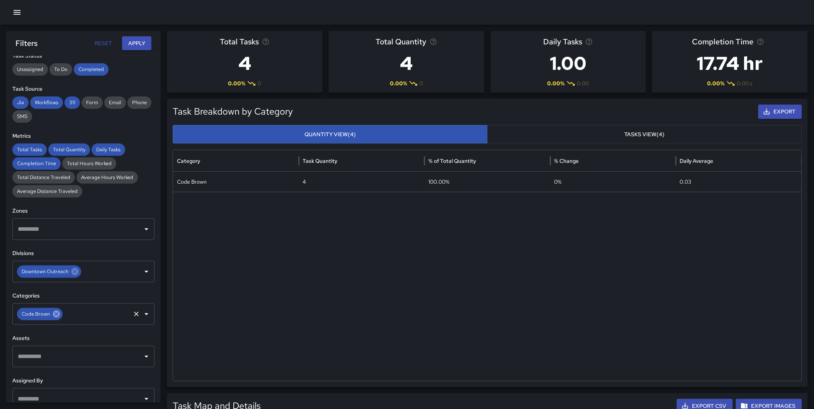
click at [57, 314] on icon at bounding box center [56, 314] width 7 height 7
click at [44, 316] on input "text" at bounding box center [78, 314] width 124 height 15
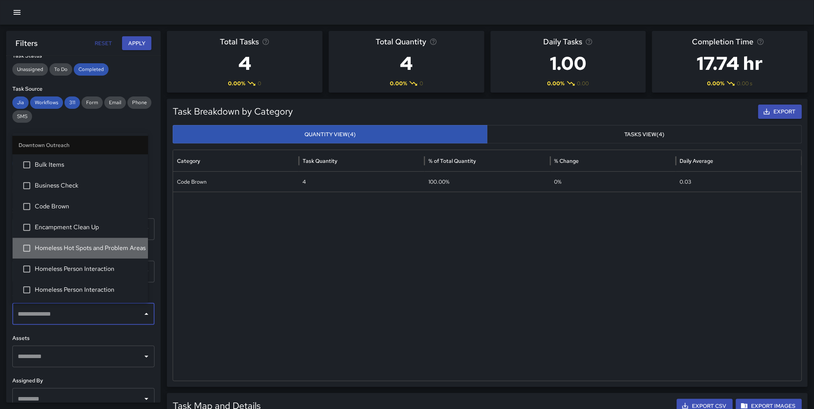
click at [97, 250] on span "Homeless Hot Spots and Problem Areas" at bounding box center [88, 248] width 107 height 9
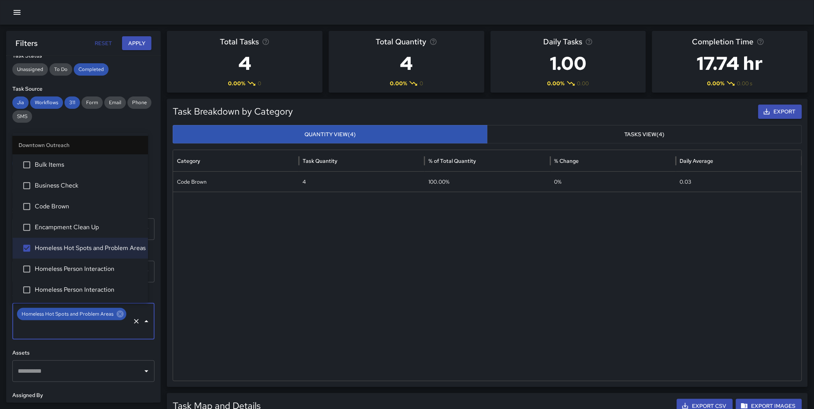
click at [129, 40] on button "Apply" at bounding box center [136, 43] width 29 height 14
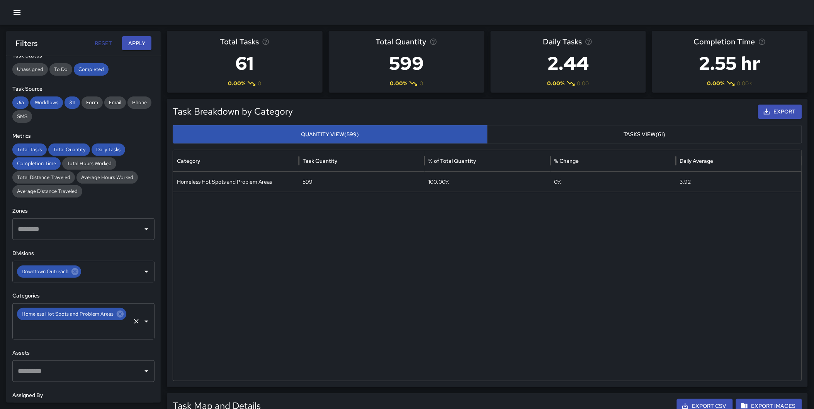
drag, startPoint x: 116, startPoint y: 312, endPoint x: 91, endPoint y: 312, distance: 25.1
click at [117, 312] on icon at bounding box center [120, 314] width 7 height 7
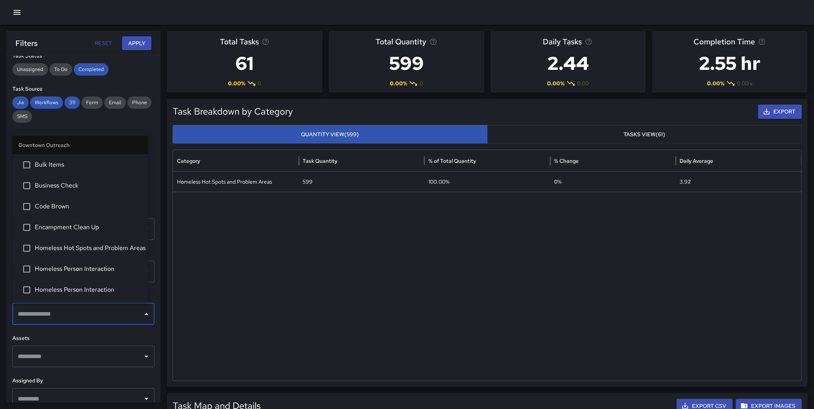
click at [90, 312] on input "text" at bounding box center [78, 314] width 124 height 15
click at [93, 268] on span "Homeless Person Interaction" at bounding box center [88, 269] width 107 height 9
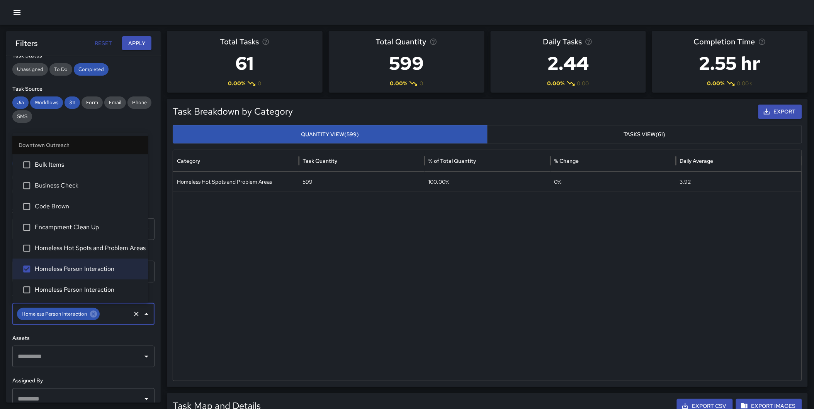
click at [92, 287] on span "Homeless Person Interaction" at bounding box center [88, 289] width 107 height 9
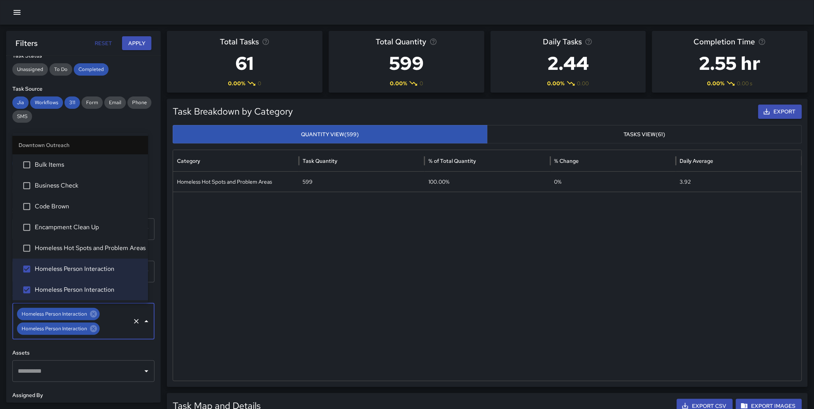
click at [134, 37] on button "Apply" at bounding box center [136, 43] width 29 height 14
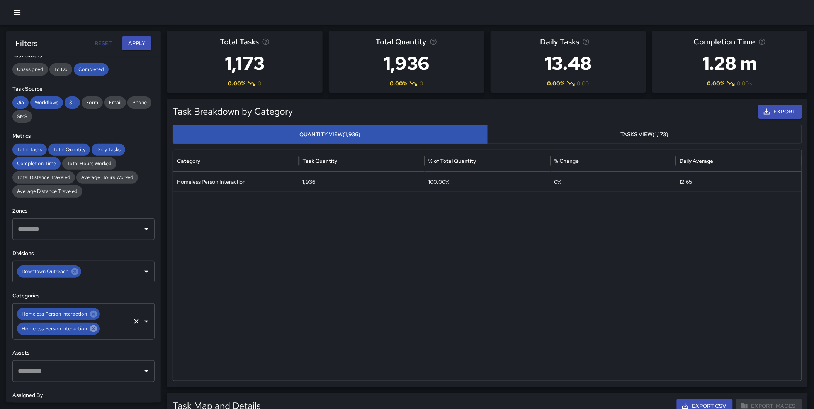
click at [93, 331] on icon at bounding box center [93, 329] width 7 height 7
click at [92, 314] on icon at bounding box center [93, 314] width 8 height 8
click at [83, 315] on input "text" at bounding box center [78, 314] width 124 height 15
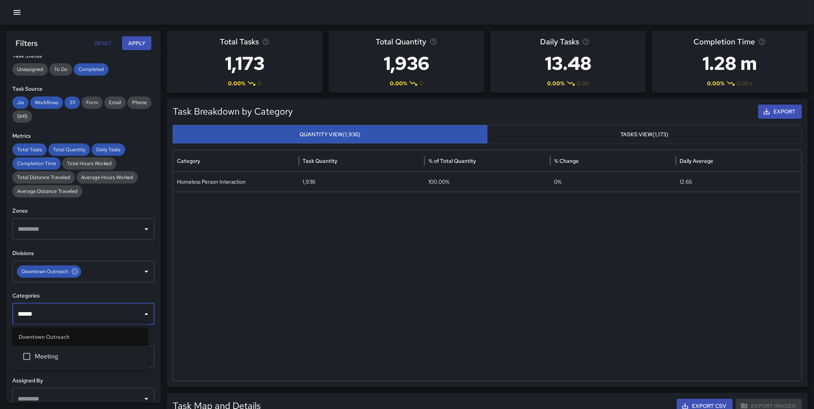
type input "*******"
click at [67, 354] on span "Meeting" at bounding box center [88, 356] width 107 height 9
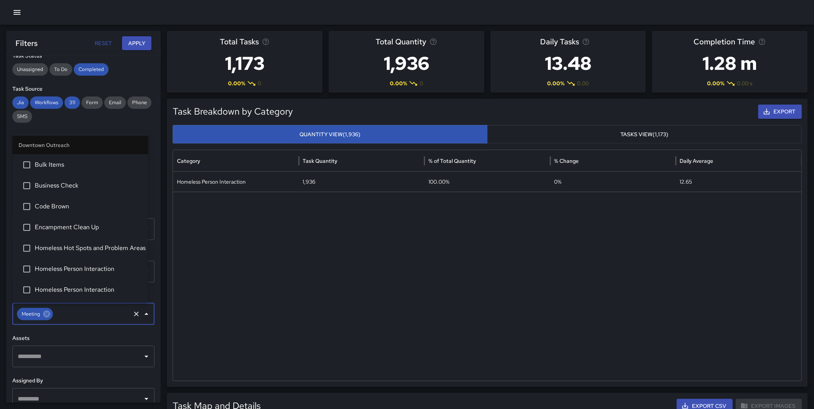
scroll to position [39, 0]
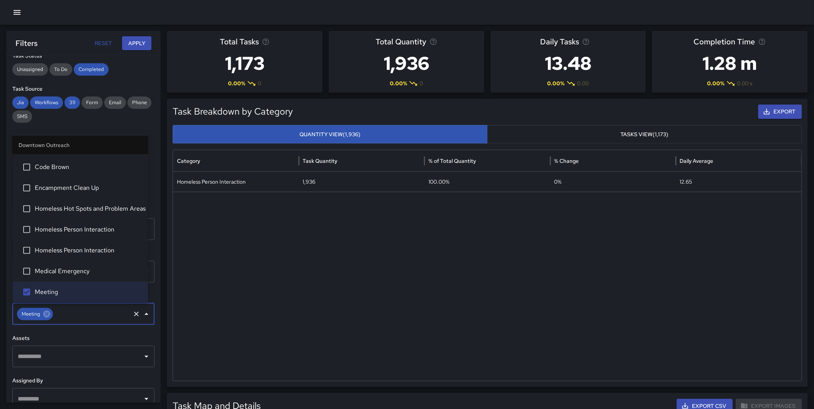
click at [132, 46] on button "Apply" at bounding box center [136, 43] width 29 height 14
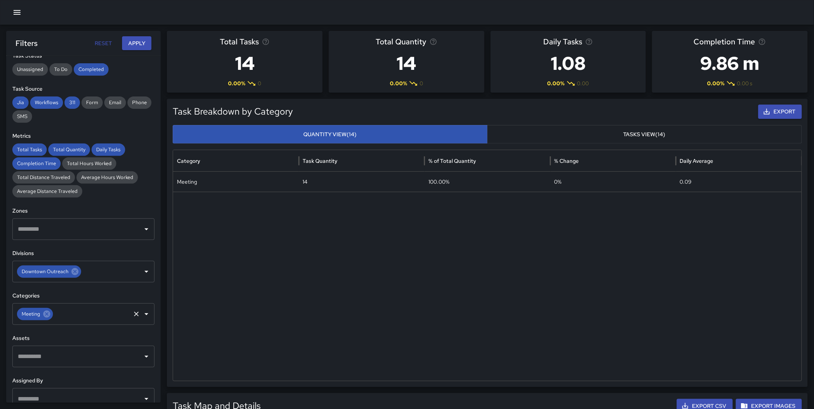
click at [41, 317] on span "Meeting" at bounding box center [31, 314] width 28 height 8
click at [49, 312] on icon at bounding box center [46, 314] width 7 height 7
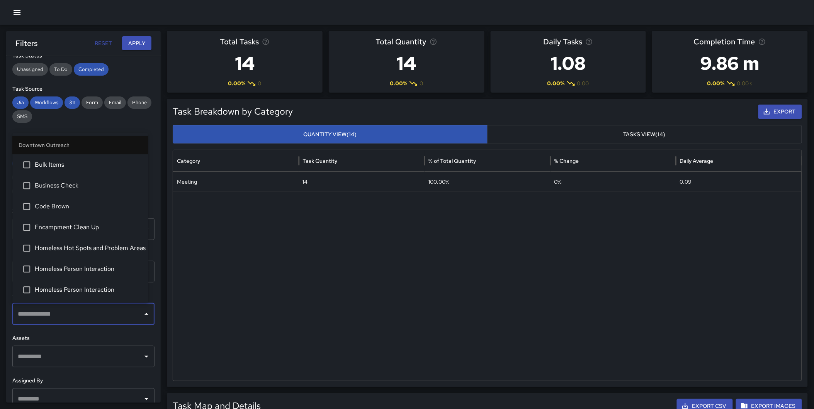
click at [47, 313] on input "text" at bounding box center [78, 314] width 124 height 15
click at [83, 183] on span "New Faces Unsheltered" at bounding box center [88, 182] width 107 height 9
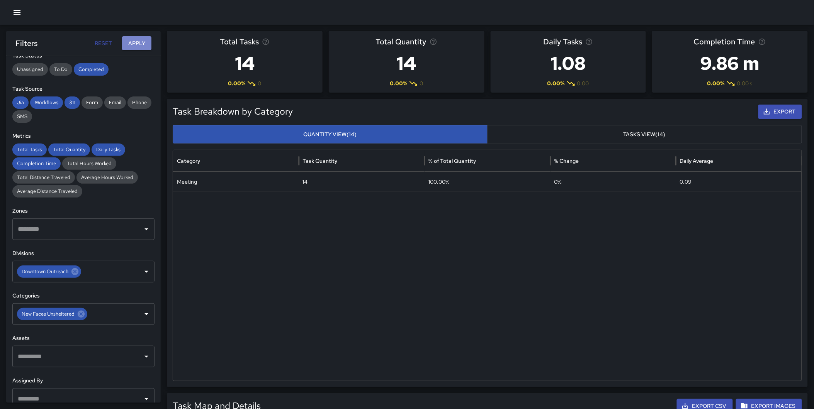
click at [135, 44] on button "Apply" at bounding box center [136, 43] width 29 height 14
drag, startPoint x: 80, startPoint y: 315, endPoint x: 72, endPoint y: 310, distance: 8.5
click at [80, 315] on icon at bounding box center [81, 314] width 8 height 8
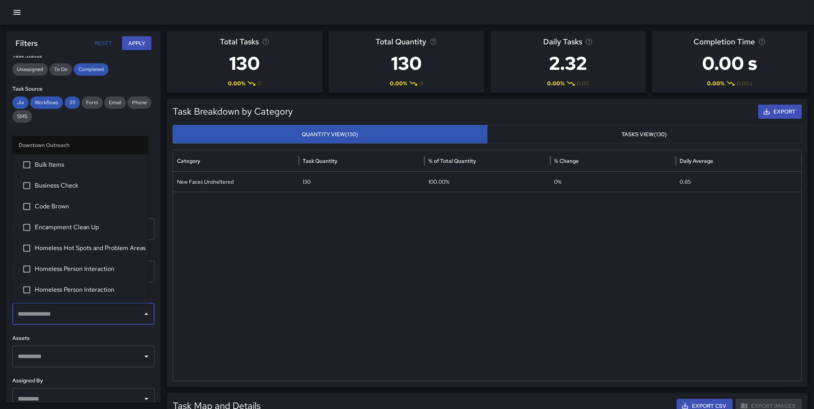
click at [72, 310] on input "text" at bounding box center [78, 314] width 124 height 15
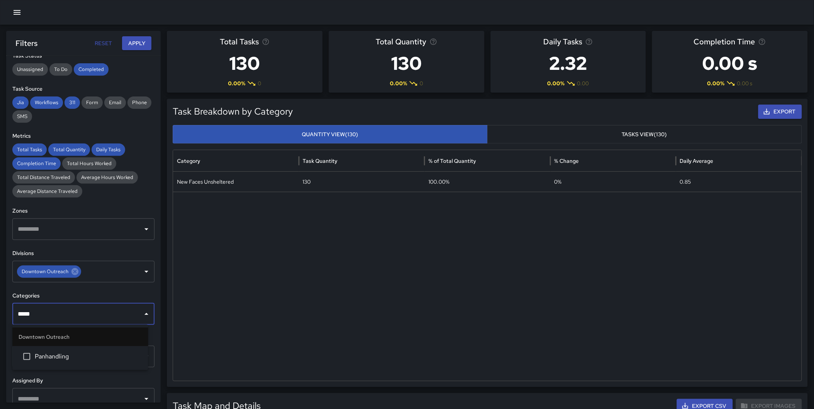
type input "******"
click at [64, 361] on li "Panhandling" at bounding box center [80, 356] width 136 height 21
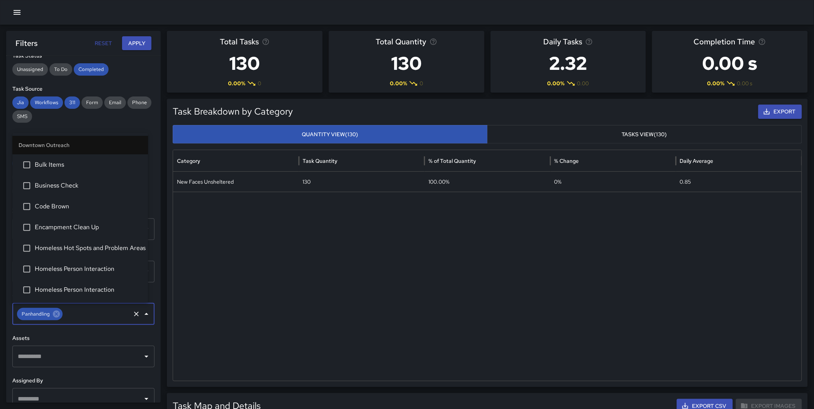
scroll to position [81, 0]
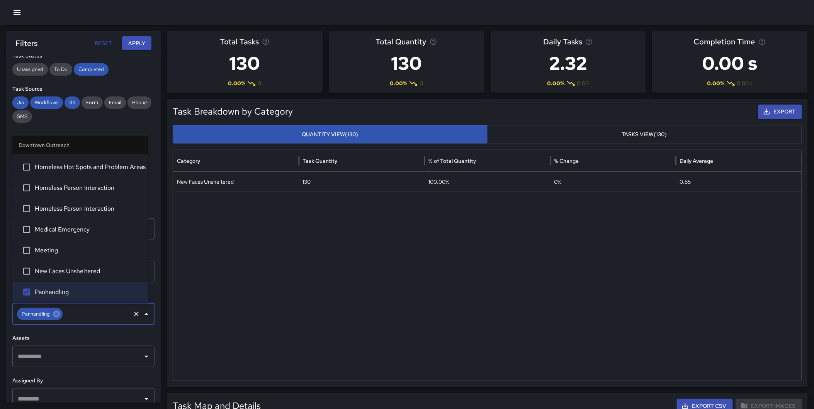
click at [123, 40] on button "Apply" at bounding box center [136, 43] width 29 height 14
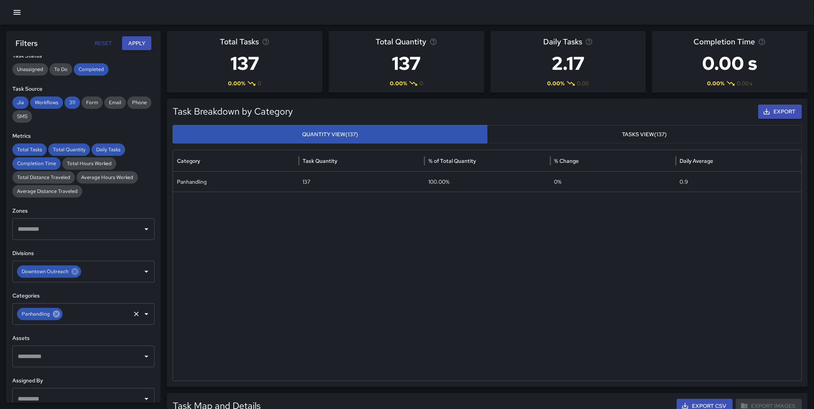
click at [56, 314] on icon at bounding box center [56, 314] width 8 height 8
click at [64, 314] on input "text" at bounding box center [97, 314] width 66 height 15
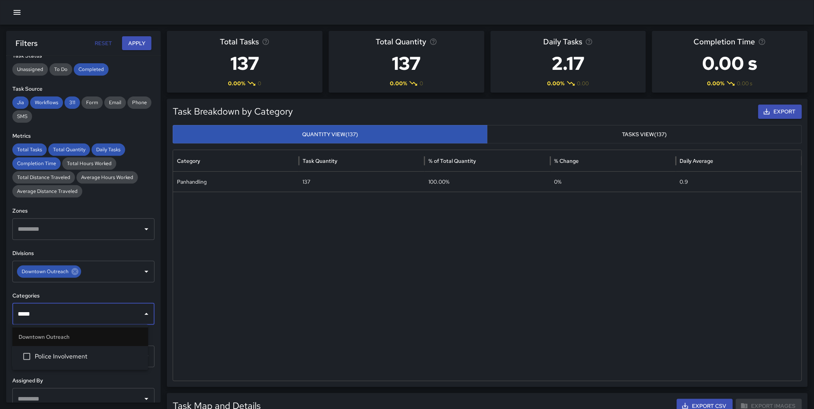
type input "******"
click at [72, 352] on span "Police Involvement" at bounding box center [88, 356] width 107 height 9
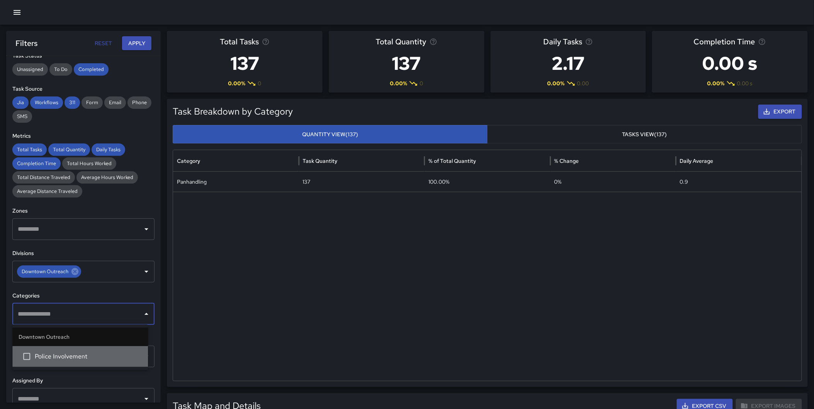
scroll to position [102, 0]
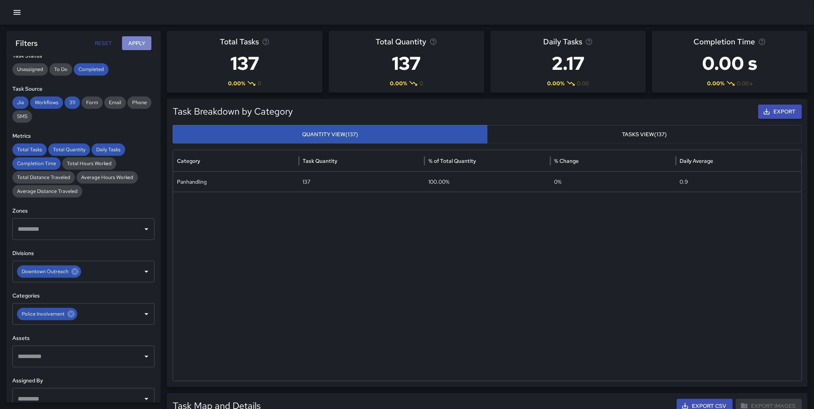
click at [129, 46] on button "Apply" at bounding box center [136, 43] width 29 height 14
click at [71, 315] on icon at bounding box center [71, 314] width 8 height 8
click at [66, 311] on input "text" at bounding box center [78, 314] width 124 height 15
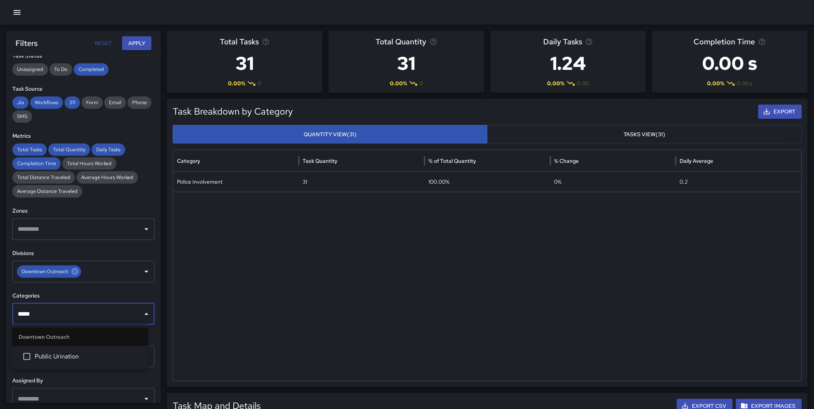
type input "******"
click at [61, 354] on span "Public Urination" at bounding box center [88, 356] width 107 height 9
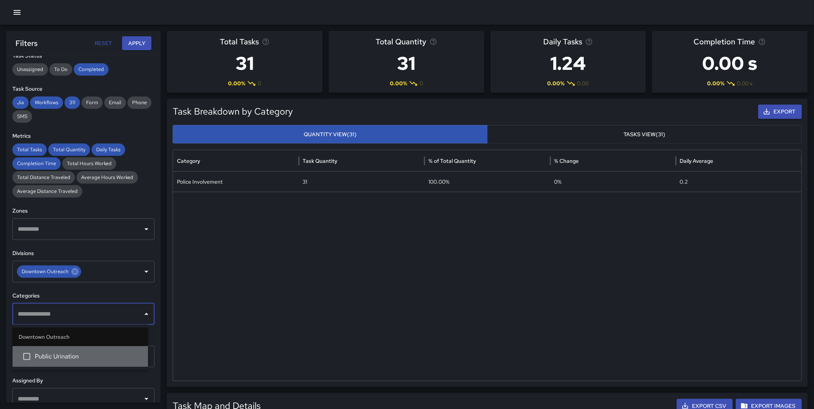
scroll to position [122, 0]
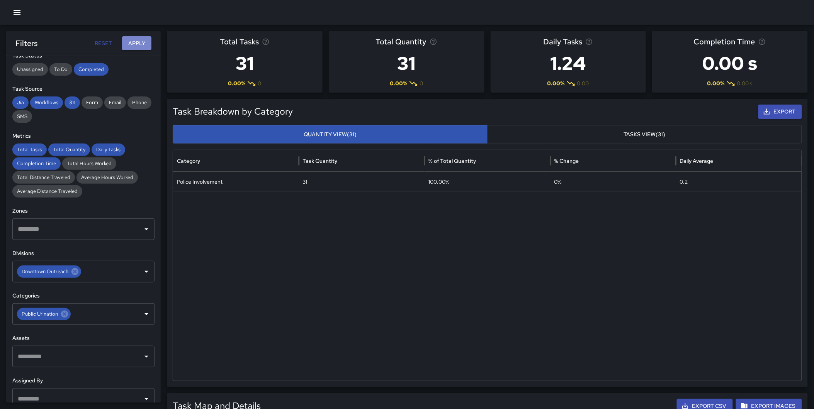
click at [138, 43] on button "Apply" at bounding box center [136, 43] width 29 height 14
click at [64, 313] on icon at bounding box center [64, 314] width 8 height 8
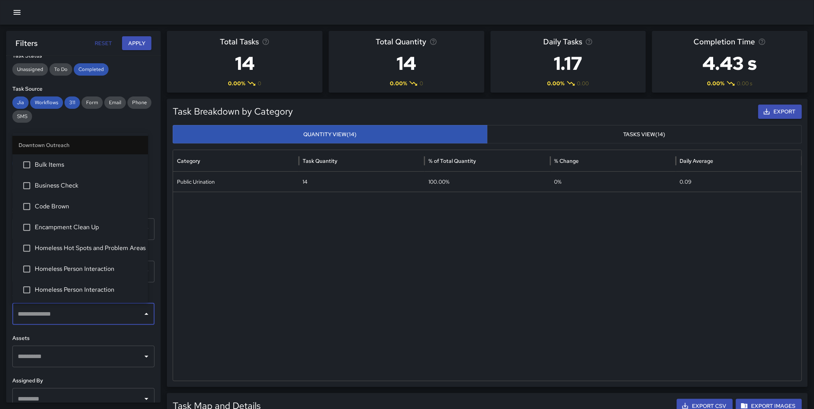
click at [58, 314] on input "text" at bounding box center [78, 314] width 124 height 15
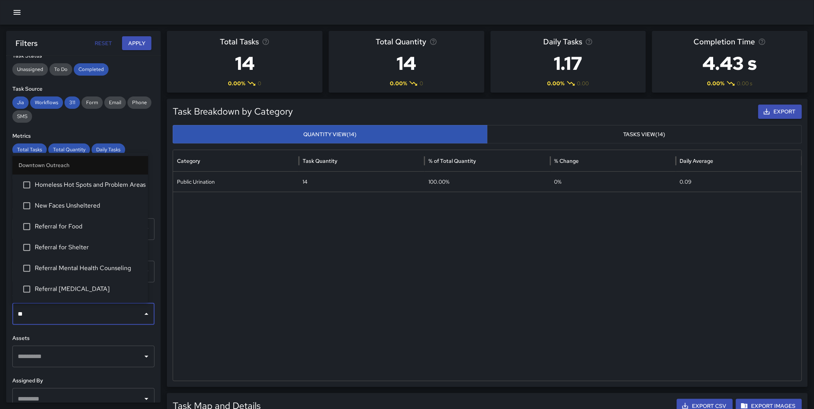
type input "*"
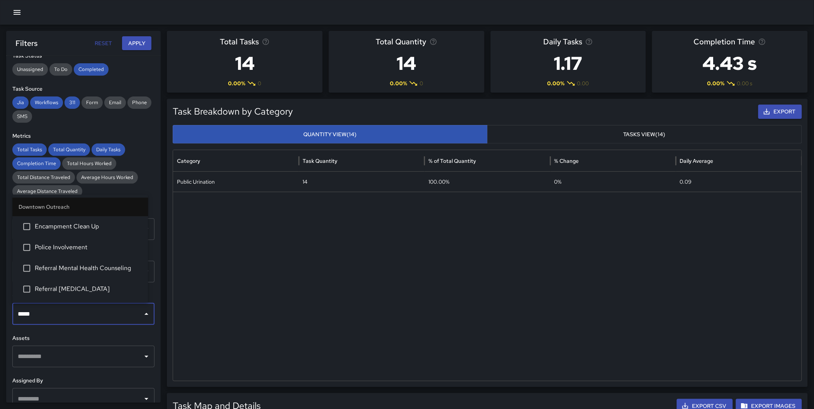
type input "******"
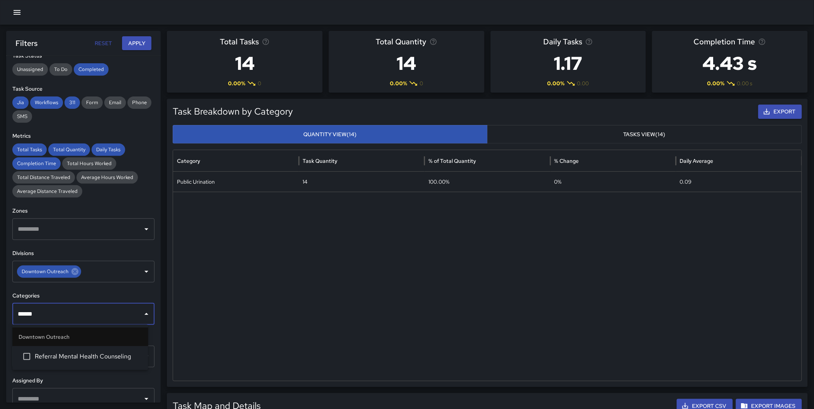
click at [59, 353] on span "Referral Mental Health Counseling" at bounding box center [88, 356] width 107 height 9
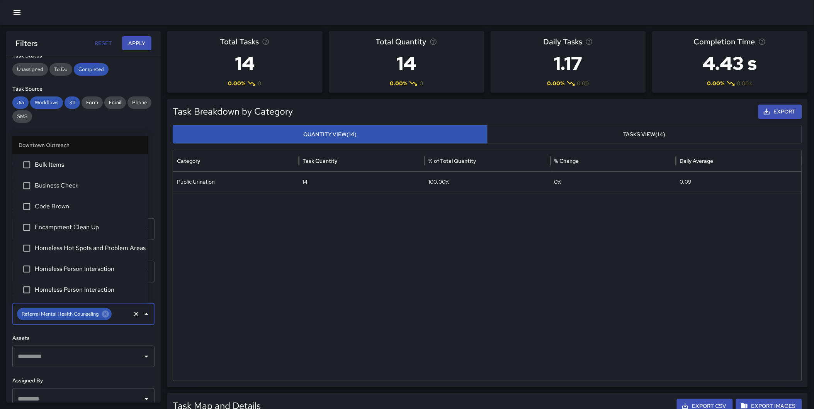
scroll to position [185, 0]
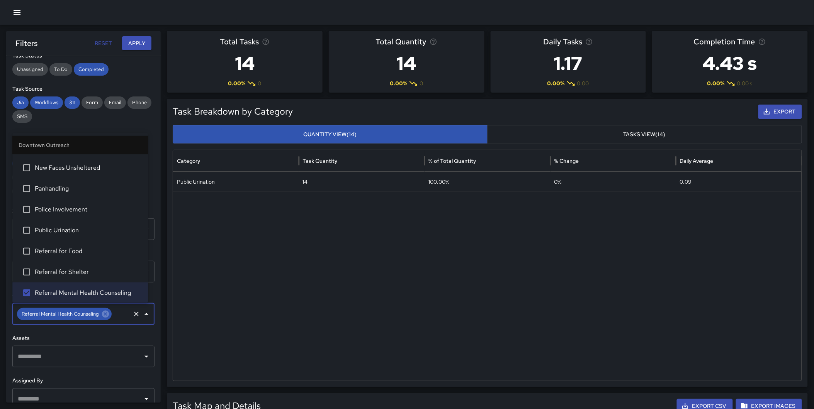
click at [139, 42] on button "Apply" at bounding box center [136, 43] width 29 height 14
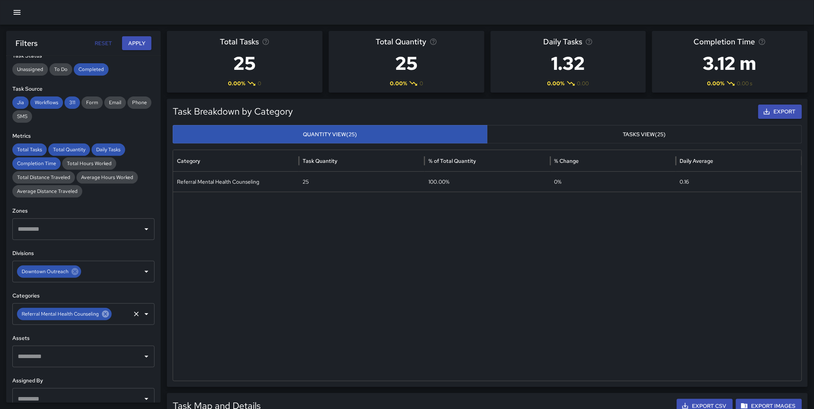
click at [106, 316] on icon at bounding box center [105, 314] width 7 height 7
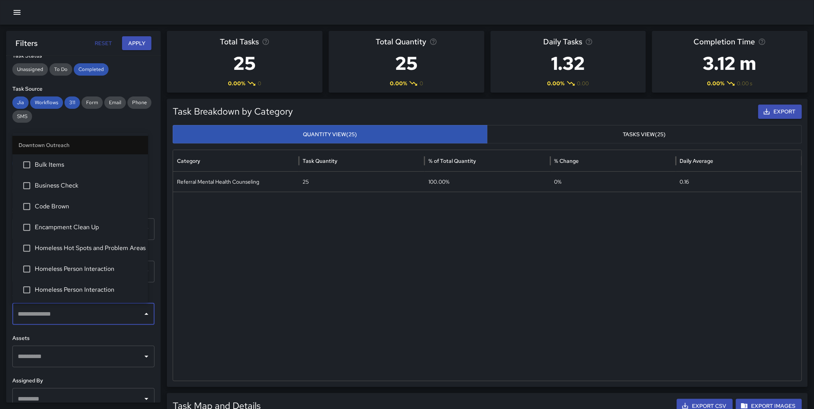
click at [75, 315] on input "text" at bounding box center [78, 314] width 124 height 15
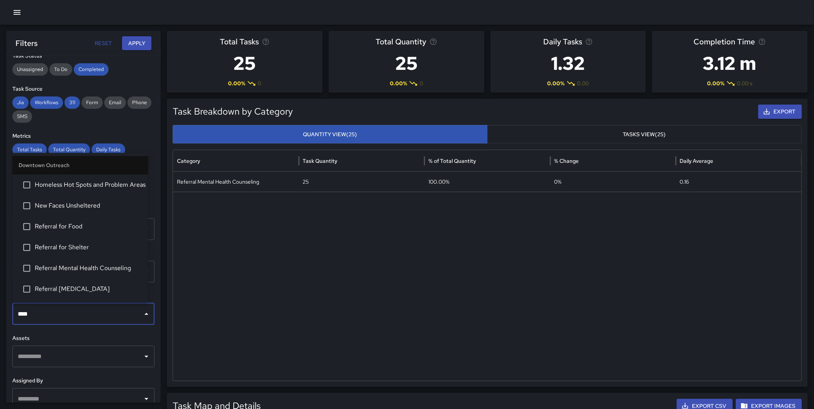
type input "*****"
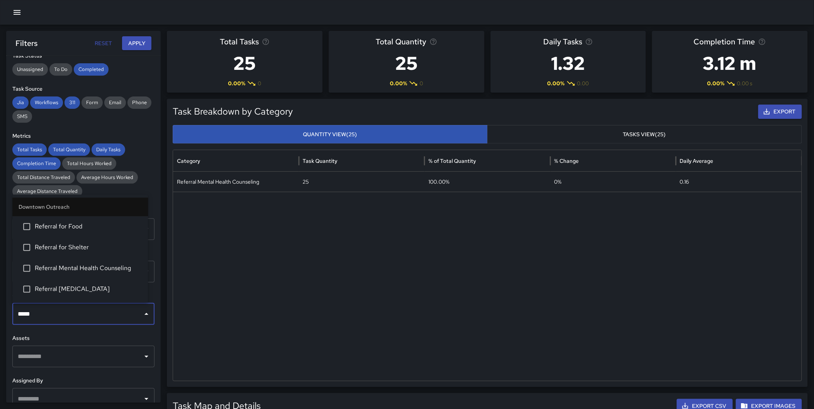
click at [86, 219] on li "Referral for Food" at bounding box center [80, 226] width 136 height 21
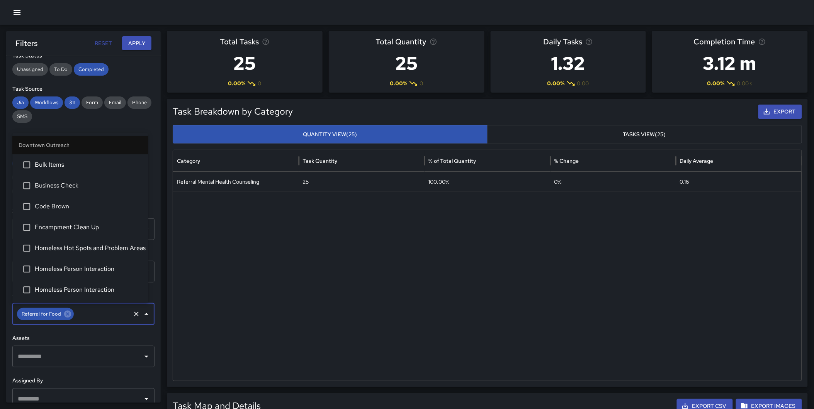
scroll to position [143, 0]
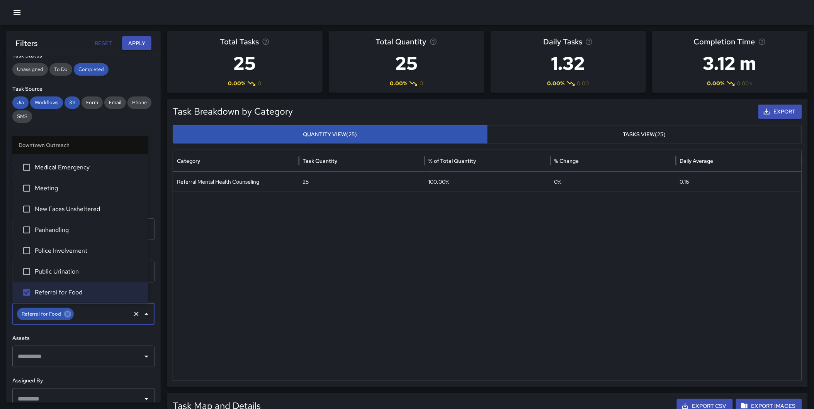
click at [137, 42] on button "Apply" at bounding box center [136, 43] width 29 height 14
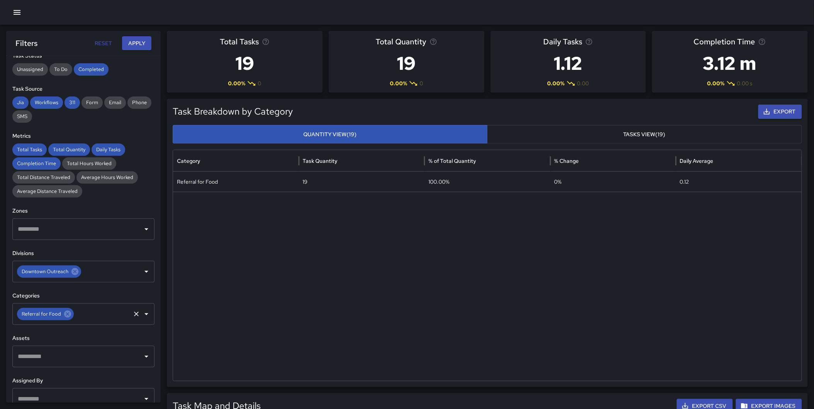
click at [66, 314] on icon at bounding box center [67, 314] width 8 height 8
click at [64, 314] on input "text" at bounding box center [78, 314] width 124 height 15
type input "*"
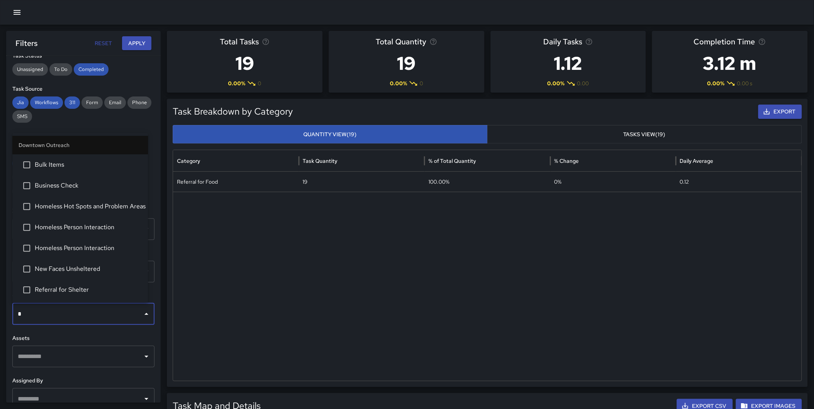
click at [71, 287] on span "Referral for Shelter" at bounding box center [88, 289] width 107 height 9
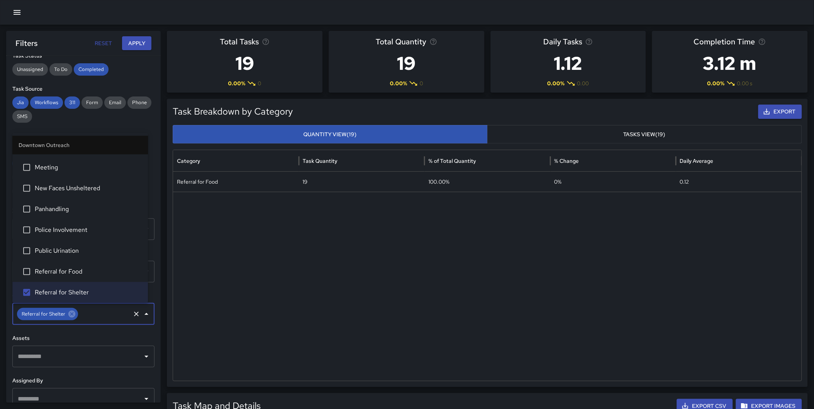
click at [134, 44] on button "Apply" at bounding box center [136, 43] width 29 height 14
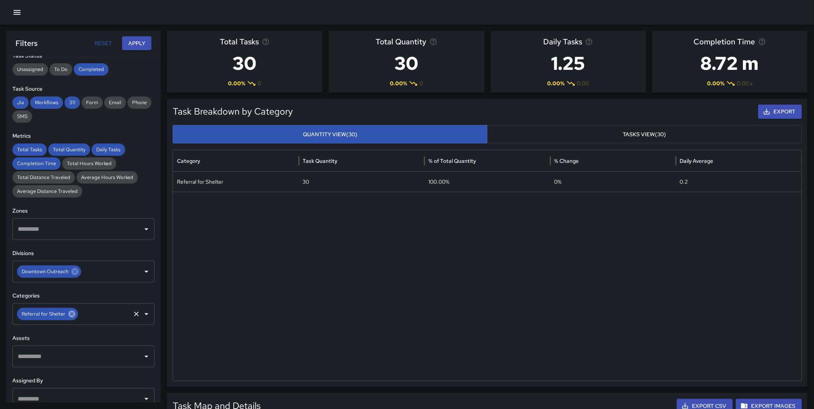
click at [70, 315] on icon at bounding box center [72, 314] width 8 height 8
click at [57, 317] on input "text" at bounding box center [78, 314] width 124 height 15
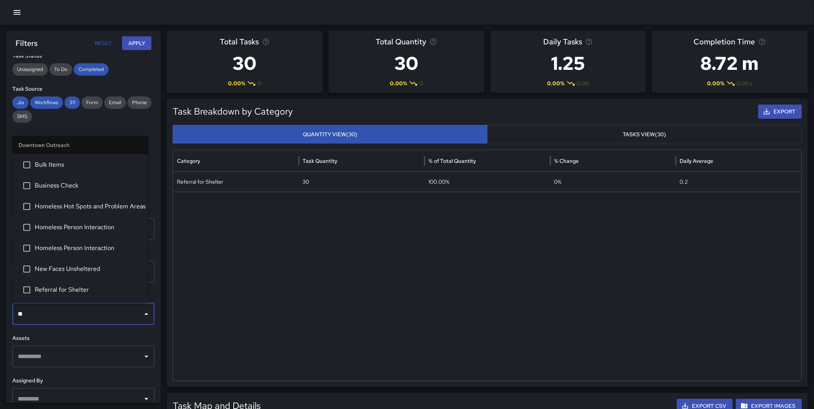
type input "***"
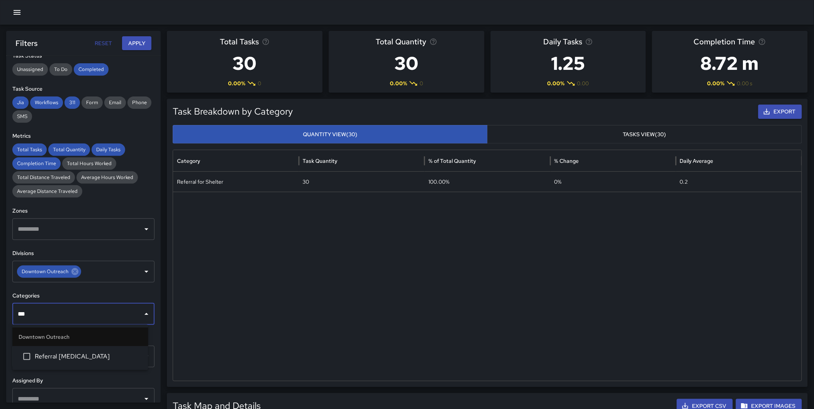
click at [84, 356] on span "Referral [MEDICAL_DATA]" at bounding box center [88, 356] width 107 height 9
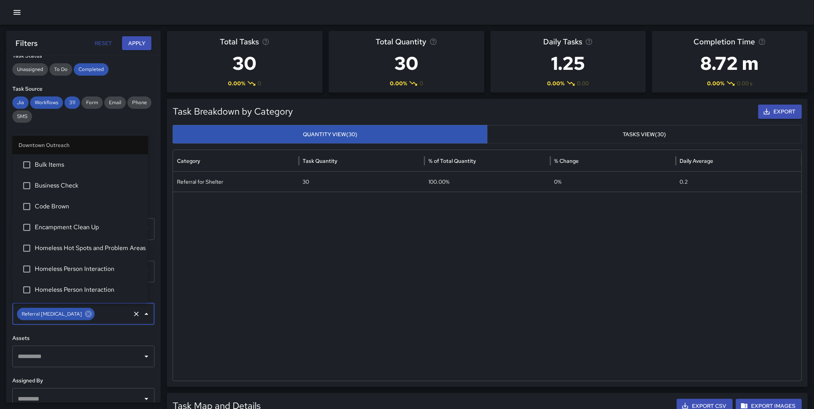
scroll to position [206, 0]
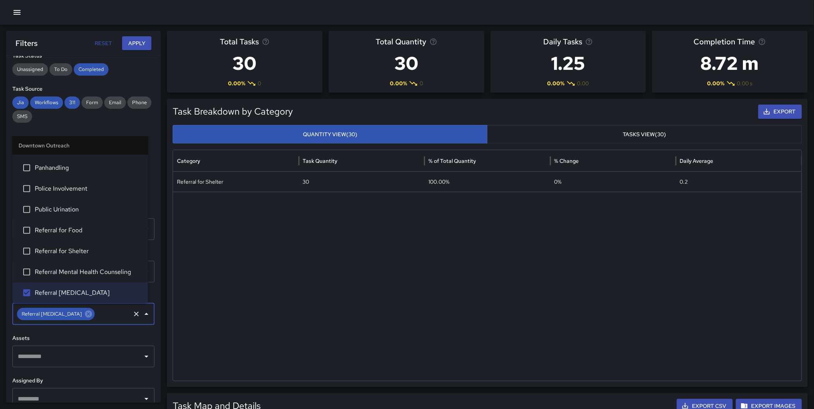
click at [136, 38] on button "Apply" at bounding box center [136, 43] width 29 height 14
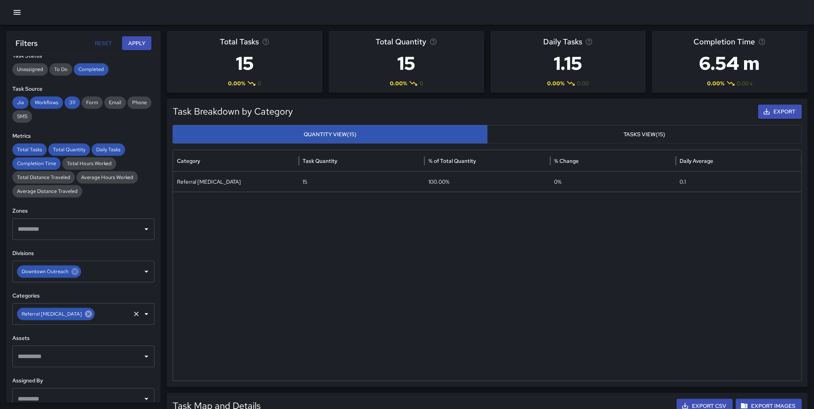
click at [93, 315] on icon at bounding box center [88, 314] width 8 height 8
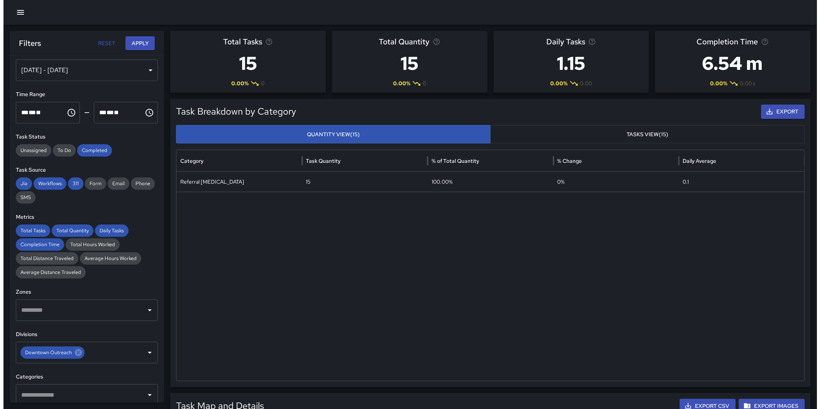
scroll to position [0, 0]
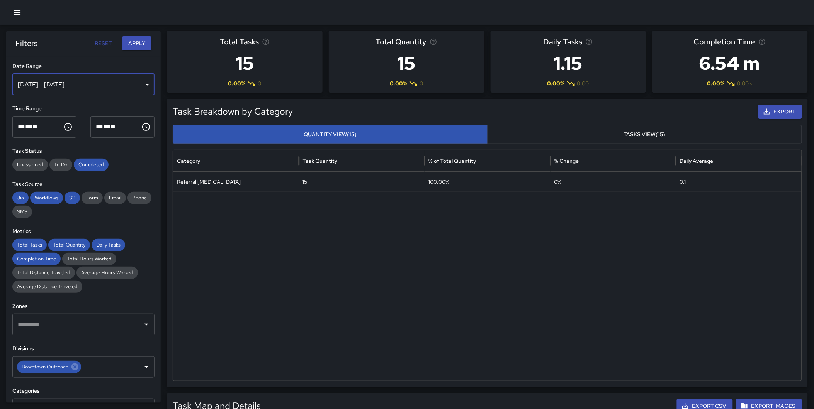
click at [82, 79] on div "[DATE] - [DATE]" at bounding box center [83, 85] width 142 height 22
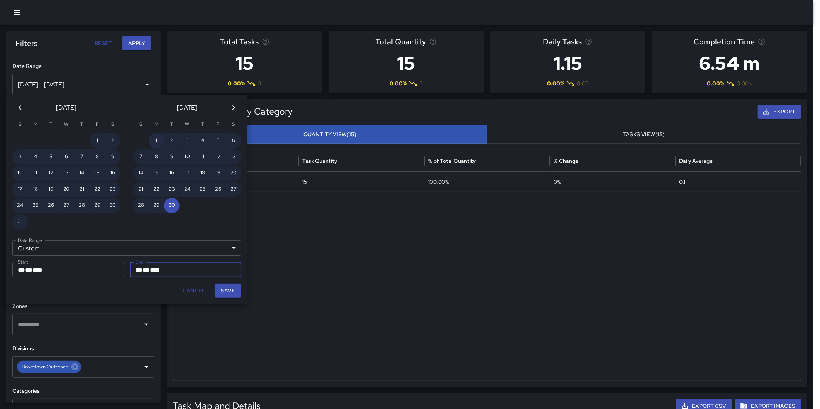
click at [155, 136] on button "1" at bounding box center [156, 140] width 15 height 15
type input "**********"
click at [229, 104] on icon "Next month" at bounding box center [233, 107] width 9 height 9
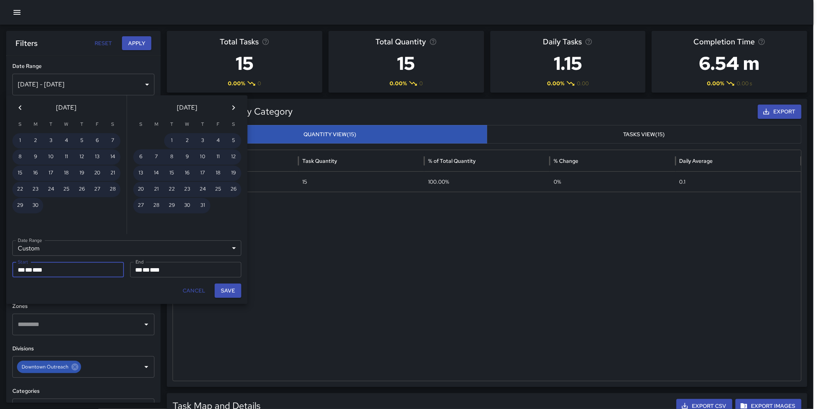
click at [232, 105] on icon "Next month" at bounding box center [233, 107] width 9 height 9
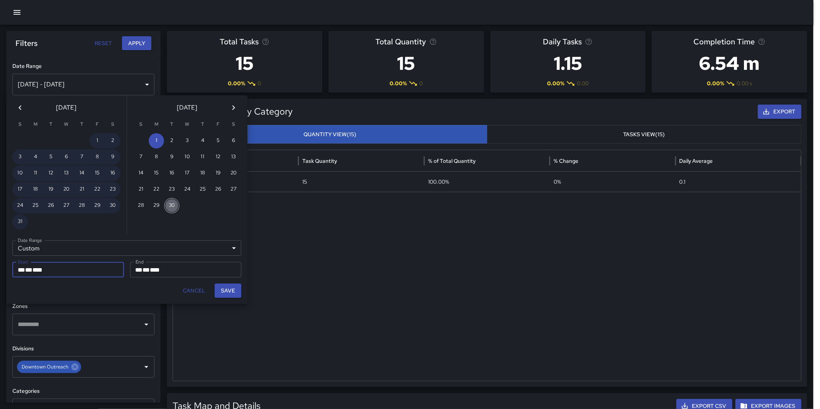
click at [171, 201] on button "30" at bounding box center [171, 205] width 15 height 15
type input "**********"
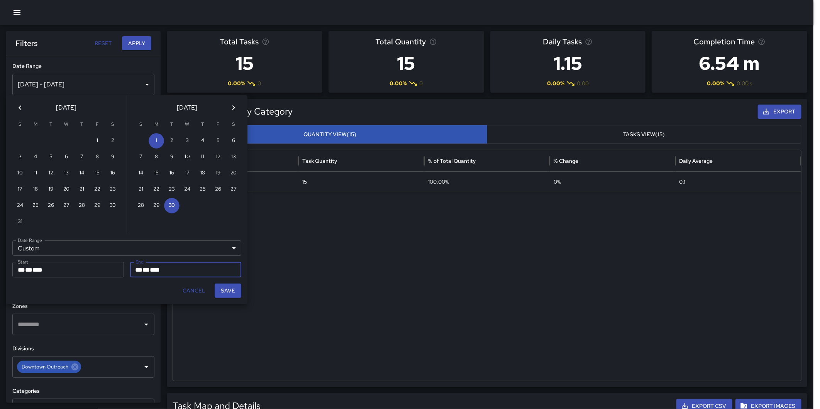
click at [225, 291] on button "Save" at bounding box center [228, 291] width 27 height 14
type input "**********"
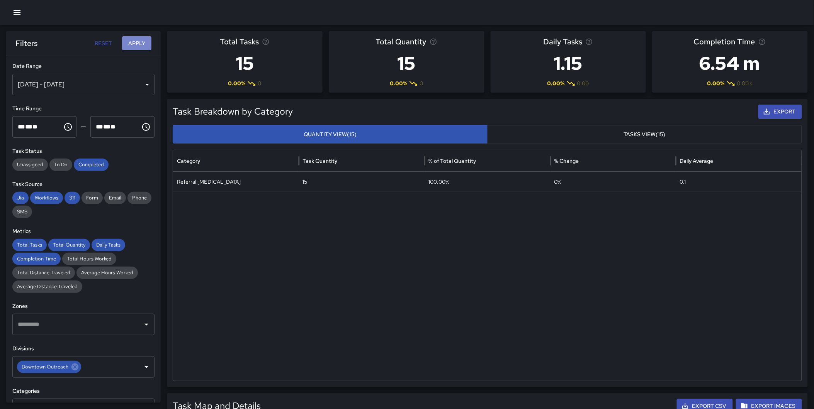
click at [144, 37] on button "Apply" at bounding box center [136, 43] width 29 height 14
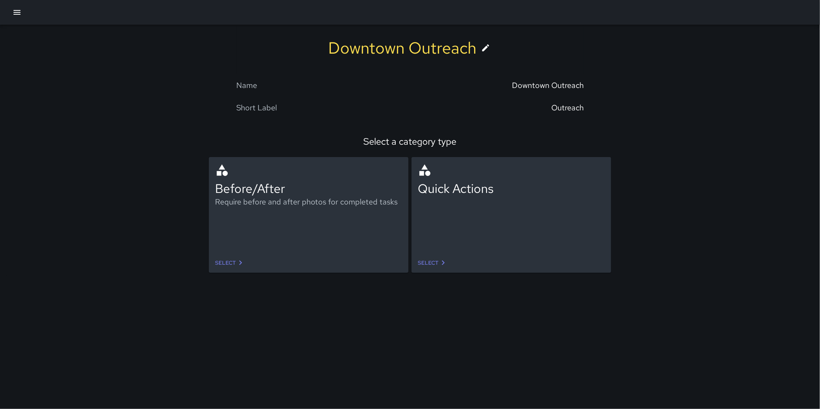
click at [225, 262] on link "Select" at bounding box center [230, 263] width 36 height 14
click at [11, 7] on div at bounding box center [410, 12] width 820 height 25
click at [14, 13] on icon "button" at bounding box center [16, 12] width 9 height 9
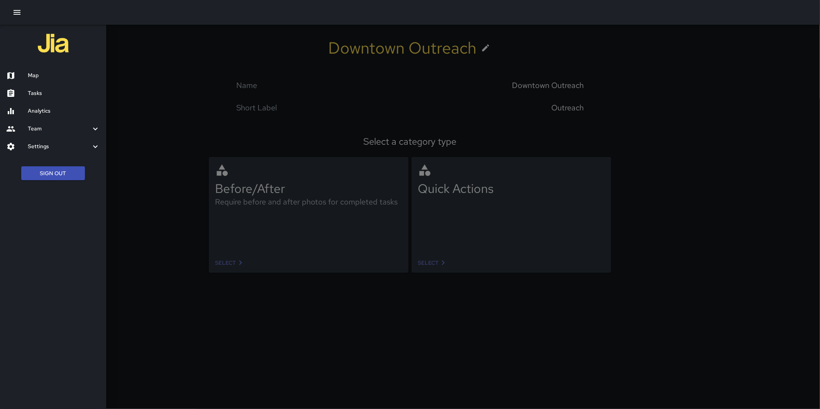
click at [39, 107] on h6 "Analytics" at bounding box center [64, 111] width 72 height 8
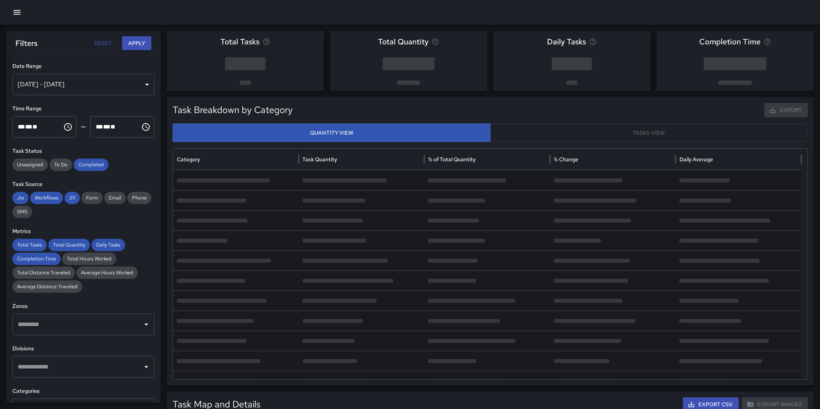
click at [56, 83] on div "[DATE] - [DATE]" at bounding box center [83, 85] width 142 height 22
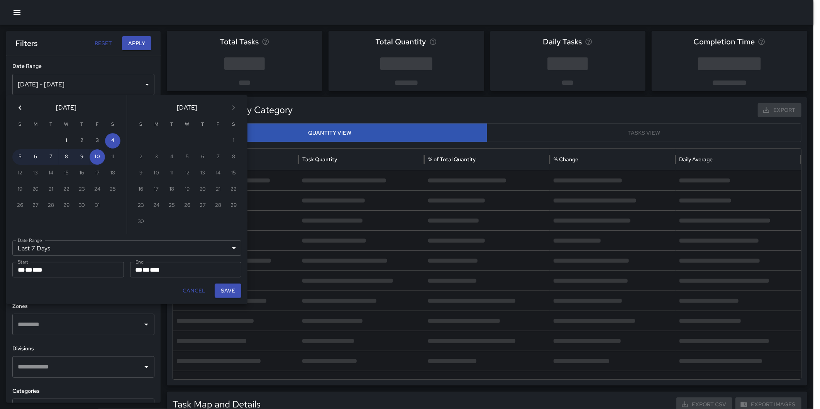
click at [24, 106] on icon "Previous month" at bounding box center [19, 107] width 9 height 9
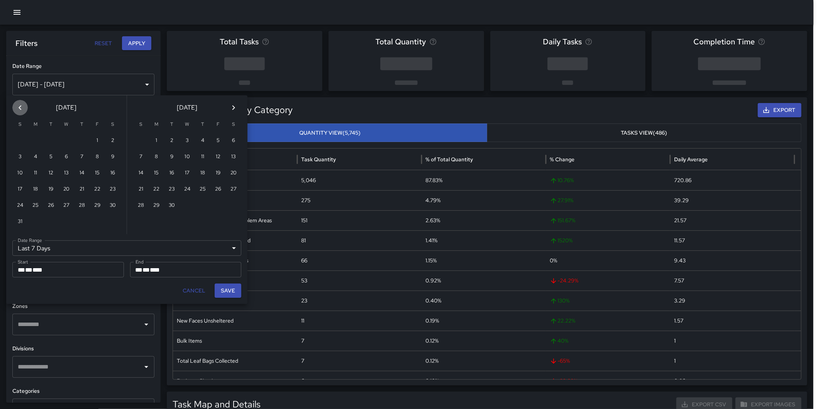
click at [24, 106] on icon "Previous month" at bounding box center [19, 107] width 9 height 9
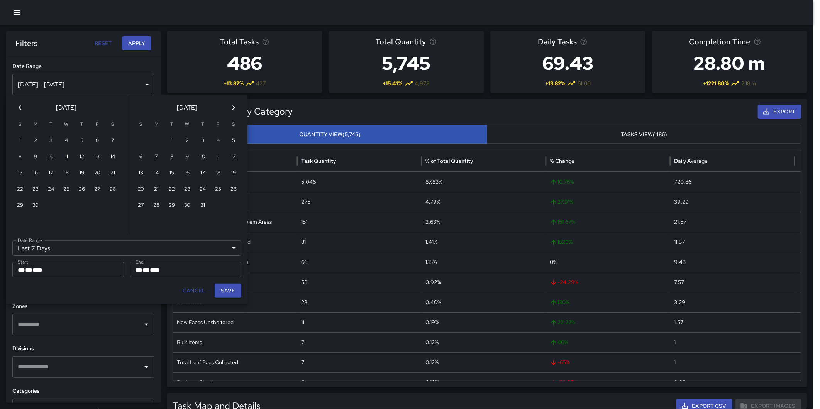
click at [24, 106] on icon "Previous month" at bounding box center [19, 107] width 9 height 9
click at [79, 138] on button "1" at bounding box center [81, 140] width 15 height 15
type input "******"
type input "**********"
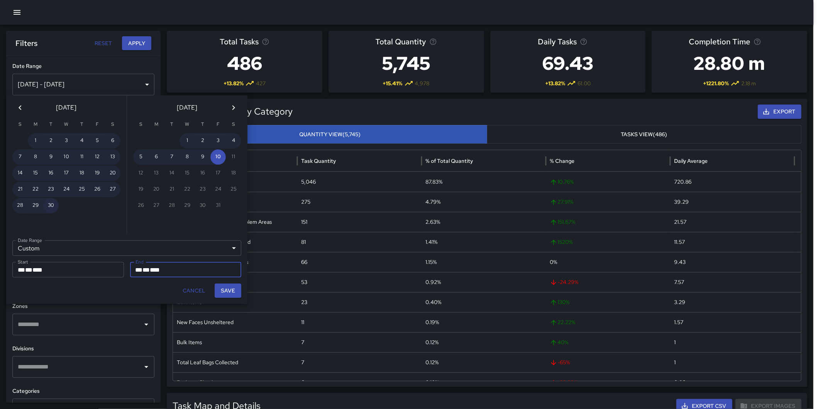
click at [51, 202] on button "30" at bounding box center [50, 205] width 15 height 15
type input "**********"
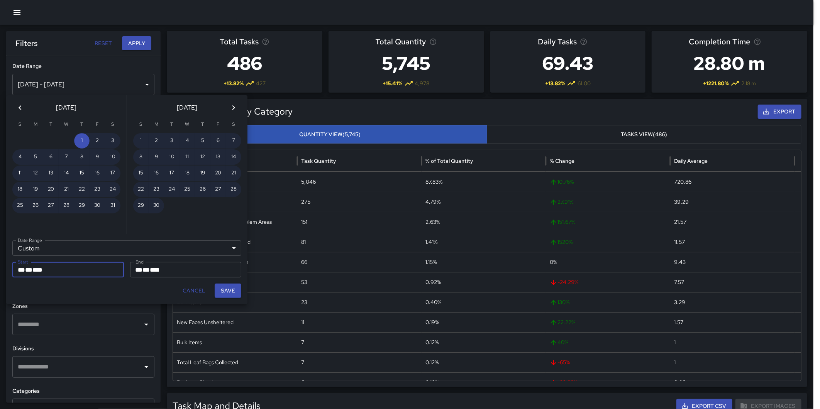
click at [234, 289] on button "Save" at bounding box center [228, 291] width 27 height 14
type input "**********"
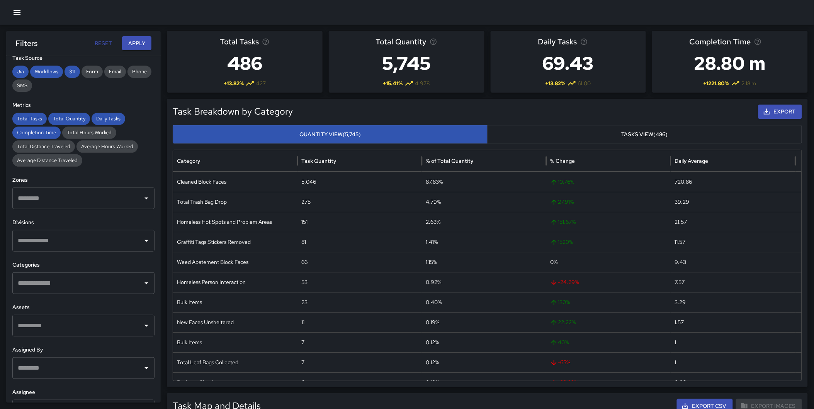
scroll to position [129, 0]
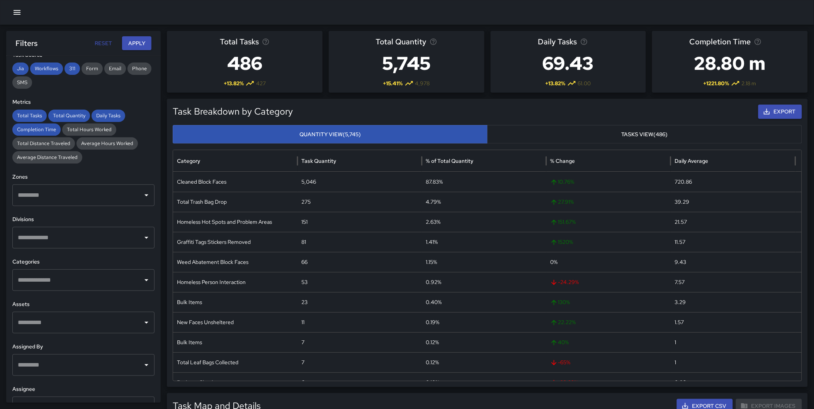
click at [49, 275] on input "text" at bounding box center [78, 280] width 124 height 15
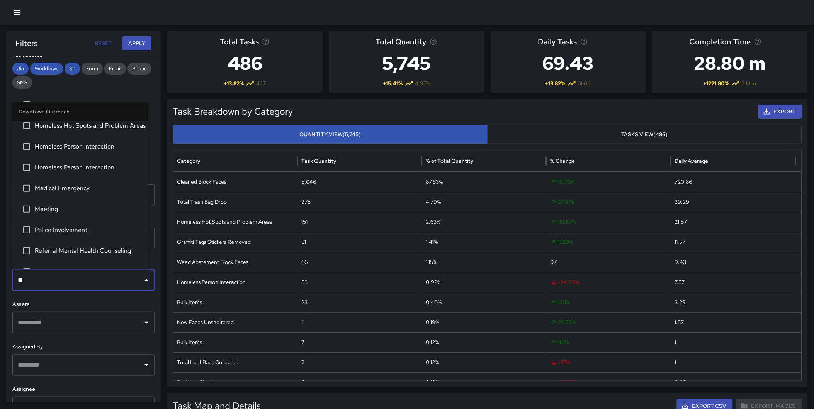
scroll to position [0, 0]
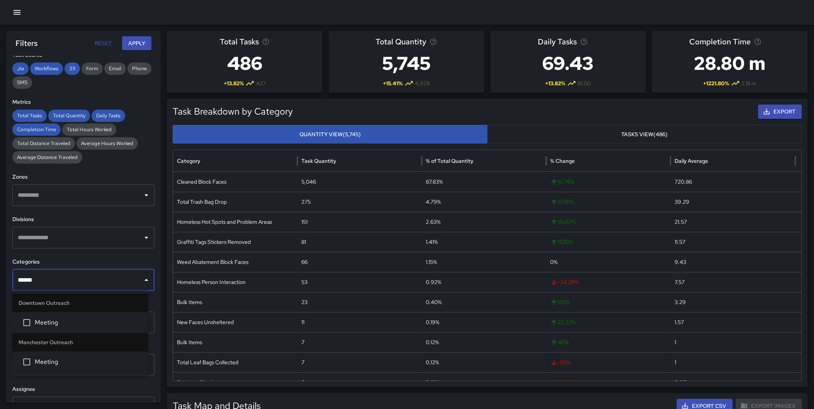
type input "*******"
click at [66, 334] on li "Manchester Outreach" at bounding box center [80, 342] width 136 height 19
click at [67, 326] on span "Meeting" at bounding box center [88, 322] width 107 height 9
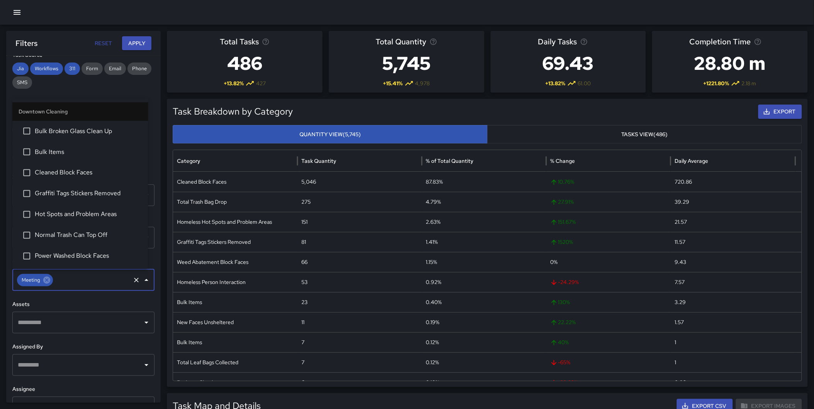
scroll to position [287, 0]
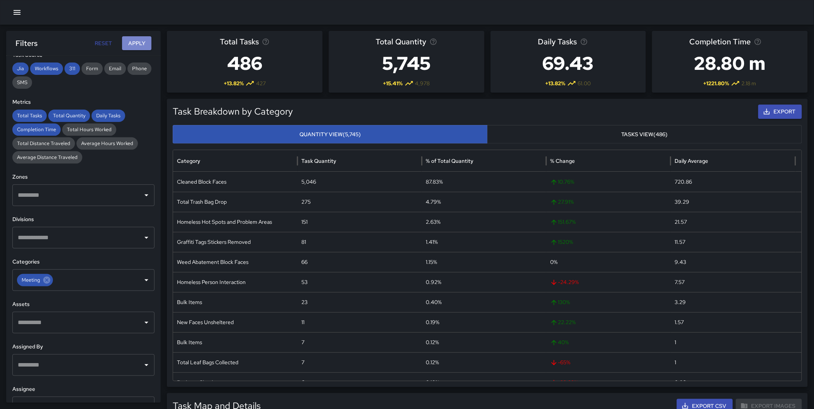
click at [135, 42] on button "Apply" at bounding box center [136, 43] width 29 height 14
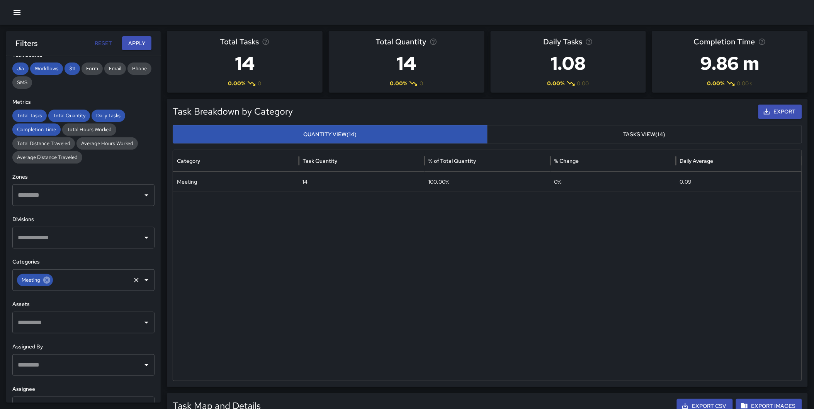
click at [47, 281] on icon at bounding box center [46, 280] width 7 height 7
click at [46, 280] on input "text" at bounding box center [78, 280] width 124 height 15
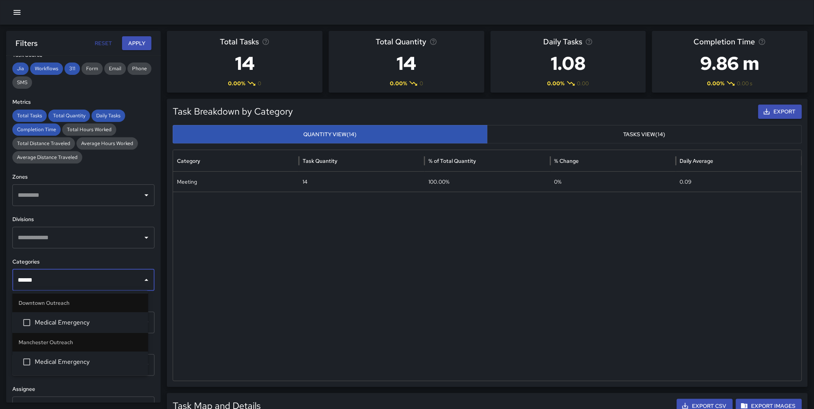
type input "*******"
drag, startPoint x: 53, startPoint y: 320, endPoint x: 56, endPoint y: 317, distance: 4.1
click at [54, 321] on span "Medical Emergency" at bounding box center [88, 322] width 107 height 9
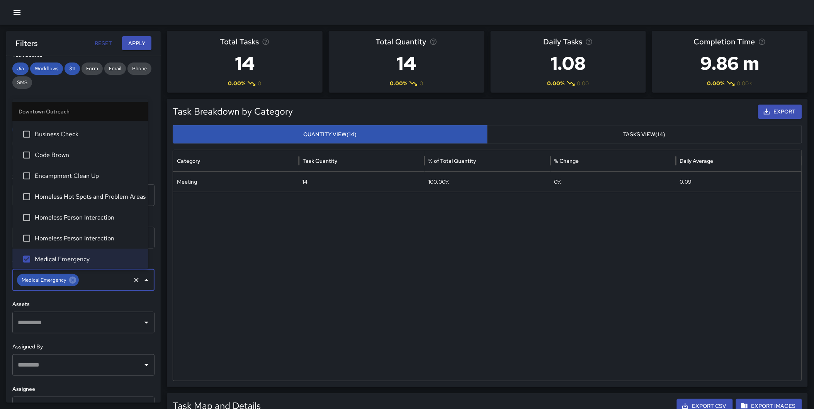
click at [131, 46] on button "Apply" at bounding box center [136, 43] width 29 height 14
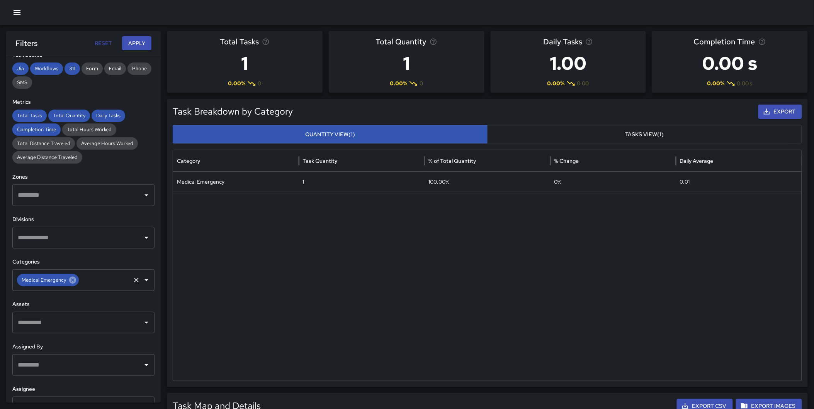
click at [72, 280] on icon at bounding box center [72, 280] width 8 height 8
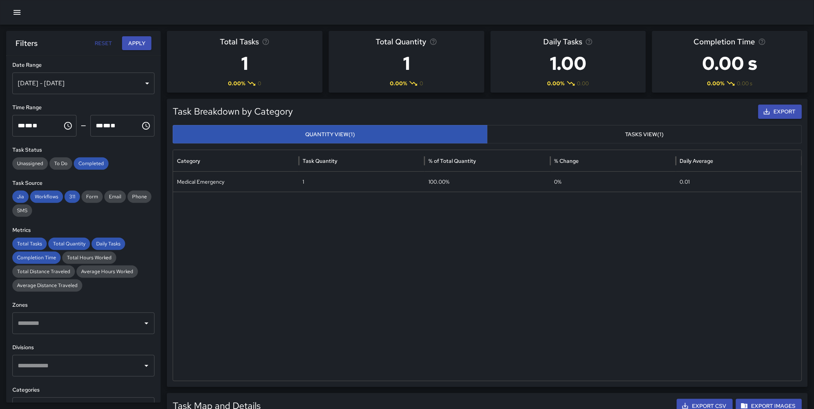
scroll to position [0, 0]
click at [88, 82] on div "[DATE] - [DATE]" at bounding box center [83, 85] width 142 height 22
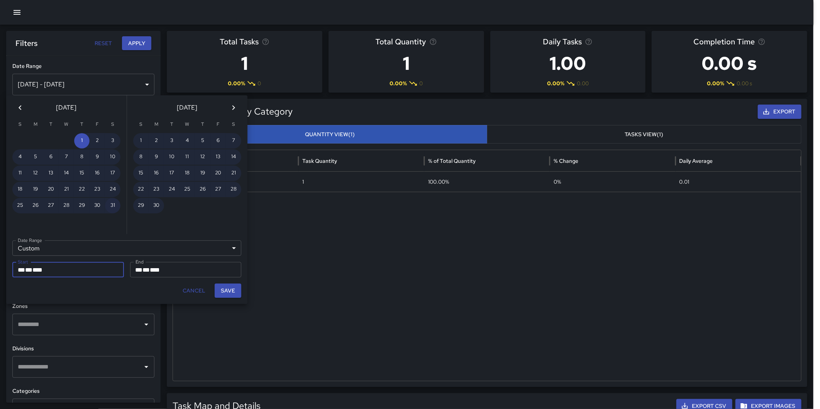
click at [110, 198] on button "31" at bounding box center [112, 205] width 15 height 15
type input "**********"
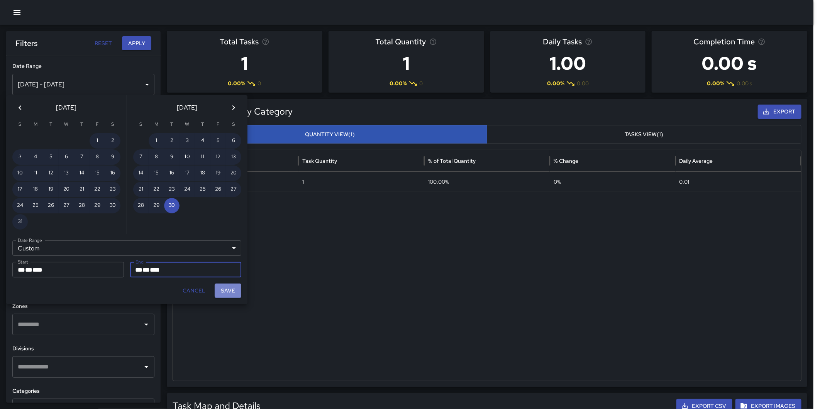
click at [230, 287] on button "Save" at bounding box center [228, 291] width 27 height 14
type input "**********"
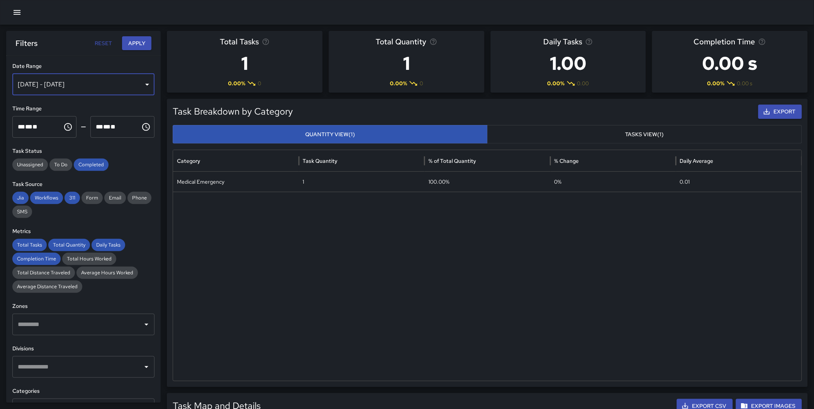
click at [52, 86] on div "[DATE] - [DATE]" at bounding box center [83, 85] width 142 height 22
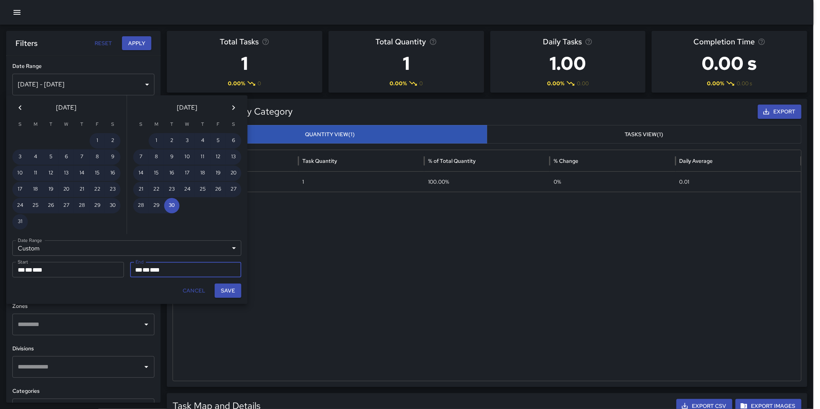
click at [19, 109] on icon "Previous month" at bounding box center [19, 107] width 9 height 9
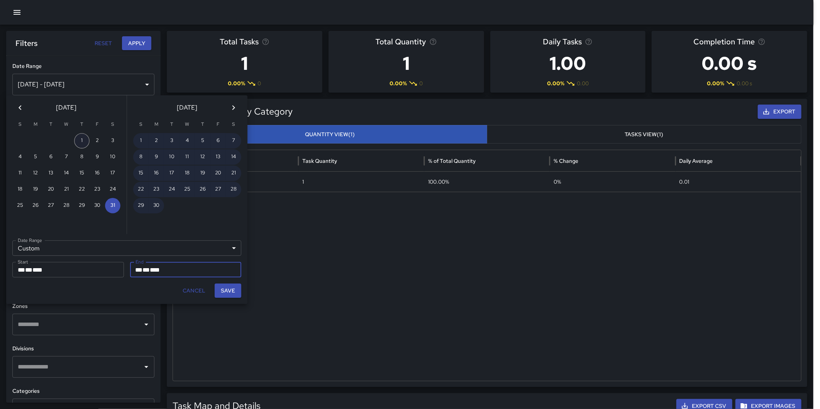
click at [82, 141] on button "1" at bounding box center [81, 140] width 15 height 15
type input "**********"
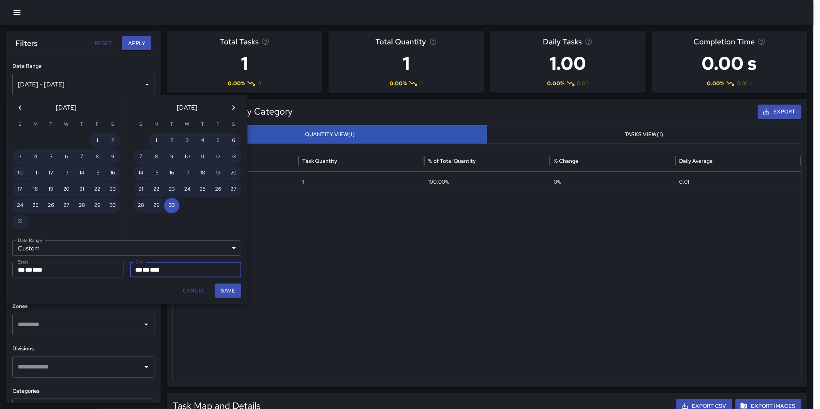
click at [20, 102] on button "Previous month" at bounding box center [19, 107] width 15 height 15
click at [111, 201] on button "31" at bounding box center [112, 205] width 15 height 15
type input "**********"
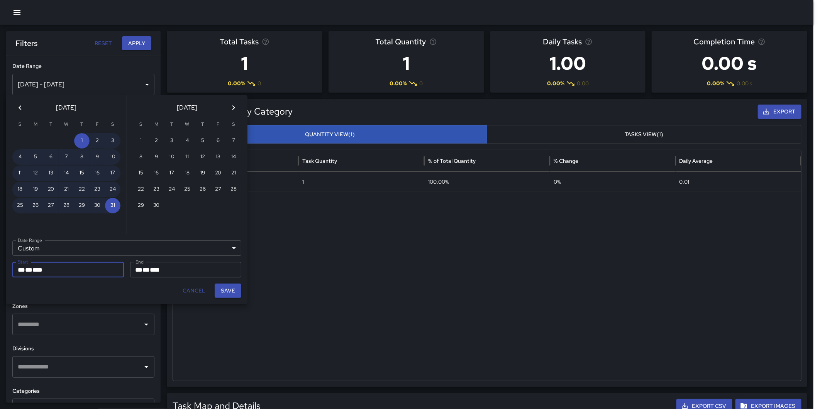
click at [227, 290] on button "Save" at bounding box center [228, 291] width 27 height 14
type input "**********"
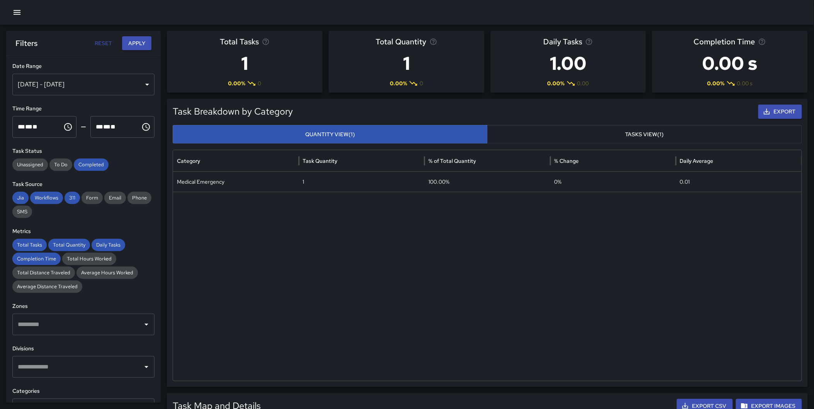
click at [132, 49] on button "Apply" at bounding box center [136, 43] width 29 height 14
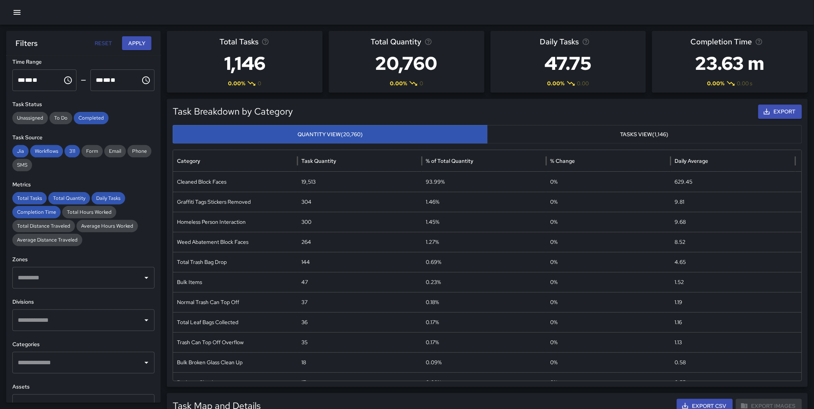
scroll to position [63, 0]
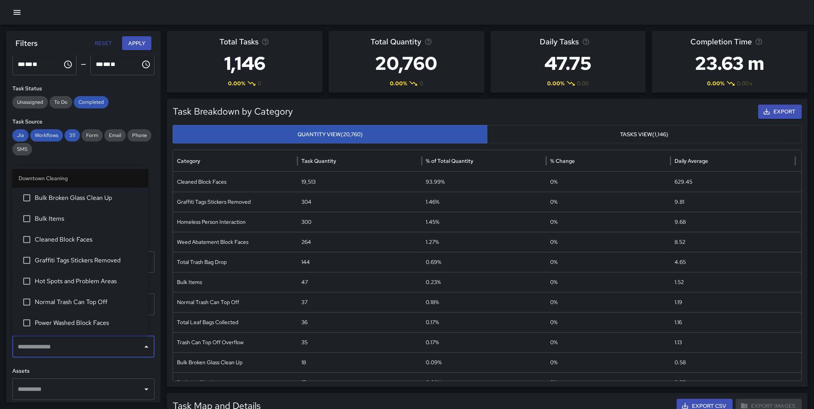
click at [35, 349] on input "text" at bounding box center [78, 347] width 124 height 15
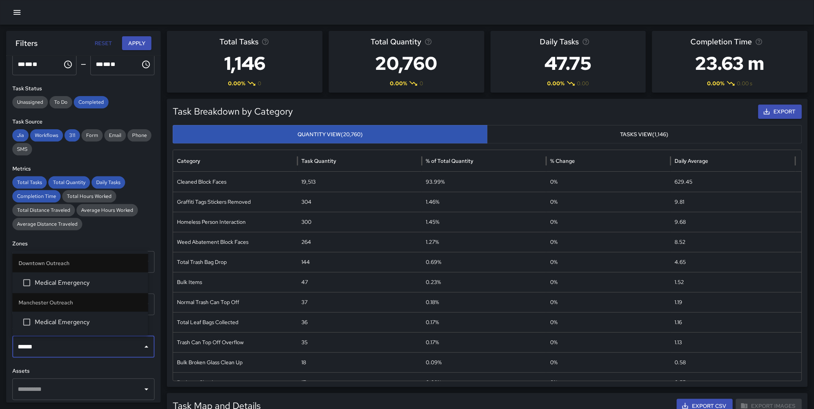
type input "*******"
click at [75, 281] on span "Medical Emergency" at bounding box center [88, 282] width 107 height 9
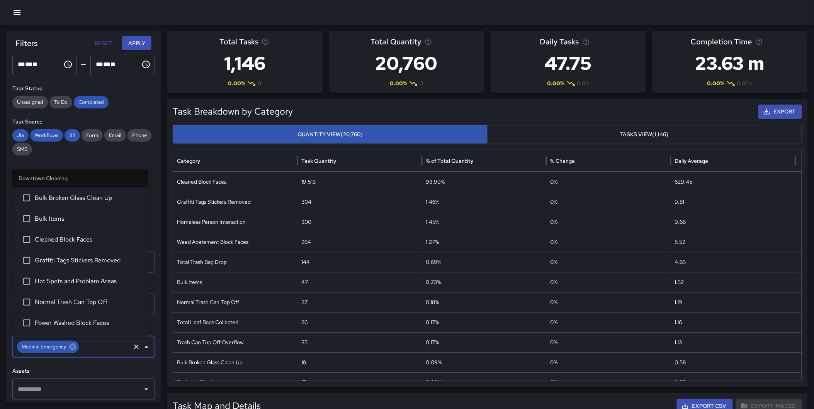
scroll to position [266, 0]
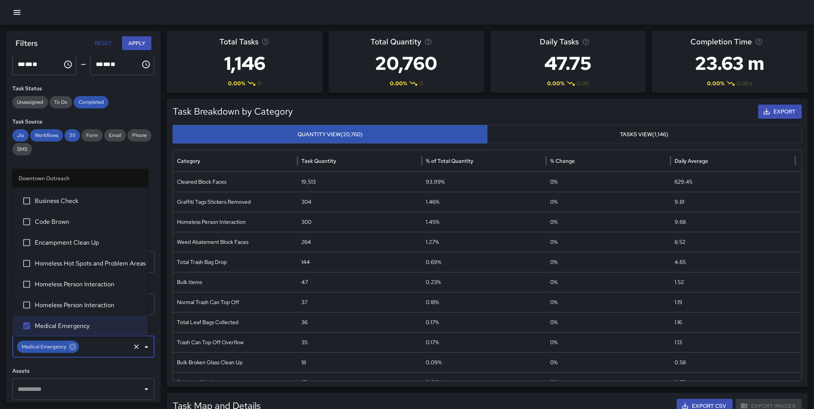
click at [133, 39] on button "Apply" at bounding box center [136, 43] width 29 height 14
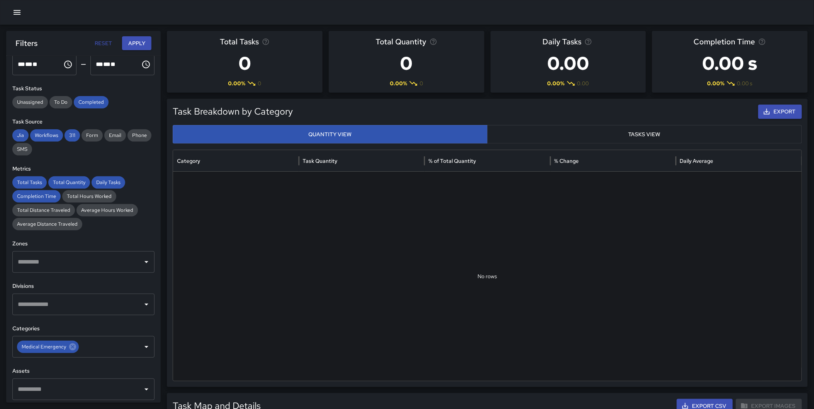
scroll to position [0, 0]
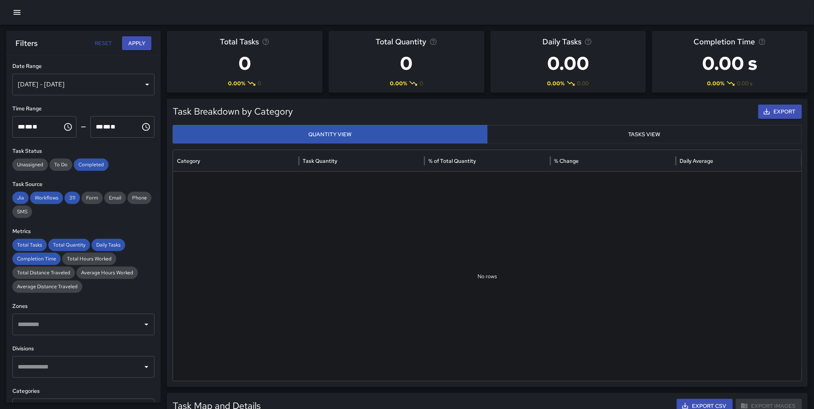
click at [84, 80] on div "May 01, 2025 - May 31, 2025" at bounding box center [83, 85] width 142 height 22
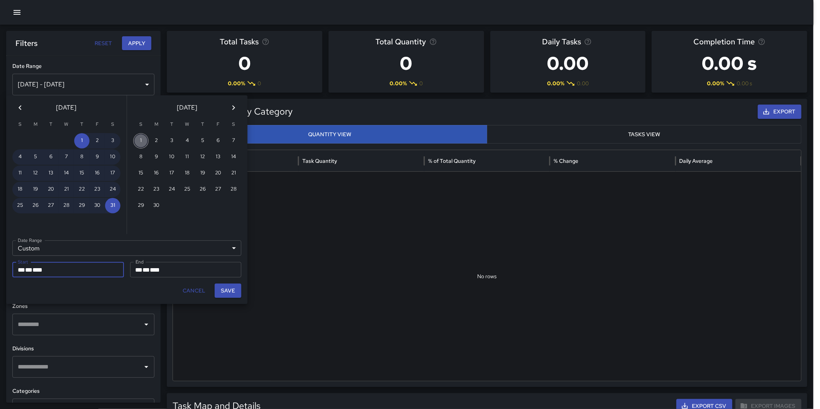
click at [143, 140] on button "1" at bounding box center [140, 140] width 15 height 15
type input "**********"
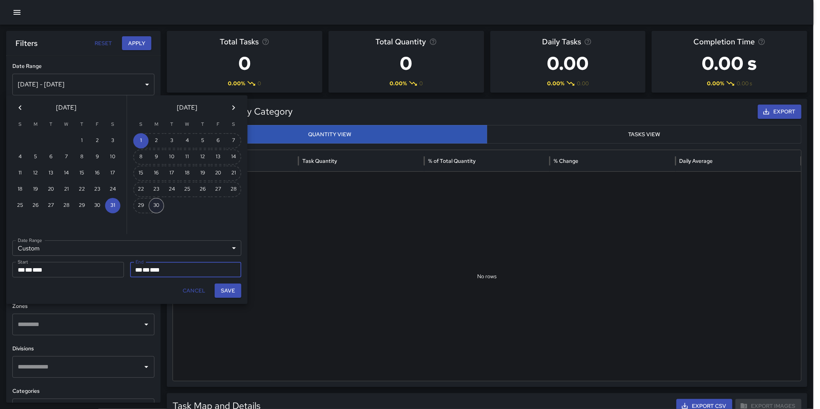
click at [163, 201] on button "30" at bounding box center [156, 205] width 15 height 15
type input "**********"
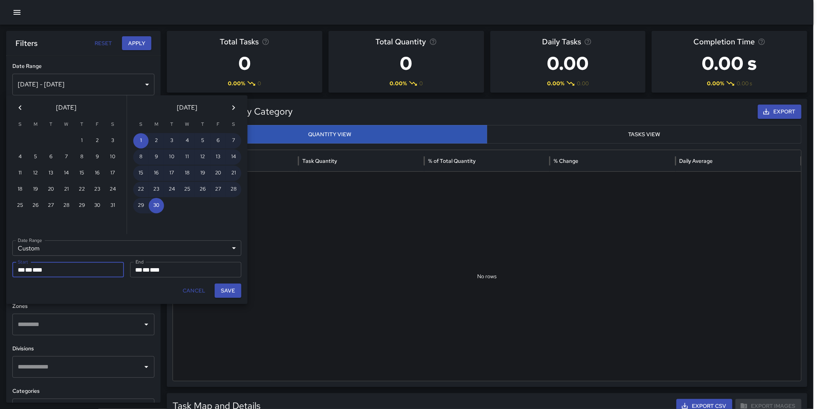
click at [220, 286] on button "Save" at bounding box center [228, 291] width 27 height 14
type input "**********"
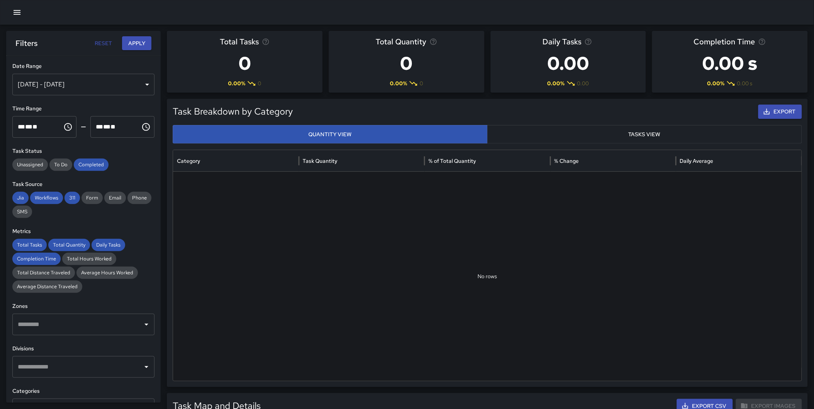
click at [135, 43] on button "Apply" at bounding box center [136, 43] width 29 height 14
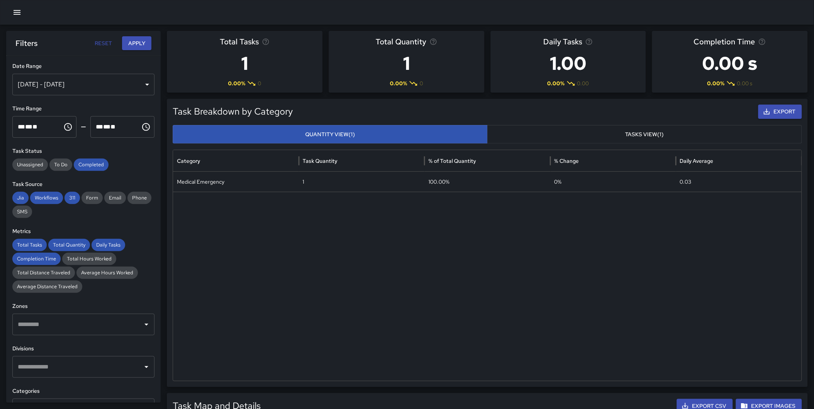
click at [79, 80] on div "Jun 01, 2025 - Jun 30, 2025" at bounding box center [83, 85] width 142 height 22
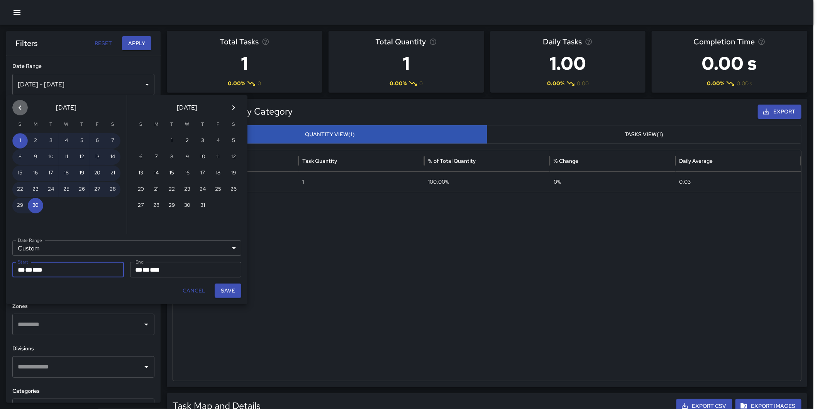
click at [20, 104] on icon "Previous month" at bounding box center [19, 107] width 9 height 9
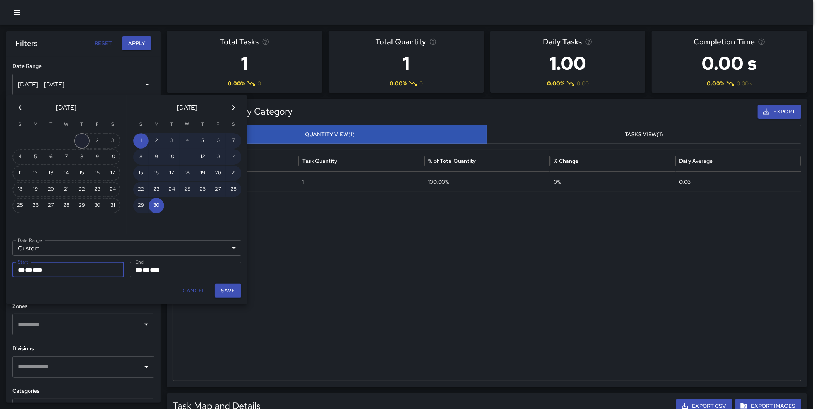
click at [80, 138] on button "1" at bounding box center [81, 140] width 15 height 15
type input "**********"
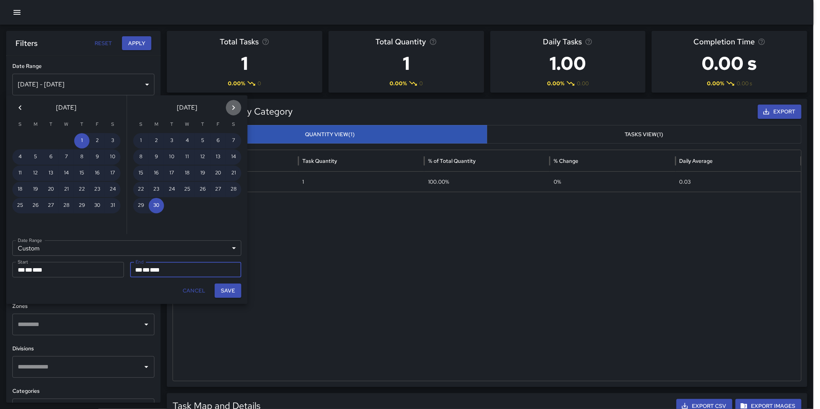
click at [232, 106] on icon "Next month" at bounding box center [233, 107] width 9 height 9
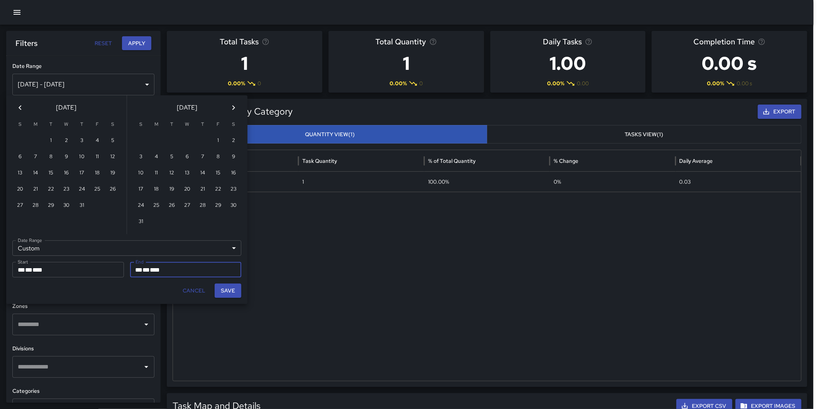
click at [232, 106] on icon "Next month" at bounding box center [233, 107] width 9 height 9
drag, startPoint x: 175, startPoint y: 199, endPoint x: 183, endPoint y: 211, distance: 13.7
click at [175, 200] on button "30" at bounding box center [171, 205] width 15 height 15
type input "**********"
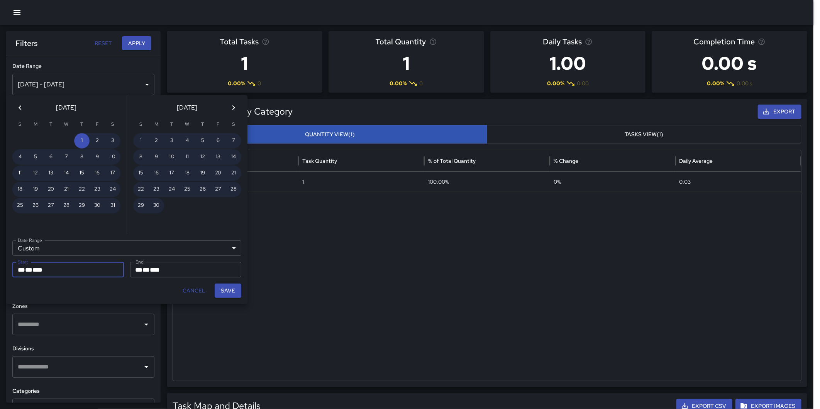
click at [223, 287] on button "Save" at bounding box center [228, 291] width 27 height 14
type input "**********"
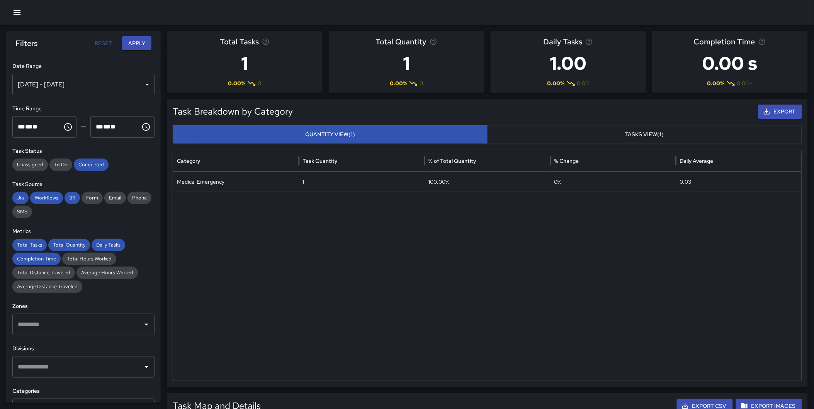
click at [138, 42] on button "Apply" at bounding box center [136, 43] width 29 height 14
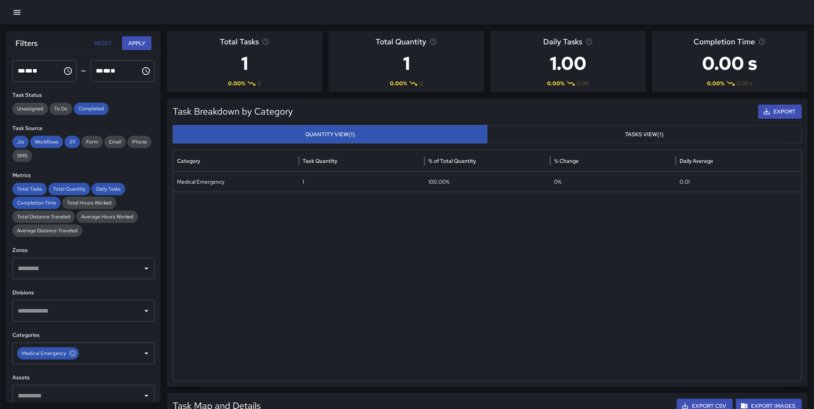
scroll to position [80, 0]
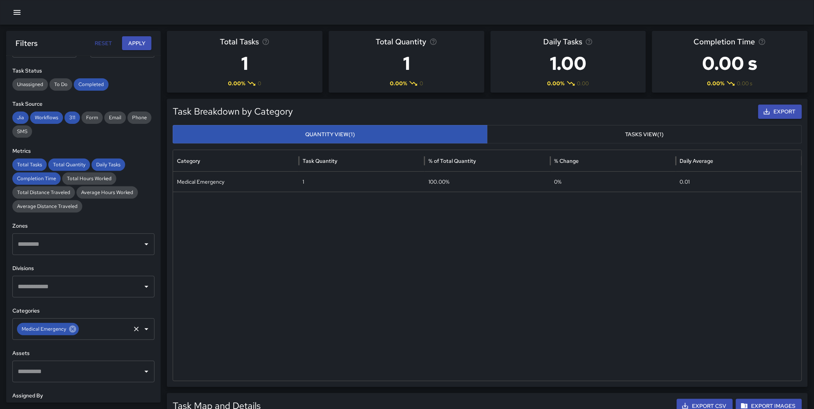
click at [72, 329] on icon at bounding box center [72, 329] width 8 height 8
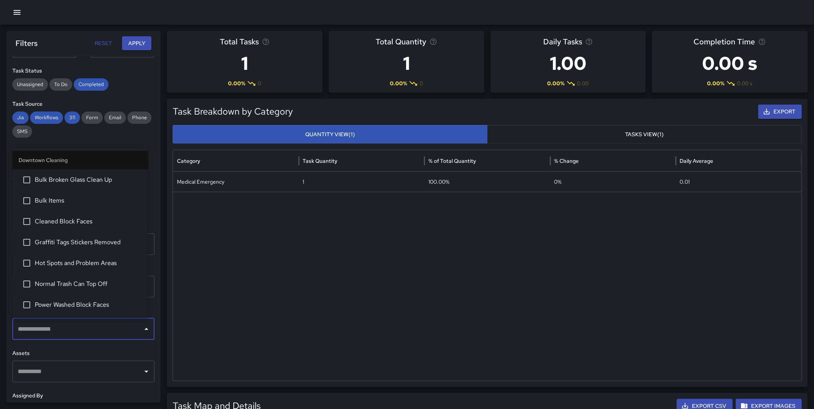
click at [59, 330] on input "text" at bounding box center [78, 329] width 124 height 15
click at [151, 324] on div "**********" at bounding box center [83, 229] width 154 height 347
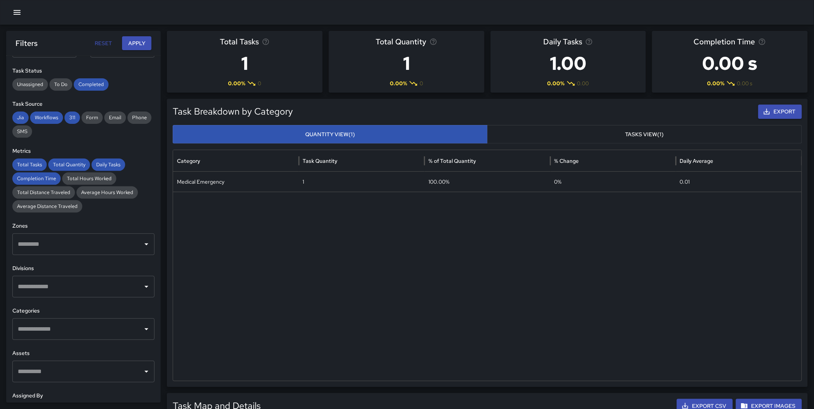
click at [76, 290] on input "text" at bounding box center [78, 287] width 124 height 15
click at [78, 365] on li "Manchester Outreach" at bounding box center [80, 373] width 136 height 21
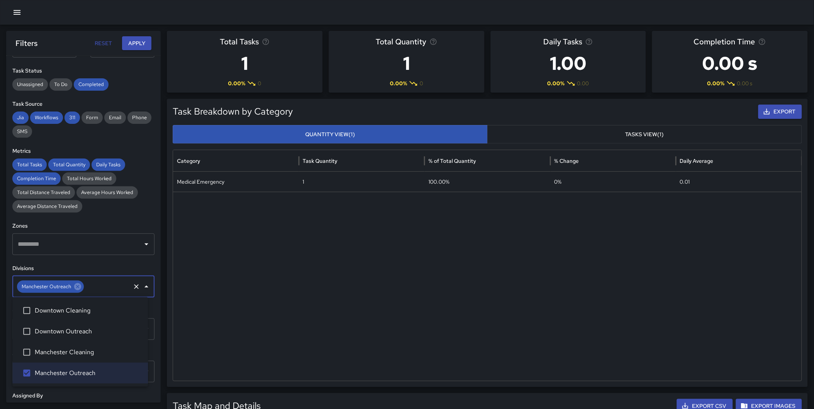
click at [79, 354] on span "Manchester Cleaning" at bounding box center [88, 352] width 107 height 9
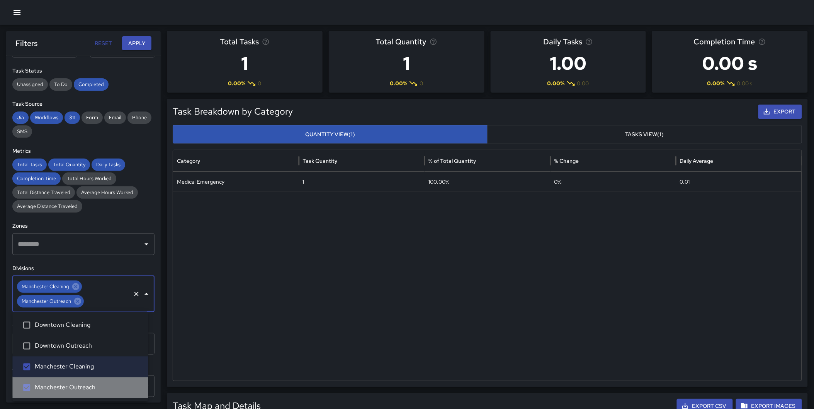
click at [62, 383] on li "Manchester Outreach" at bounding box center [80, 388] width 136 height 21
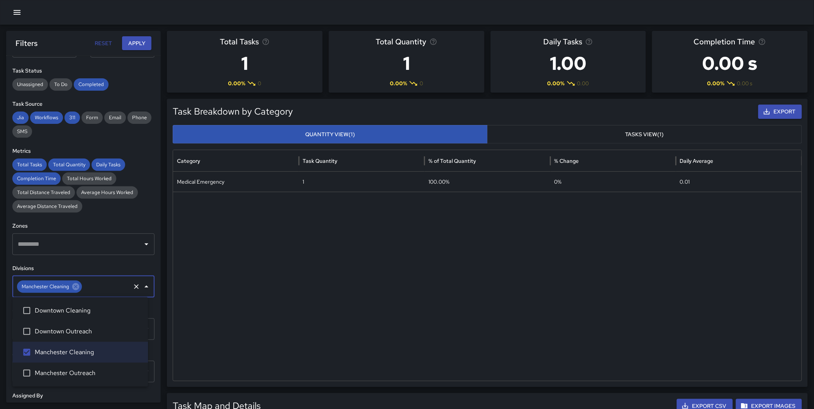
click at [130, 44] on button "Apply" at bounding box center [136, 43] width 29 height 14
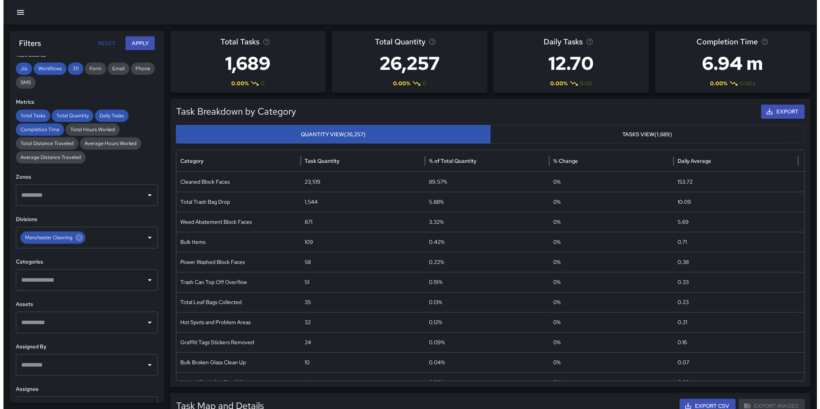
scroll to position [143, 0]
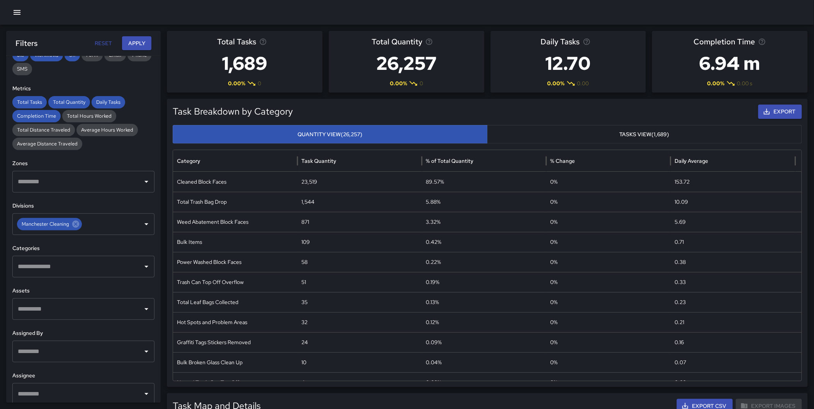
click at [58, 270] on input "text" at bounding box center [78, 266] width 124 height 15
type input "****"
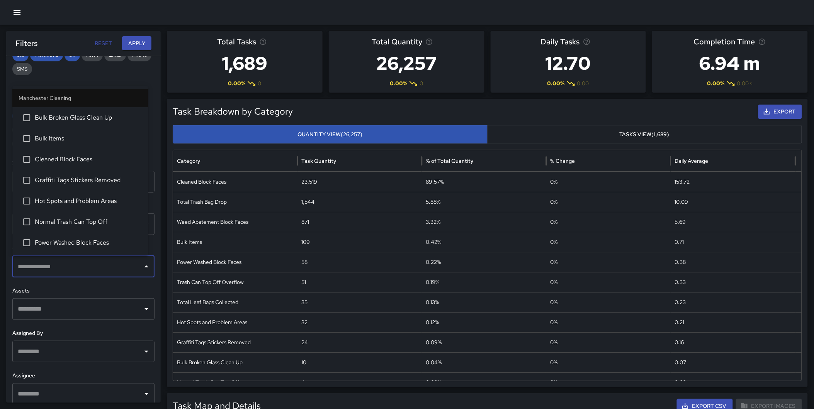
click at [66, 288] on h6 "Assets" at bounding box center [83, 291] width 142 height 8
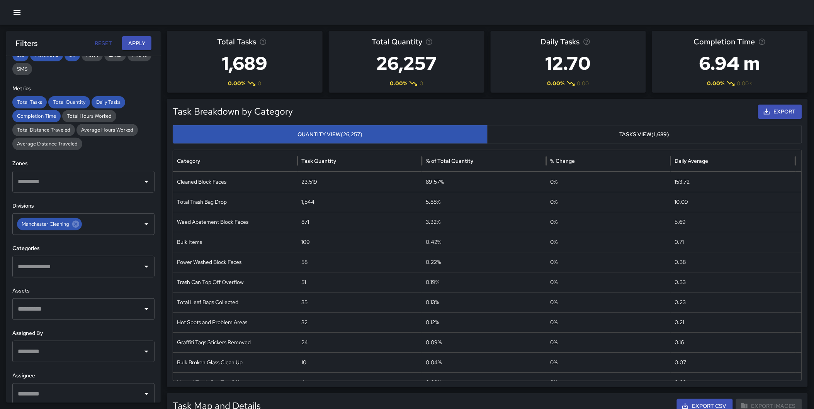
click at [61, 273] on input "text" at bounding box center [78, 266] width 124 height 15
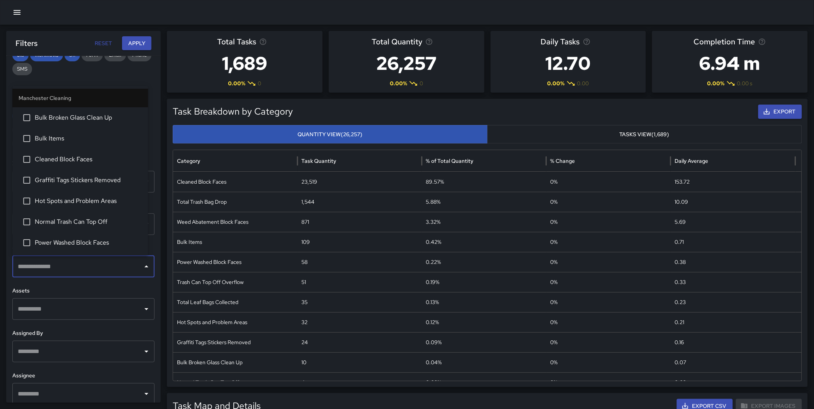
click at [70, 118] on span "Bulk Broken Glass Clean Up" at bounding box center [88, 117] width 107 height 9
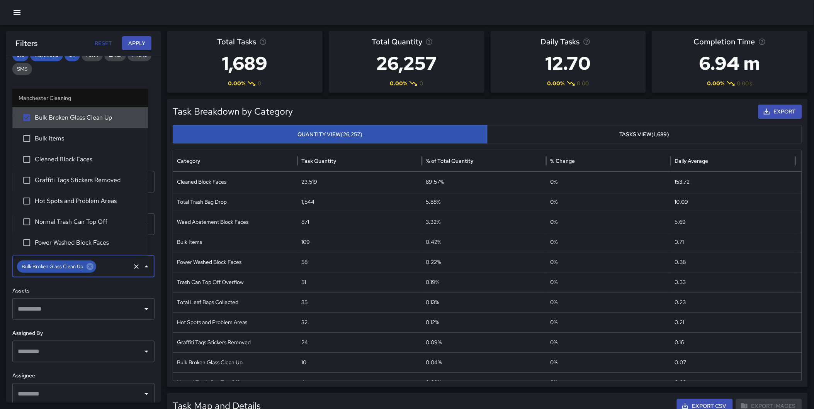
click at [134, 41] on button "Apply" at bounding box center [136, 43] width 29 height 14
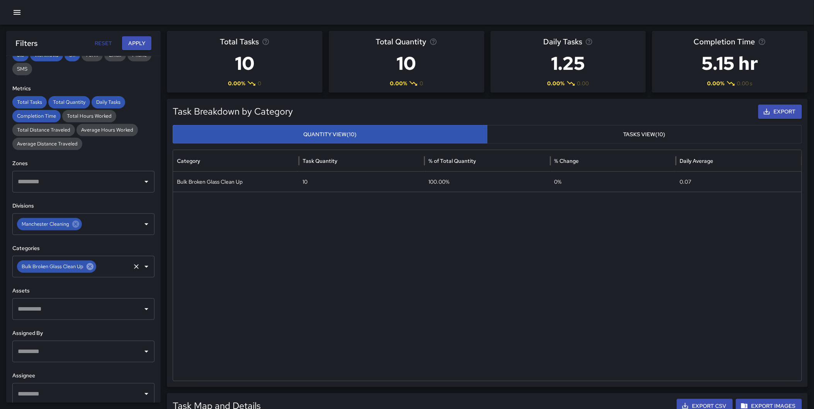
click at [91, 265] on icon at bounding box center [90, 267] width 8 height 8
click at [80, 267] on input "text" at bounding box center [78, 266] width 124 height 15
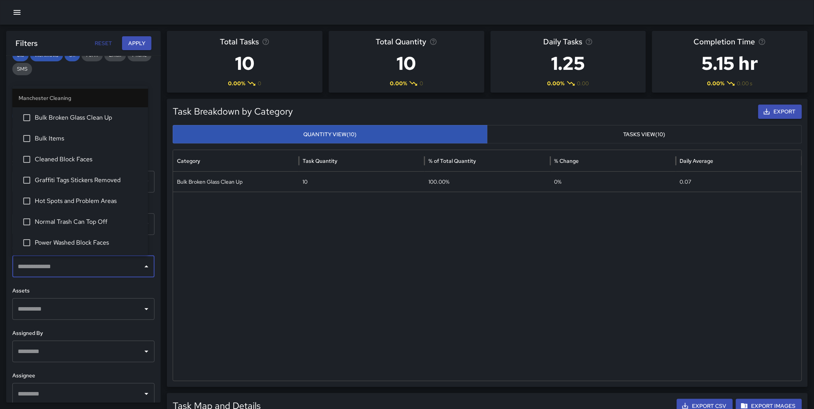
drag, startPoint x: 71, startPoint y: 137, endPoint x: 75, endPoint y: 134, distance: 4.1
click at [72, 137] on span "Bulk Items" at bounding box center [88, 138] width 107 height 9
click at [137, 39] on button "Apply" at bounding box center [136, 43] width 29 height 14
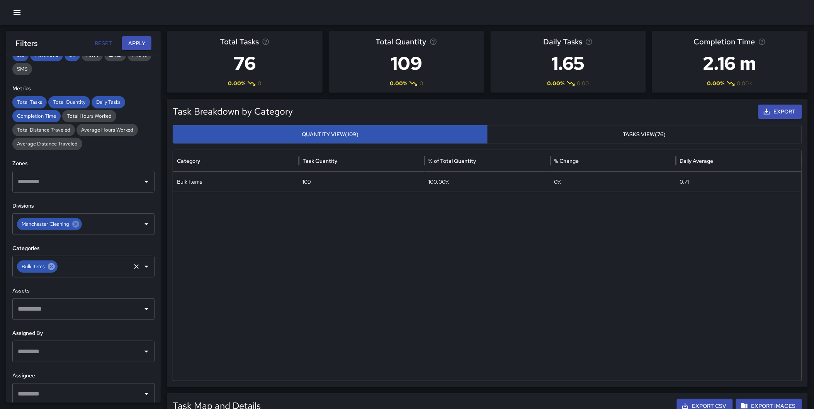
click at [49, 267] on icon at bounding box center [51, 266] width 7 height 7
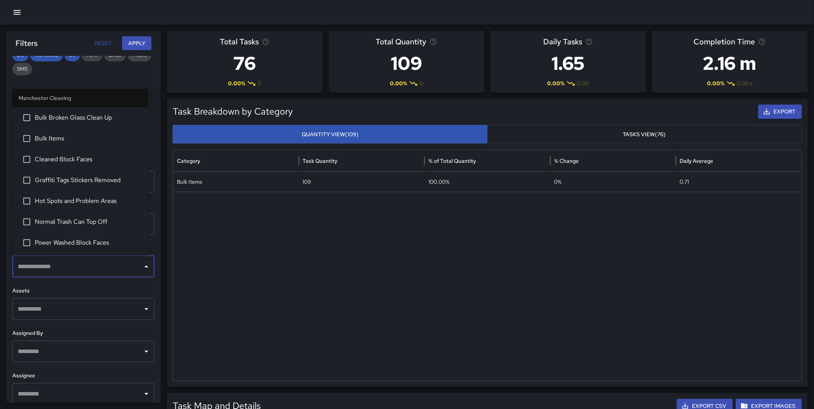
click at [43, 267] on input "text" at bounding box center [78, 266] width 124 height 15
click at [78, 158] on span "Cleaned Block Faces" at bounding box center [88, 159] width 107 height 9
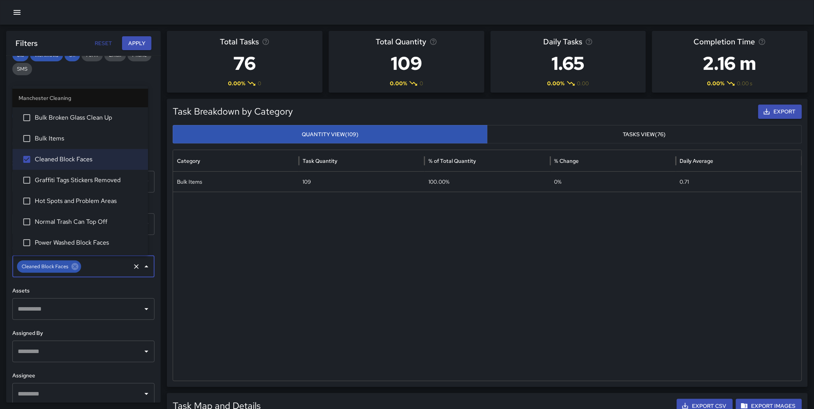
click at [127, 41] on button "Apply" at bounding box center [136, 43] width 29 height 14
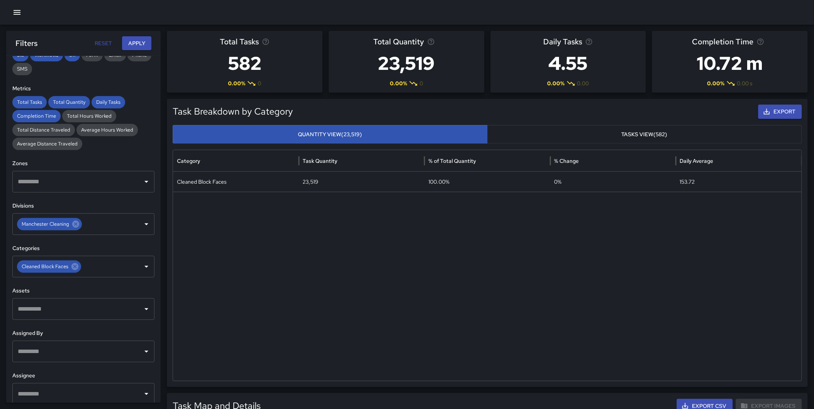
click at [20, 12] on icon "button" at bounding box center [16, 12] width 9 height 9
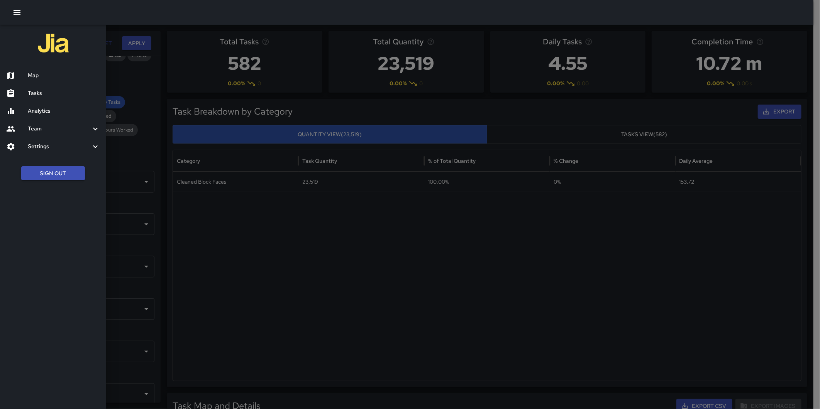
click at [51, 173] on button "Sign Out" at bounding box center [53, 173] width 64 height 14
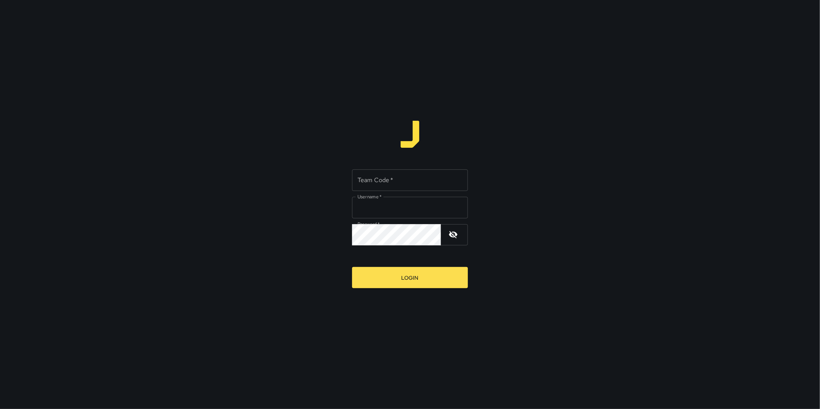
type input "**********"
click at [412, 188] on input "Team Code   *" at bounding box center [410, 181] width 116 height 22
type input "*"
type input "****"
click at [352, 267] on button "Login" at bounding box center [410, 277] width 116 height 21
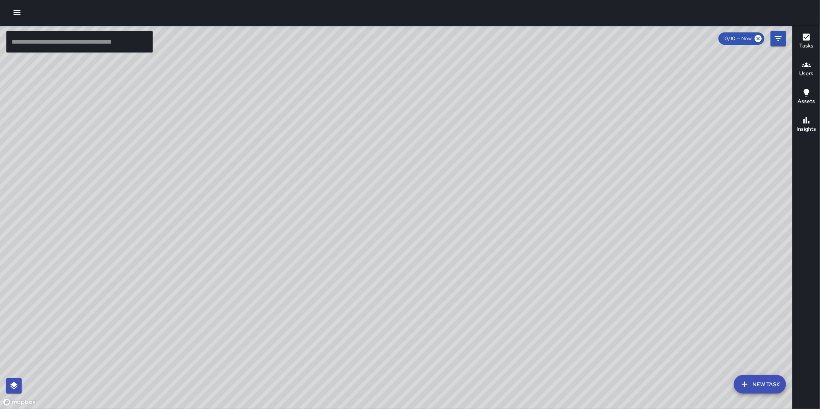
click at [15, 12] on icon "button" at bounding box center [17, 12] width 7 height 5
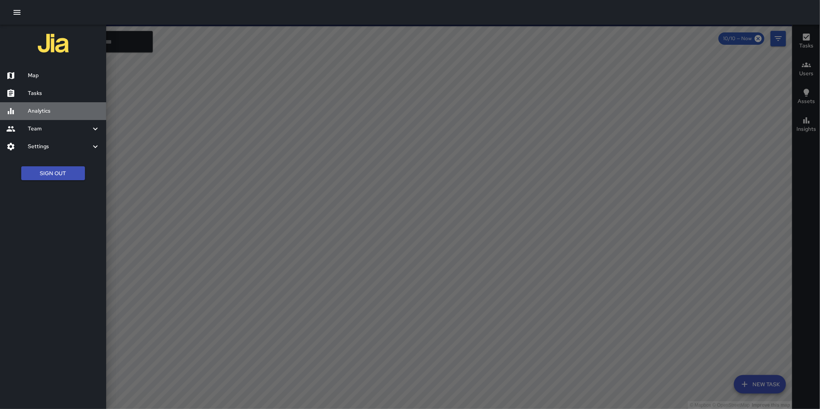
click at [41, 109] on h6 "Analytics" at bounding box center [64, 111] width 72 height 8
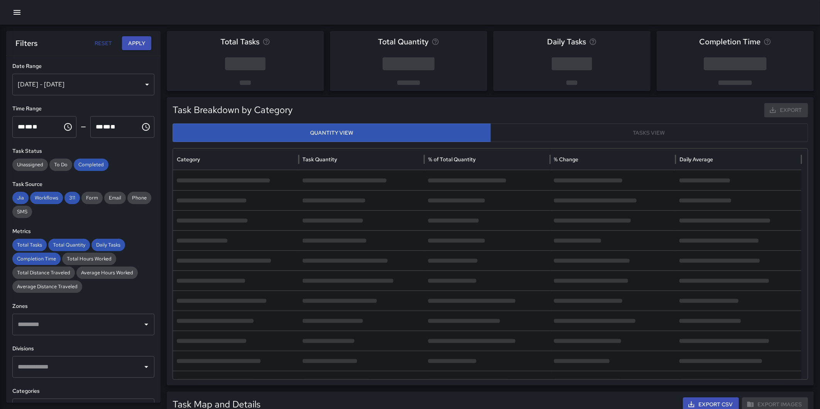
click at [67, 87] on div "[DATE] - [DATE]" at bounding box center [83, 85] width 142 height 22
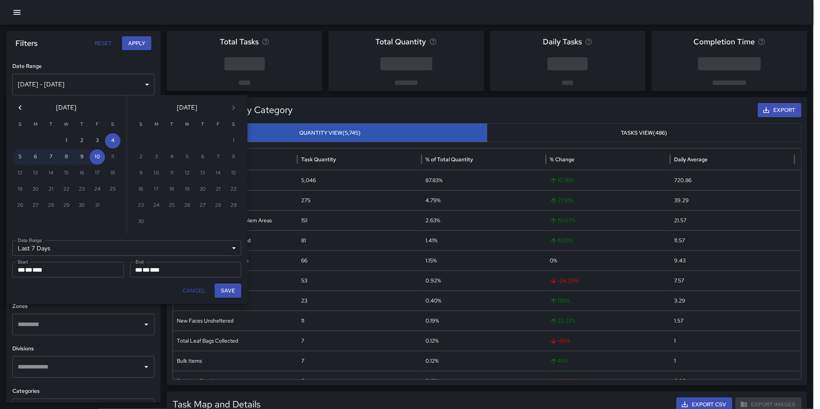
click at [22, 107] on icon "Previous month" at bounding box center [19, 107] width 9 height 9
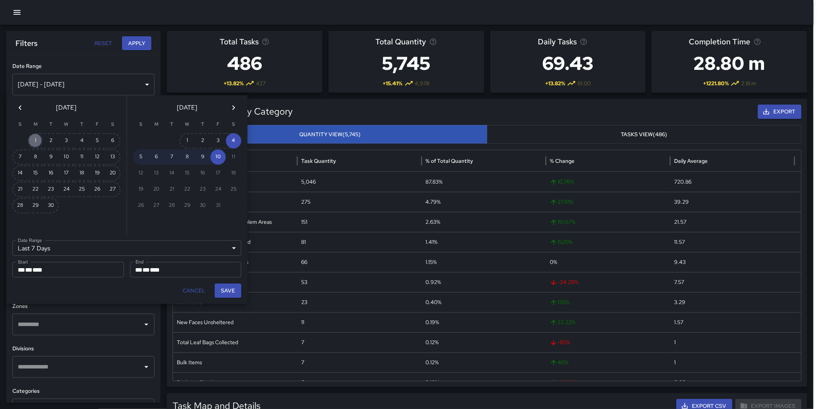
drag, startPoint x: 36, startPoint y: 137, endPoint x: 59, endPoint y: 183, distance: 51.5
click at [36, 137] on button "1" at bounding box center [35, 140] width 15 height 15
type input "******"
type input "**********"
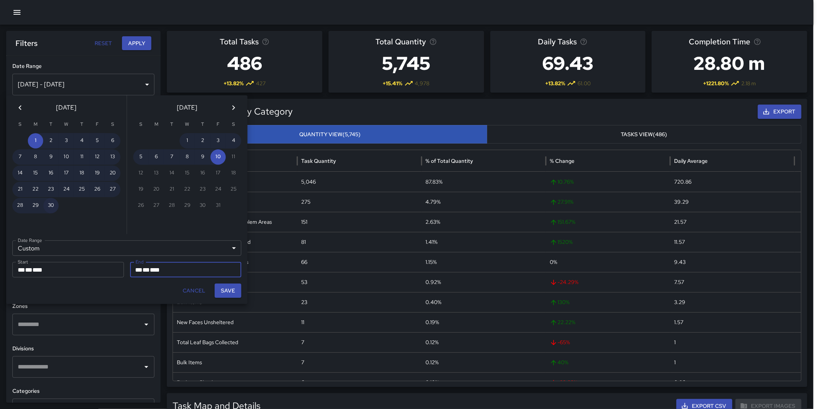
click at [49, 202] on button "30" at bounding box center [50, 205] width 15 height 15
type input "**********"
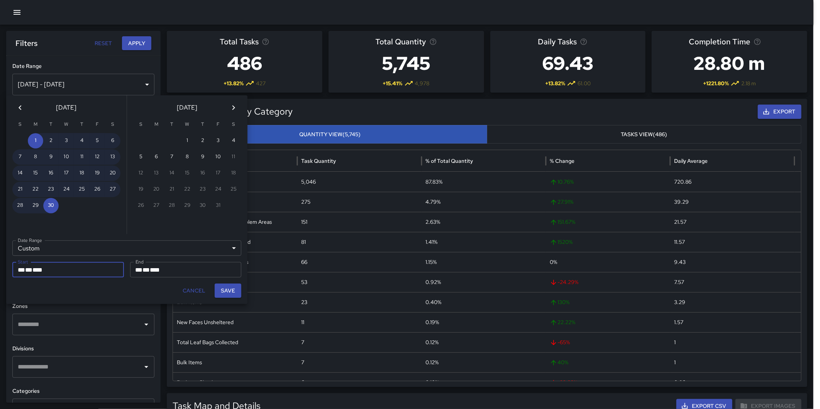
click at [228, 287] on button "Save" at bounding box center [228, 291] width 27 height 14
type input "**********"
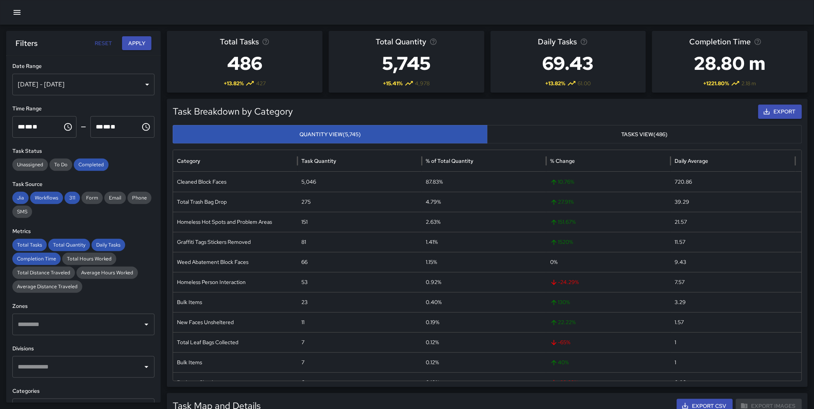
click at [136, 43] on button "Apply" at bounding box center [136, 43] width 29 height 14
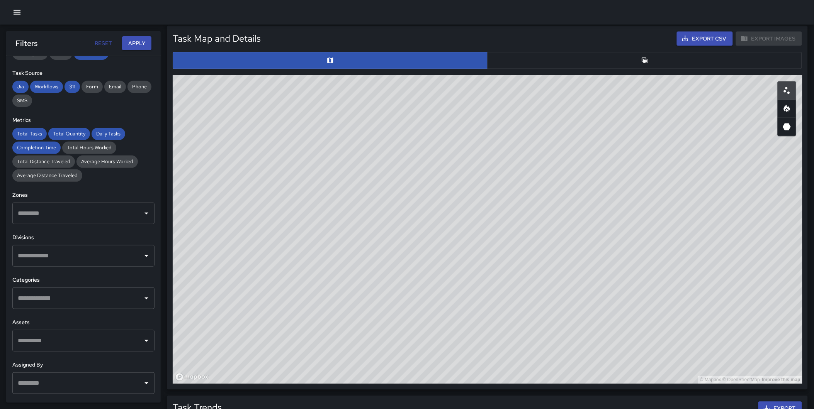
scroll to position [129, 0]
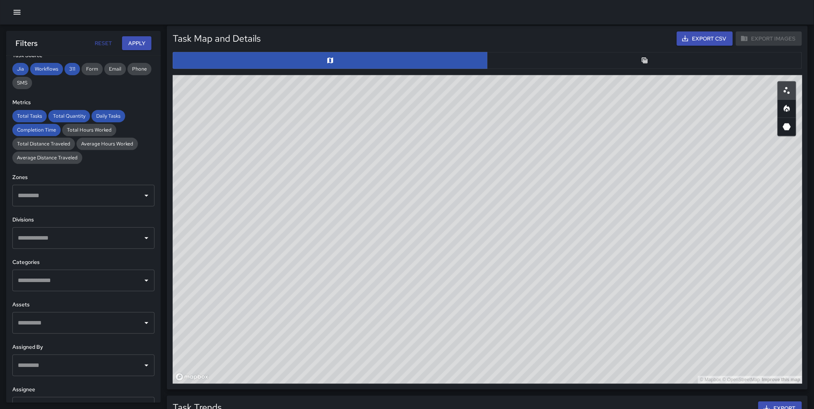
click at [63, 279] on input "text" at bounding box center [78, 280] width 124 height 15
drag, startPoint x: 130, startPoint y: 298, endPoint x: 64, endPoint y: 269, distance: 71.4
click at [130, 298] on div "**********" at bounding box center [83, 229] width 154 height 347
click at [49, 242] on input "text" at bounding box center [78, 238] width 124 height 15
click at [79, 283] on span "Downtown Outreach" at bounding box center [88, 283] width 107 height 9
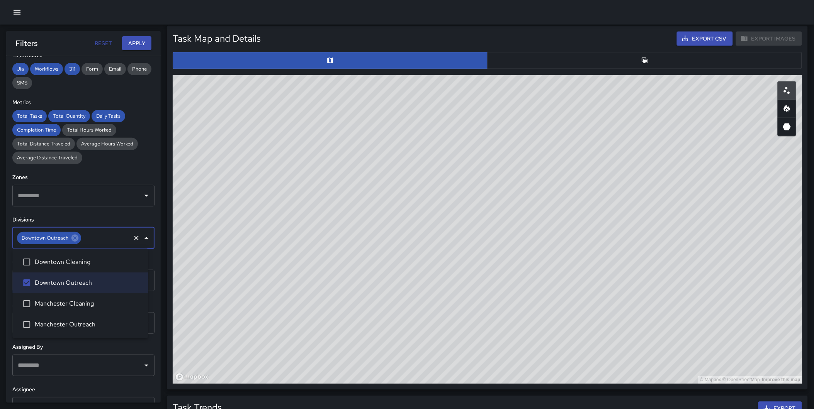
click at [141, 41] on button "Apply" at bounding box center [136, 43] width 29 height 14
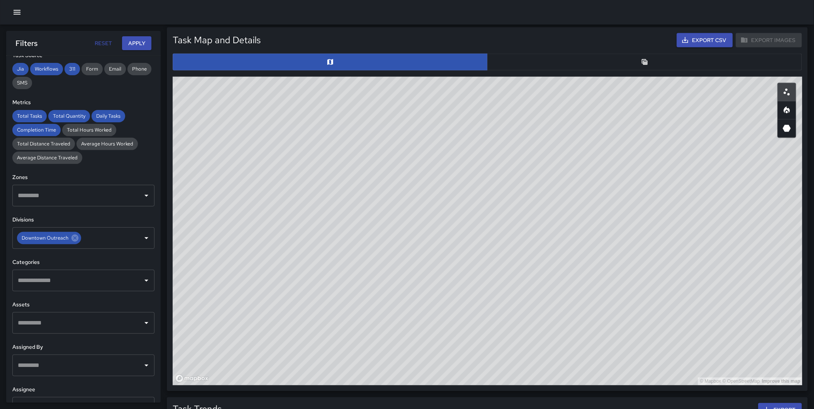
scroll to position [368, 0]
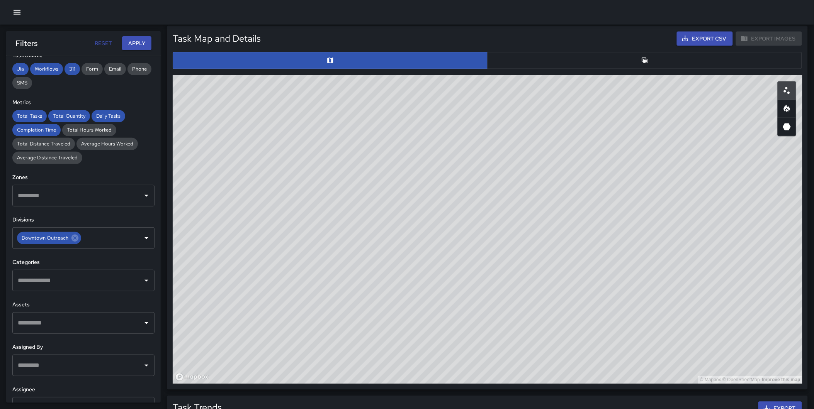
click at [782, 106] on icon "Heatmap" at bounding box center [786, 108] width 9 height 9
type button "heatmap"
drag, startPoint x: 665, startPoint y: 160, endPoint x: 732, endPoint y: 328, distance: 181.4
click at [732, 332] on div "© Mapbox © OpenStreetMap Improve this map" at bounding box center [487, 229] width 629 height 309
drag, startPoint x: 717, startPoint y: 197, endPoint x: 442, endPoint y: 98, distance: 293.2
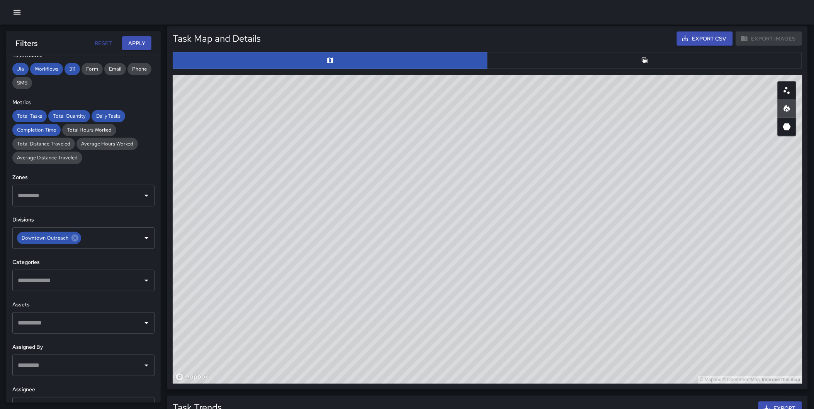
click at [442, 98] on div "© Mapbox © OpenStreetMap Improve this map" at bounding box center [487, 229] width 629 height 309
drag, startPoint x: 351, startPoint y: 209, endPoint x: 397, endPoint y: 334, distance: 134.1
click at [401, 349] on div "© Mapbox © OpenStreetMap Improve this map" at bounding box center [487, 229] width 629 height 309
drag, startPoint x: 628, startPoint y: 210, endPoint x: 569, endPoint y: 236, distance: 64.5
click at [573, 236] on div "© Mapbox © OpenStreetMap Improve this map" at bounding box center [487, 229] width 629 height 309
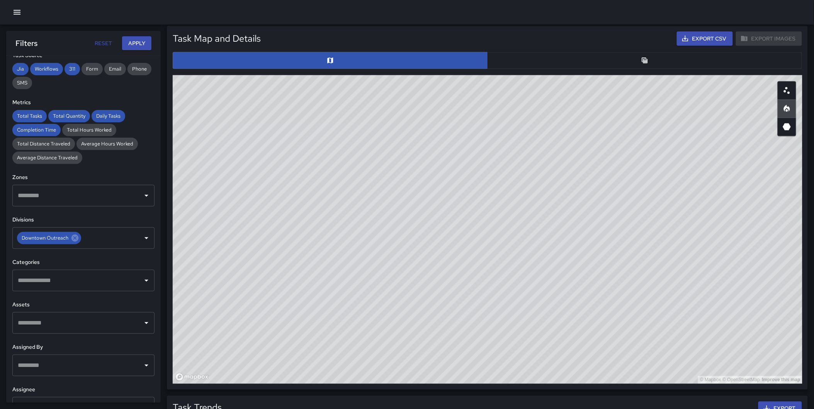
drag, startPoint x: 495, startPoint y: 261, endPoint x: 187, endPoint y: 244, distance: 309.0
click at [499, 284] on div "© Mapbox © OpenStreetMap Improve this map" at bounding box center [487, 229] width 629 height 309
drag, startPoint x: 296, startPoint y: 265, endPoint x: 303, endPoint y: 275, distance: 12.0
click at [304, 276] on div "© Mapbox © OpenStreetMap Improve this map" at bounding box center [487, 229] width 629 height 309
drag, startPoint x: 636, startPoint y: 224, endPoint x: 632, endPoint y: 263, distance: 39.2
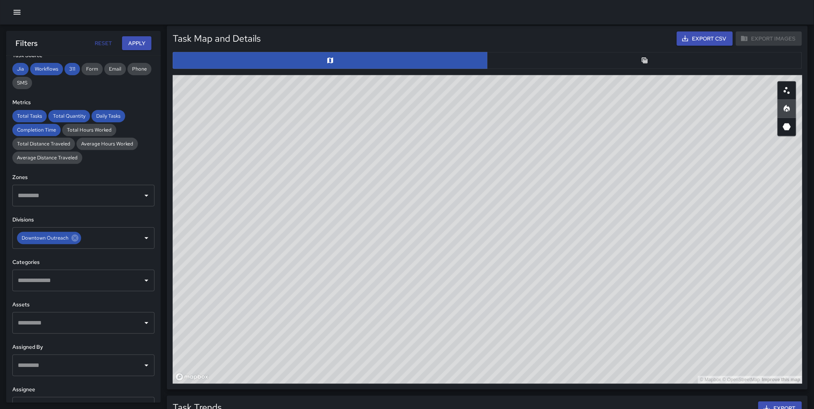
click at [610, 224] on div "© Mapbox © OpenStreetMap Improve this map" at bounding box center [487, 229] width 629 height 309
drag, startPoint x: 642, startPoint y: 292, endPoint x: 634, endPoint y: 304, distance: 14.9
click at [639, 319] on div "© Mapbox © OpenStreetMap Improve this map" at bounding box center [487, 229] width 629 height 309
drag, startPoint x: 651, startPoint y: 199, endPoint x: 634, endPoint y: 197, distance: 17.1
click at [634, 197] on div "© Mapbox © OpenStreetMap Improve this map" at bounding box center [487, 229] width 629 height 309
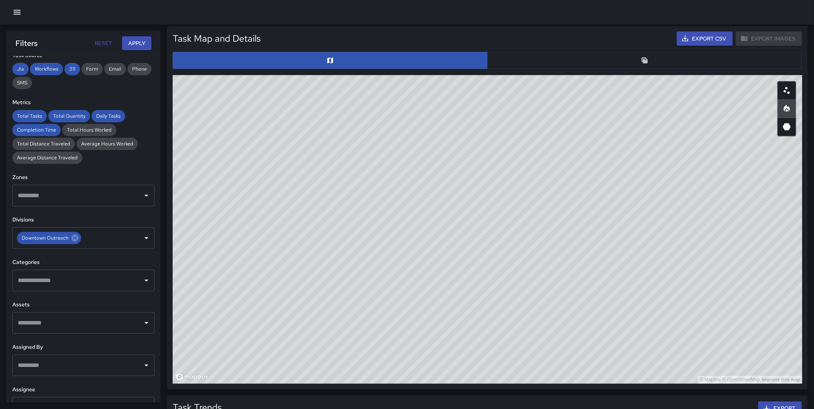
click at [526, 46] on div "Task Map and Details Export CSV Export Images ID Address bdfdaa00 [STREET_ADDRE…" at bounding box center [487, 208] width 629 height 353
drag, startPoint x: 339, startPoint y: 192, endPoint x: 323, endPoint y: 193, distance: 15.9
click at [323, 193] on div "© Mapbox © OpenStreetMap Improve this map" at bounding box center [487, 229] width 629 height 309
